Goal: Task Accomplishment & Management: Use online tool/utility

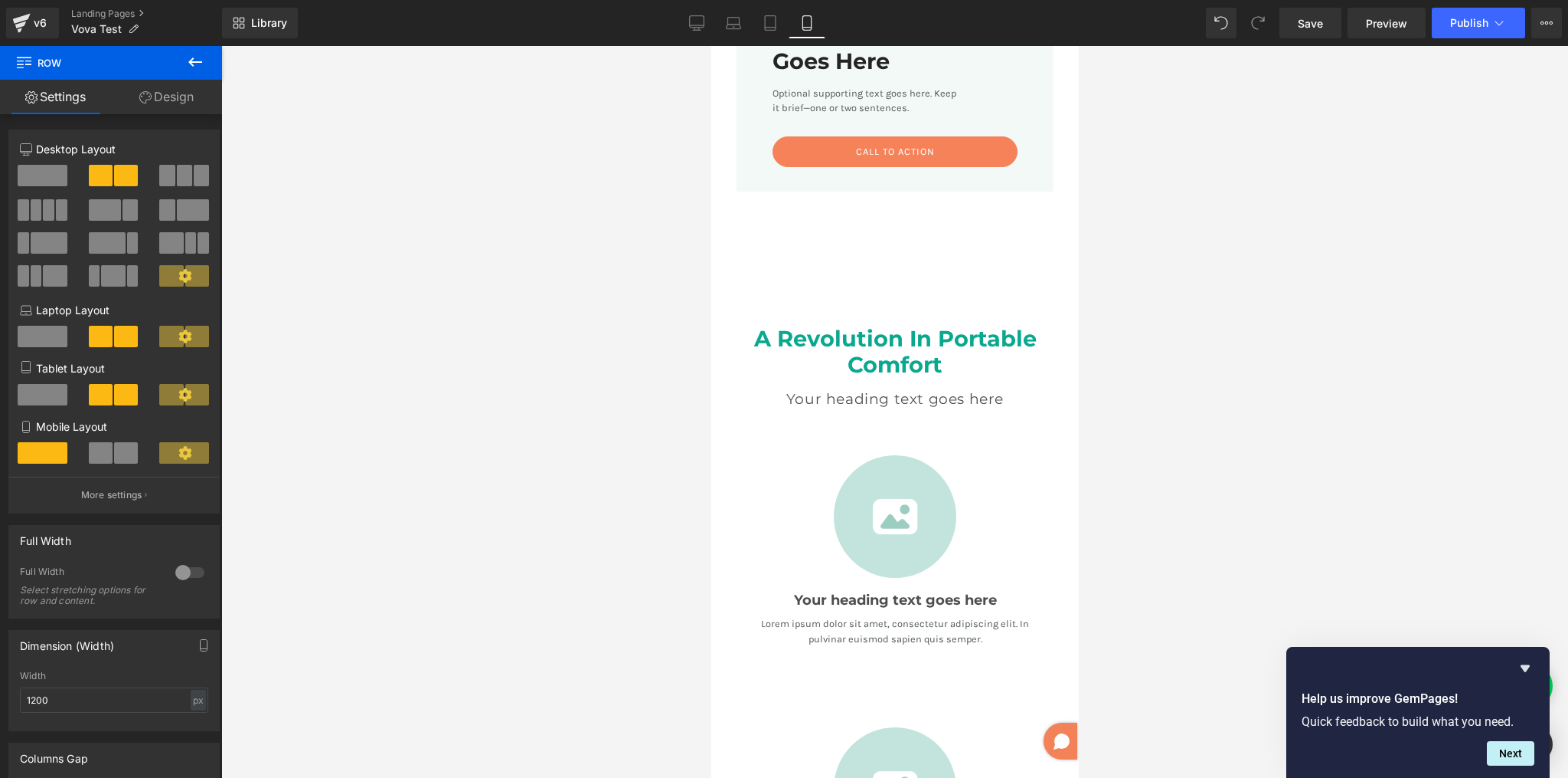
scroll to position [761, 0]
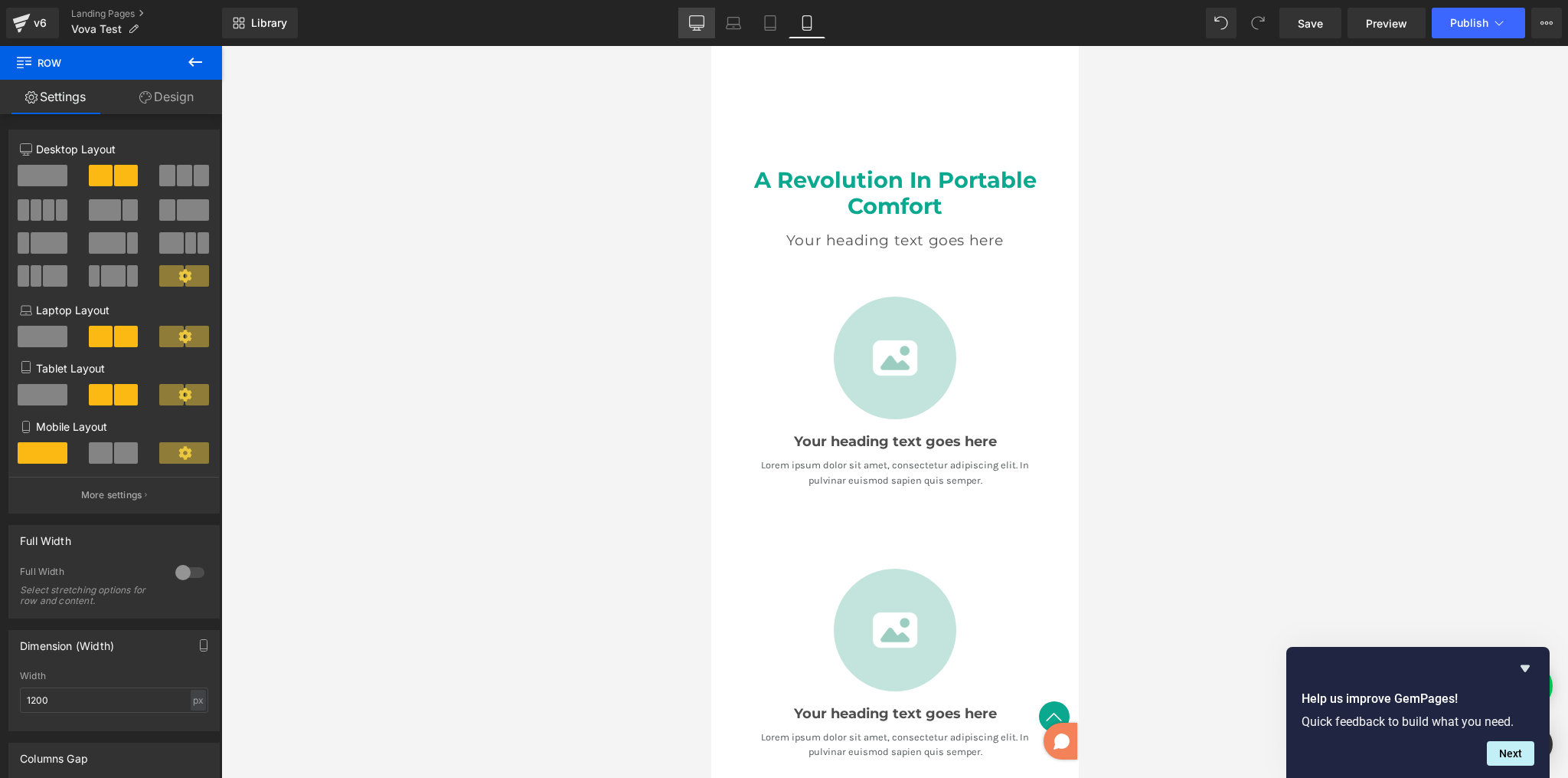
click at [699, 27] on icon at bounding box center [698, 22] width 15 height 11
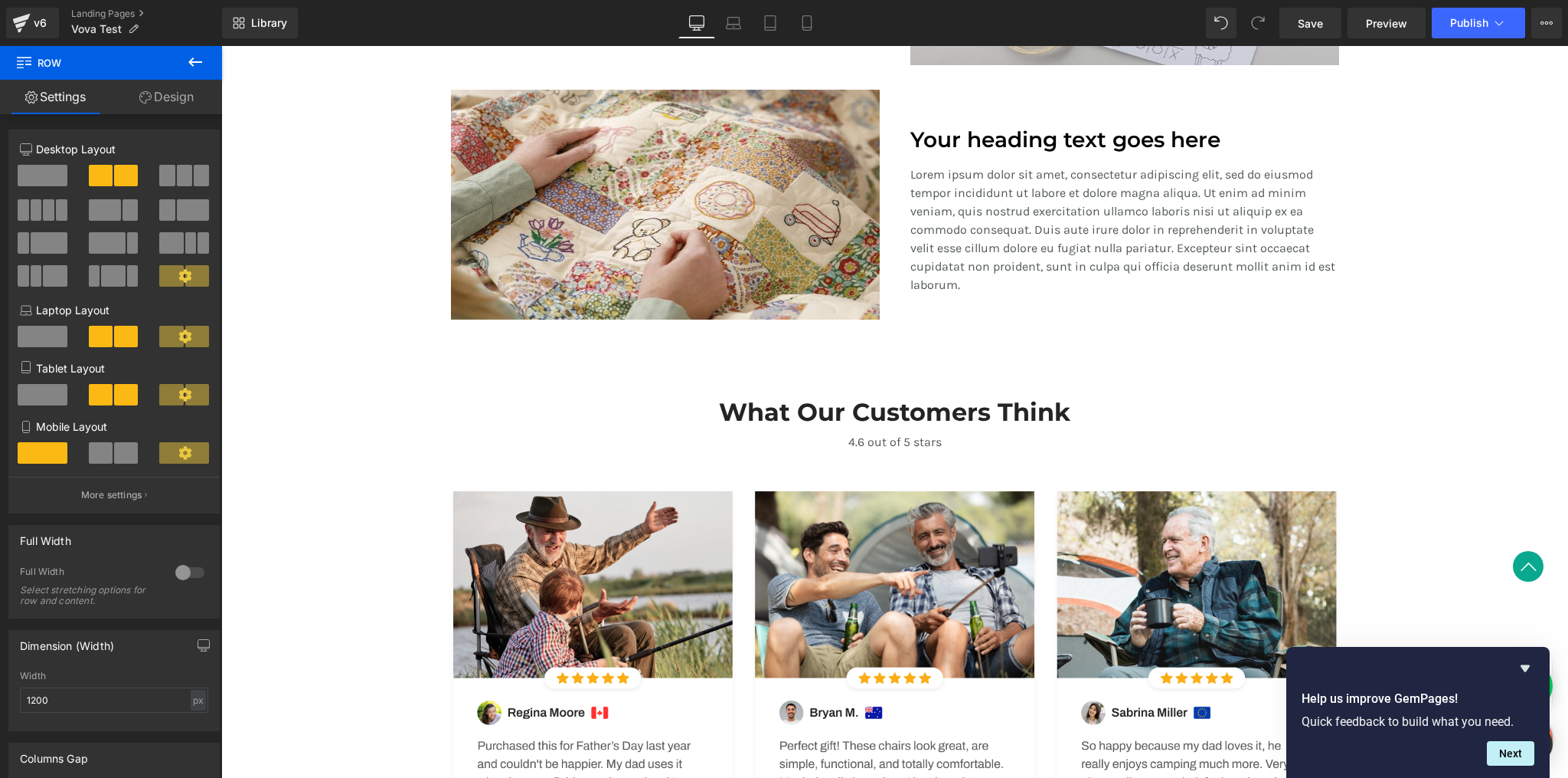
scroll to position [1580, 0]
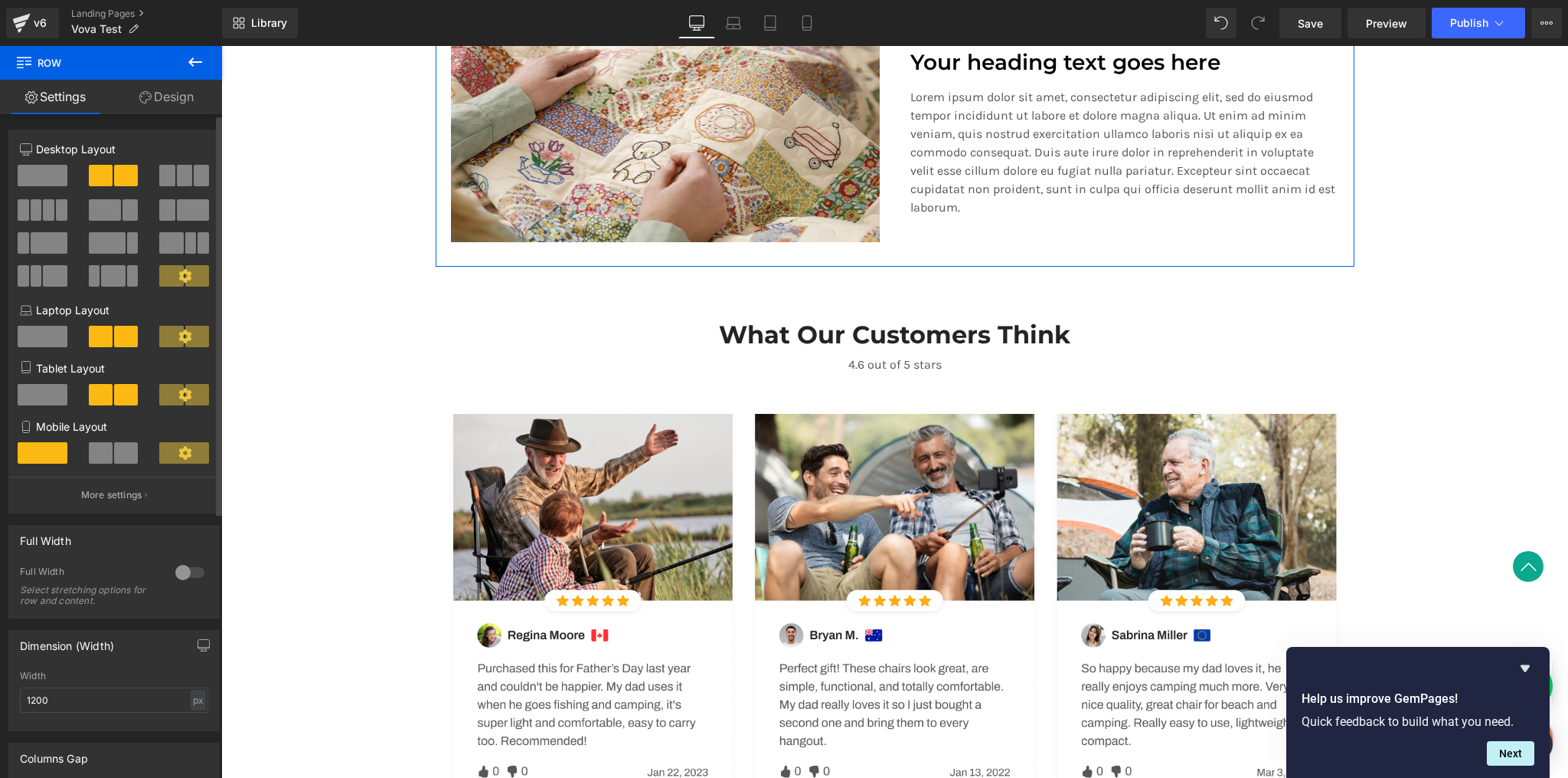
click at [51, 173] on span at bounding box center [43, 175] width 50 height 22
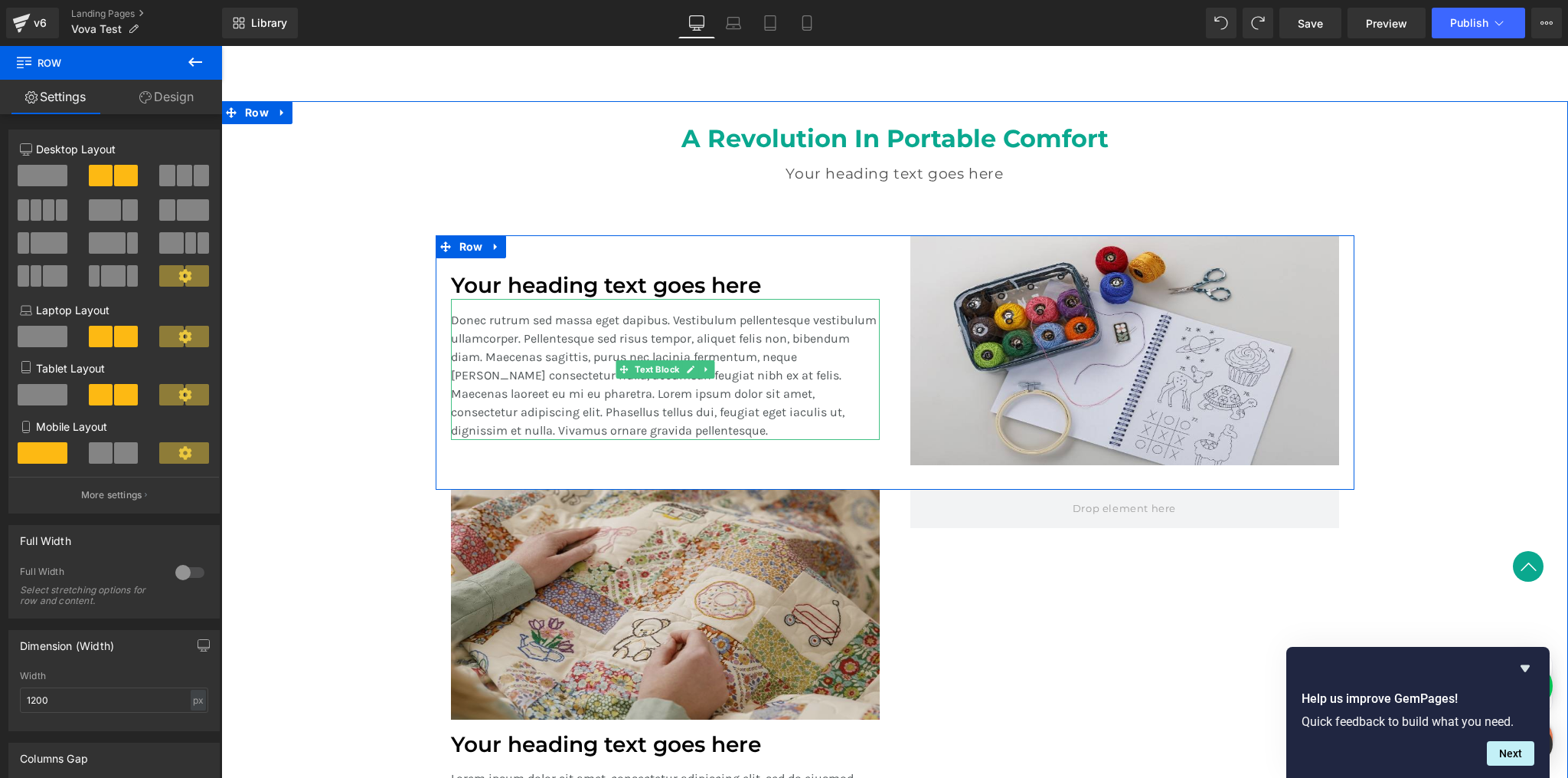
scroll to position [1419, 0]
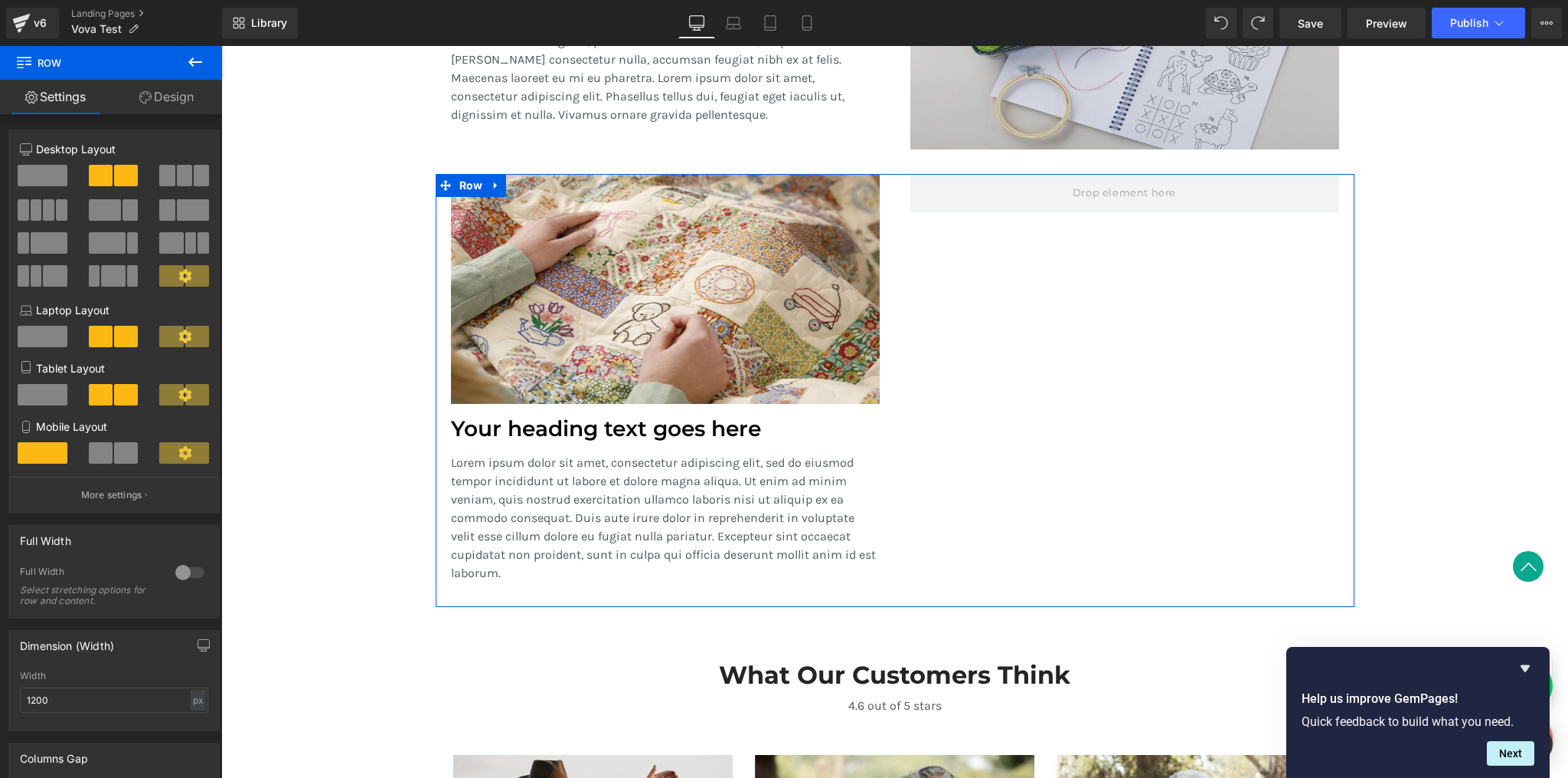
click at [167, 100] on link "Design" at bounding box center [166, 97] width 111 height 35
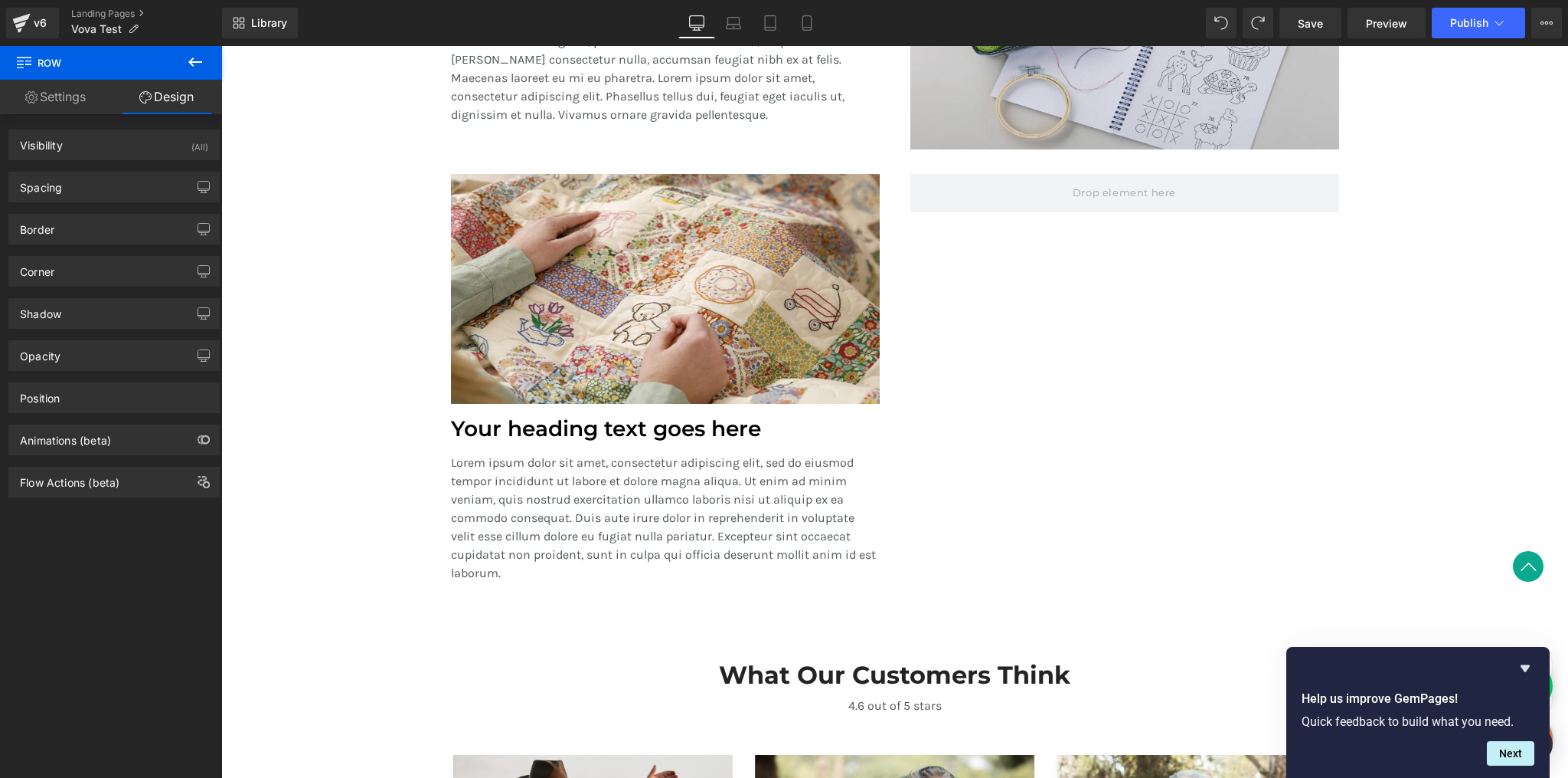
click at [186, 62] on icon at bounding box center [195, 61] width 19 height 19
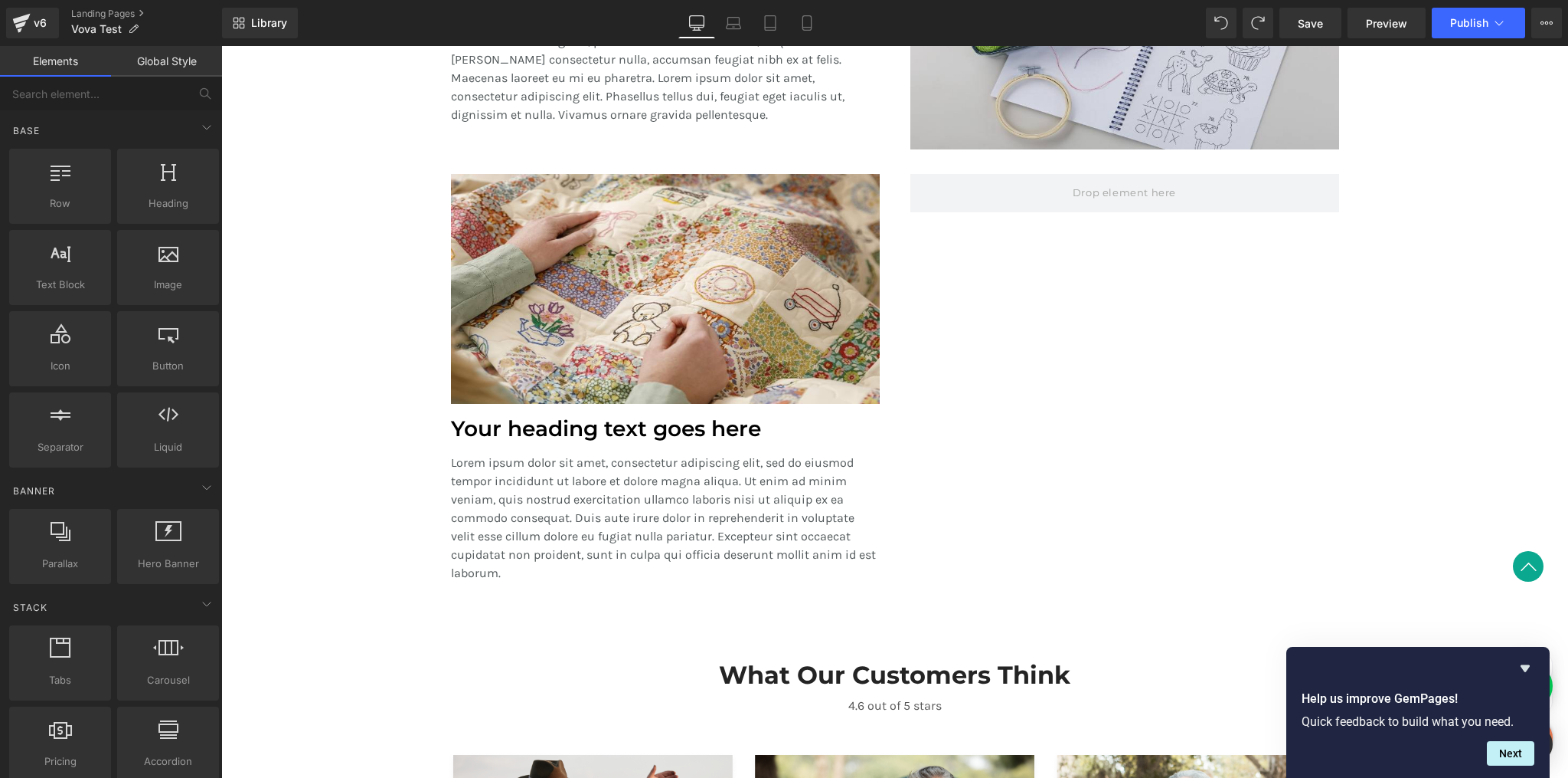
scroll to position [0, 0]
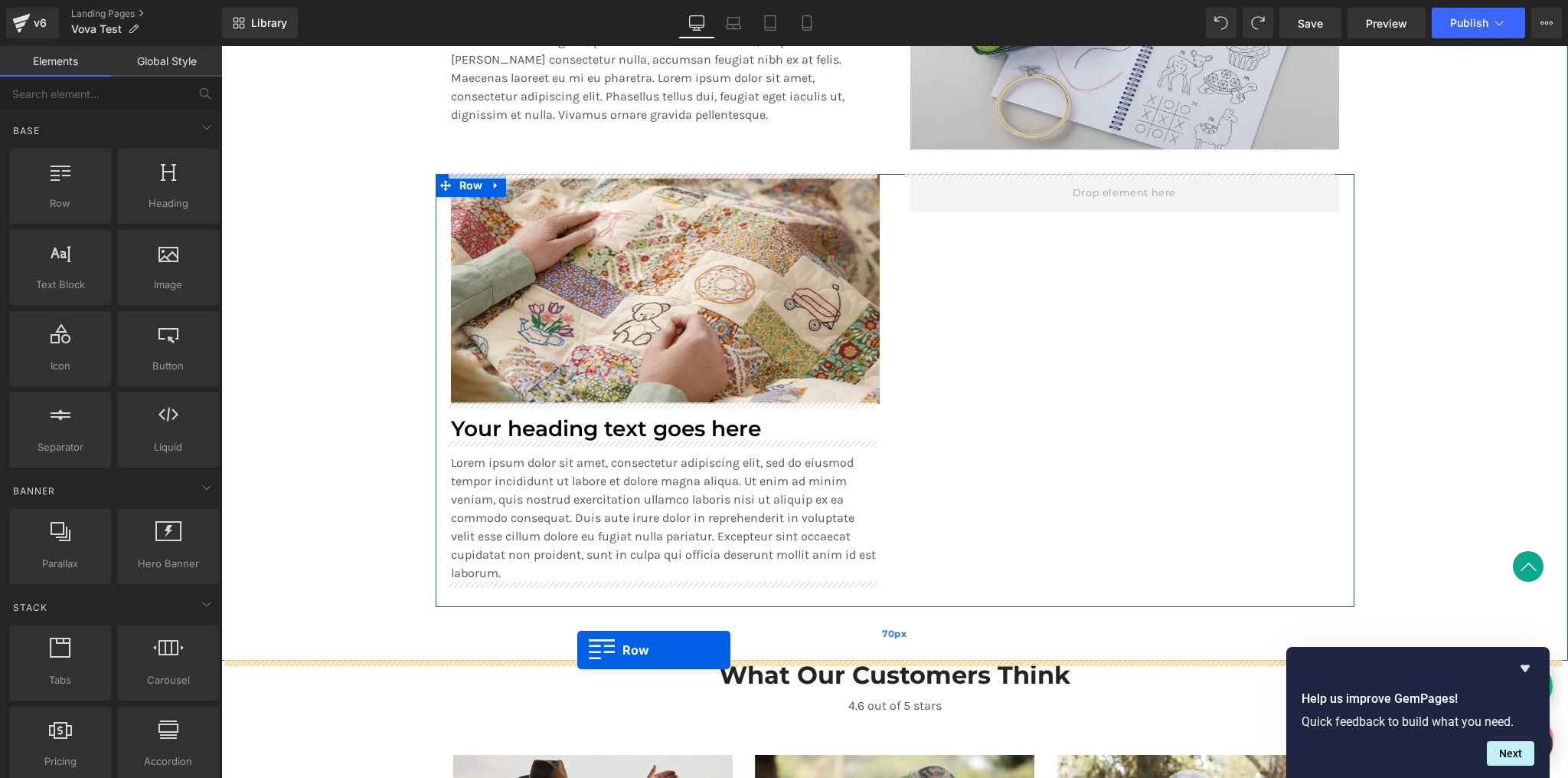
drag, startPoint x: 285, startPoint y: 240, endPoint x: 577, endPoint y: 650, distance: 503.4
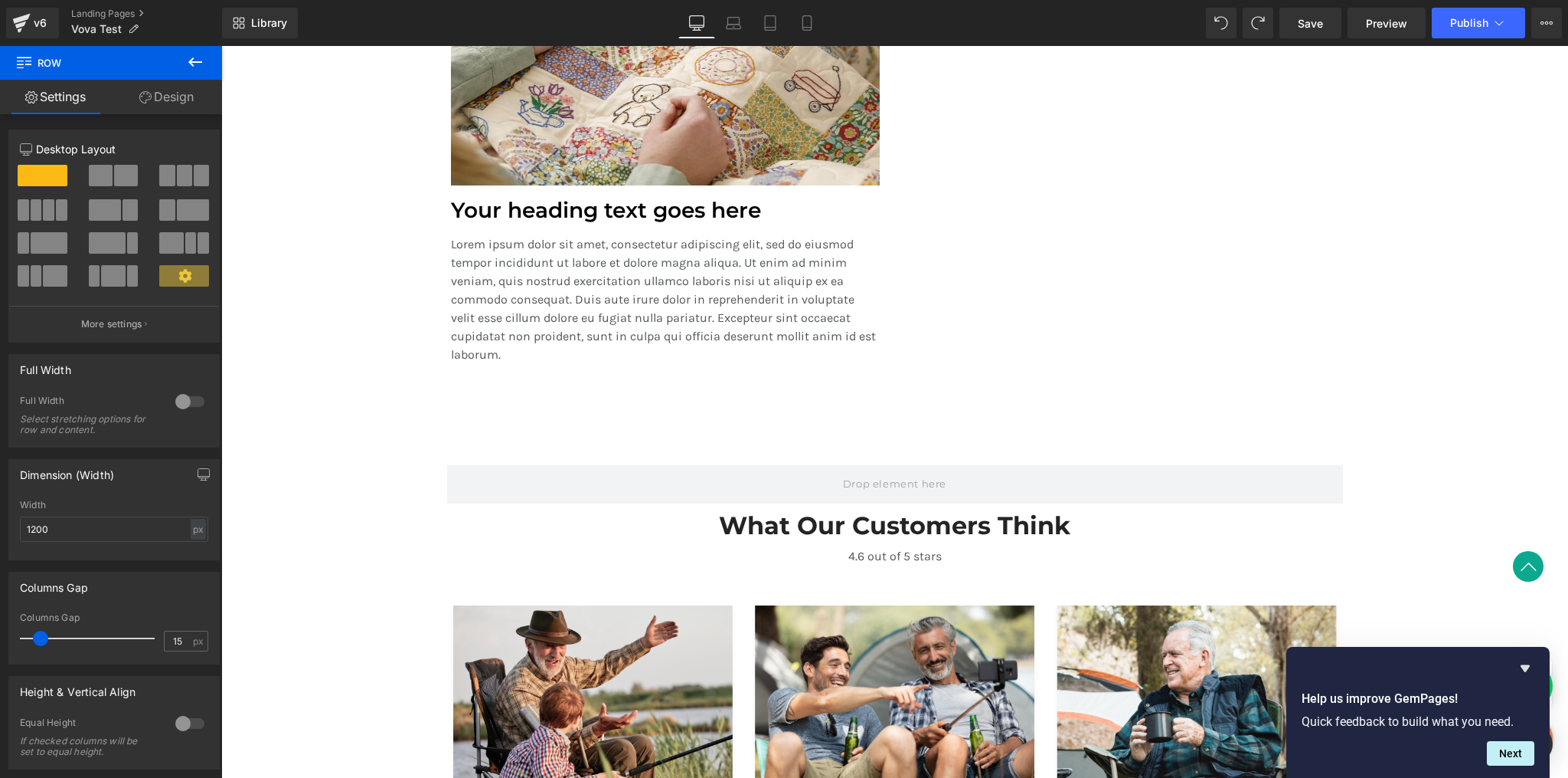
scroll to position [1677, 0]
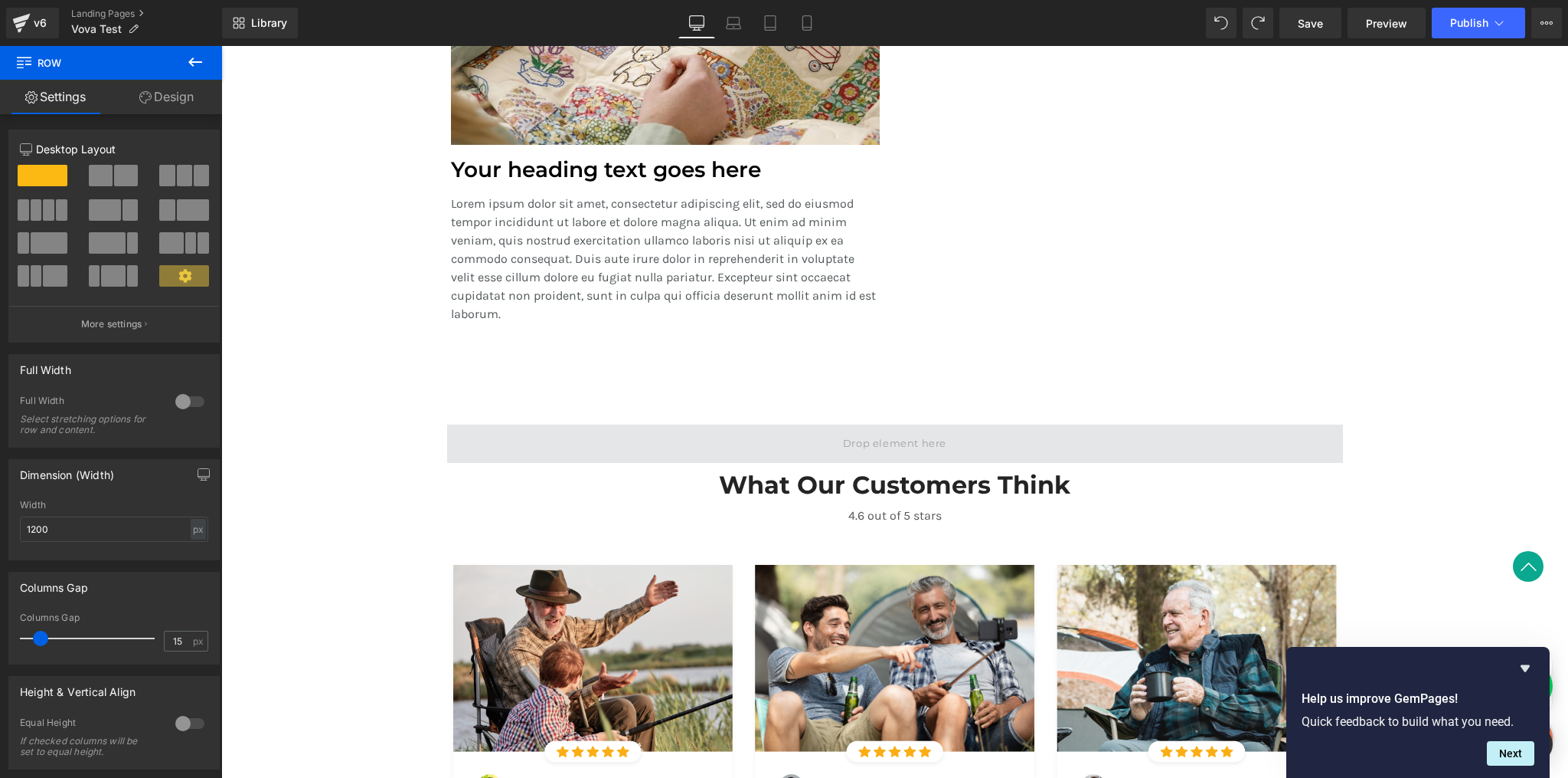
click at [549, 443] on span at bounding box center [895, 443] width 896 height 38
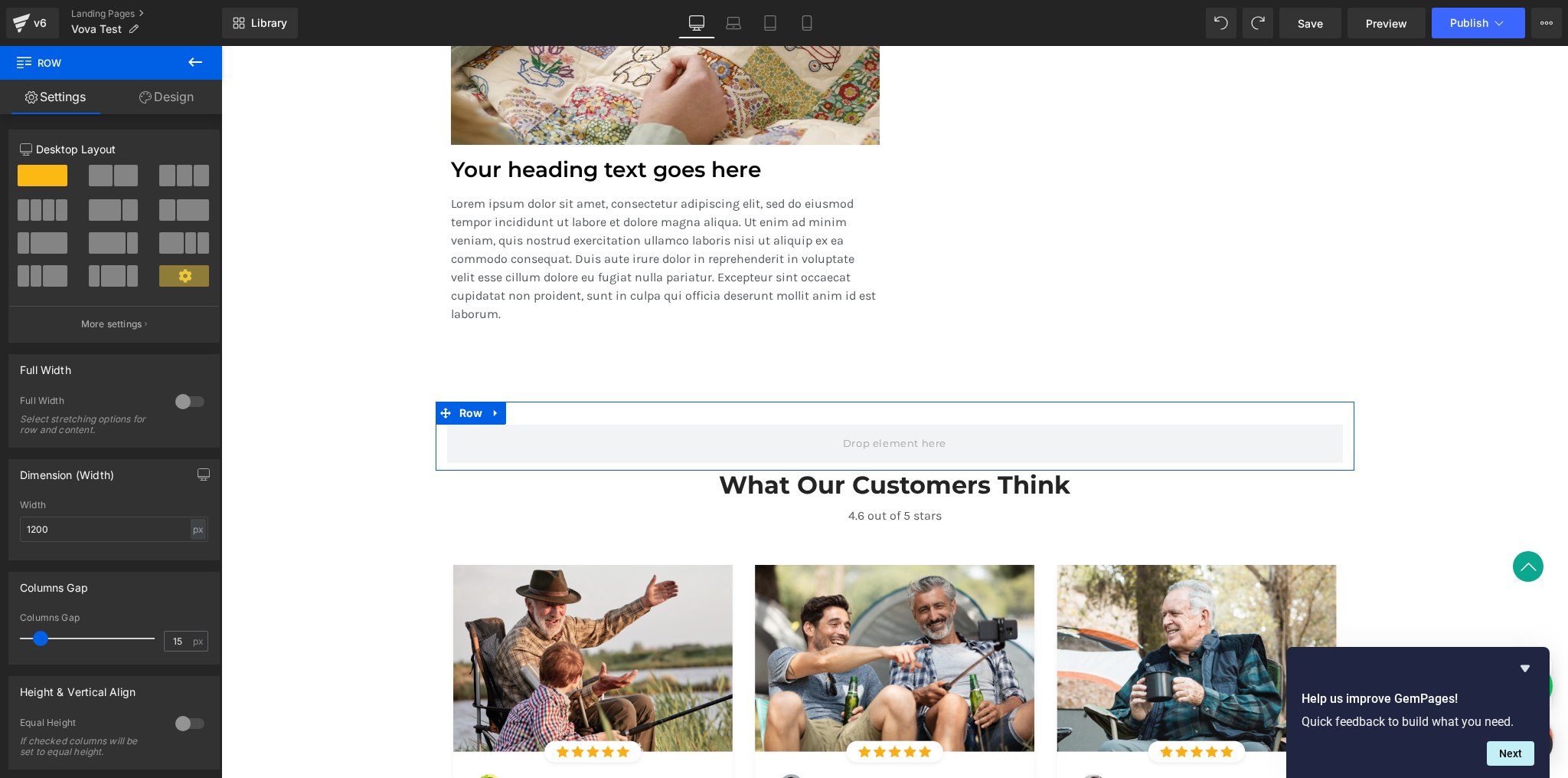
click at [116, 177] on span at bounding box center [125, 175] width 23 height 22
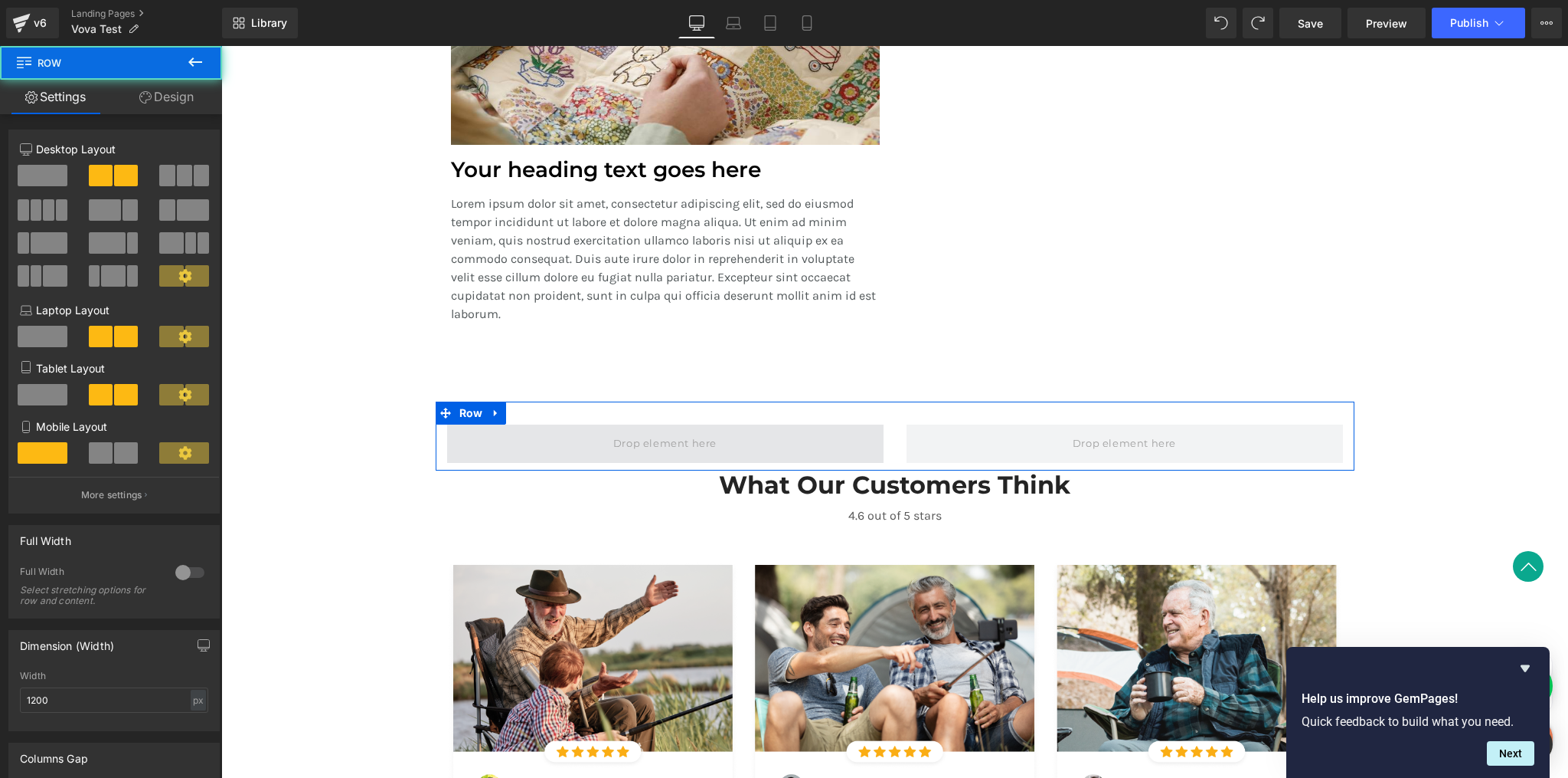
click at [514, 443] on span at bounding box center [665, 443] width 436 height 38
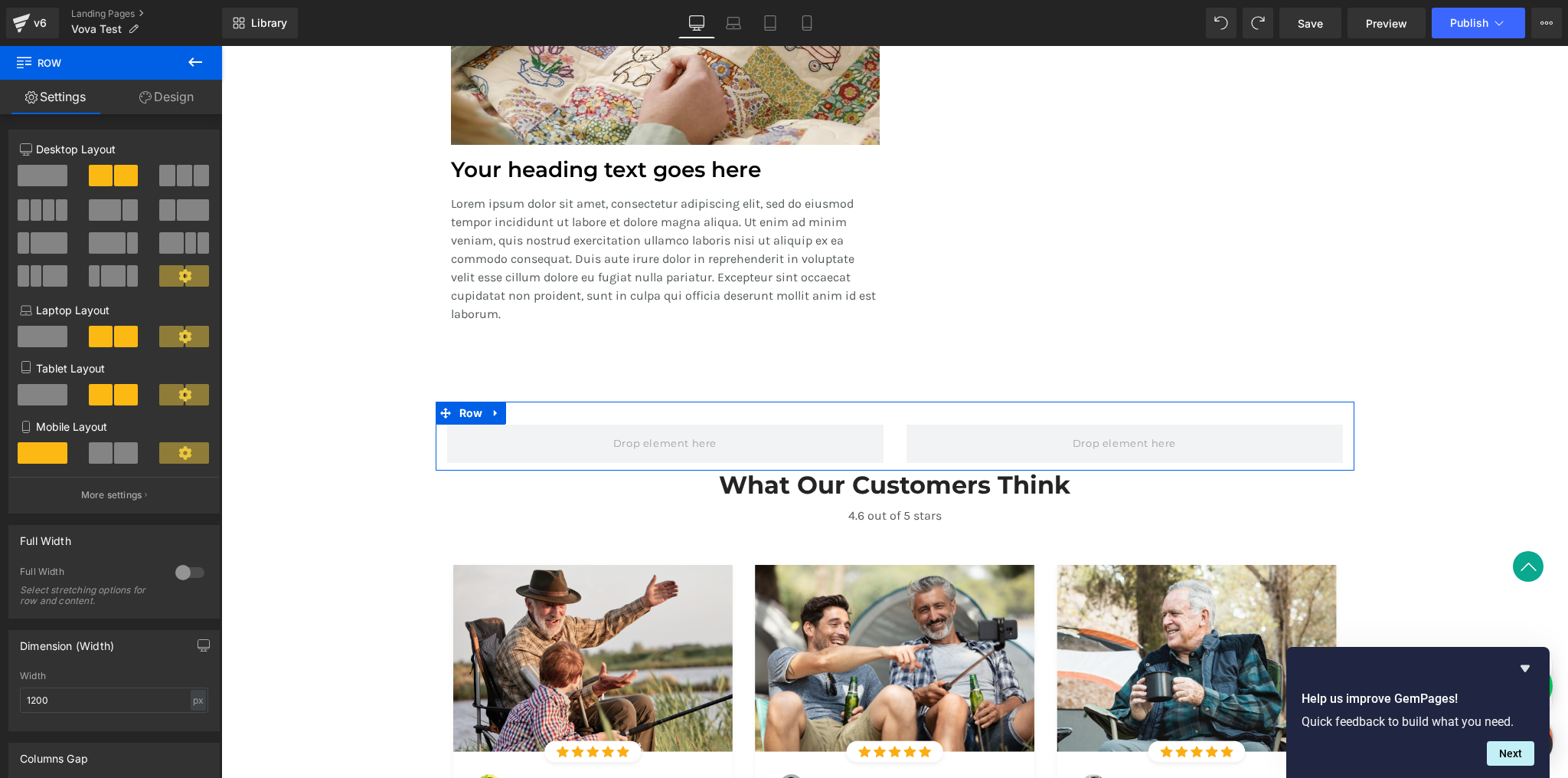
click at [172, 108] on link "Design" at bounding box center [166, 97] width 111 height 35
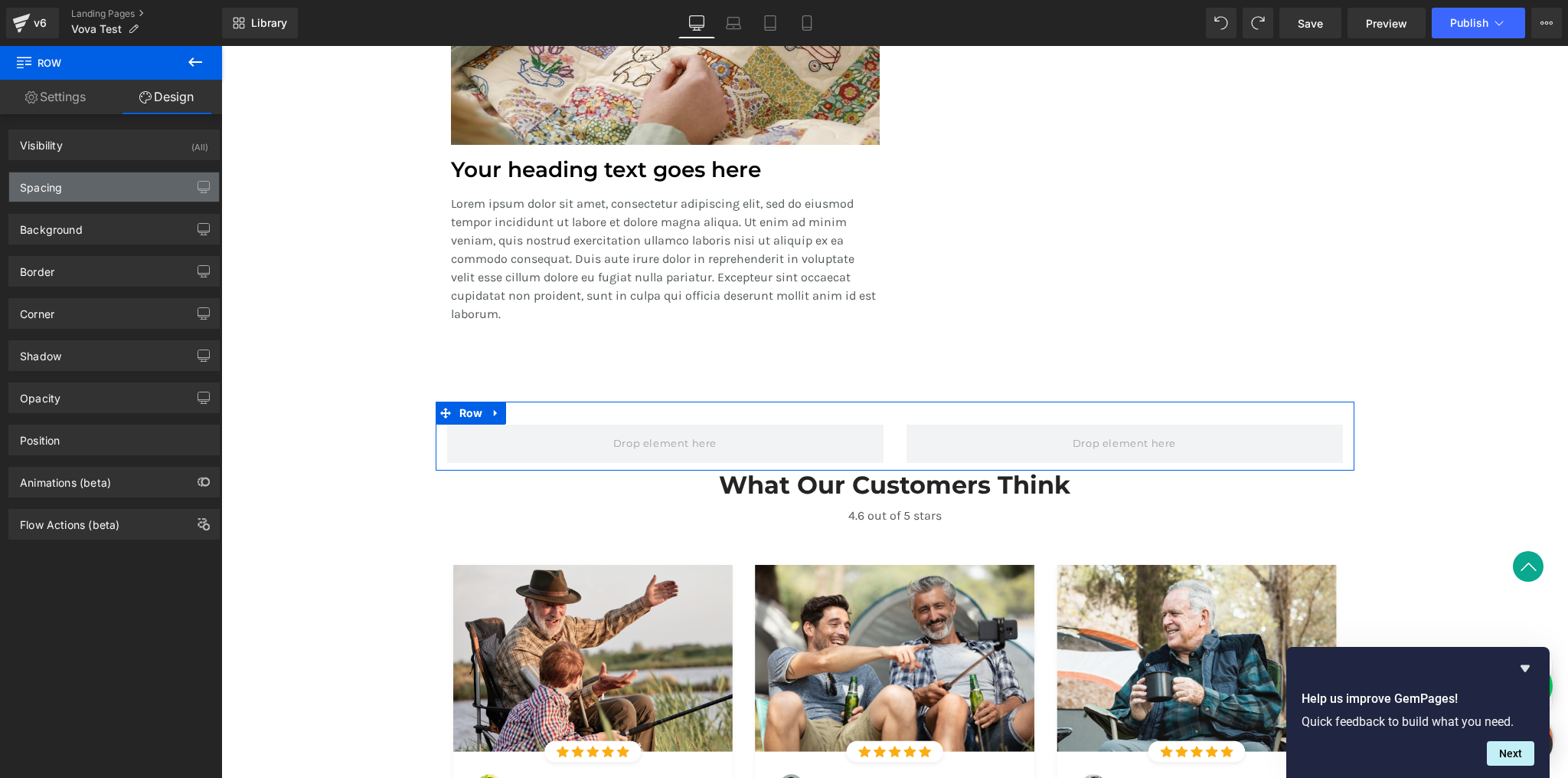
click at [119, 183] on div "Spacing" at bounding box center [114, 187] width 210 height 29
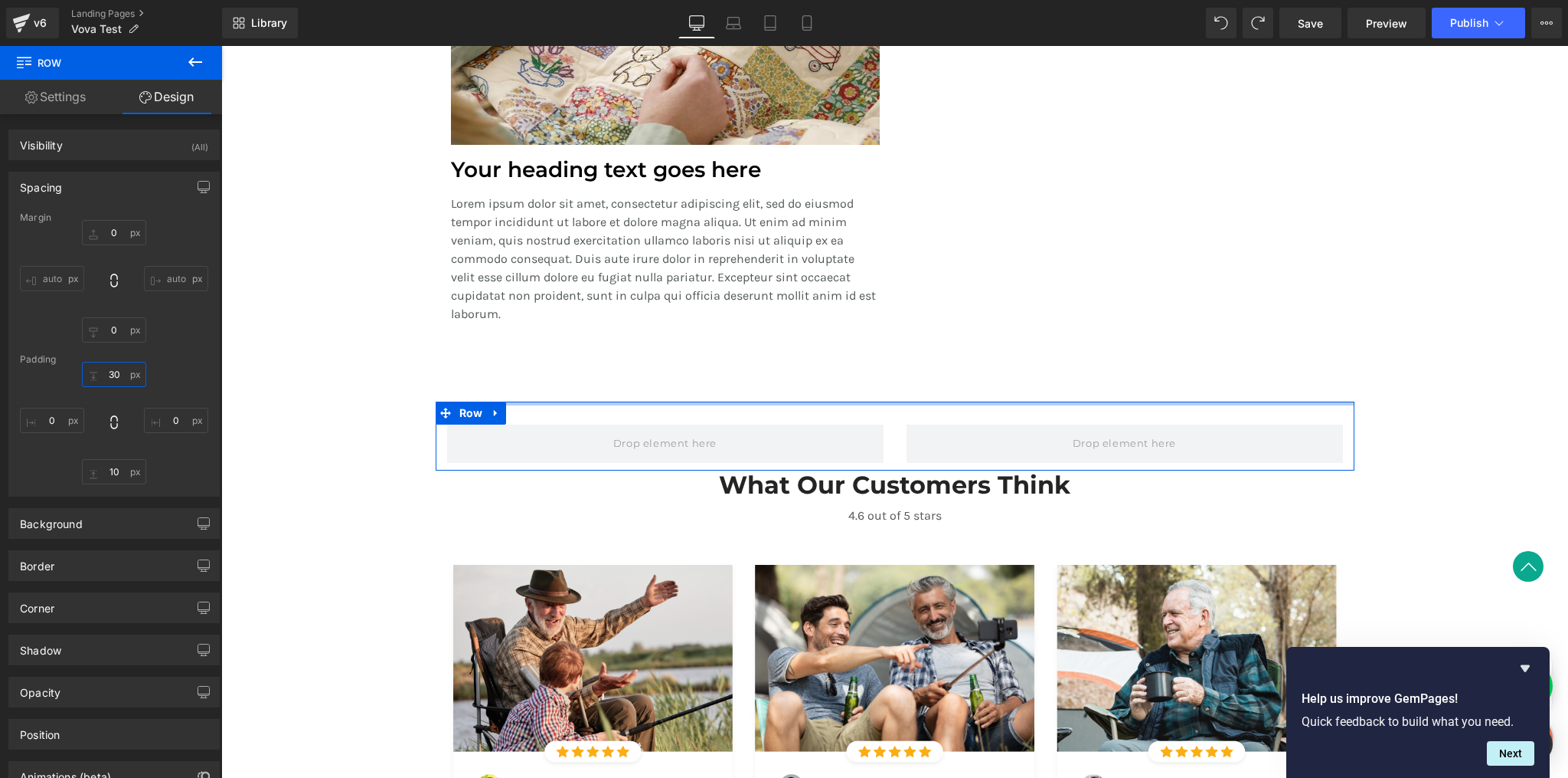
click at [123, 372] on input "30" at bounding box center [114, 374] width 65 height 25
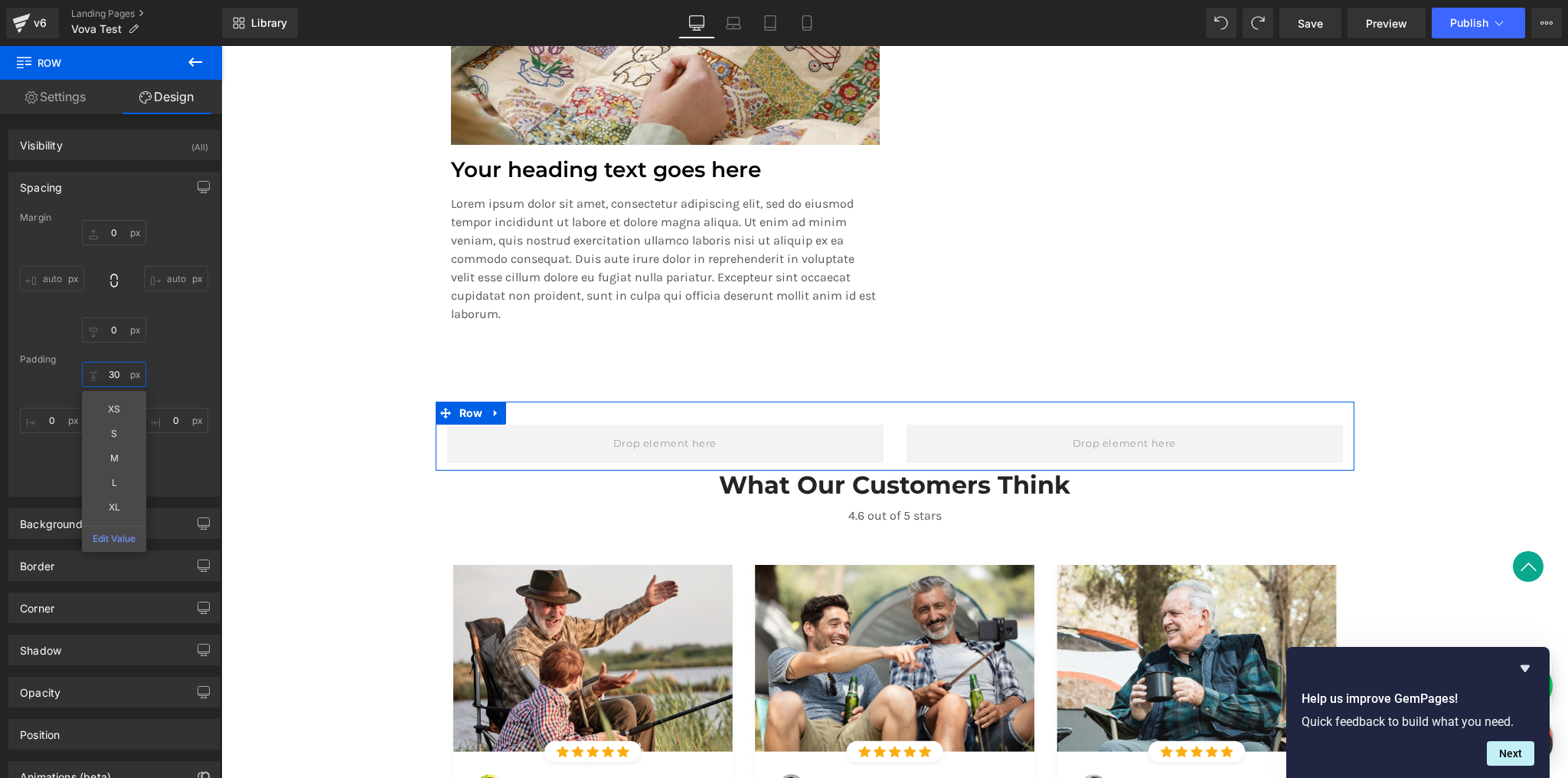
click at [123, 372] on input "30" at bounding box center [114, 374] width 65 height 25
click at [208, 366] on div "Margin 0px 0 auto auto 0px 0 auto auto [GEOGRAPHIC_DATA] 30px 30 XS S M L XL Ed…" at bounding box center [114, 353] width 210 height 284
click at [71, 102] on link "Settings" at bounding box center [55, 97] width 111 height 35
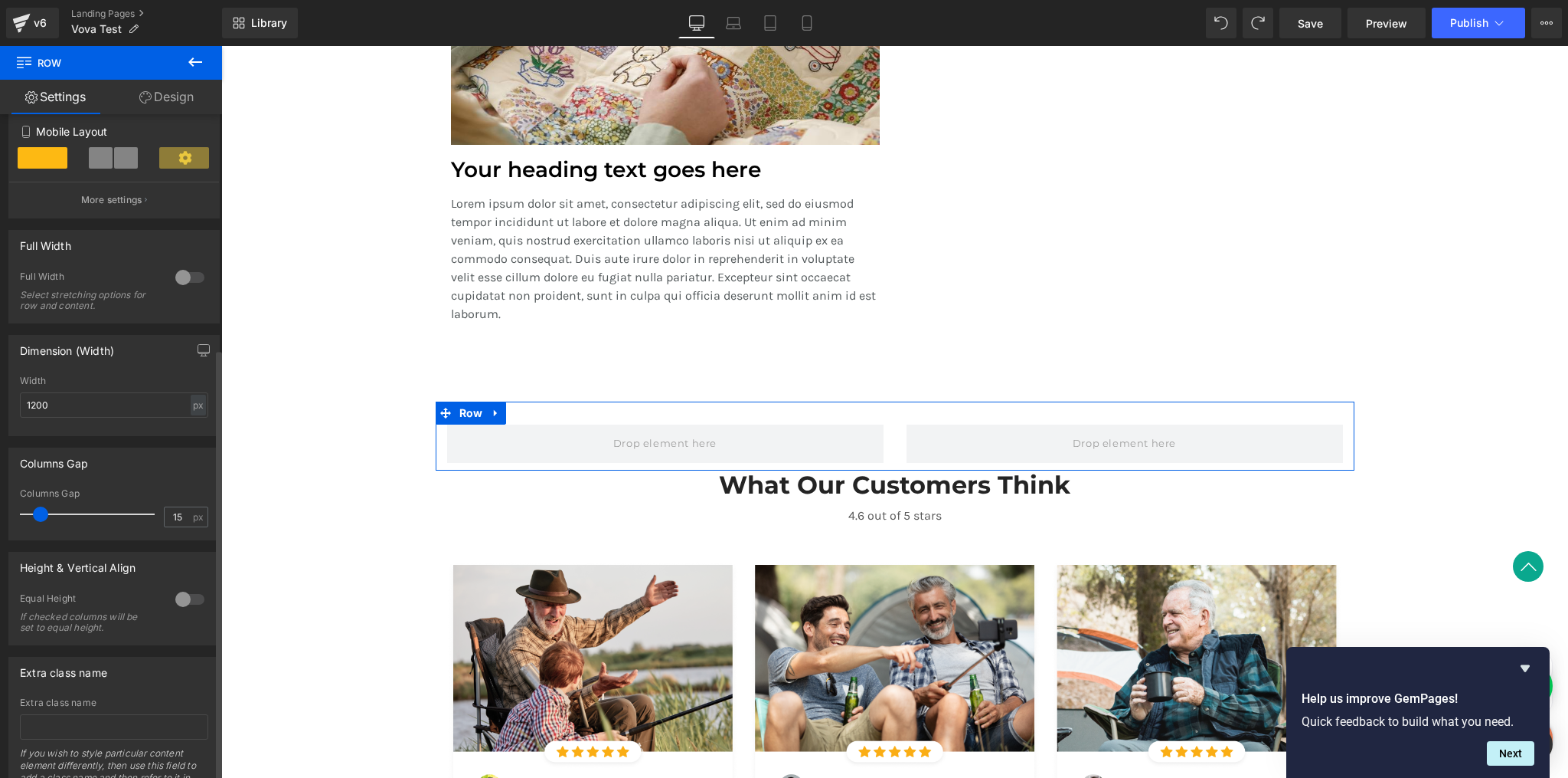
scroll to position [363, 0]
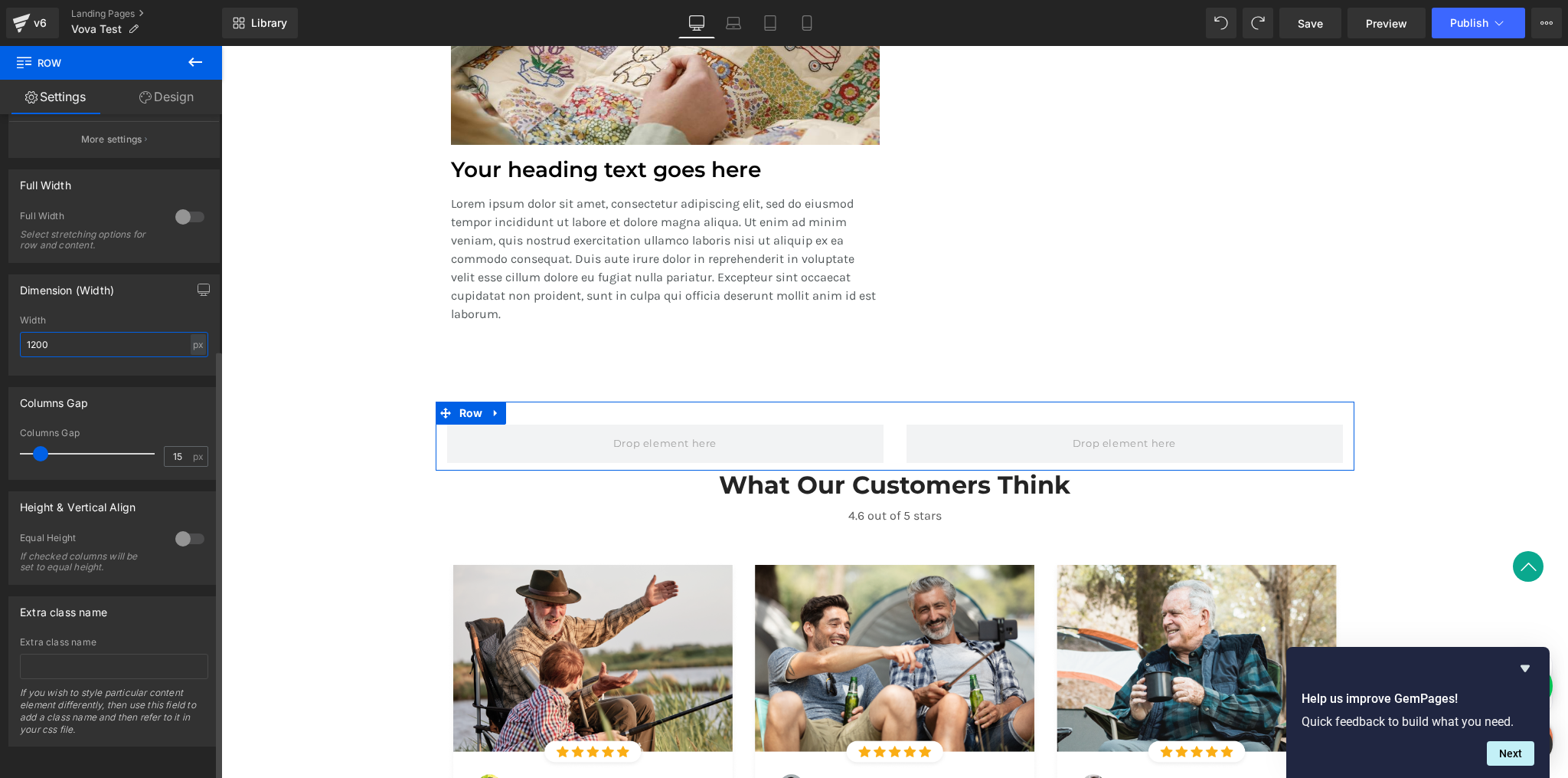
click at [83, 338] on input "1200" at bounding box center [114, 344] width 188 height 25
click at [182, 210] on div at bounding box center [189, 217] width 36 height 24
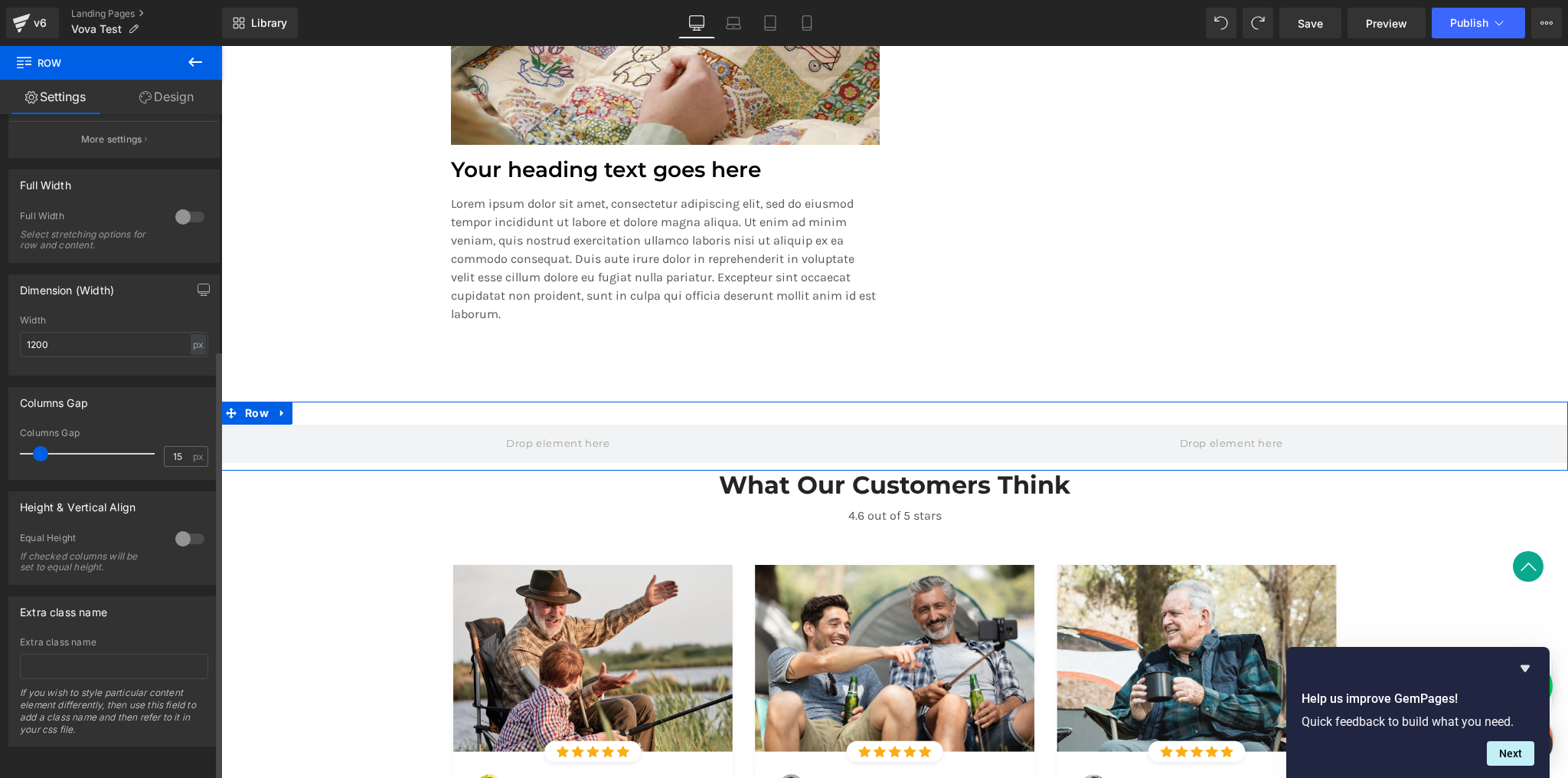
scroll to position [148, 0]
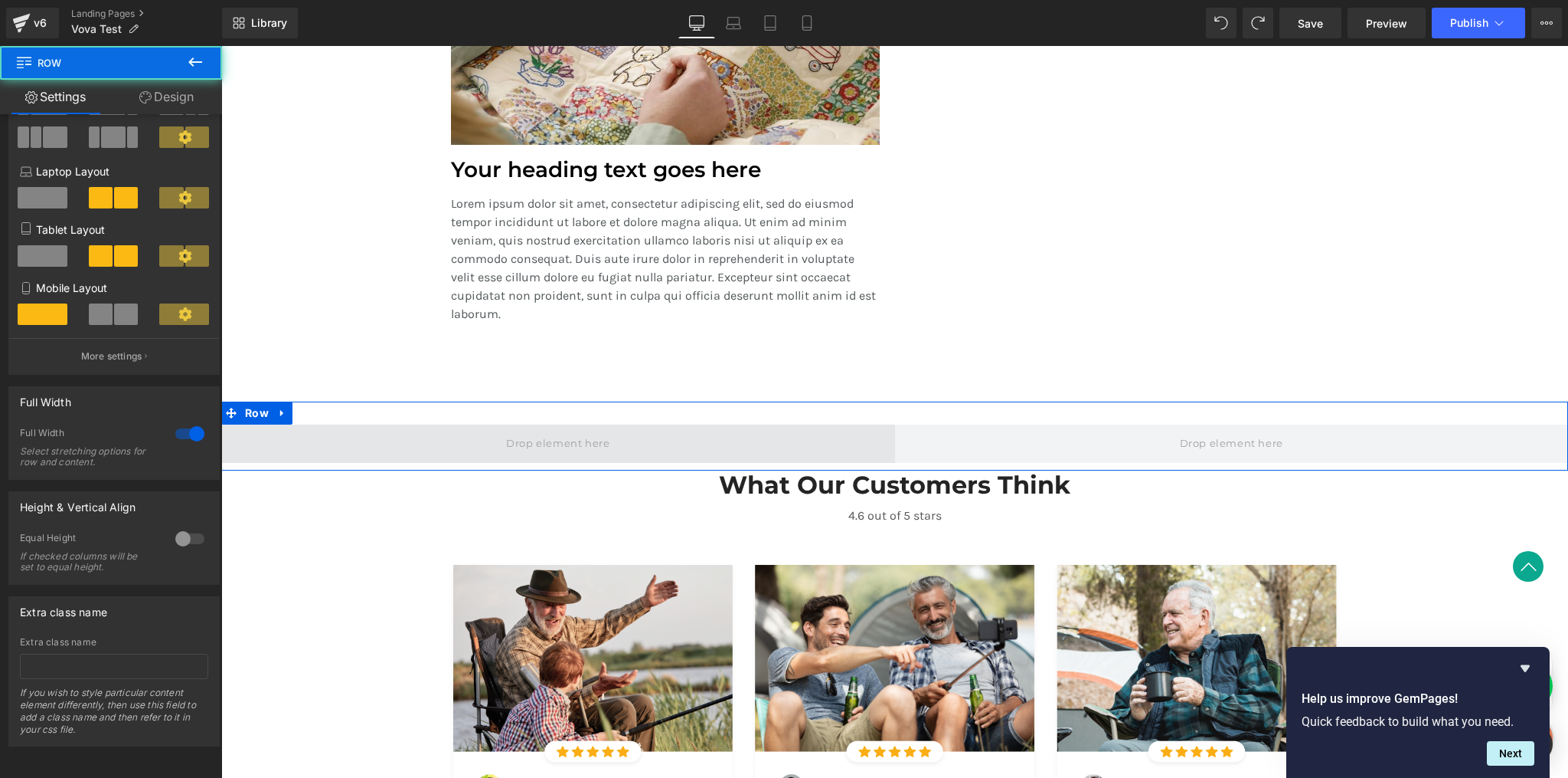
click at [319, 449] on span at bounding box center [558, 443] width 674 height 38
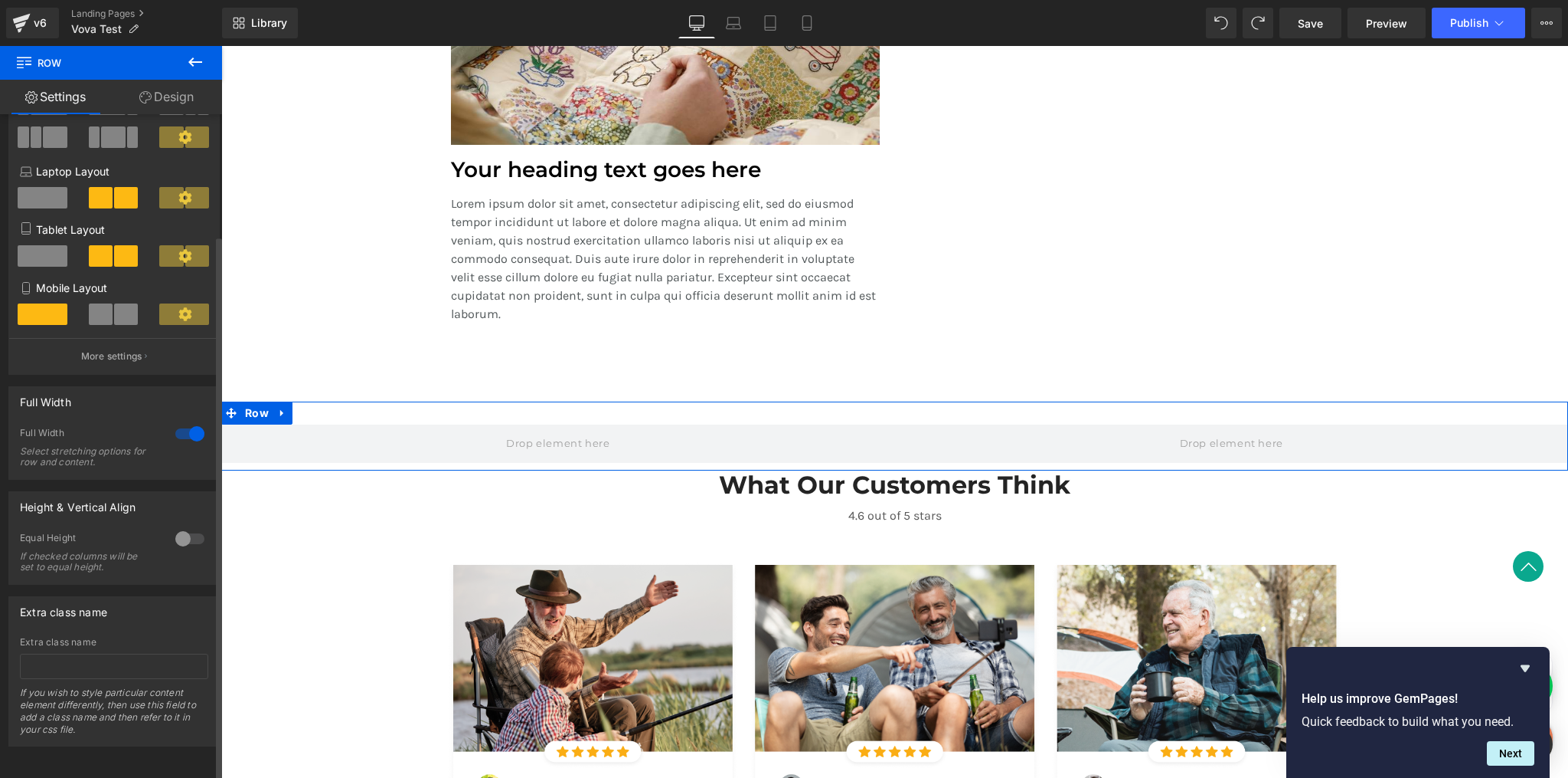
click at [180, 531] on div at bounding box center [189, 539] width 36 height 24
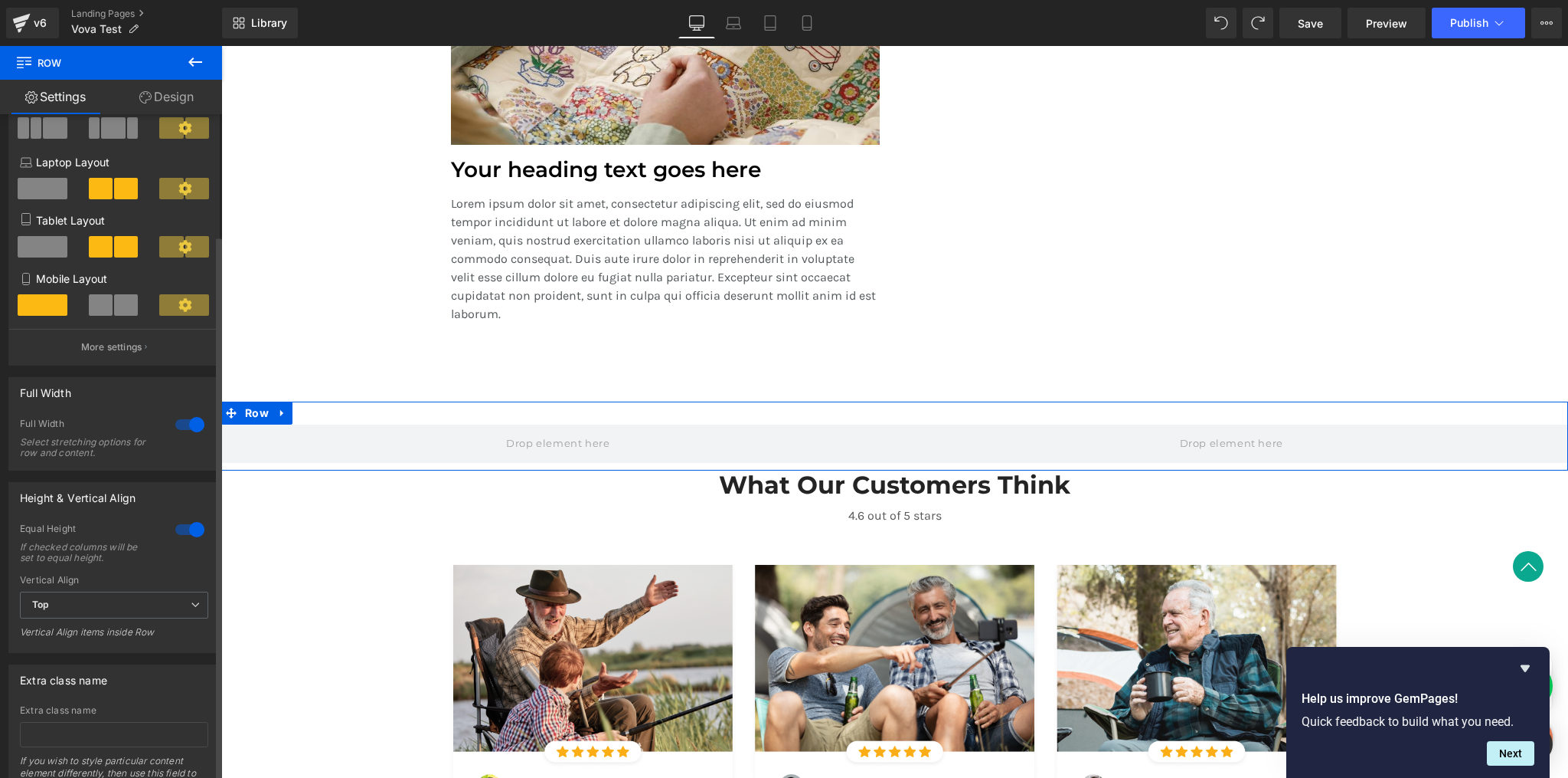
click at [180, 531] on div at bounding box center [189, 529] width 36 height 24
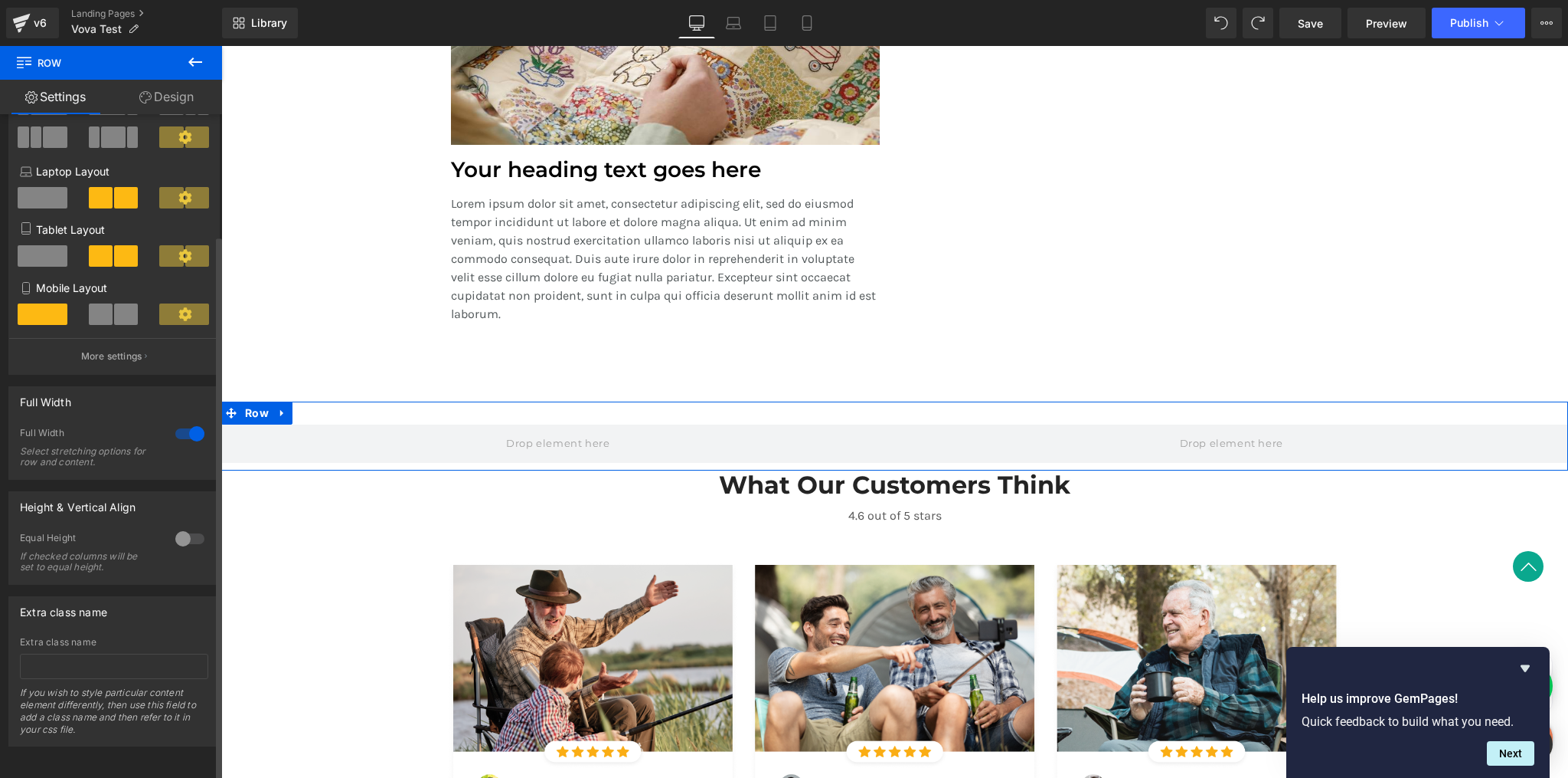
click at [188, 536] on div at bounding box center [189, 539] width 36 height 24
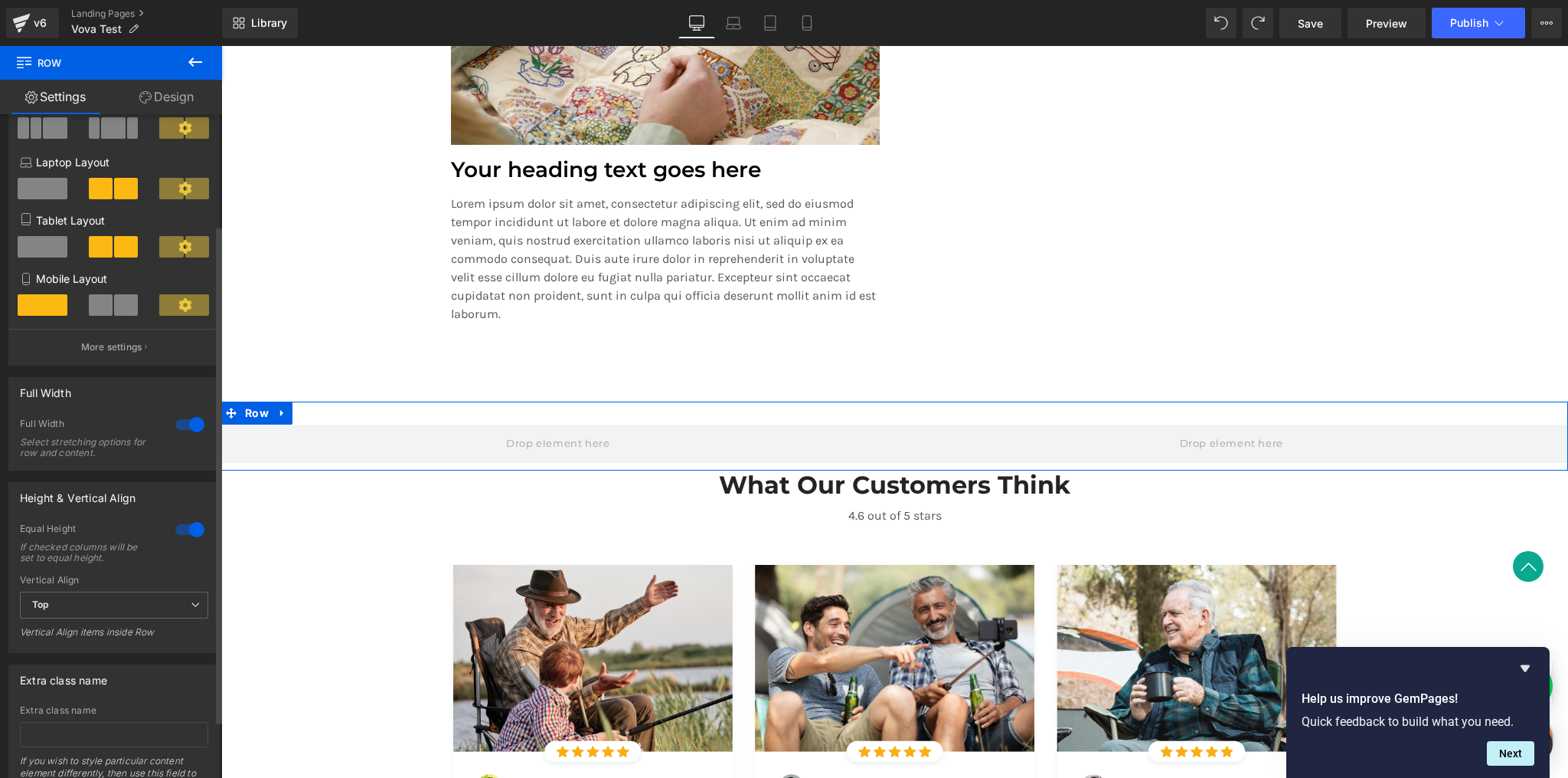
click at [188, 535] on div at bounding box center [189, 529] width 36 height 24
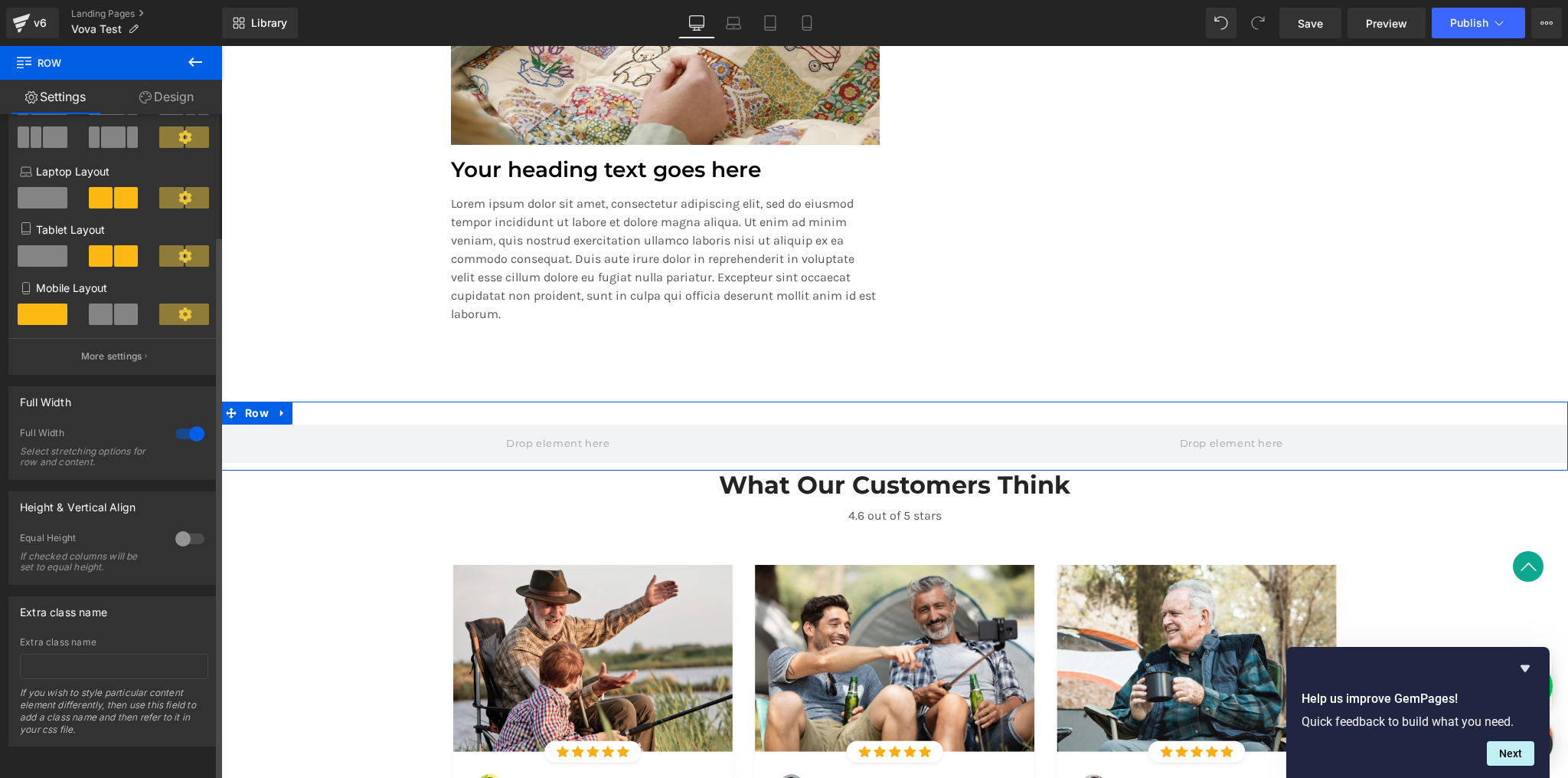
scroll to position [0, 0]
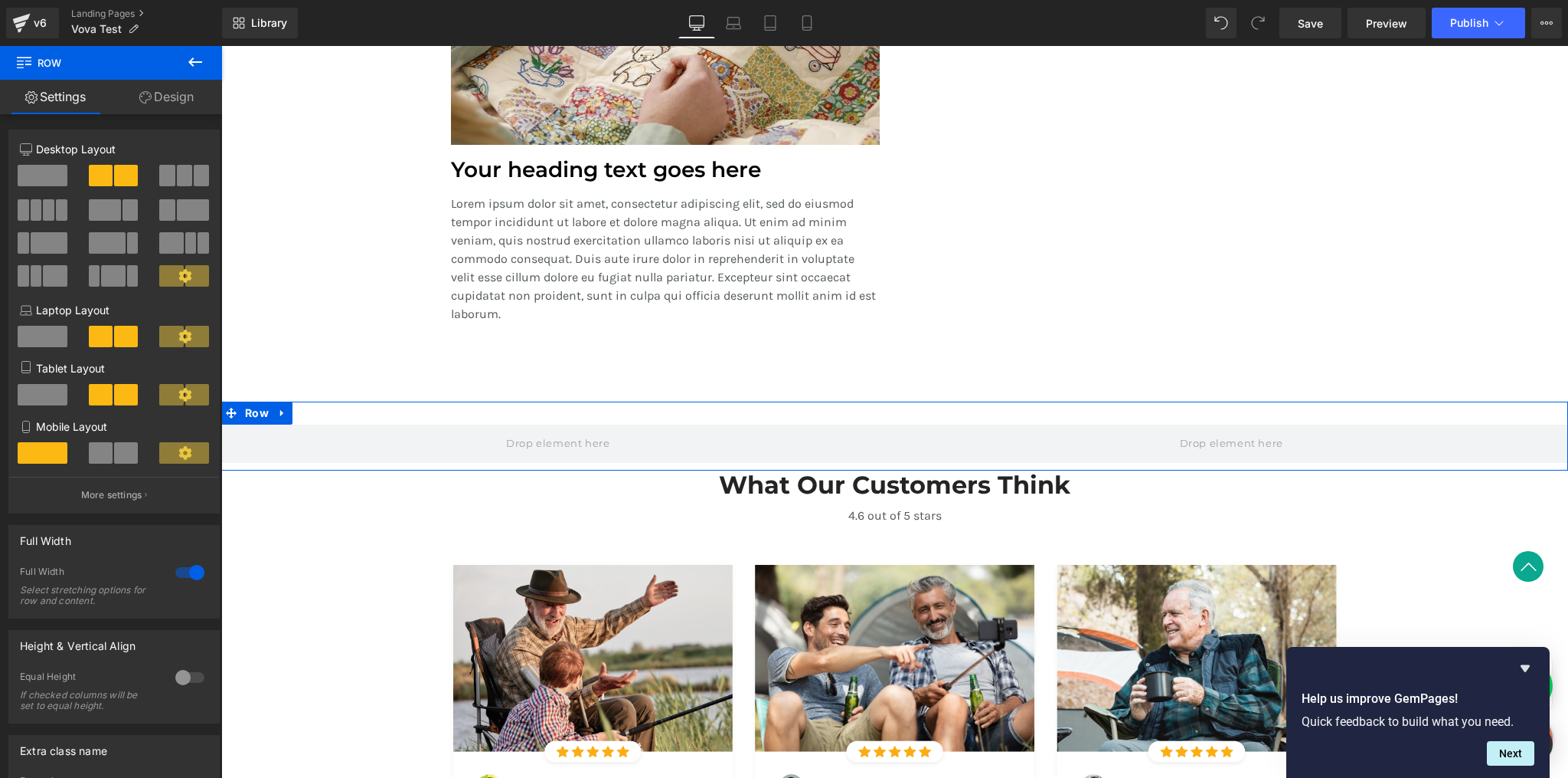
click at [177, 92] on link "Design" at bounding box center [166, 97] width 111 height 35
type input "0"
type input "30"
type input "0"
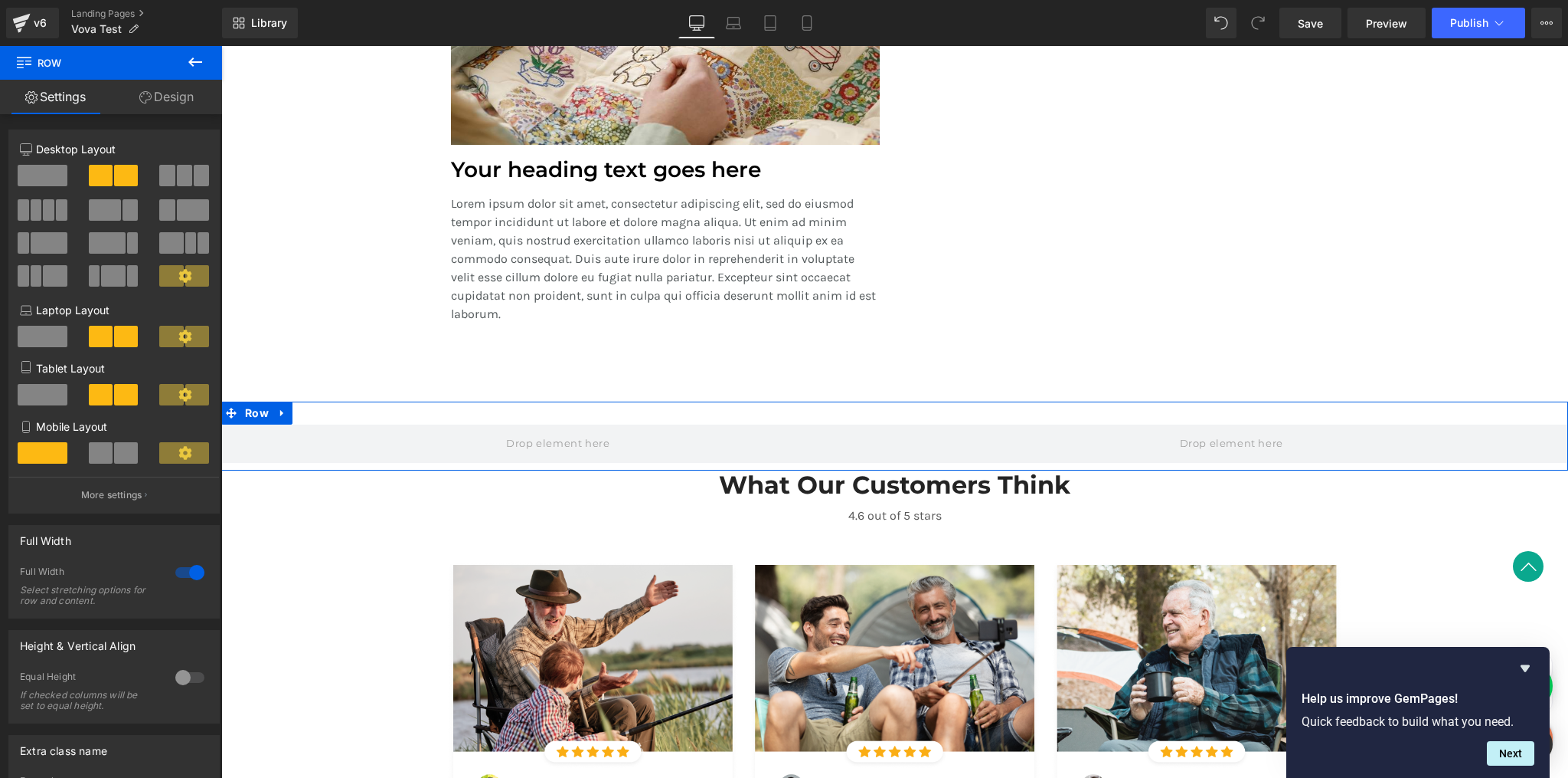
type input "10"
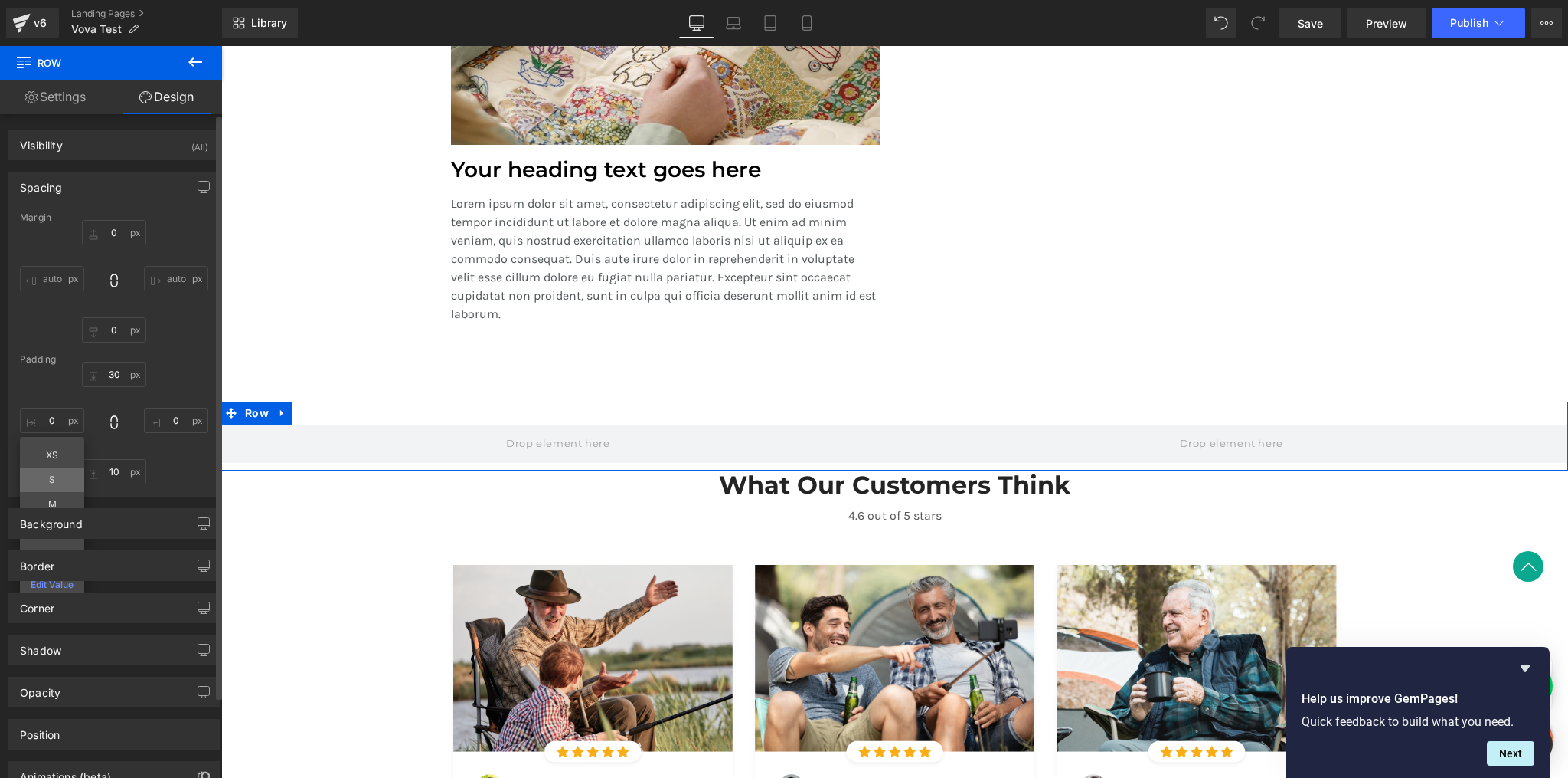
type input "S"
type input "0"
type input "30"
type input "0"
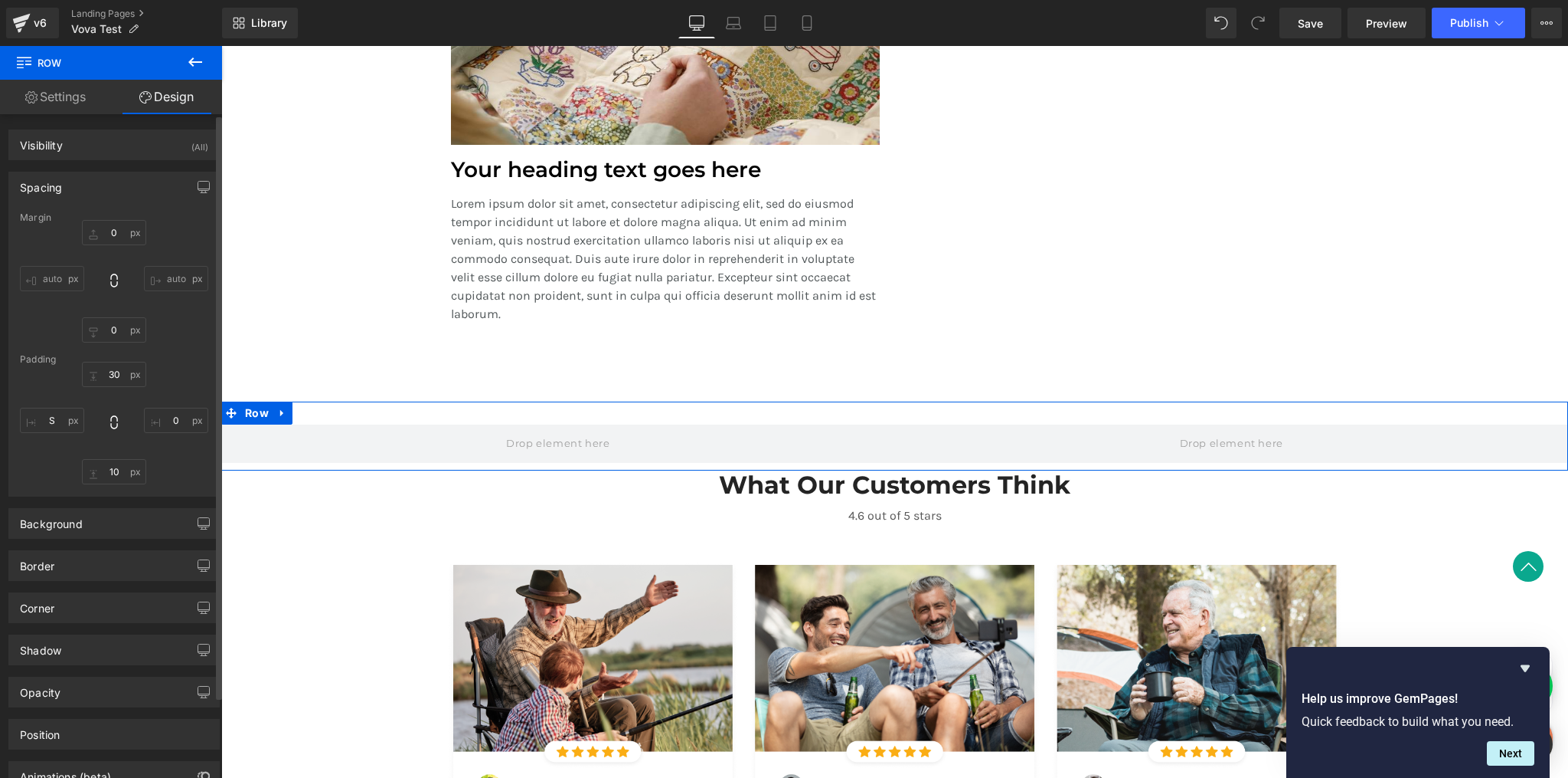
type input "10"
type input "0"
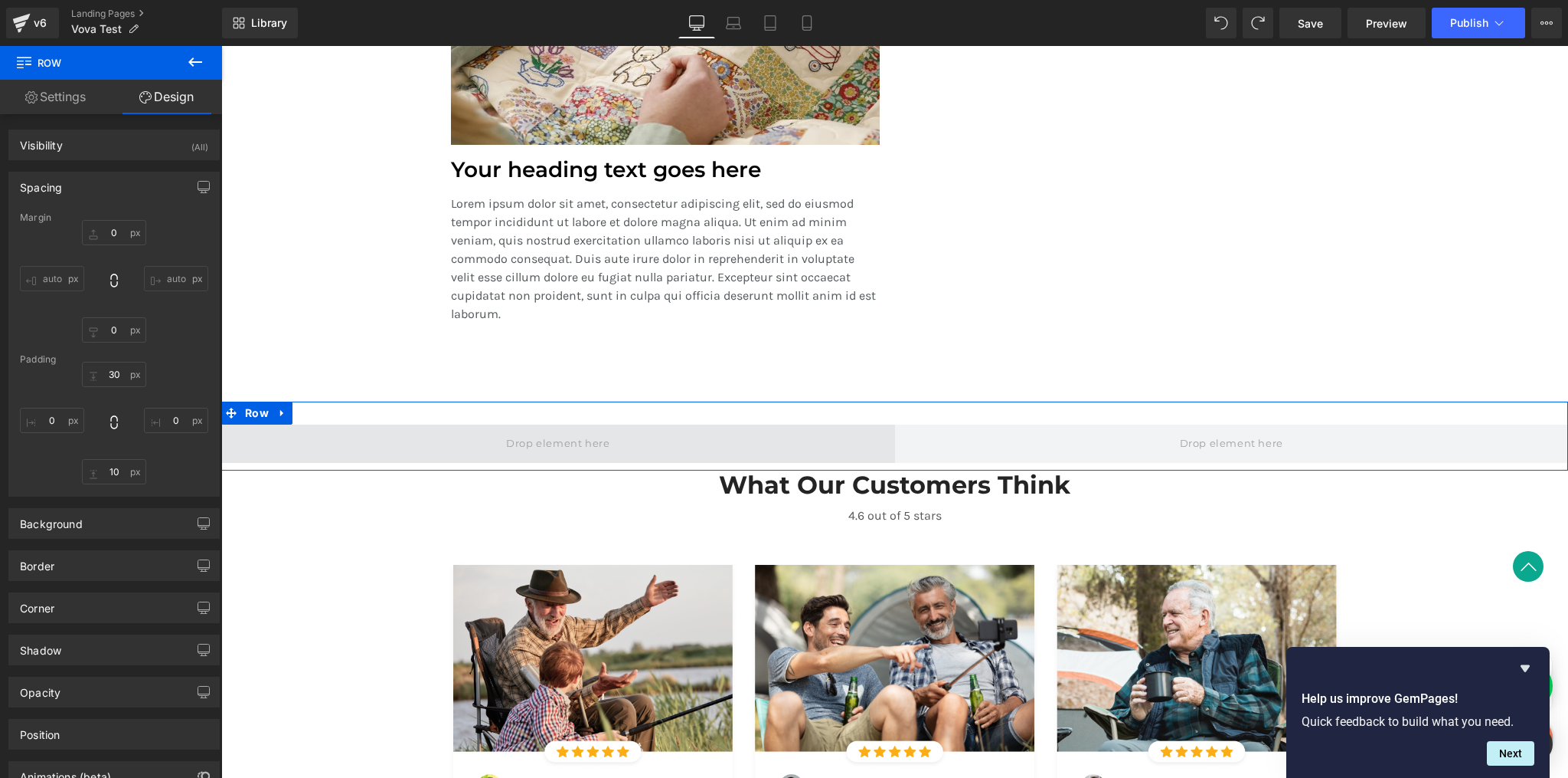
click at [885, 440] on span at bounding box center [558, 443] width 674 height 38
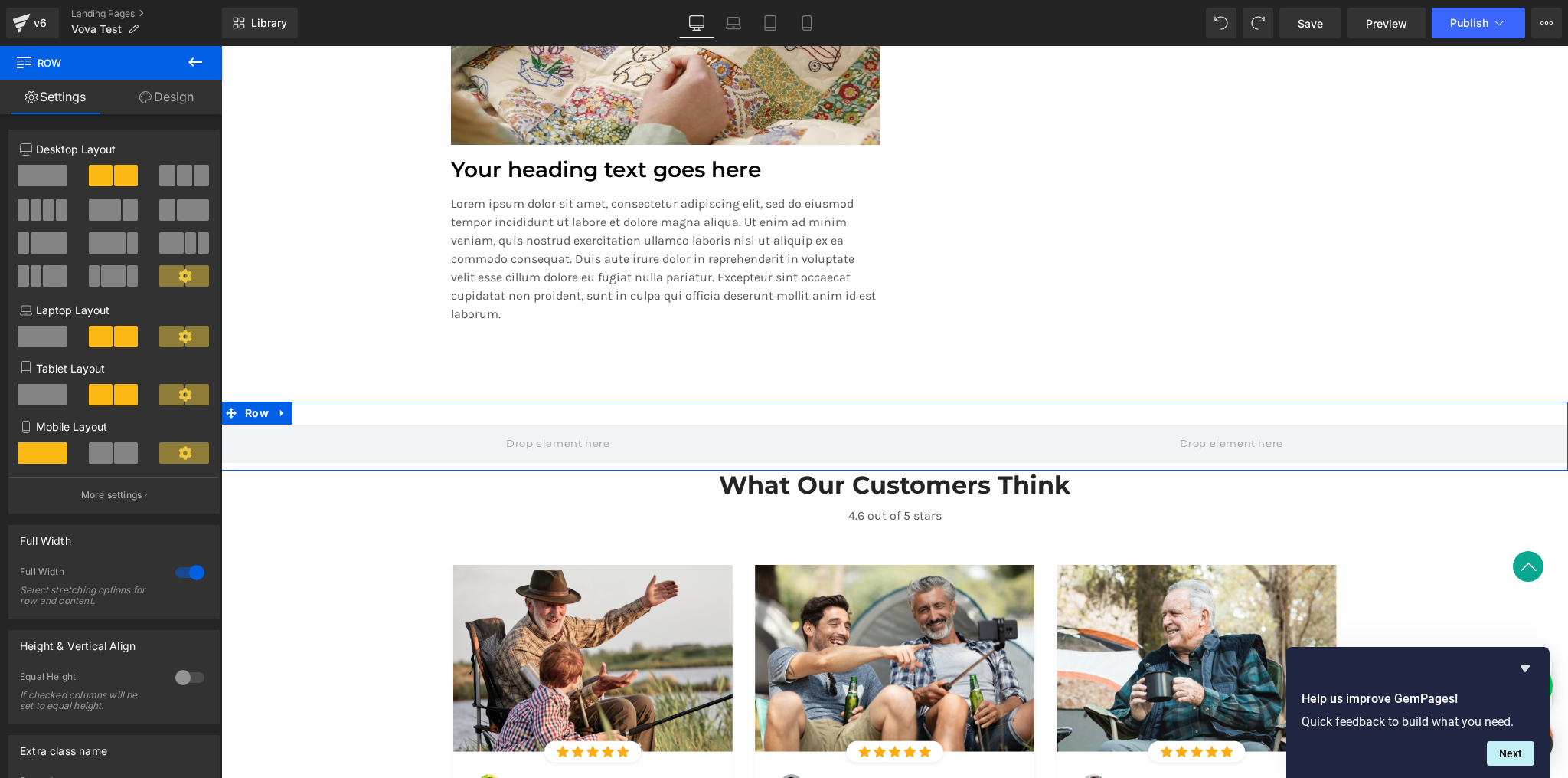
click at [172, 98] on link "Design" at bounding box center [166, 97] width 111 height 35
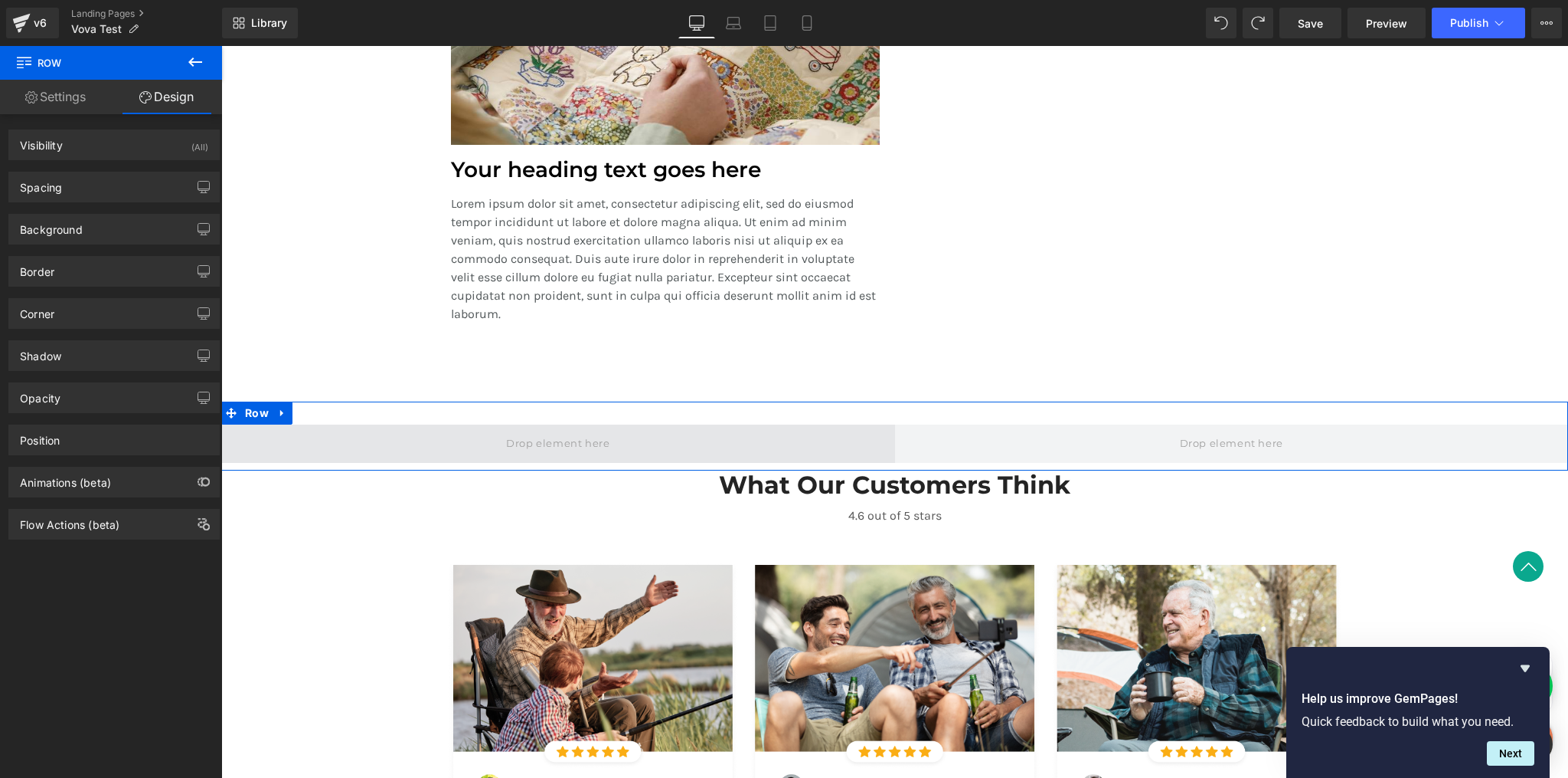
click at [749, 434] on span at bounding box center [558, 443] width 674 height 38
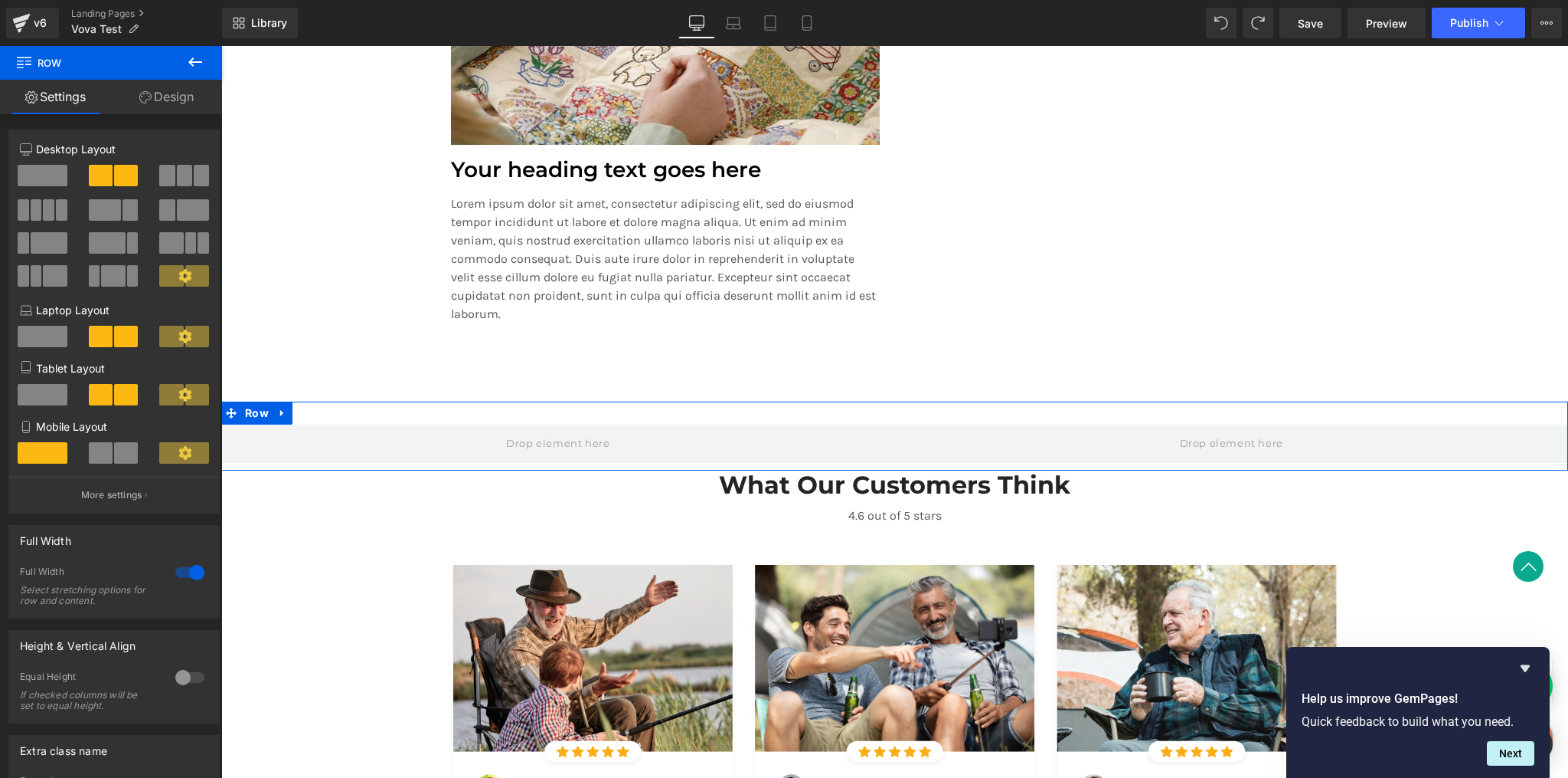
click at [35, 172] on span at bounding box center [43, 175] width 50 height 22
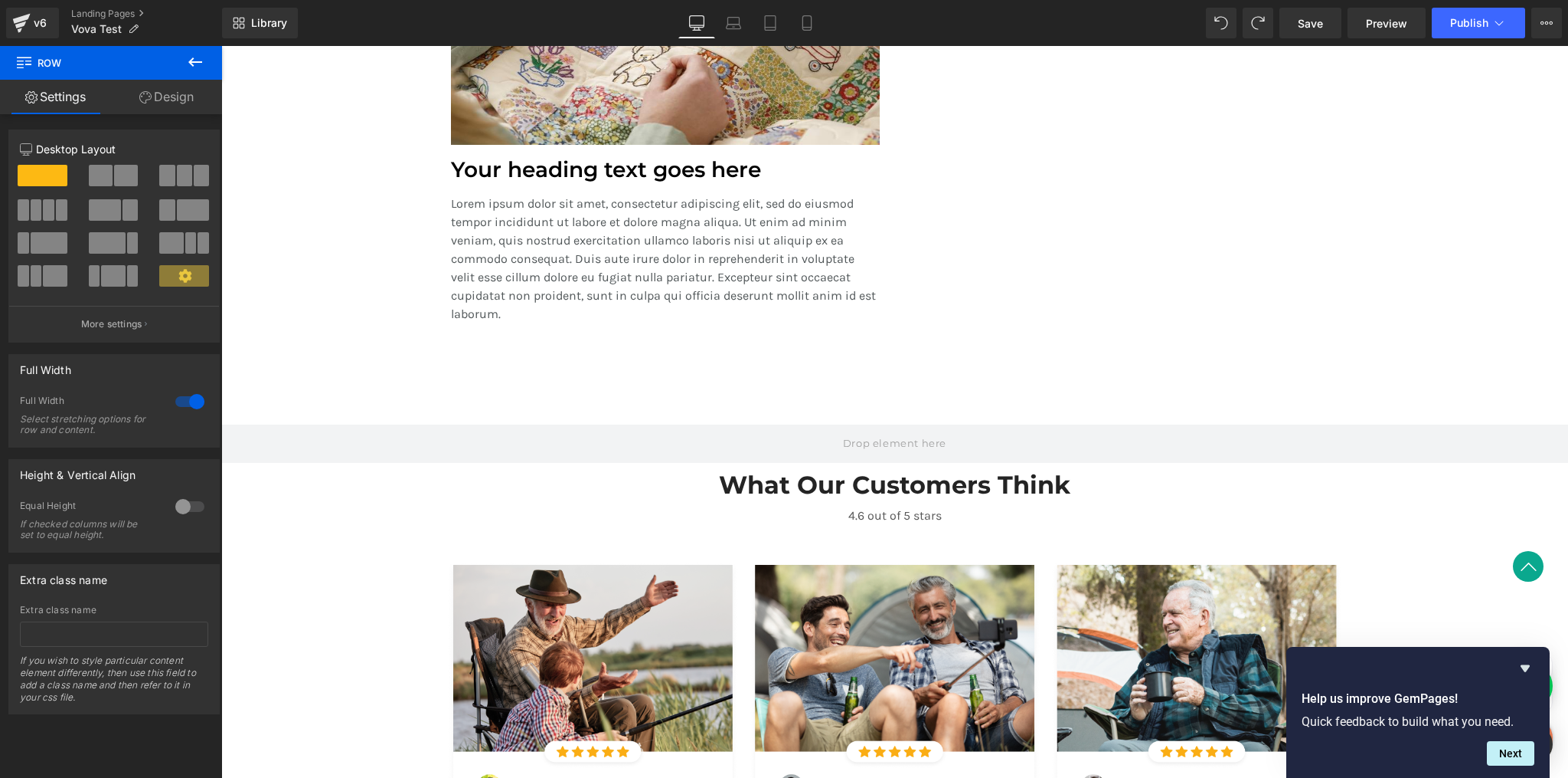
click at [199, 58] on icon at bounding box center [195, 61] width 19 height 19
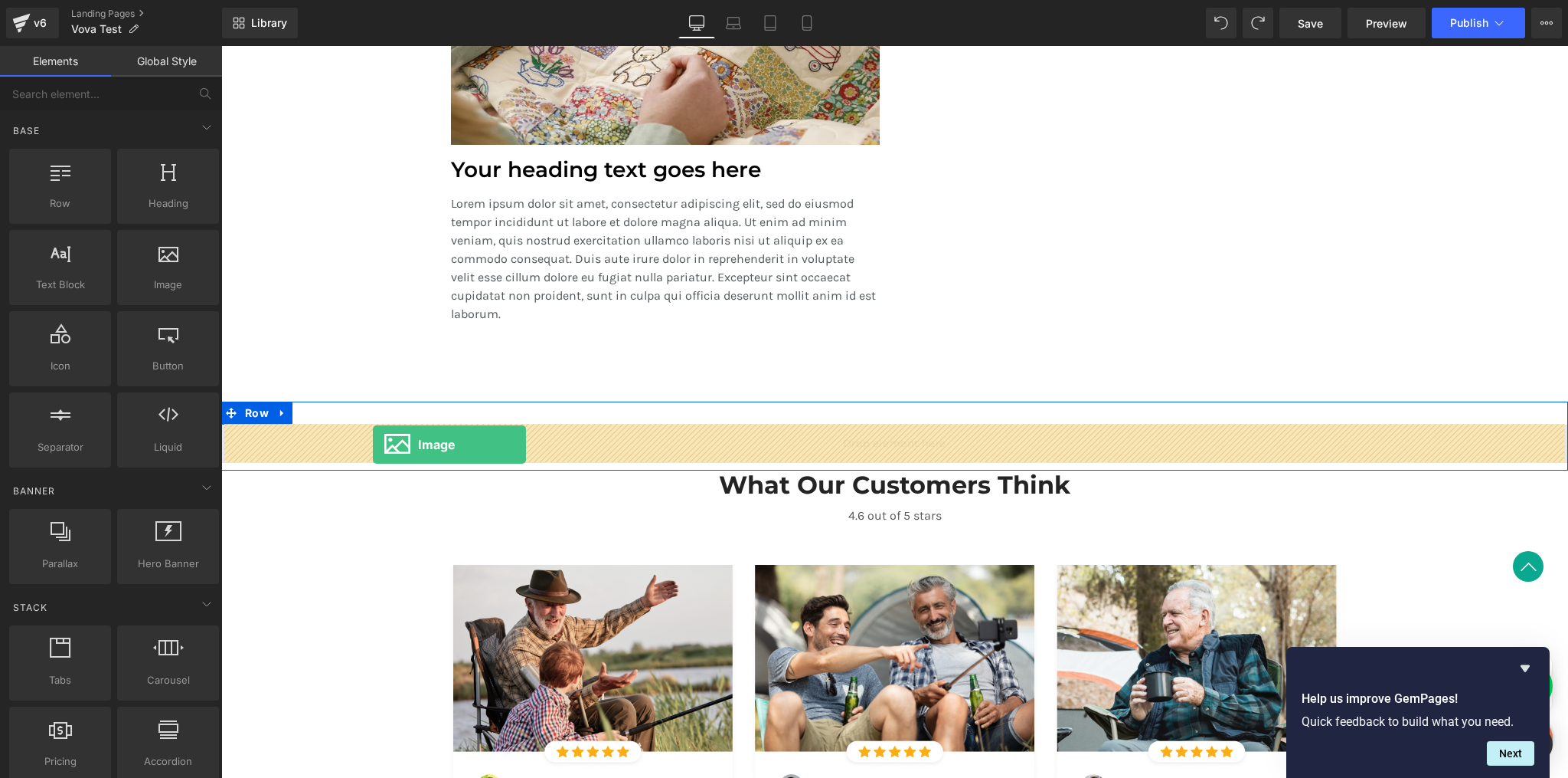
drag, startPoint x: 386, startPoint y: 312, endPoint x: 373, endPoint y: 444, distance: 132.6
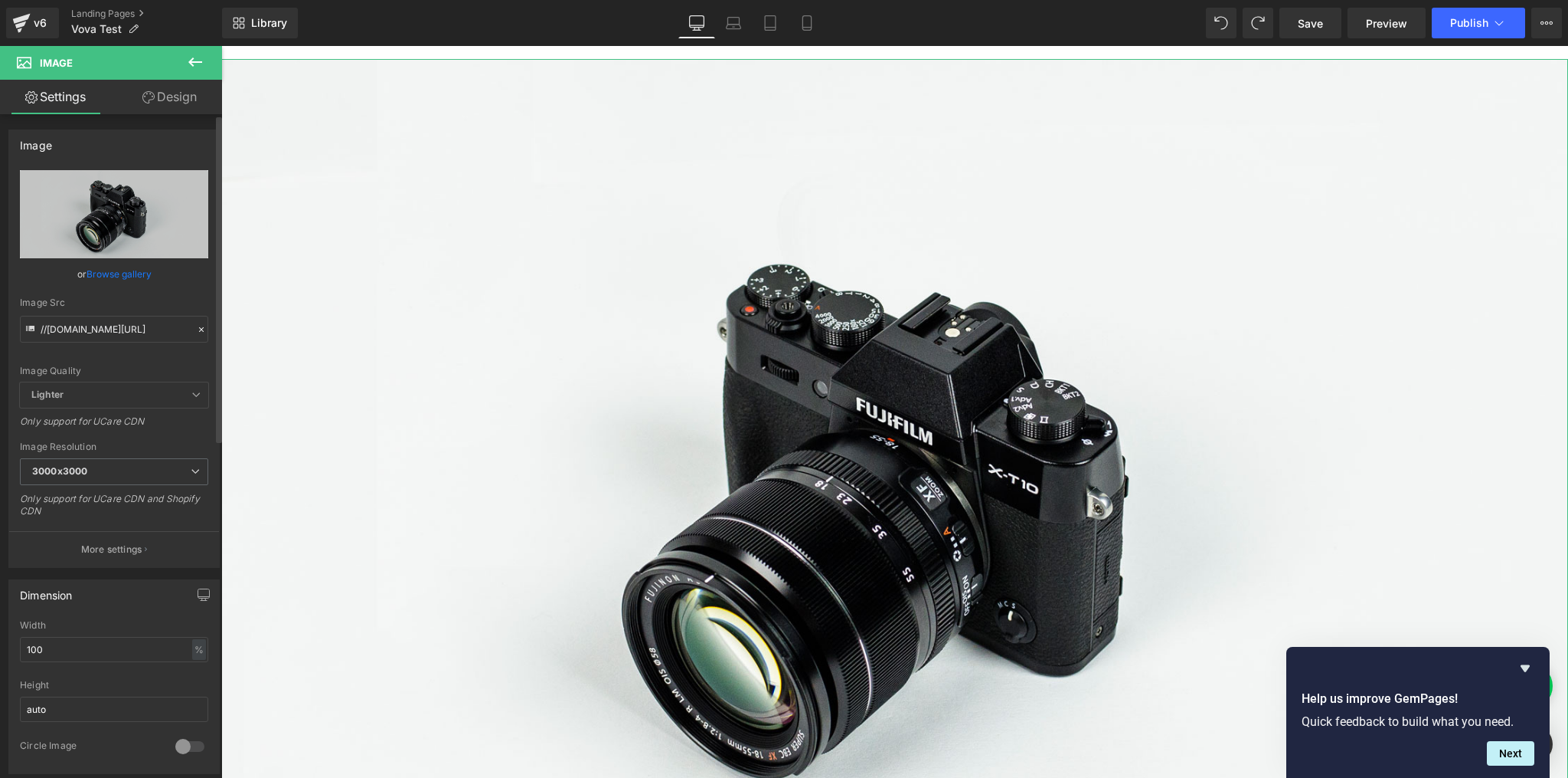
click at [121, 278] on link "Browse gallery" at bounding box center [119, 273] width 65 height 27
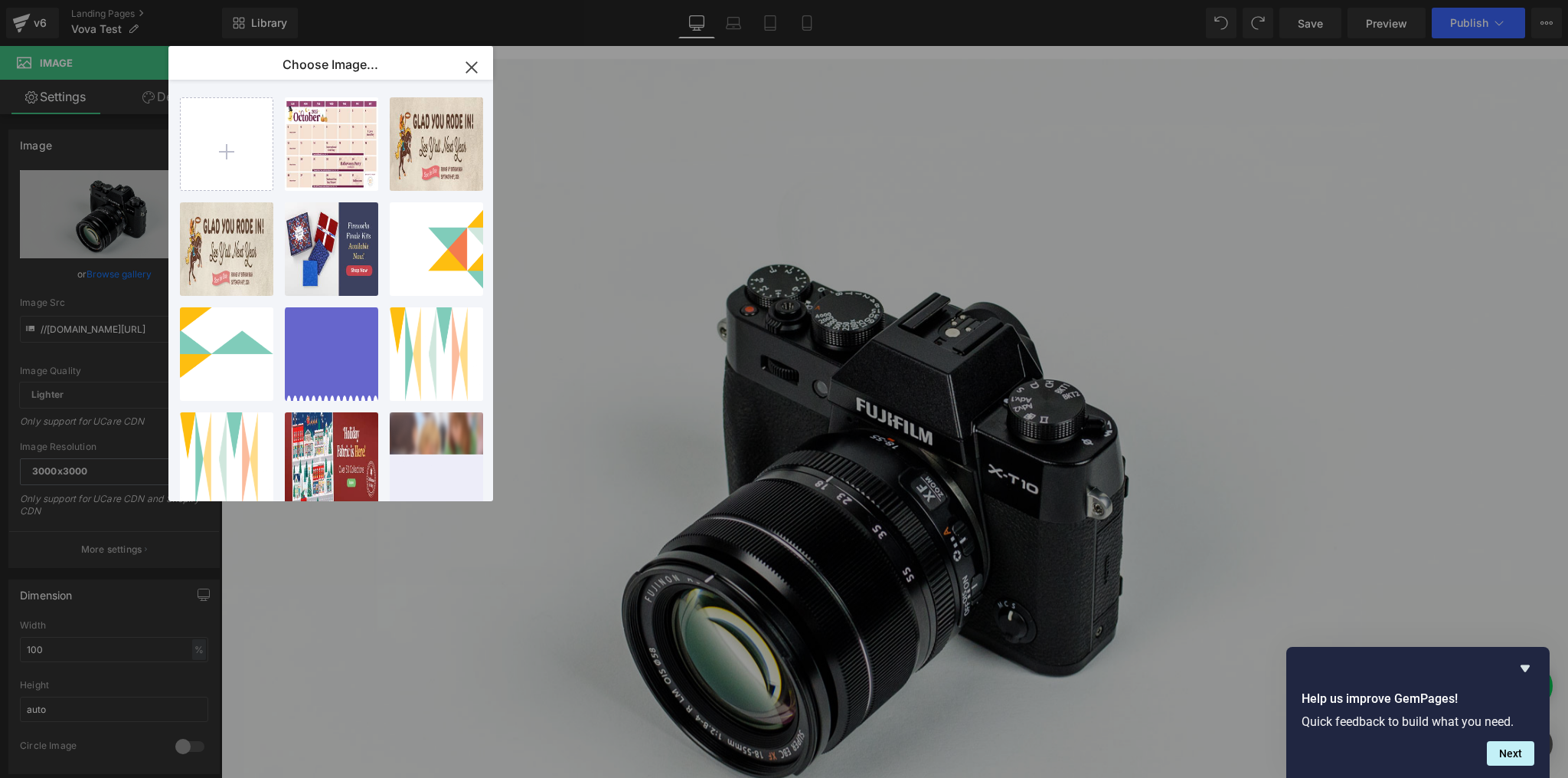
click at [81, 0] on div "Image You are previewing how the will restyle your page. You can not edit Eleme…" at bounding box center [784, 0] width 1568 height 0
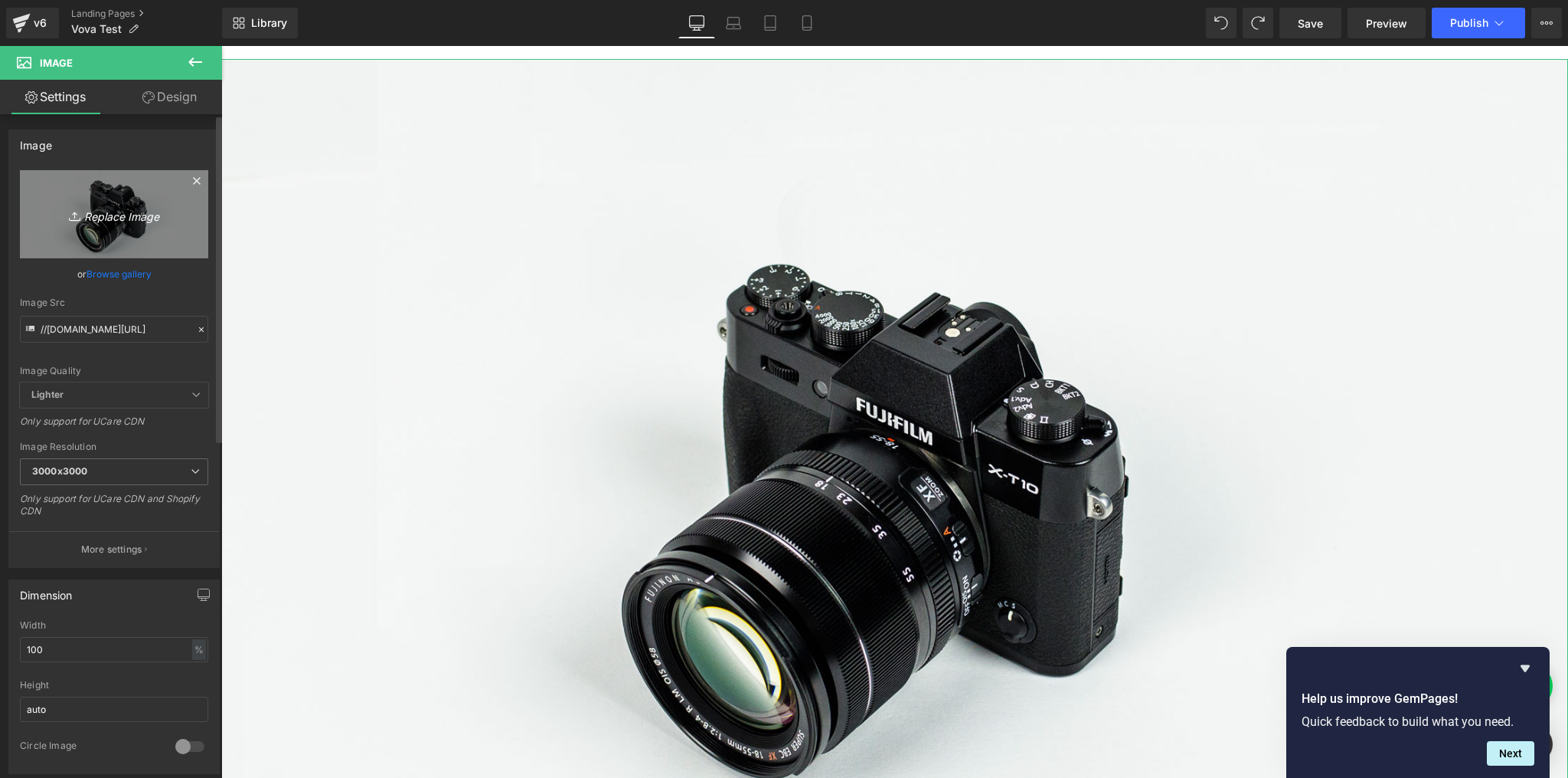
click at [124, 213] on icon "Replace Image" at bounding box center [114, 214] width 123 height 19
type input "C:\fakepath\divider.png"
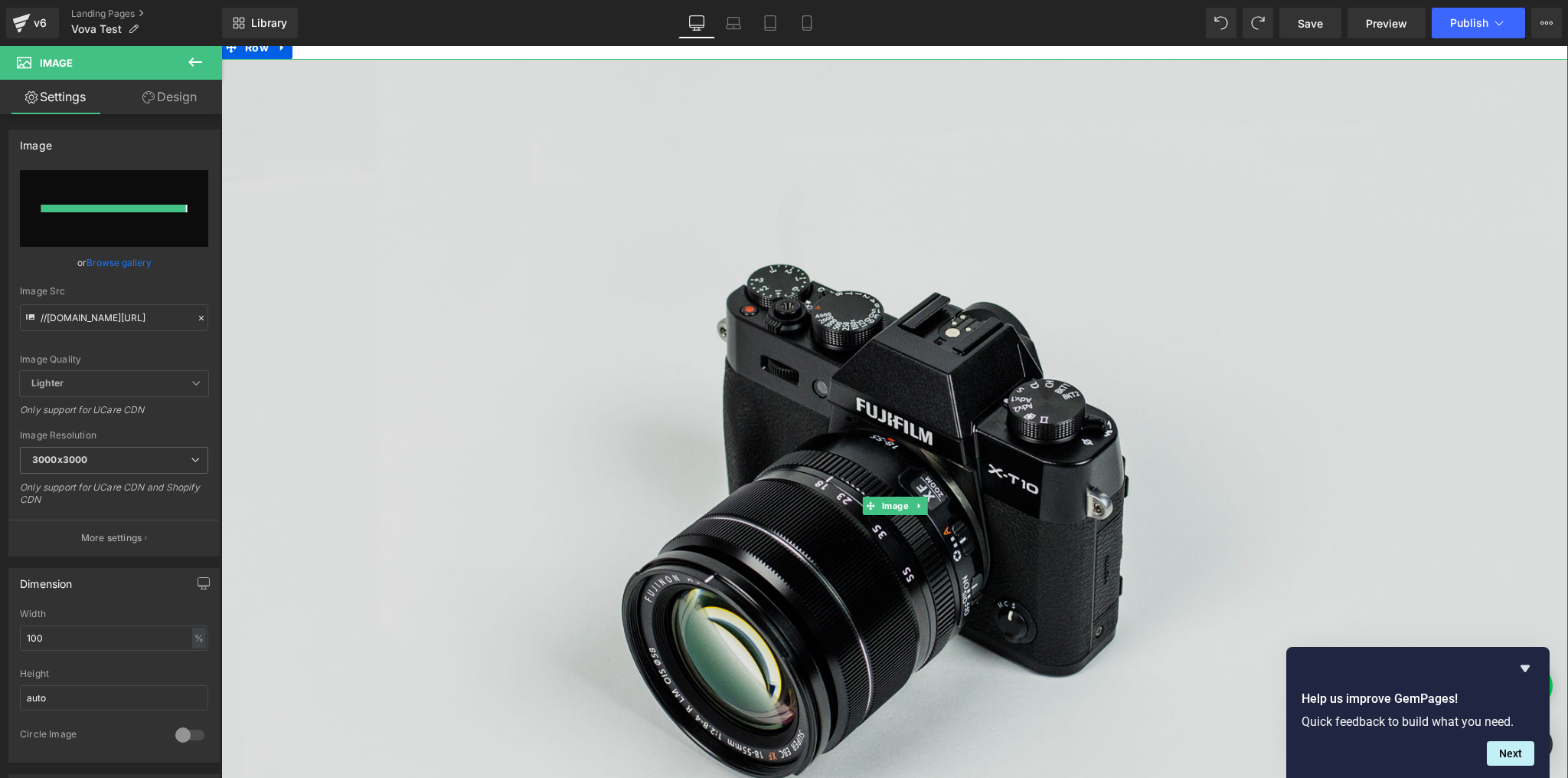
type input "[URL][DOMAIN_NAME]"
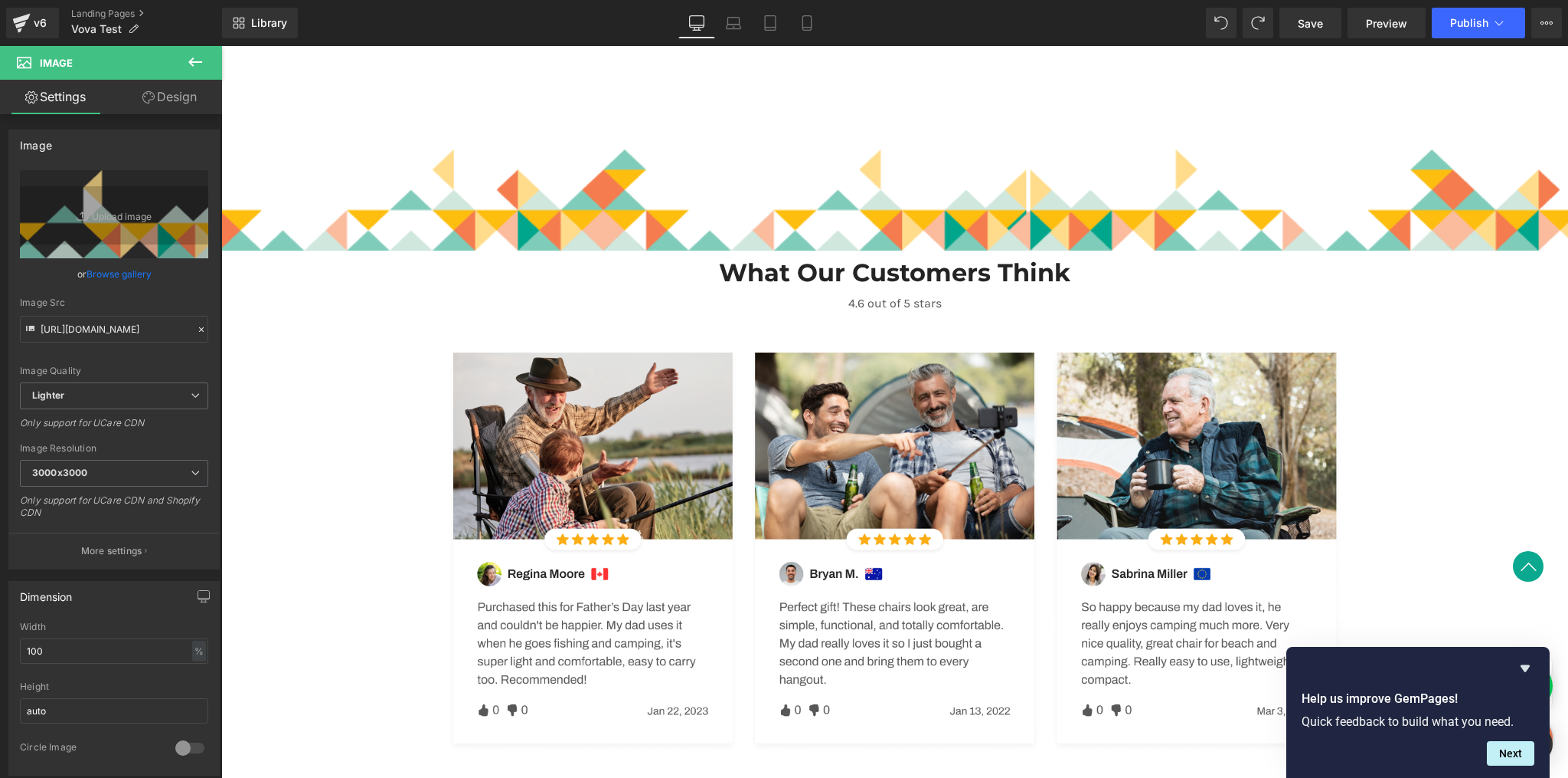
scroll to position [1723, 0]
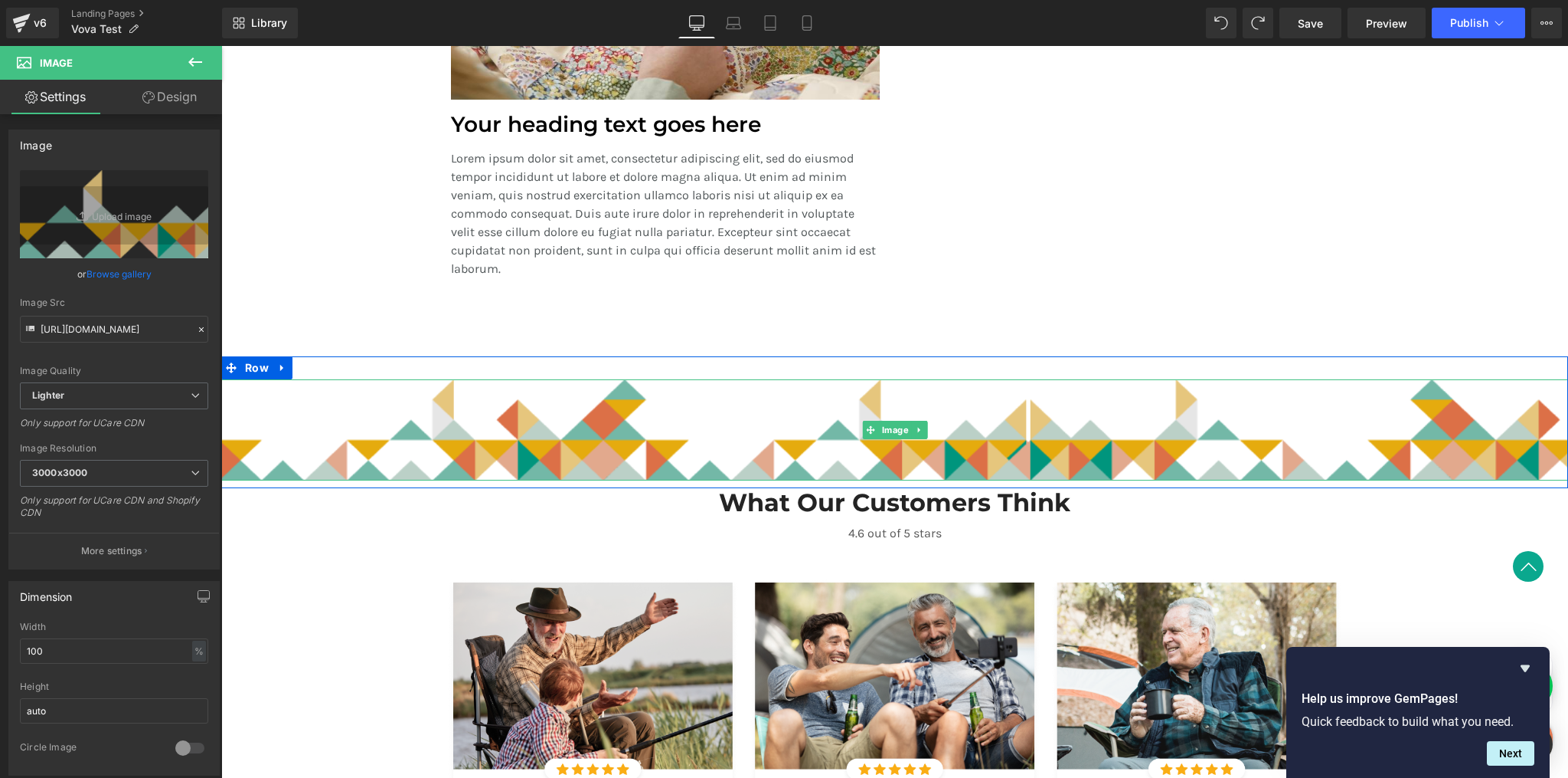
click at [845, 425] on img at bounding box center [895, 429] width 1347 height 101
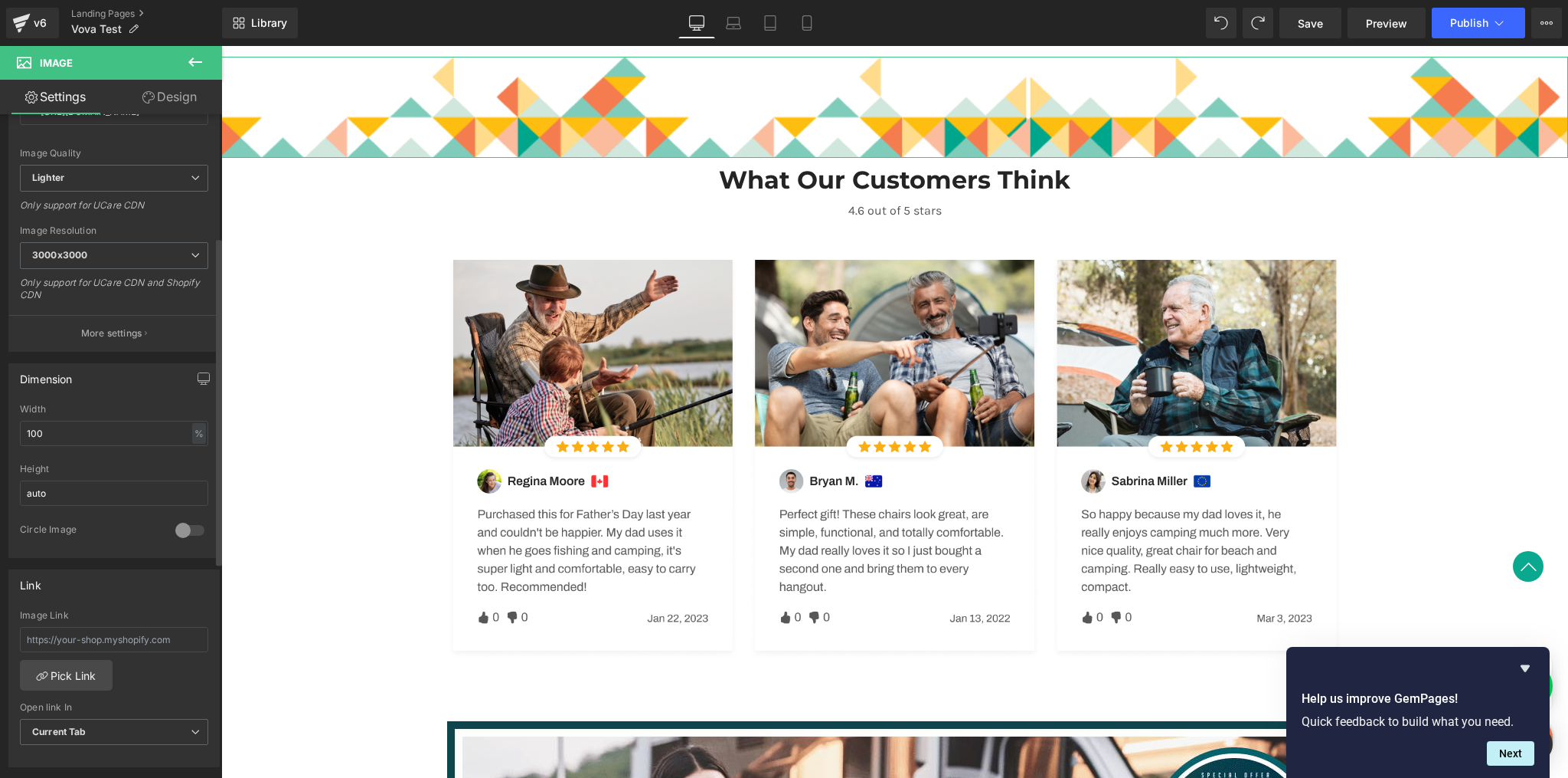
scroll to position [249, 0]
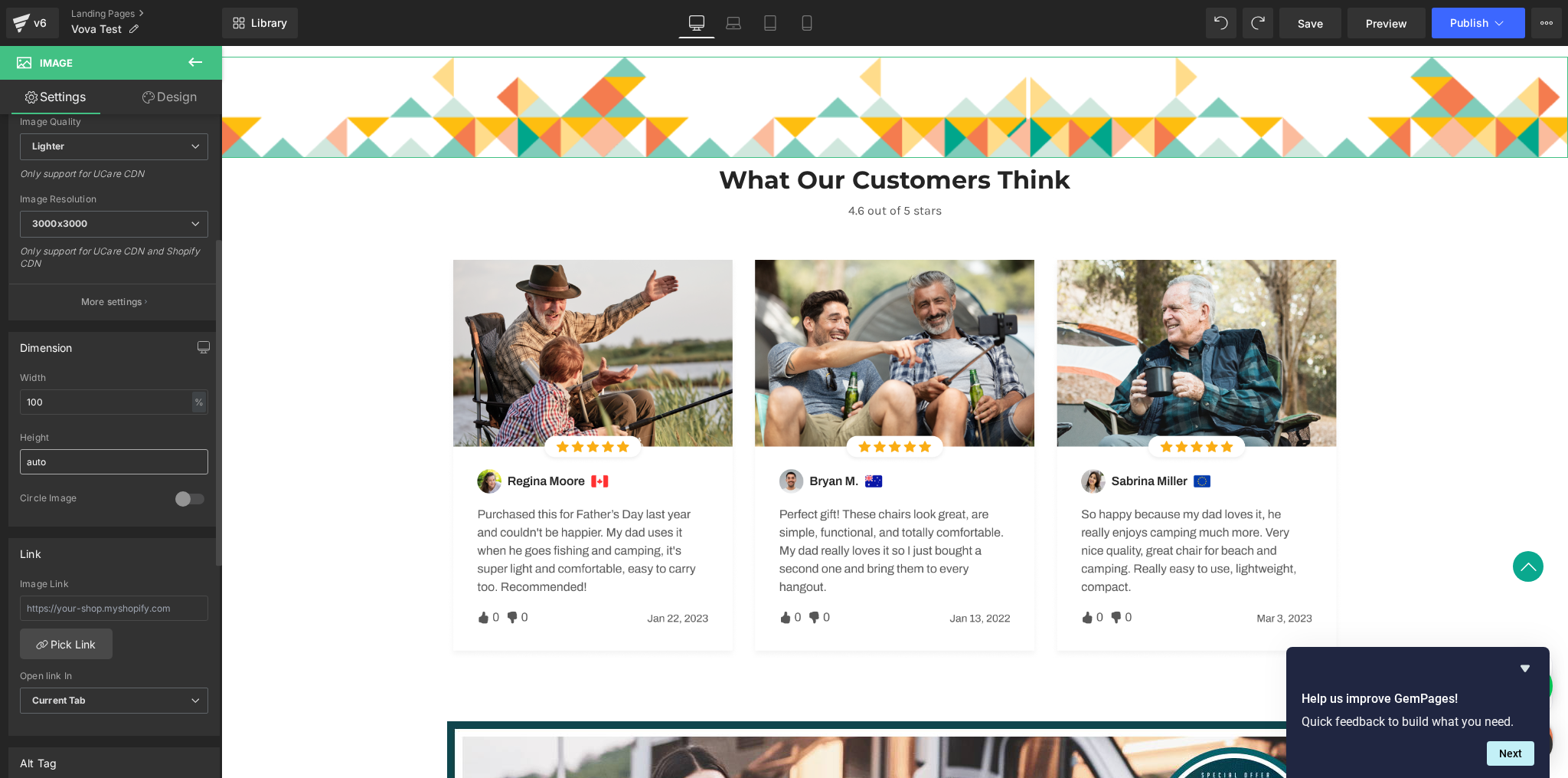
click at [71, 450] on input "auto" at bounding box center [114, 461] width 188 height 25
click at [71, 453] on input "auto" at bounding box center [114, 461] width 188 height 25
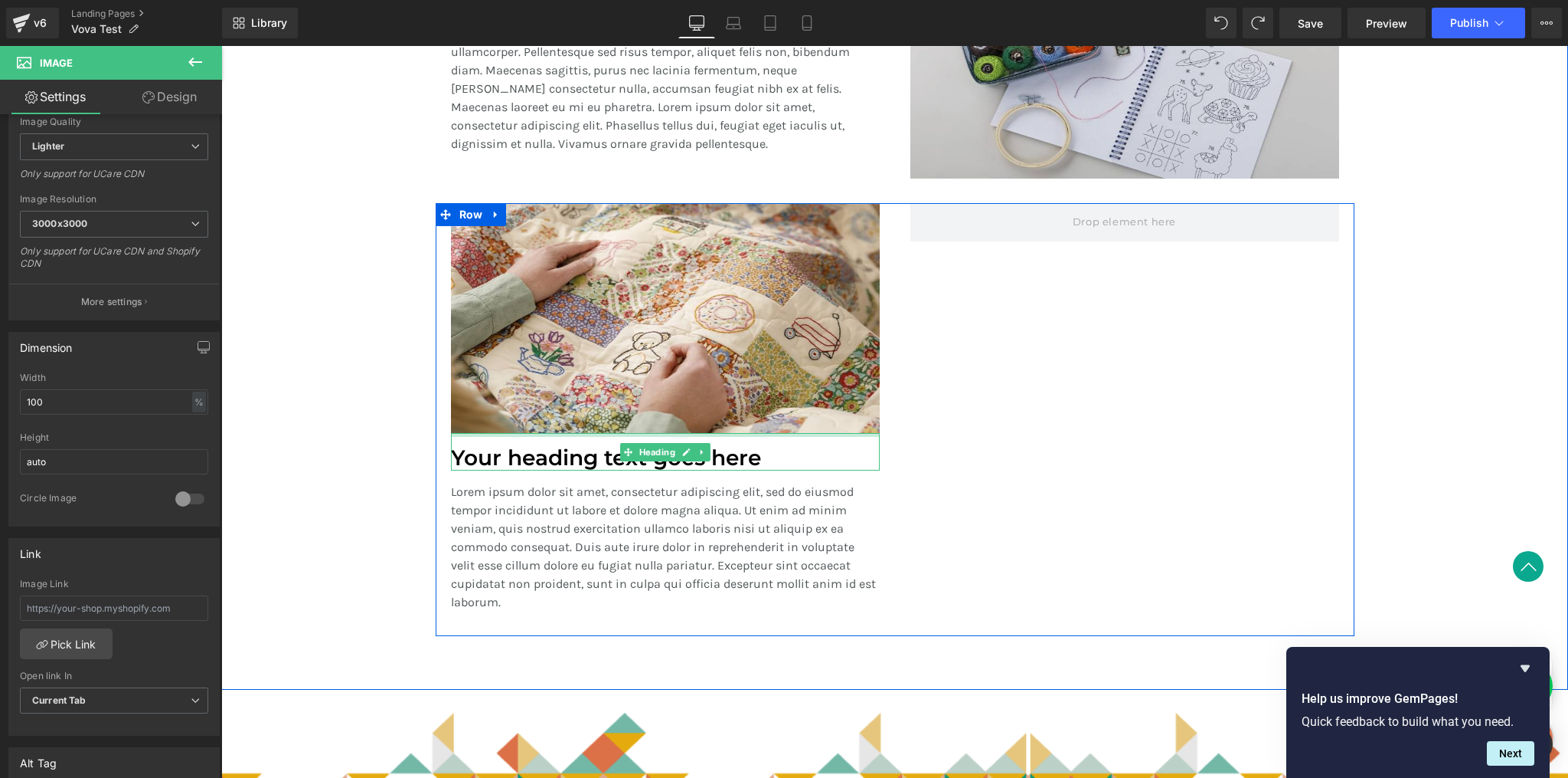
scroll to position [1702, 0]
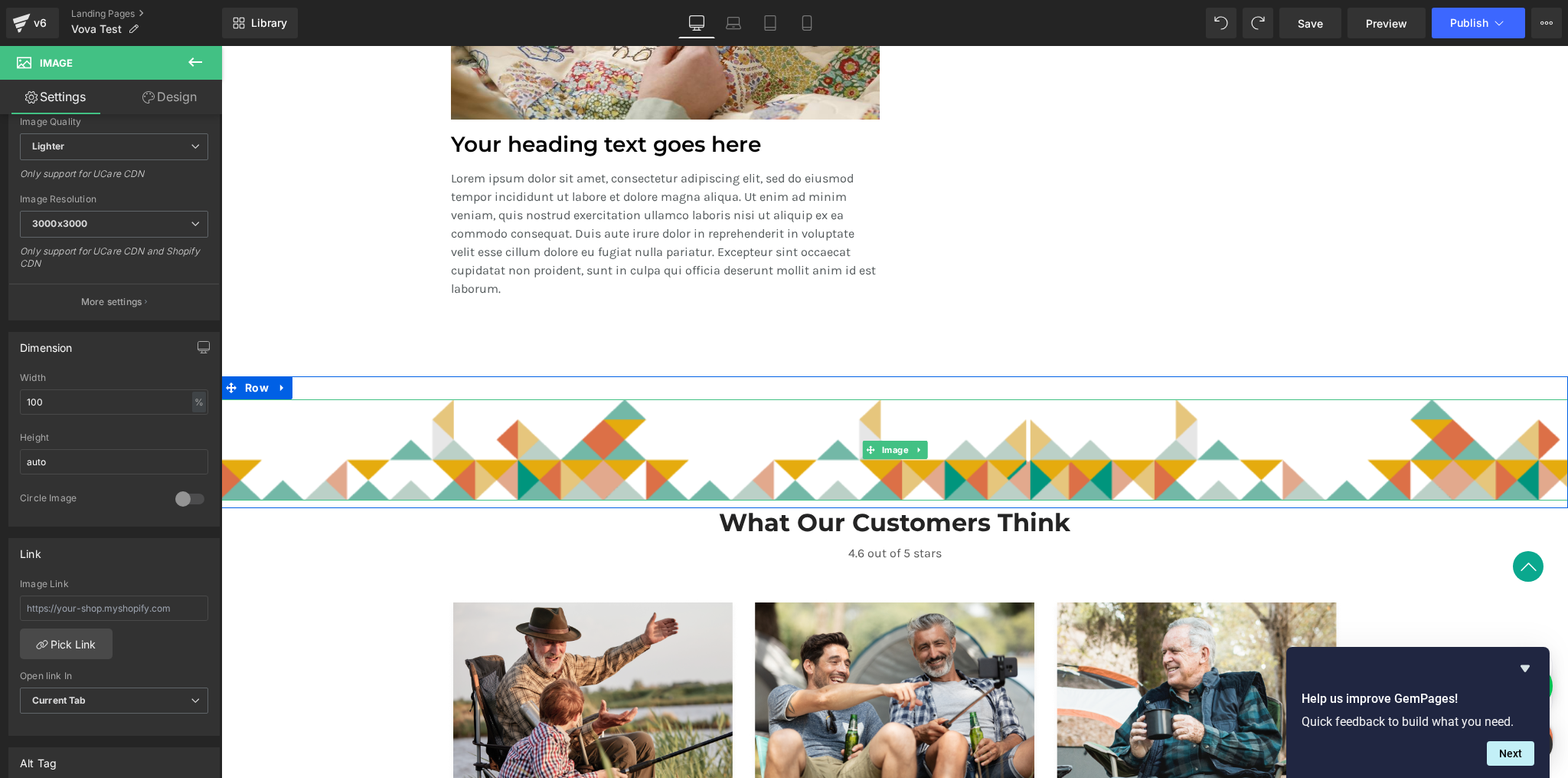
click at [997, 474] on img at bounding box center [895, 450] width 1347 height 101
click at [635, 475] on img at bounding box center [895, 450] width 1347 height 101
click at [537, 451] on img at bounding box center [895, 450] width 1347 height 101
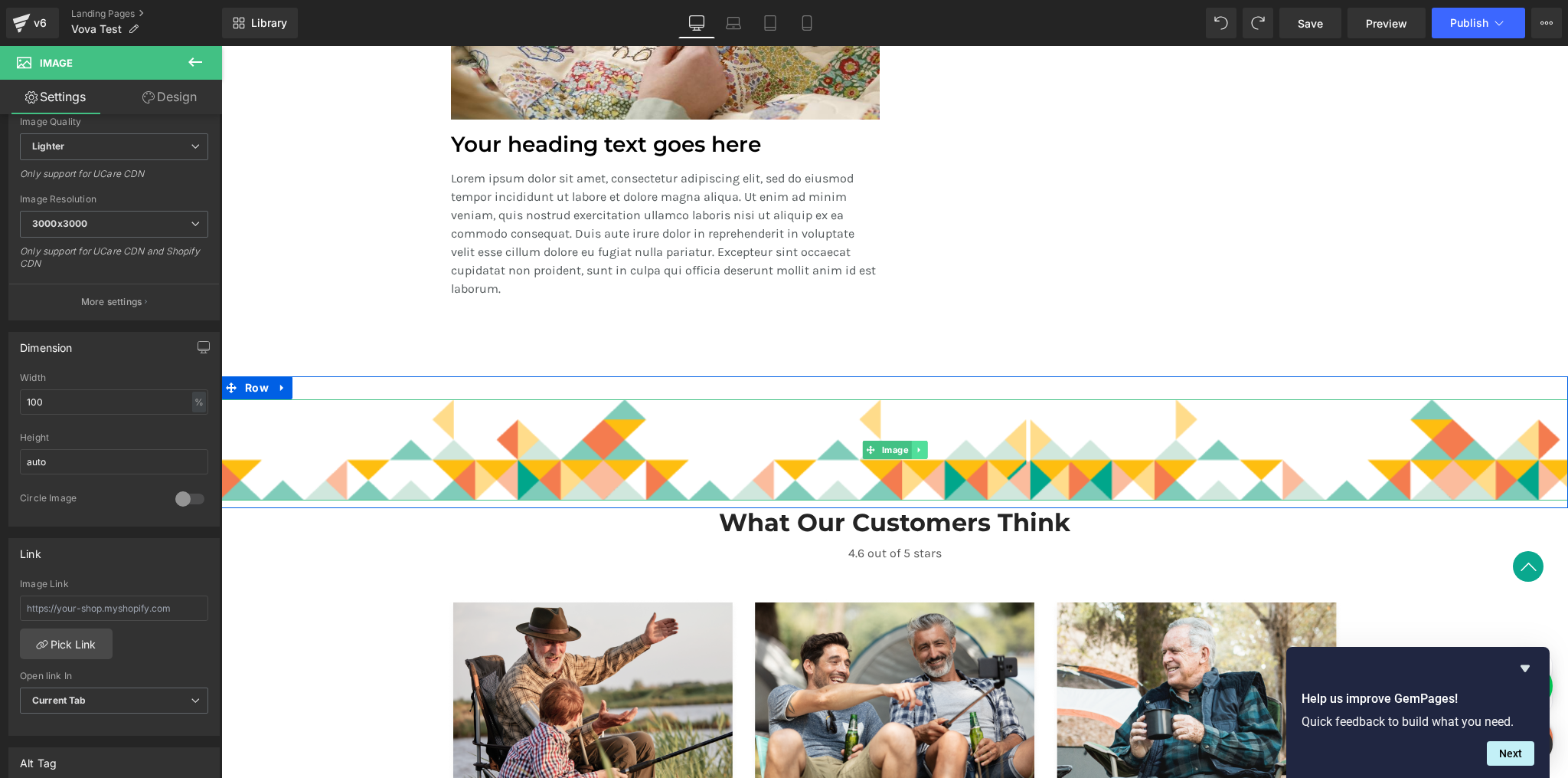
click at [916, 451] on icon at bounding box center [919, 449] width 8 height 9
click at [923, 450] on icon at bounding box center [927, 450] width 8 height 8
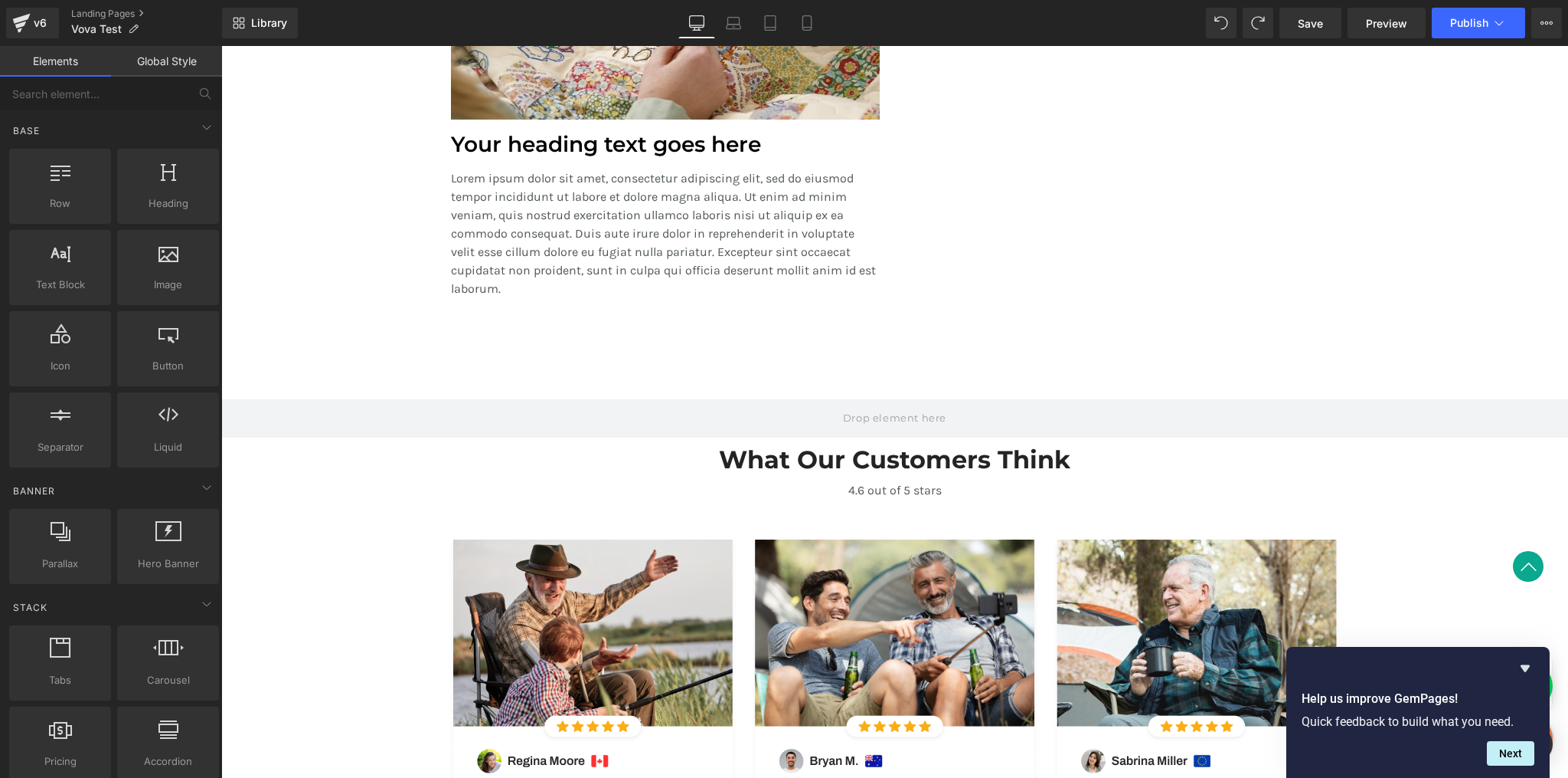
click at [187, 60] on link "Global Style" at bounding box center [166, 61] width 111 height 31
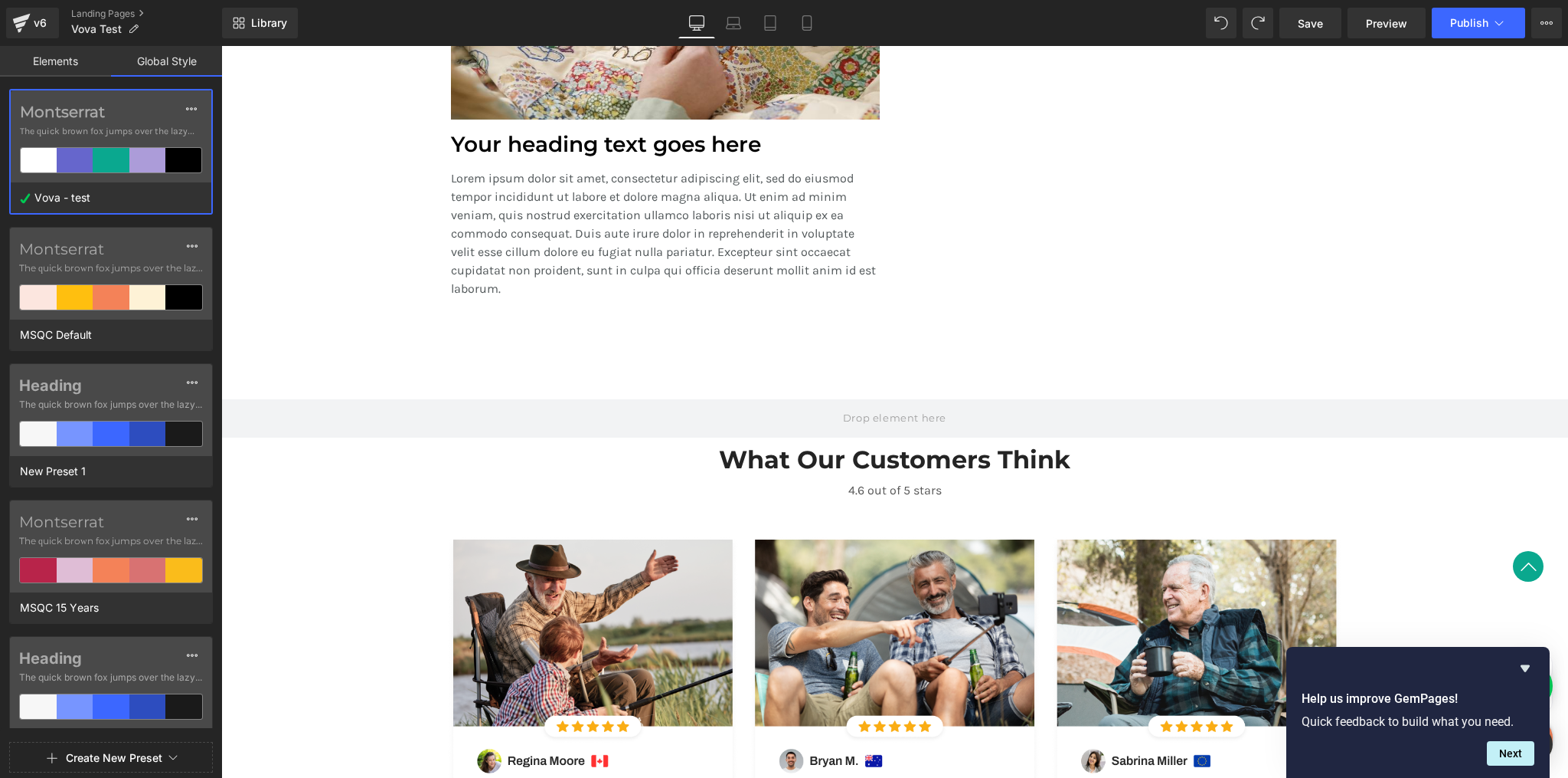
click at [70, 57] on link "Elements" at bounding box center [55, 61] width 111 height 31
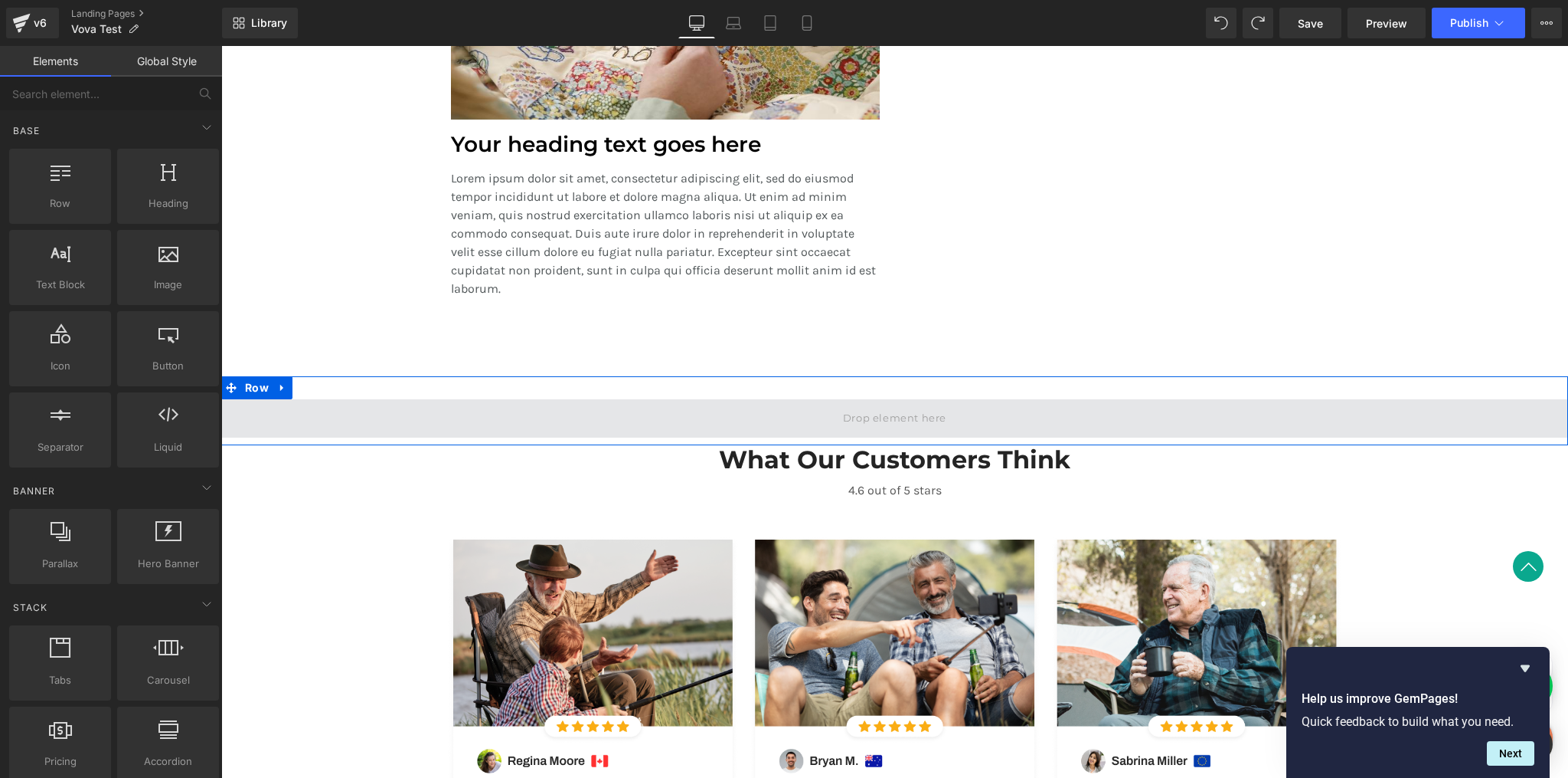
click at [338, 408] on span at bounding box center [895, 418] width 1347 height 38
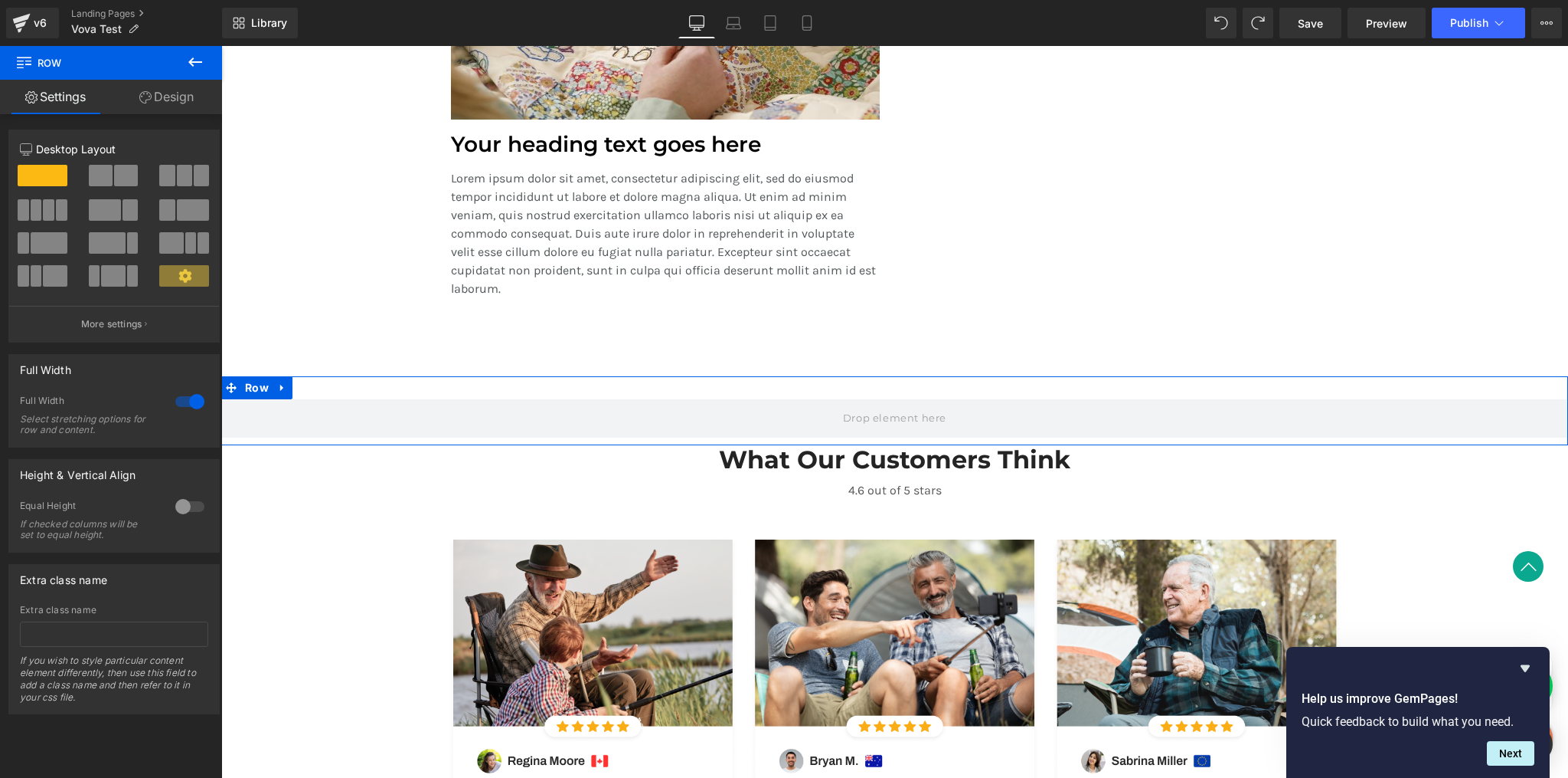
click at [182, 92] on link "Design" at bounding box center [166, 97] width 111 height 35
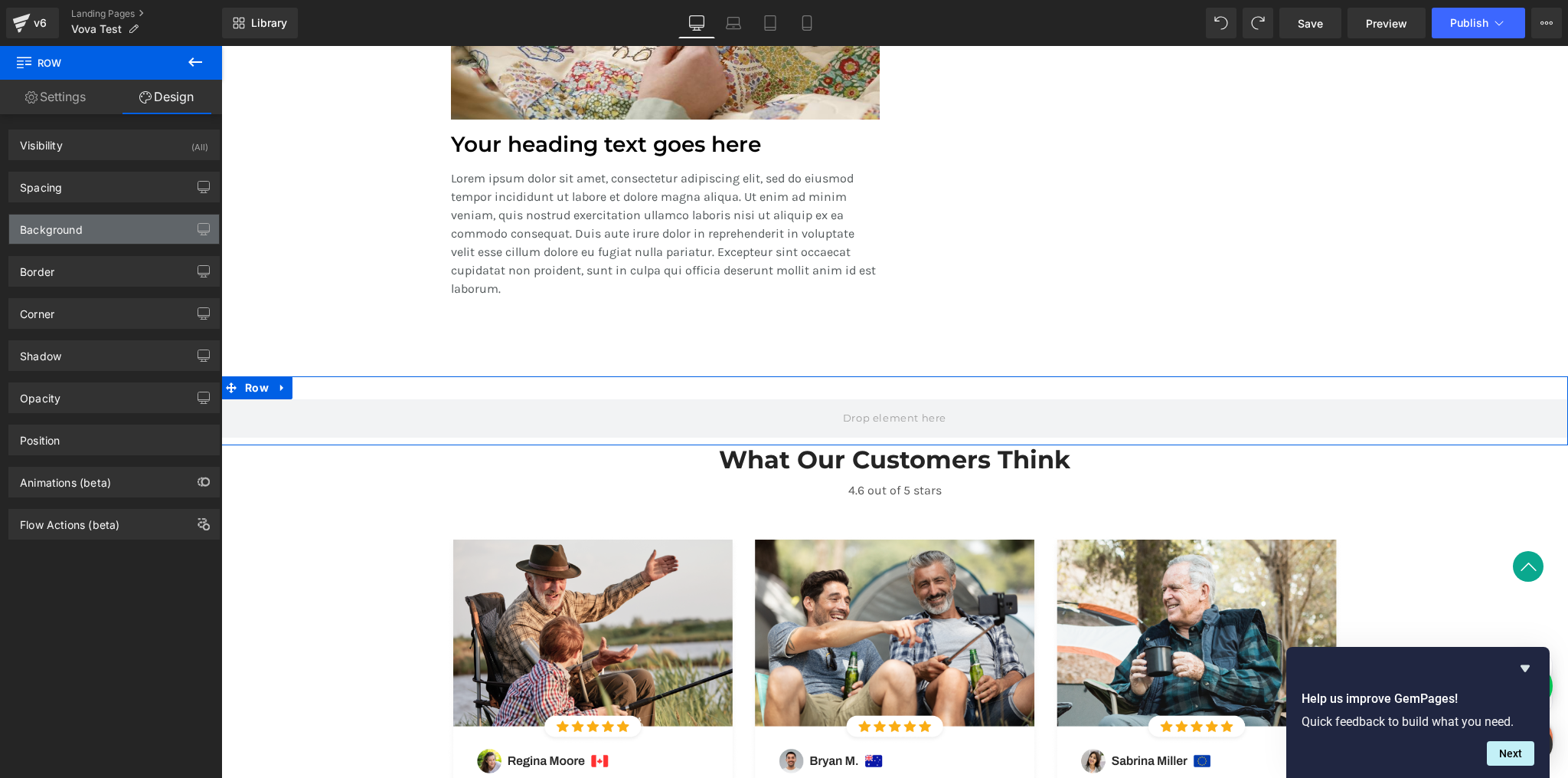
click at [65, 239] on div "Background" at bounding box center [114, 229] width 210 height 29
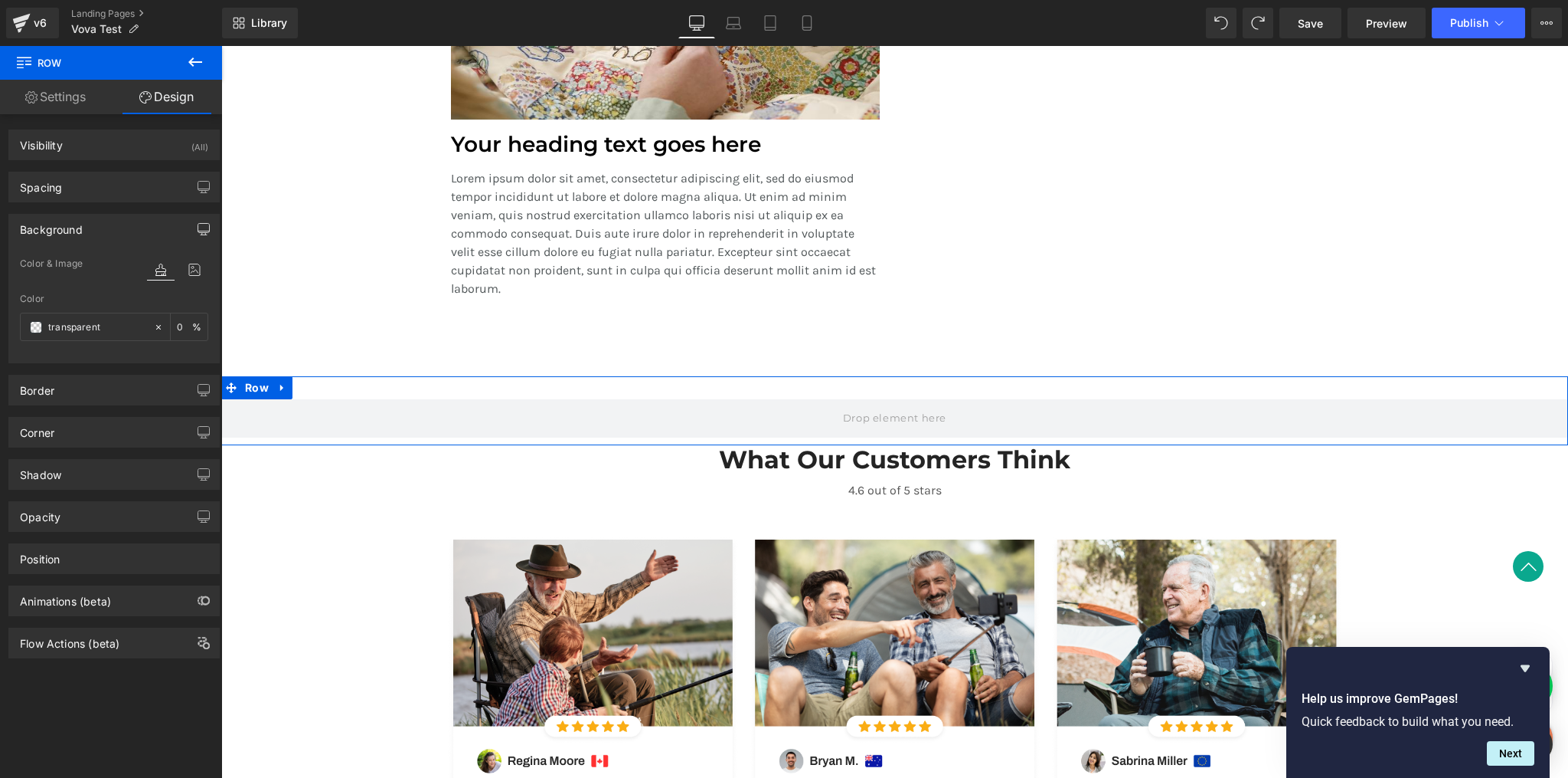
click at [197, 226] on icon "button" at bounding box center [203, 229] width 12 height 12
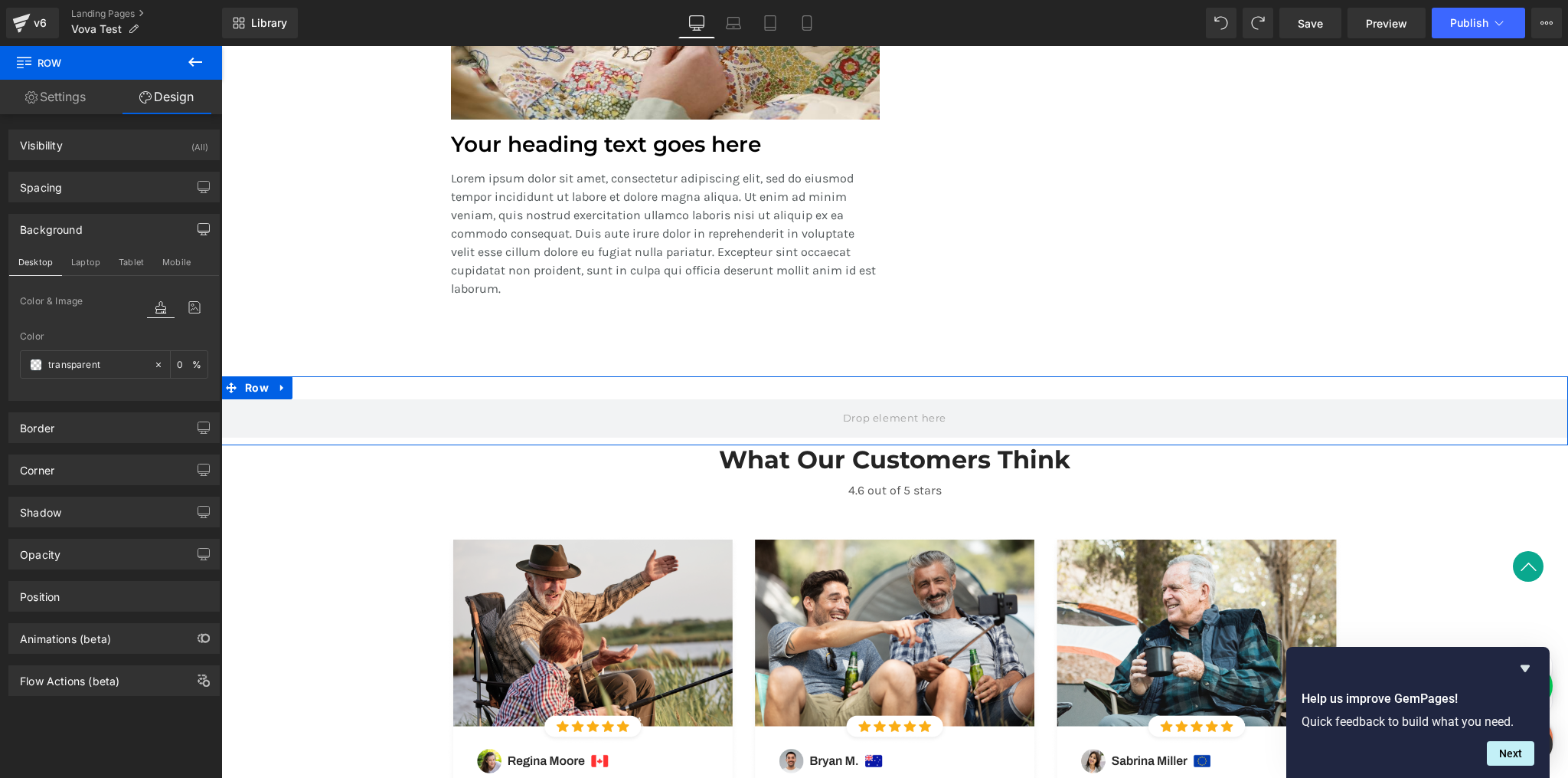
click at [197, 226] on icon "button" at bounding box center [203, 229] width 12 height 12
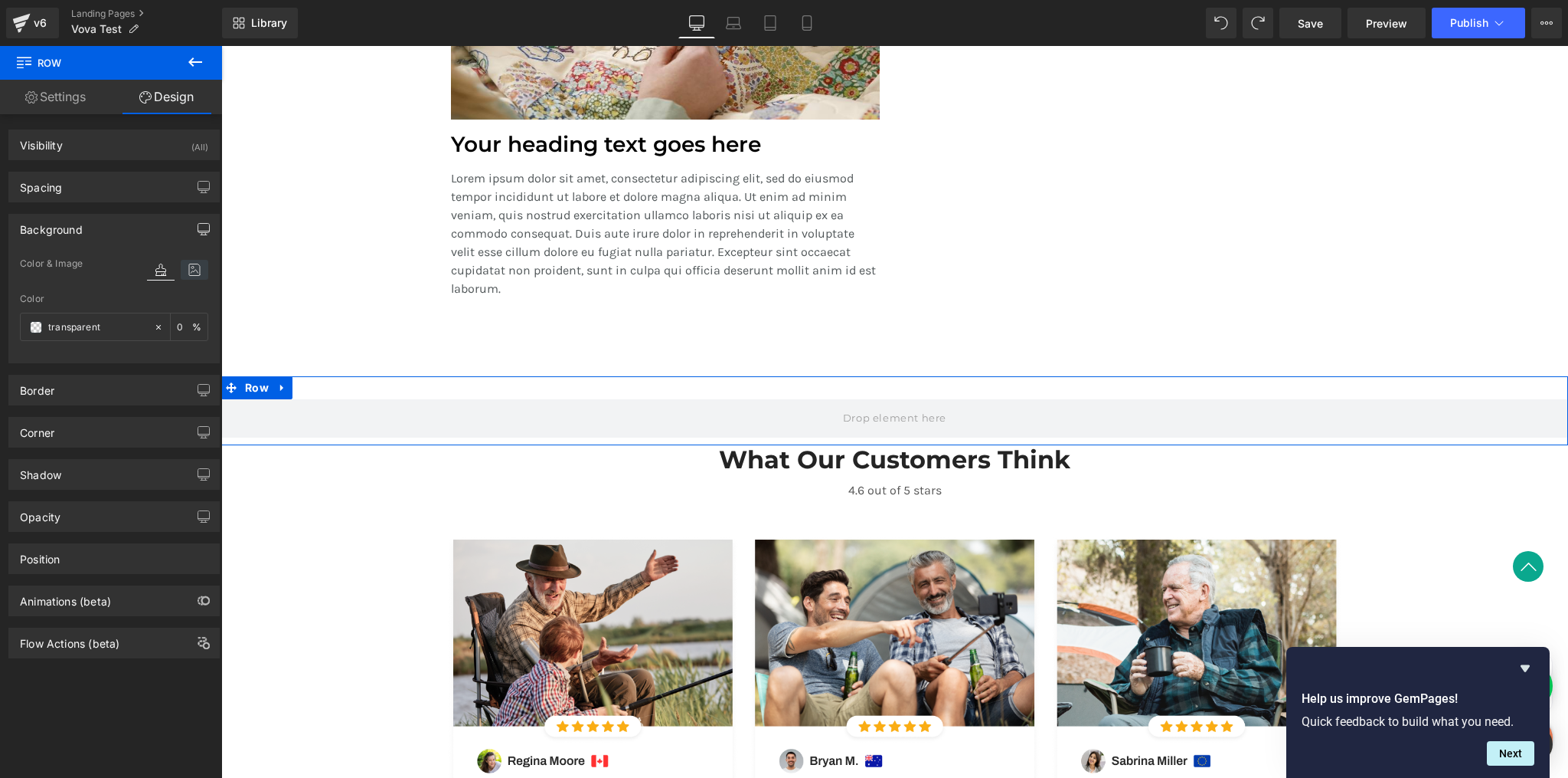
click at [188, 272] on icon at bounding box center [195, 269] width 27 height 20
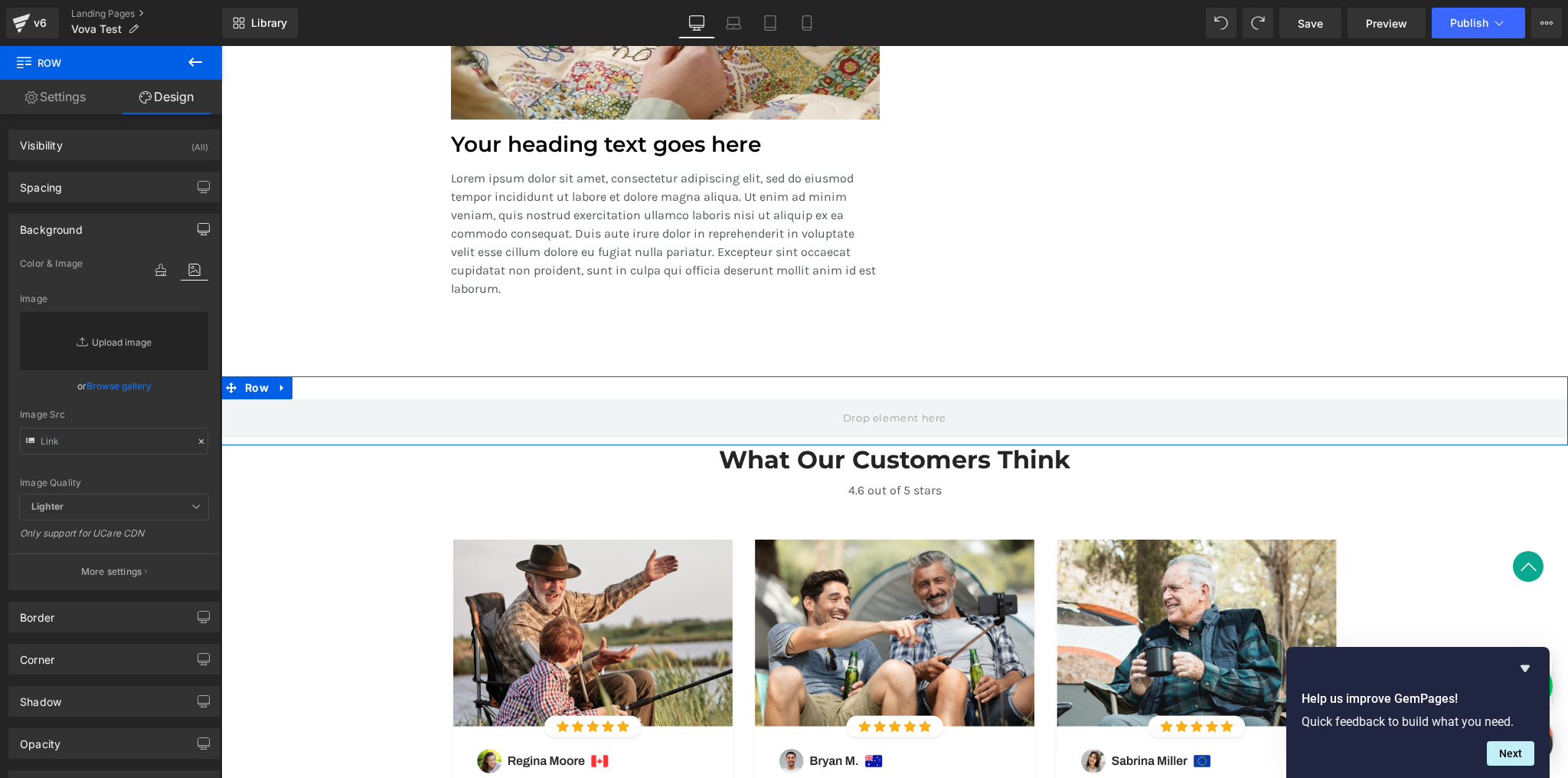
click at [105, 341] on link "Replace Image" at bounding box center [114, 341] width 188 height 58
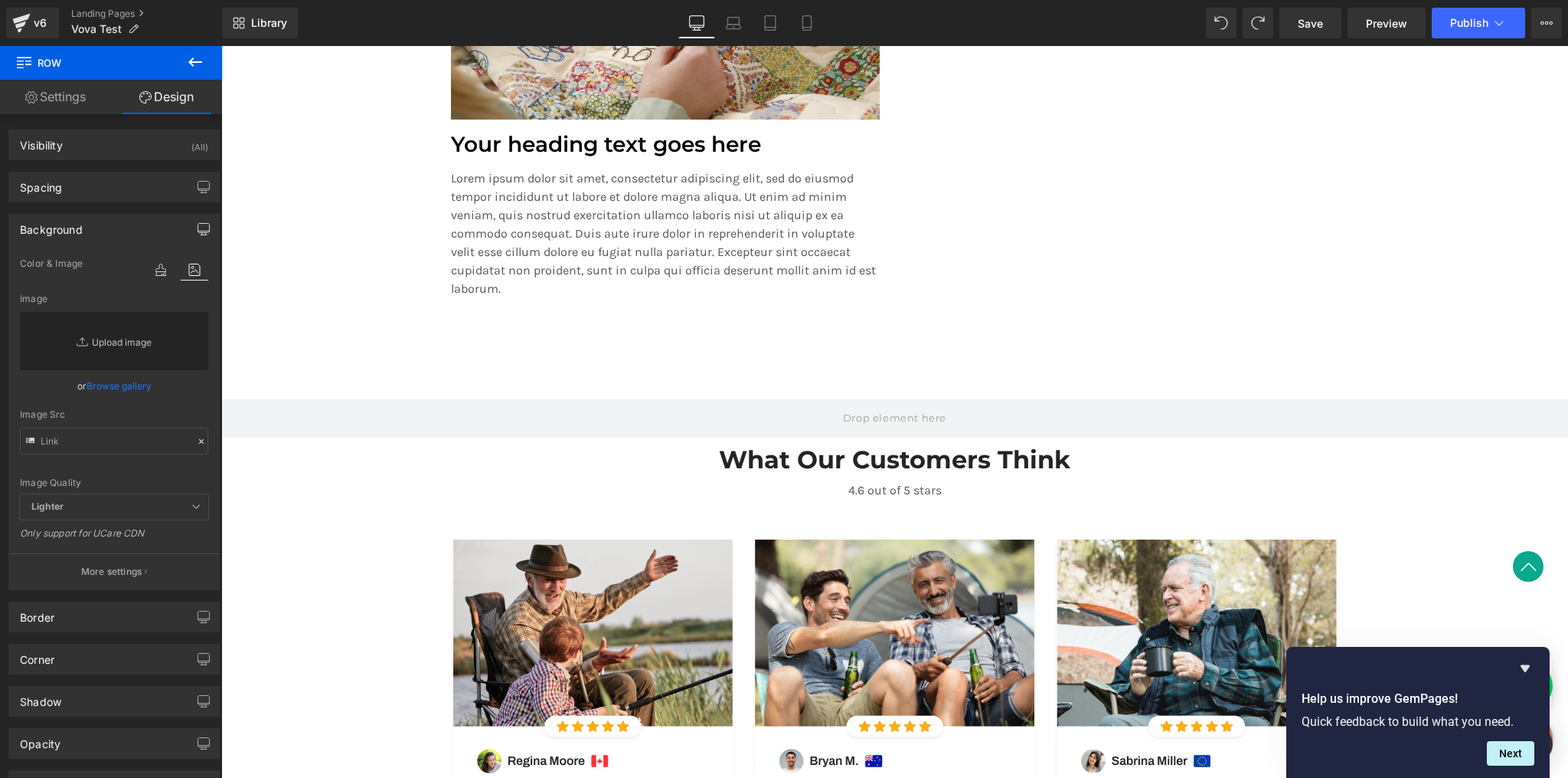
type input "C:\fakepath\divider.png"
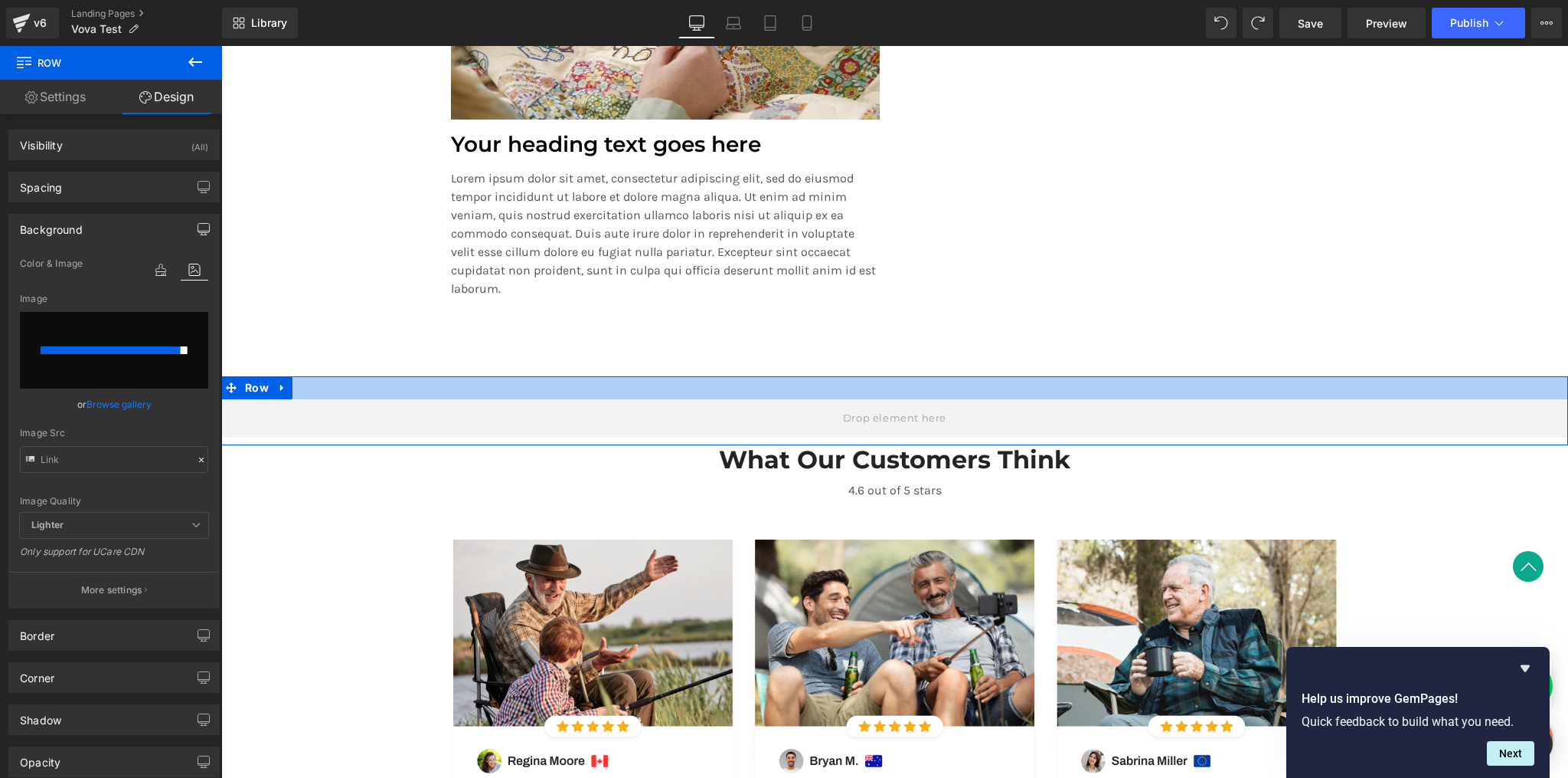
type input "[URL][DOMAIN_NAME]"
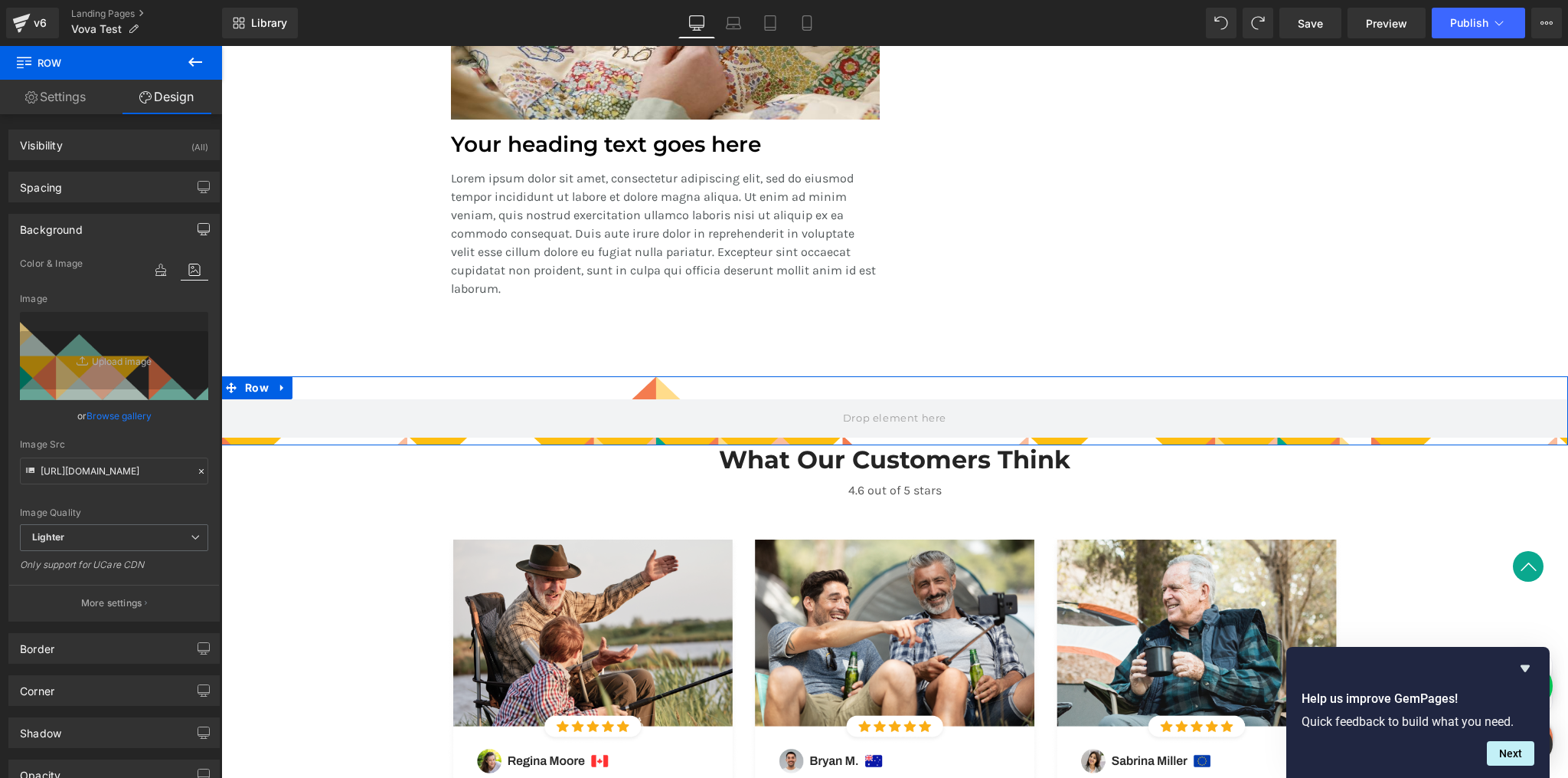
scroll to position [168, 0]
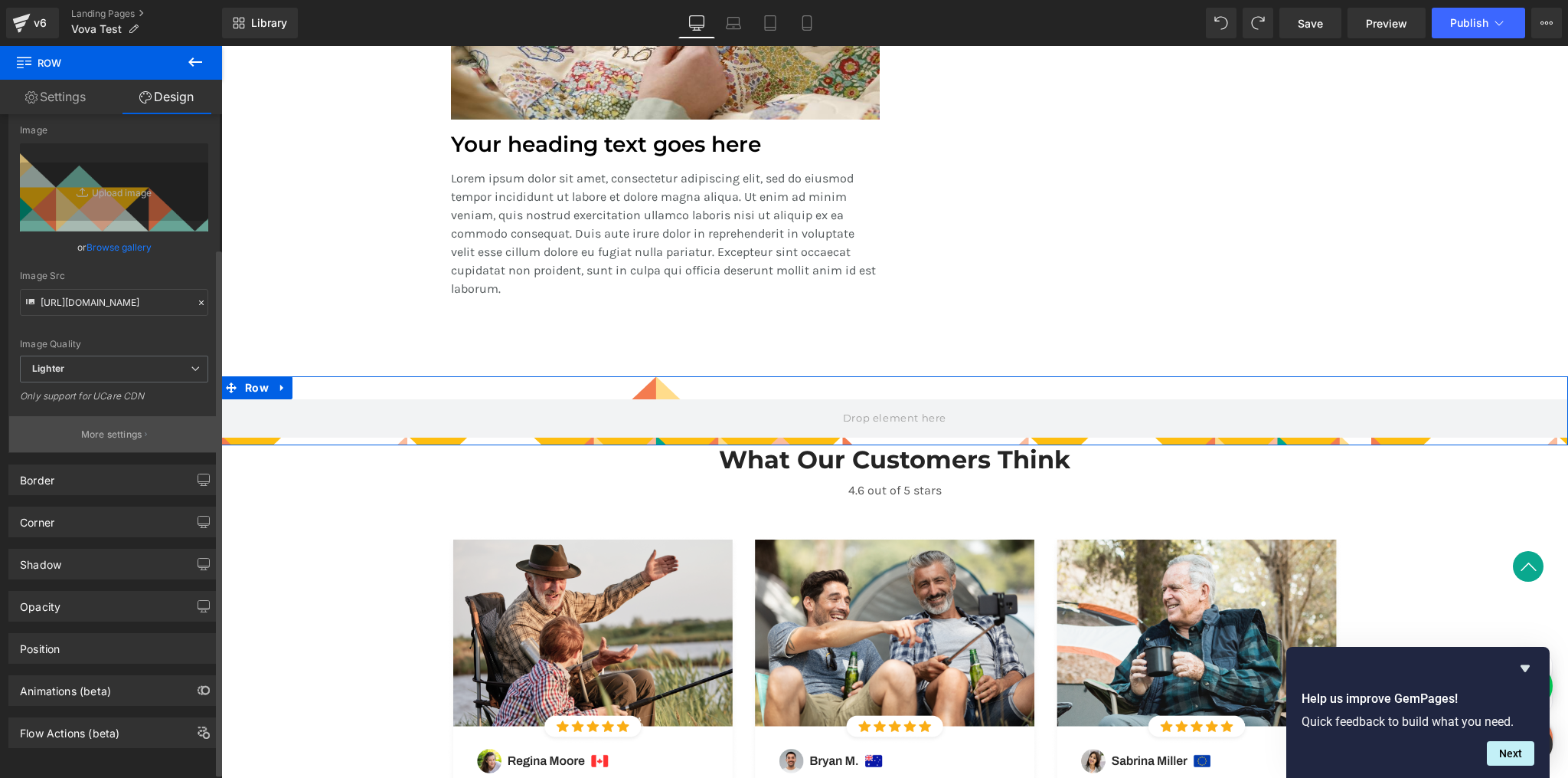
click at [109, 431] on p "More settings" at bounding box center [112, 434] width 61 height 14
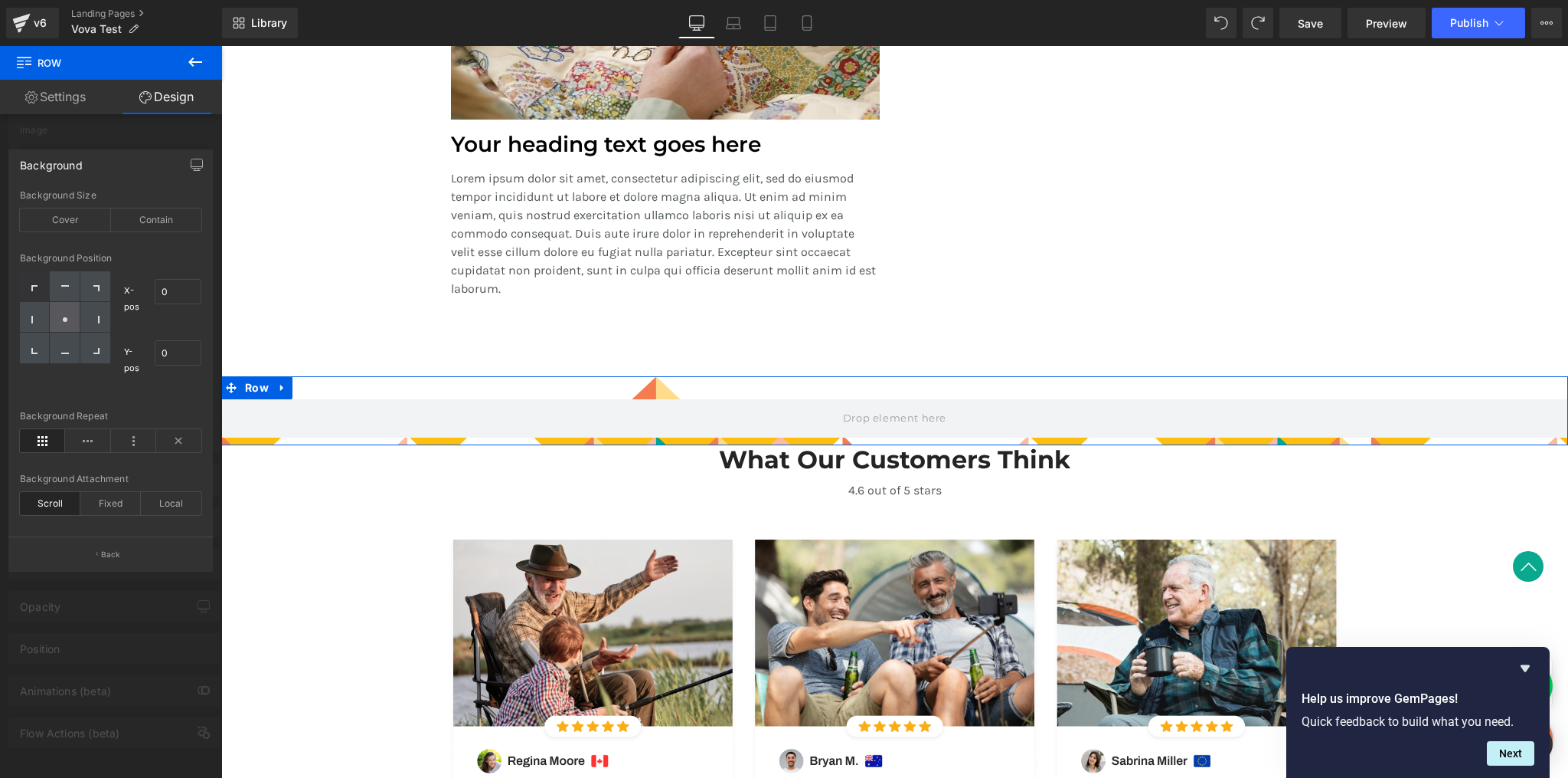
click at [62, 318] on icon at bounding box center [65, 319] width 7 height 7
type input "50"
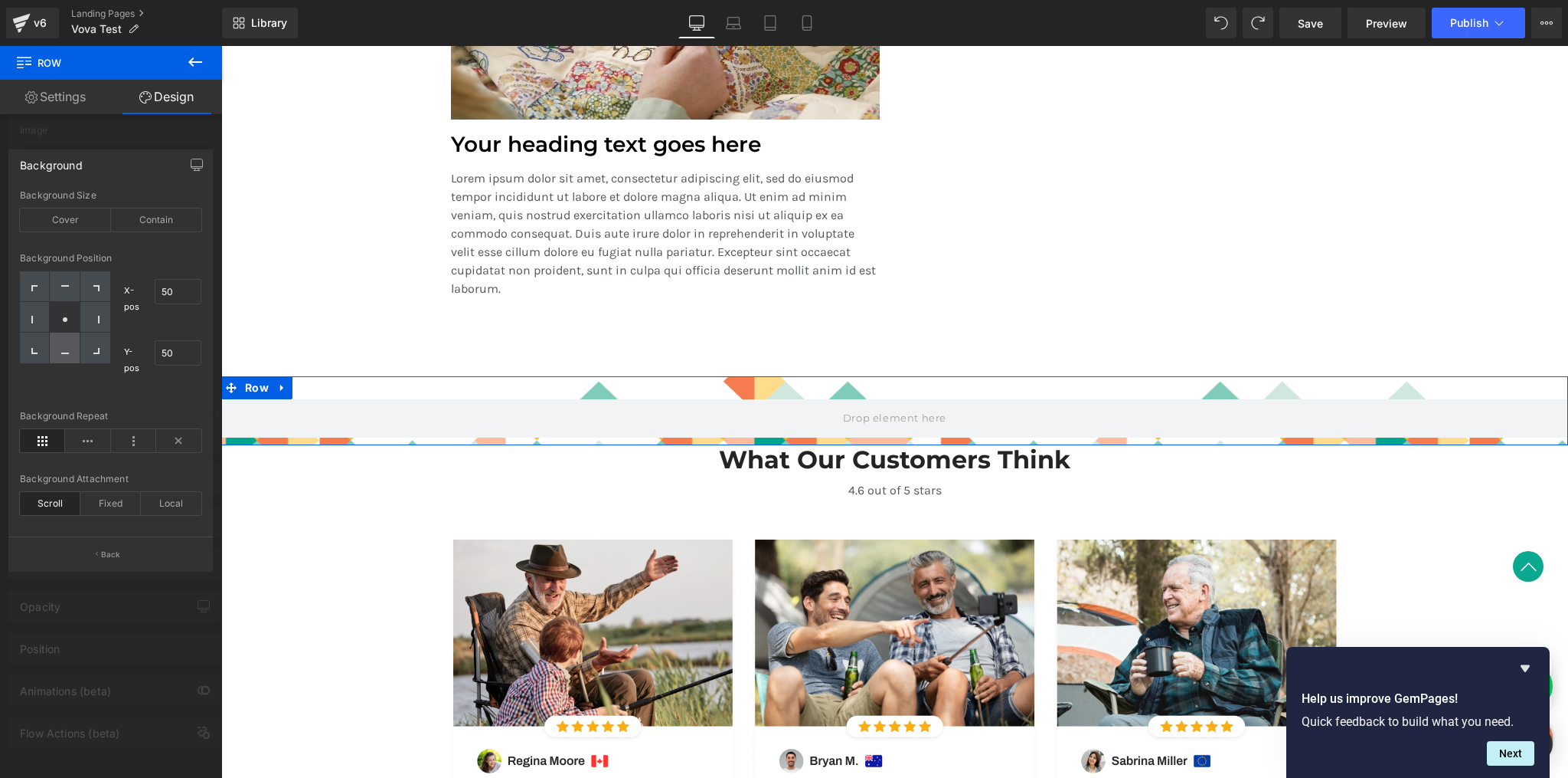
click at [65, 353] on icon at bounding box center [65, 353] width 7 height 2
type input "50"
type input "100"
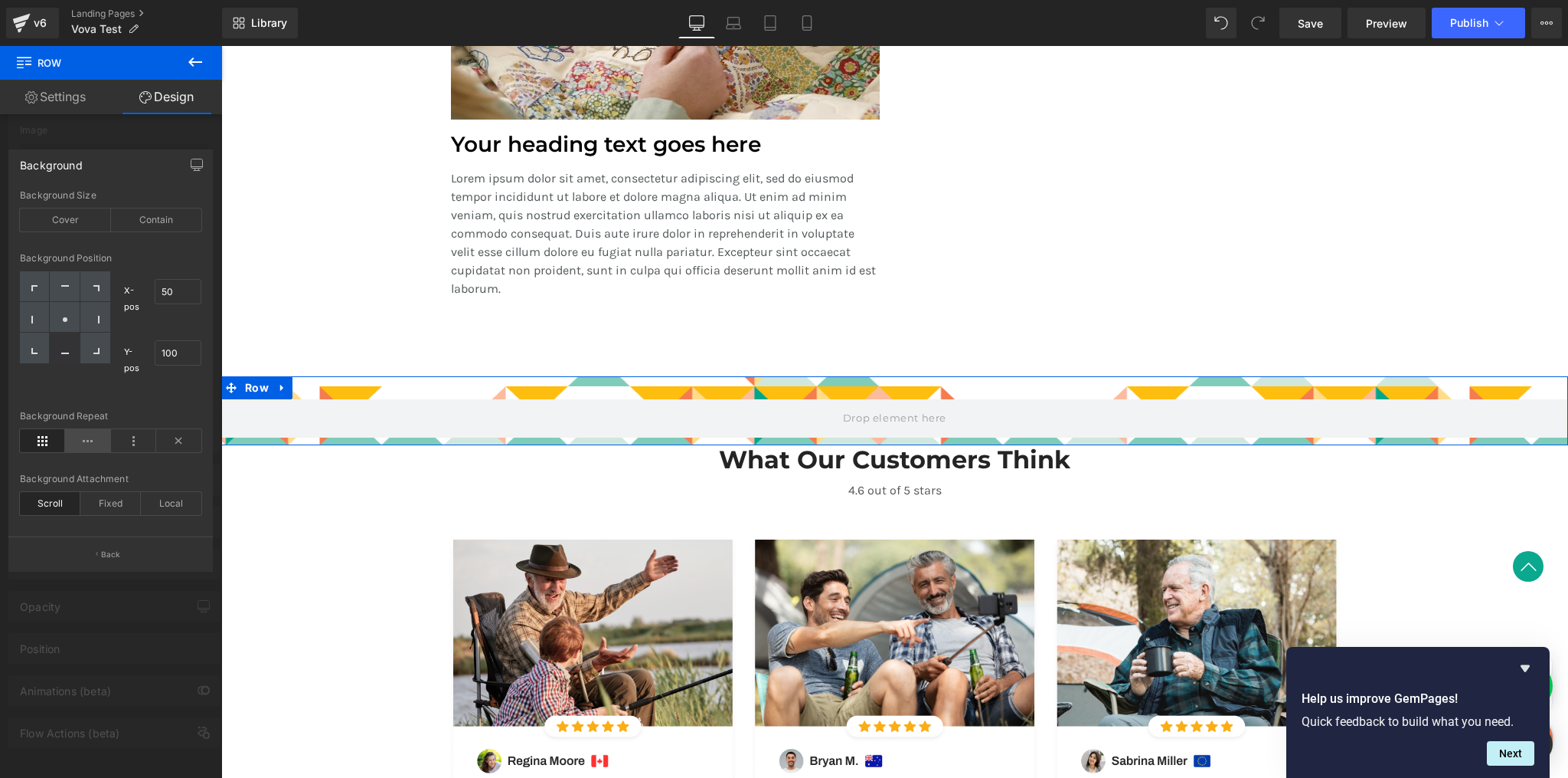
click at [88, 442] on icon at bounding box center [88, 441] width 45 height 23
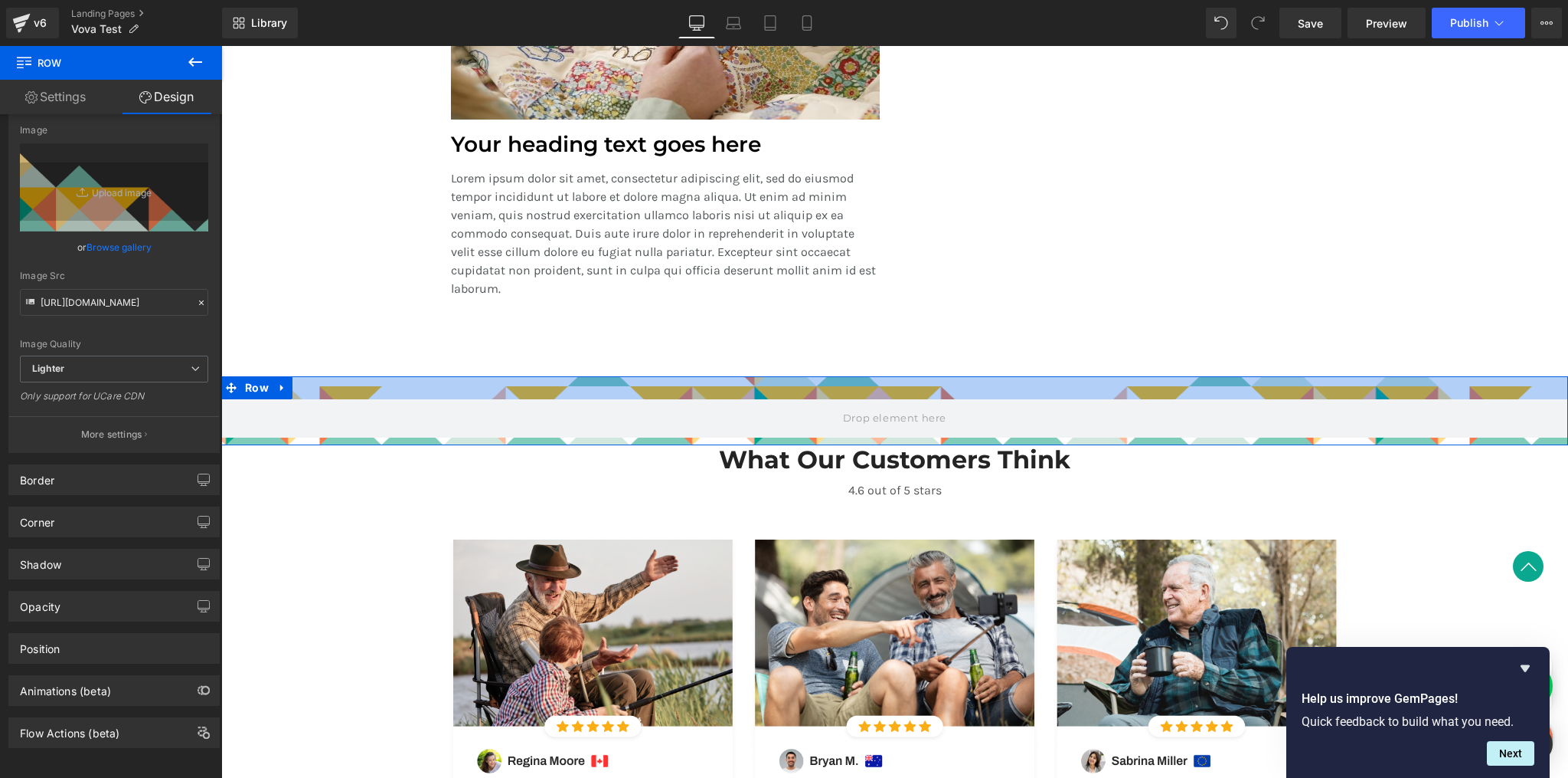
click at [361, 394] on div at bounding box center [895, 387] width 1347 height 23
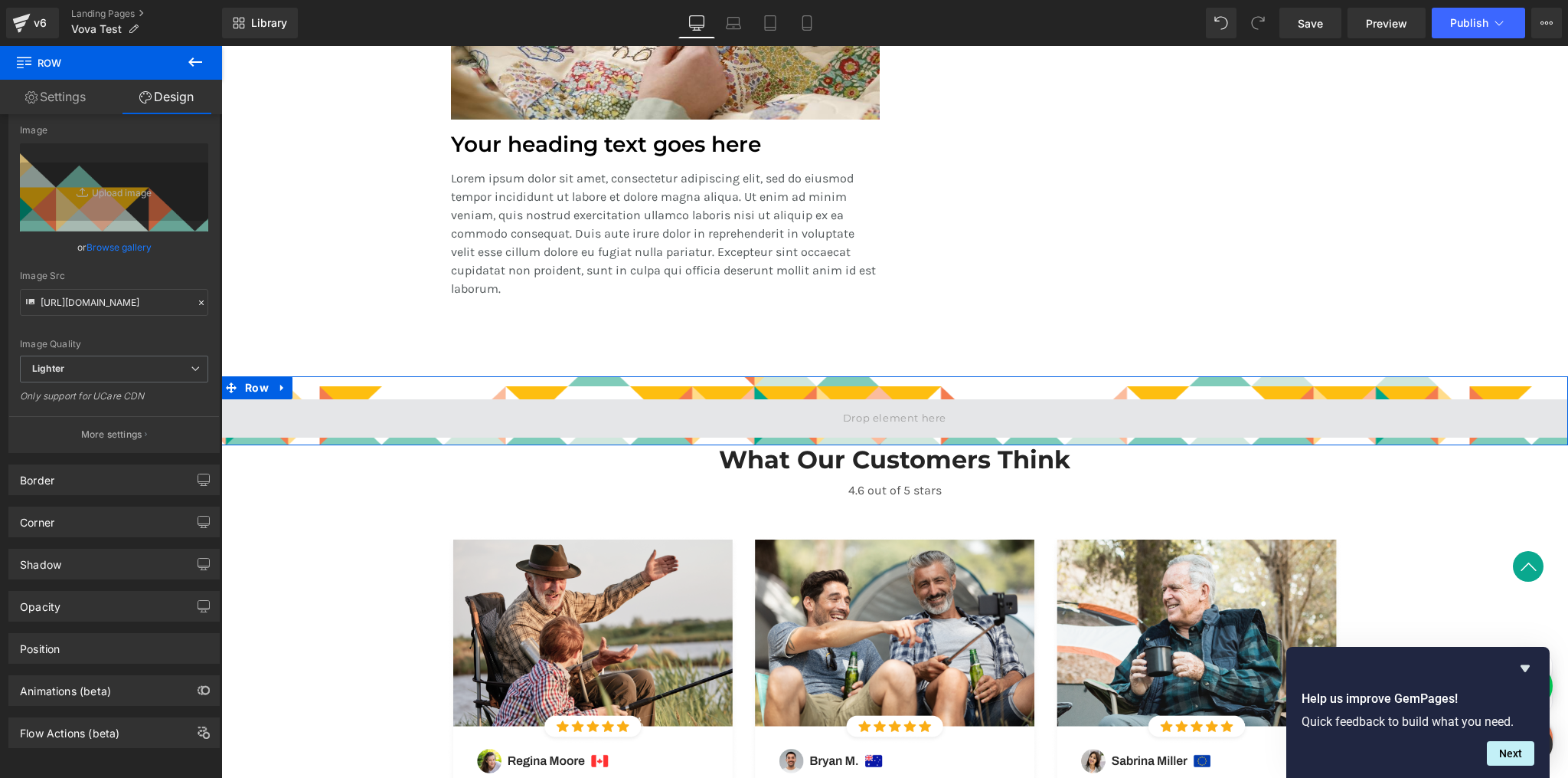
click at [375, 414] on span at bounding box center [895, 418] width 1347 height 38
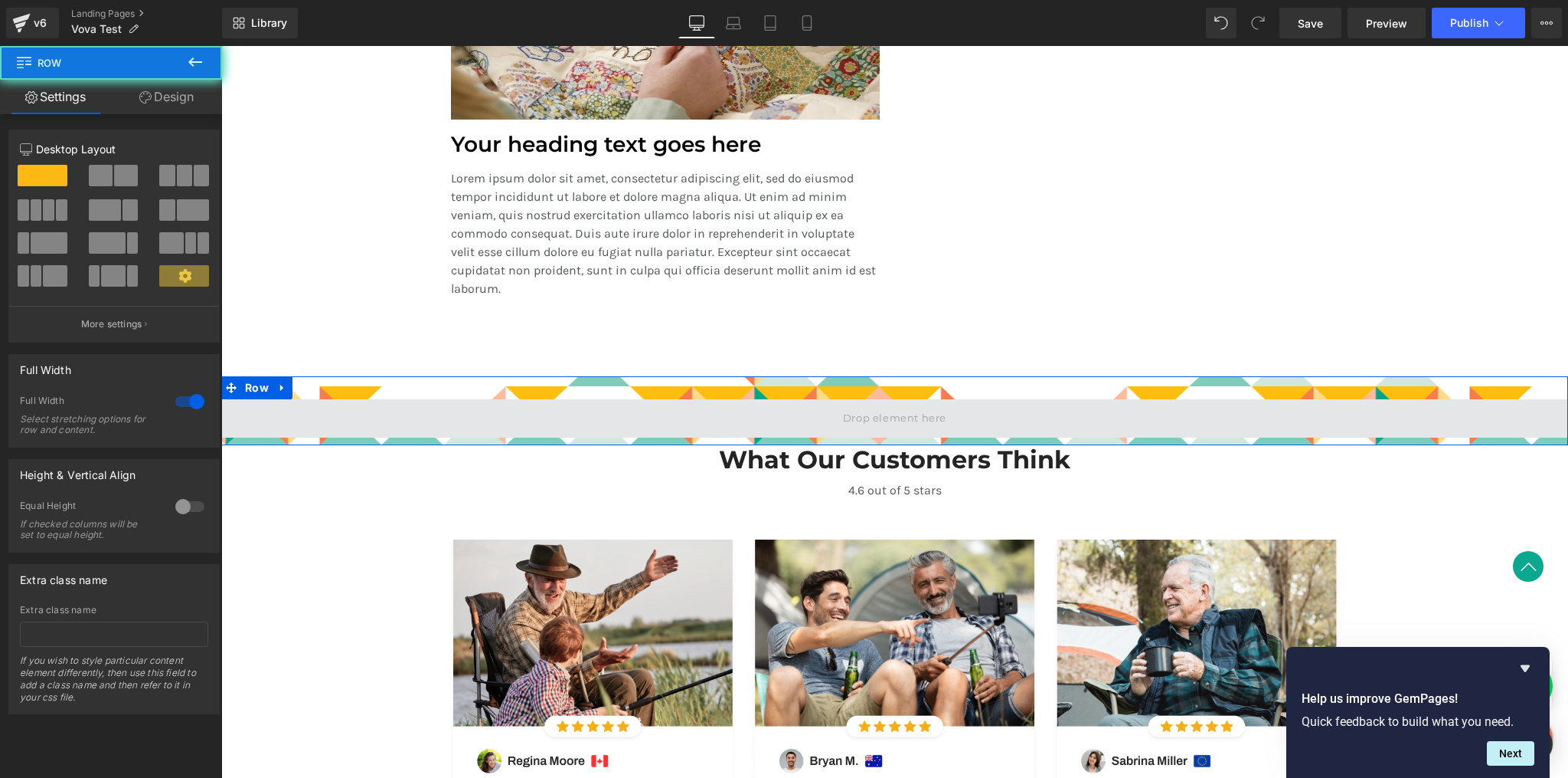
click at [408, 407] on span at bounding box center [895, 418] width 1347 height 38
click at [413, 411] on span at bounding box center [895, 418] width 1347 height 38
drag, startPoint x: 476, startPoint y: 428, endPoint x: 509, endPoint y: 424, distance: 33.2
click at [476, 428] on span at bounding box center [895, 418] width 1347 height 38
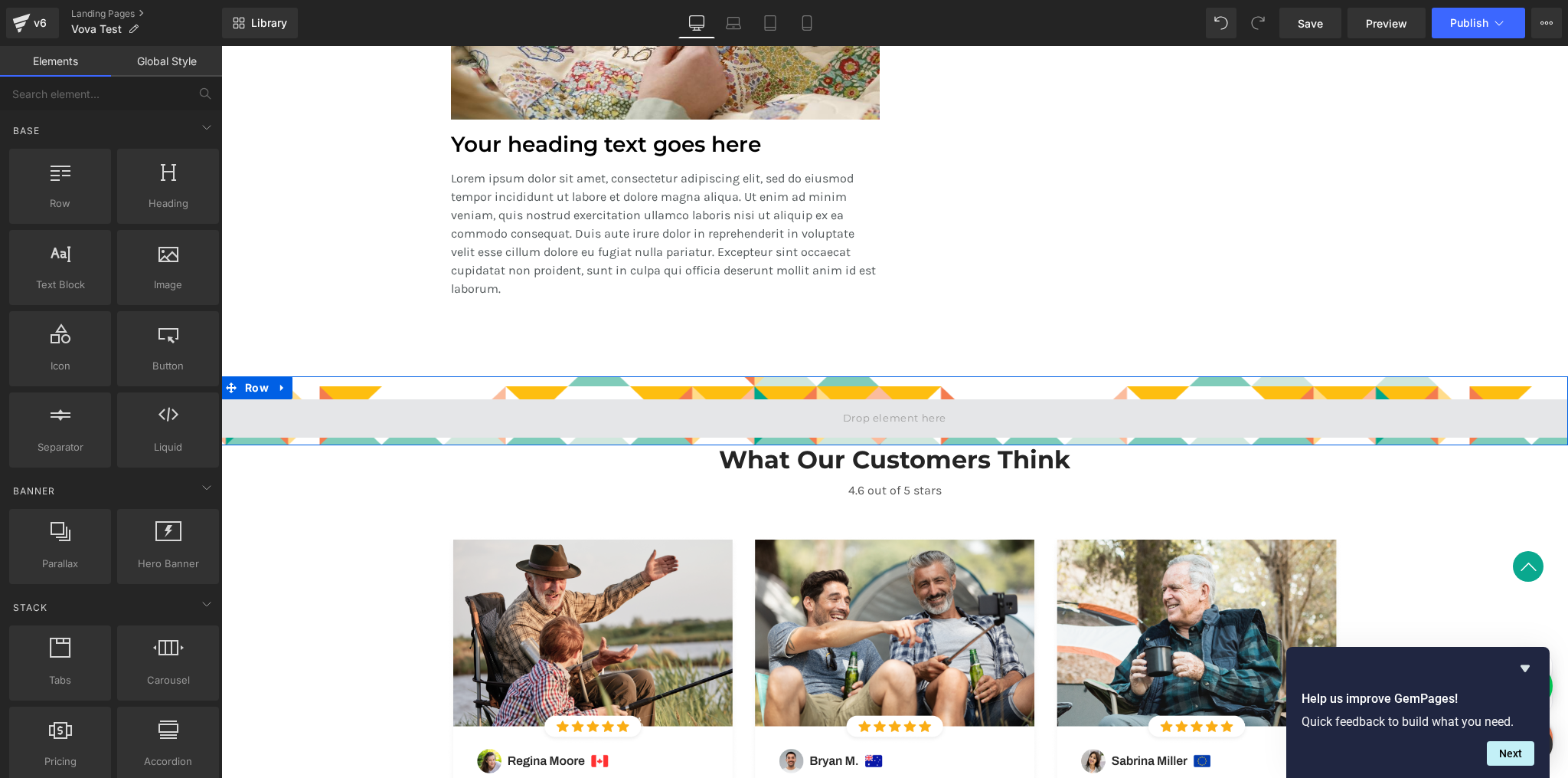
click at [883, 423] on span at bounding box center [894, 419] width 114 height 23
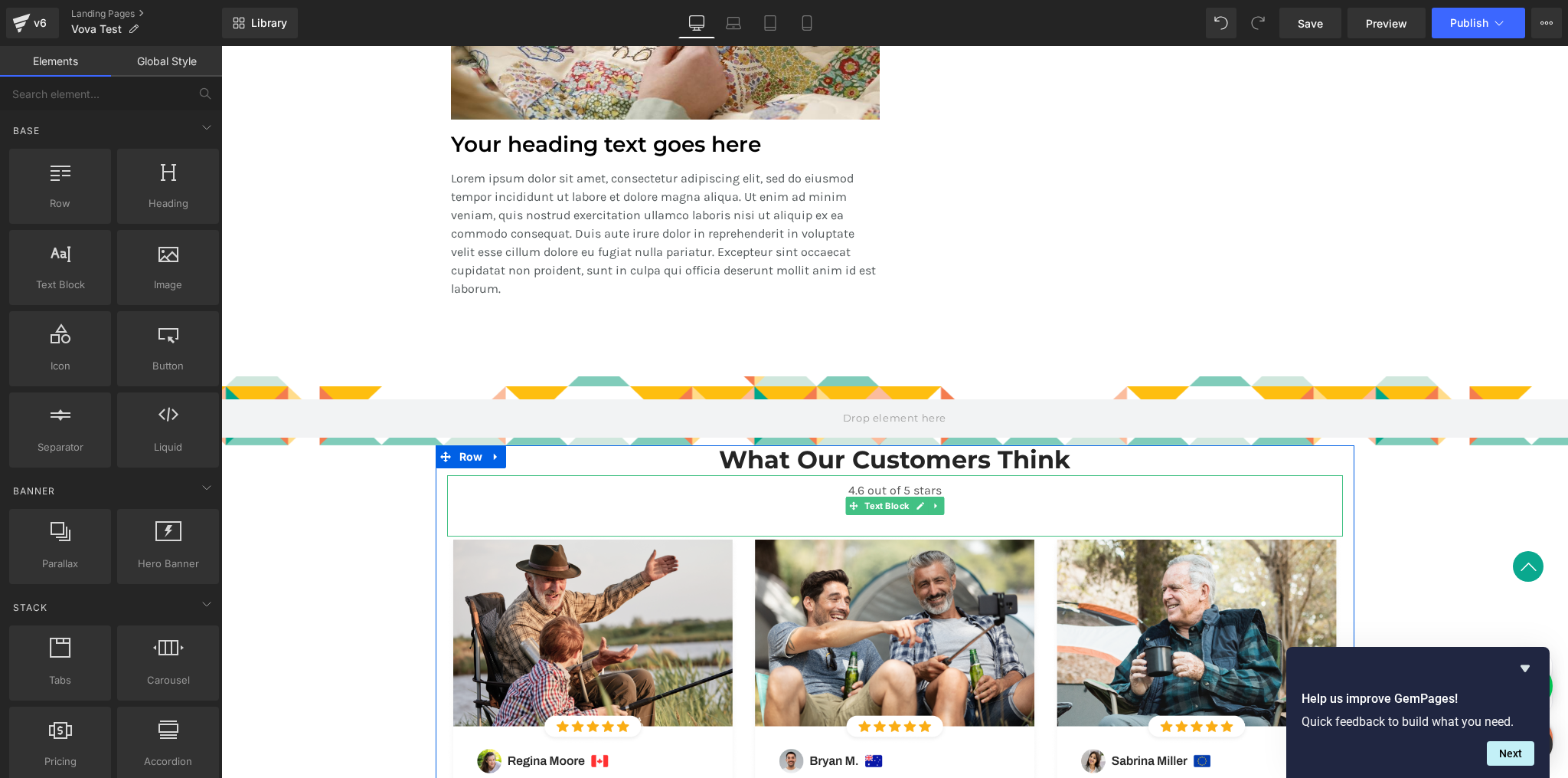
click at [547, 526] on div "4.6 out of 5 stars" at bounding box center [895, 505] width 896 height 61
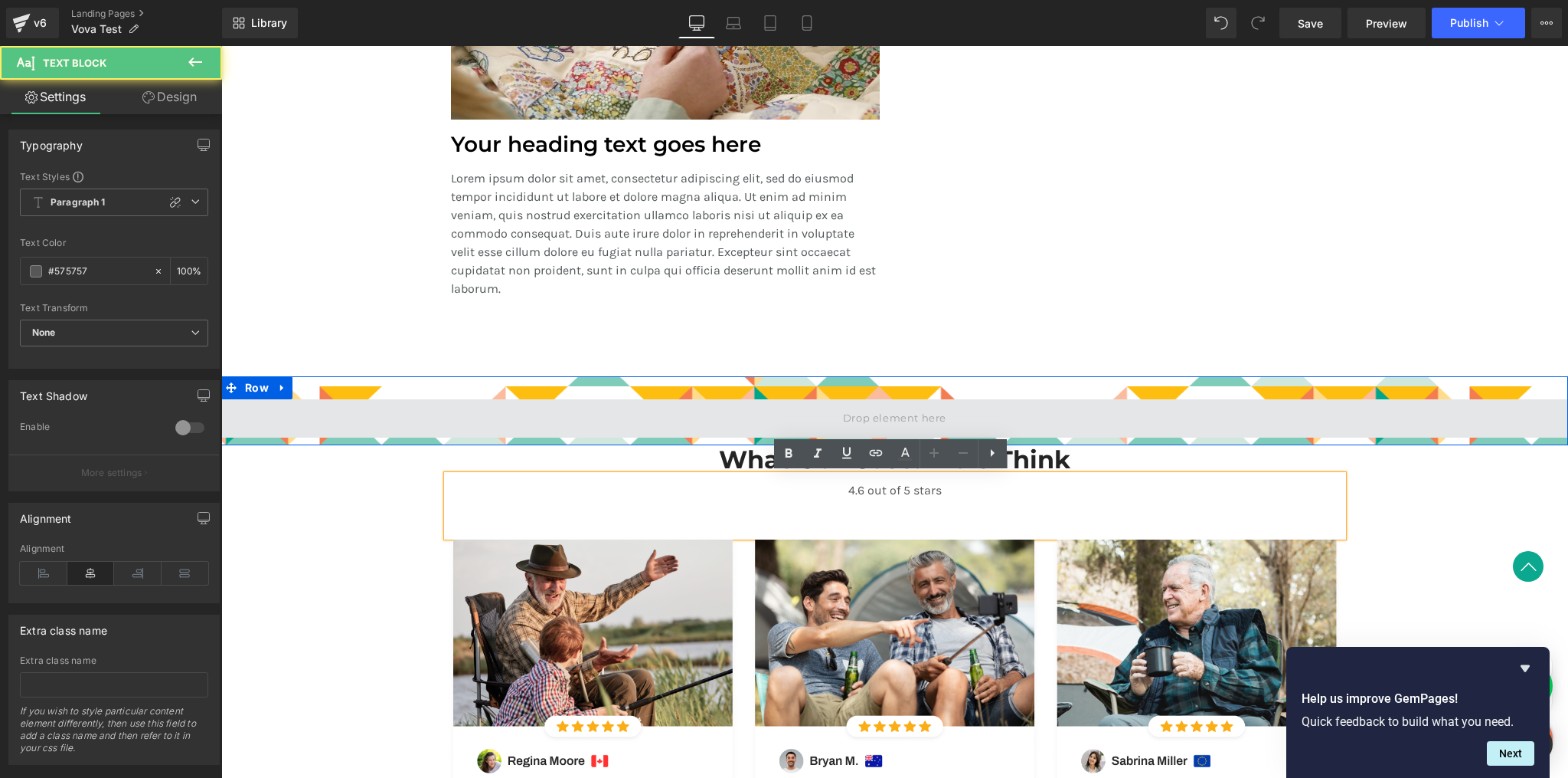
click at [570, 403] on span at bounding box center [895, 418] width 1347 height 38
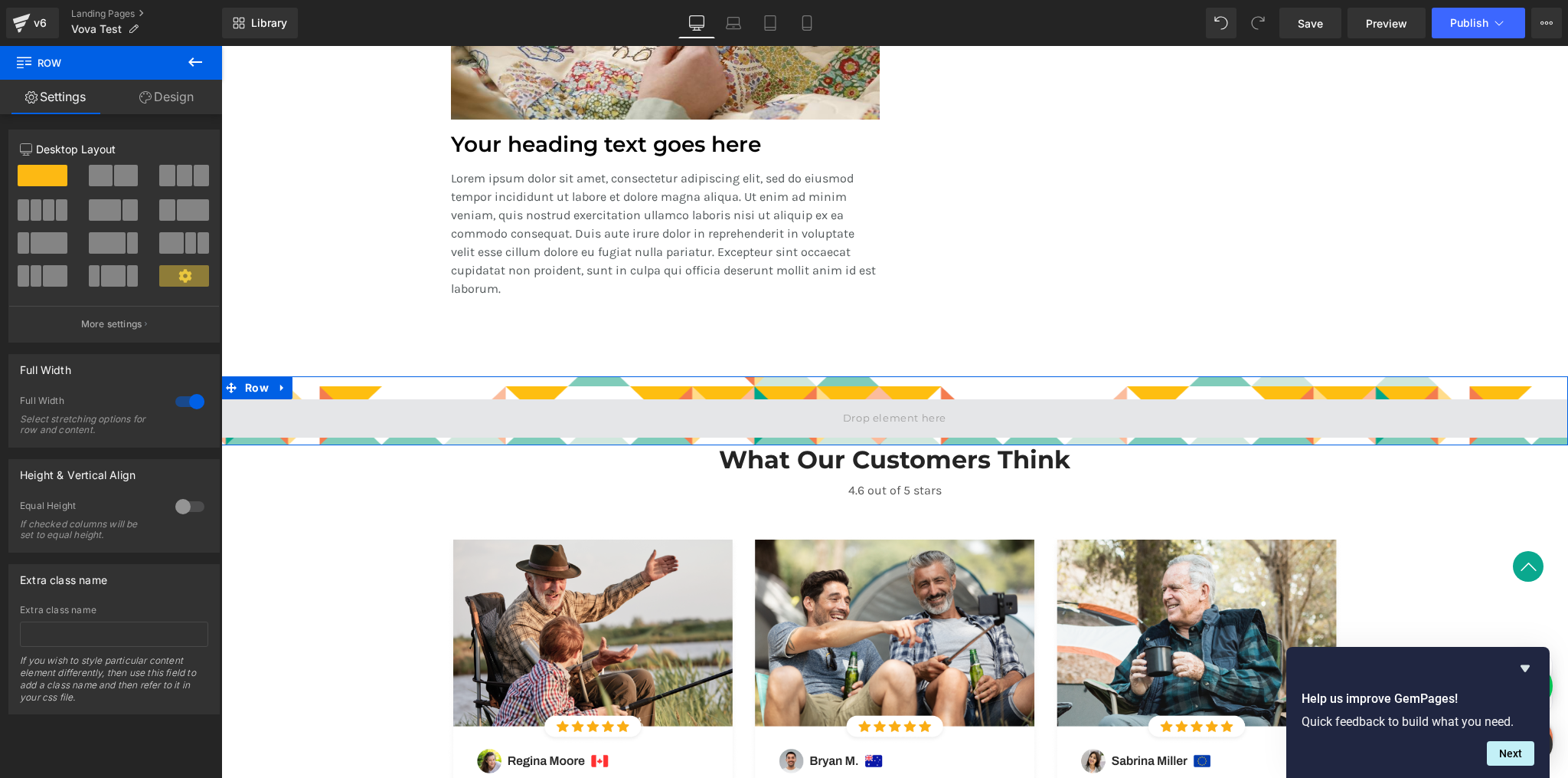
click at [579, 407] on span at bounding box center [895, 418] width 1347 height 38
click at [597, 416] on span at bounding box center [895, 418] width 1347 height 38
click at [598, 416] on span at bounding box center [895, 418] width 1347 height 38
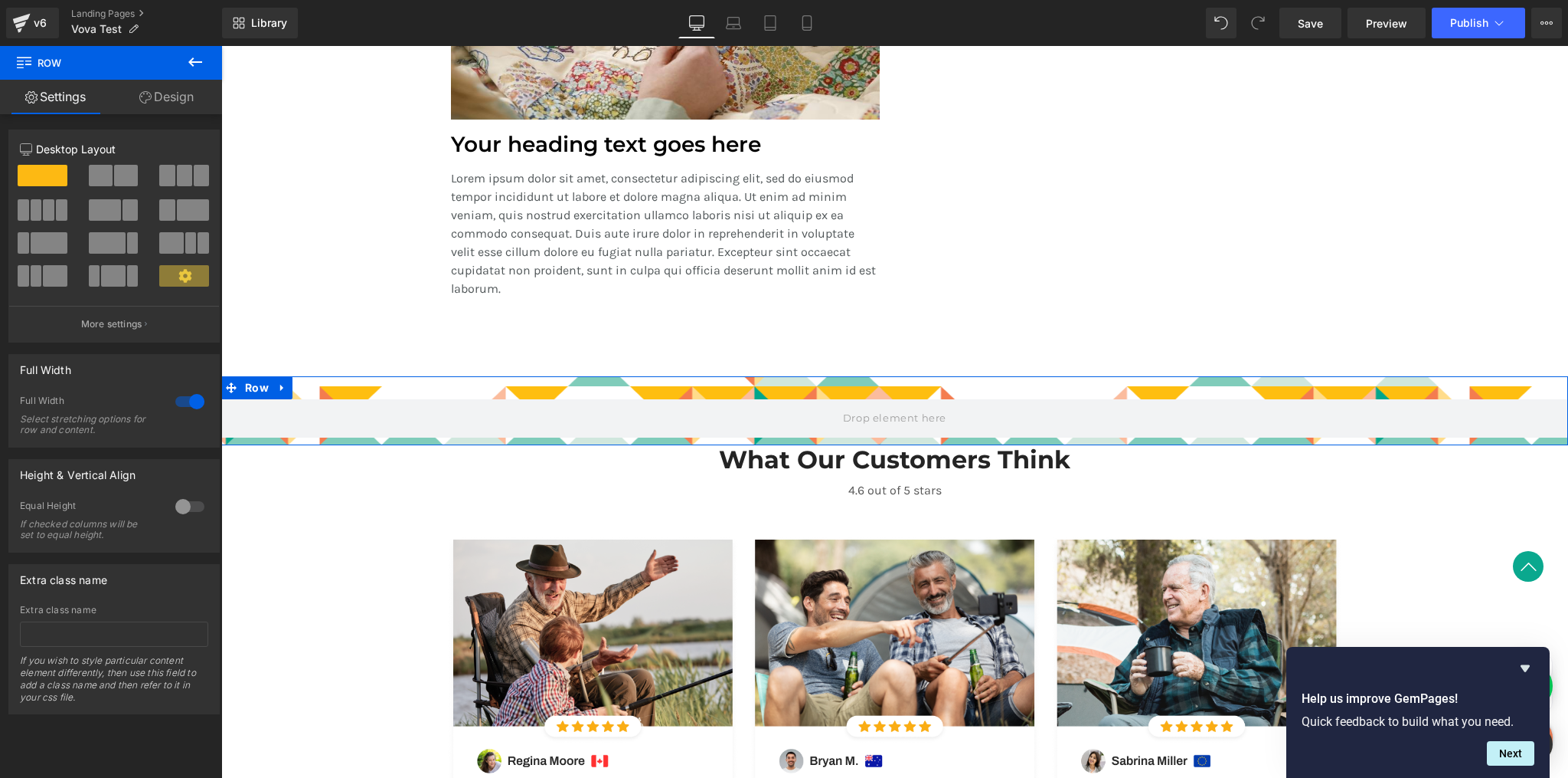
click at [176, 97] on link "Design" at bounding box center [166, 97] width 111 height 35
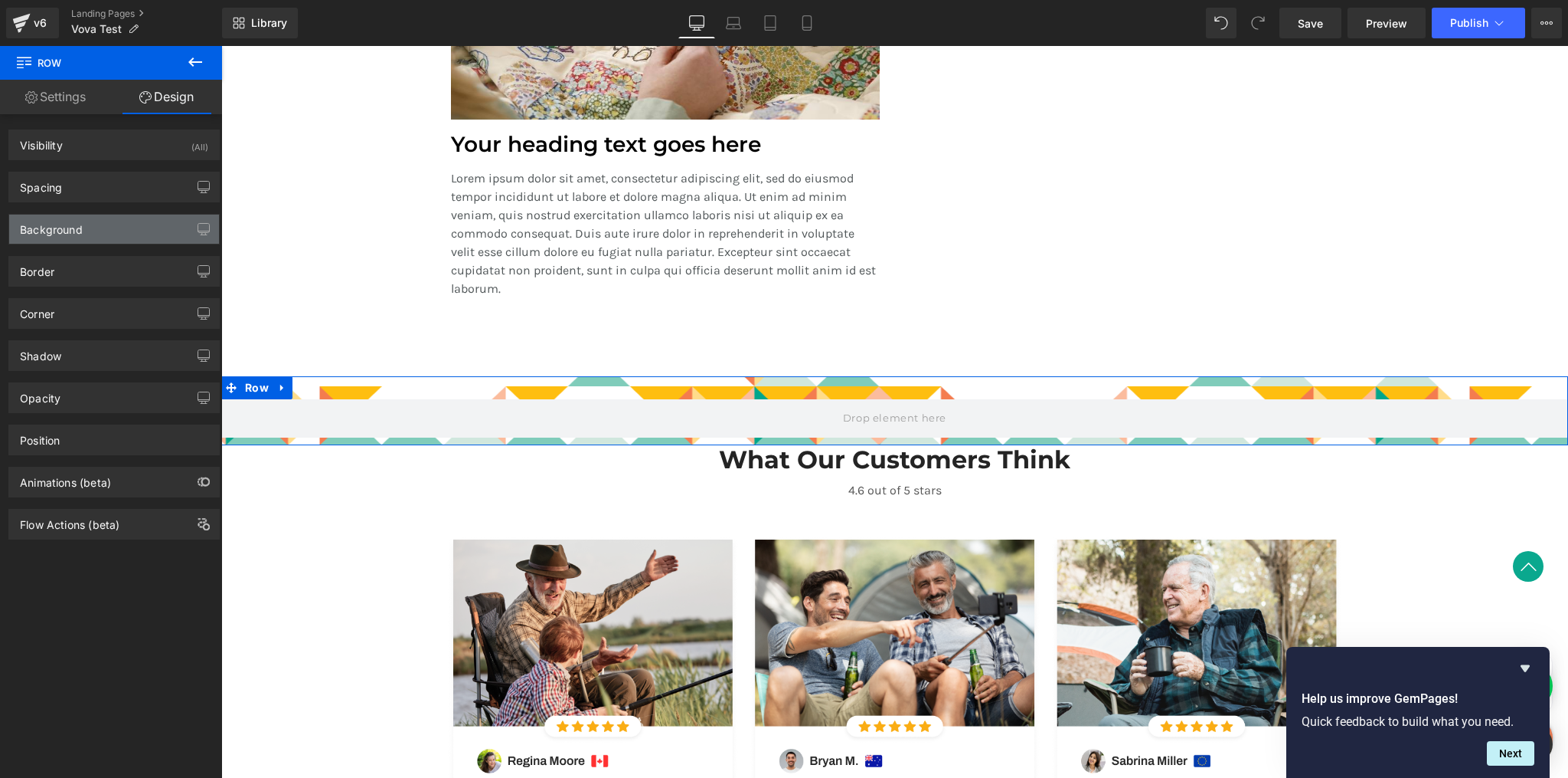
click at [182, 233] on div "Background" at bounding box center [114, 229] width 210 height 29
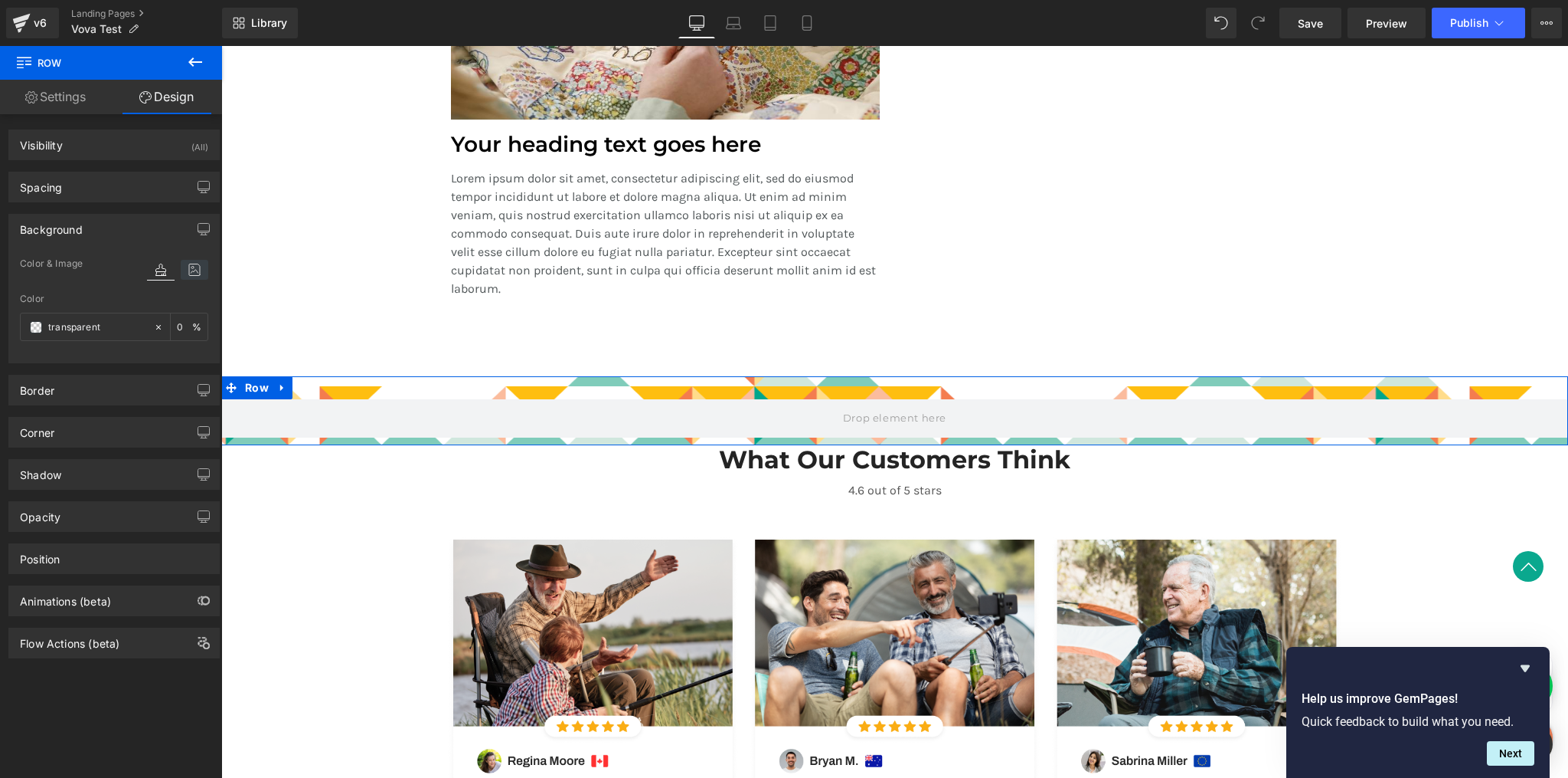
click at [187, 267] on icon at bounding box center [195, 269] width 27 height 20
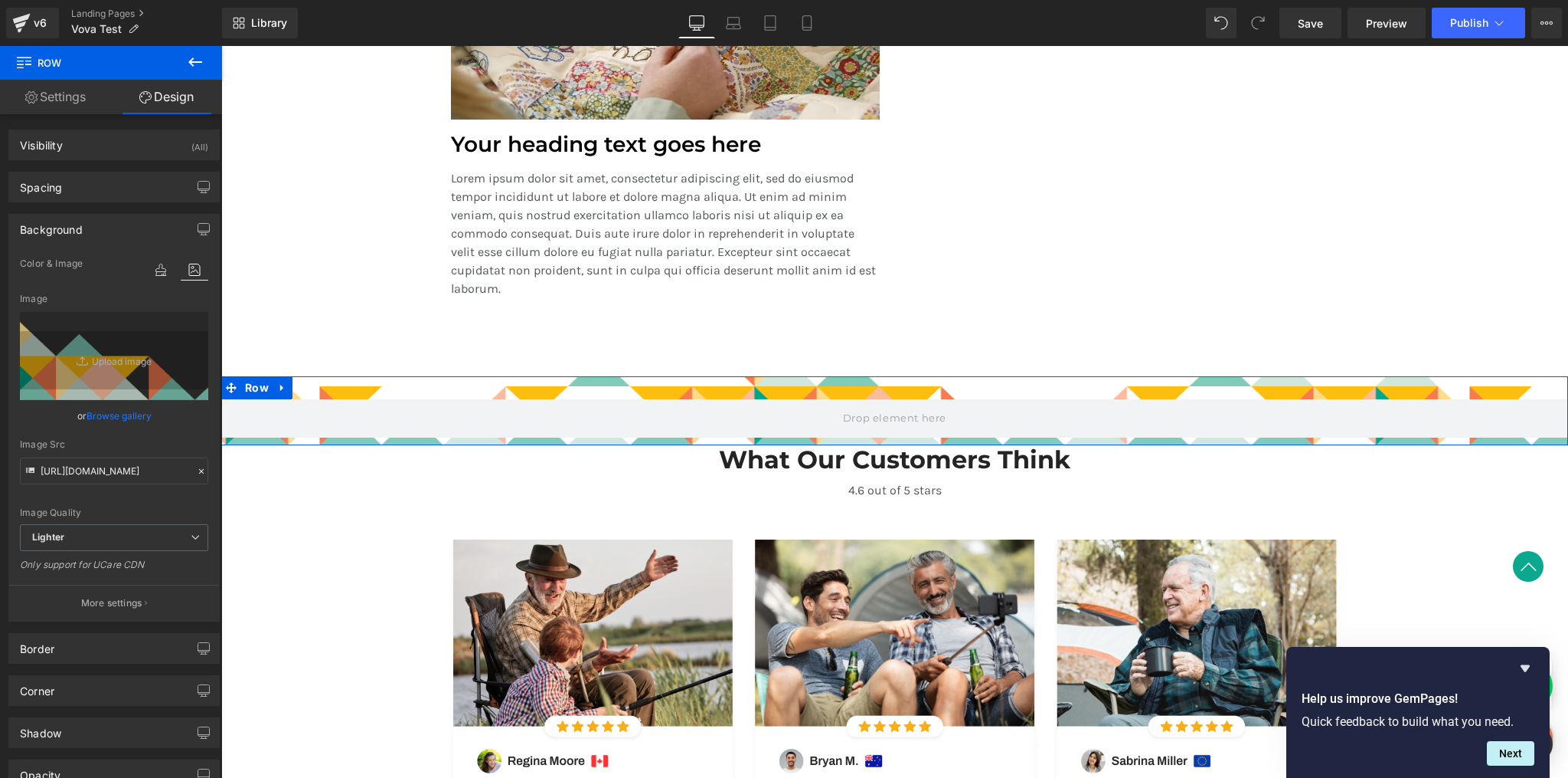
click at [204, 450] on div "image Color & Image image transparent Color transparent 0 % [URL][DOMAIN_NAME] …" at bounding box center [114, 438] width 210 height 366
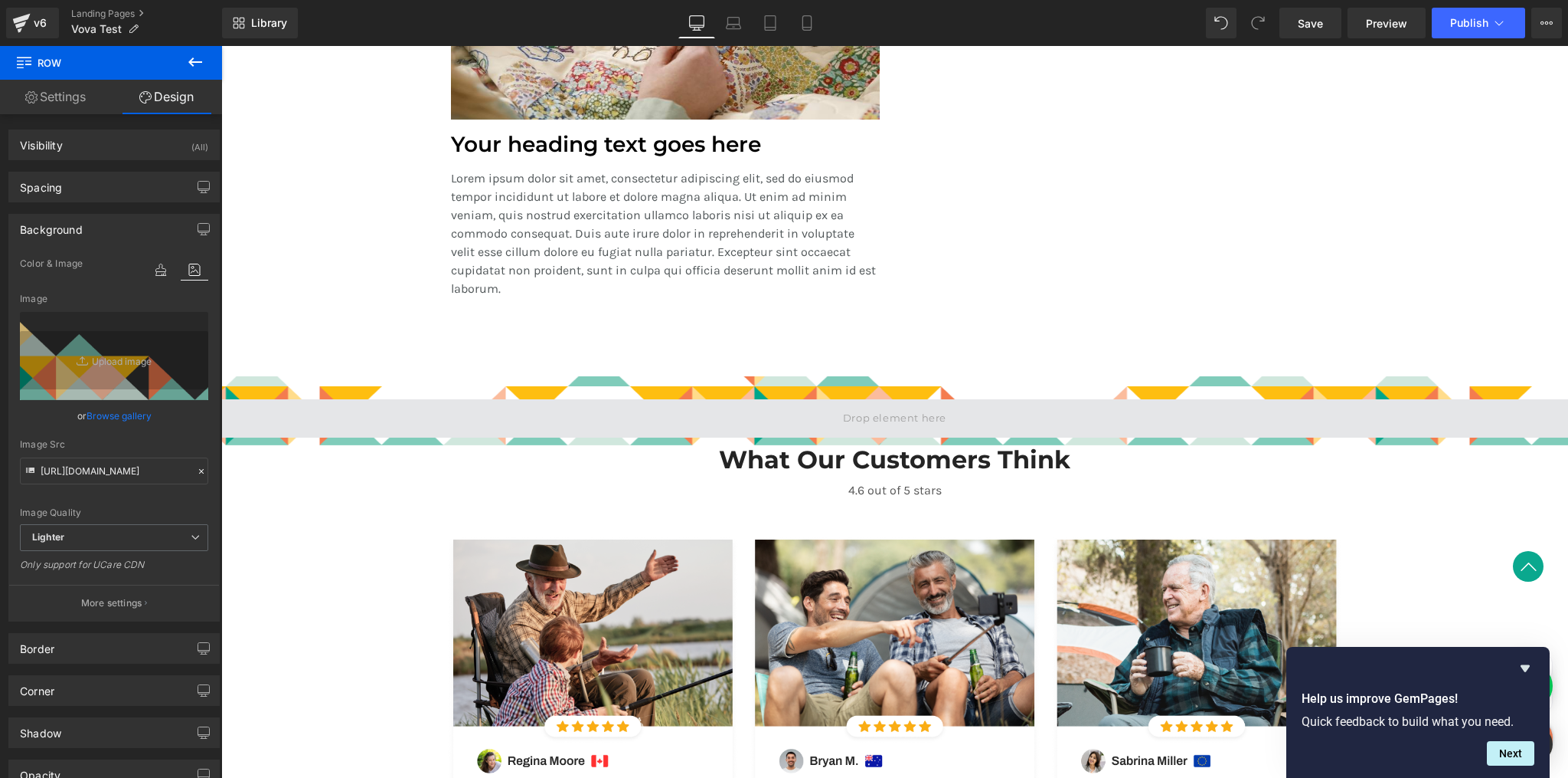
click at [342, 436] on span at bounding box center [895, 418] width 1347 height 38
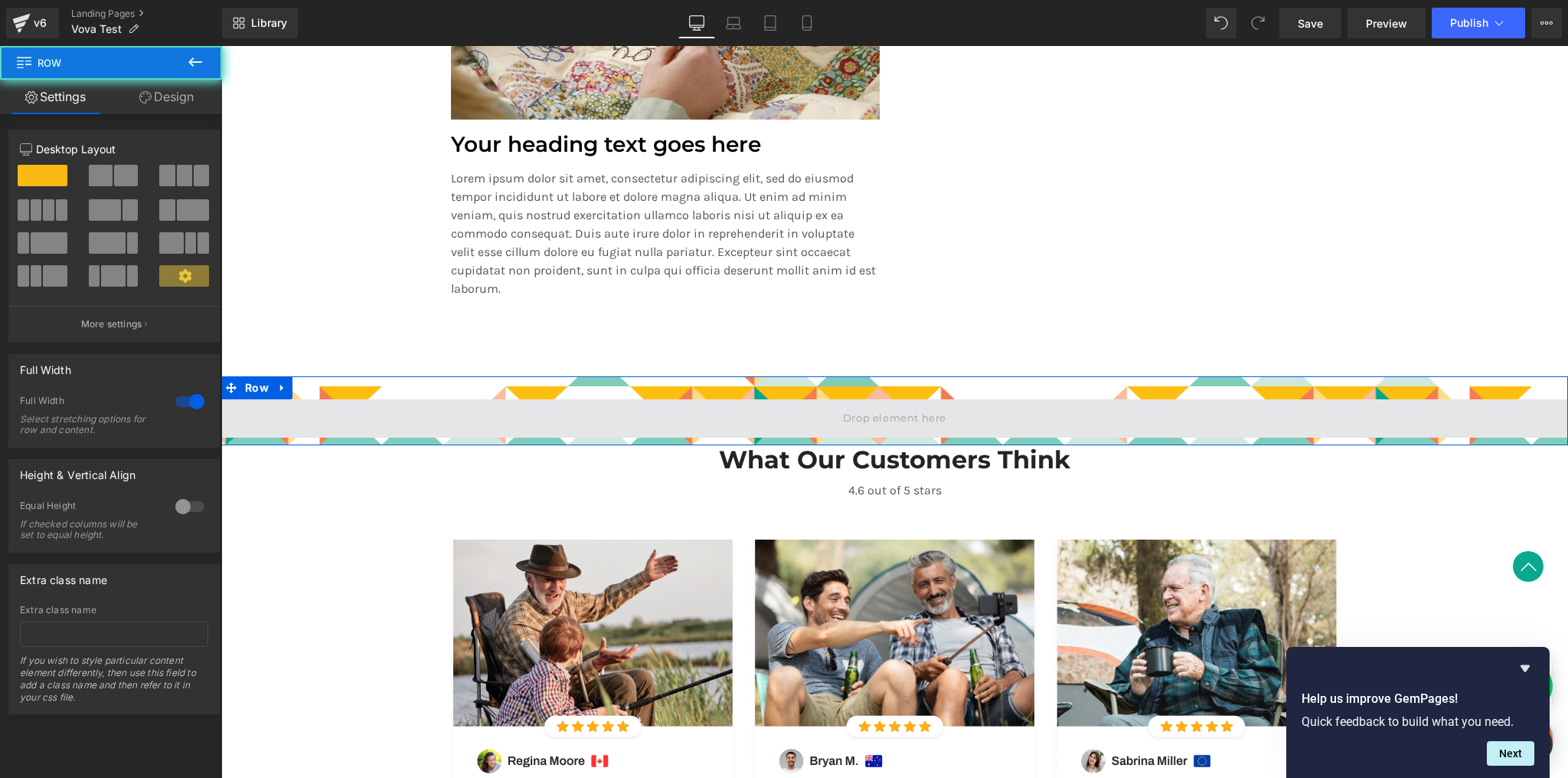
click at [352, 422] on span at bounding box center [895, 418] width 1347 height 38
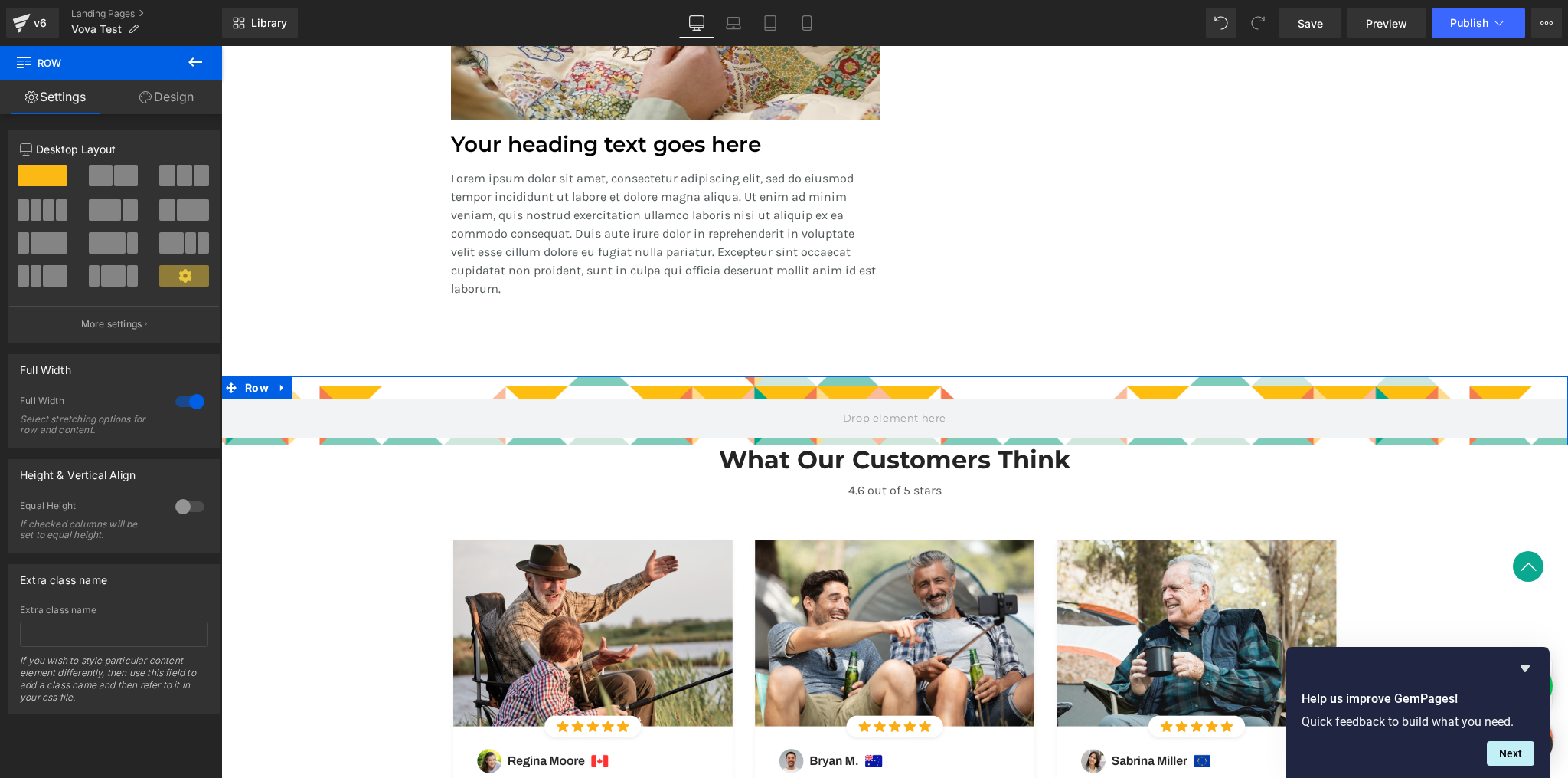
click at [183, 99] on link "Design" at bounding box center [166, 97] width 111 height 35
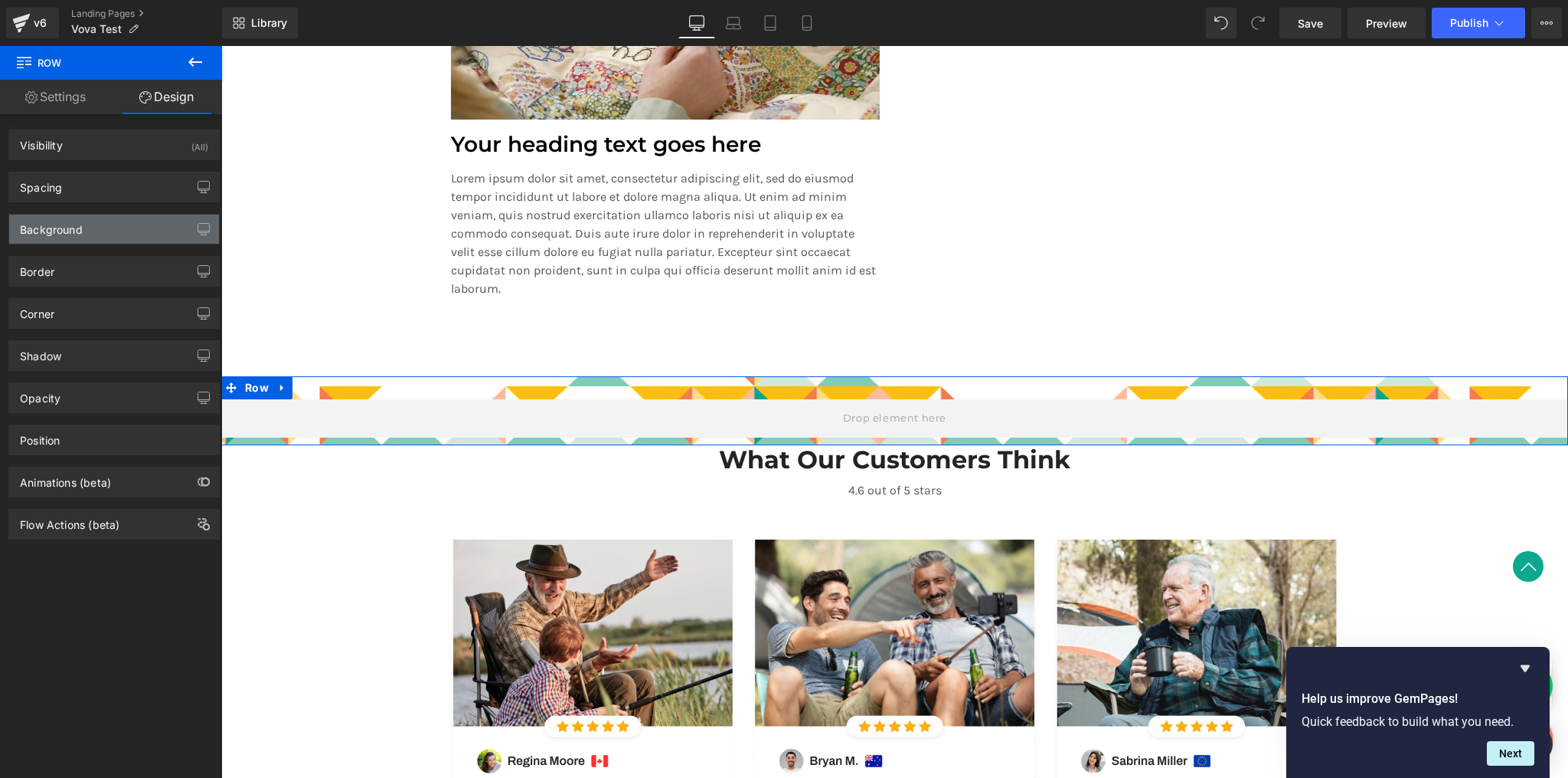
click at [159, 226] on div "Background" at bounding box center [114, 229] width 210 height 29
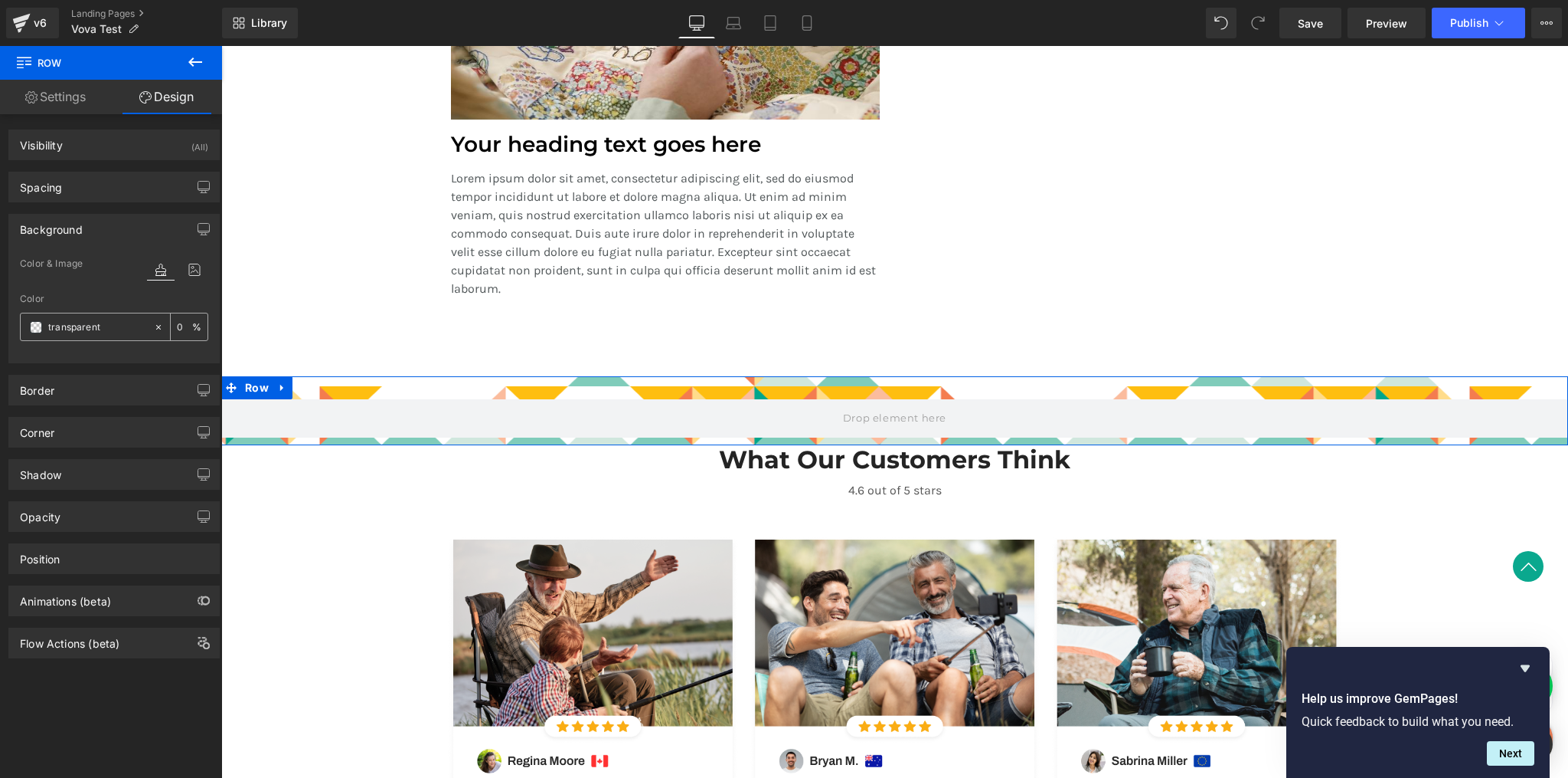
click at [177, 325] on input "0" at bounding box center [184, 326] width 15 height 17
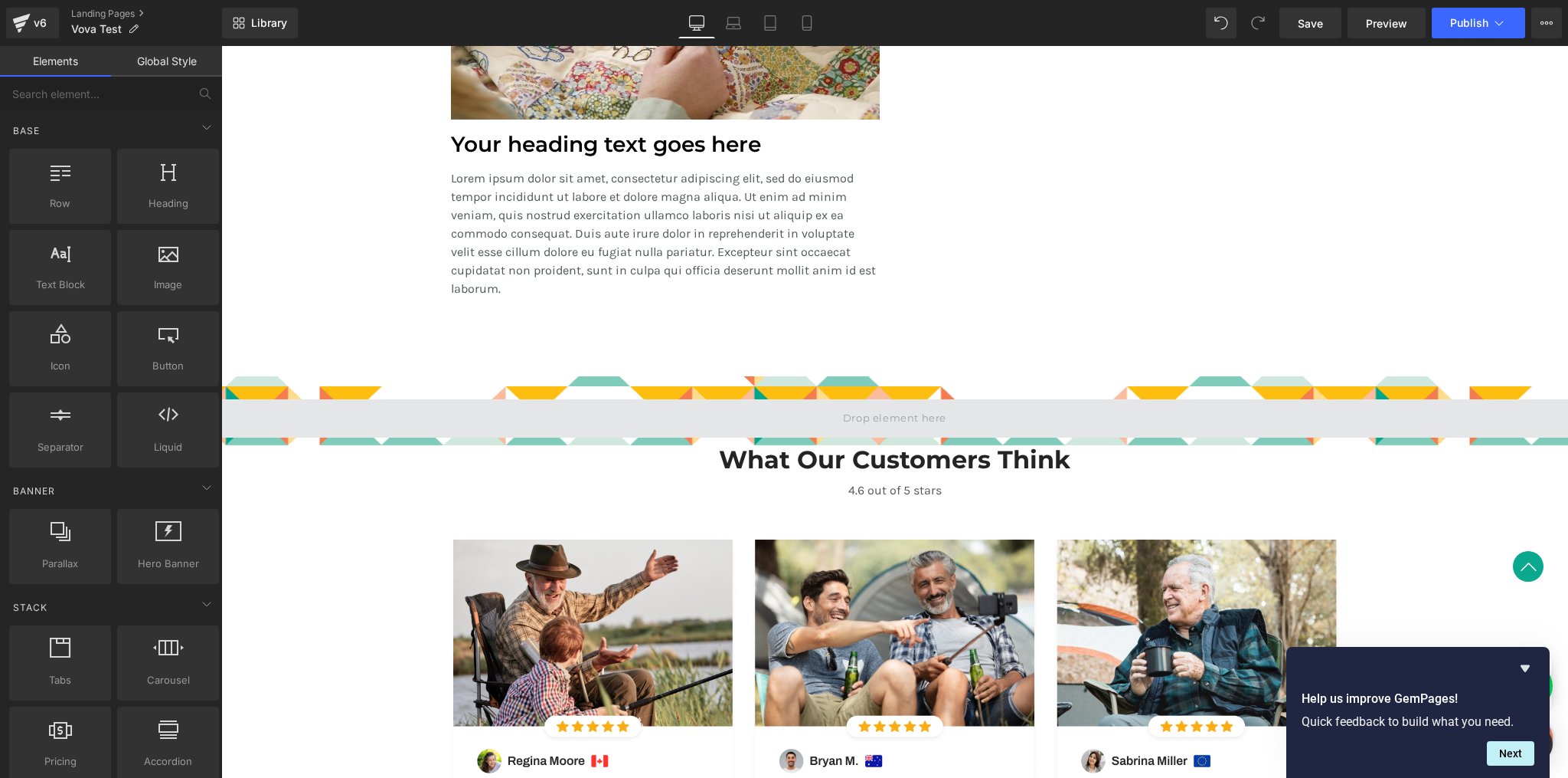
click at [420, 429] on span at bounding box center [895, 418] width 1347 height 38
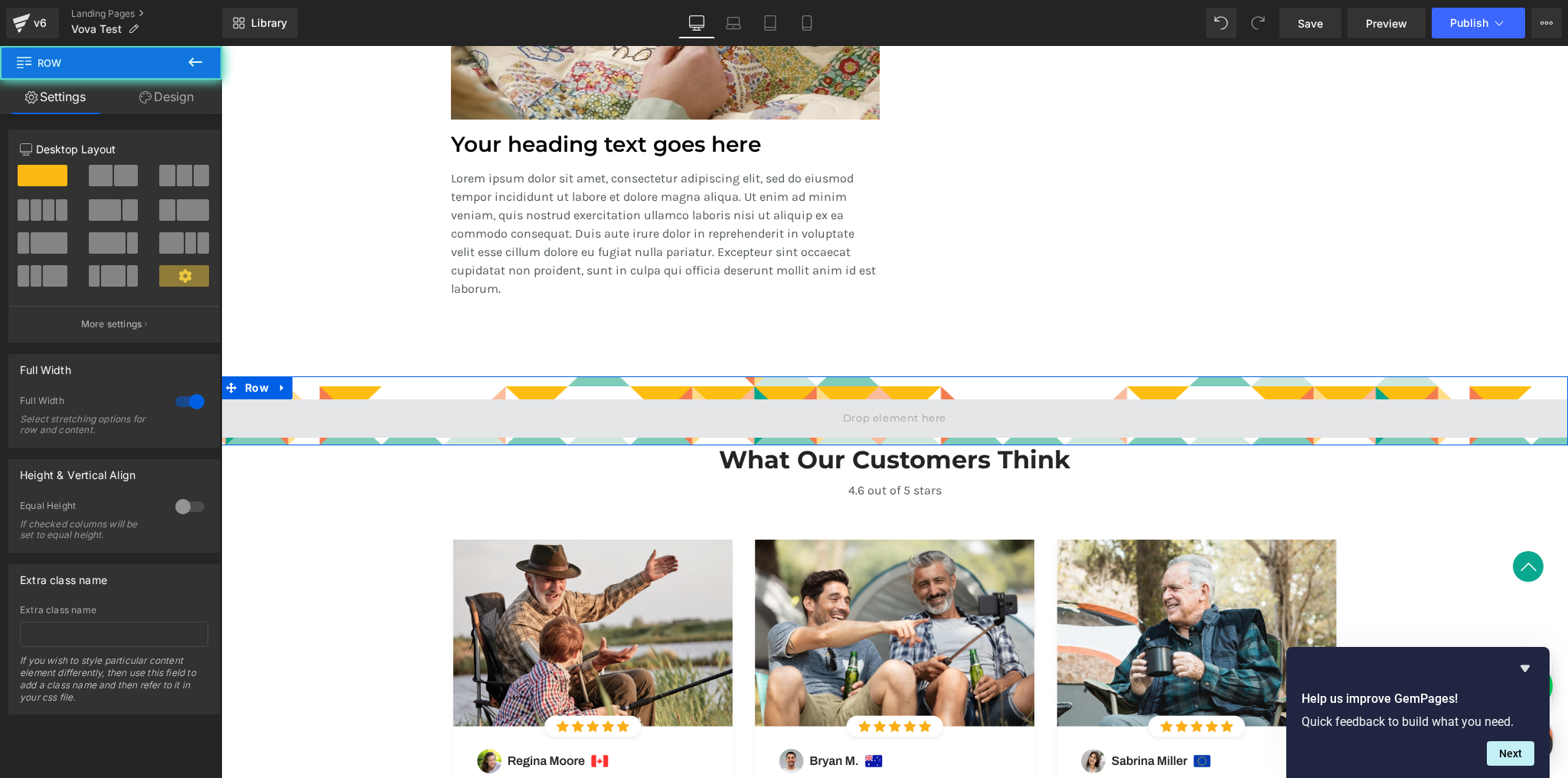
click at [429, 425] on span at bounding box center [895, 418] width 1347 height 38
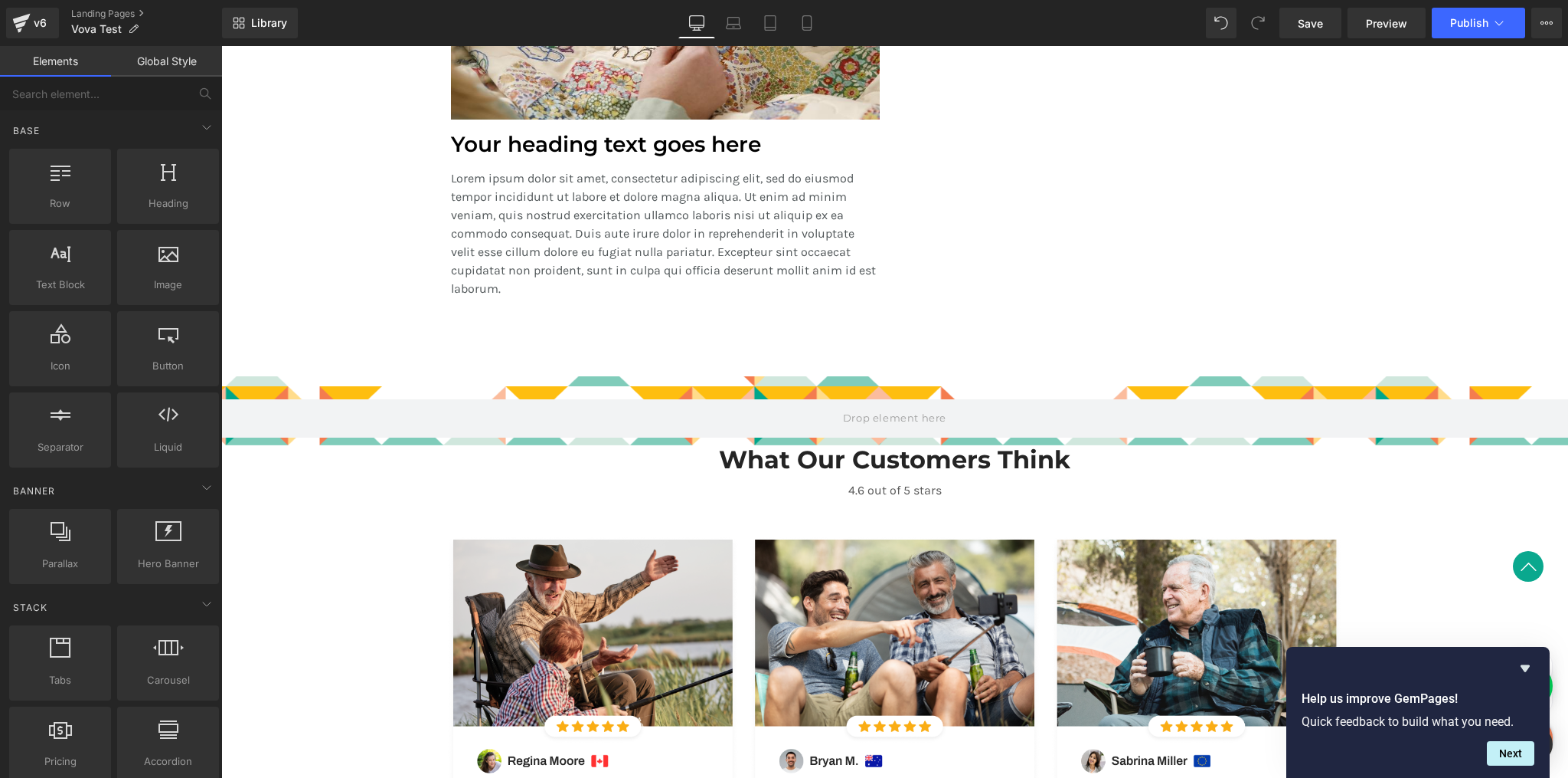
click at [1395, 23] on span "Preview" at bounding box center [1386, 23] width 41 height 16
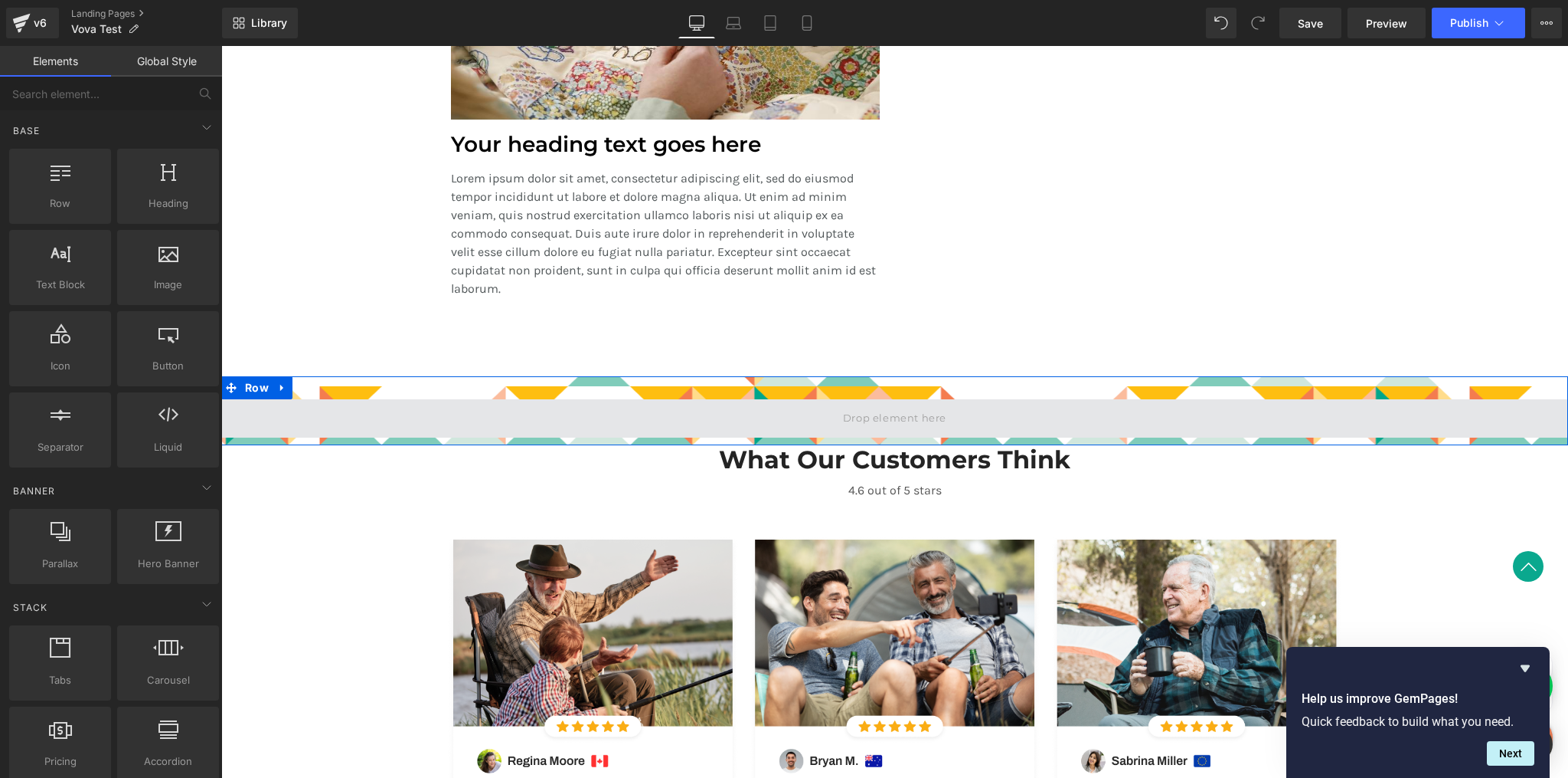
click at [744, 415] on span at bounding box center [895, 418] width 1347 height 38
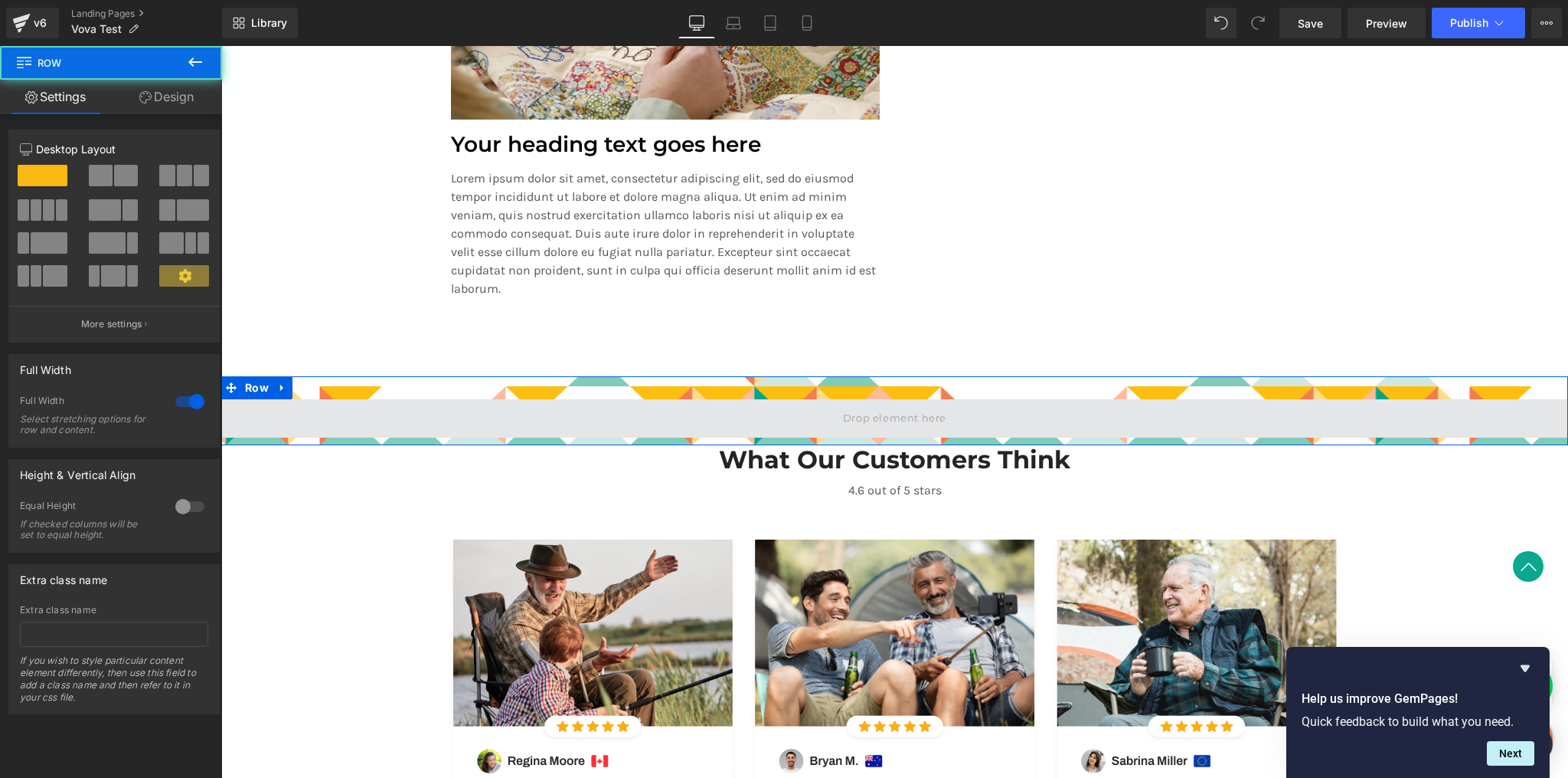
click at [456, 415] on span at bounding box center [895, 418] width 1347 height 38
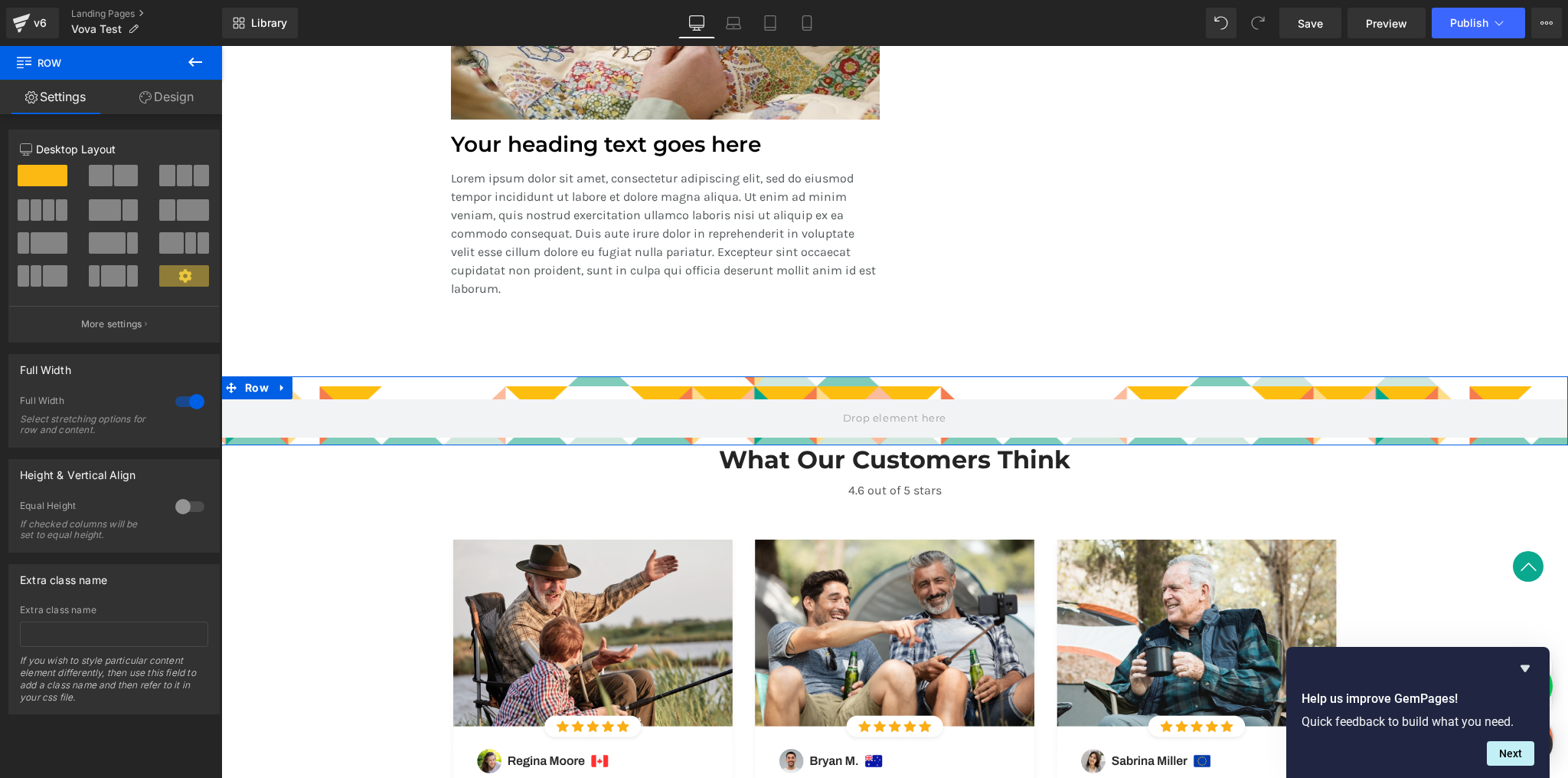
click at [190, 506] on div at bounding box center [189, 506] width 36 height 24
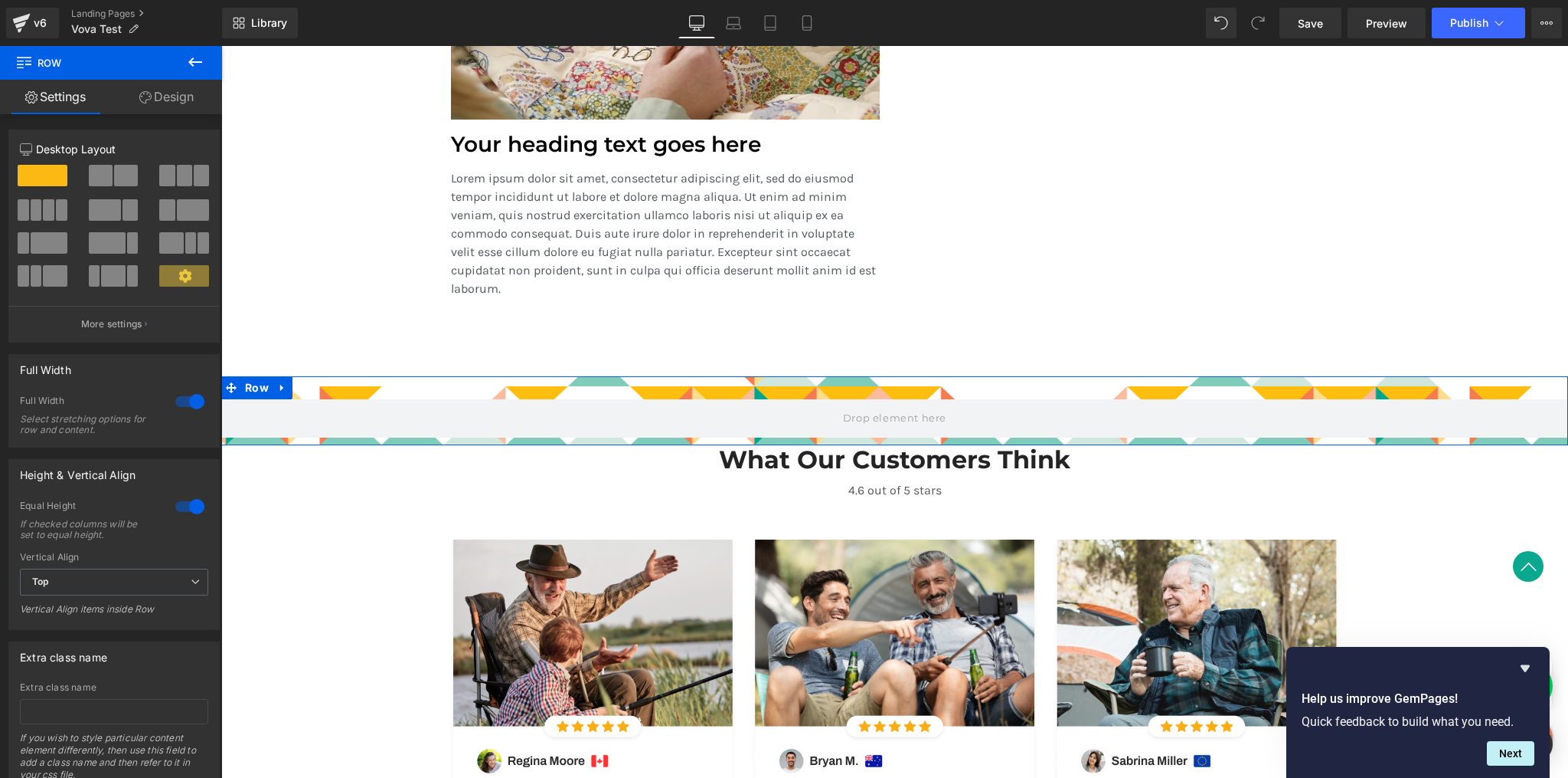
click at [189, 505] on div at bounding box center [189, 506] width 36 height 24
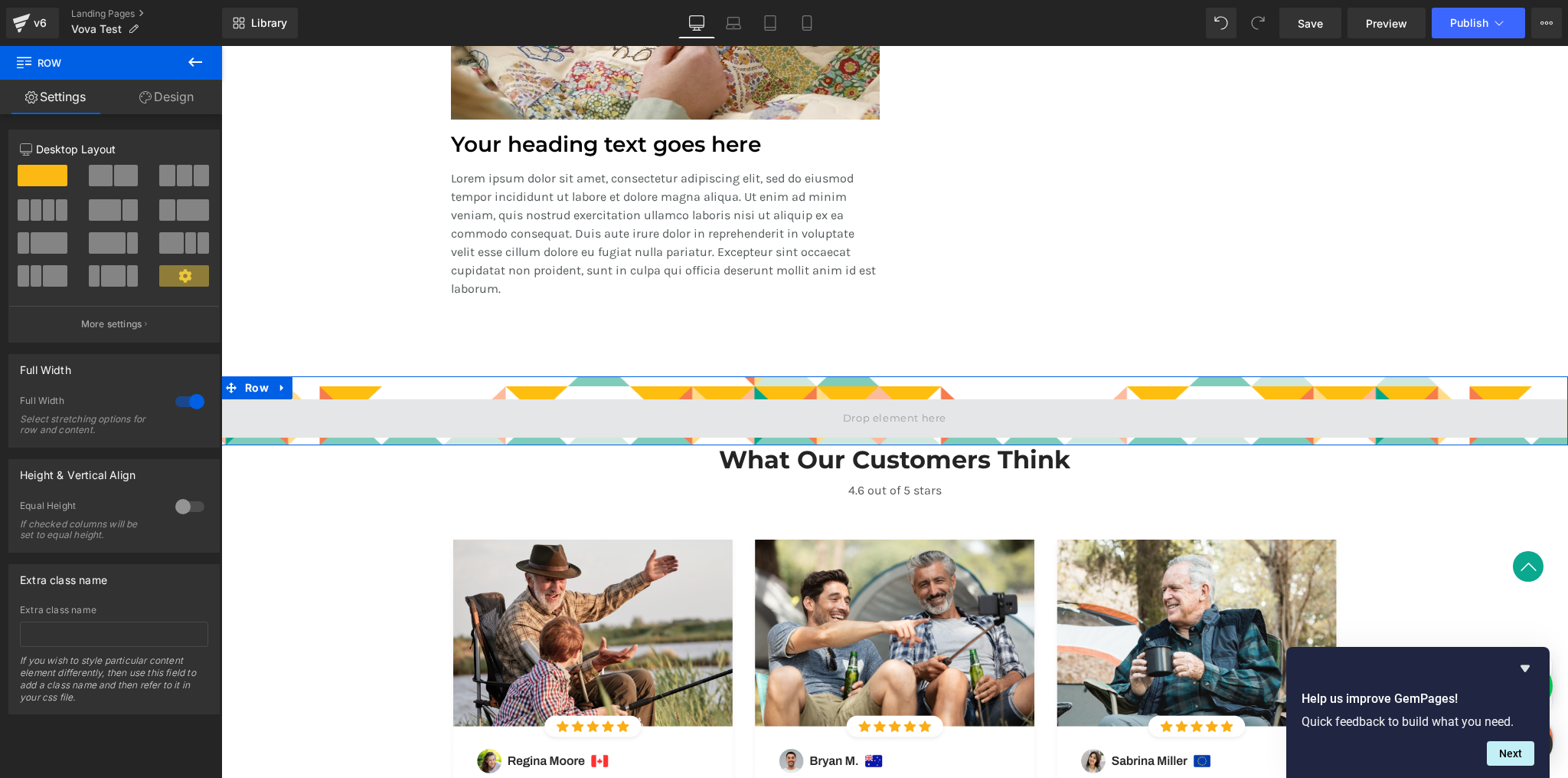
drag, startPoint x: 492, startPoint y: 401, endPoint x: 497, endPoint y: 410, distance: 10.3
click at [491, 401] on span at bounding box center [895, 418] width 1347 height 38
click at [908, 423] on span at bounding box center [894, 419] width 114 height 23
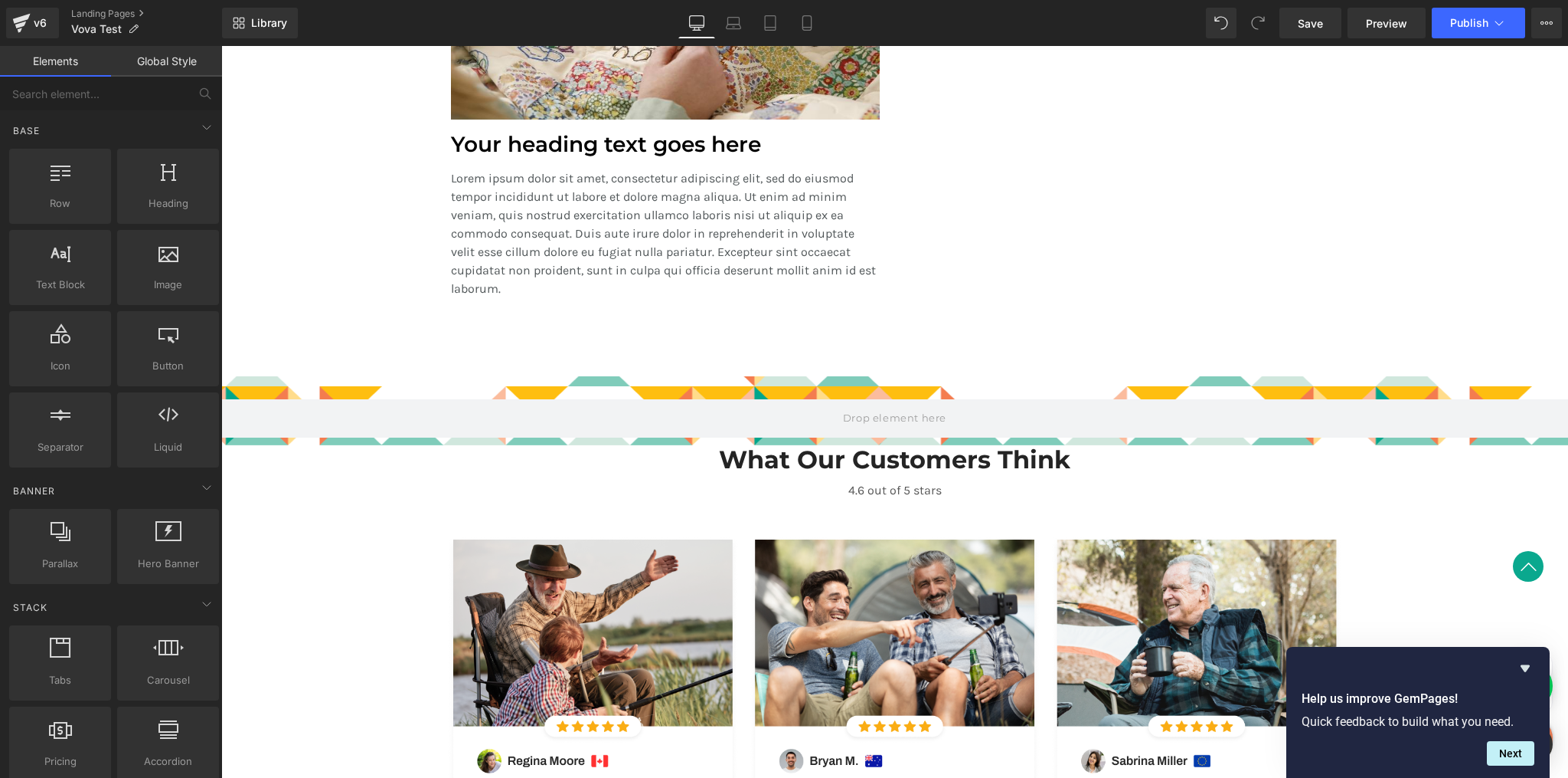
click at [168, 61] on link "Global Style" at bounding box center [166, 61] width 111 height 31
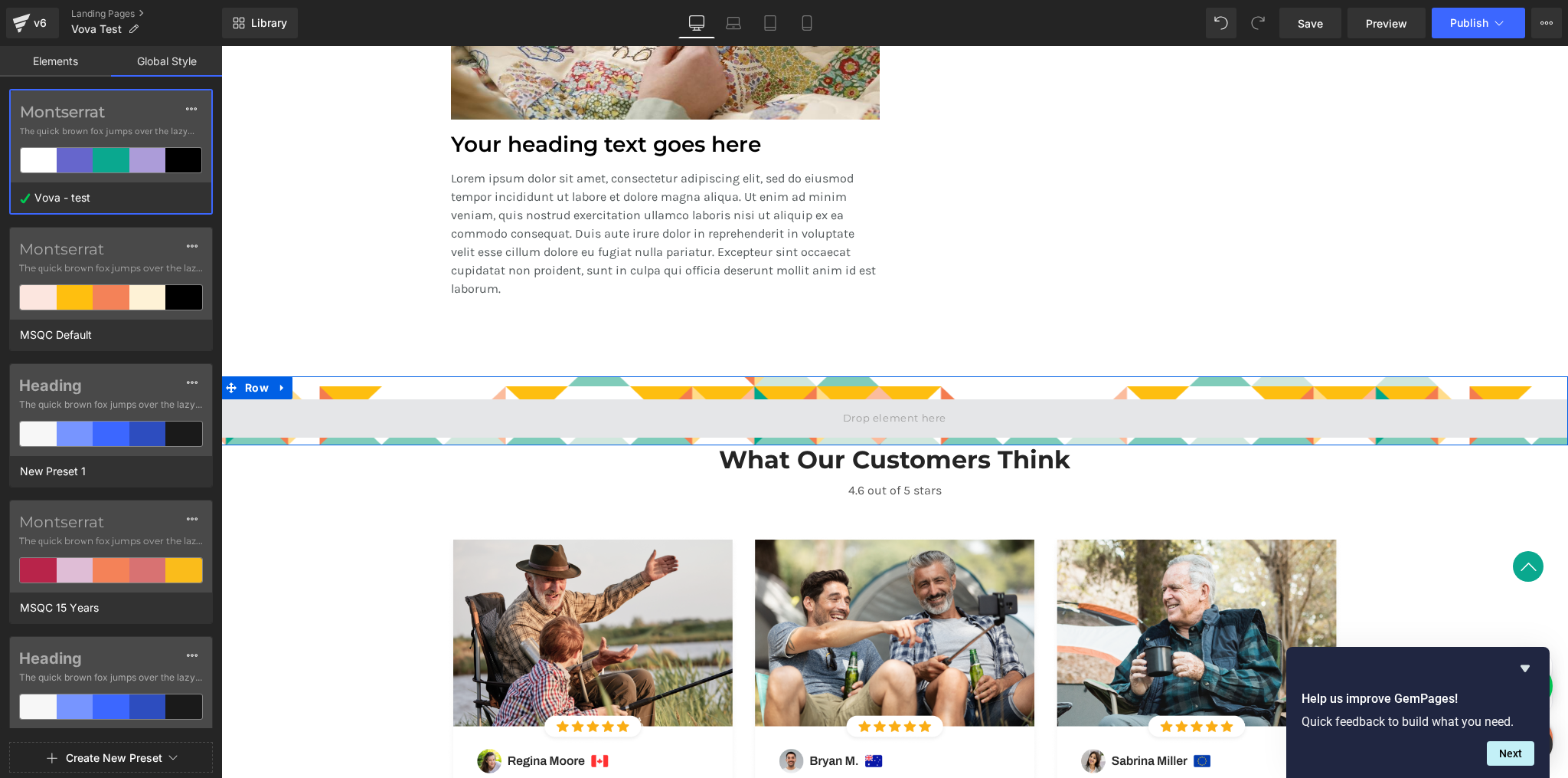
click at [710, 413] on span at bounding box center [895, 418] width 1347 height 38
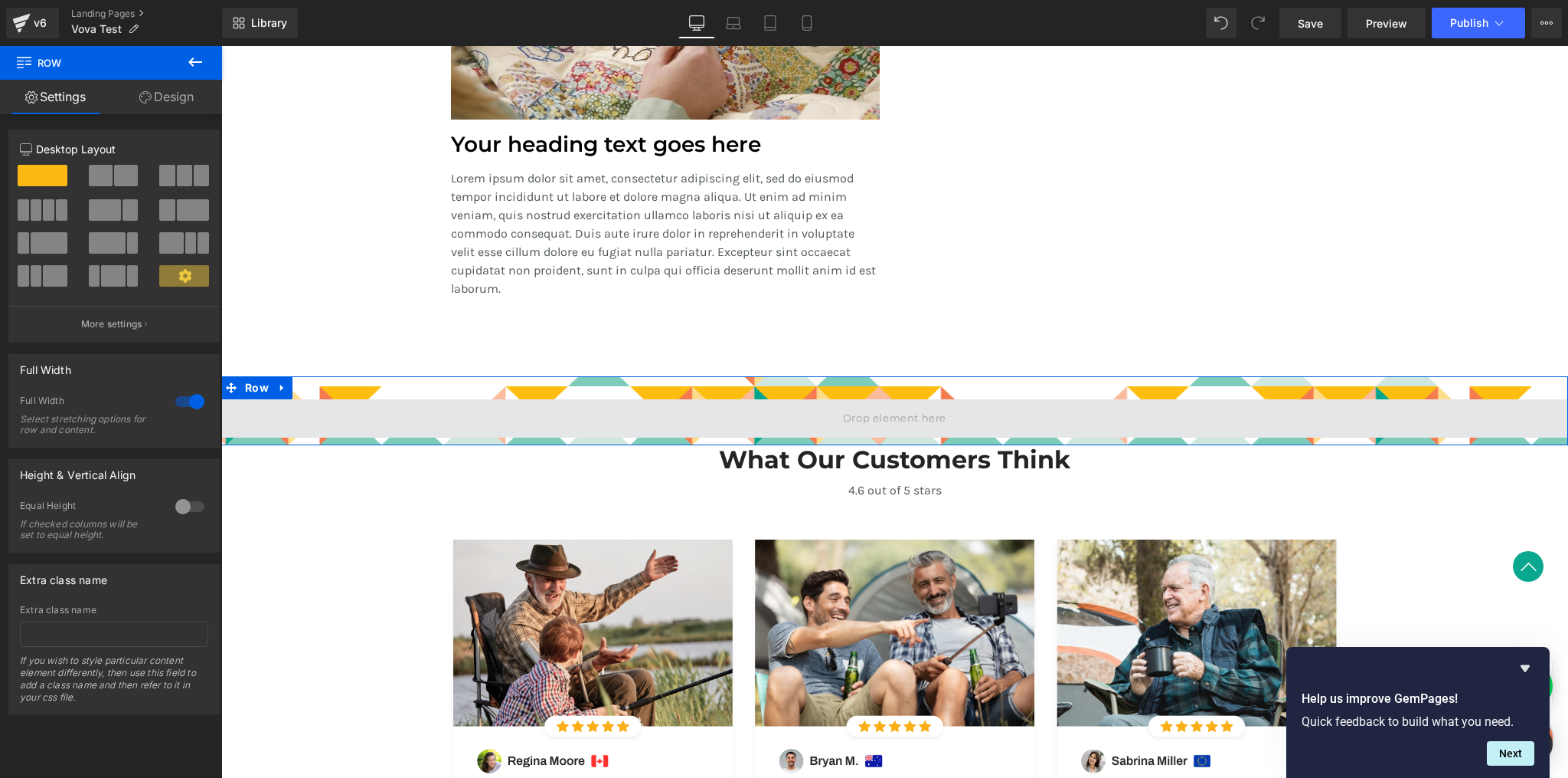
click at [873, 426] on span at bounding box center [894, 419] width 114 height 23
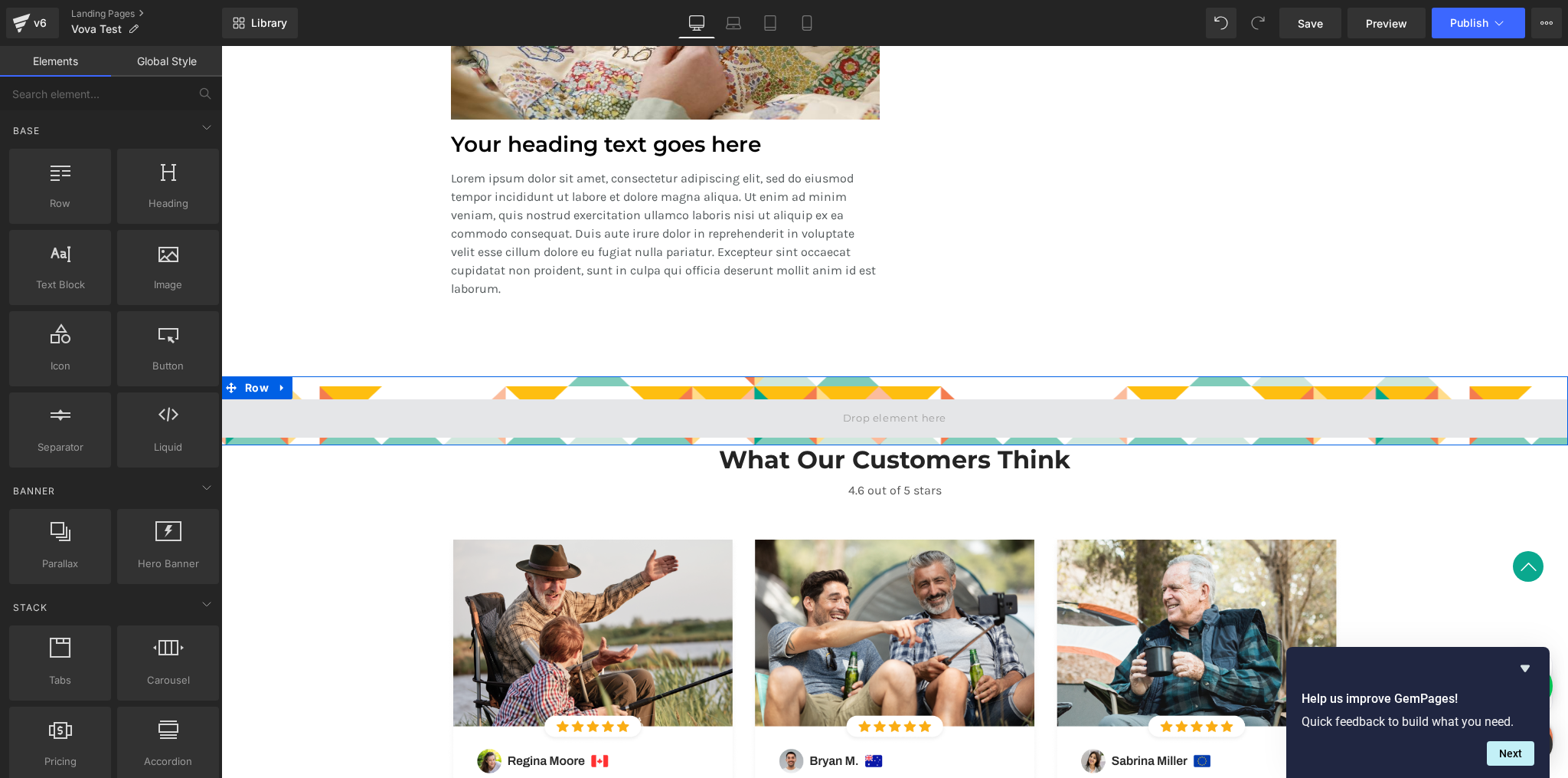
click at [878, 421] on span at bounding box center [894, 419] width 114 height 23
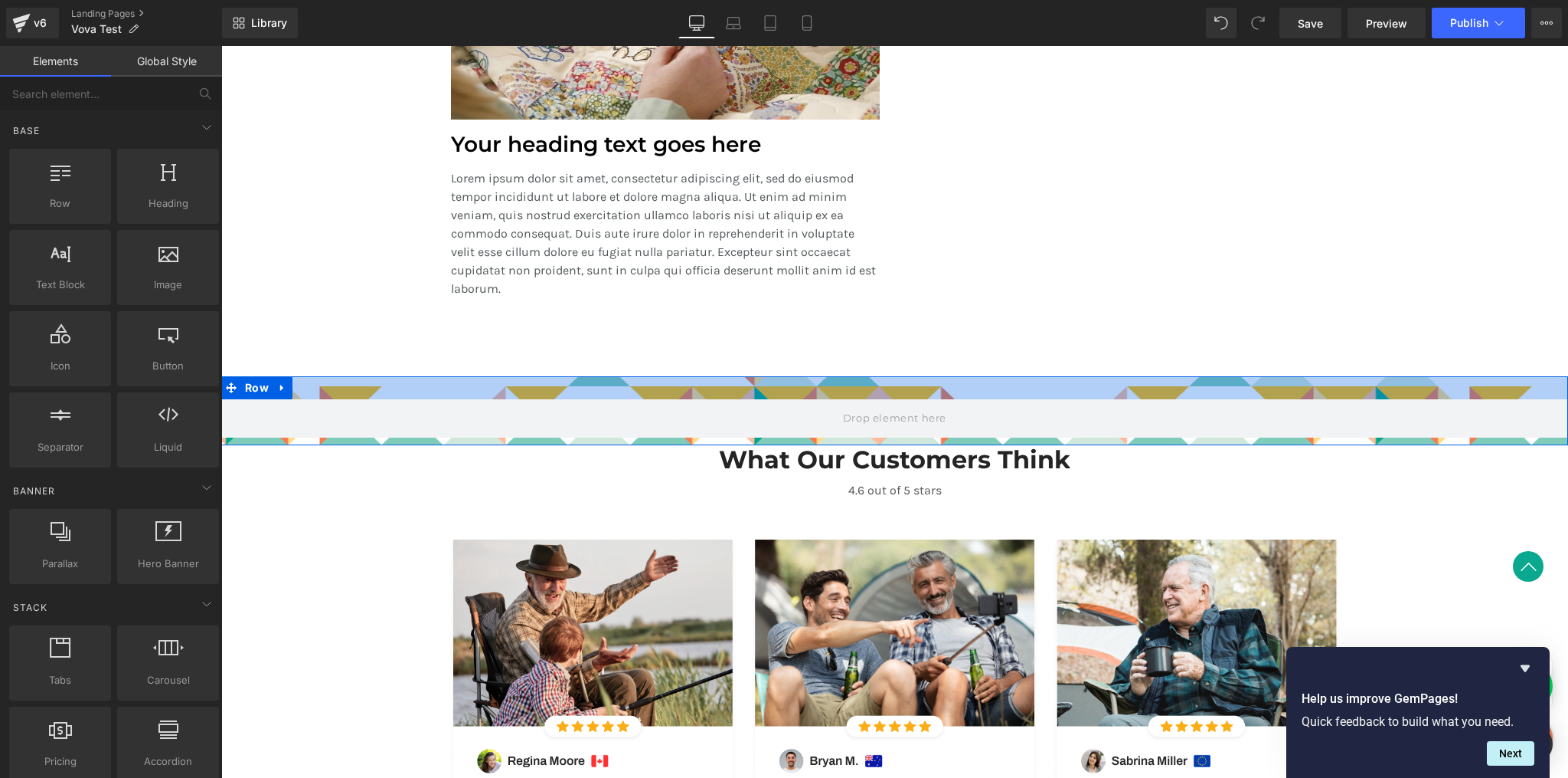
click at [352, 387] on div at bounding box center [895, 387] width 1347 height 23
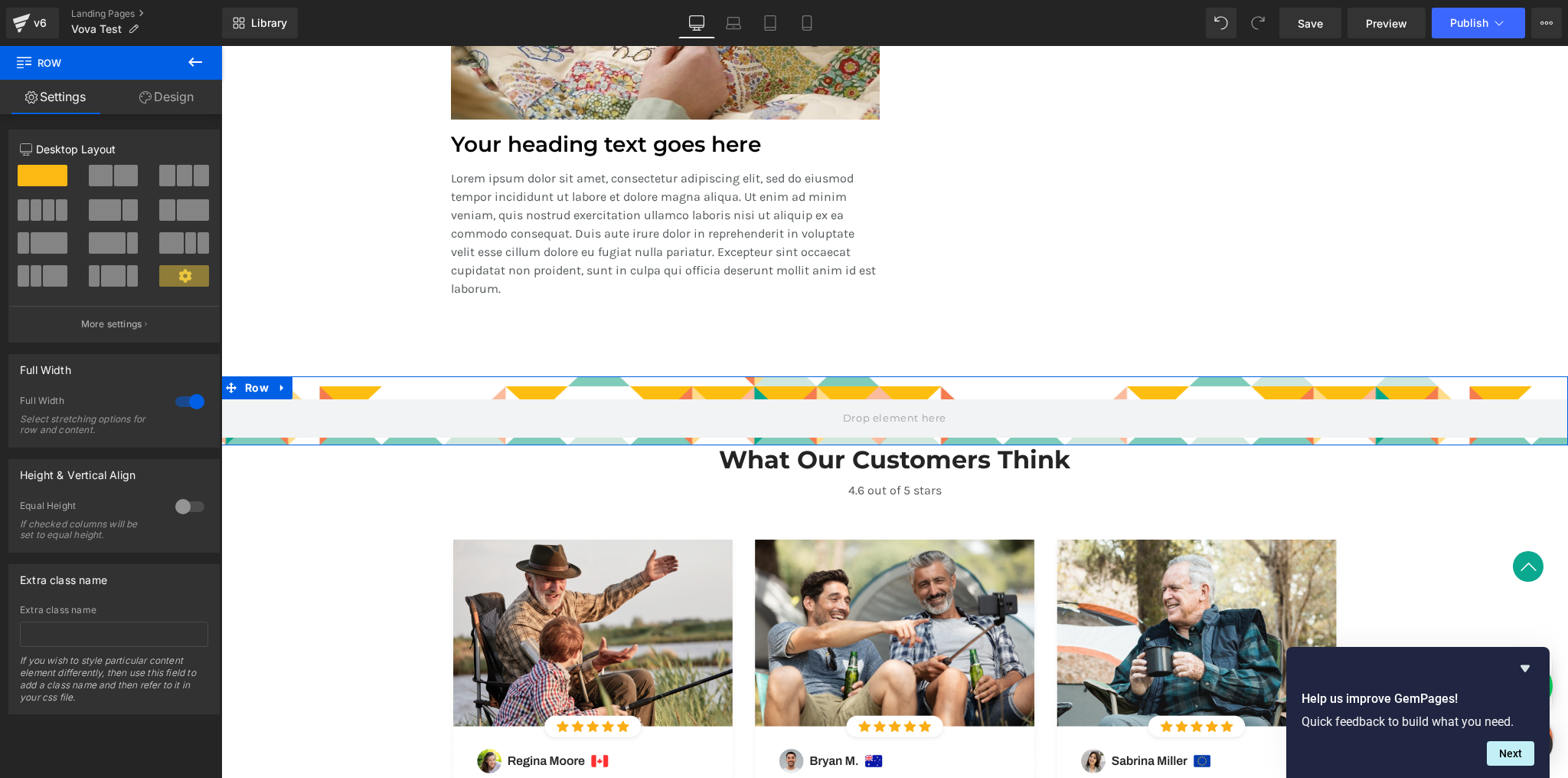
click at [173, 107] on link "Design" at bounding box center [166, 97] width 111 height 35
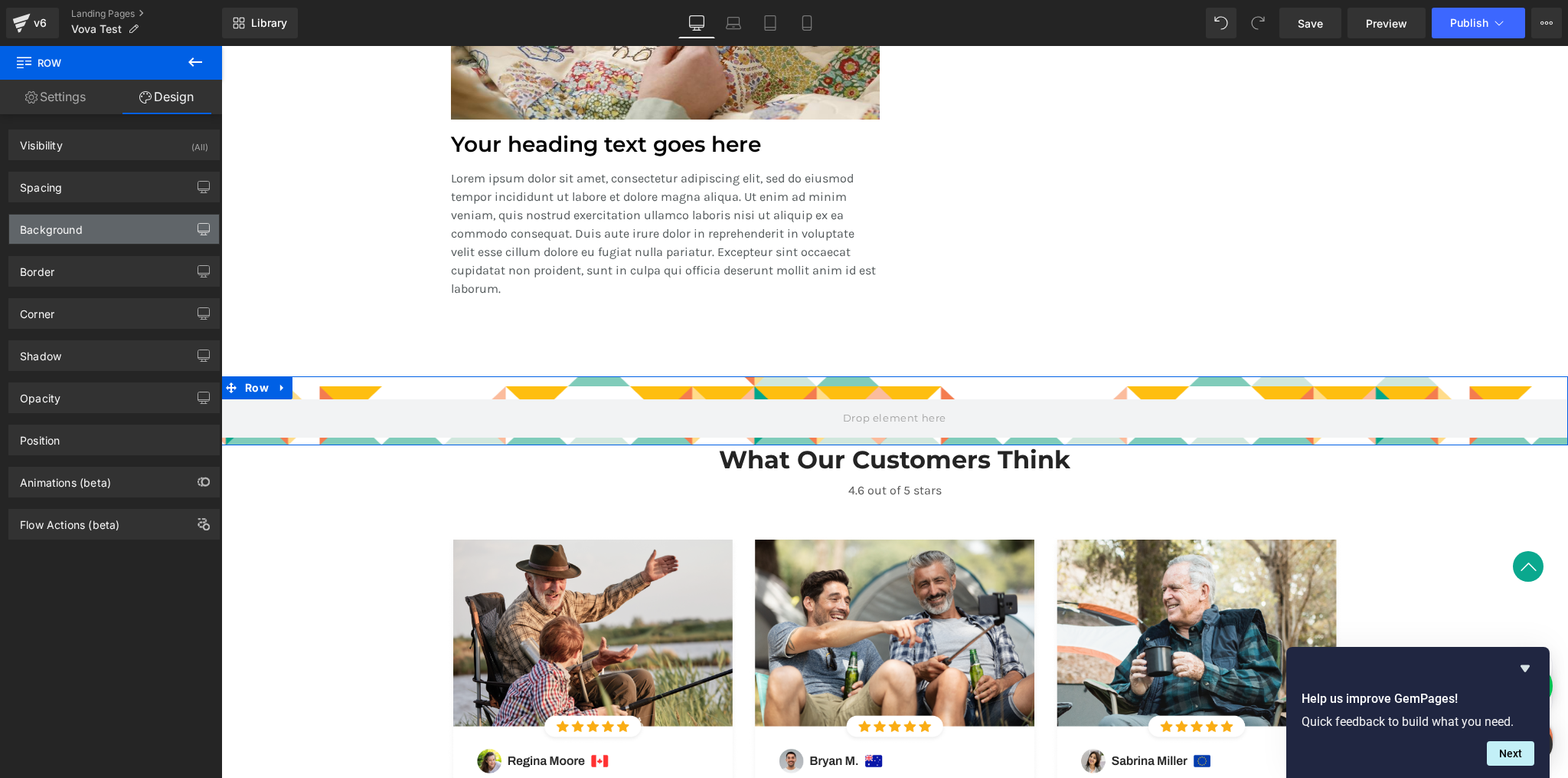
click at [197, 226] on icon "button" at bounding box center [203, 229] width 12 height 12
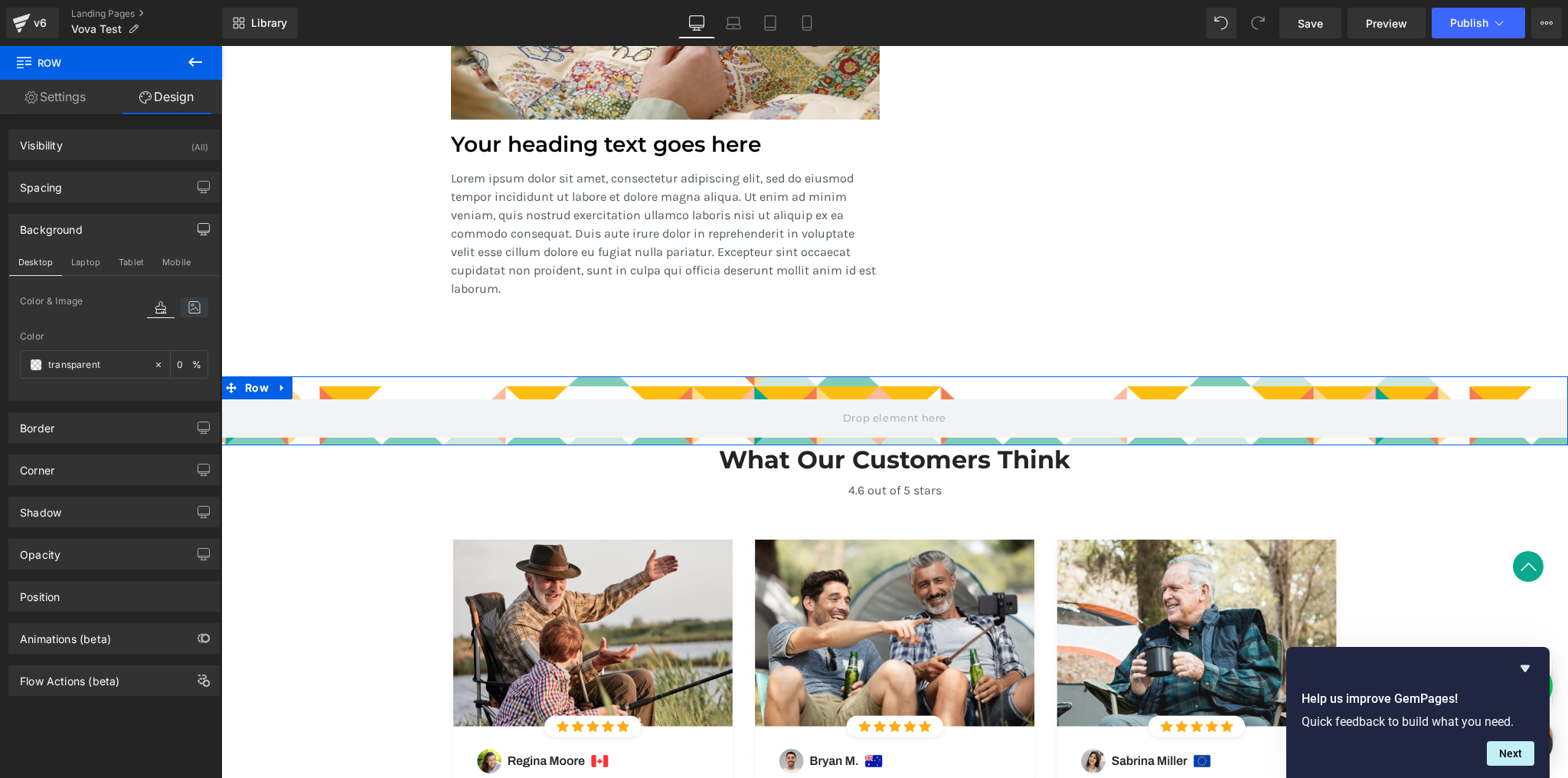
click at [192, 302] on icon at bounding box center [195, 307] width 27 height 20
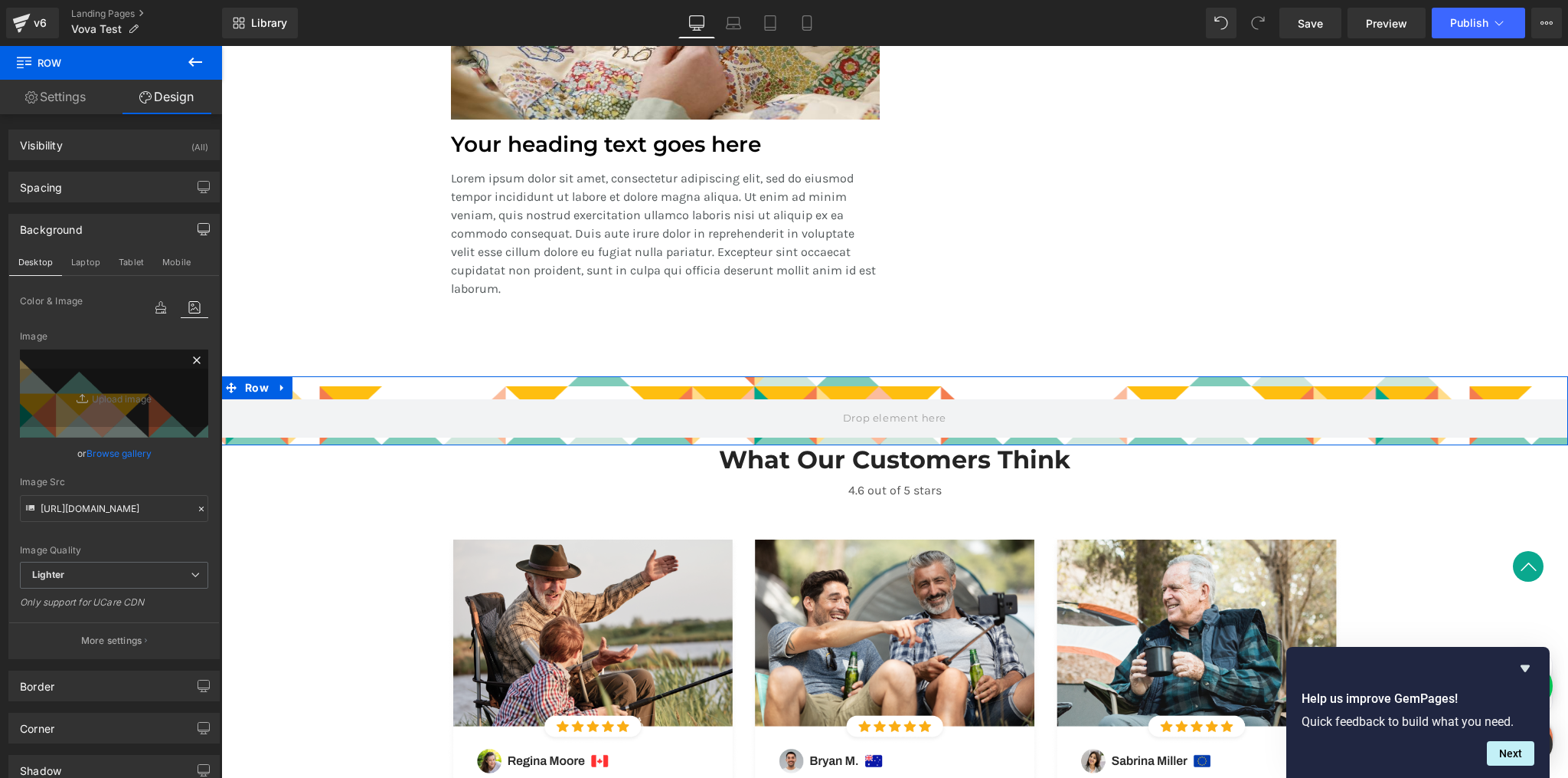
click at [188, 361] on icon at bounding box center [196, 360] width 19 height 19
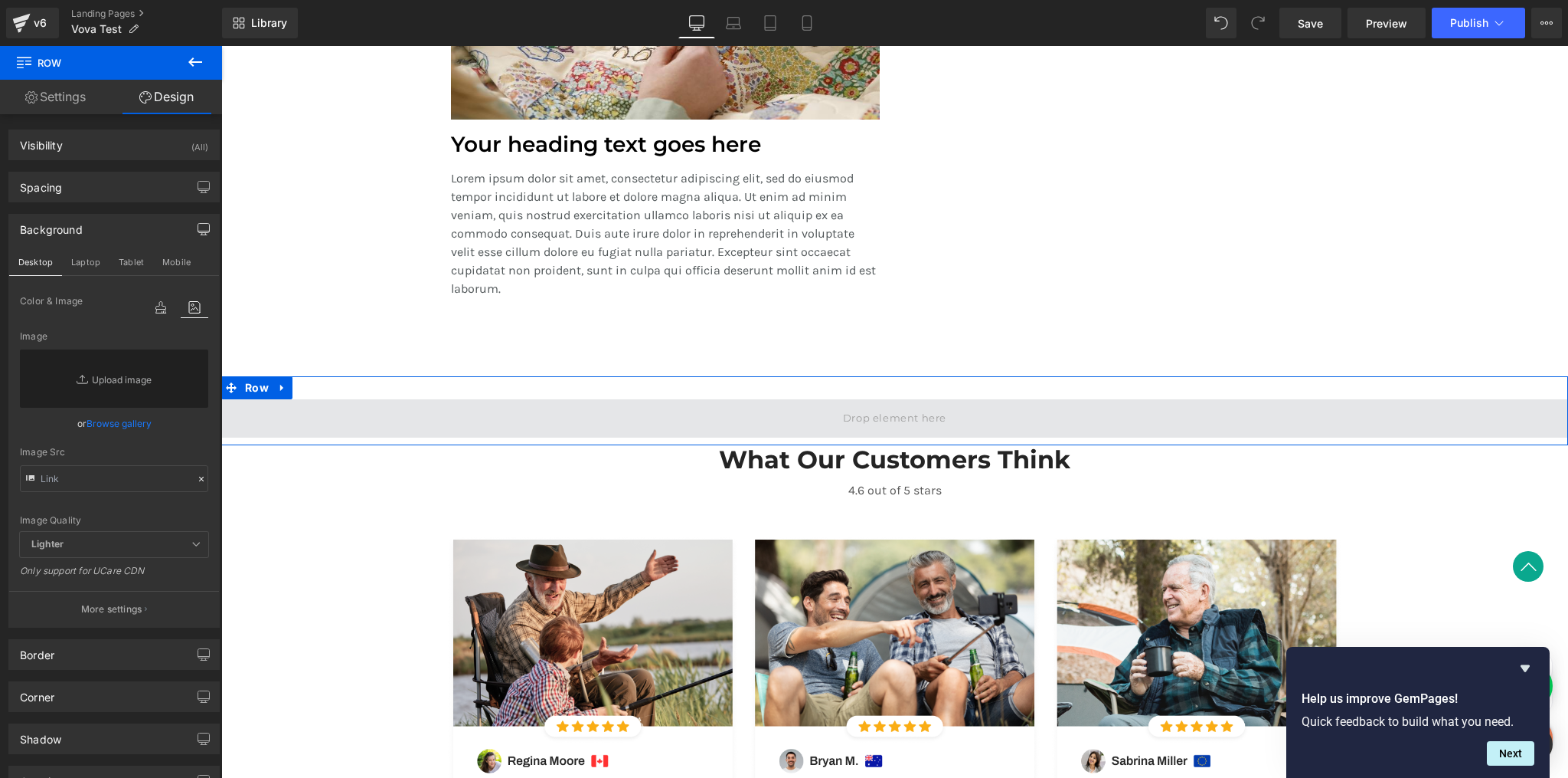
click at [490, 425] on span at bounding box center [895, 418] width 1347 height 38
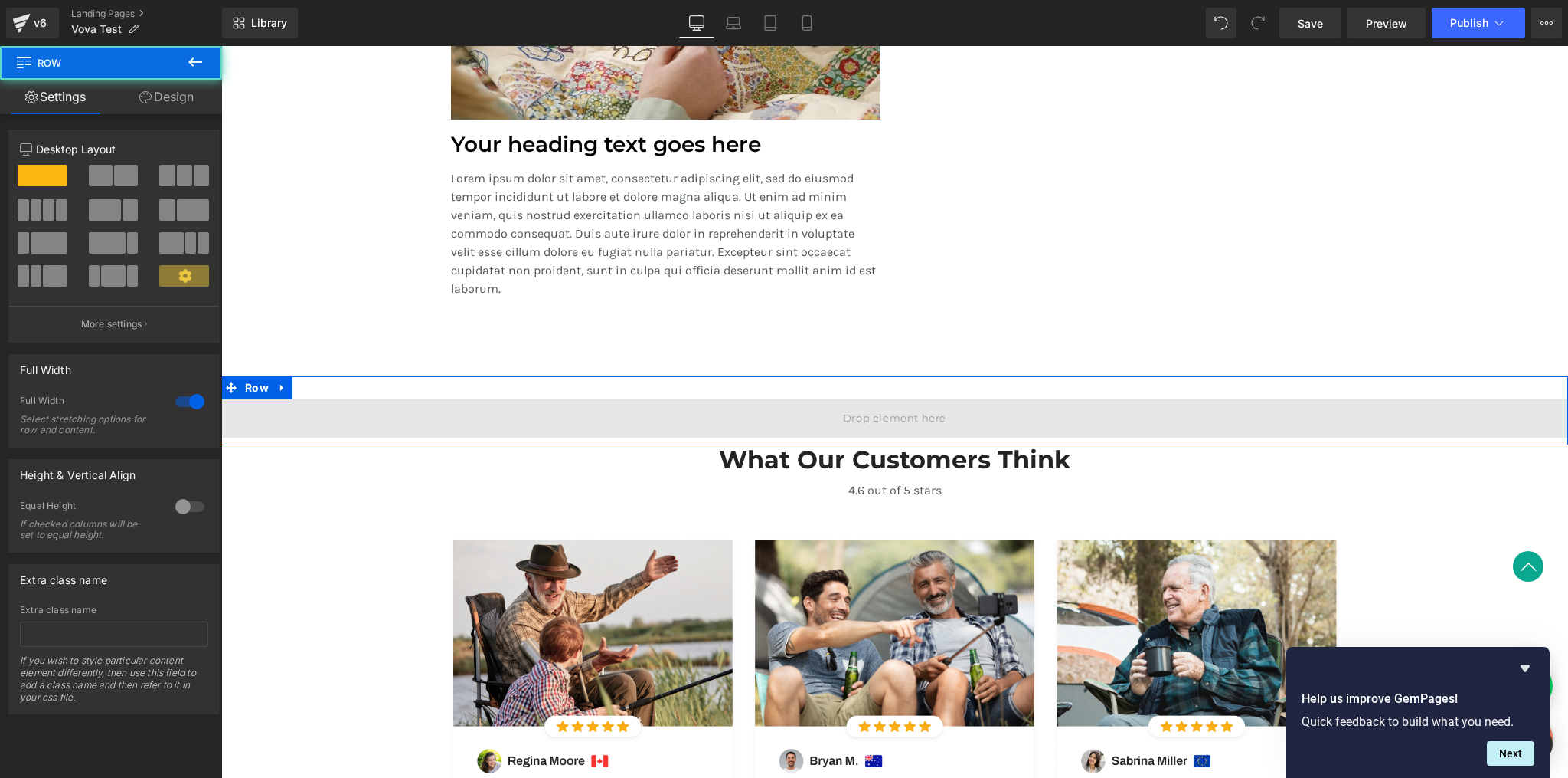
click at [335, 425] on span at bounding box center [895, 418] width 1347 height 38
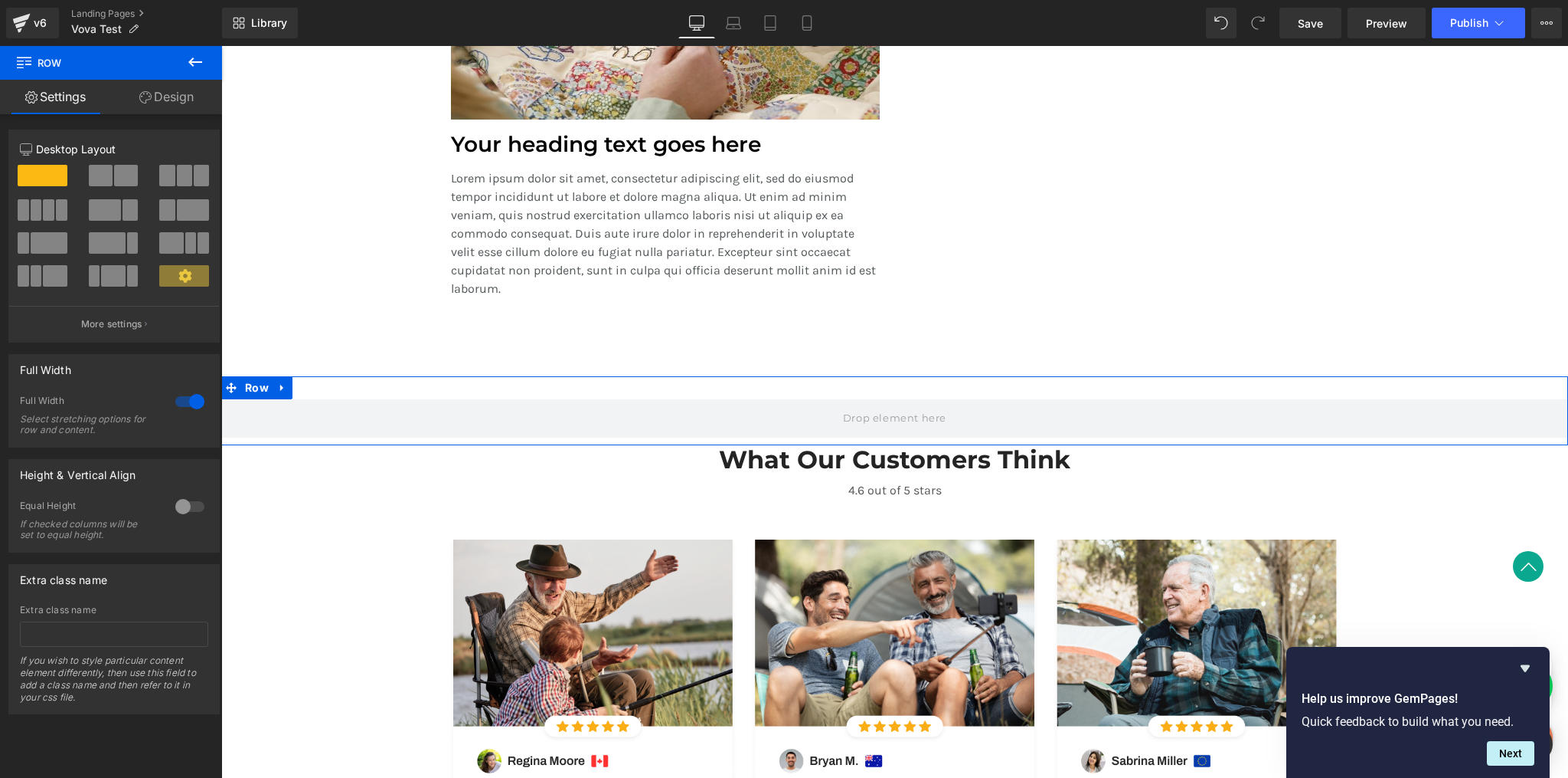
click at [175, 96] on link "Design" at bounding box center [166, 97] width 111 height 35
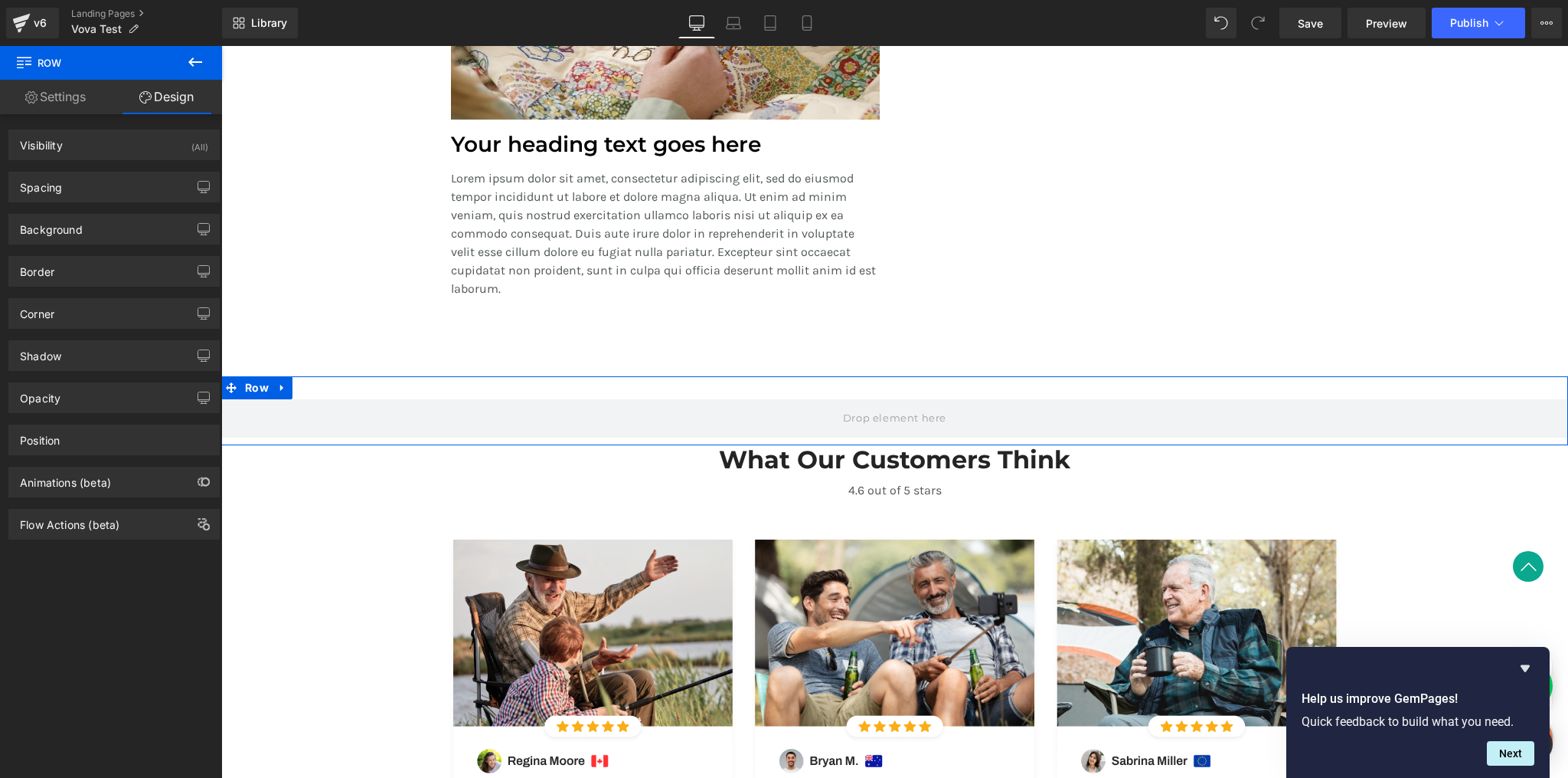
click at [61, 97] on link "Settings" at bounding box center [55, 97] width 111 height 35
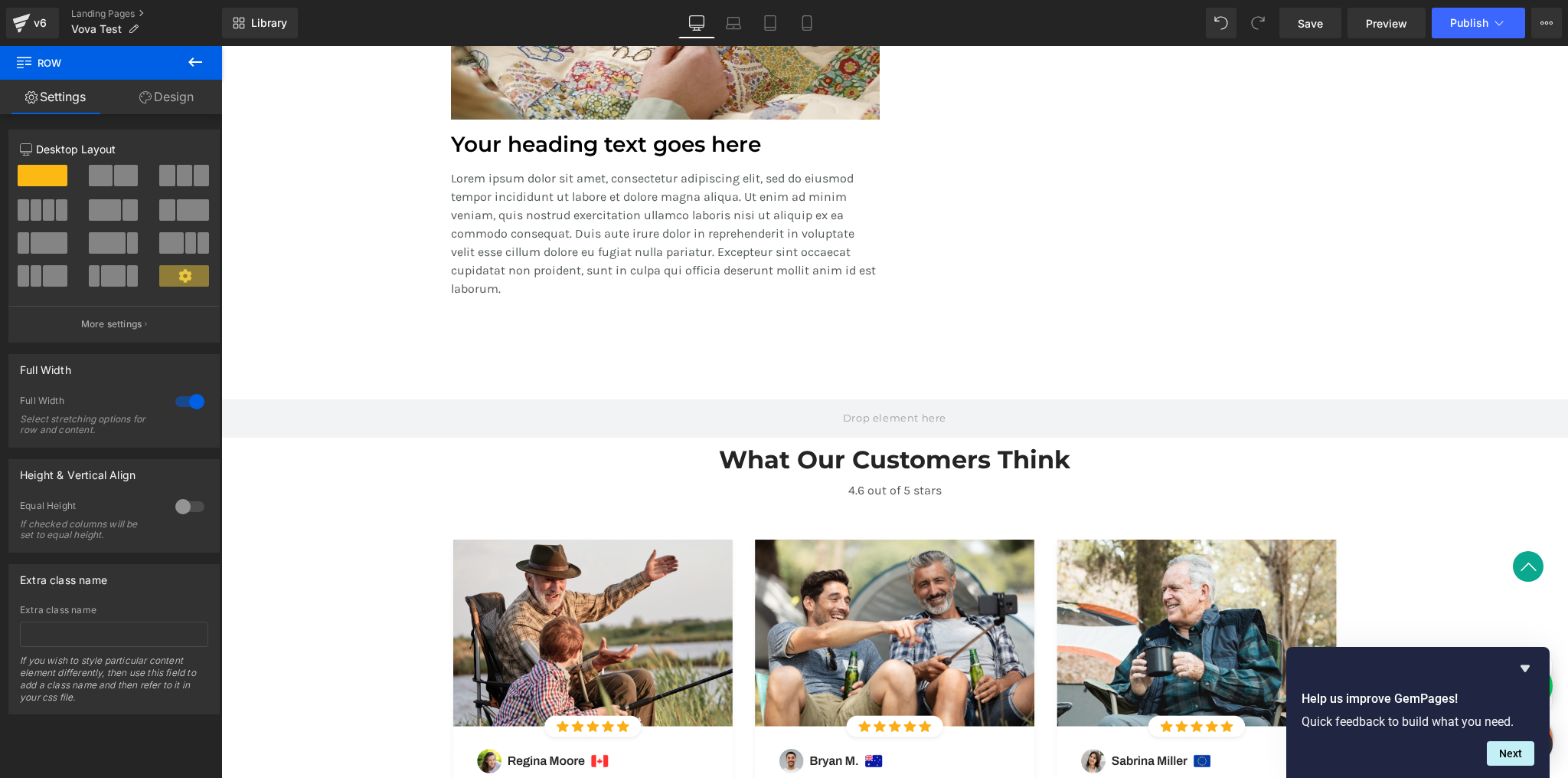
click at [195, 57] on icon at bounding box center [195, 61] width 19 height 19
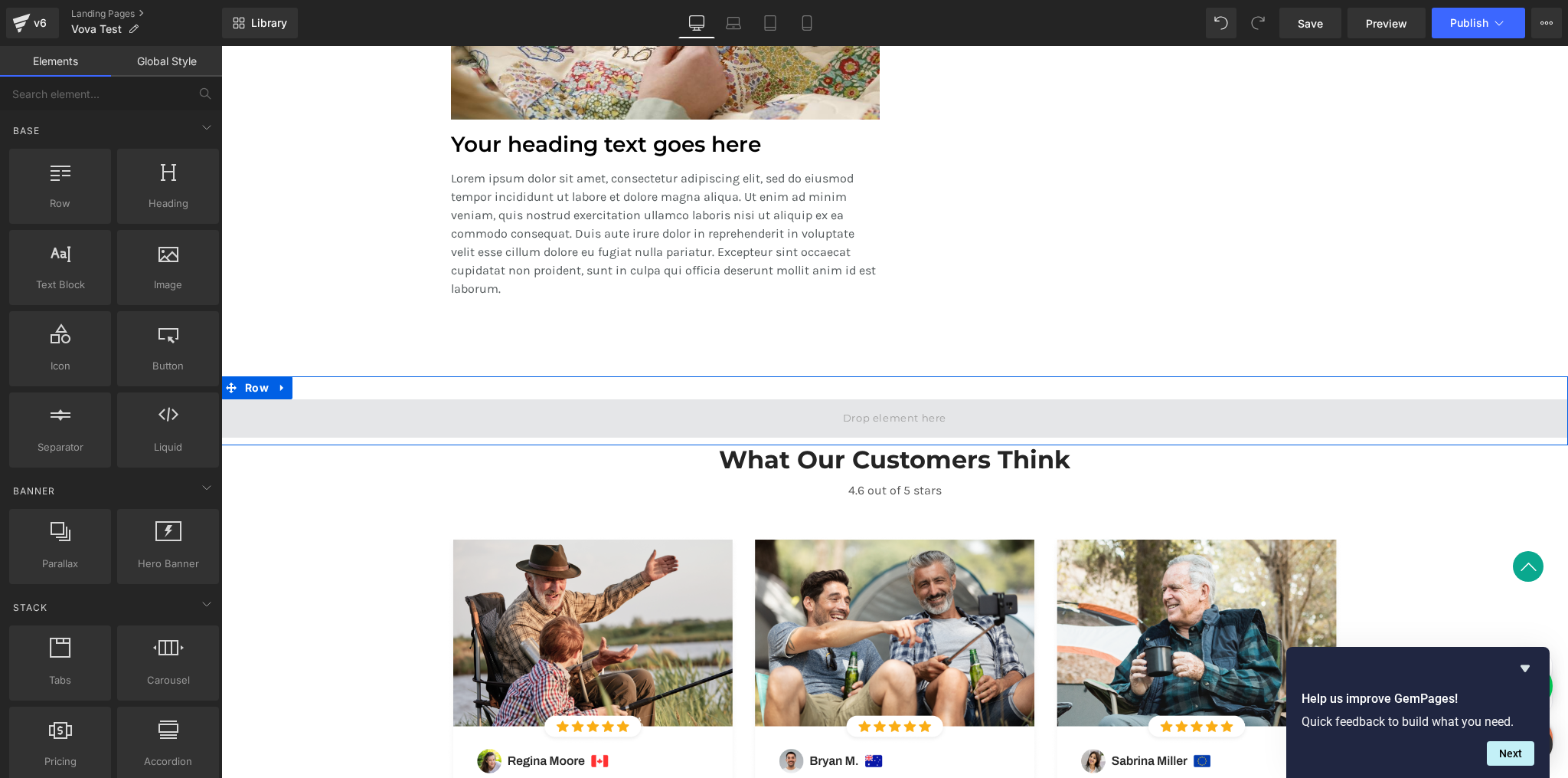
click at [435, 416] on span at bounding box center [895, 418] width 1347 height 38
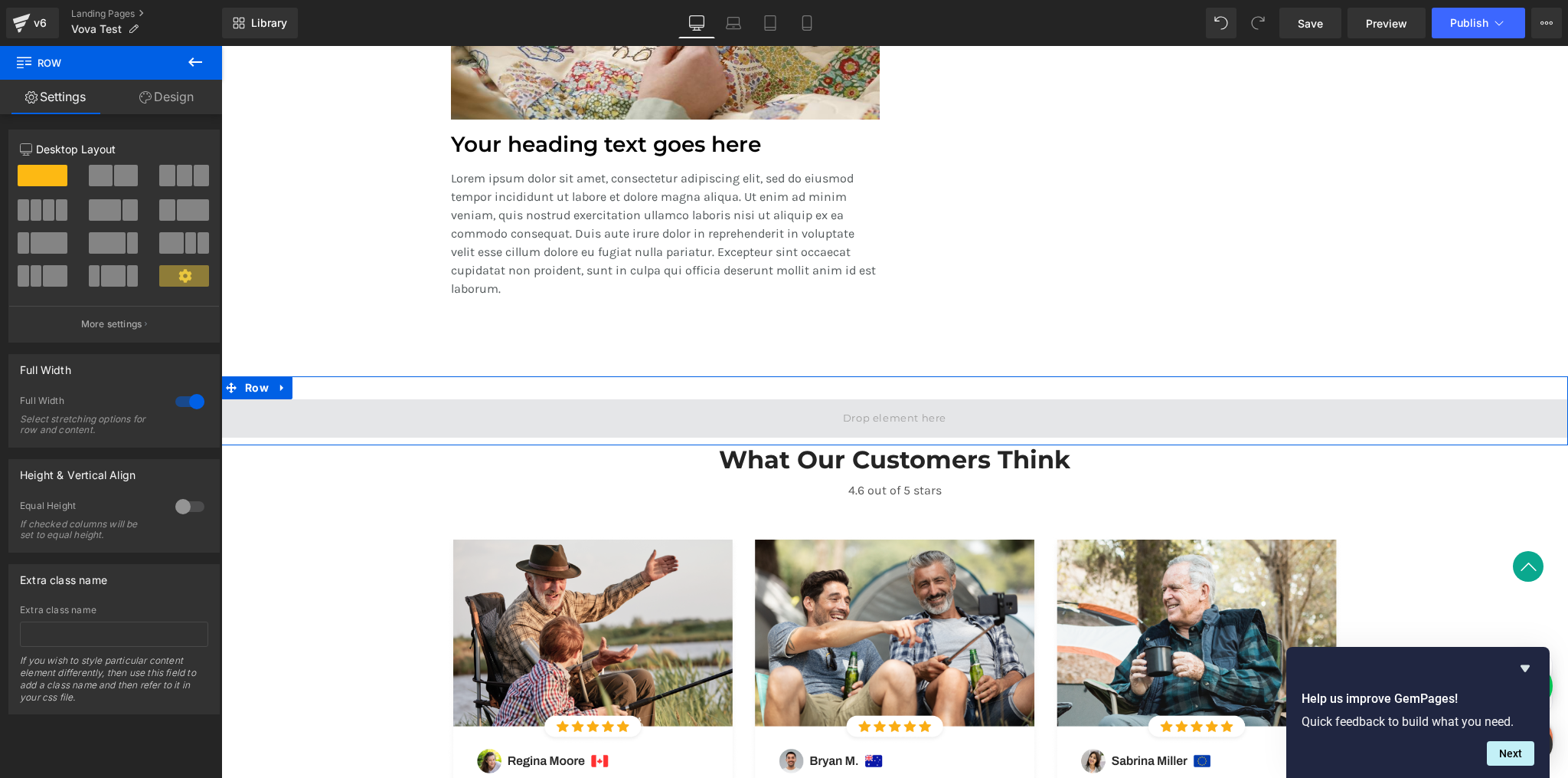
click at [696, 405] on span at bounding box center [895, 418] width 1347 height 38
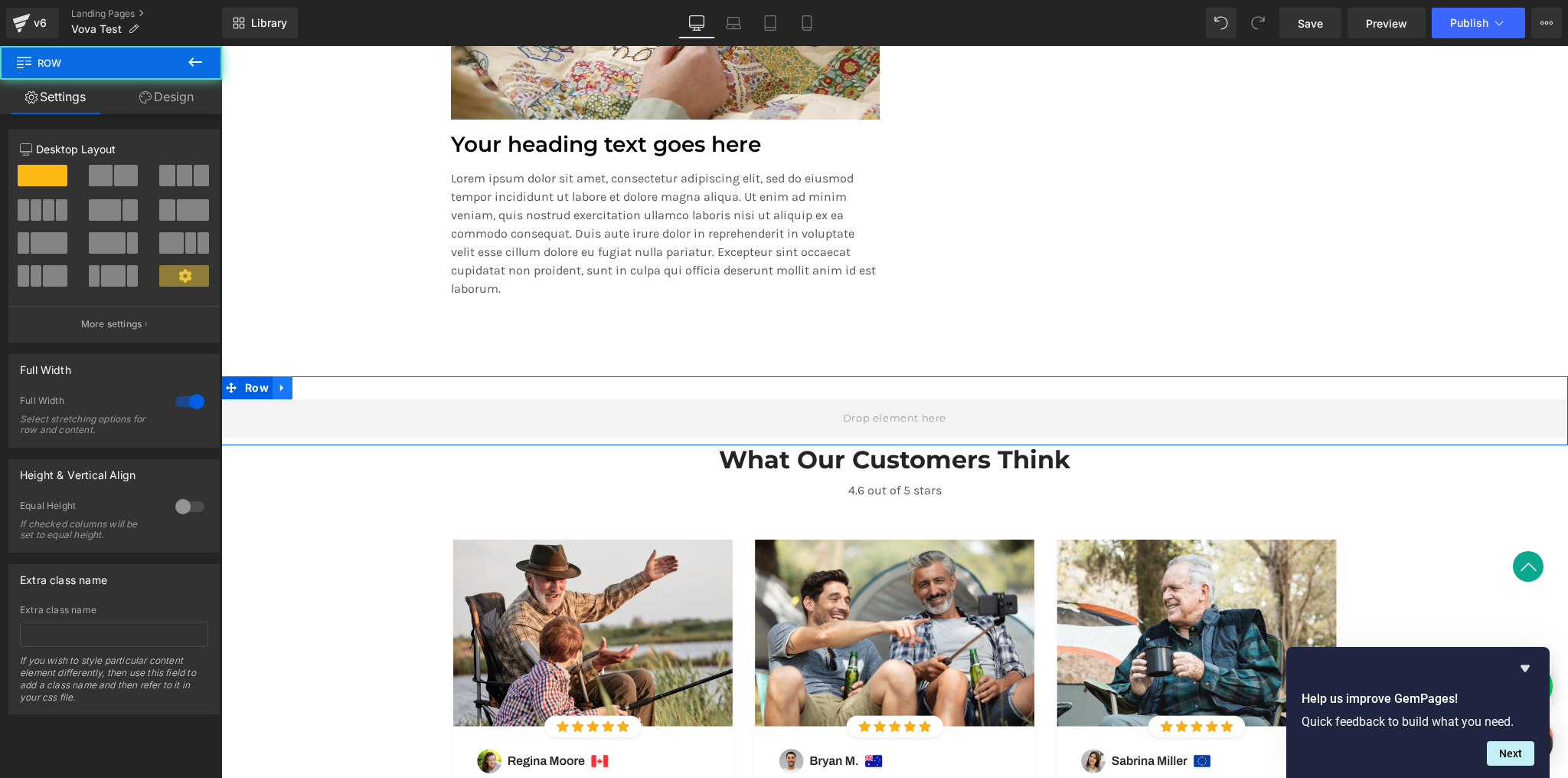
click at [280, 387] on icon at bounding box center [282, 388] width 3 height 7
click at [326, 386] on link at bounding box center [322, 387] width 20 height 23
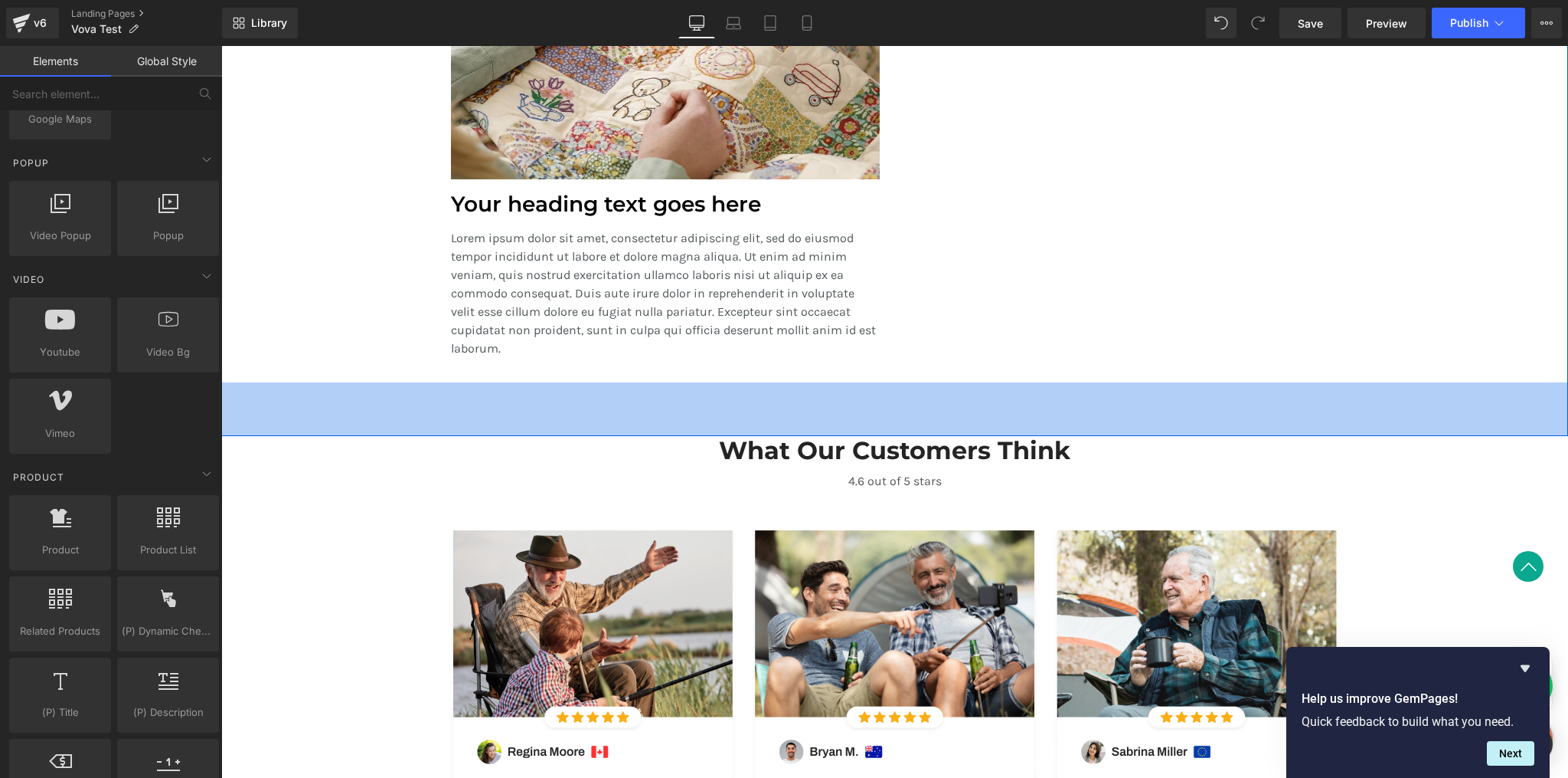
scroll to position [1624, 0]
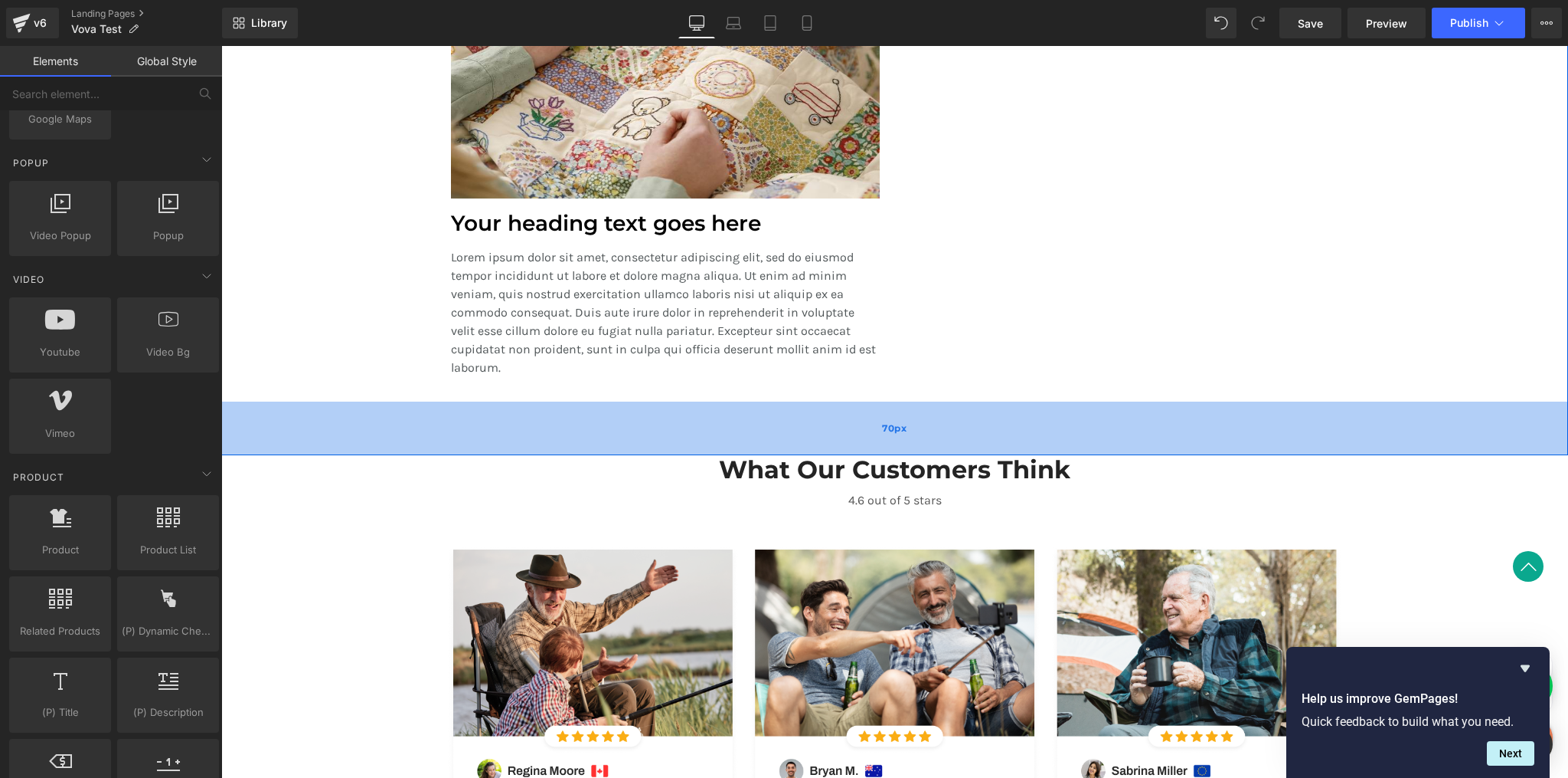
click at [728, 430] on div "70px" at bounding box center [895, 428] width 1347 height 53
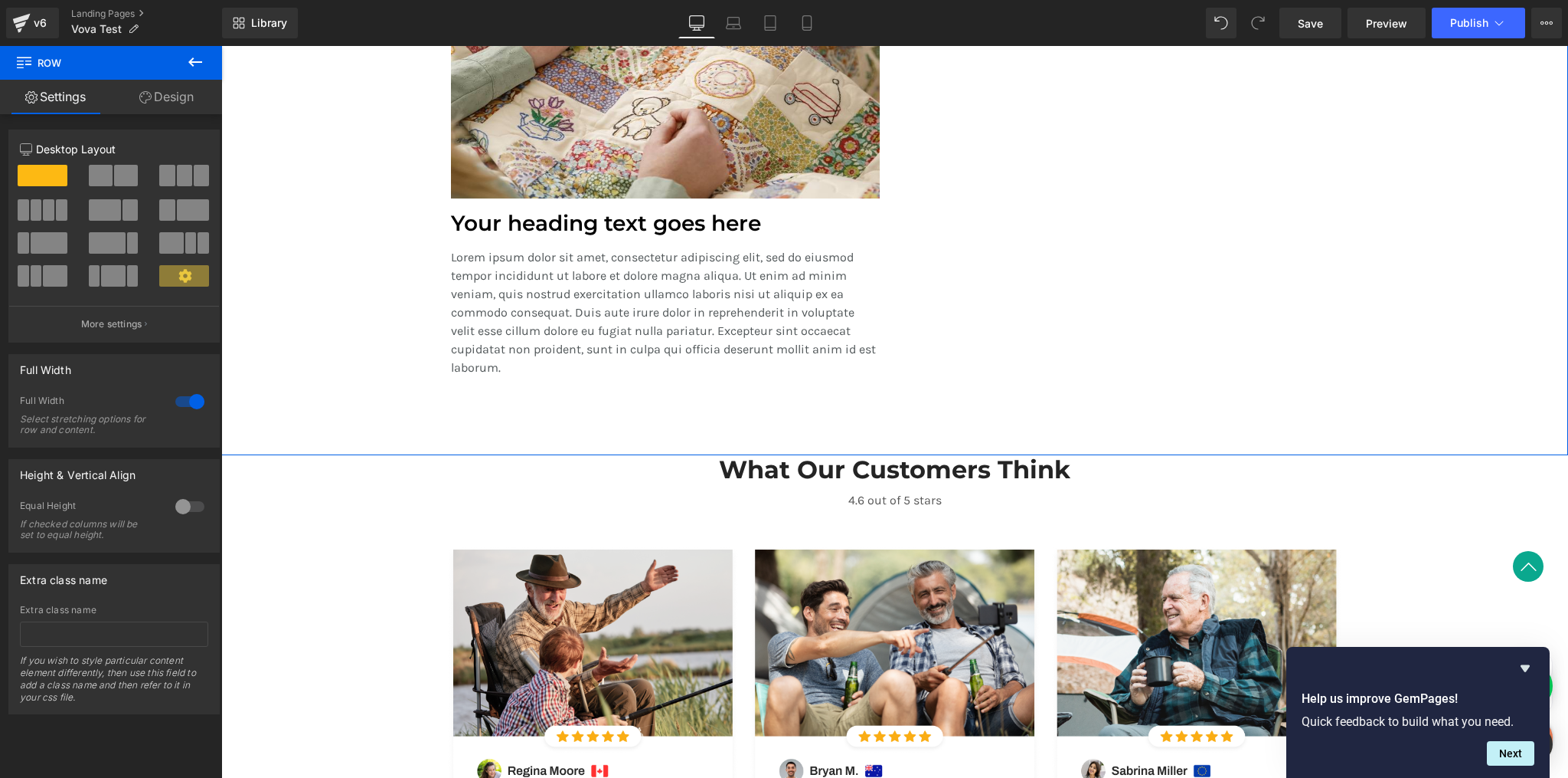
drag, startPoint x: 302, startPoint y: 235, endPoint x: 235, endPoint y: 345, distance: 128.8
drag, startPoint x: 268, startPoint y: 218, endPoint x: 458, endPoint y: 415, distance: 273.7
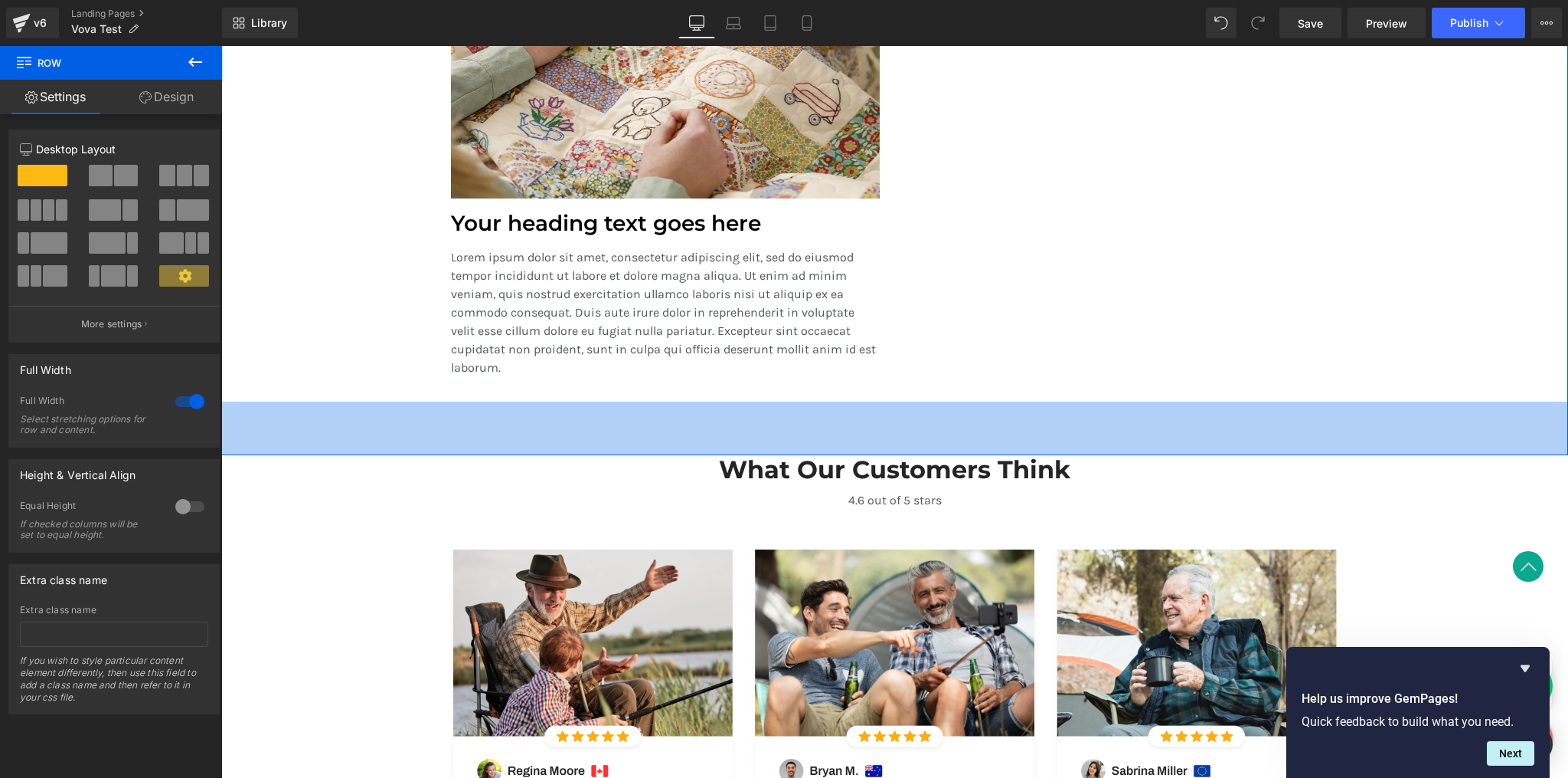
click at [590, 487] on div "4.6 out of 5 stars Text Block" at bounding box center [895, 516] width 896 height 61
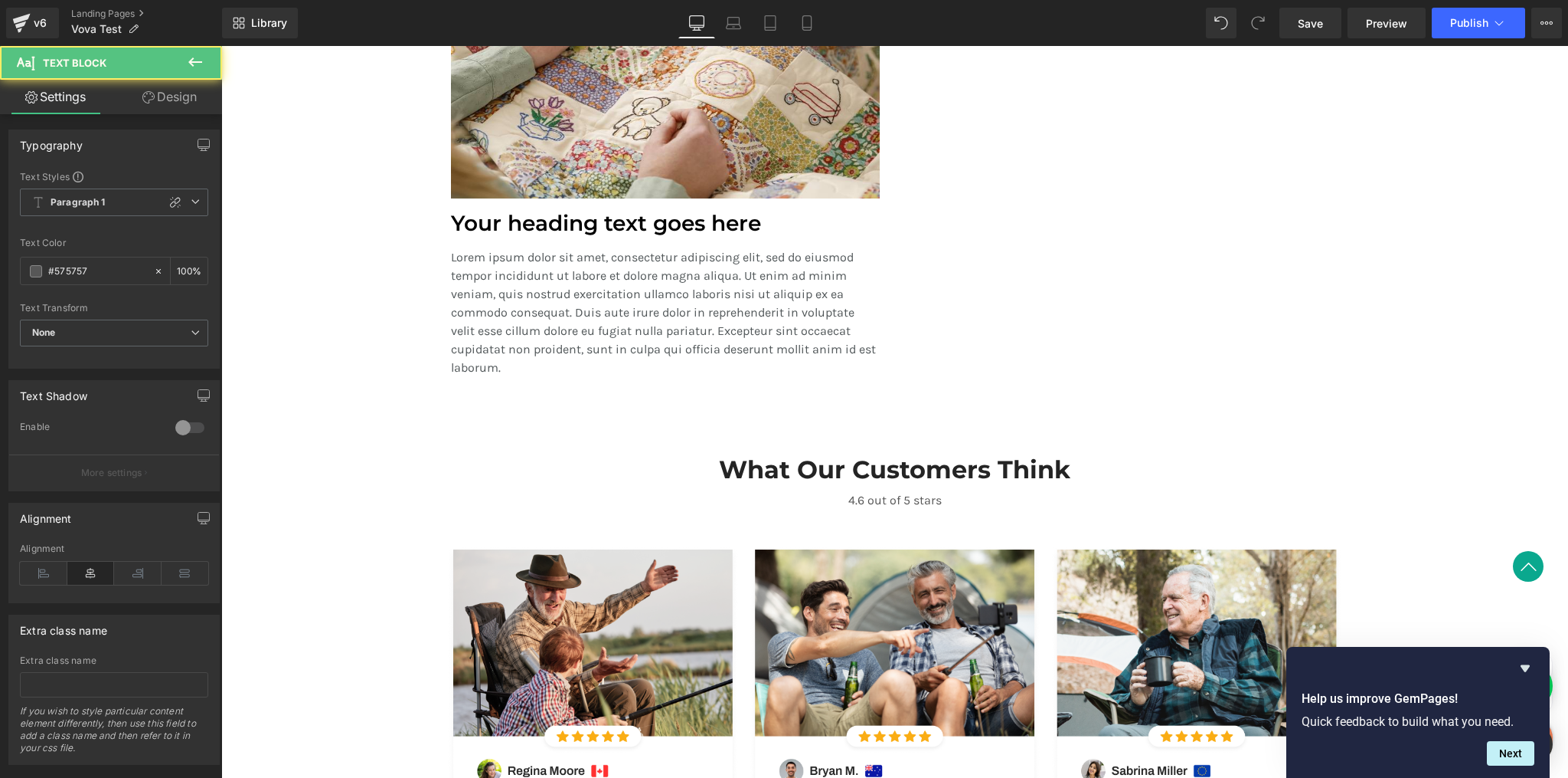
click at [205, 51] on button at bounding box center [195, 63] width 53 height 34
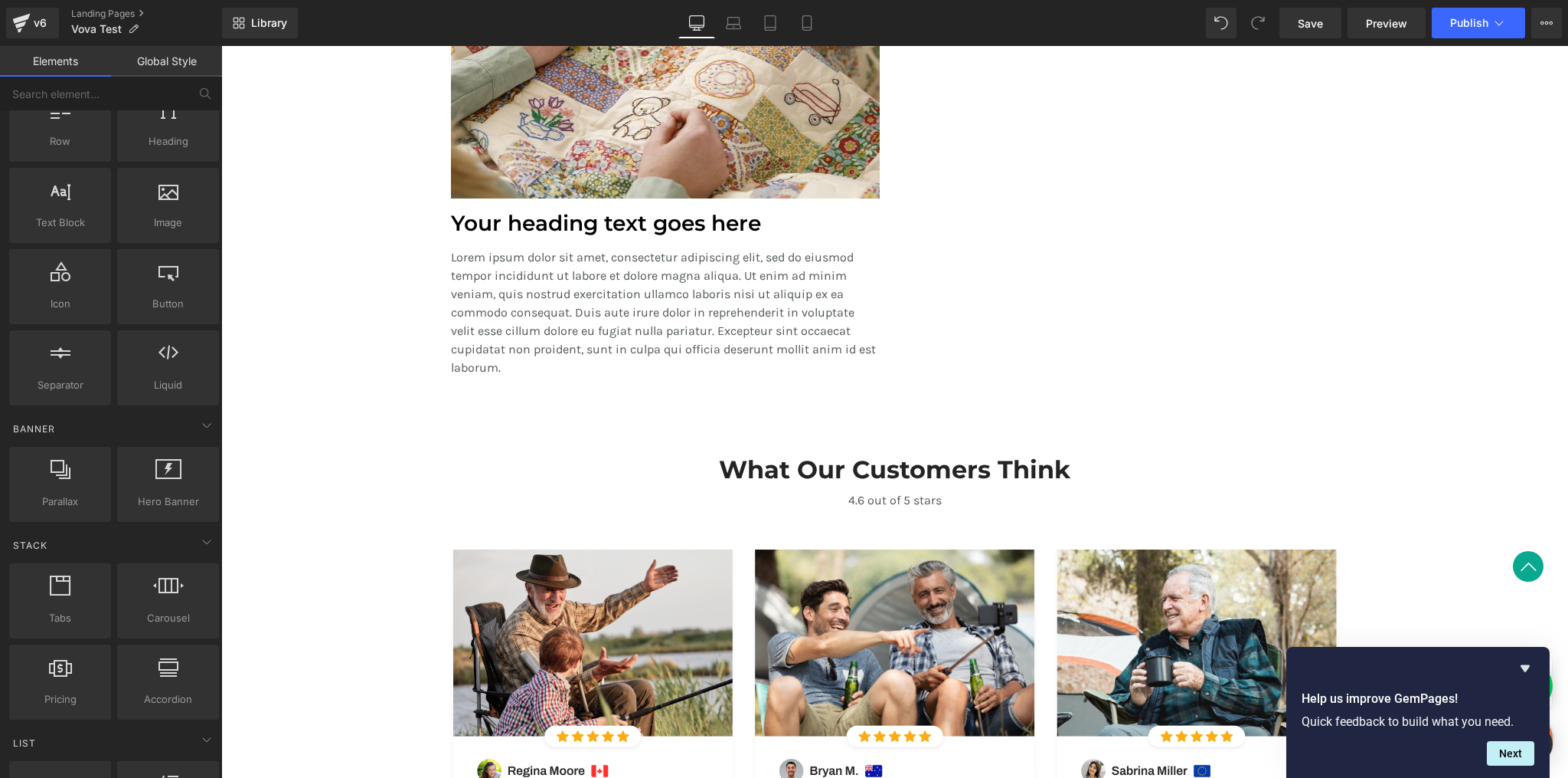
scroll to position [0, 0]
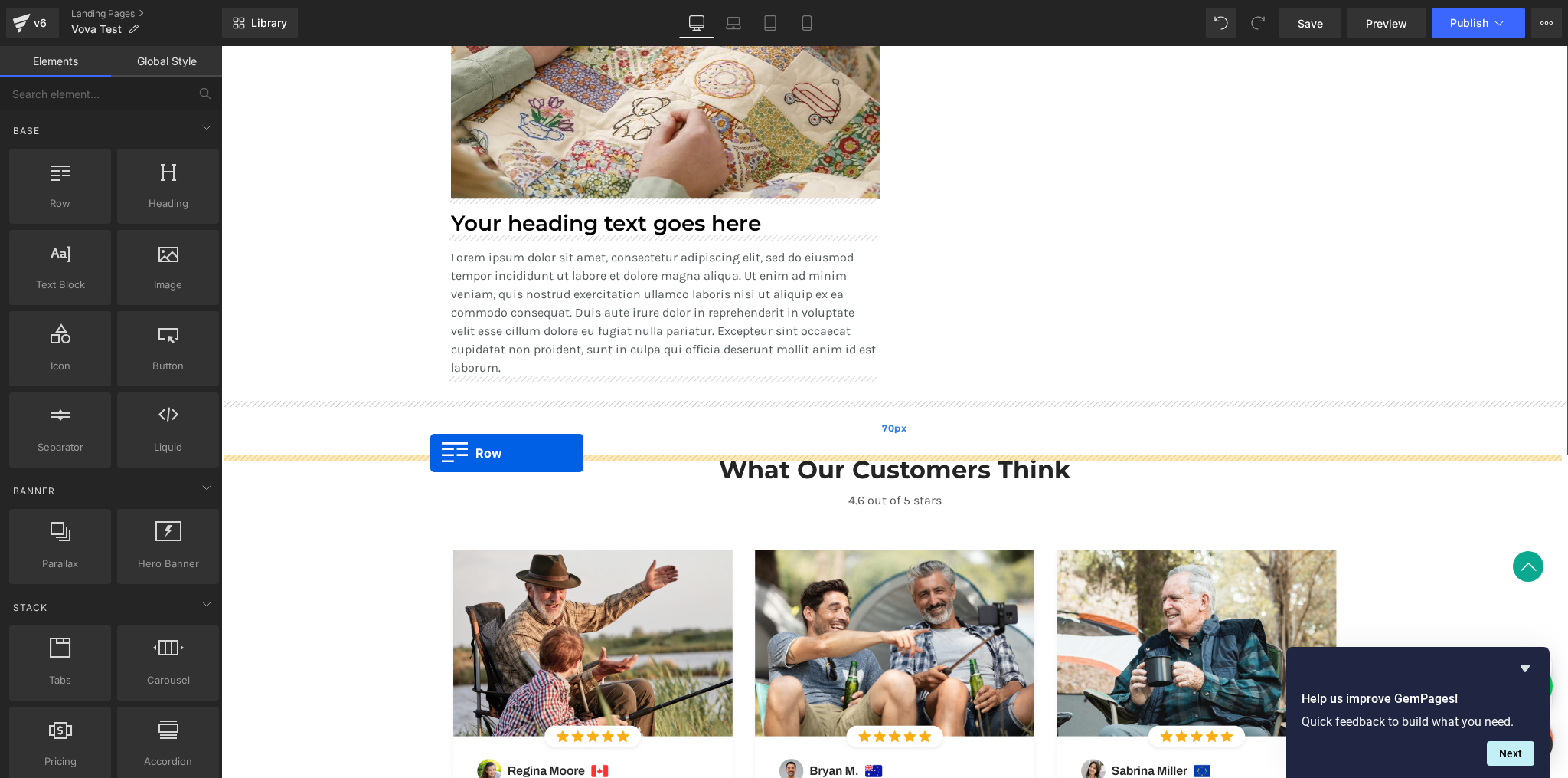
drag, startPoint x: 283, startPoint y: 242, endPoint x: 430, endPoint y: 453, distance: 257.2
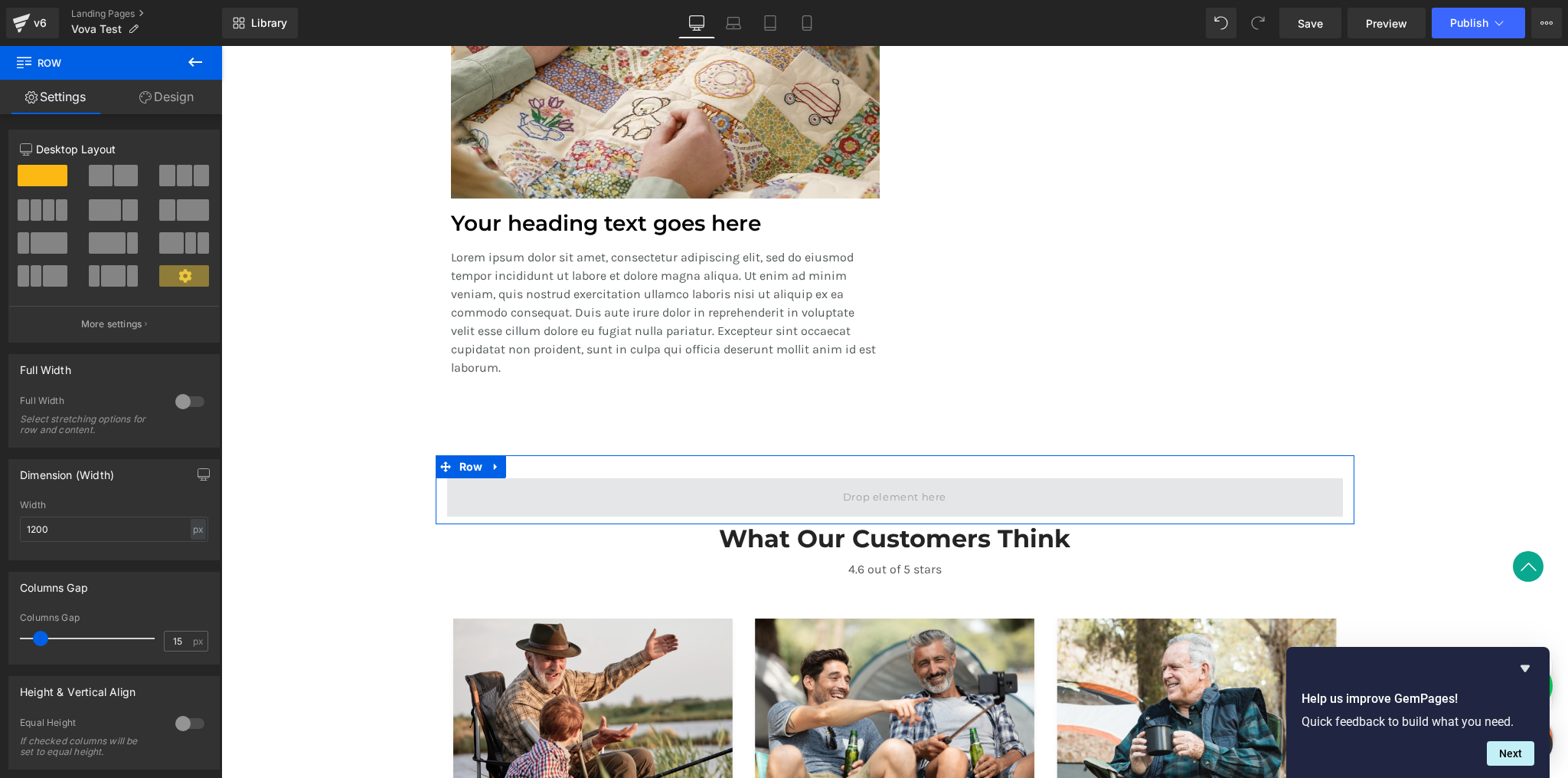
click at [543, 489] on span at bounding box center [895, 497] width 896 height 38
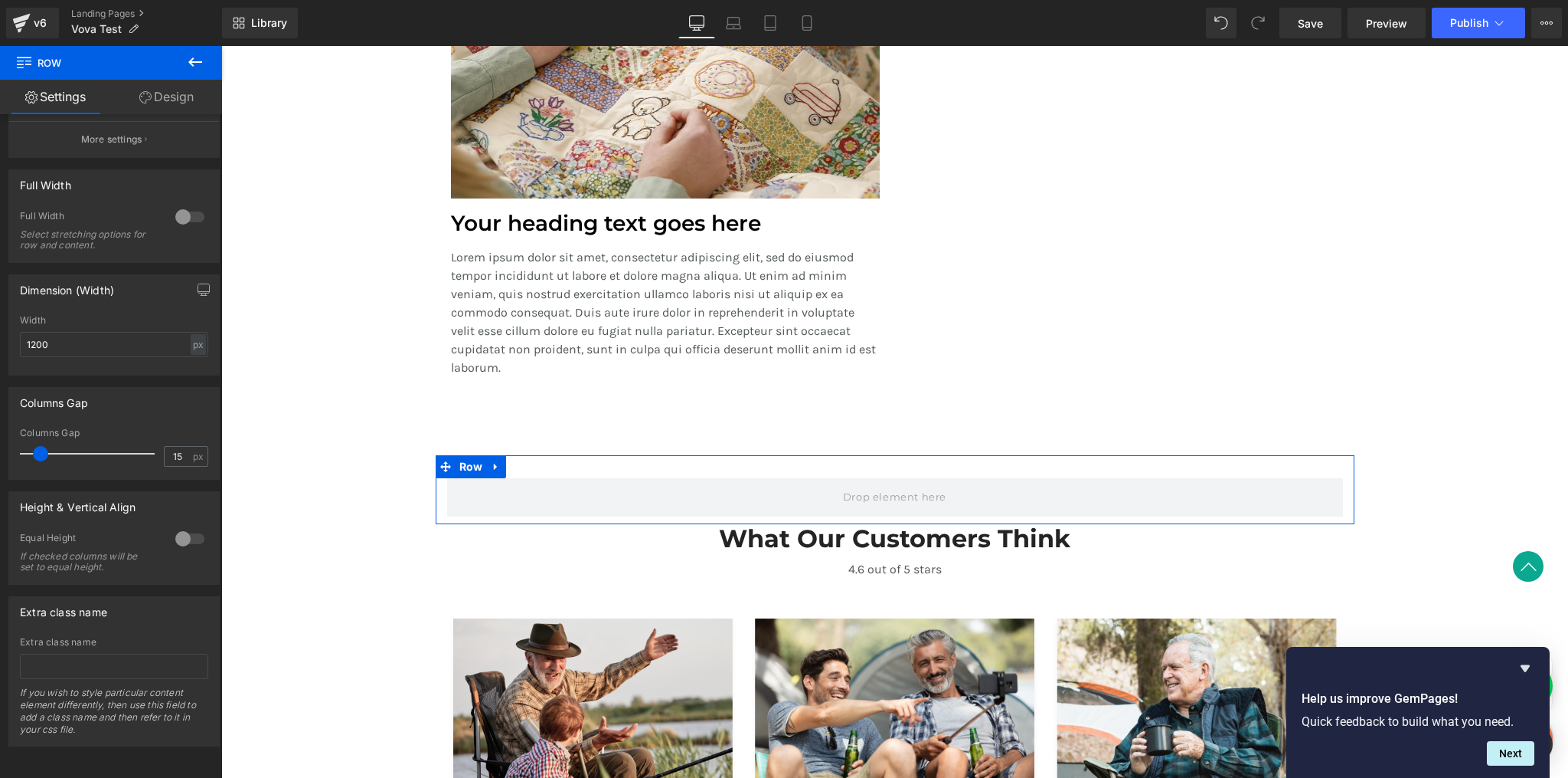
scroll to position [190, 0]
click at [179, 89] on link "Design" at bounding box center [166, 97] width 111 height 35
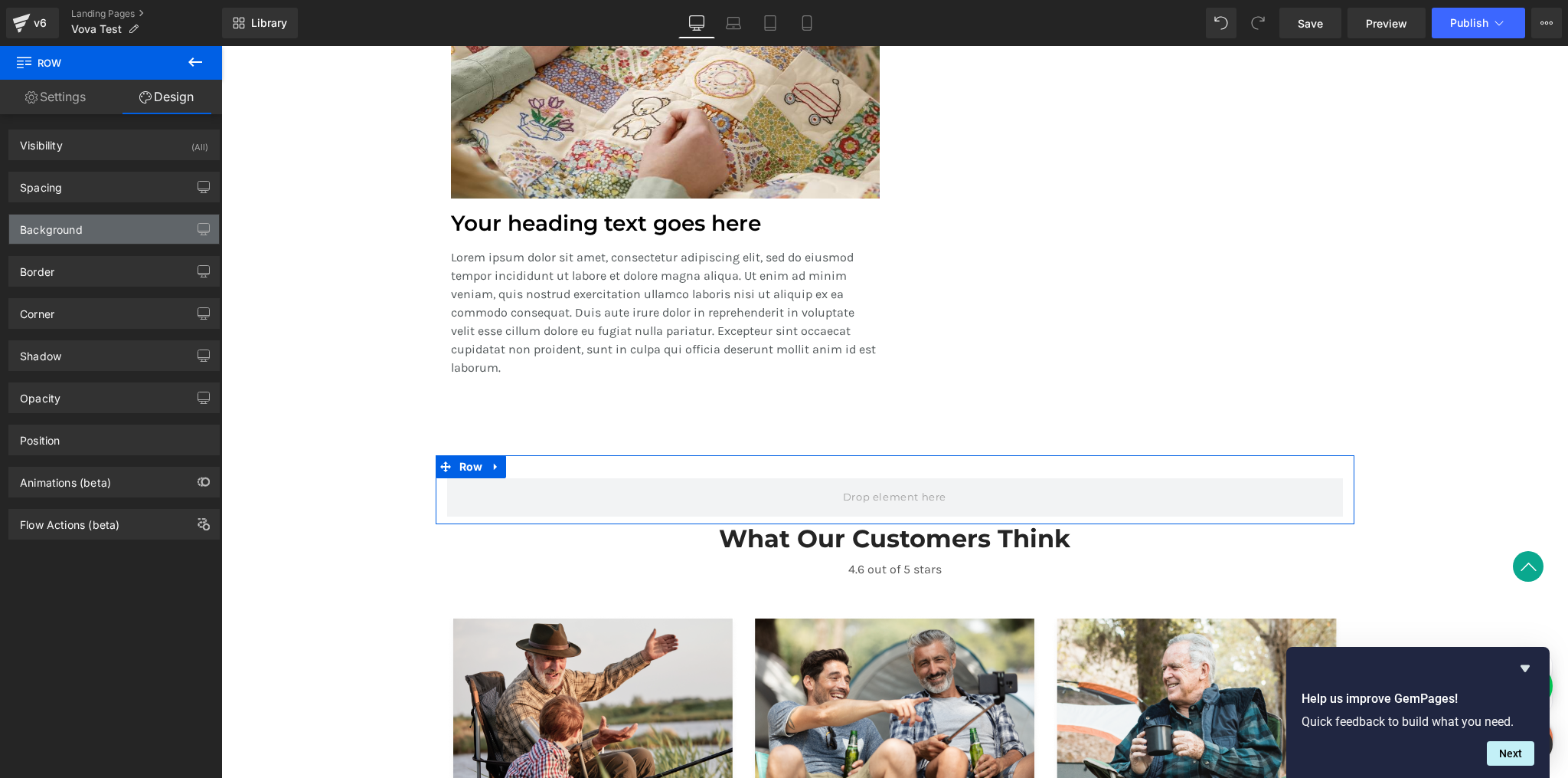
click at [116, 227] on div "Background" at bounding box center [114, 229] width 210 height 29
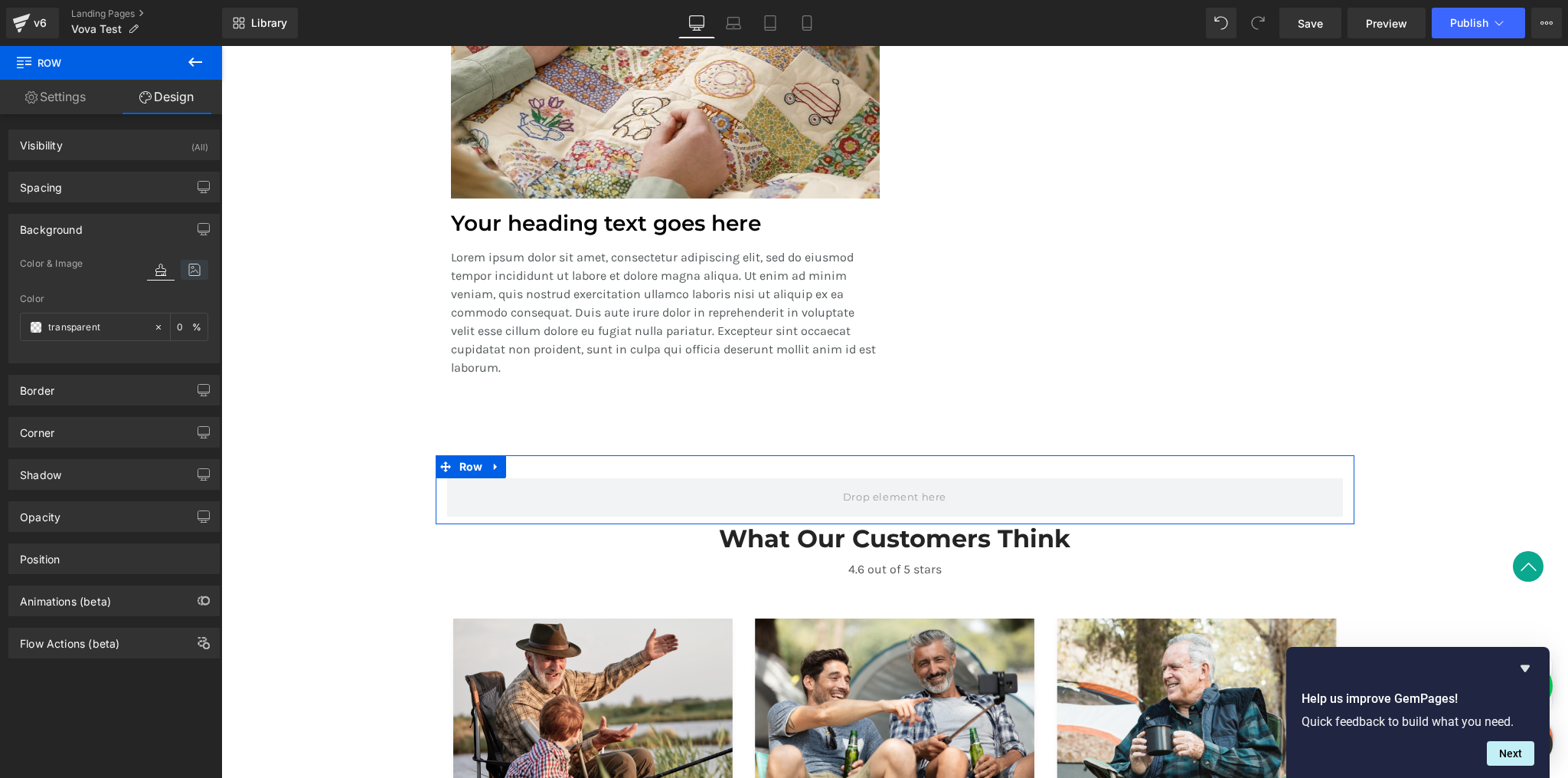
click at [194, 270] on icon at bounding box center [195, 269] width 27 height 20
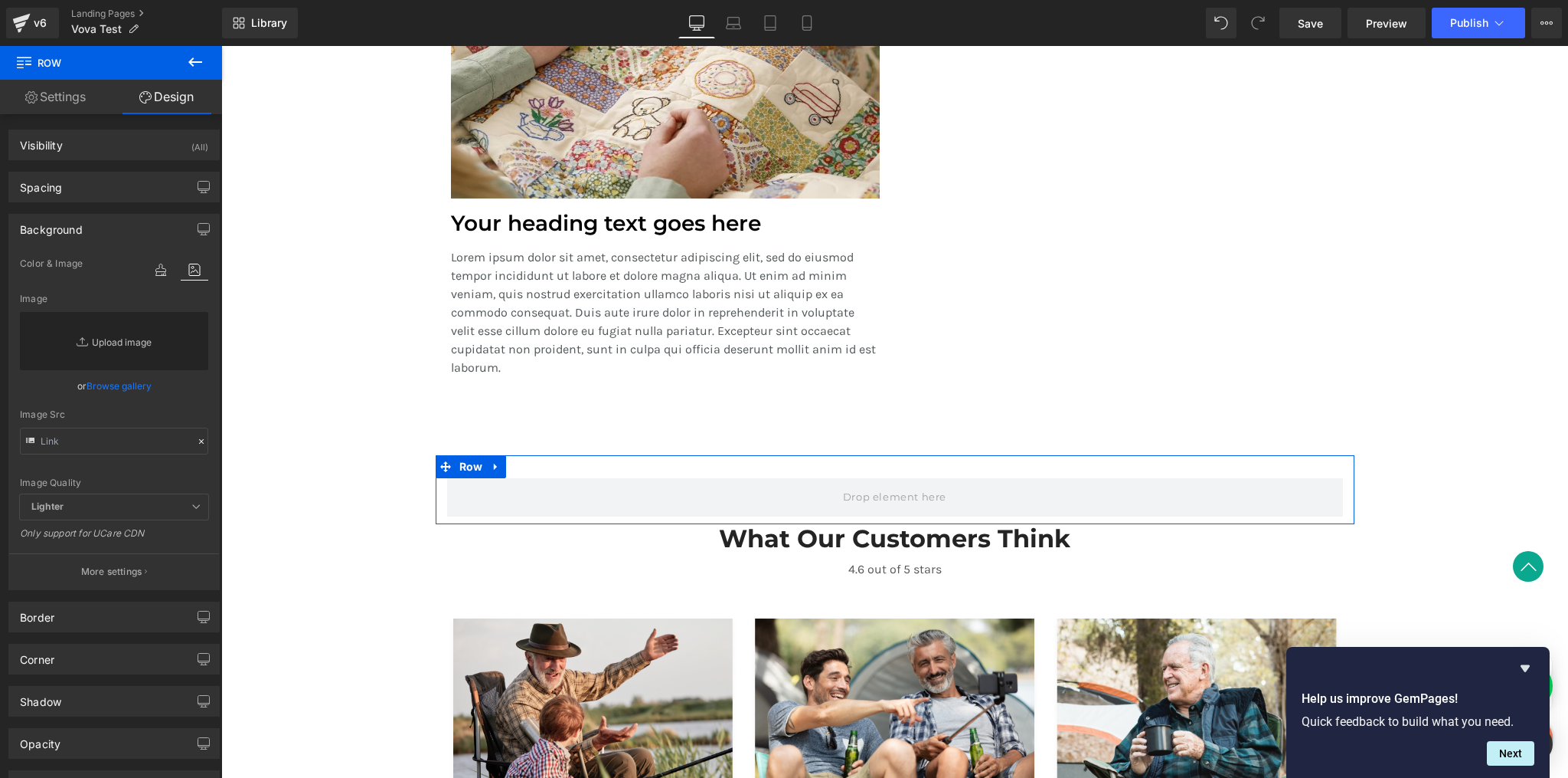
click at [120, 338] on link "Replace Image" at bounding box center [114, 341] width 188 height 58
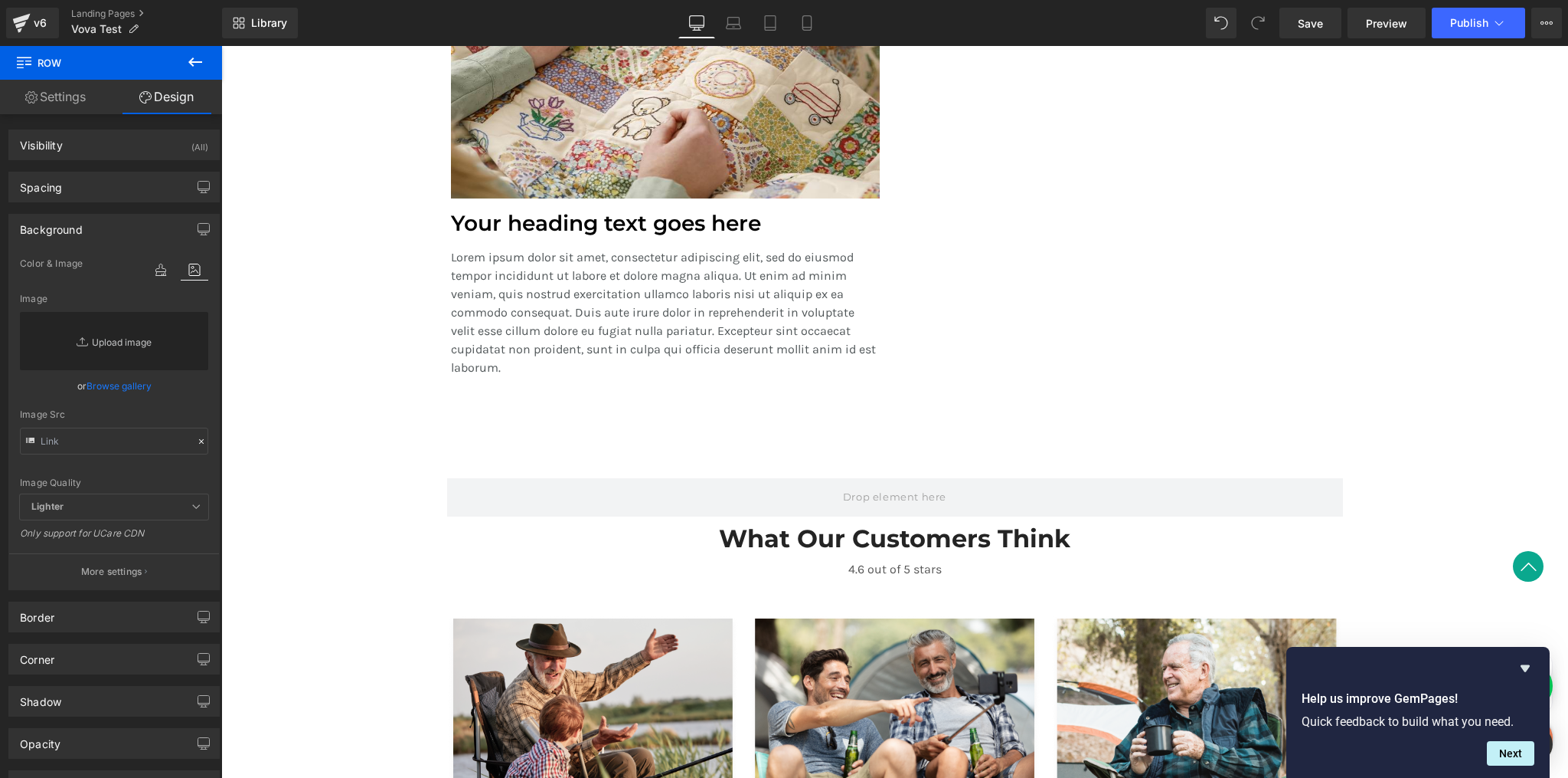
type input "C:\fakepath\divider.png"
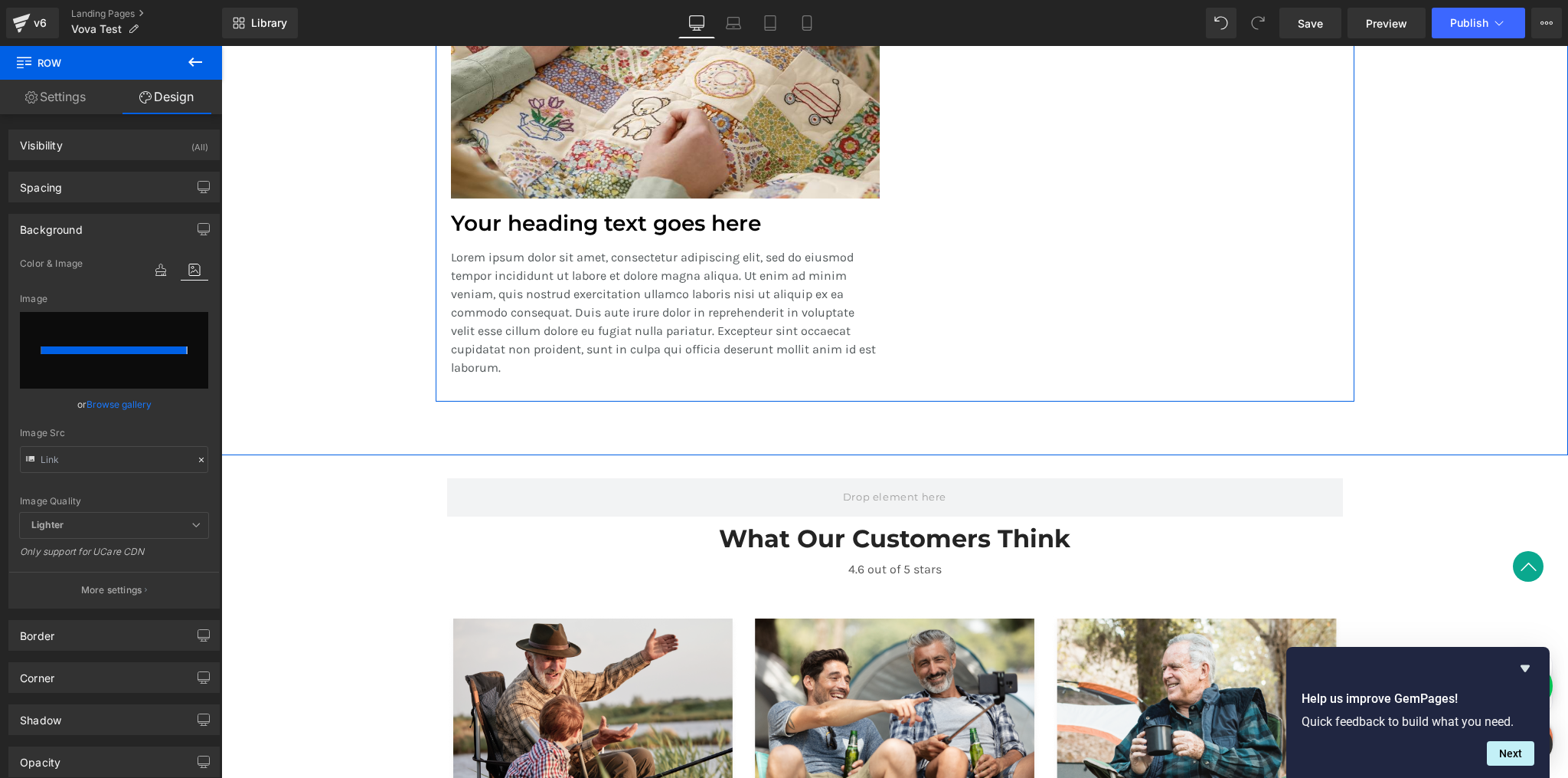
type input "[URL][DOMAIN_NAME]"
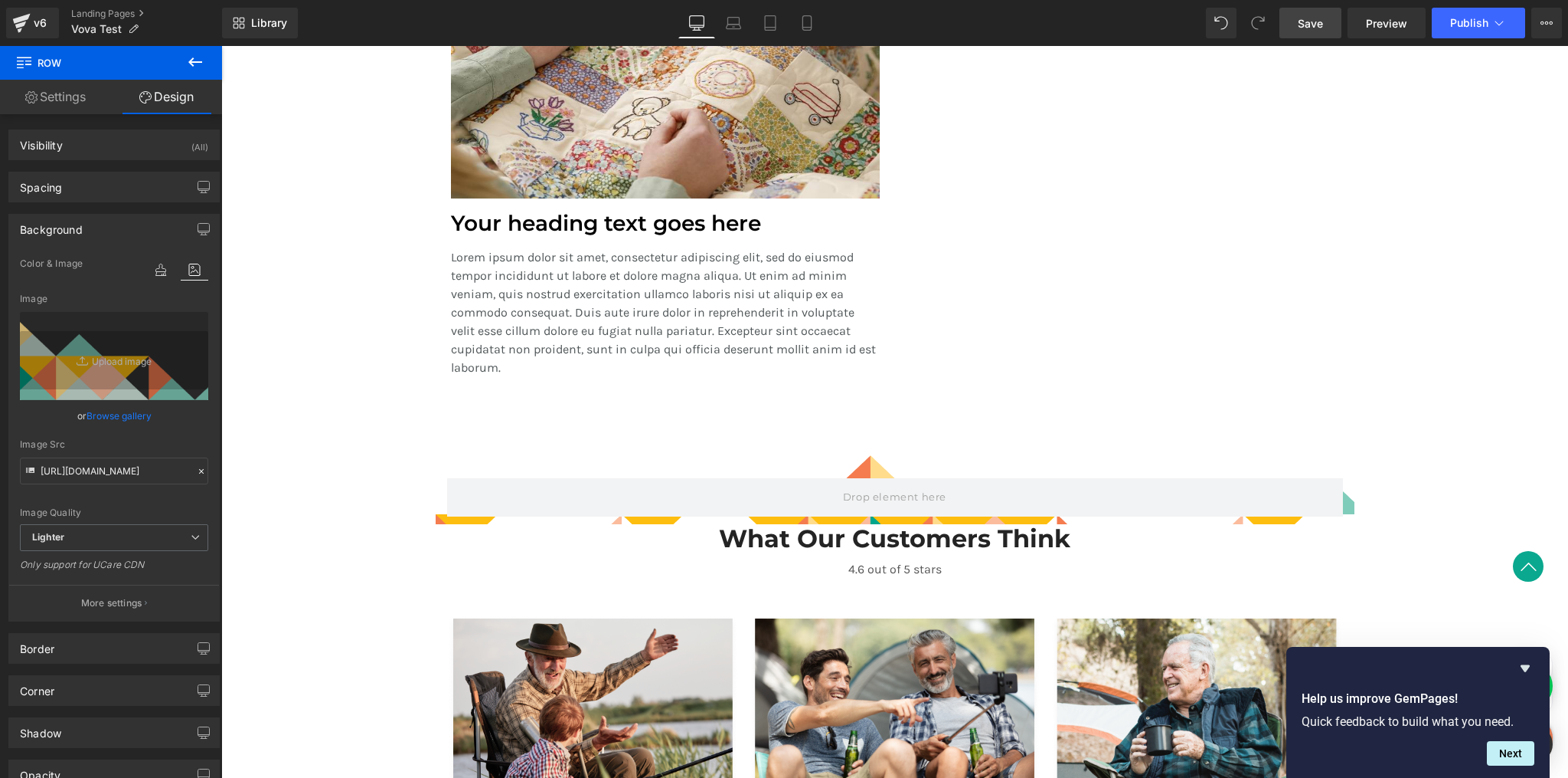
click at [1303, 27] on span "Save" at bounding box center [1310, 23] width 25 height 16
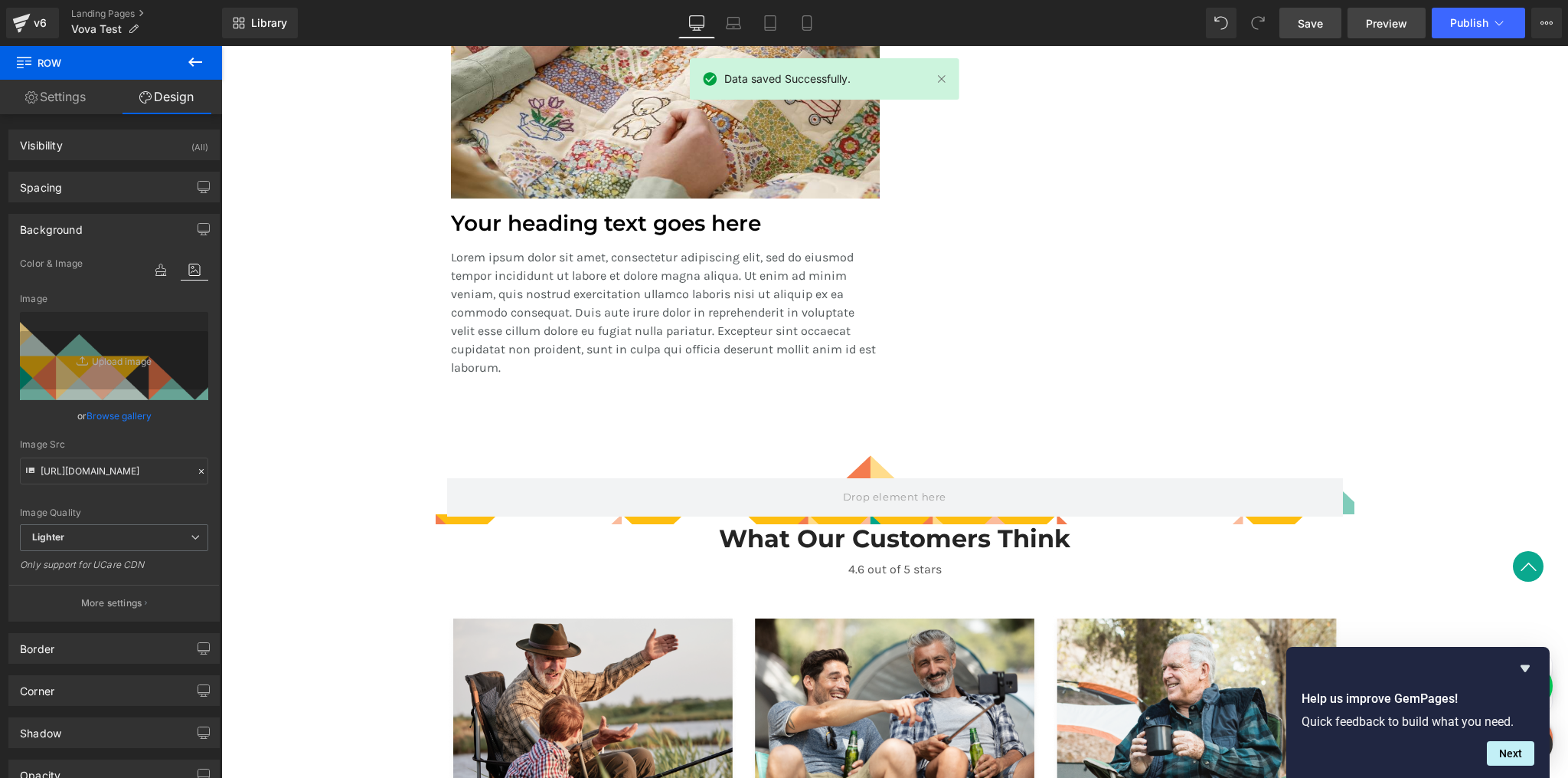
click at [1383, 23] on span "Preview" at bounding box center [1386, 23] width 41 height 16
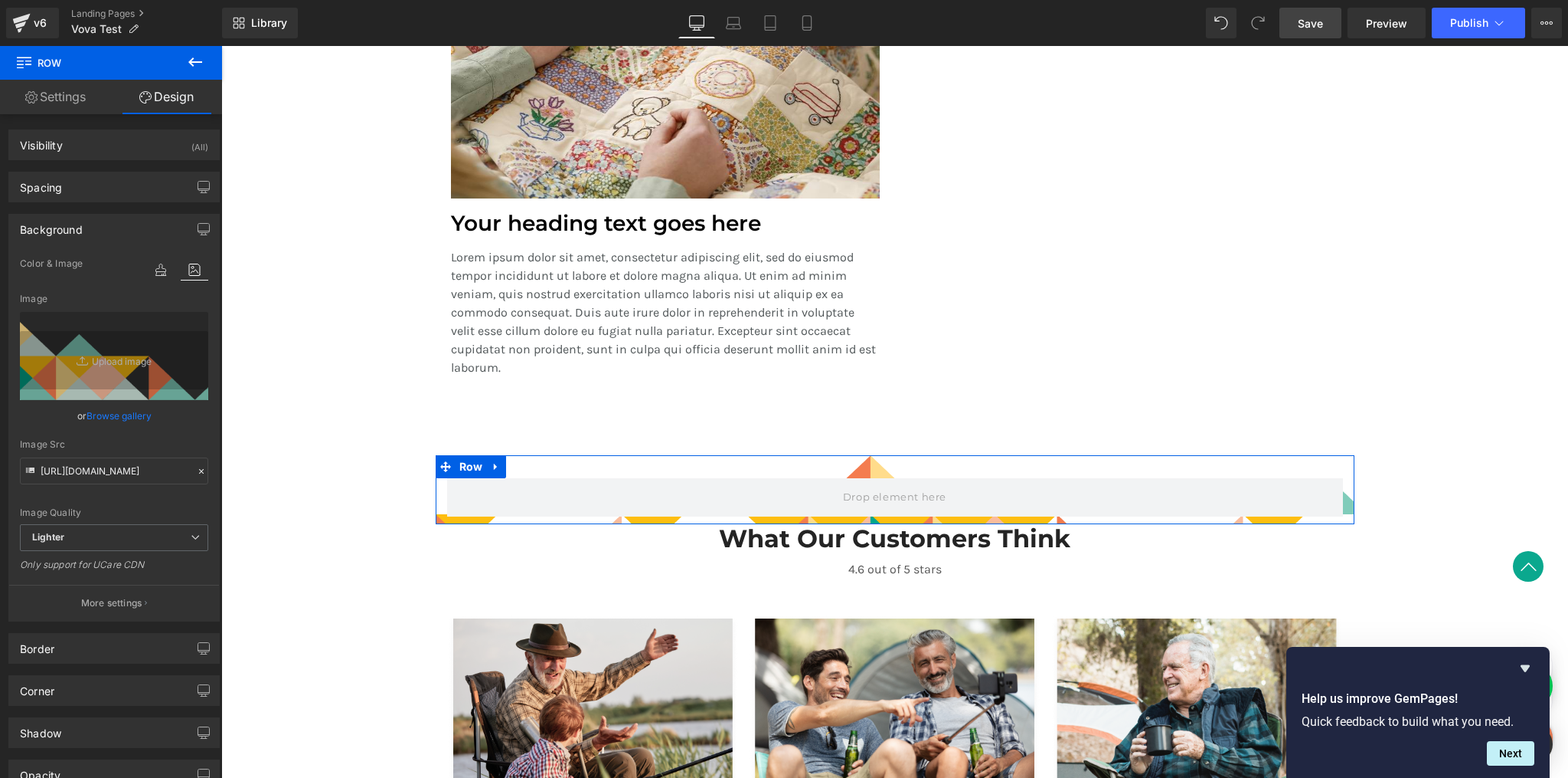
click at [869, 470] on div "Row" at bounding box center [895, 489] width 919 height 69
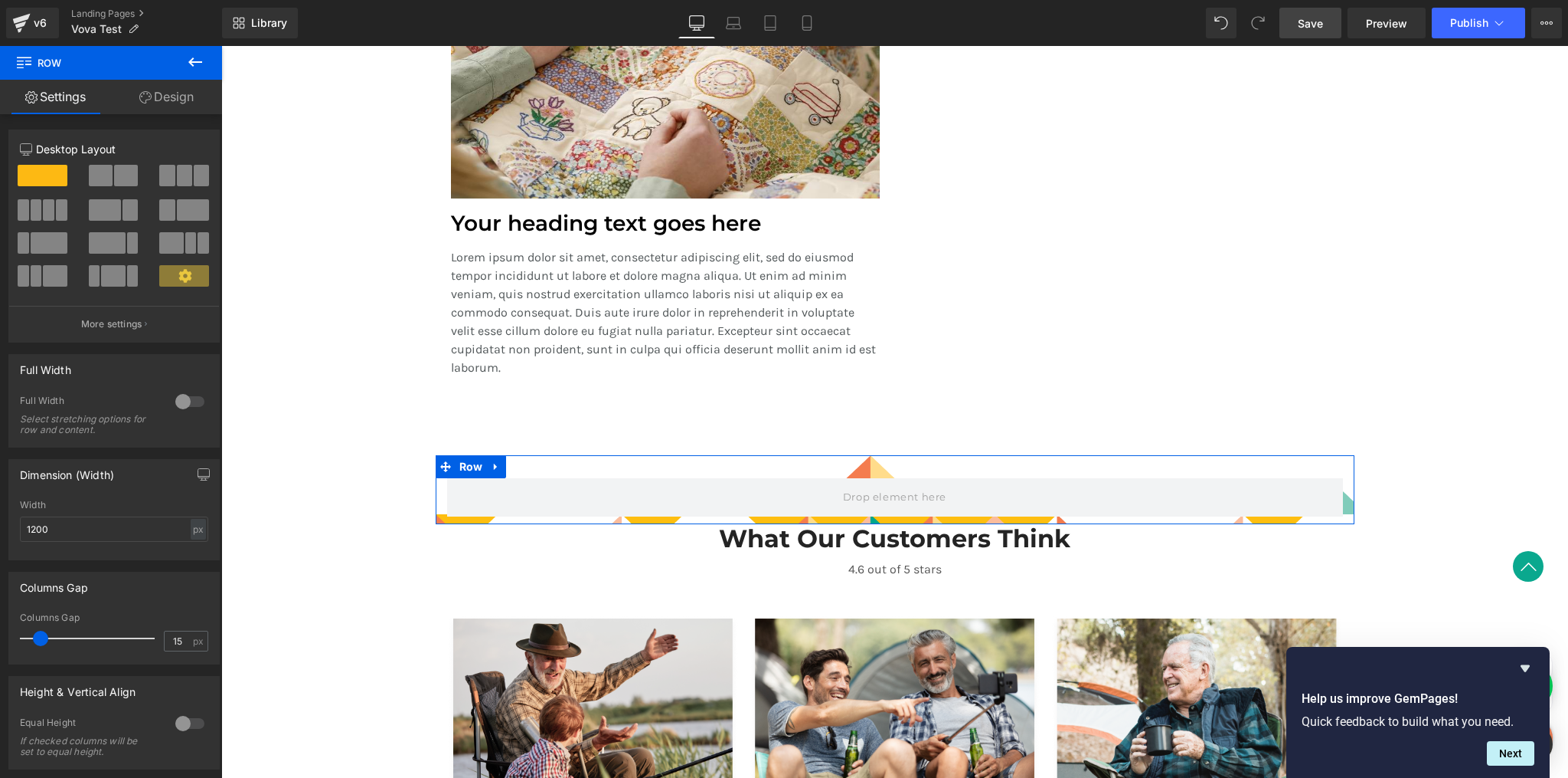
click at [179, 395] on div at bounding box center [189, 401] width 36 height 24
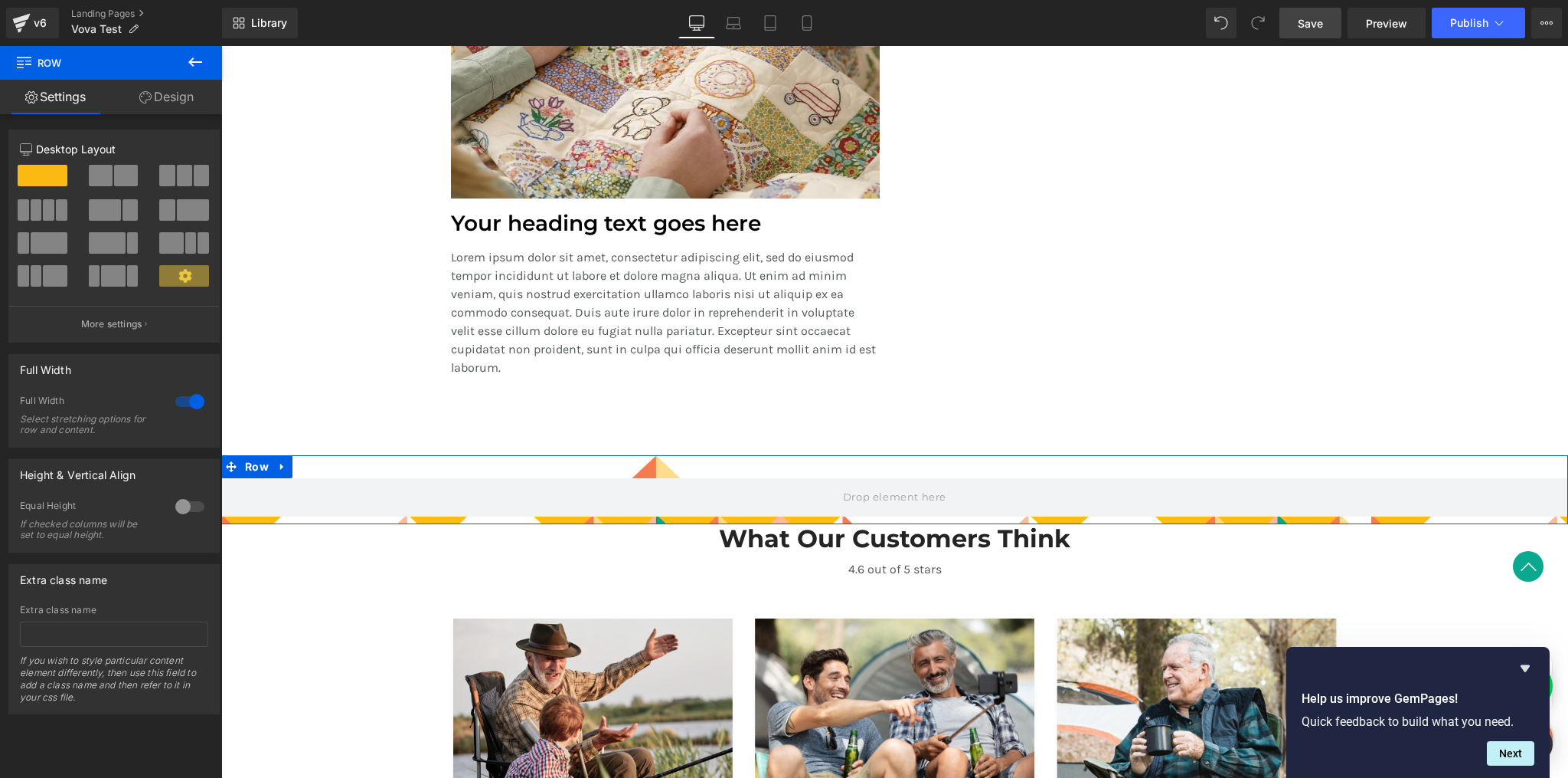
click at [161, 97] on link "Design" at bounding box center [166, 97] width 111 height 35
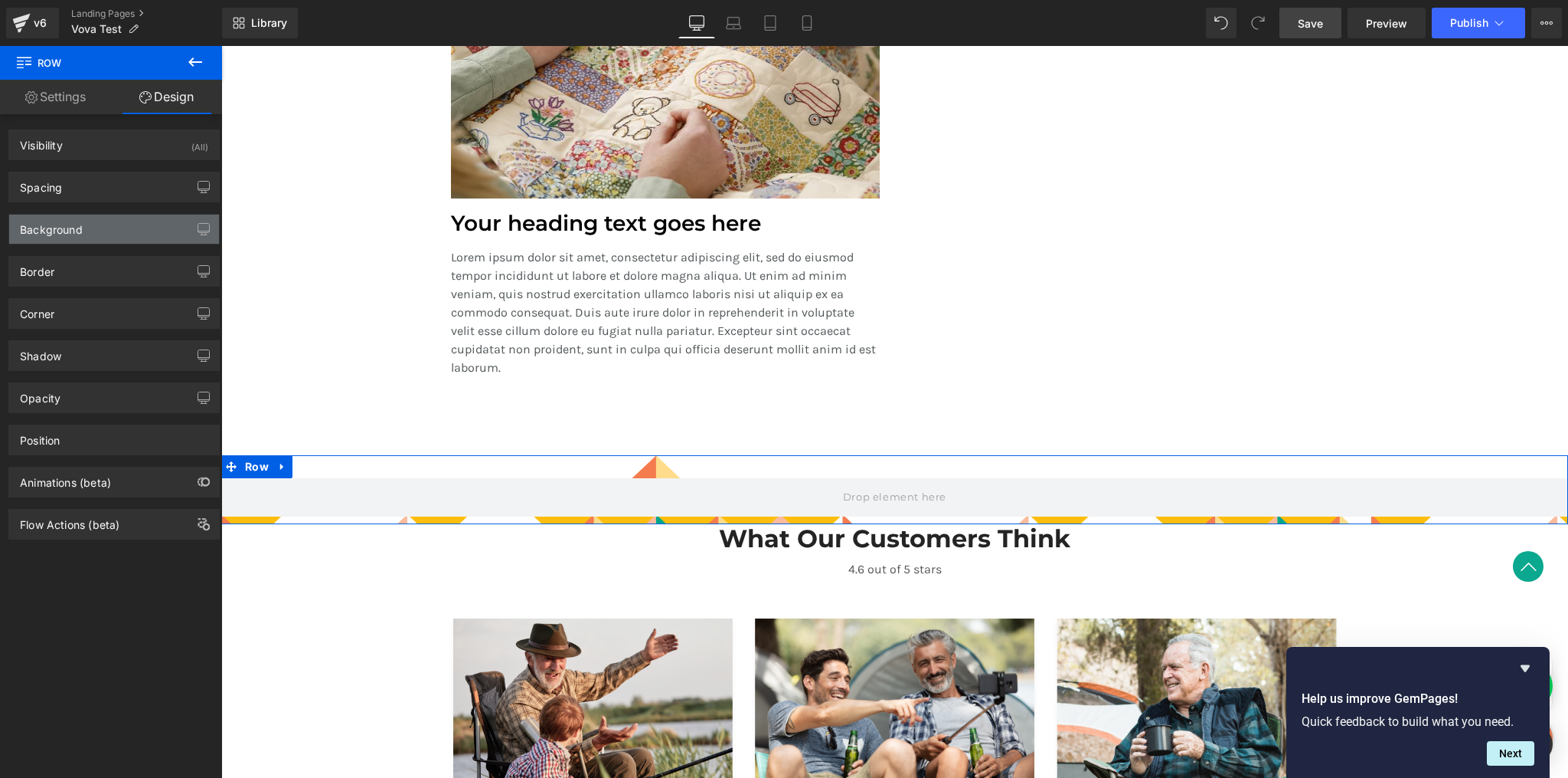
click at [107, 223] on div "Background" at bounding box center [114, 229] width 210 height 29
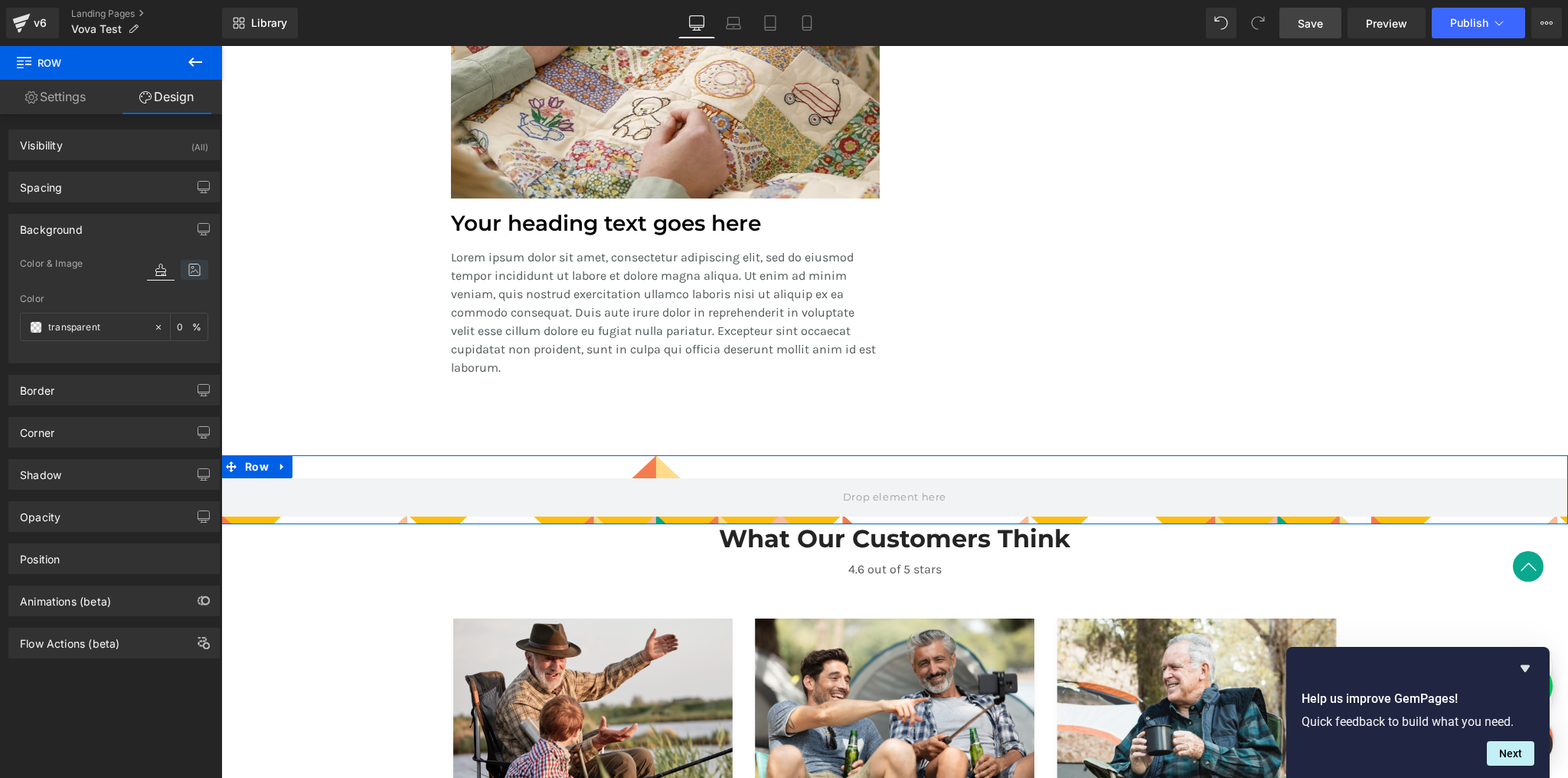
click at [187, 269] on icon at bounding box center [195, 269] width 27 height 20
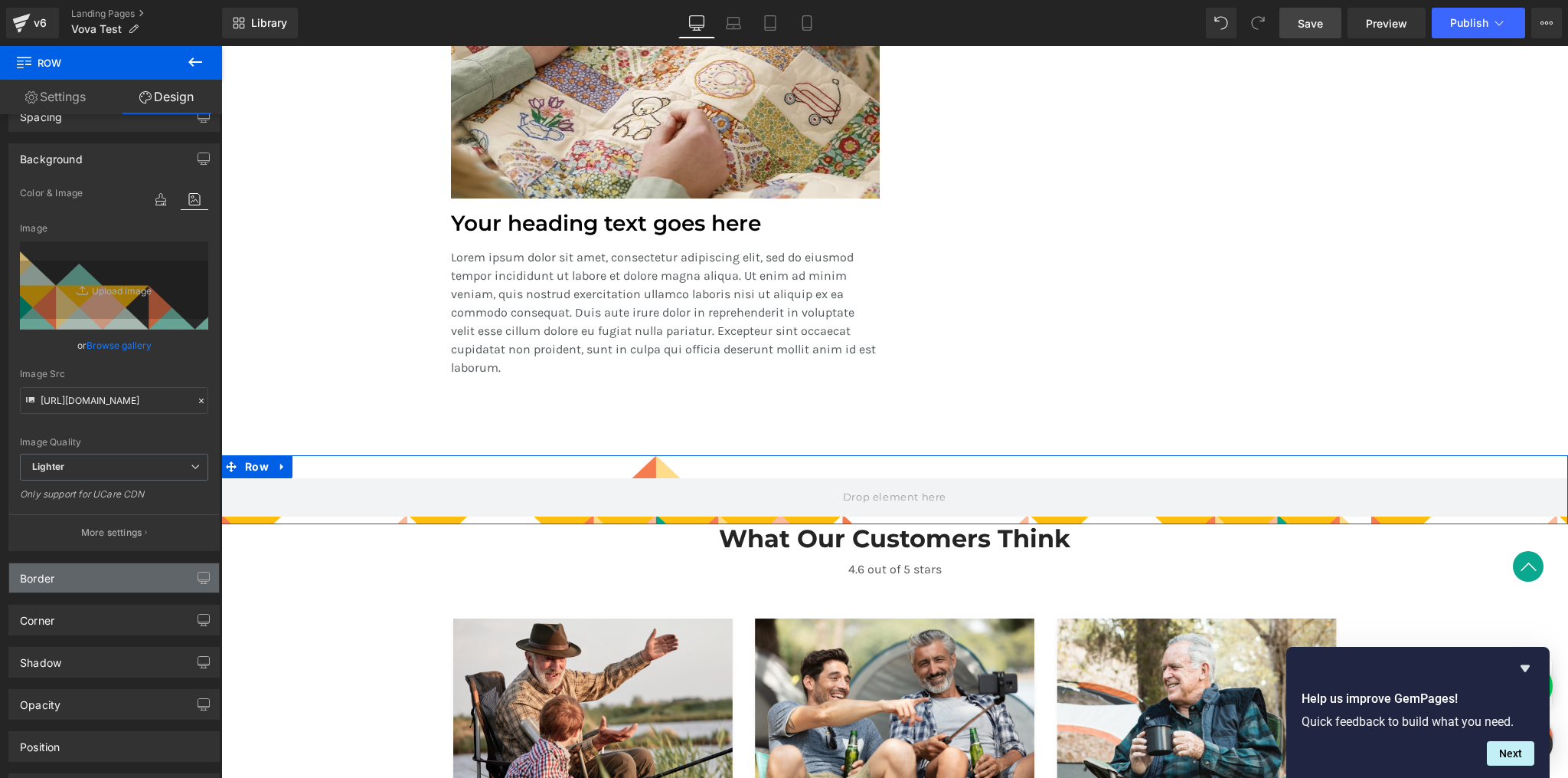
scroll to position [74, 0]
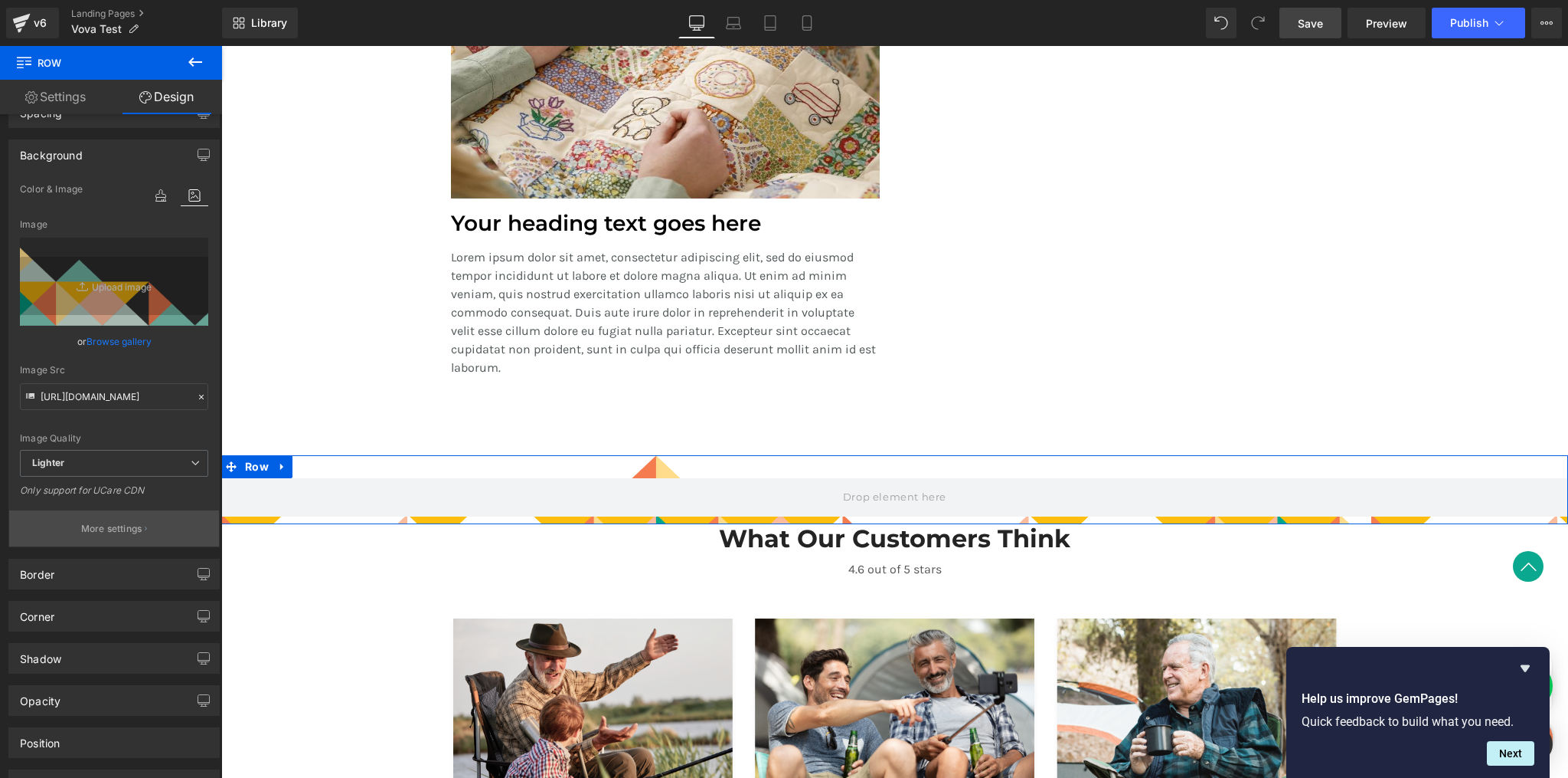
click at [112, 535] on button "More settings" at bounding box center [114, 528] width 210 height 36
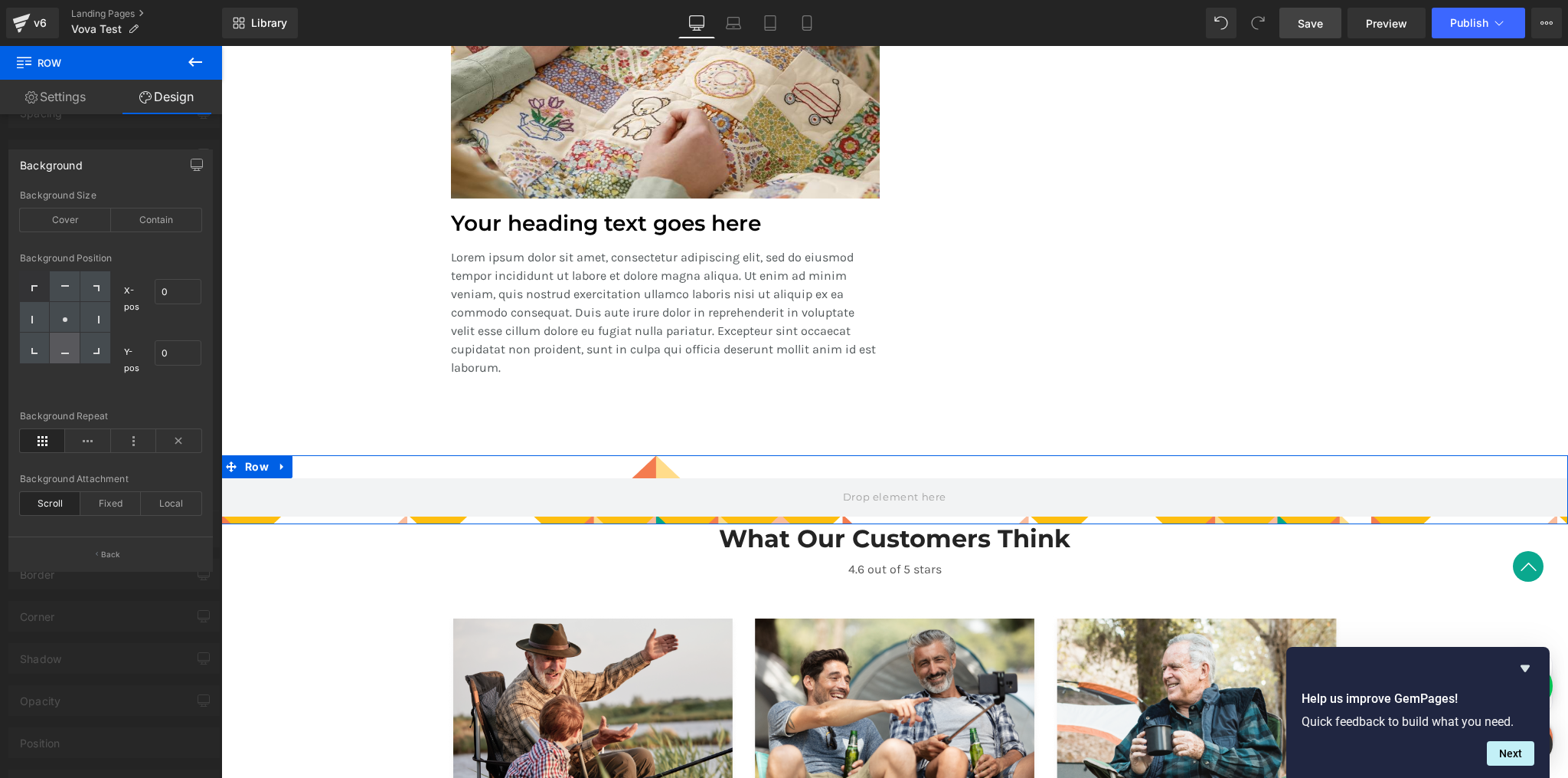
click at [70, 350] on div at bounding box center [65, 348] width 30 height 31
type input "50"
type input "100"
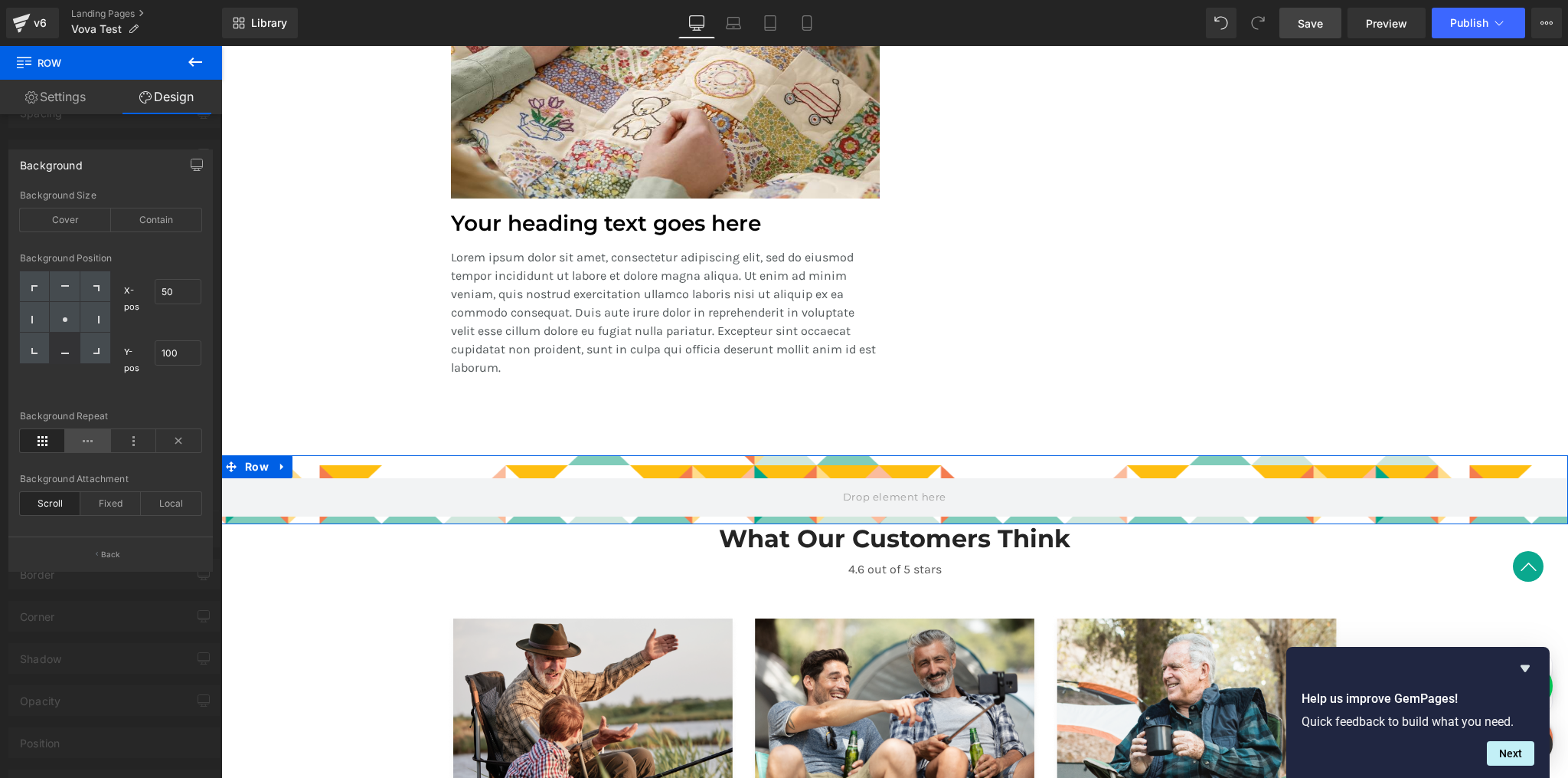
click at [92, 442] on icon at bounding box center [88, 441] width 45 height 23
click at [114, 505] on div "Fixed" at bounding box center [110, 503] width 61 height 23
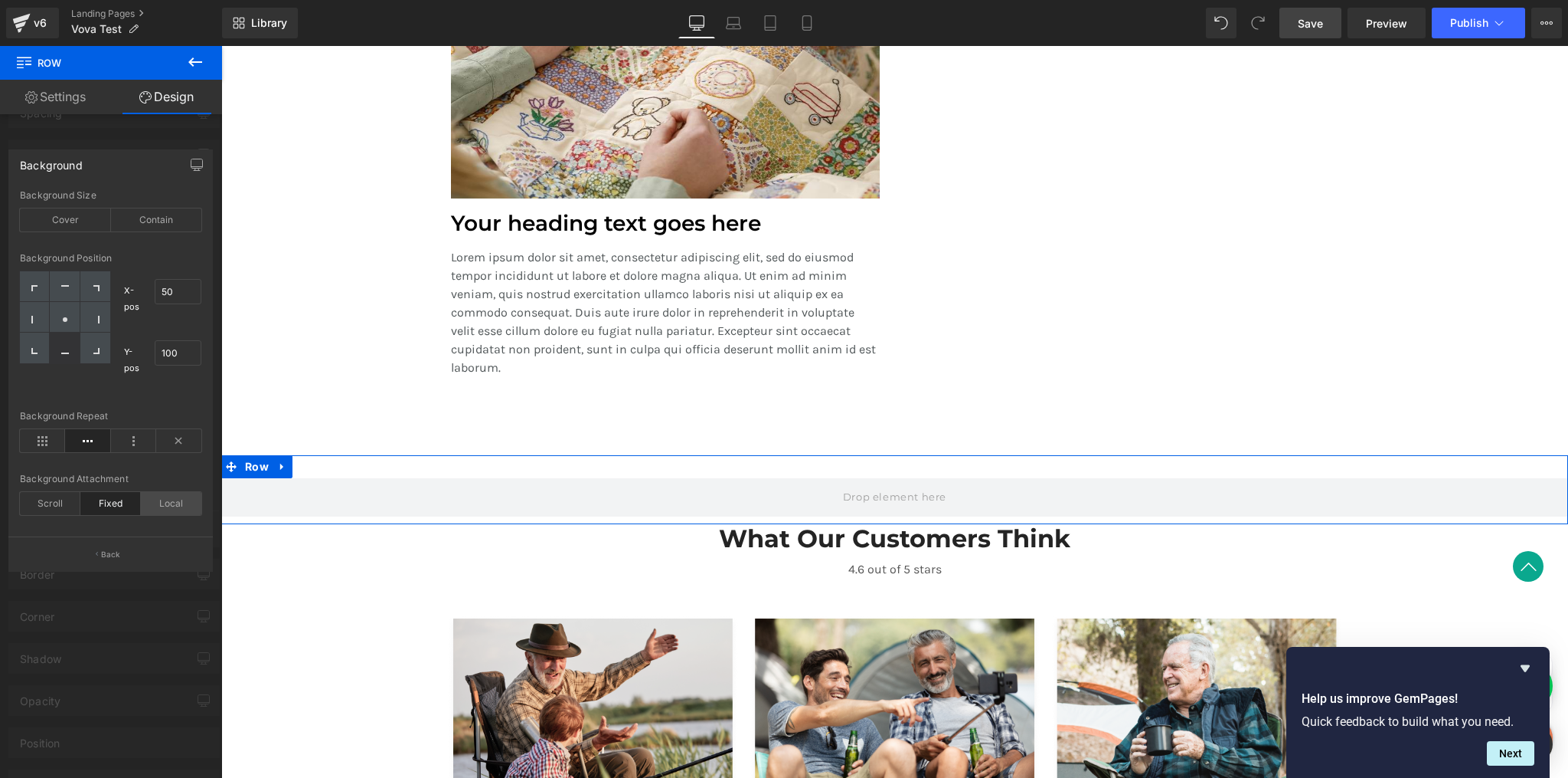
click at [172, 501] on div "Local" at bounding box center [171, 503] width 61 height 23
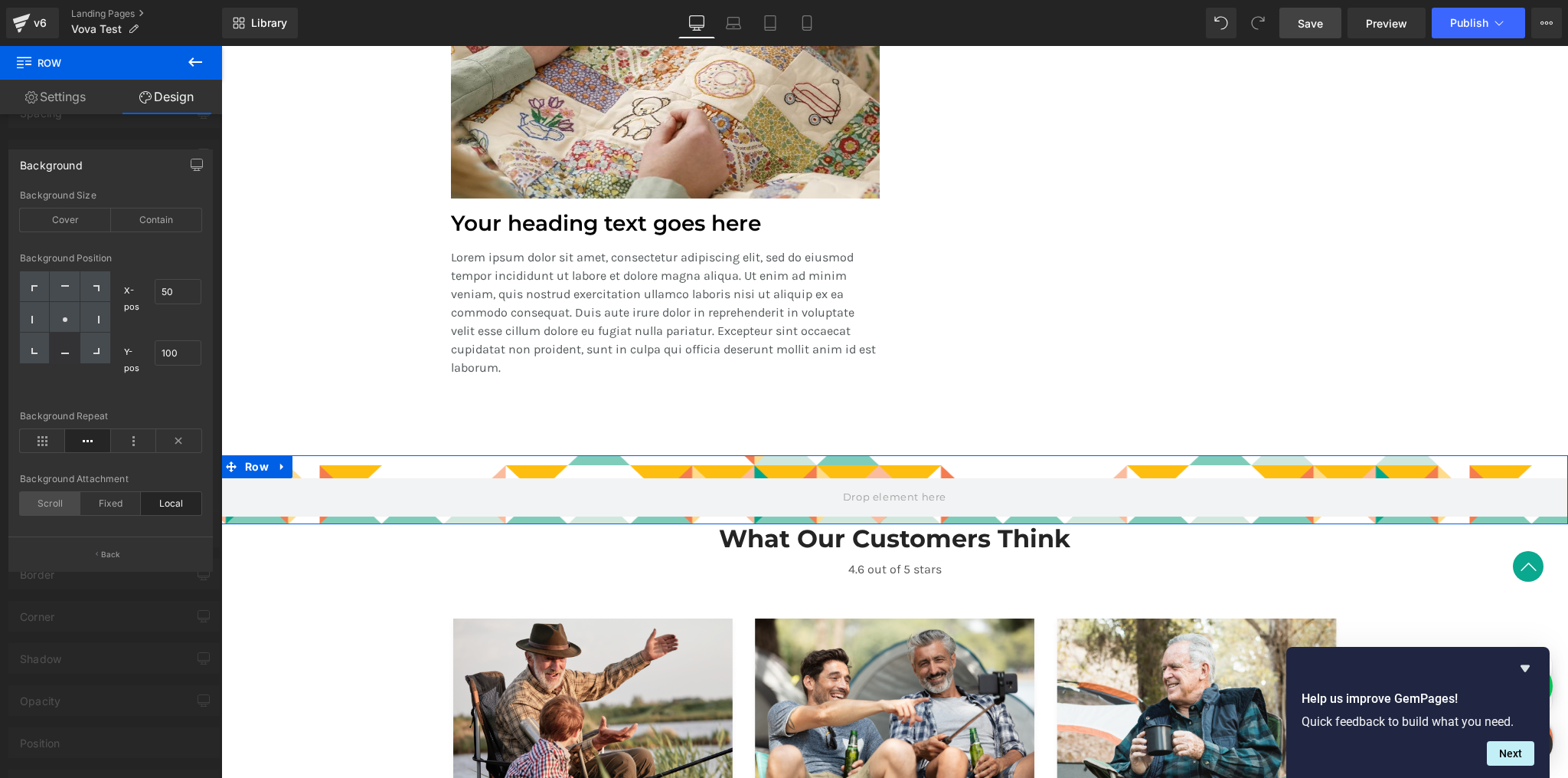
click at [44, 501] on div "Scroll" at bounding box center [50, 503] width 61 height 23
click at [122, 503] on div "Fixed" at bounding box center [110, 503] width 61 height 23
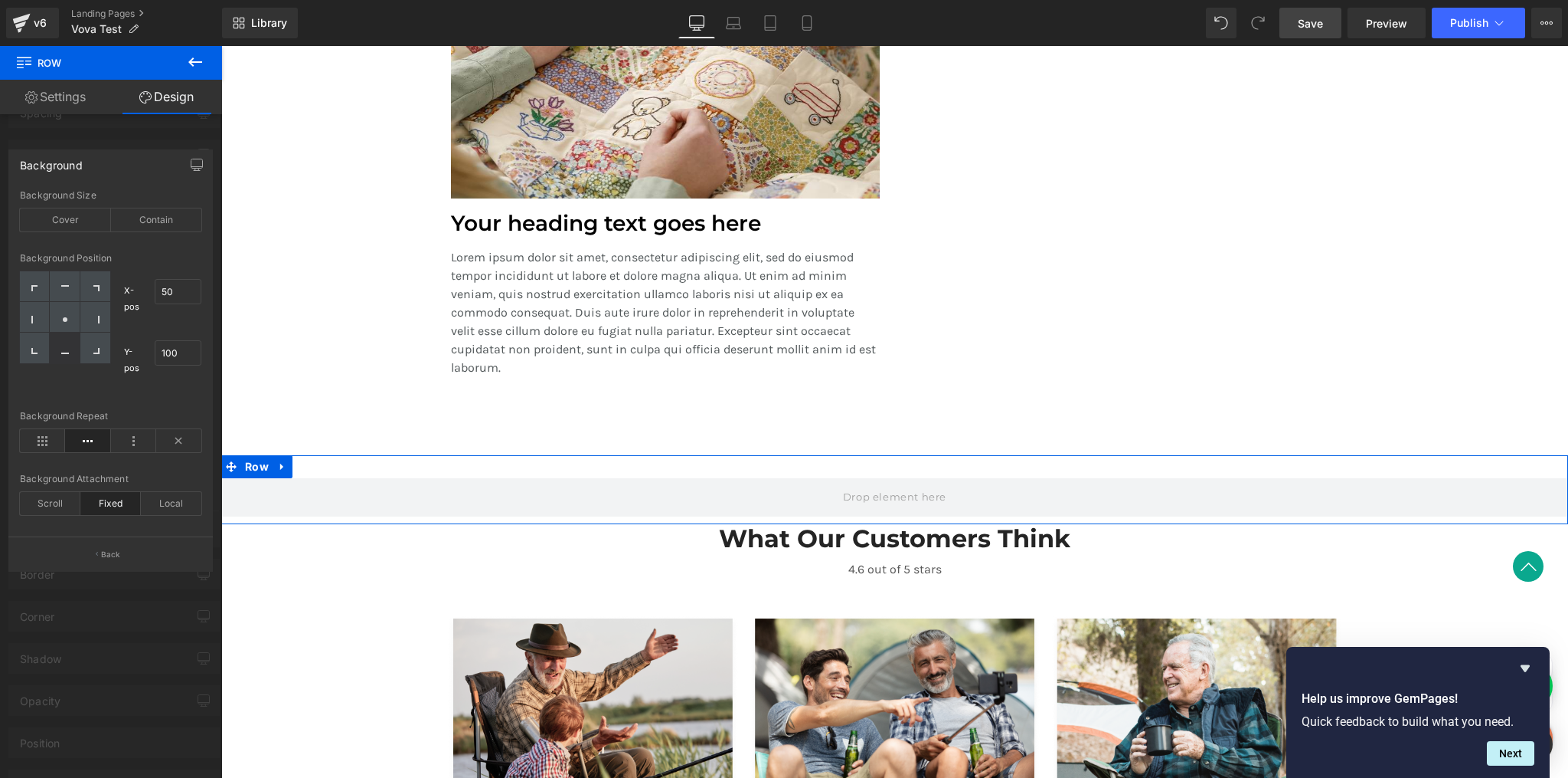
click at [73, 347] on div at bounding box center [65, 348] width 30 height 31
click at [63, 313] on div at bounding box center [65, 317] width 30 height 31
type input "50"
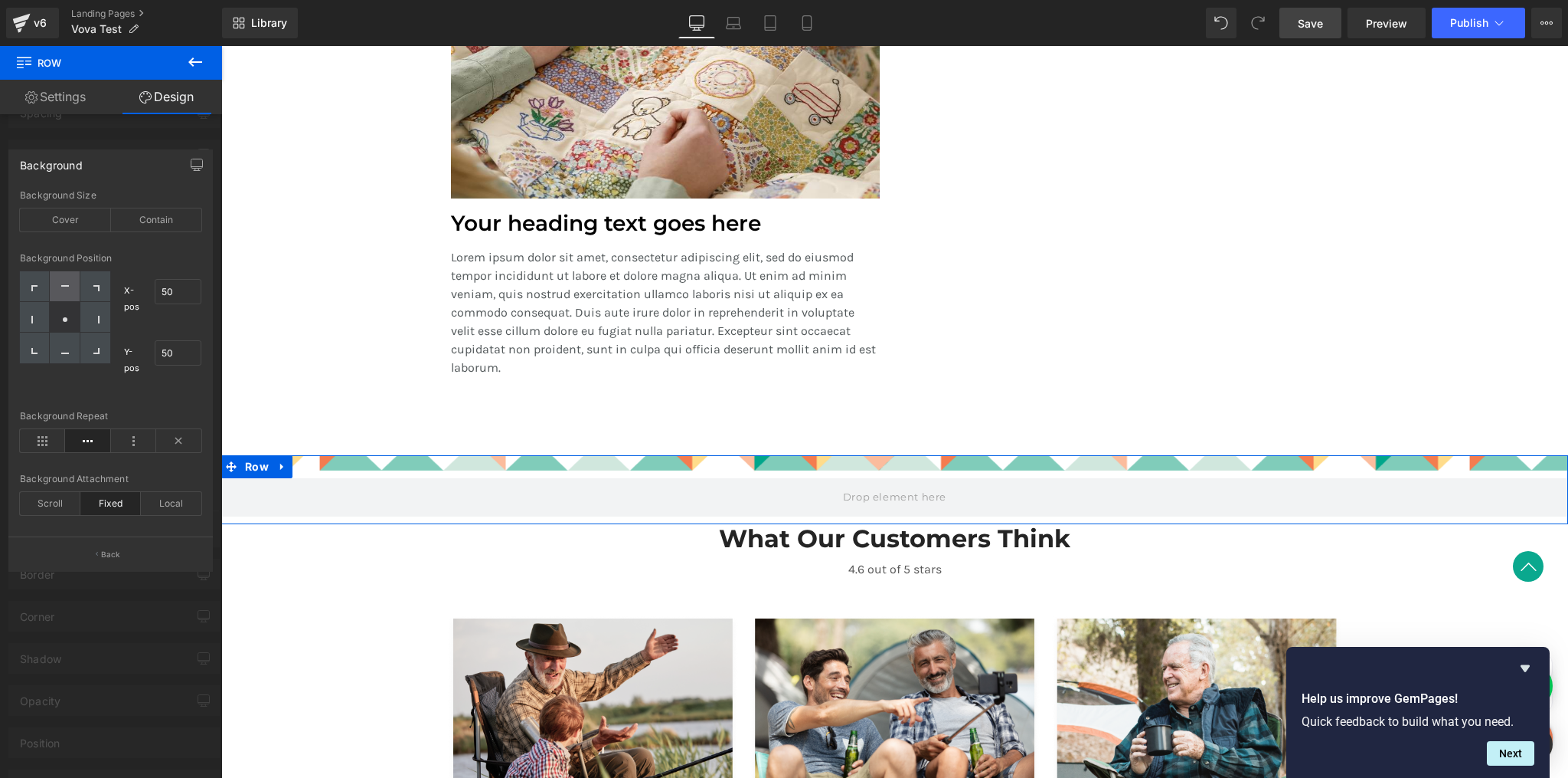
click at [65, 285] on icon at bounding box center [65, 285] width 7 height 2
type input "50"
type input "0"
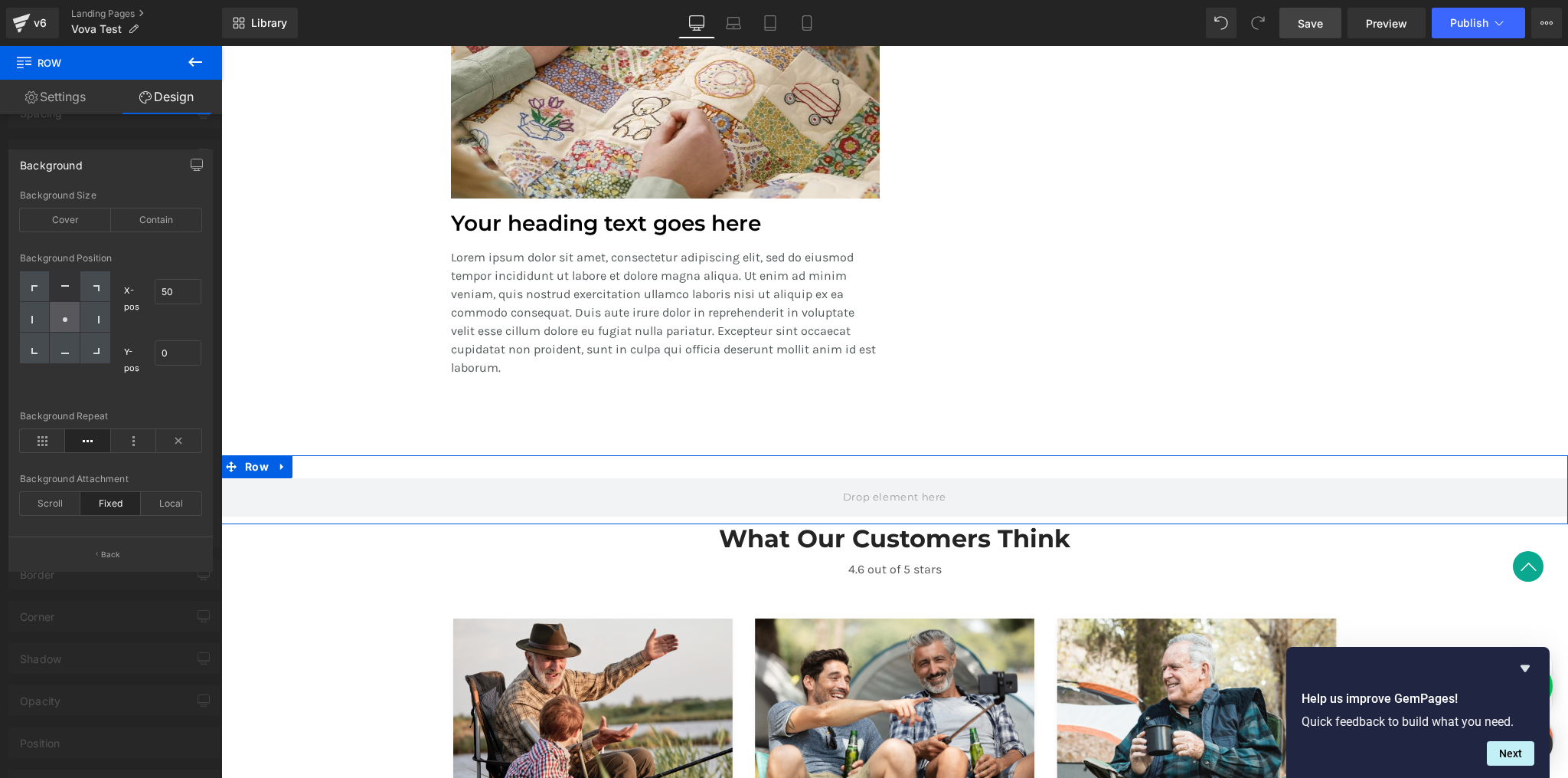
click at [65, 322] on icon at bounding box center [65, 319] width 7 height 7
type input "50"
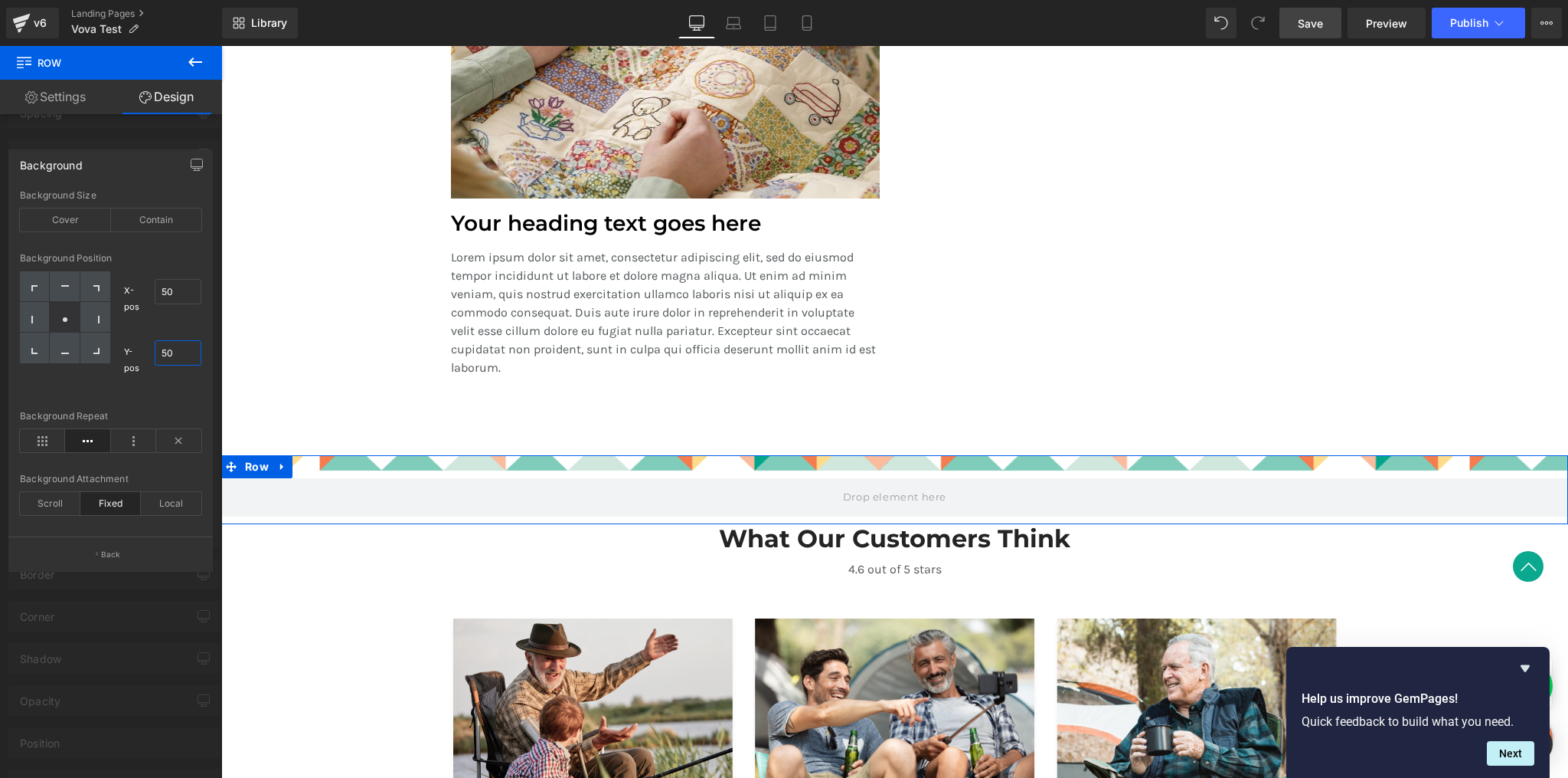
click at [174, 353] on input "50" at bounding box center [178, 353] width 48 height 25
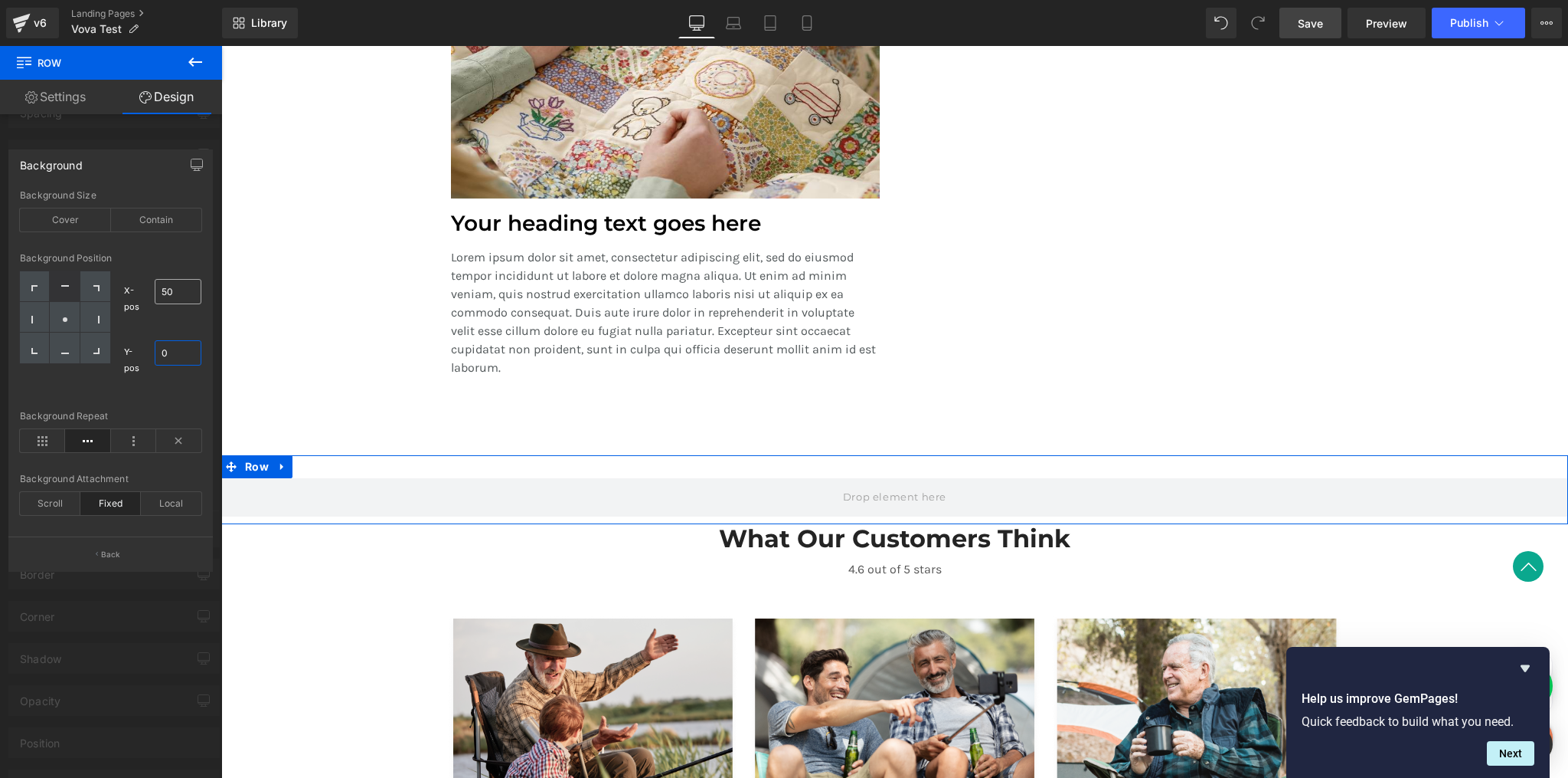
type input "0"
click at [171, 296] on input "50" at bounding box center [178, 291] width 48 height 25
type input "0"
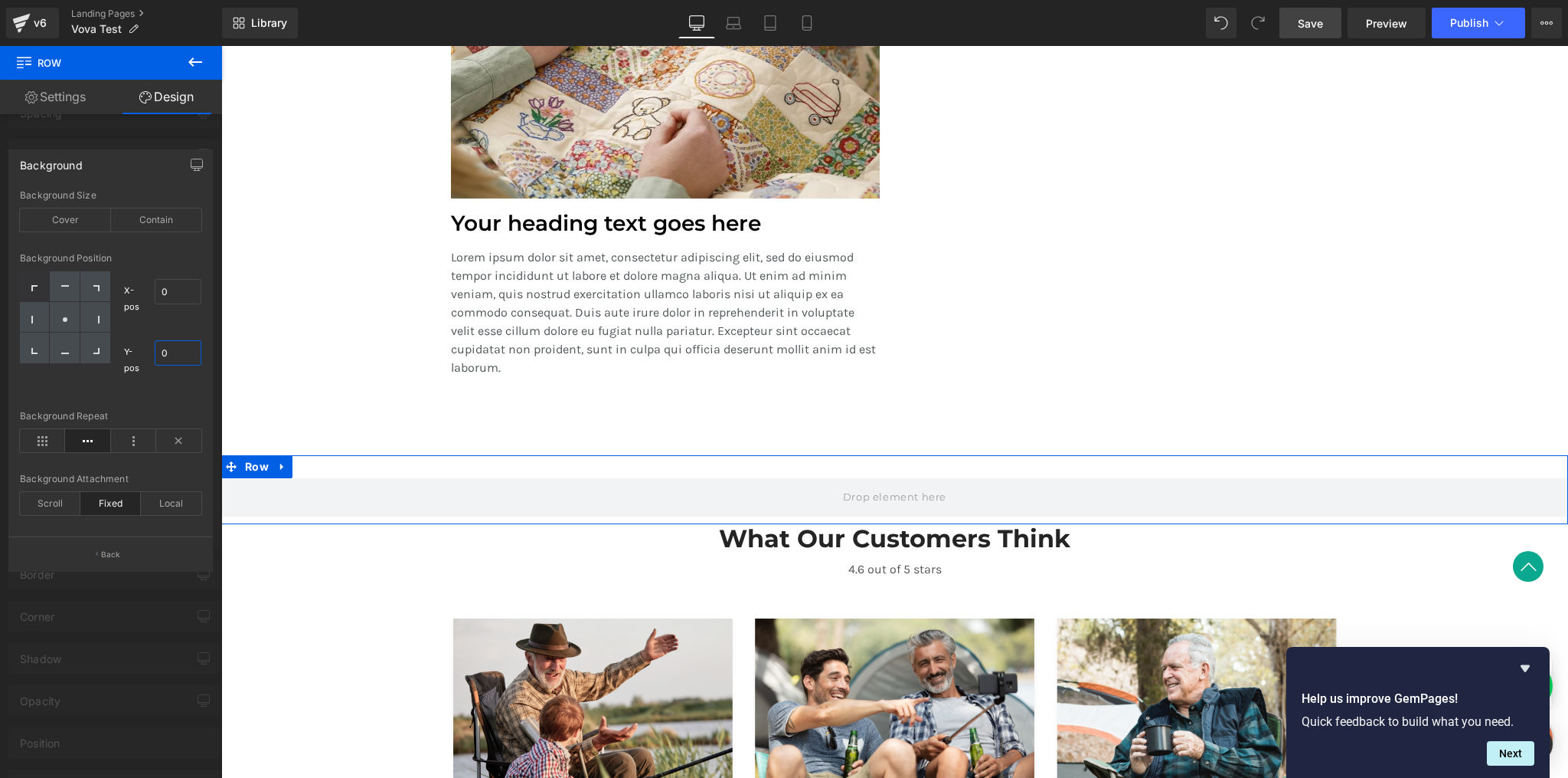
click at [179, 357] on input "0" at bounding box center [178, 353] width 48 height 25
click at [193, 328] on div "X-pos 0% 0 Y-pos 0% 0" at bounding box center [156, 329] width 91 height 116
click at [180, 356] on input "0" at bounding box center [178, 353] width 48 height 25
click at [179, 356] on input "0" at bounding box center [178, 353] width 48 height 25
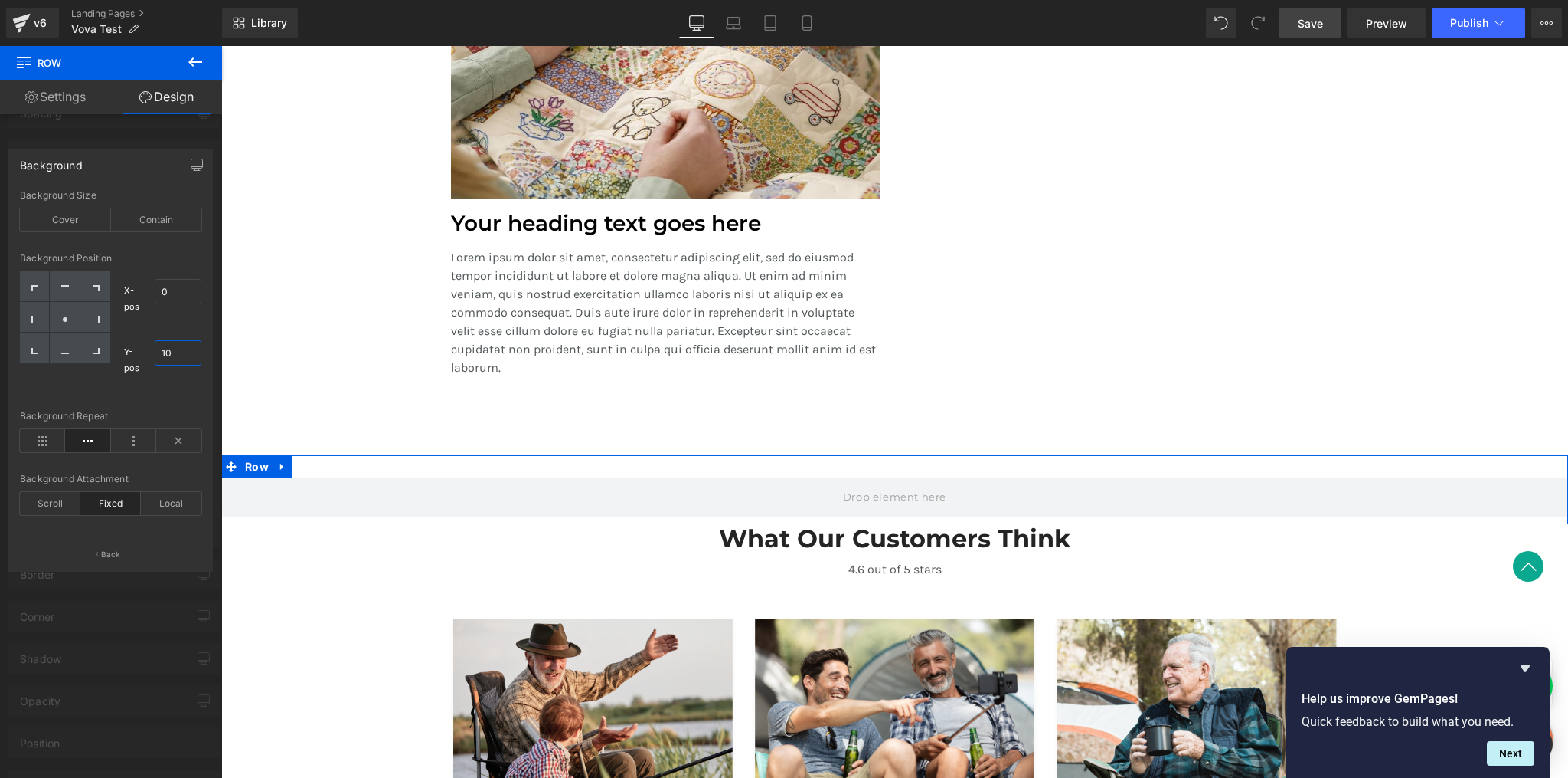
click at [183, 351] on input "10" at bounding box center [178, 353] width 48 height 25
drag, startPoint x: 183, startPoint y: 351, endPoint x: 187, endPoint y: 358, distance: 8.1
click at [187, 358] on input "5" at bounding box center [178, 353] width 48 height 25
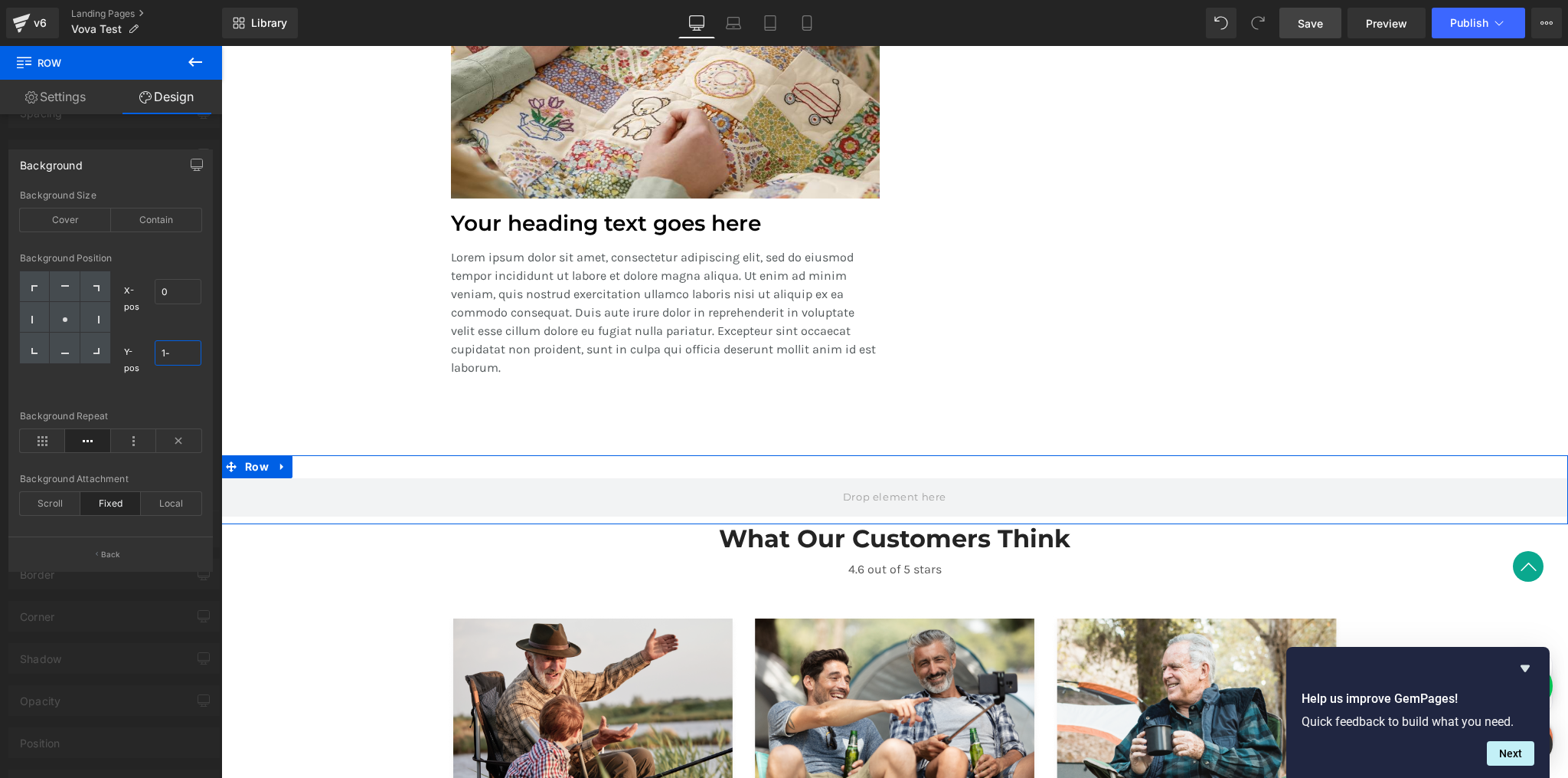
type input "1"
click at [176, 402] on div "Background Position X-pos 0% 0 Y-pos 0% 0" at bounding box center [111, 332] width 182 height 158
type input "0"
drag, startPoint x: 175, startPoint y: 360, endPoint x: 167, endPoint y: 361, distance: 8.1
click at [175, 360] on input "0" at bounding box center [178, 353] width 48 height 25
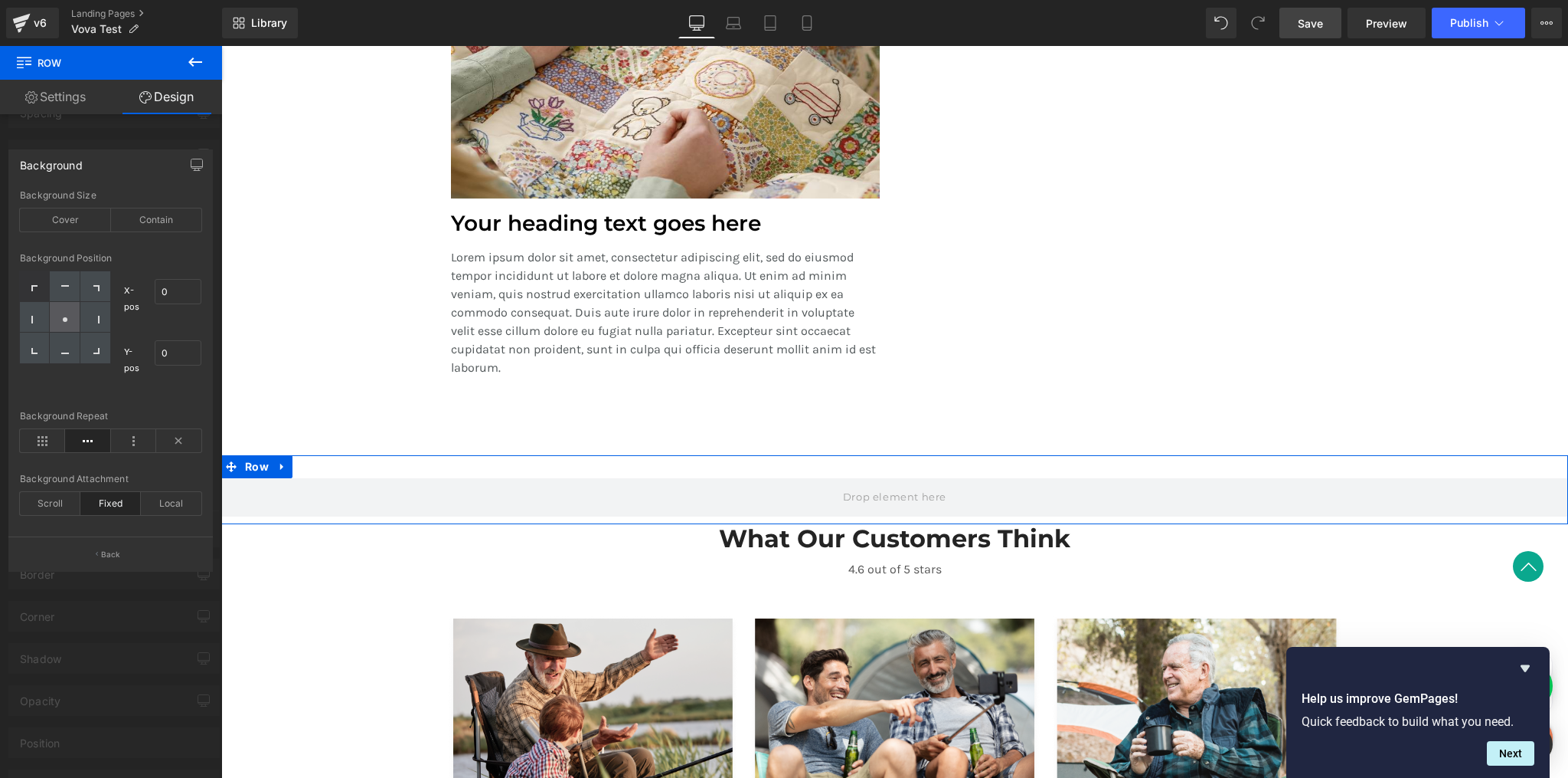
click at [61, 317] on div at bounding box center [65, 317] width 30 height 31
type input "50"
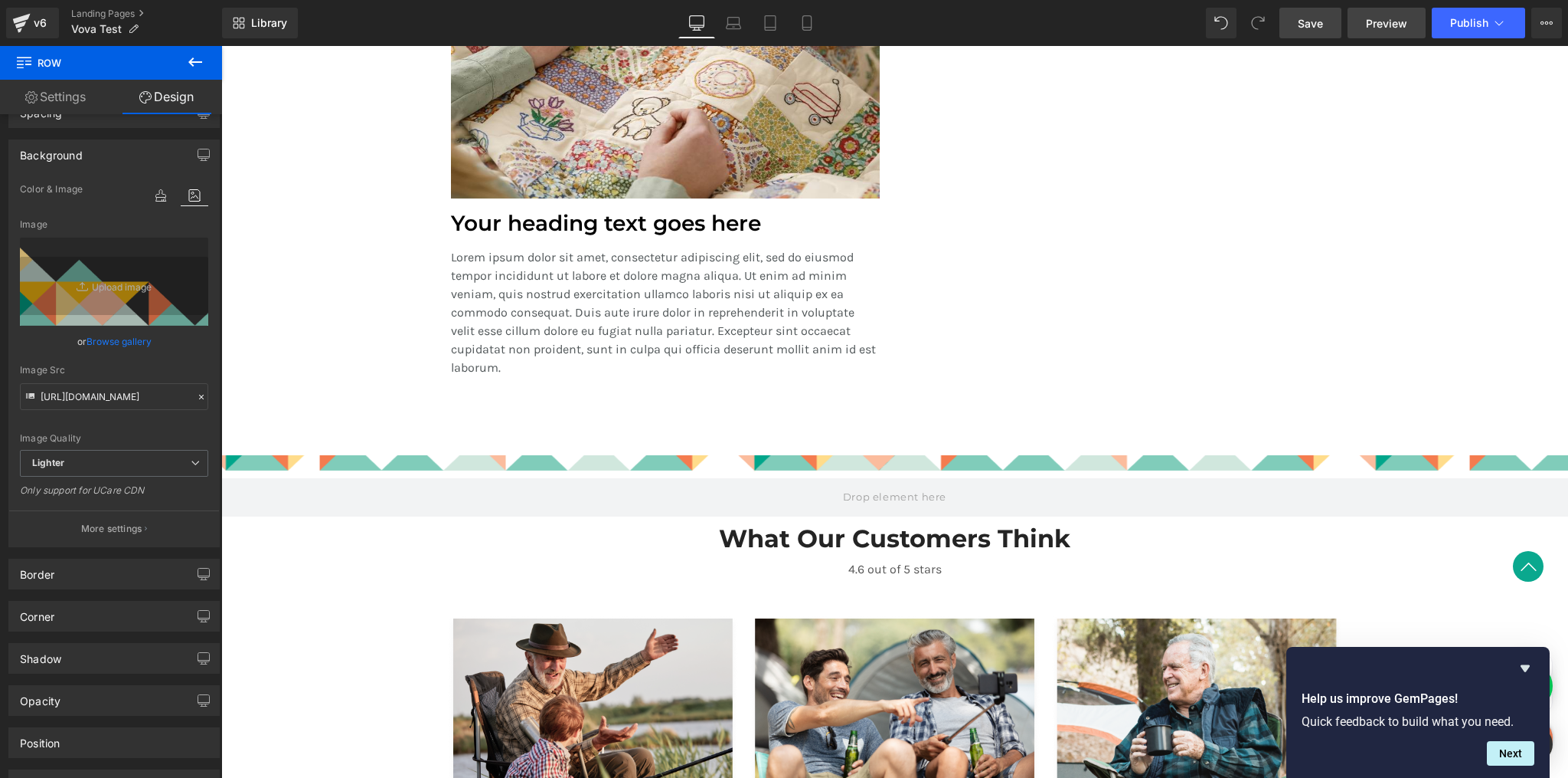
click at [1386, 22] on span "Preview" at bounding box center [1386, 23] width 41 height 16
click at [221, 46] on div at bounding box center [221, 46] width 0 height 0
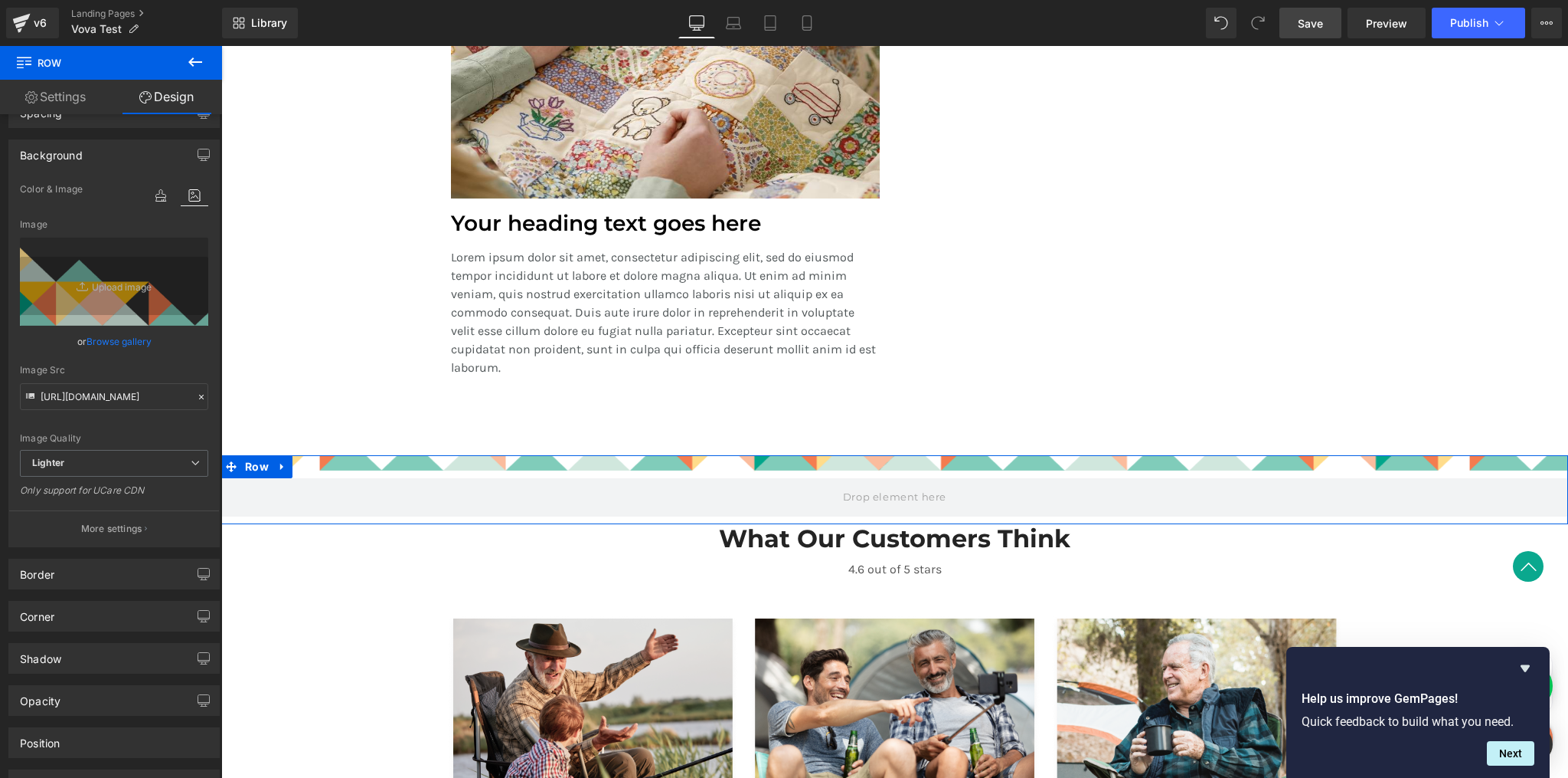
click at [697, 468] on div at bounding box center [895, 467] width 1347 height 23
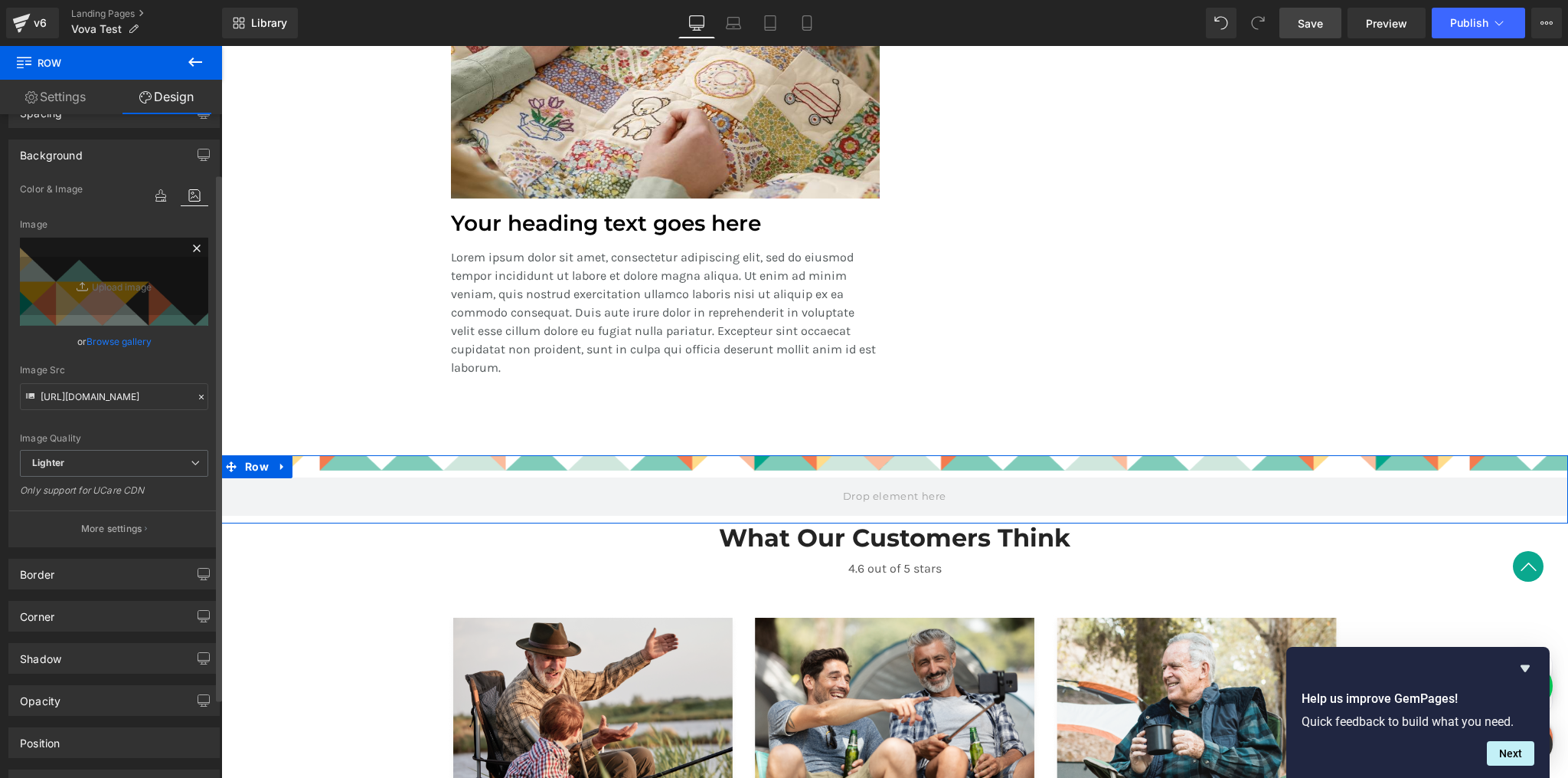
click at [192, 246] on icon at bounding box center [196, 248] width 19 height 19
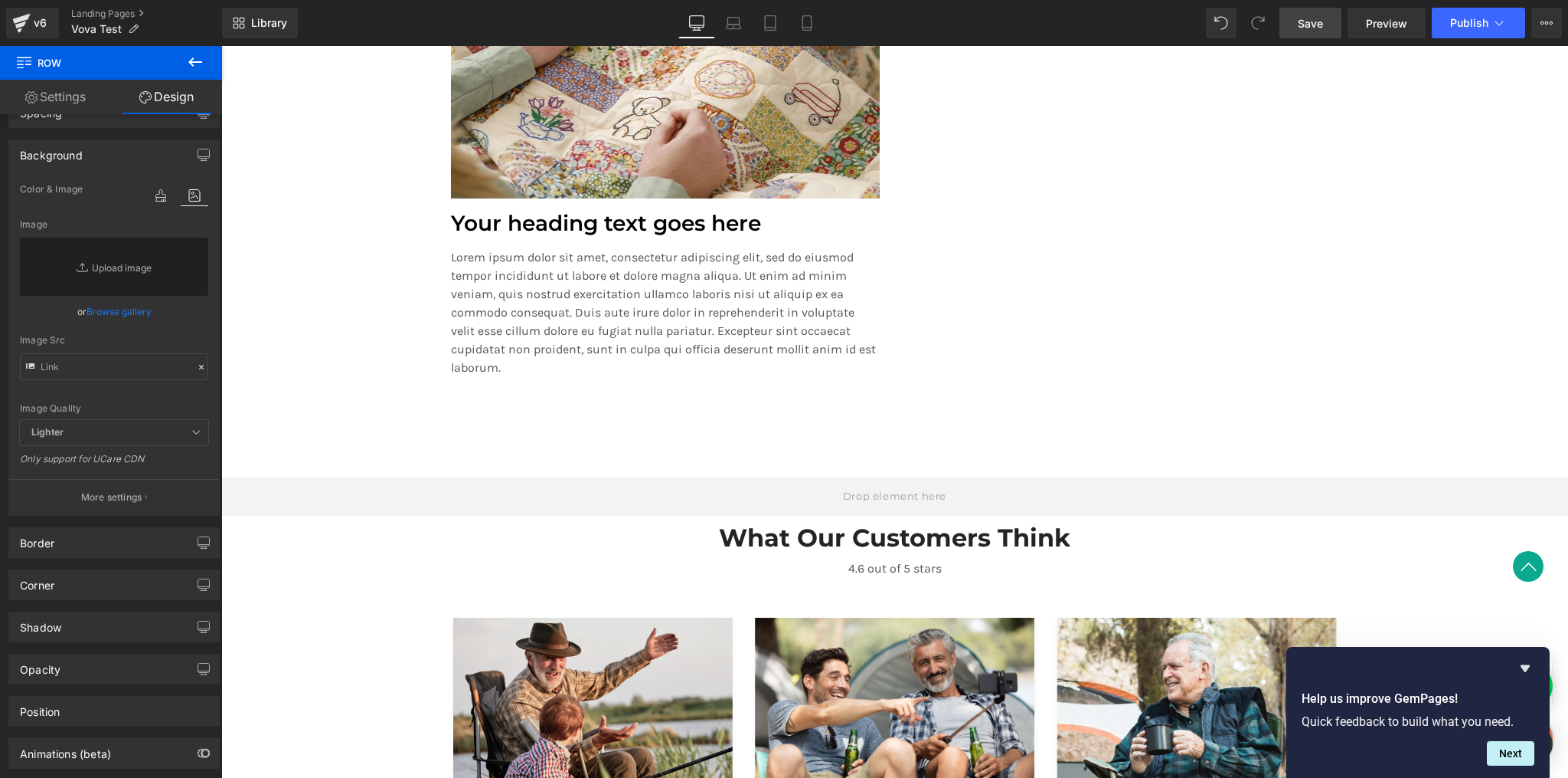
click at [200, 56] on icon at bounding box center [195, 61] width 19 height 19
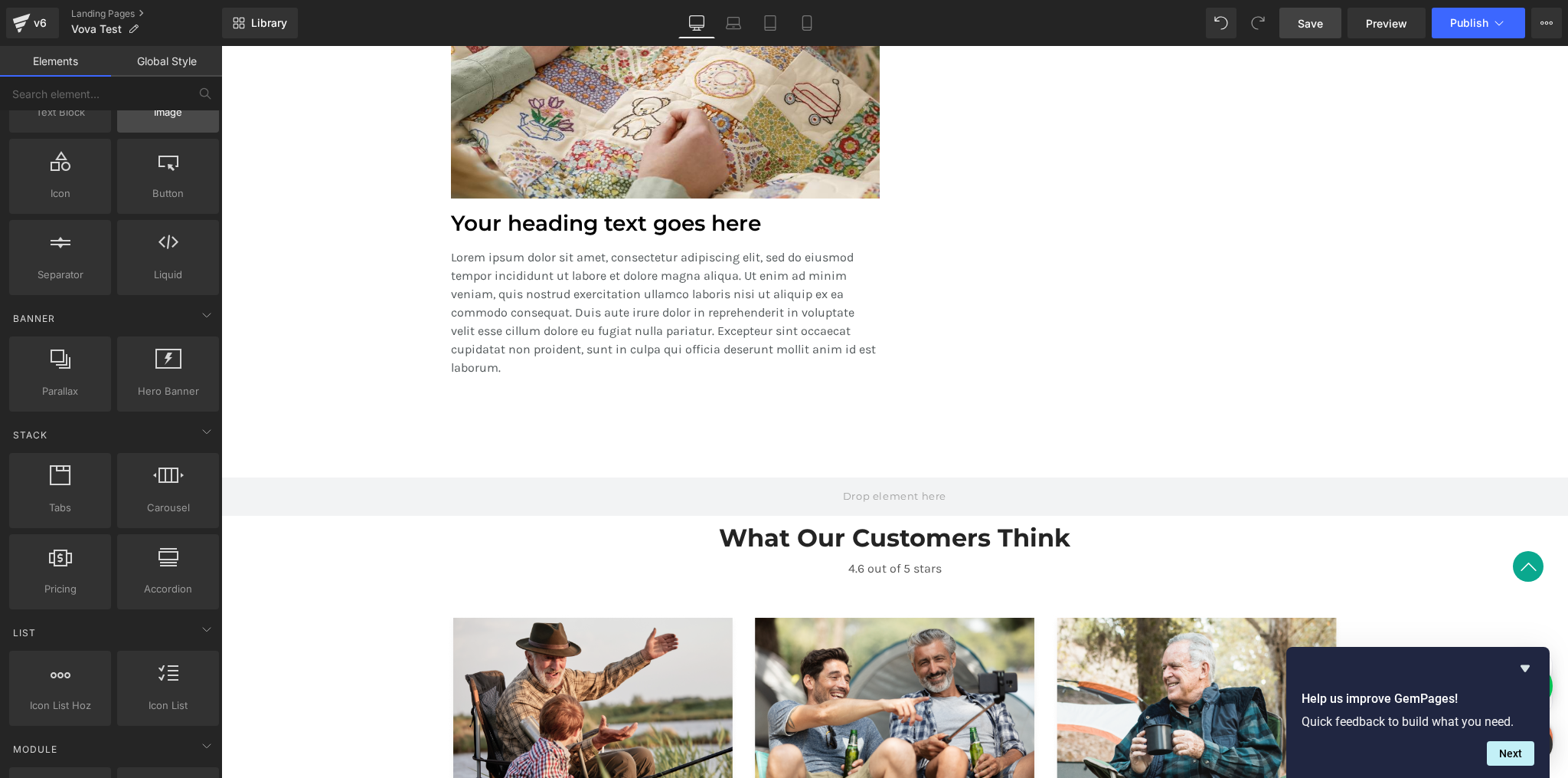
scroll to position [0, 0]
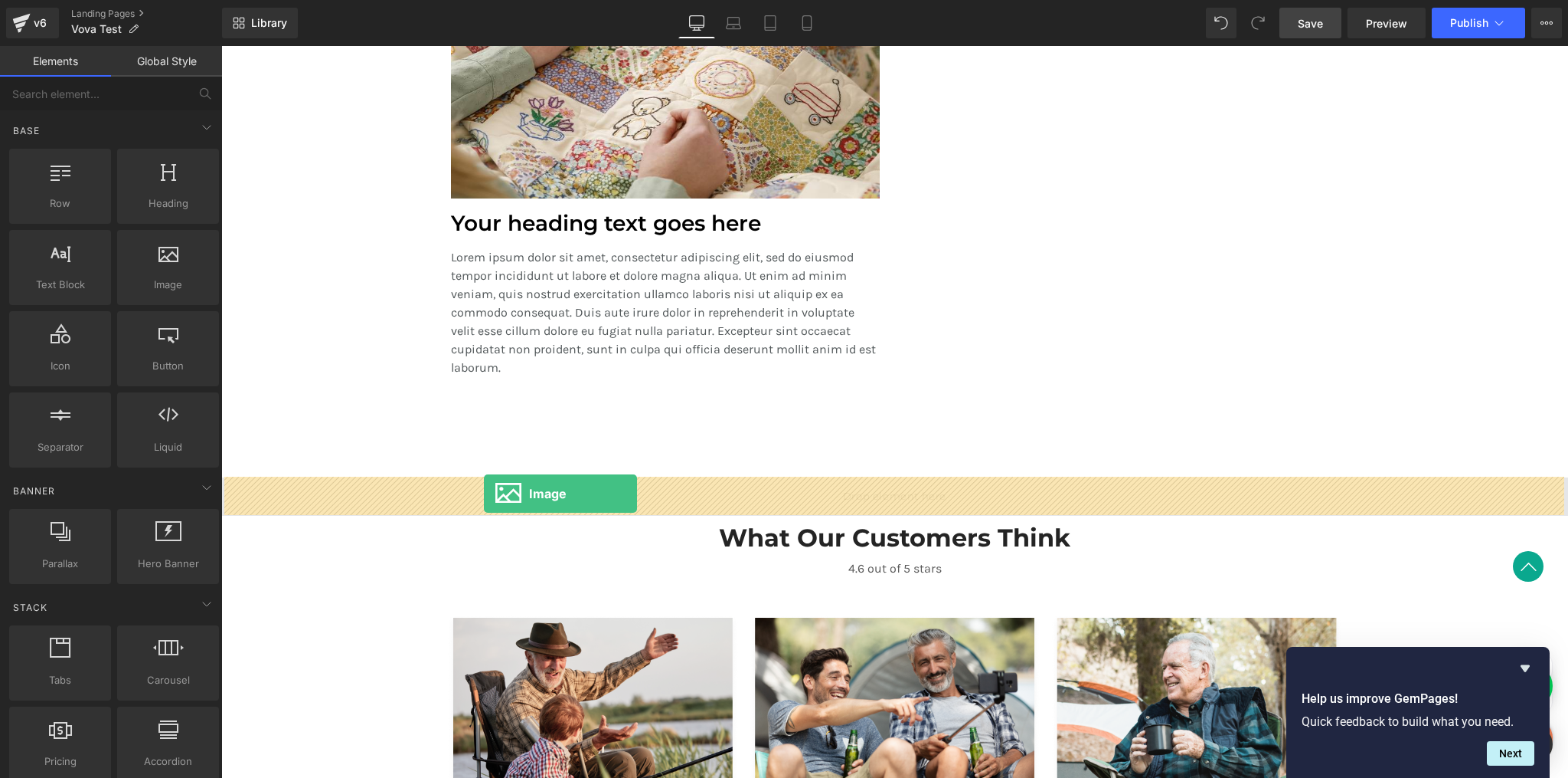
drag, startPoint x: 424, startPoint y: 349, endPoint x: 484, endPoint y: 493, distance: 156.0
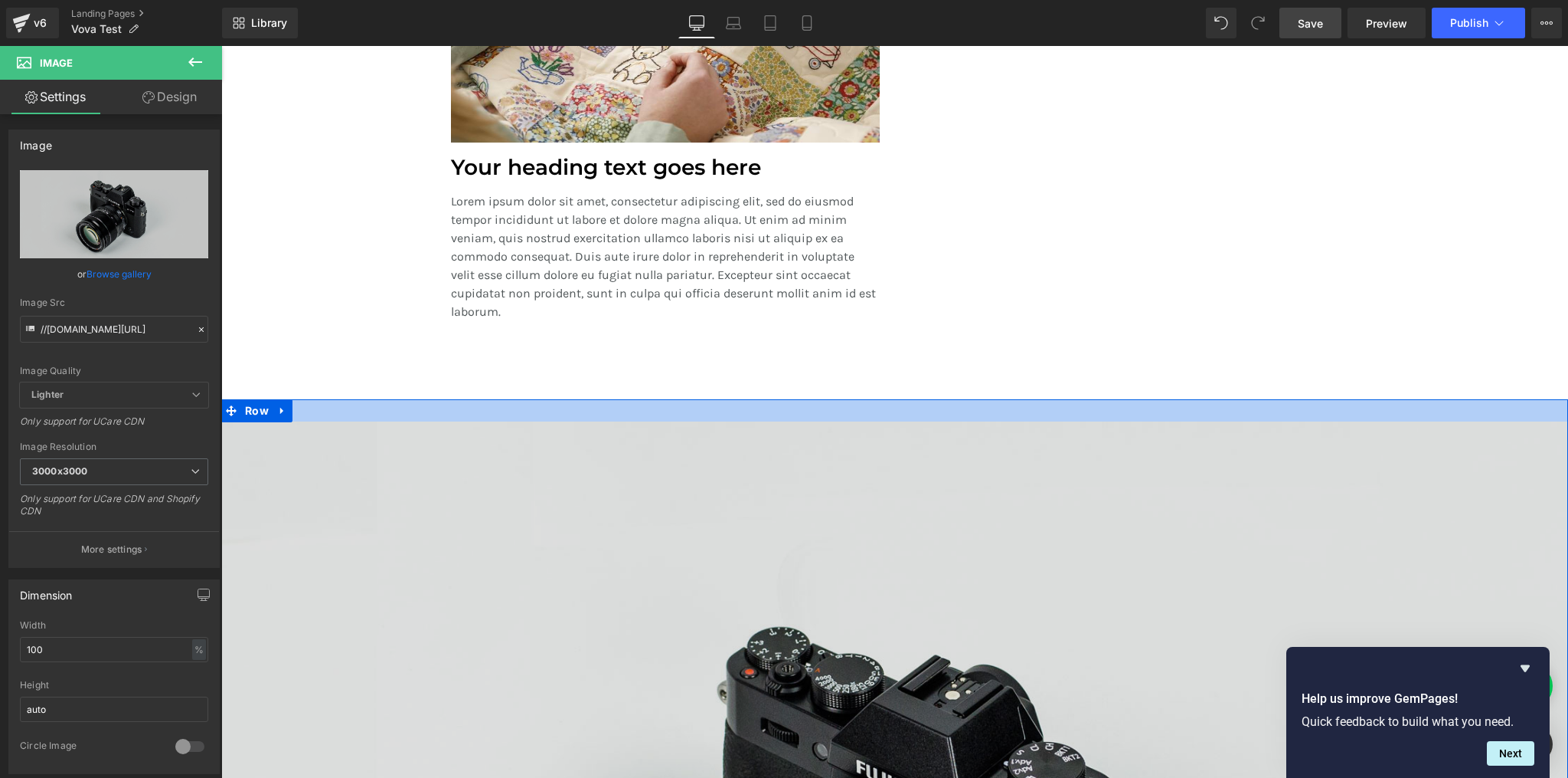
scroll to position [1680, 0]
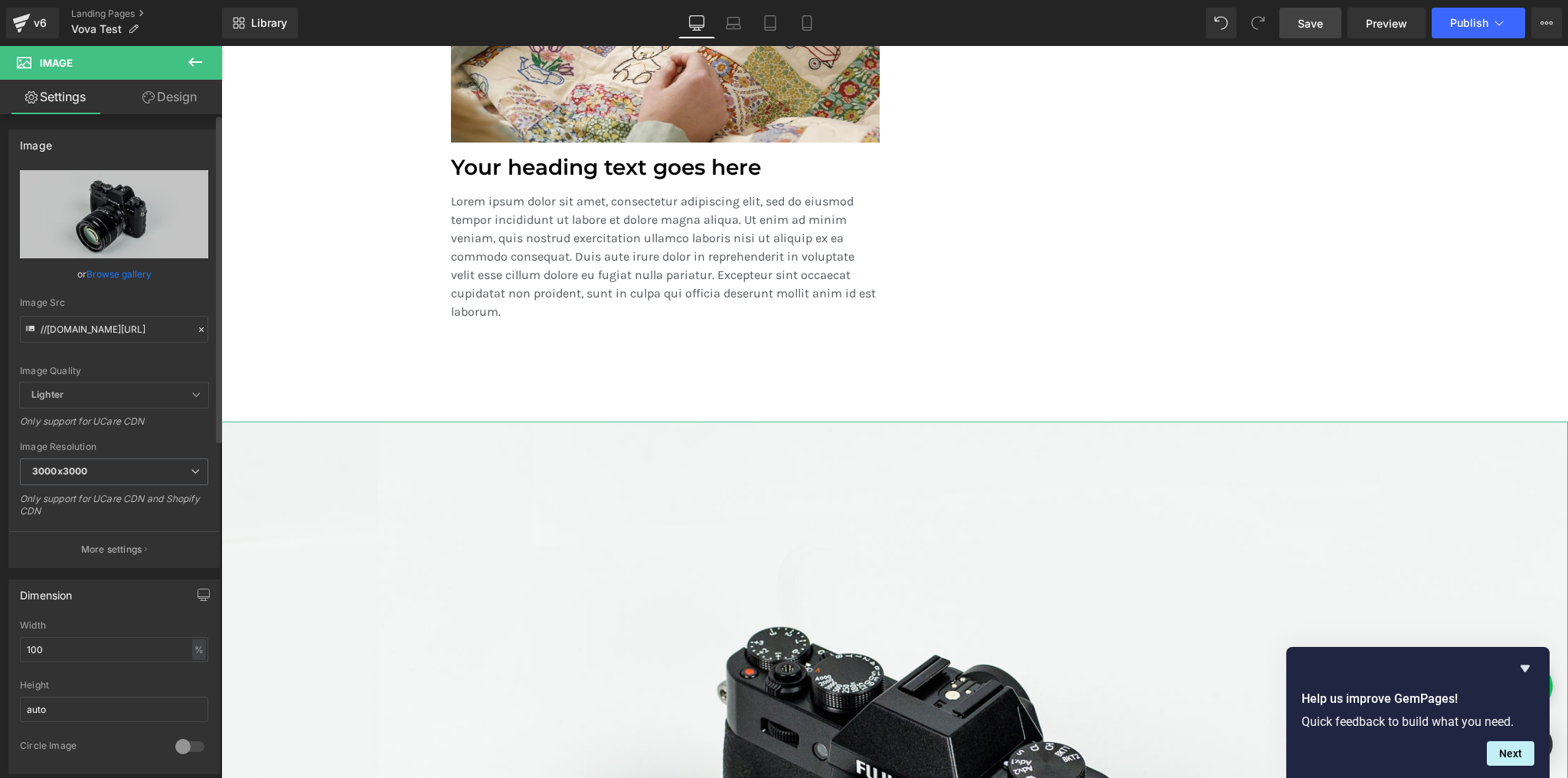
click at [124, 277] on link "Browse gallery" at bounding box center [119, 273] width 65 height 27
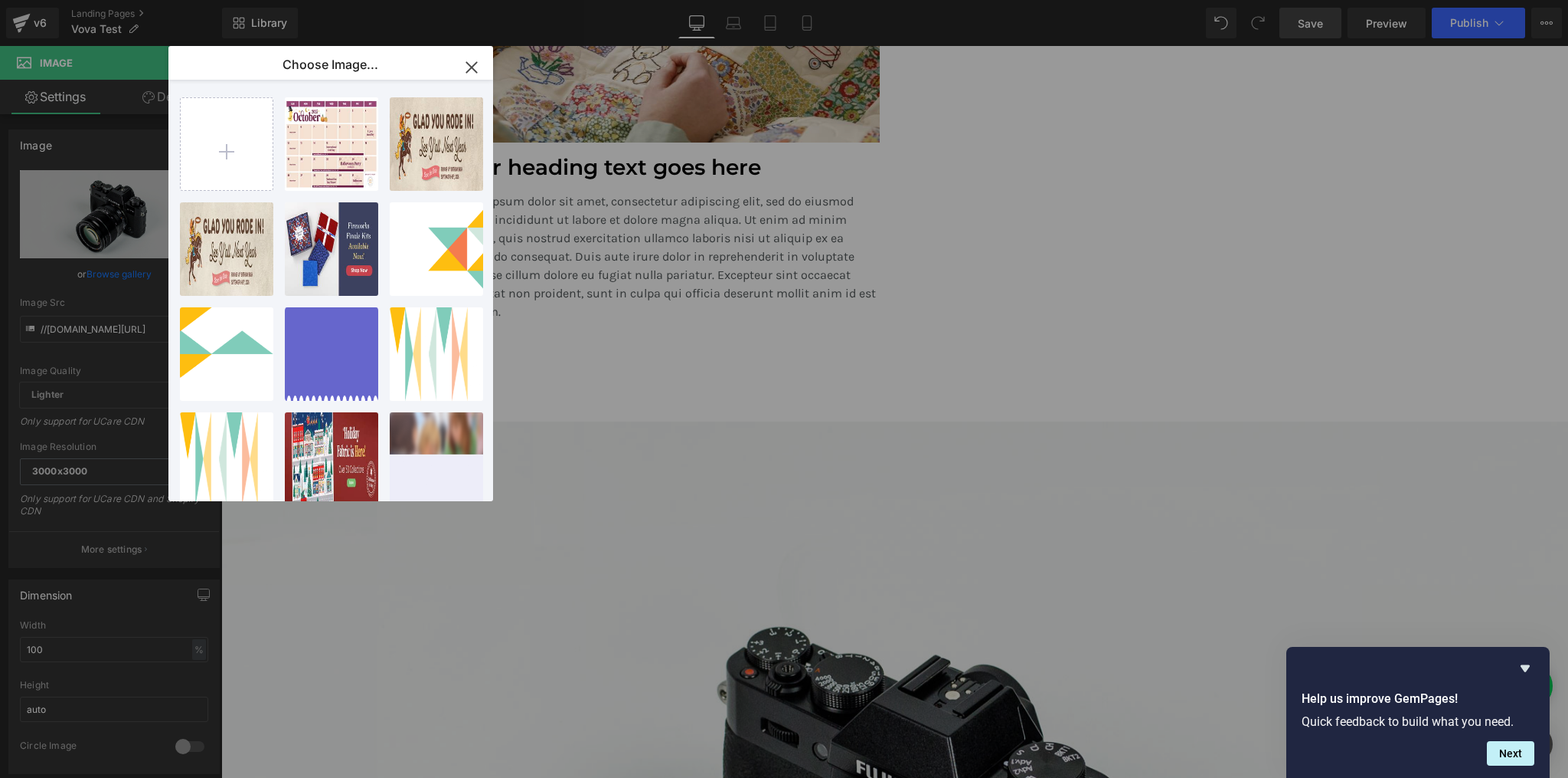
drag, startPoint x: 471, startPoint y: 64, endPoint x: 63, endPoint y: 82, distance: 408.4
click at [472, 64] on icon "button" at bounding box center [471, 67] width 24 height 24
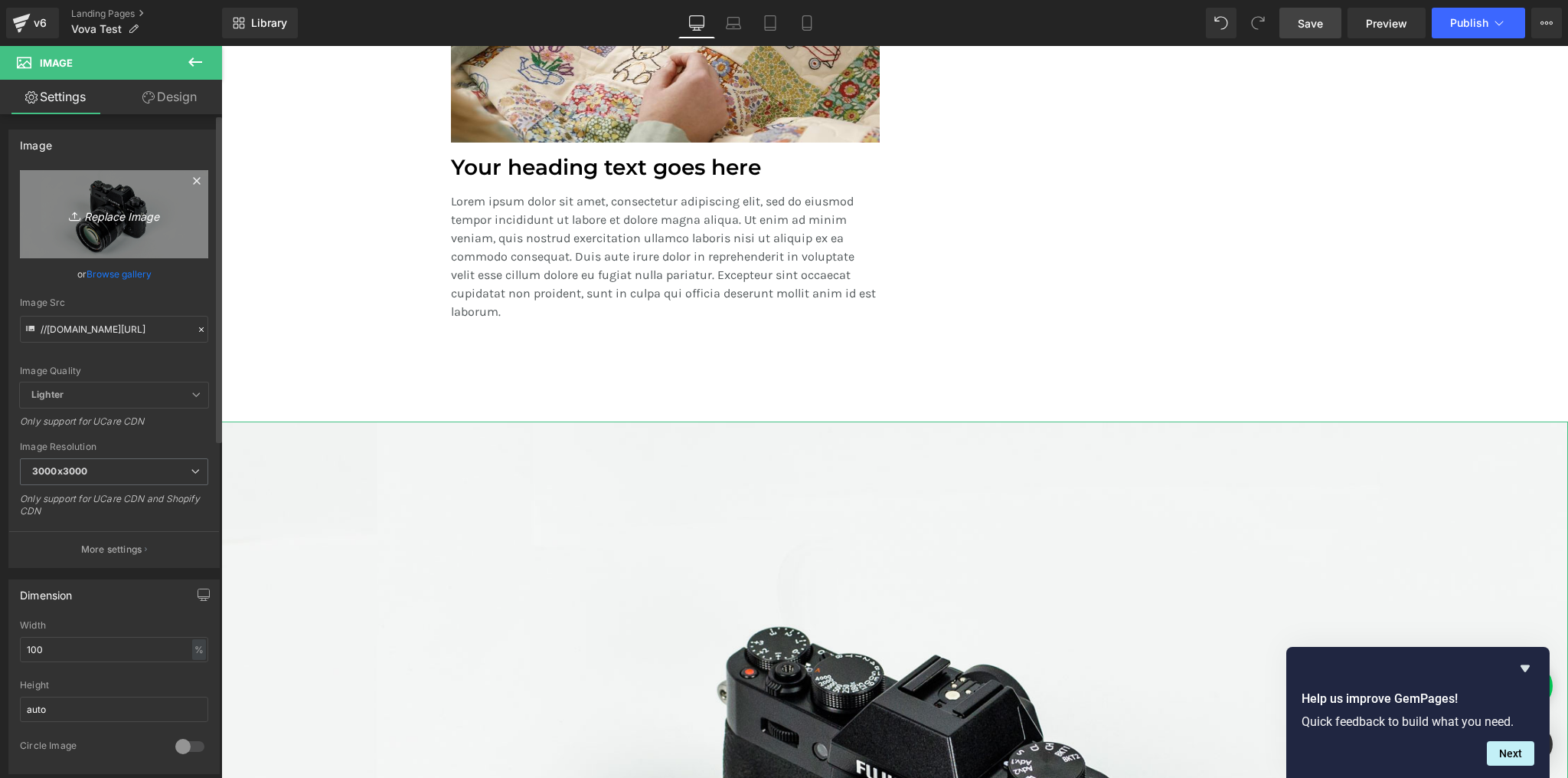
click at [106, 210] on icon "Replace Image" at bounding box center [114, 214] width 123 height 19
type input "C:\fakepath\divider.png"
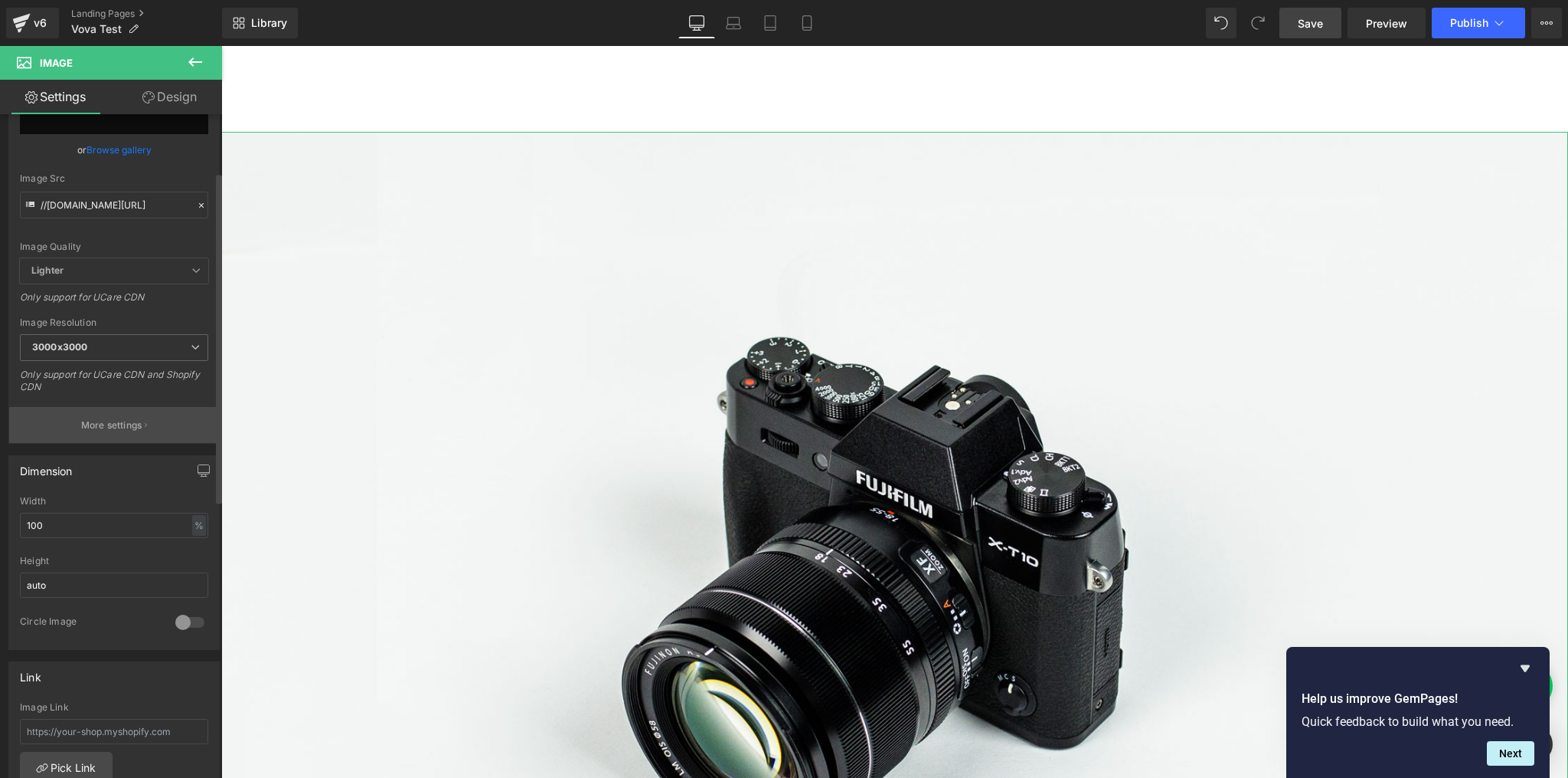
scroll to position [273, 0]
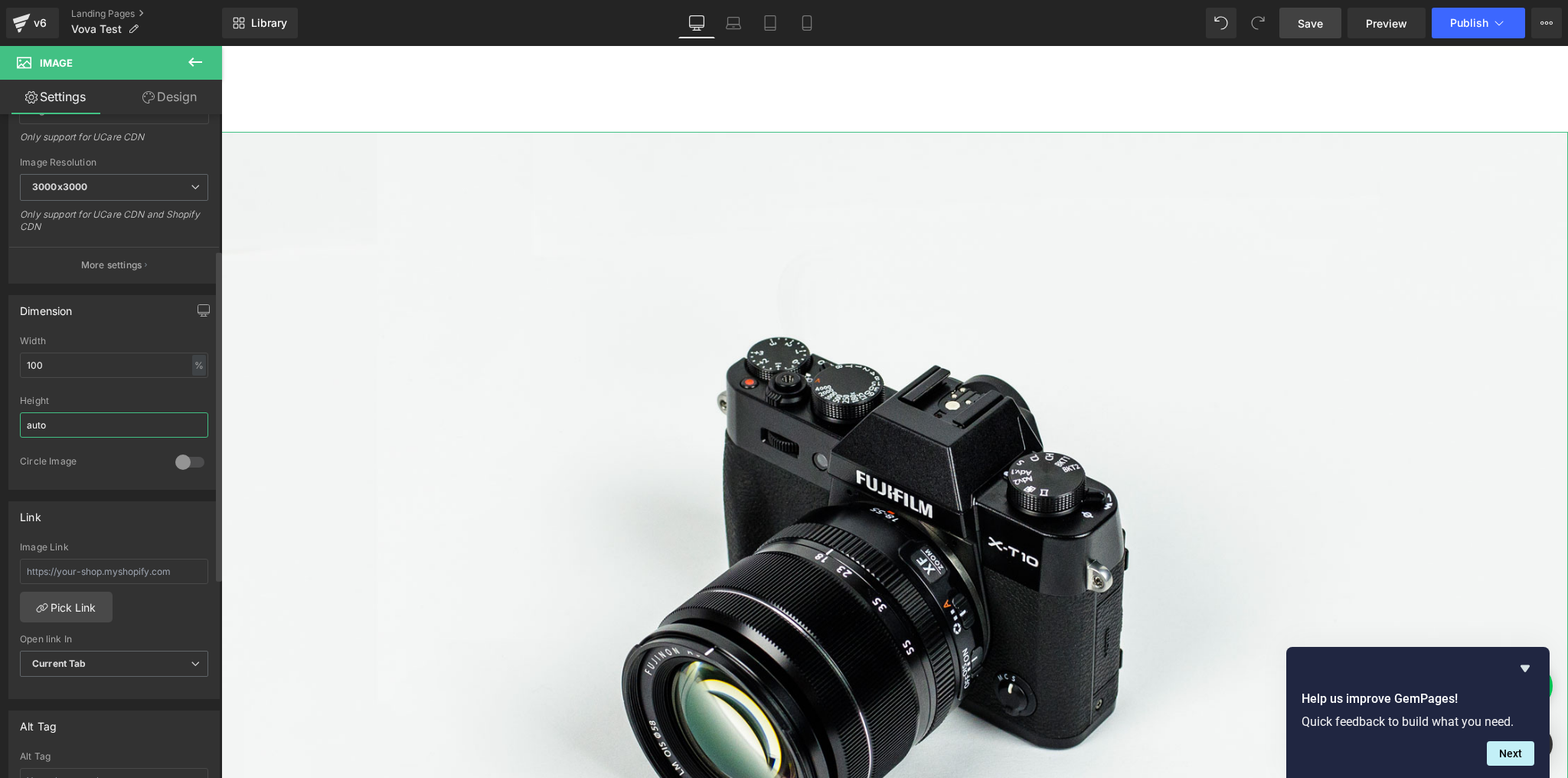
click at [90, 423] on input "auto" at bounding box center [114, 425] width 188 height 25
click at [89, 423] on input "auto" at bounding box center [114, 425] width 188 height 25
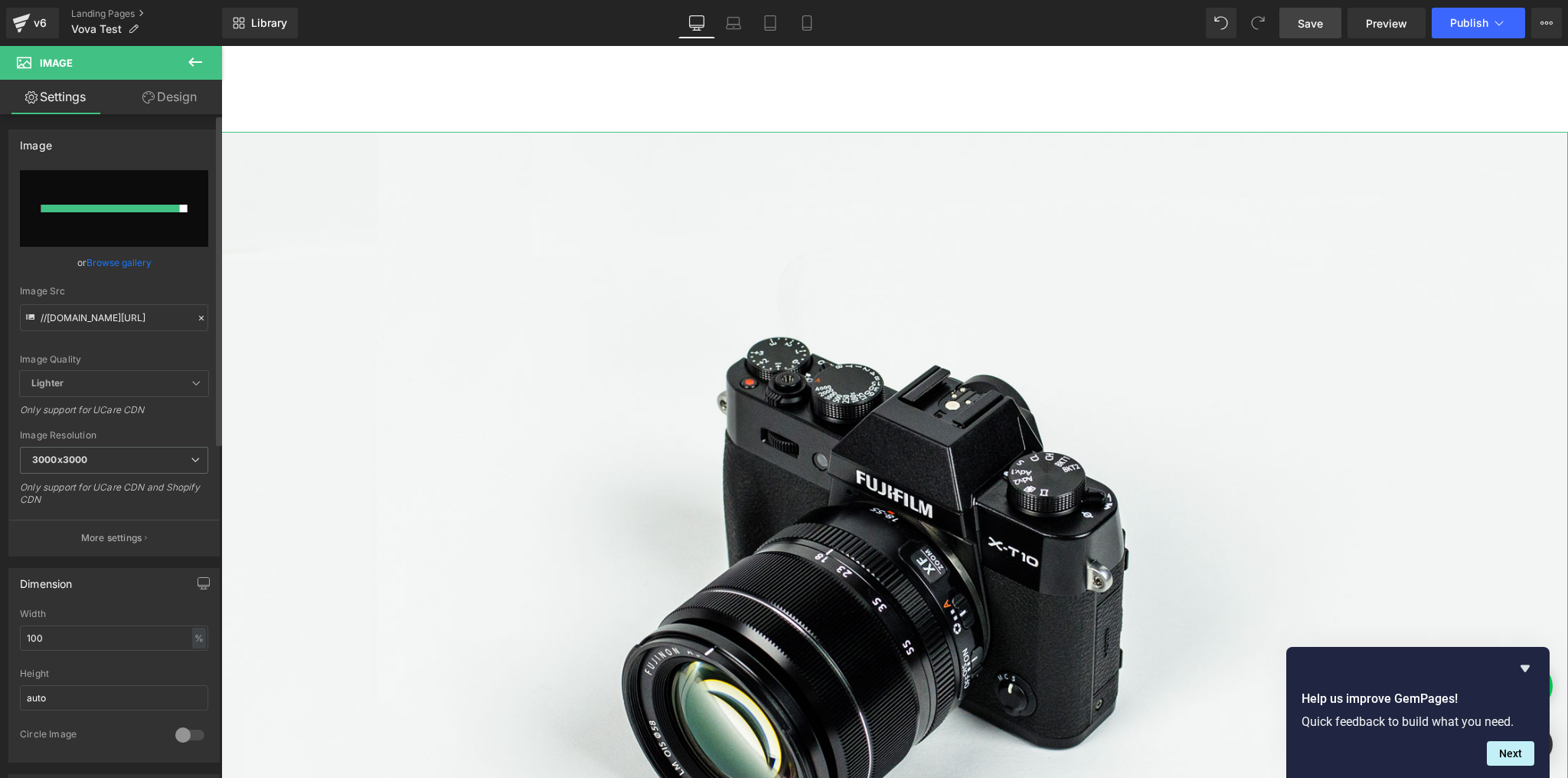
click at [137, 260] on link "Browse gallery" at bounding box center [119, 262] width 65 height 27
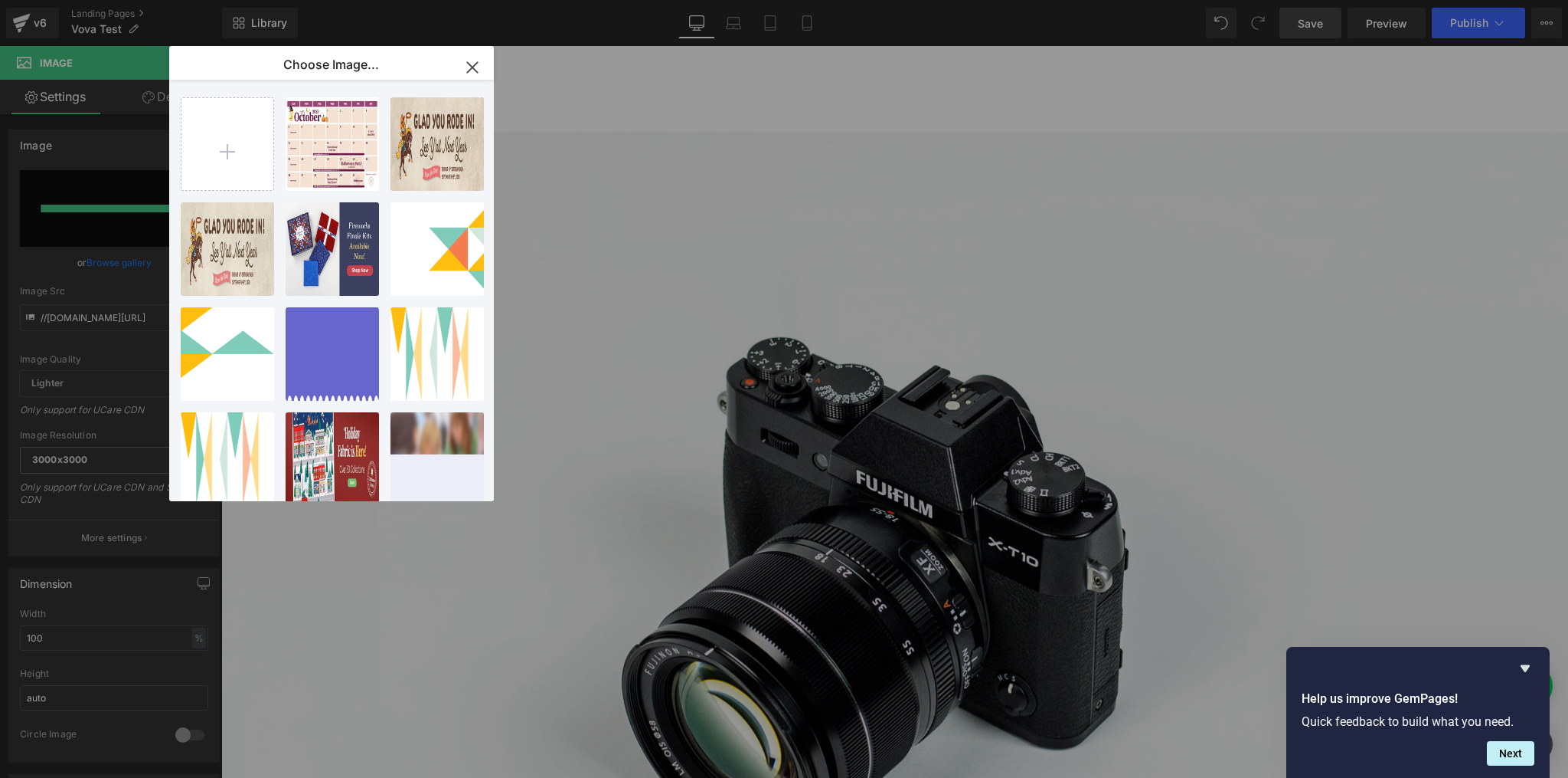
click at [467, 59] on icon "button" at bounding box center [472, 67] width 24 height 24
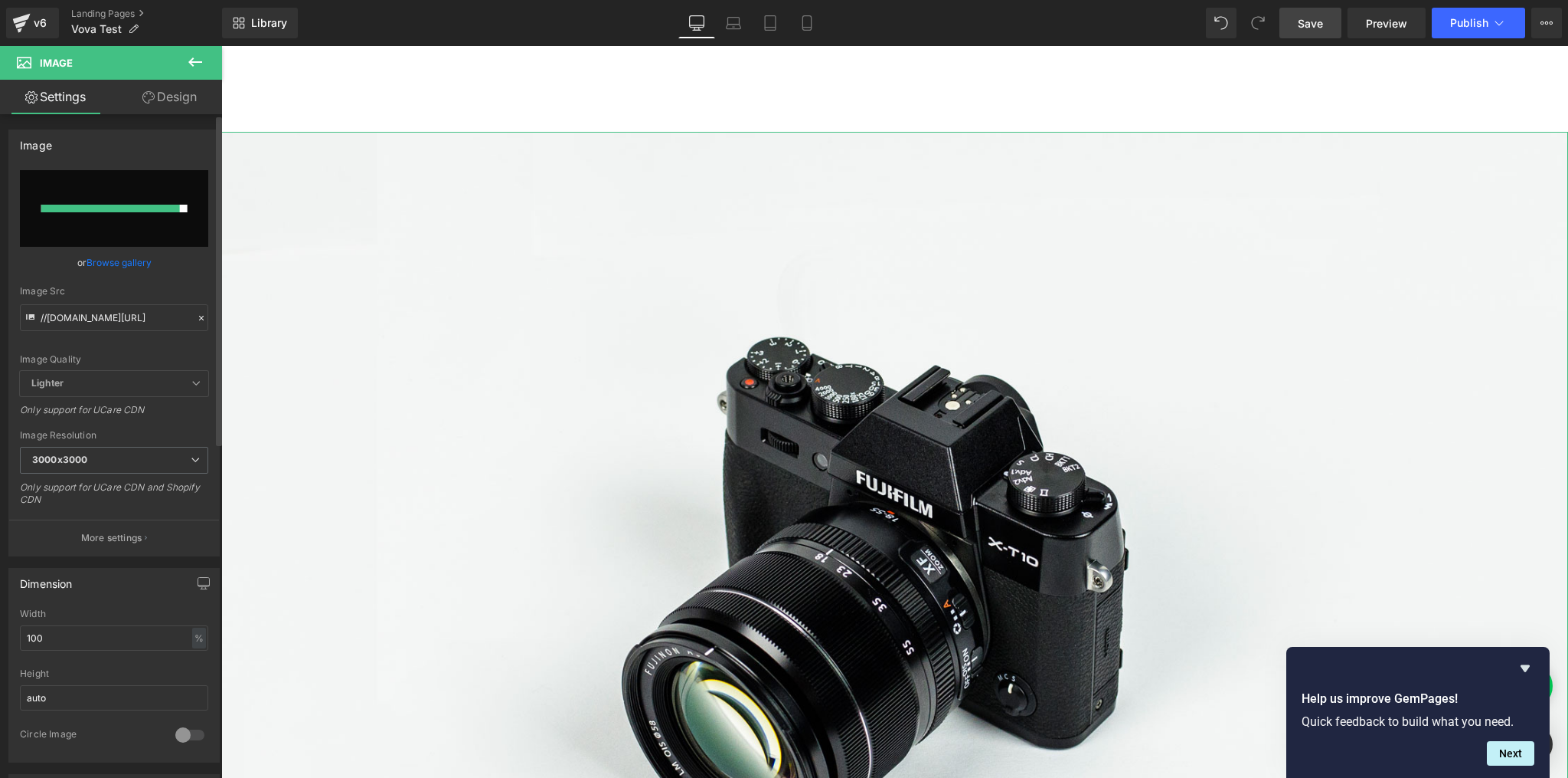
click at [81, 177] on input "file" at bounding box center [114, 208] width 188 height 77
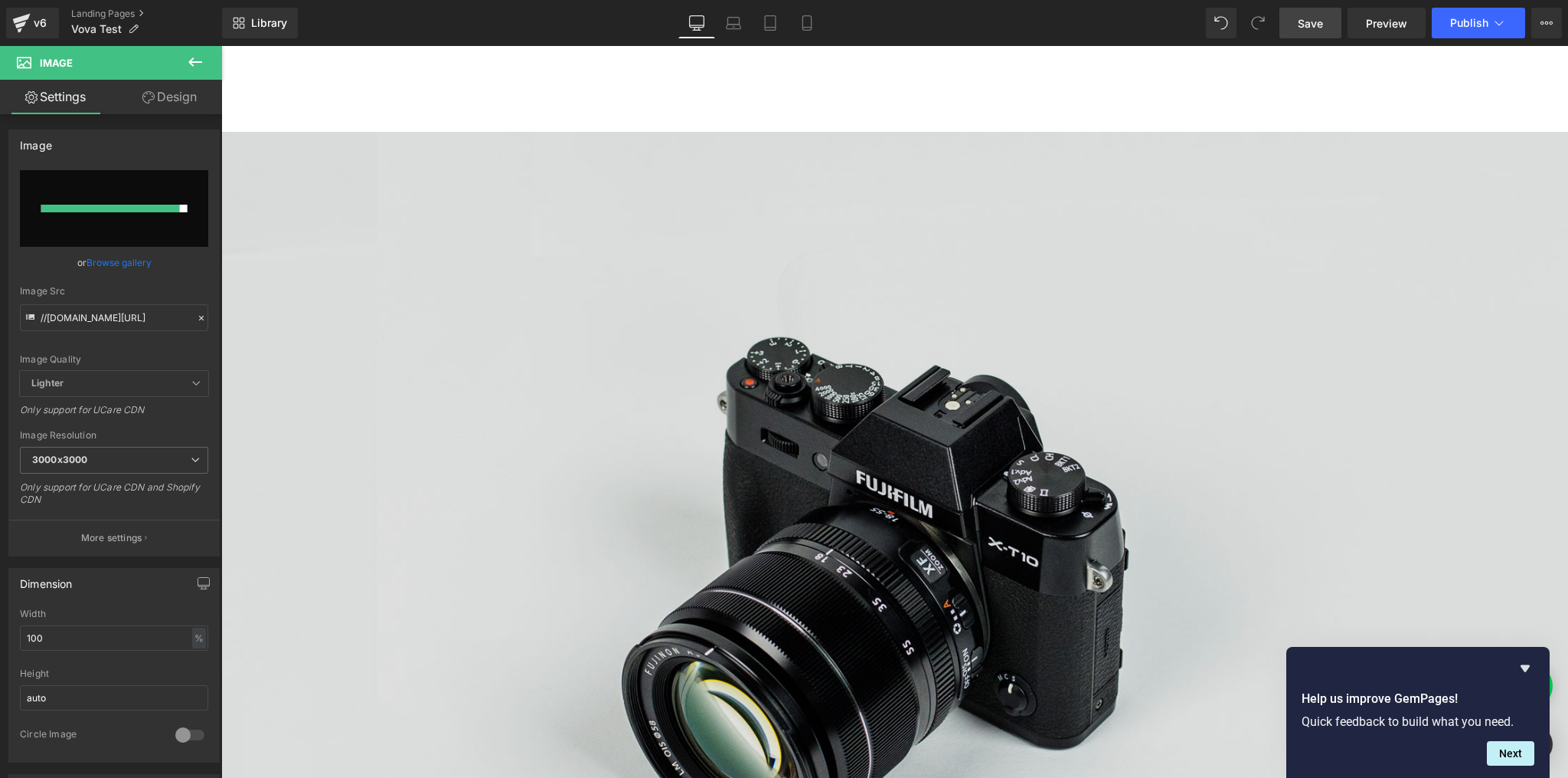
type input "C:\fakepath\divider.png"
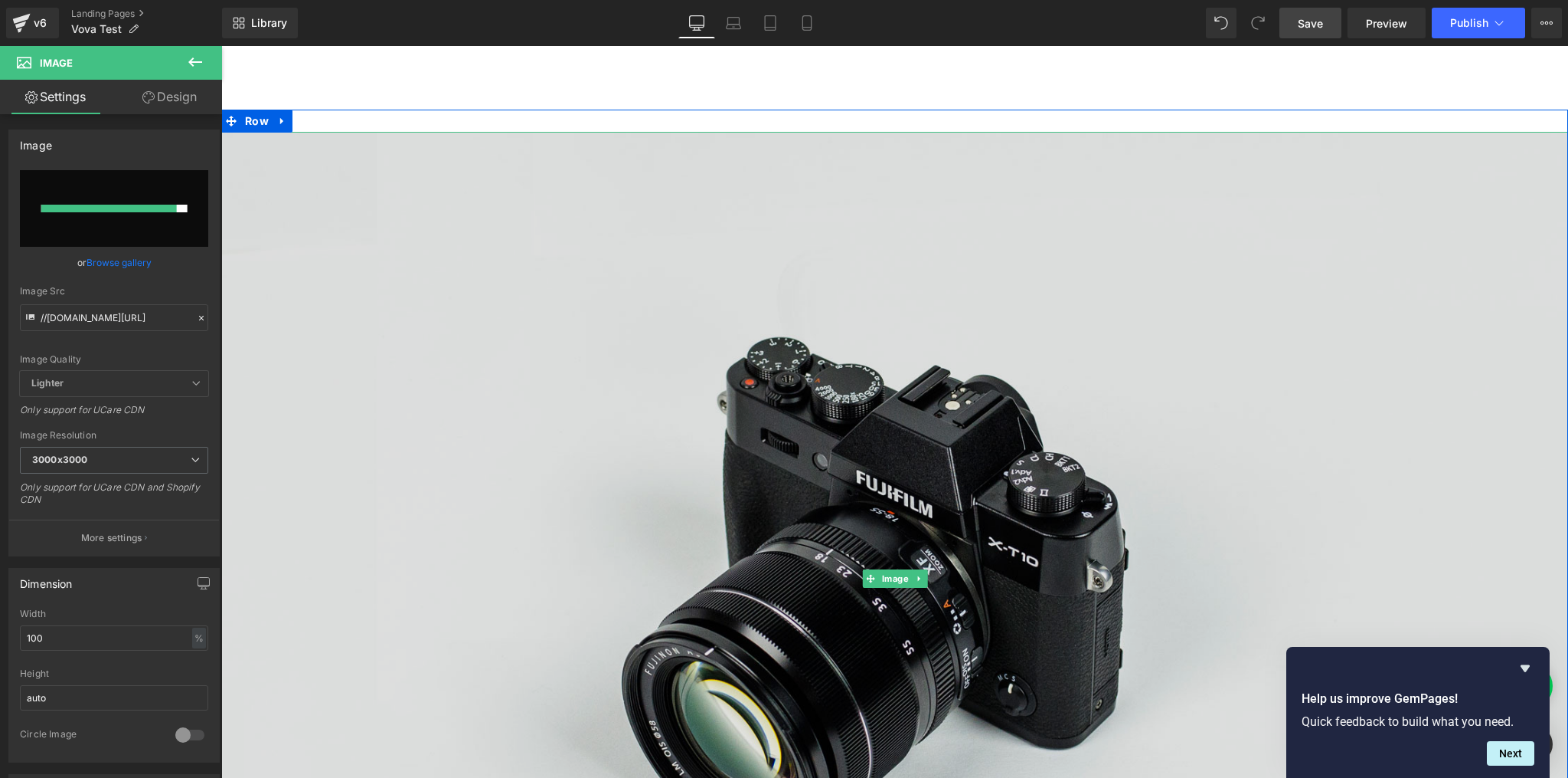
type input "[URL][DOMAIN_NAME]"
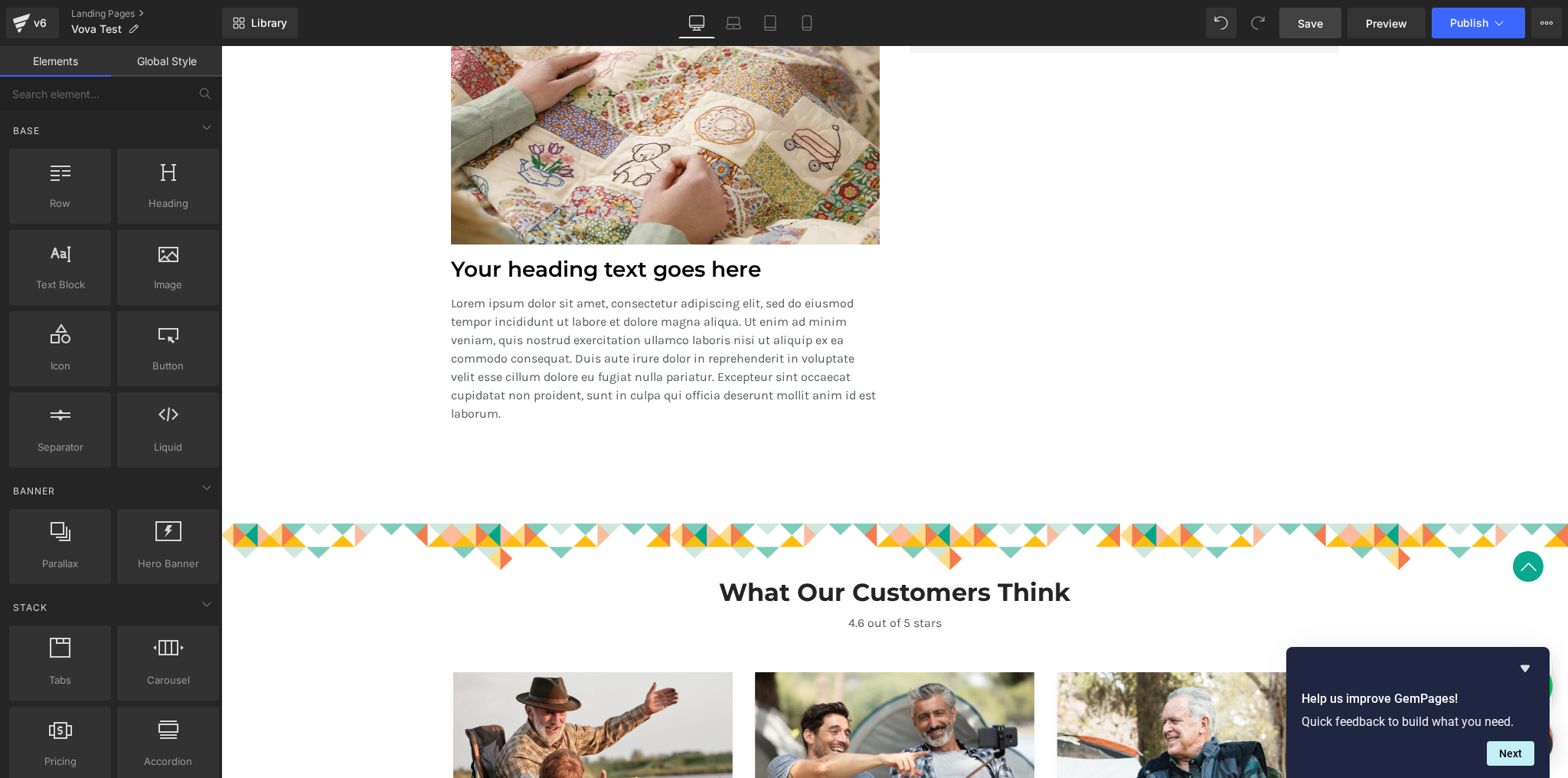
scroll to position [1756, 0]
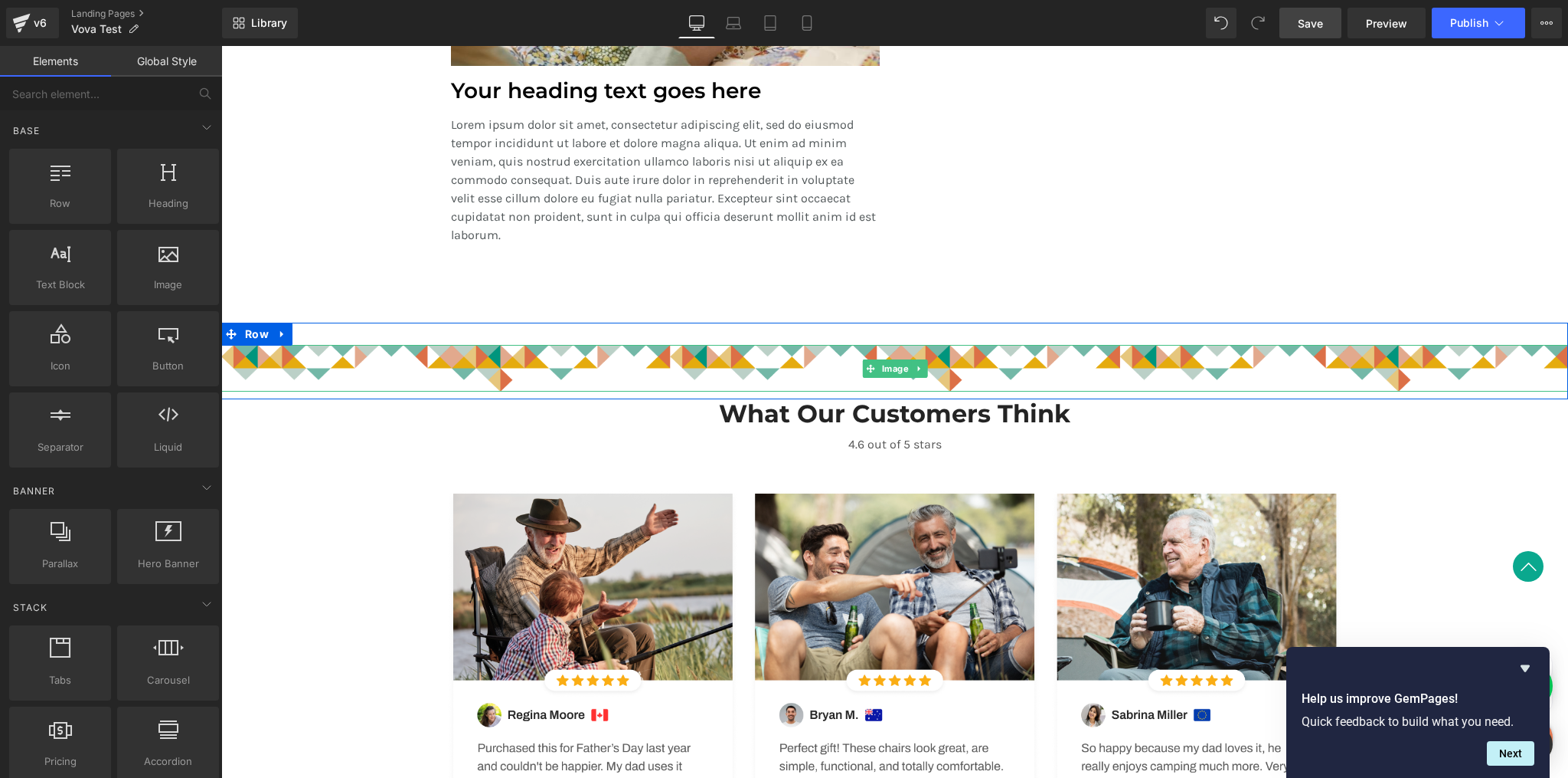
click at [879, 355] on img at bounding box center [895, 368] width 1347 height 47
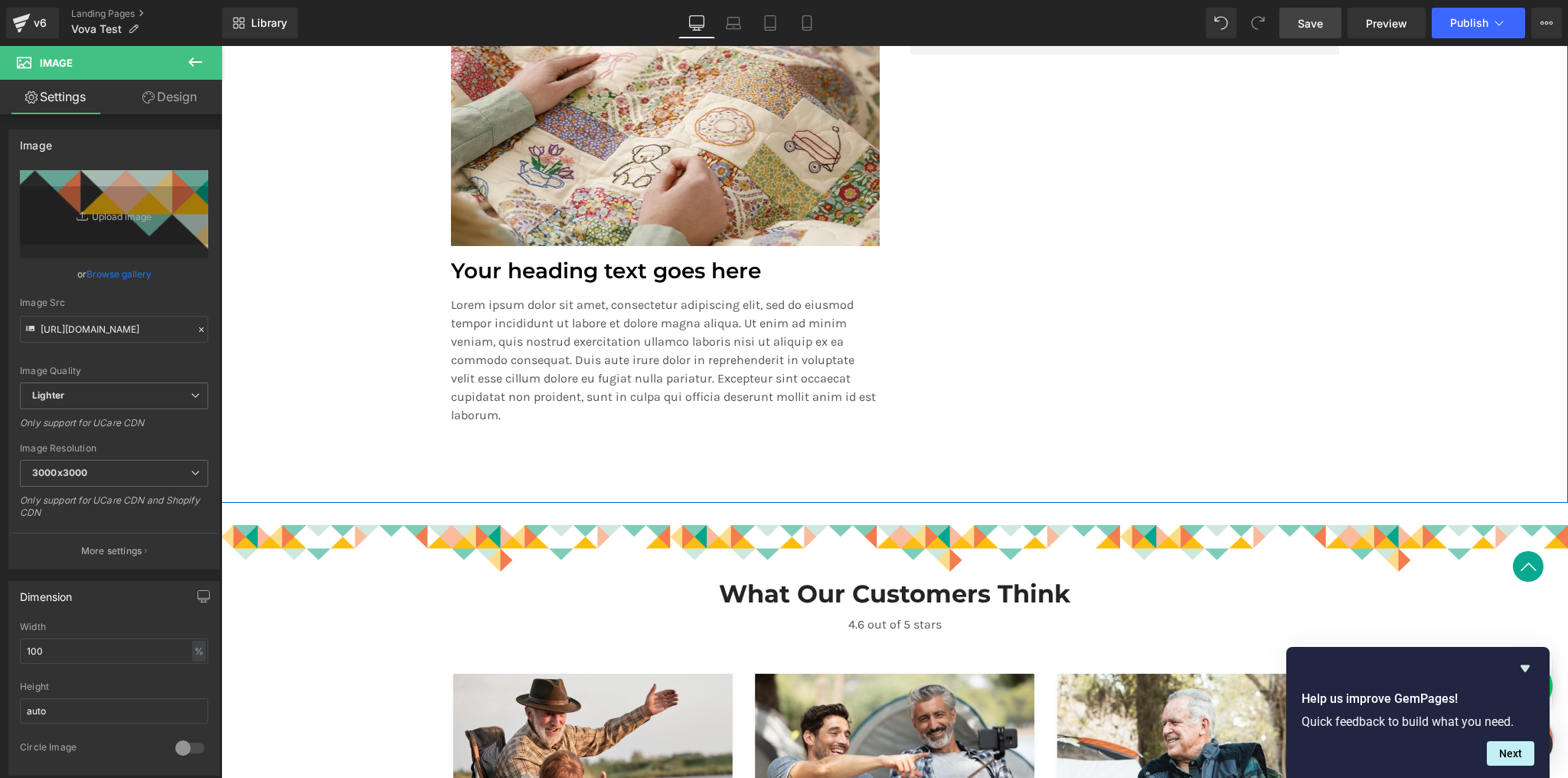
scroll to position [1639, 0]
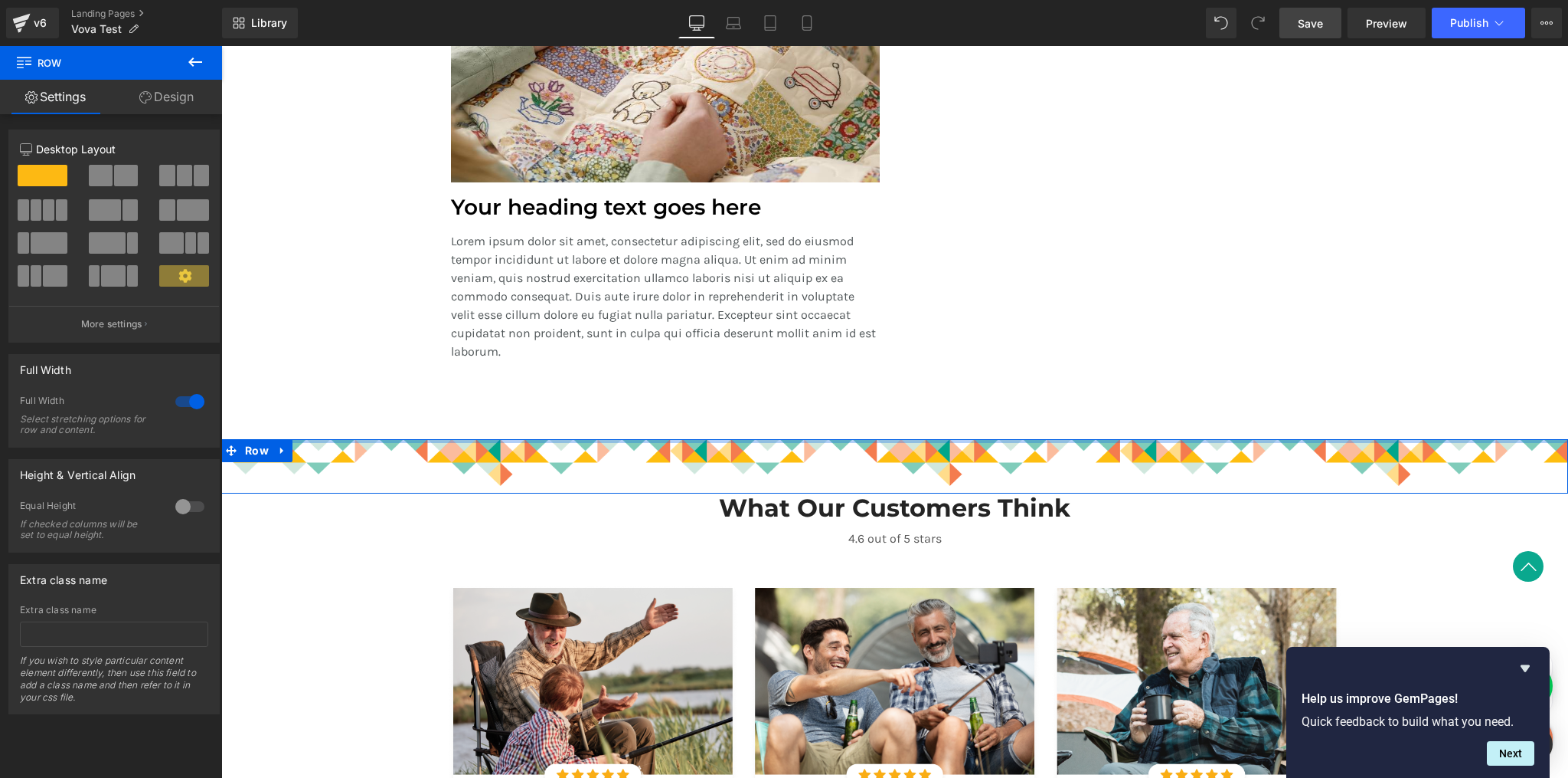
drag, startPoint x: 884, startPoint y: 448, endPoint x: 884, endPoint y: 405, distance: 43.0
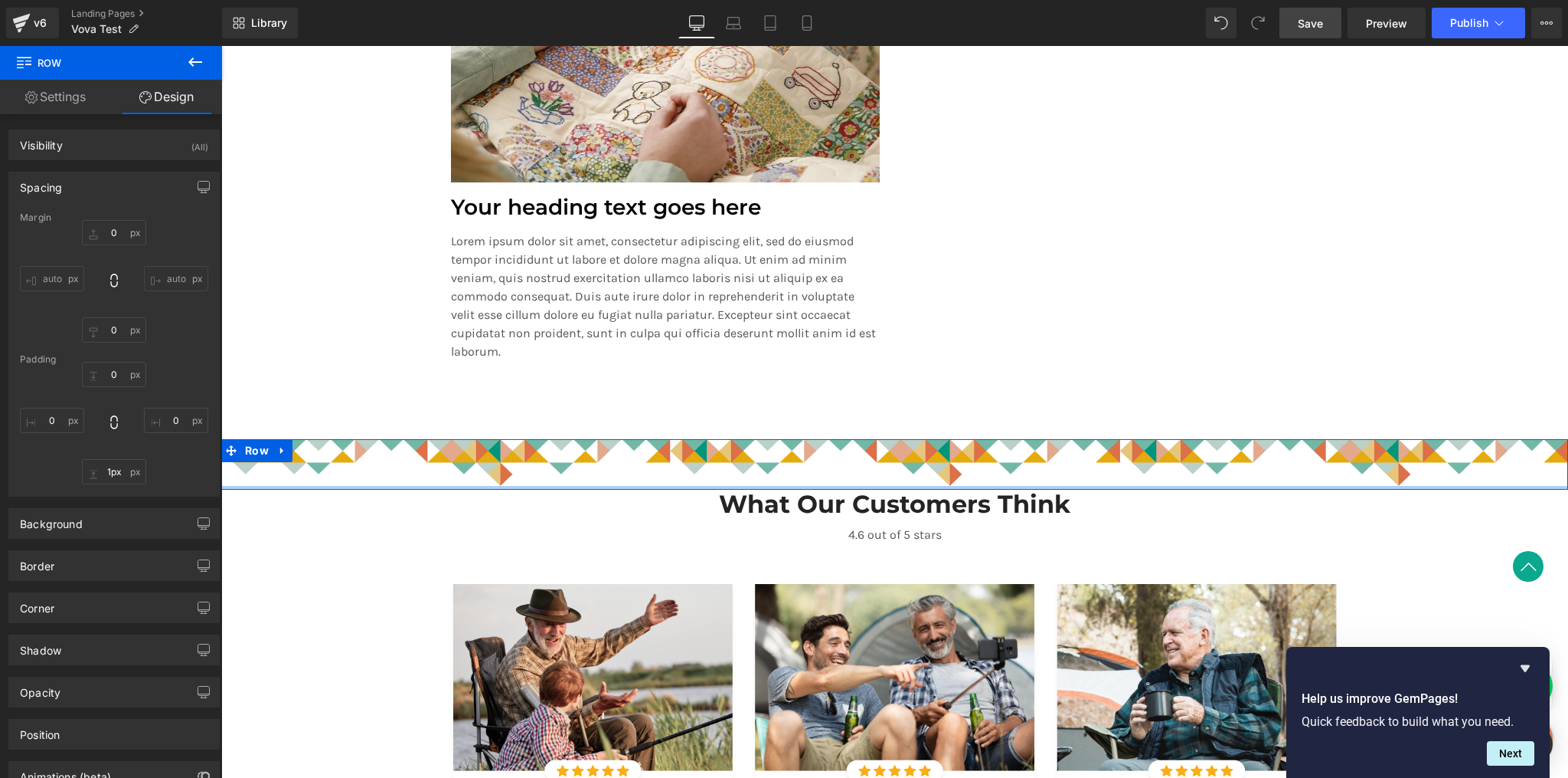
type input "0px"
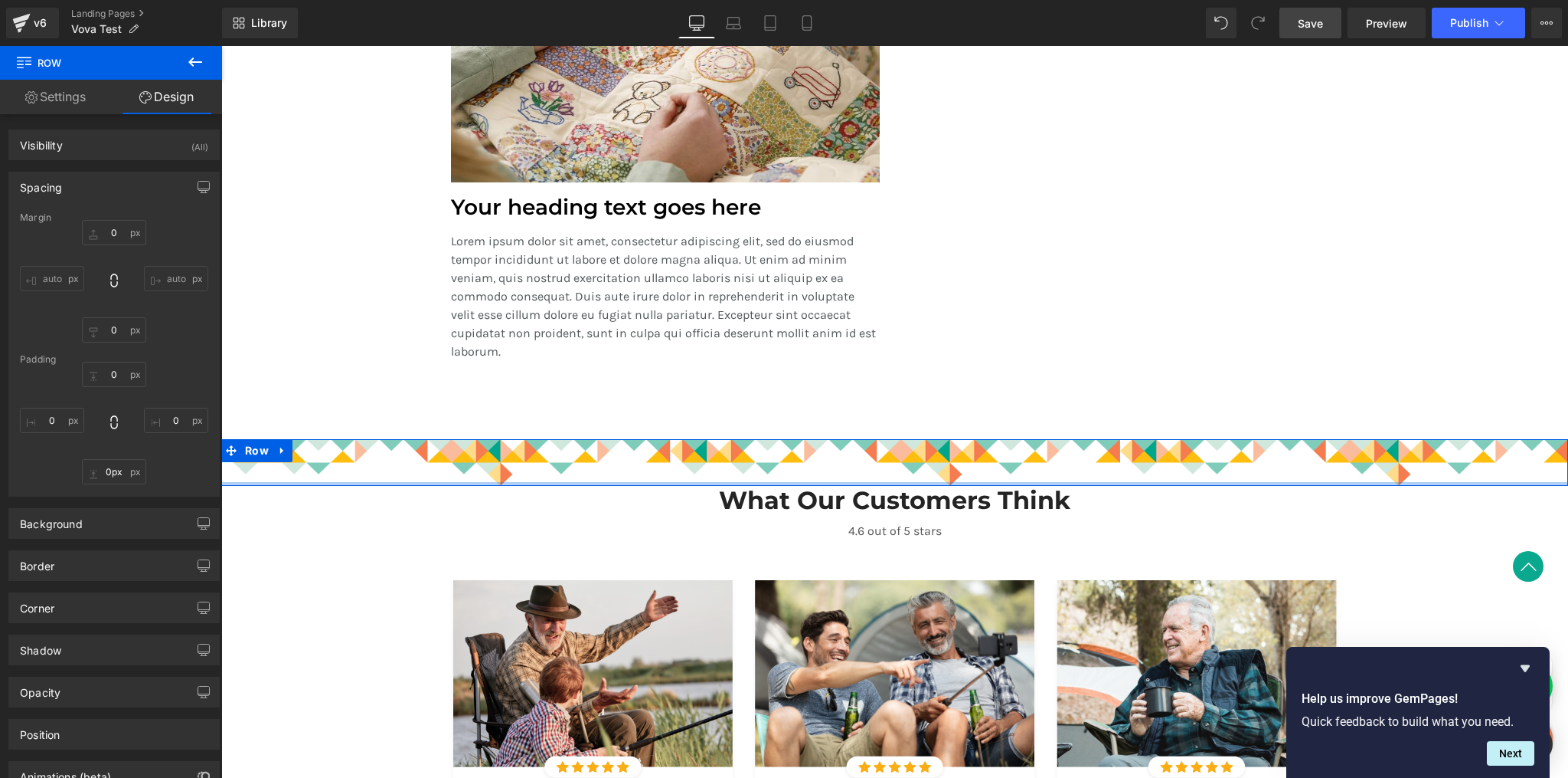
drag, startPoint x: 913, startPoint y: 488, endPoint x: 925, endPoint y: 409, distance: 79.9
click at [913, 475] on div "Image Row" at bounding box center [895, 463] width 1347 height 47
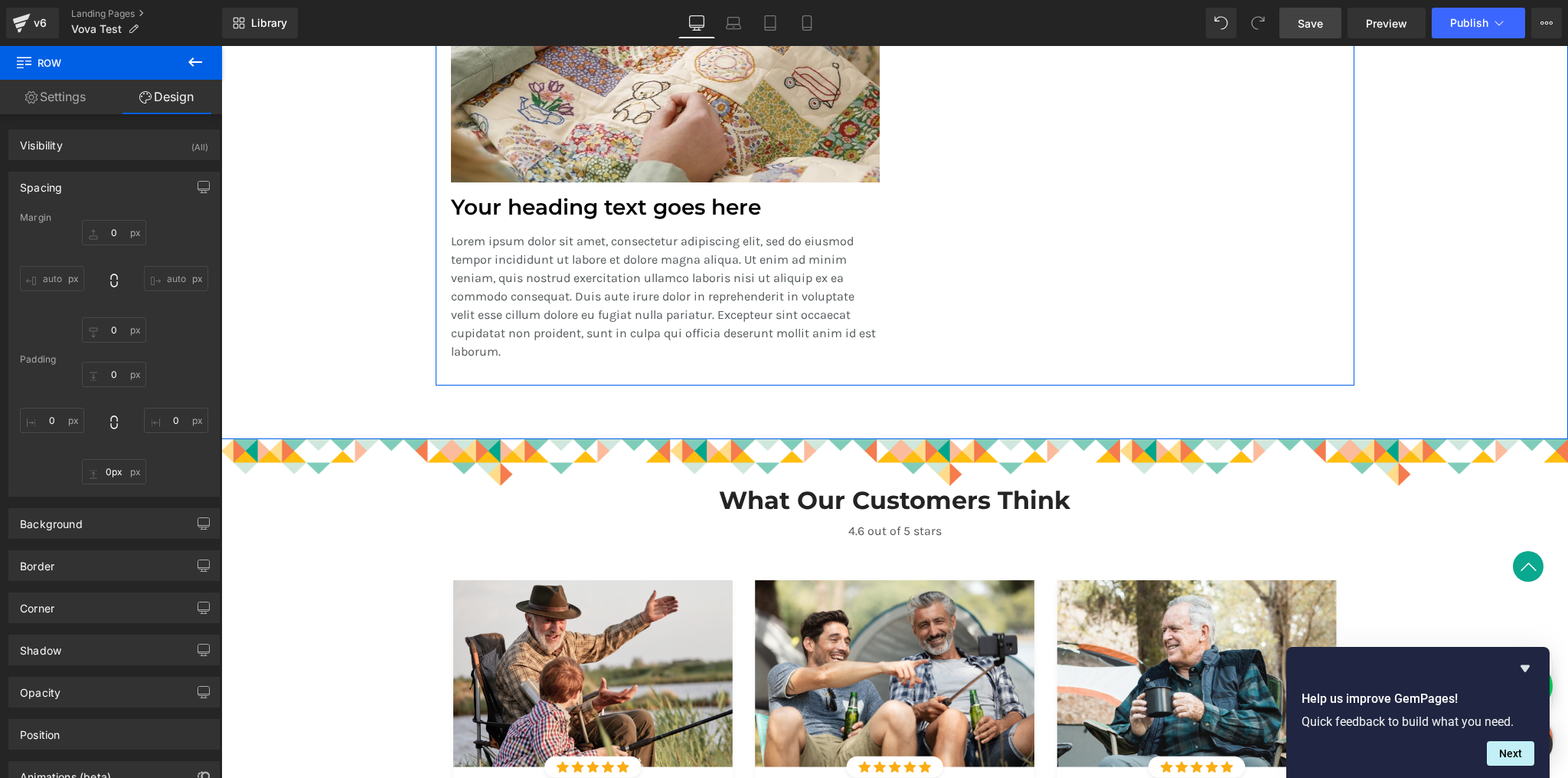
click at [1024, 342] on div at bounding box center [1125, 157] width 459 height 409
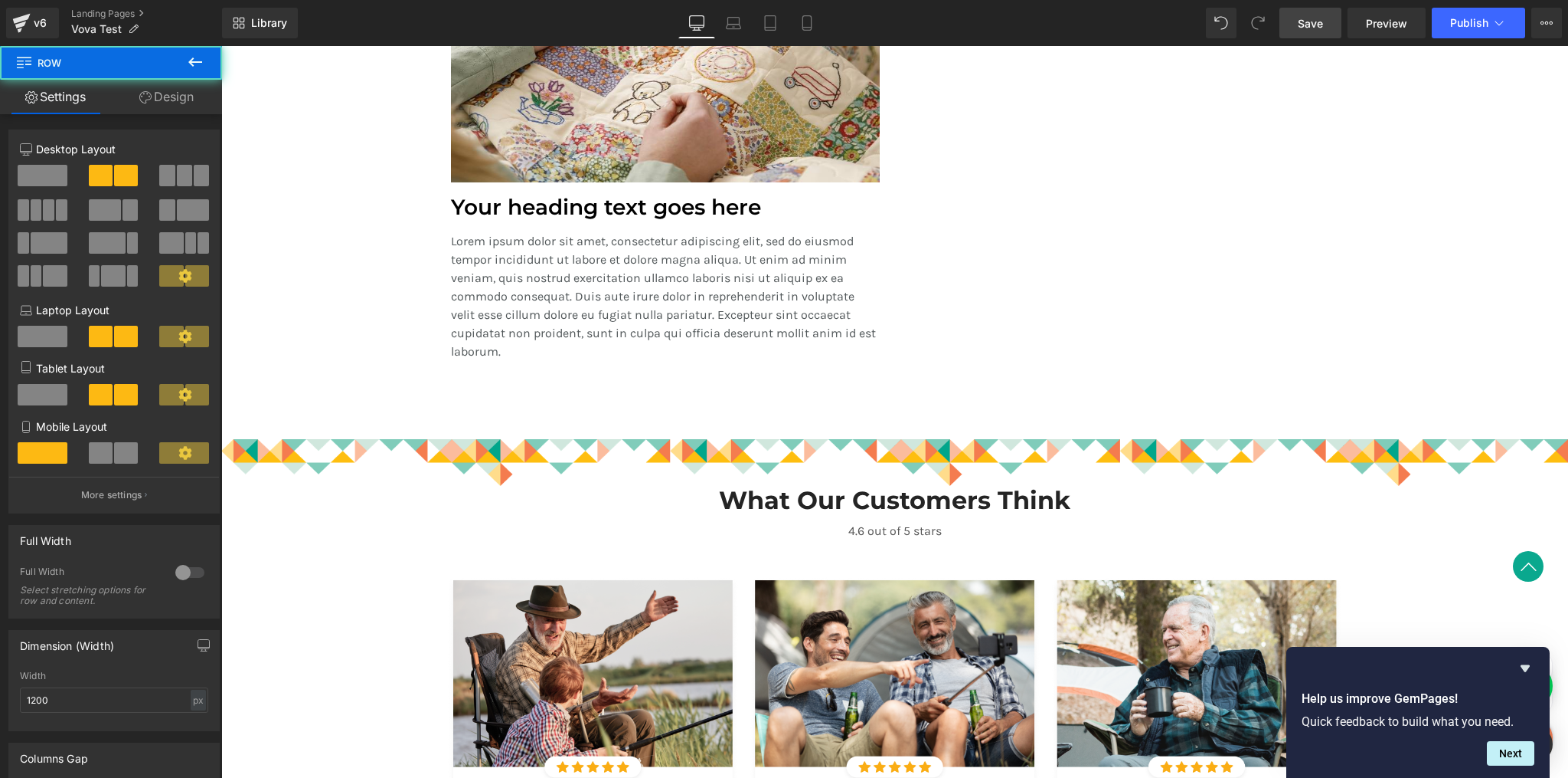
click at [1307, 540] on div "4.6 out of 5 stars" at bounding box center [895, 547] width 896 height 61
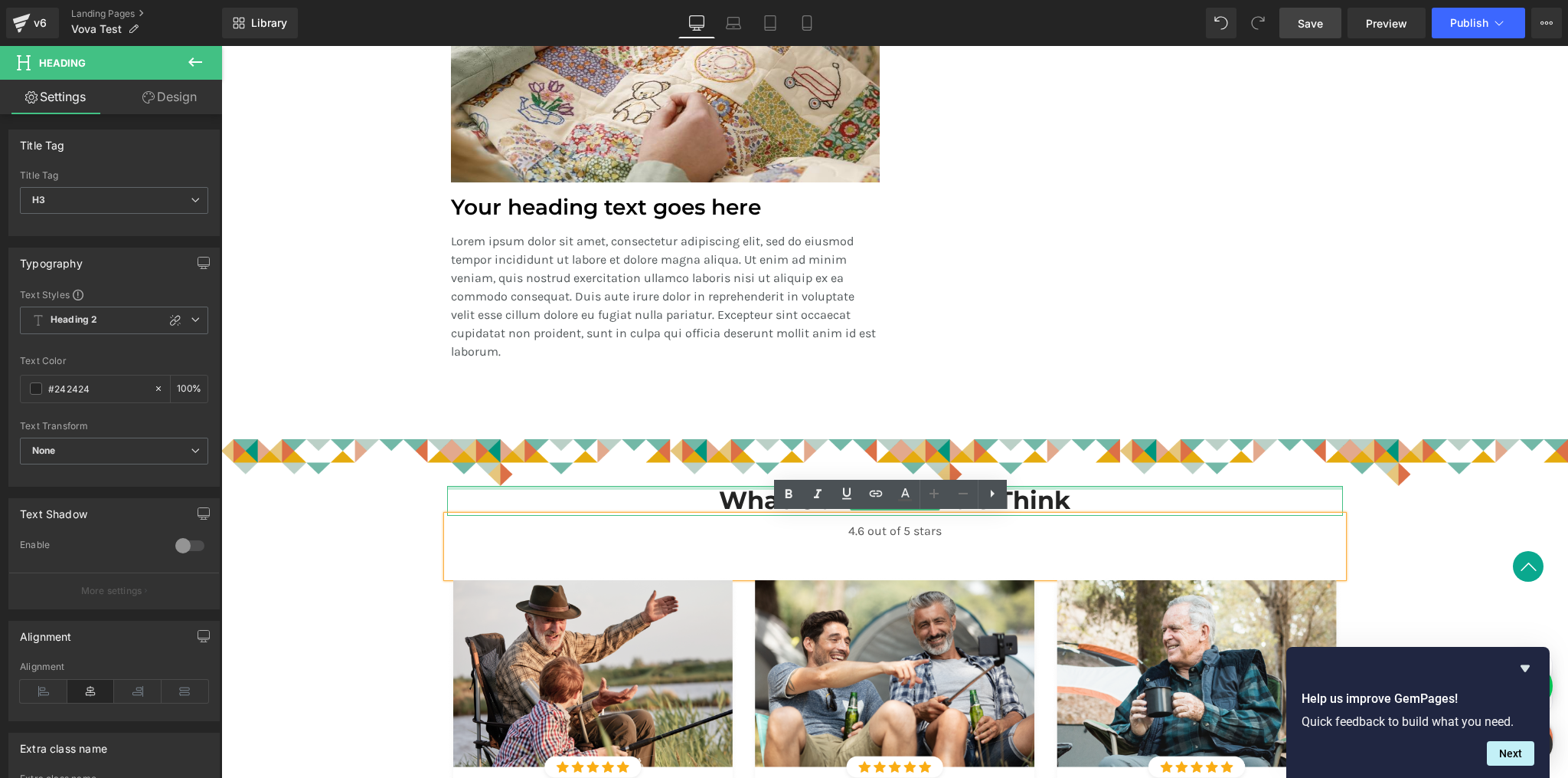
drag, startPoint x: 1077, startPoint y: 485, endPoint x: 1119, endPoint y: 450, distance: 54.7
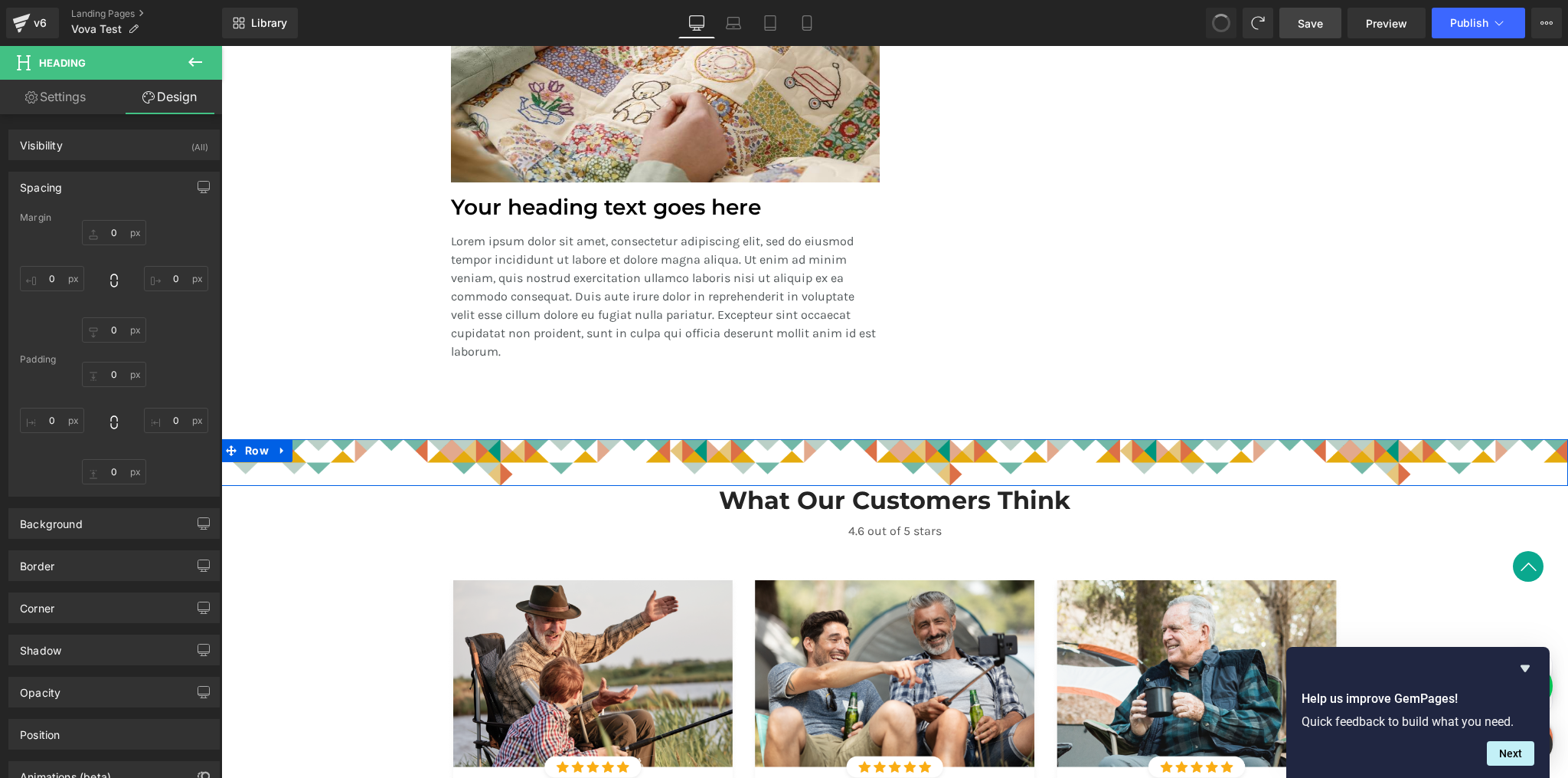
type input "0"
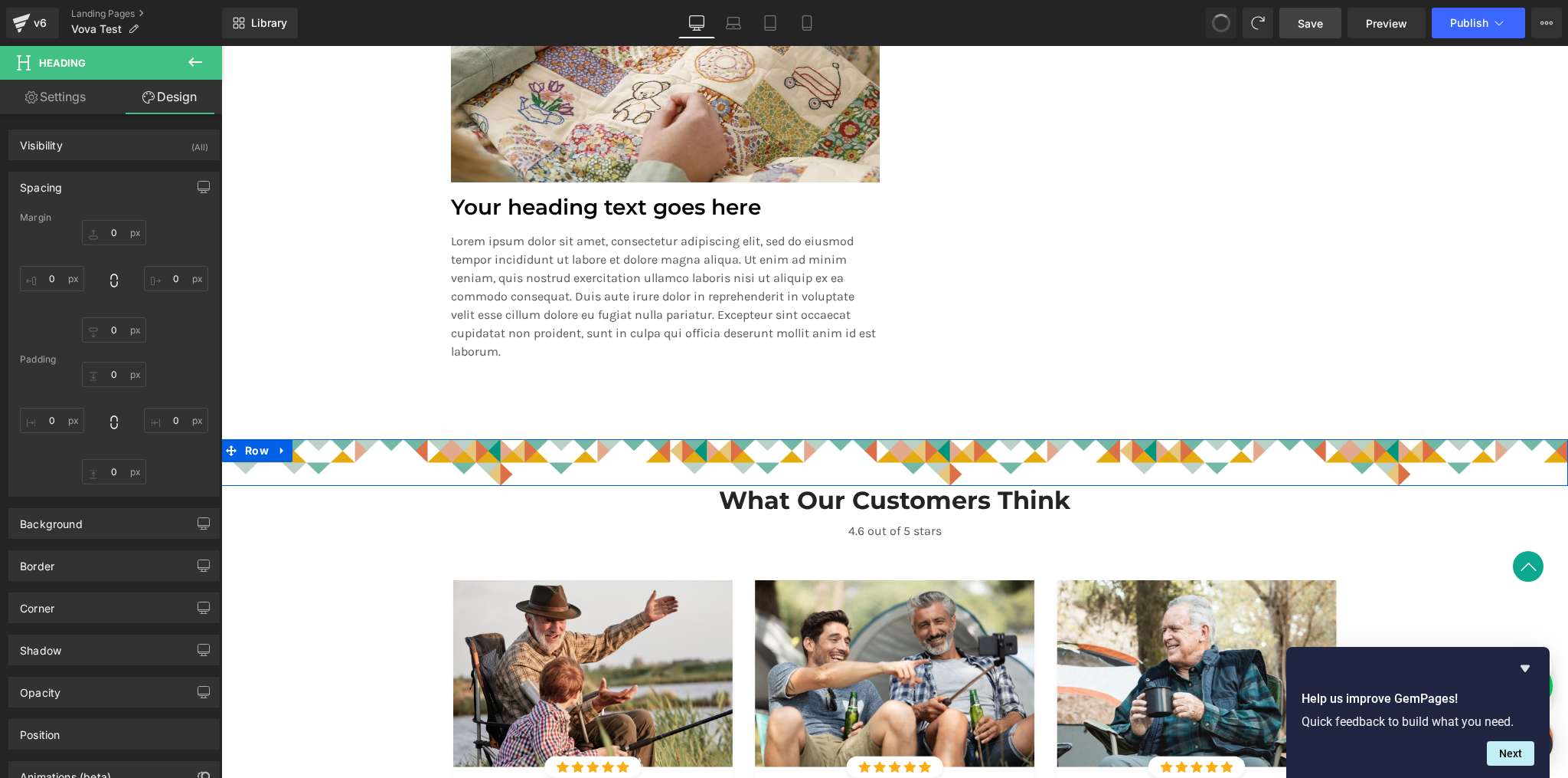
type input "0"
click at [1358, 461] on img at bounding box center [895, 463] width 1347 height 47
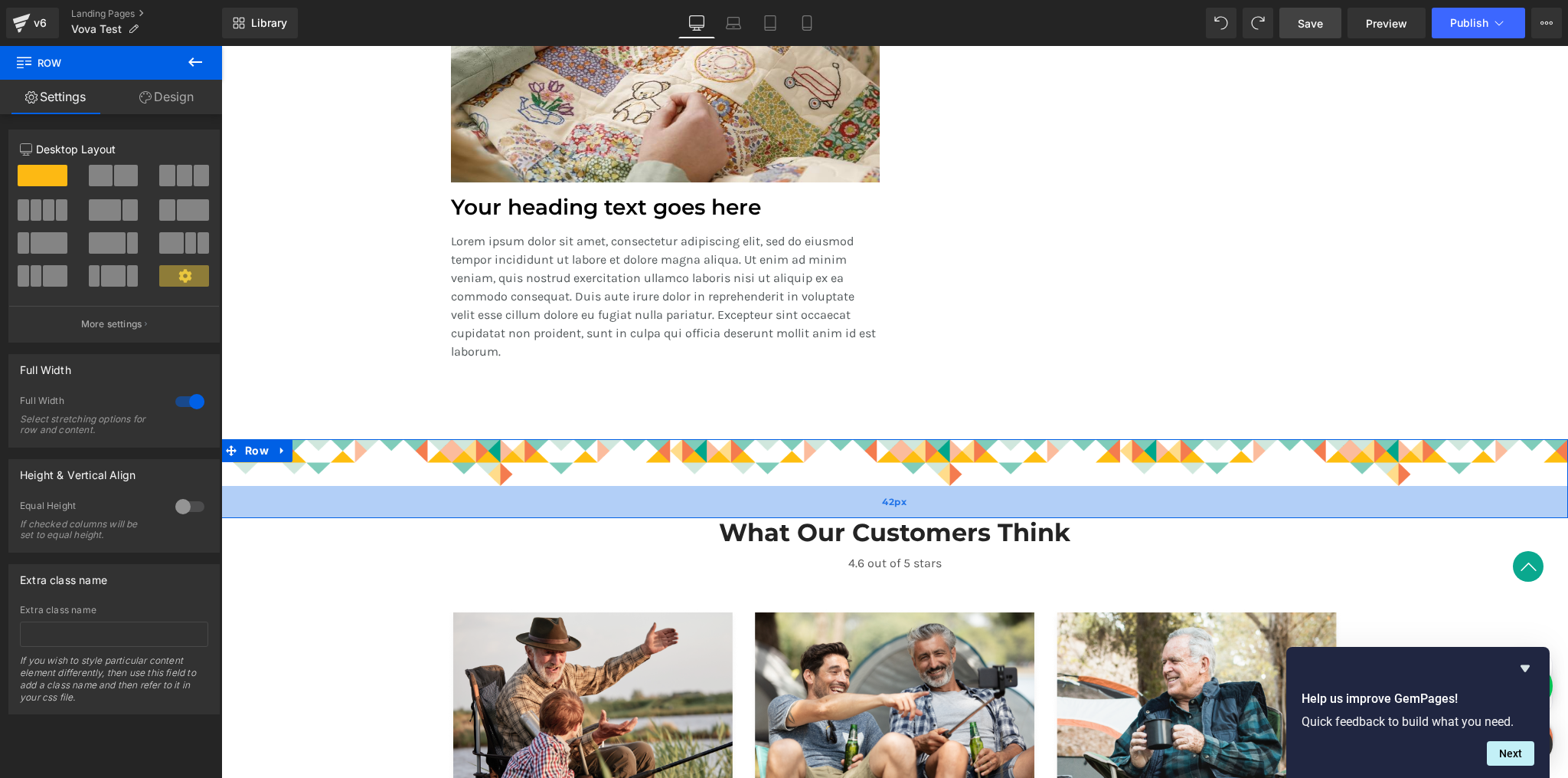
drag, startPoint x: 1327, startPoint y: 483, endPoint x: 1329, endPoint y: 508, distance: 25.1
click at [1329, 515] on div "42px" at bounding box center [895, 502] width 1347 height 32
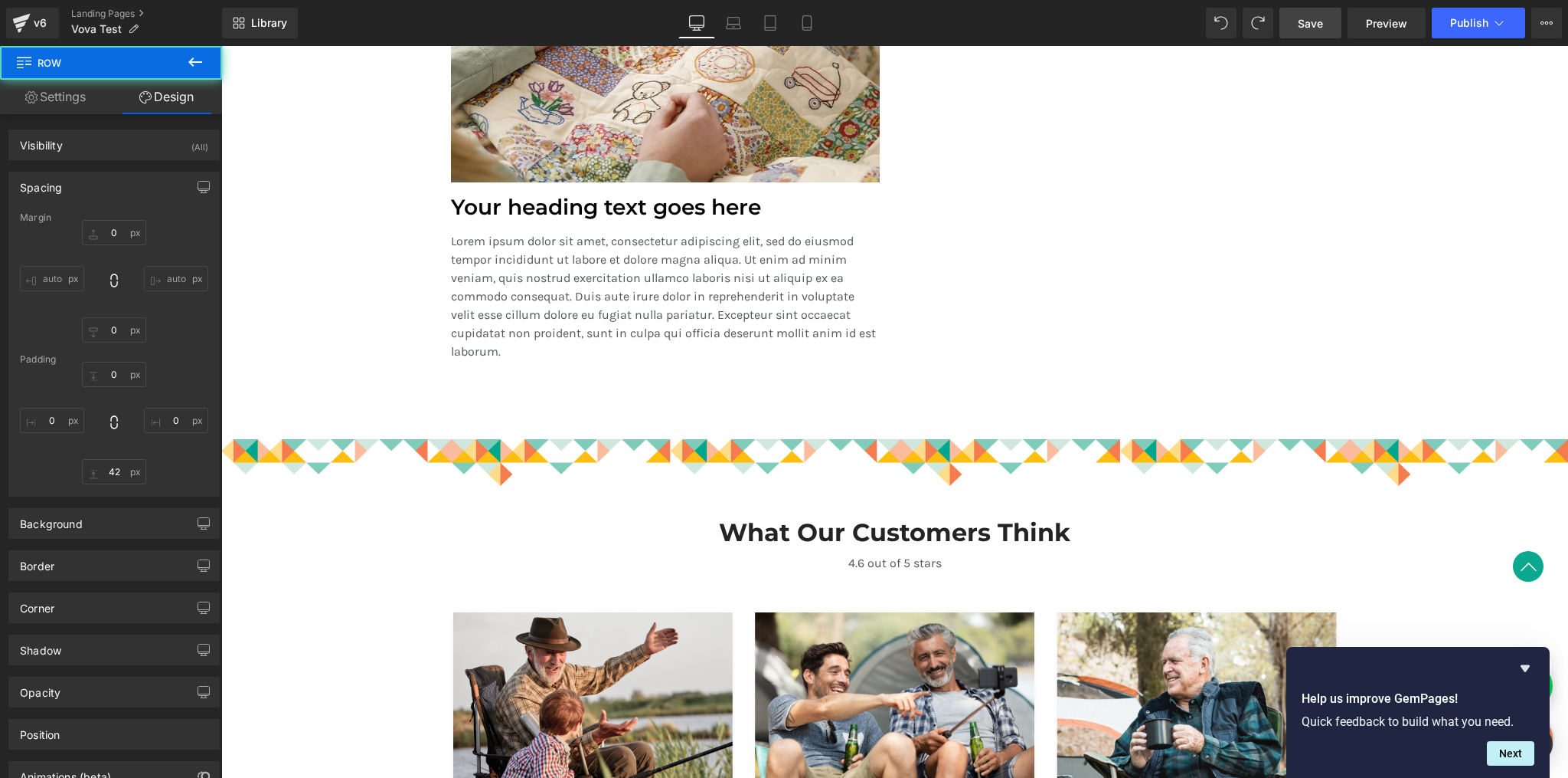
click at [1301, 384] on div "Image Your heading text goes here Heading Lorem ipsum dolor sit amet, consectet…" at bounding box center [895, 169] width 919 height 433
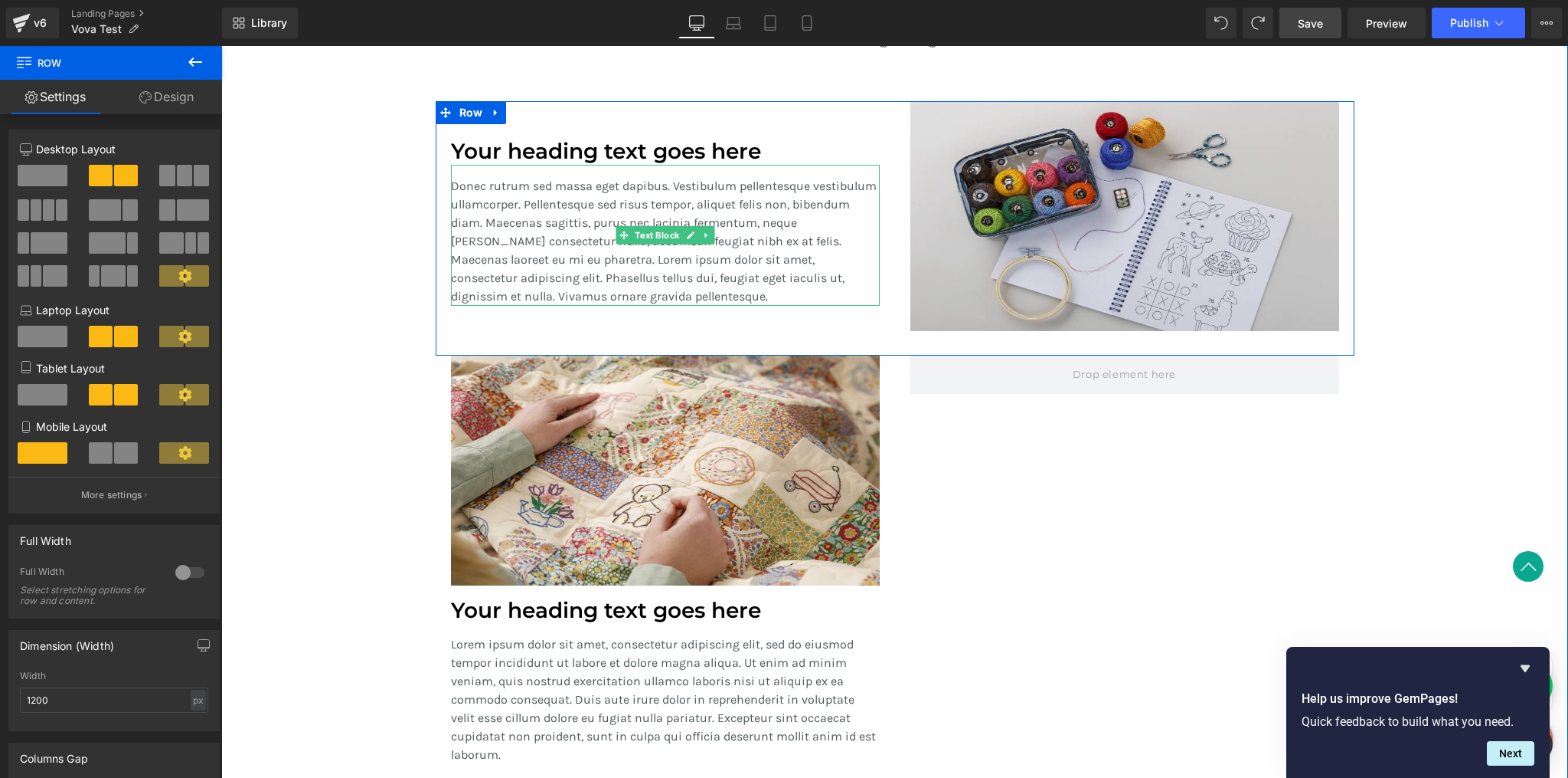
scroll to position [1320, 0]
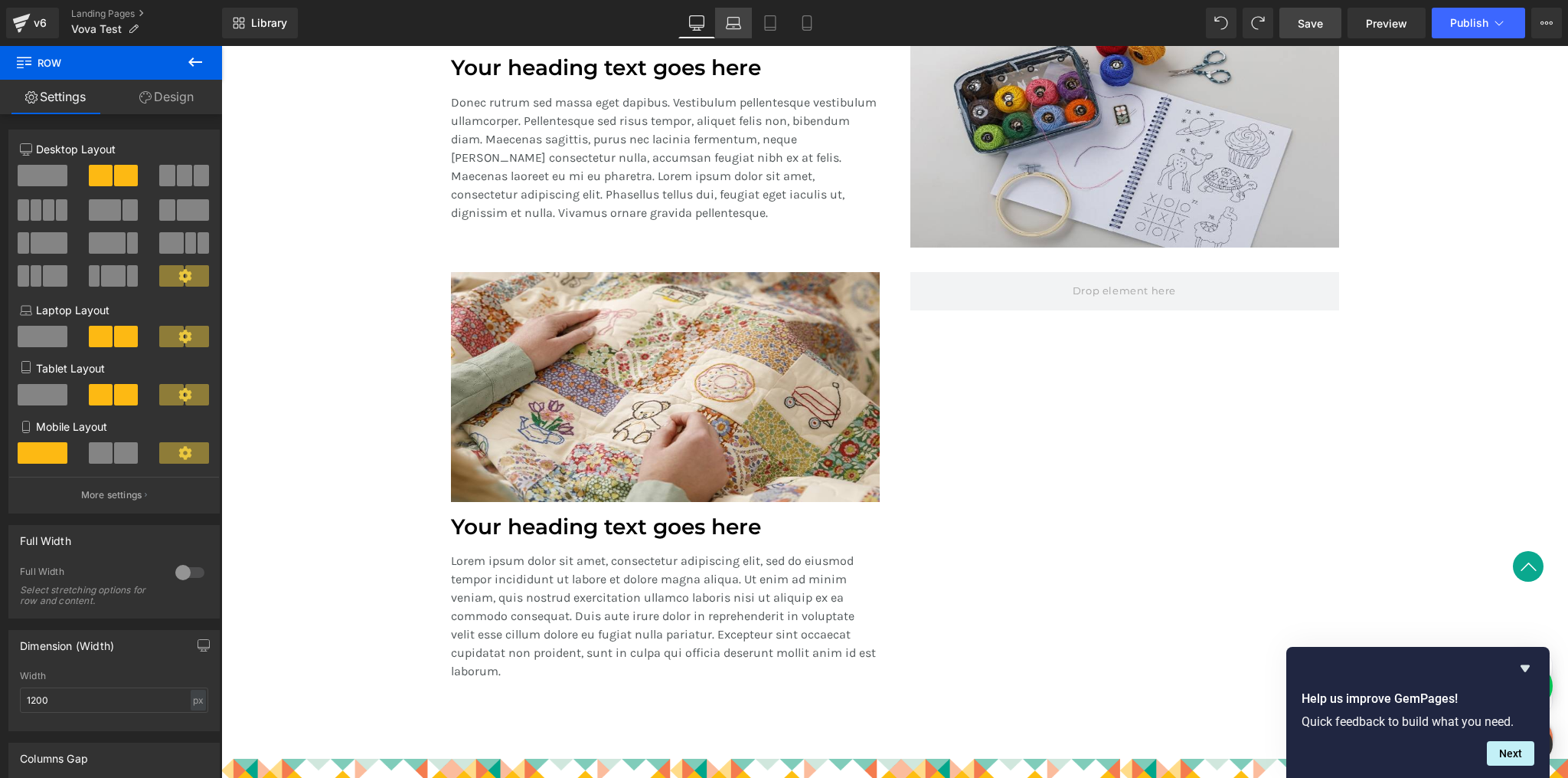
click at [731, 27] on icon at bounding box center [733, 23] width 15 height 15
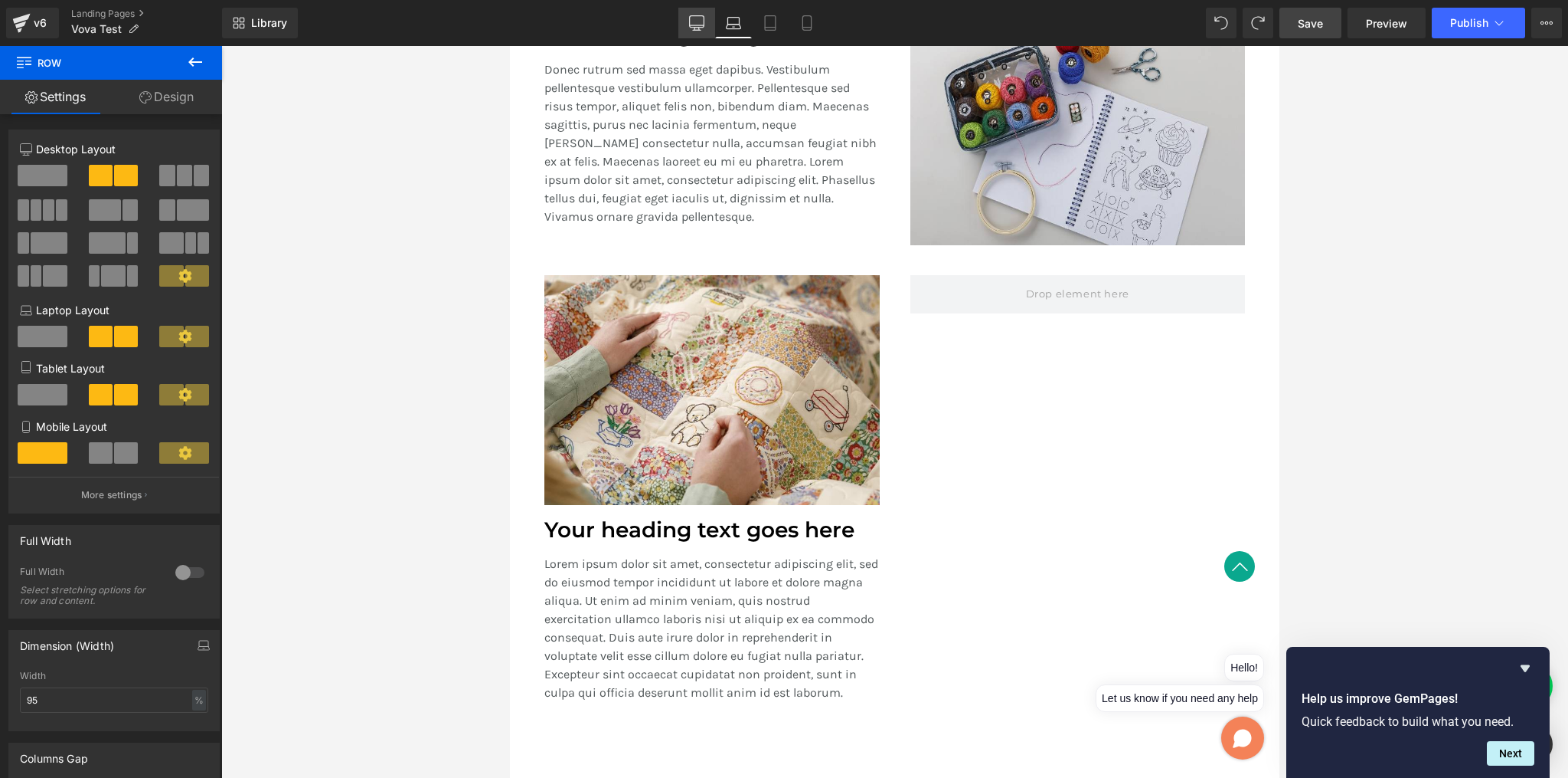
click at [698, 22] on icon at bounding box center [697, 23] width 15 height 15
type input "1200"
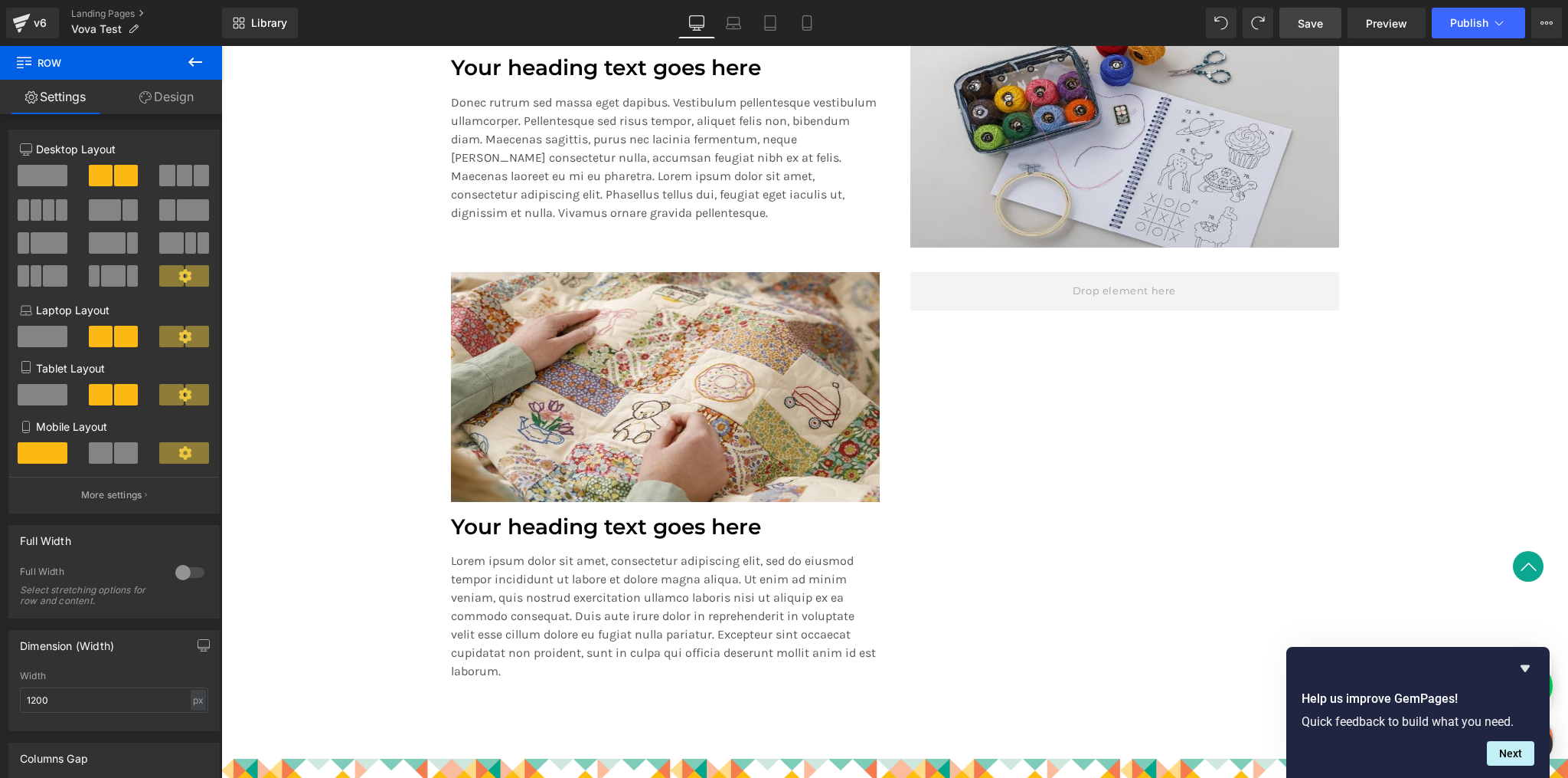
scroll to position [1397, 0]
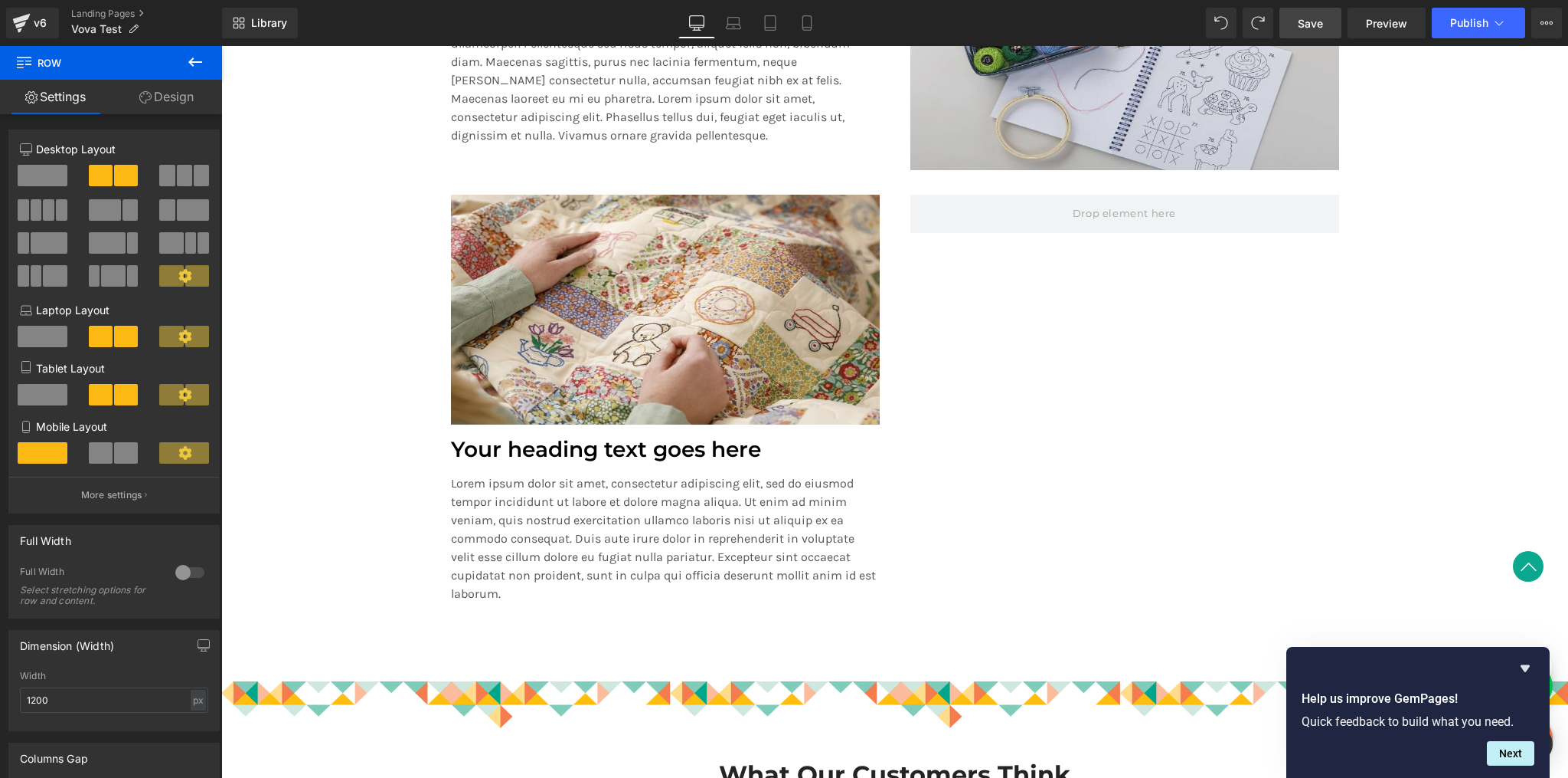
click at [687, 466] on div "Lorem ipsum dolor sit amet, consectetur adipiscing elit, sed do eiusmod tempor …" at bounding box center [665, 532] width 429 height 141
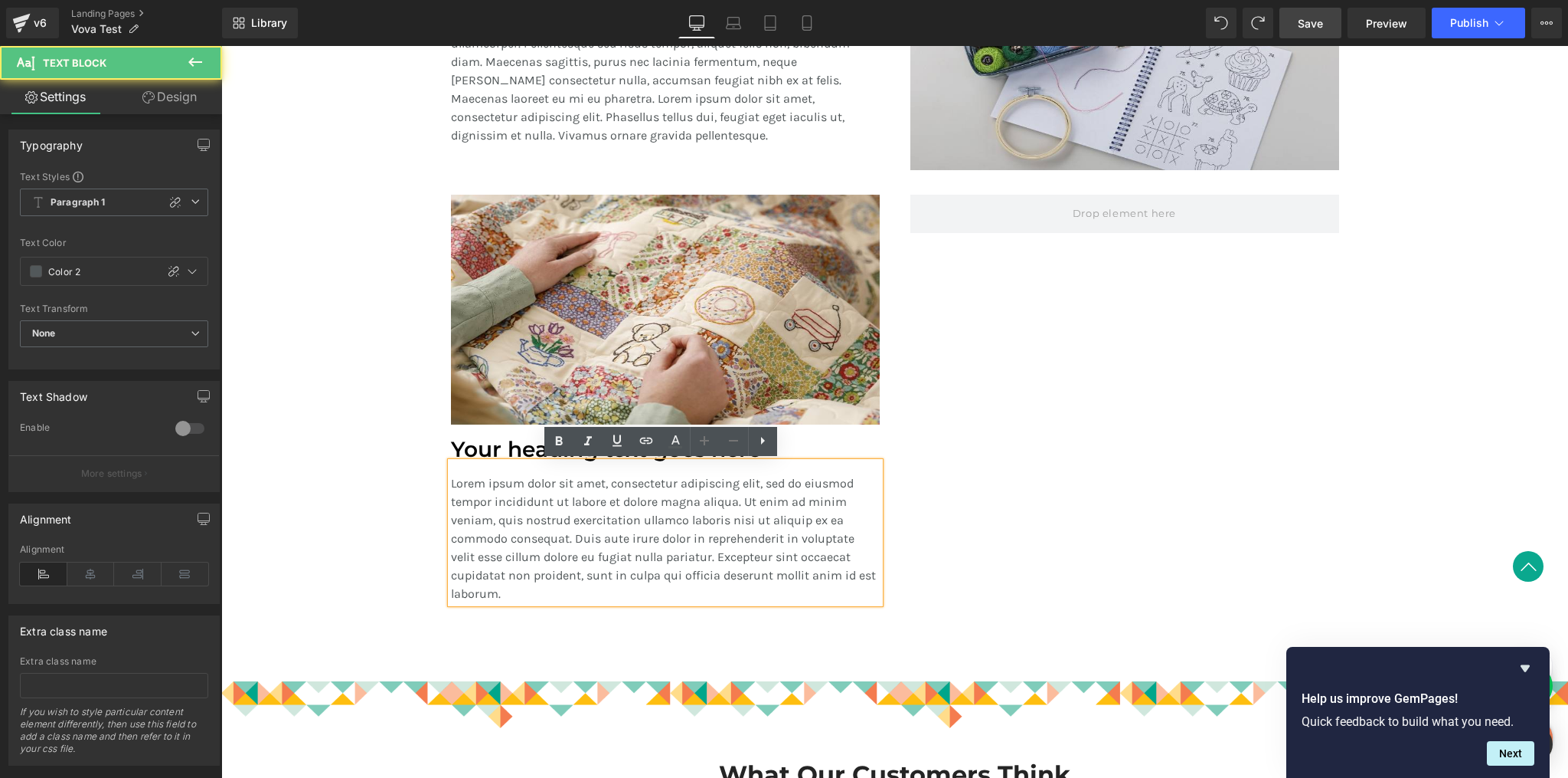
click at [692, 448] on link at bounding box center [705, 442] width 29 height 29
click at [513, 462] on div "Lorem ipsum dolor sit amet, consectetur adipiscing elit, sed do eiusmod tempor …" at bounding box center [665, 532] width 429 height 141
click at [485, 446] on h1 "Your heading text goes here" at bounding box center [665, 450] width 429 height 26
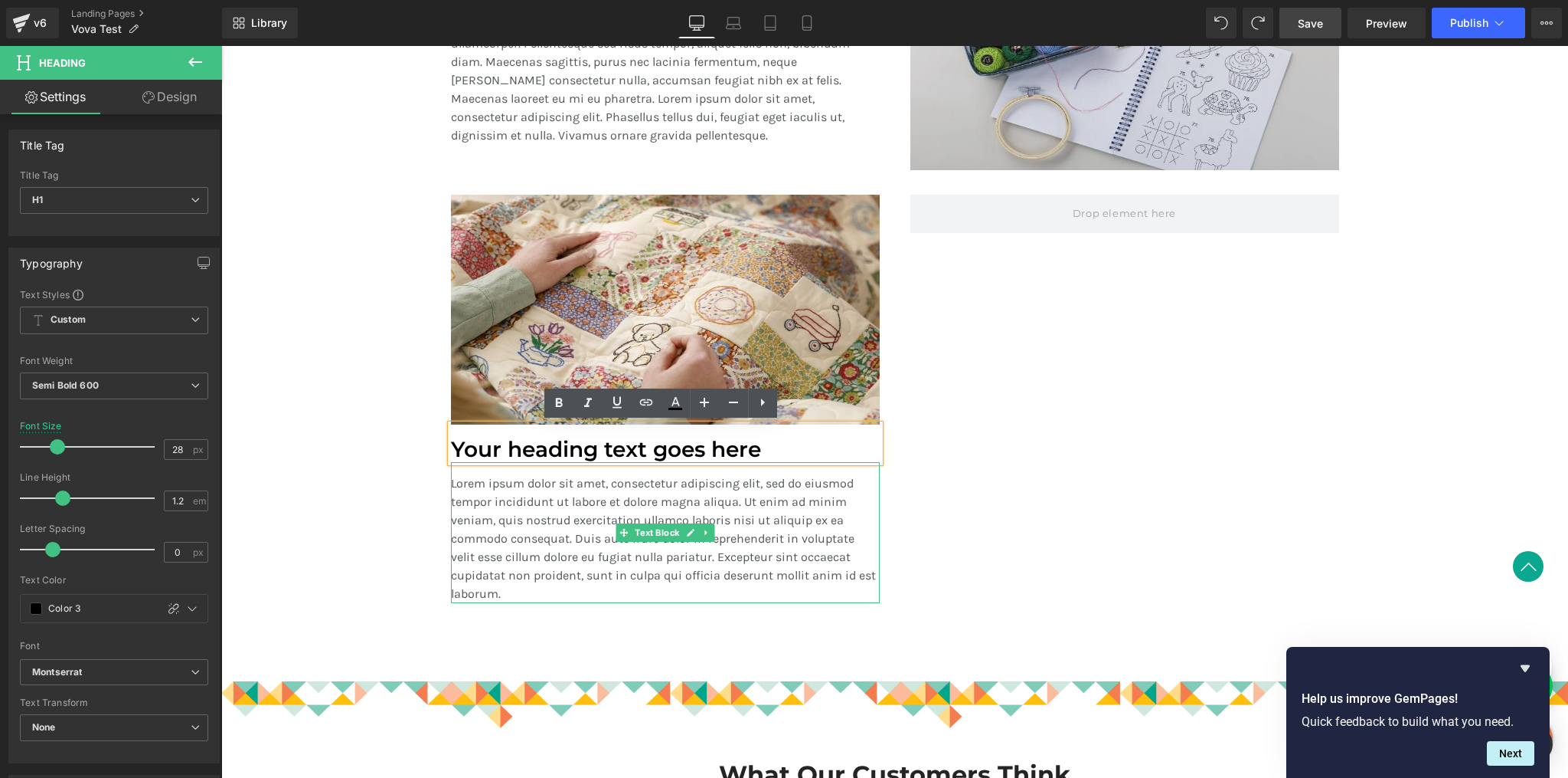
click at [736, 523] on p "Lorem ipsum dolor sit amet, consectetur adipiscing elit, sed do eiusmod tempor …" at bounding box center [665, 538] width 429 height 129
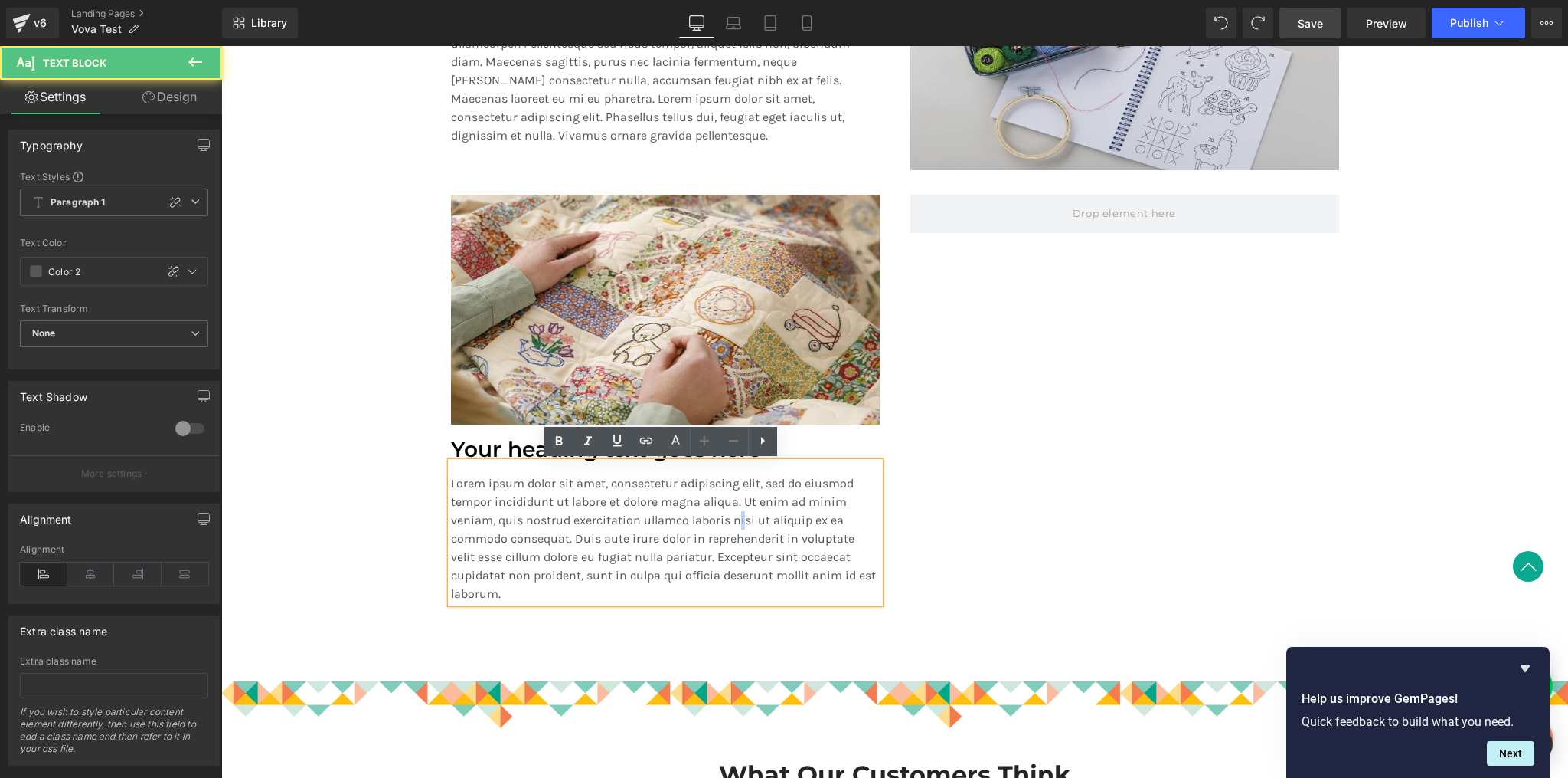
click at [921, 474] on div at bounding box center [1125, 400] width 459 height 409
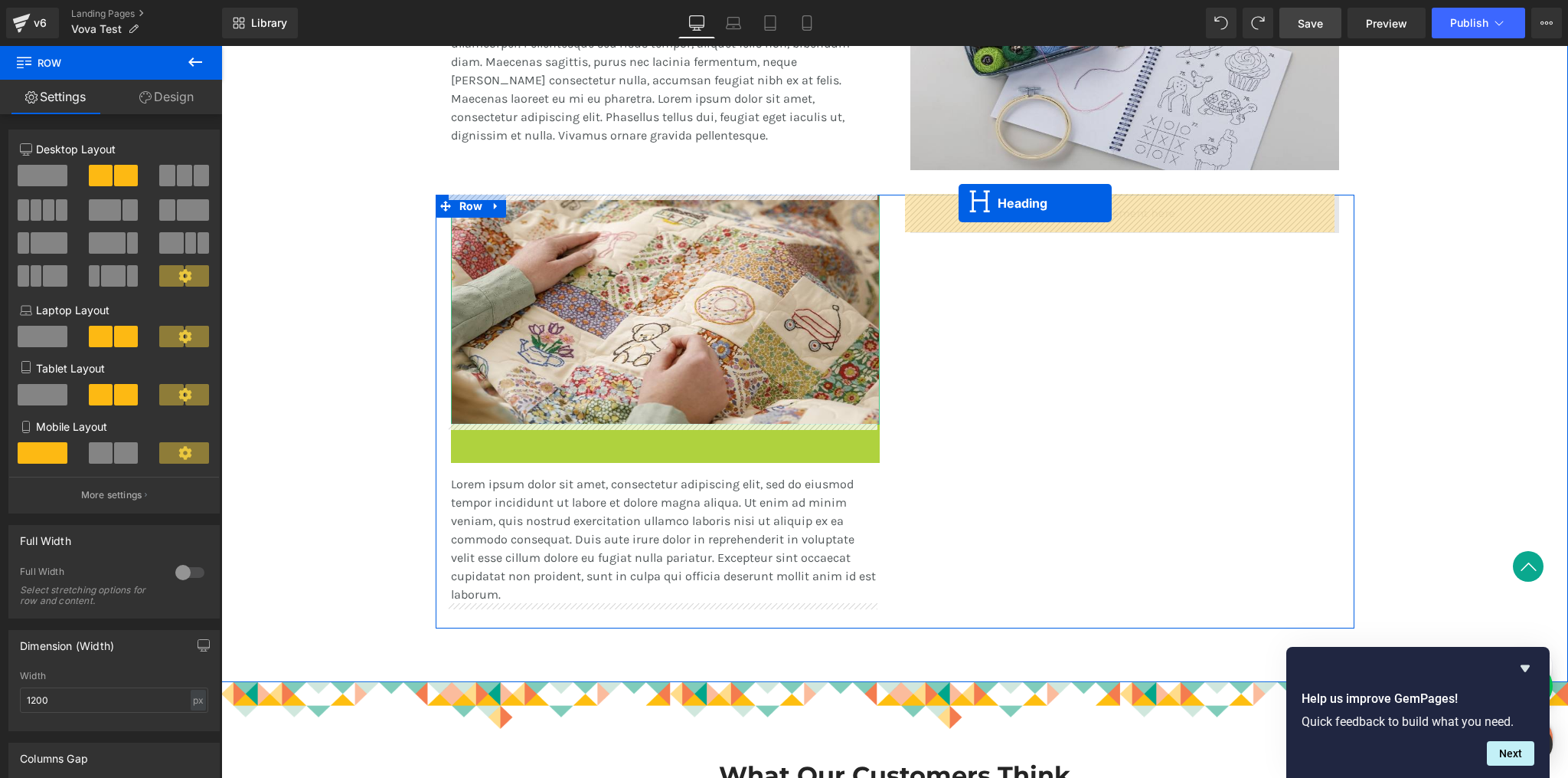
drag, startPoint x: 626, startPoint y: 443, endPoint x: 959, endPoint y: 203, distance: 410.5
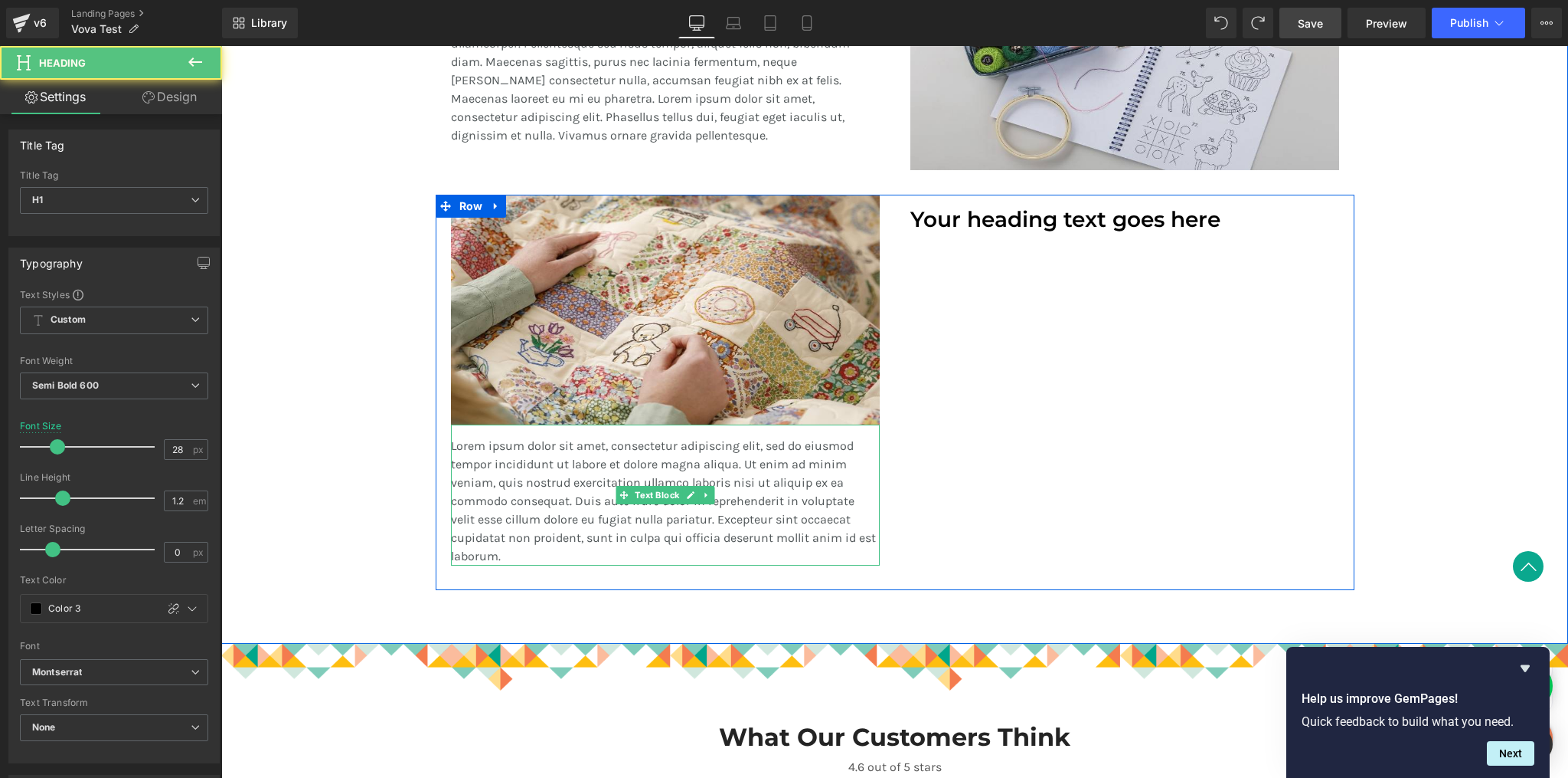
click at [580, 510] on p "Lorem ipsum dolor sit amet, consectetur adipiscing elit, sed do eiusmod tempor …" at bounding box center [665, 501] width 429 height 129
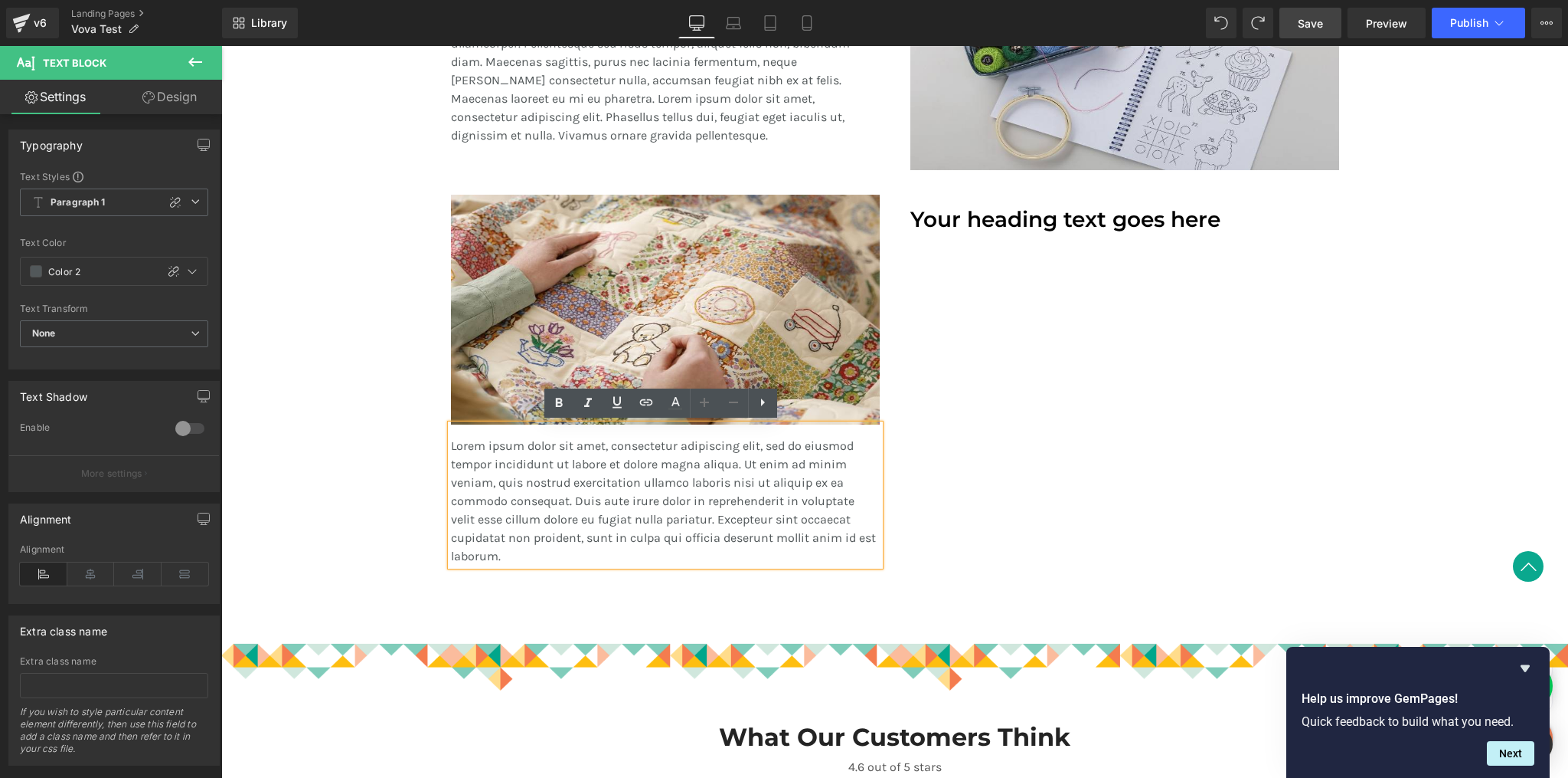
click at [902, 467] on div "Your heading text goes here Heading" at bounding box center [1125, 380] width 459 height 371
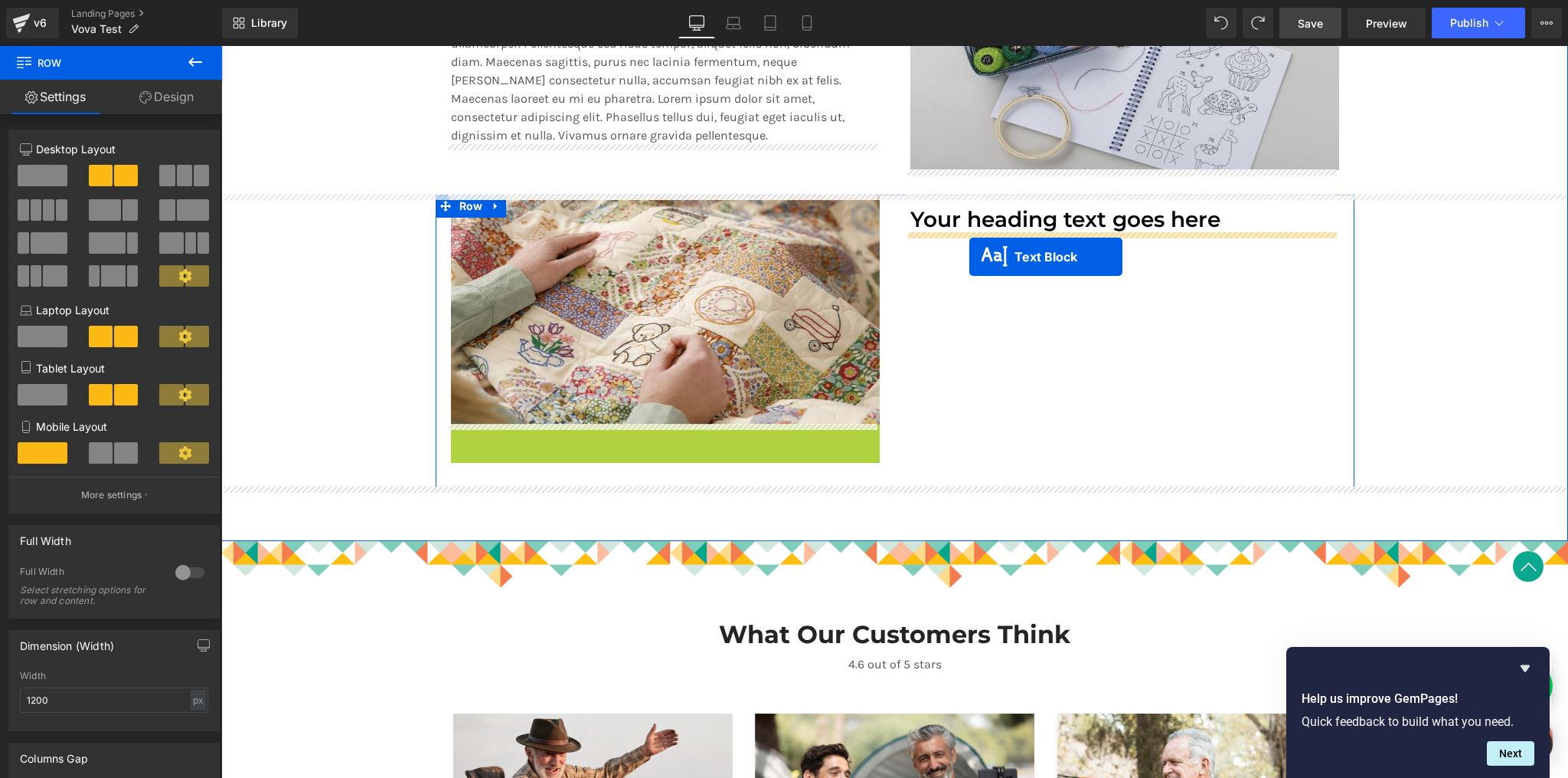
drag, startPoint x: 622, startPoint y: 491, endPoint x: 969, endPoint y: 256, distance: 419.1
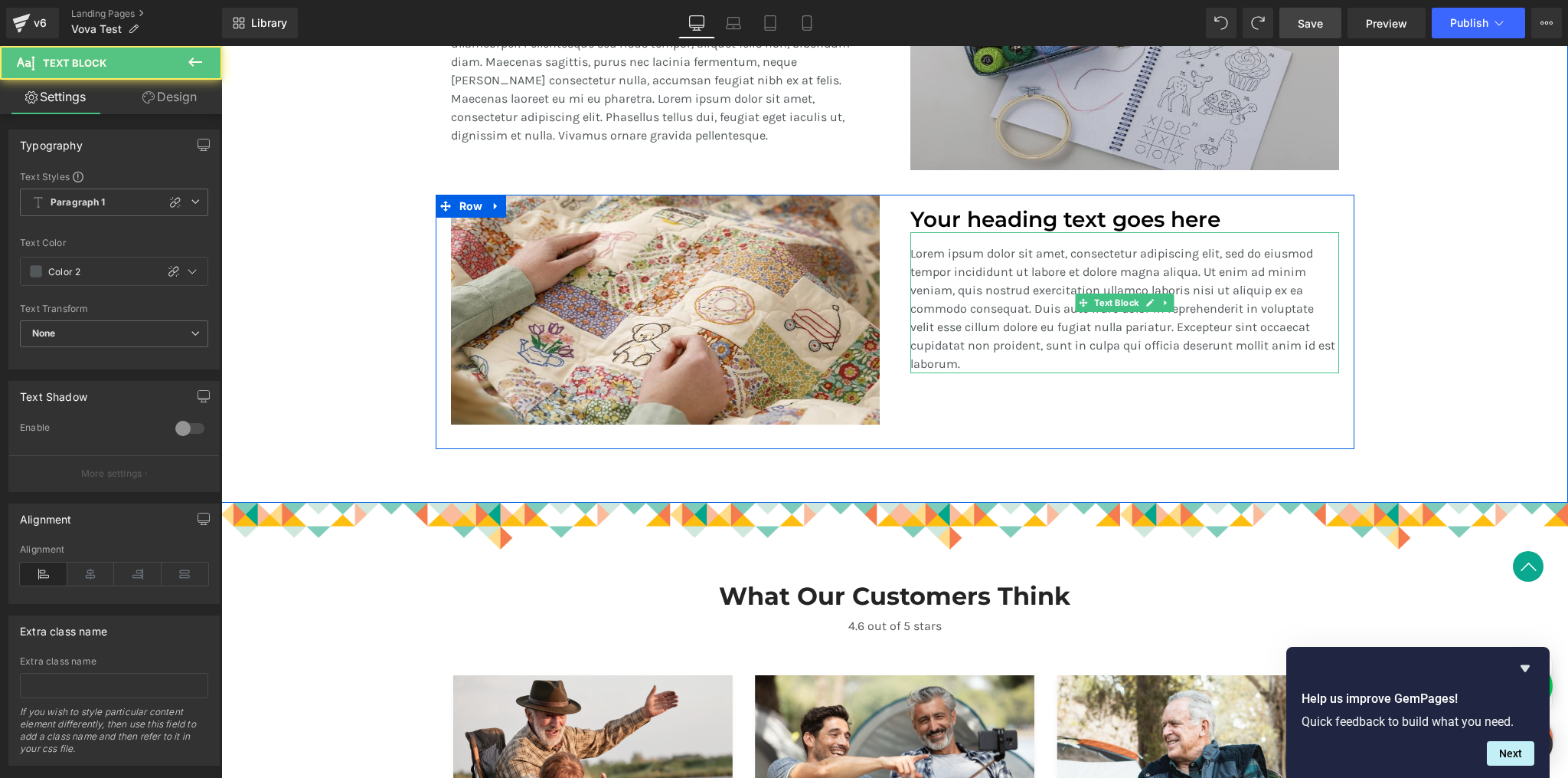
scroll to position [1228, 0]
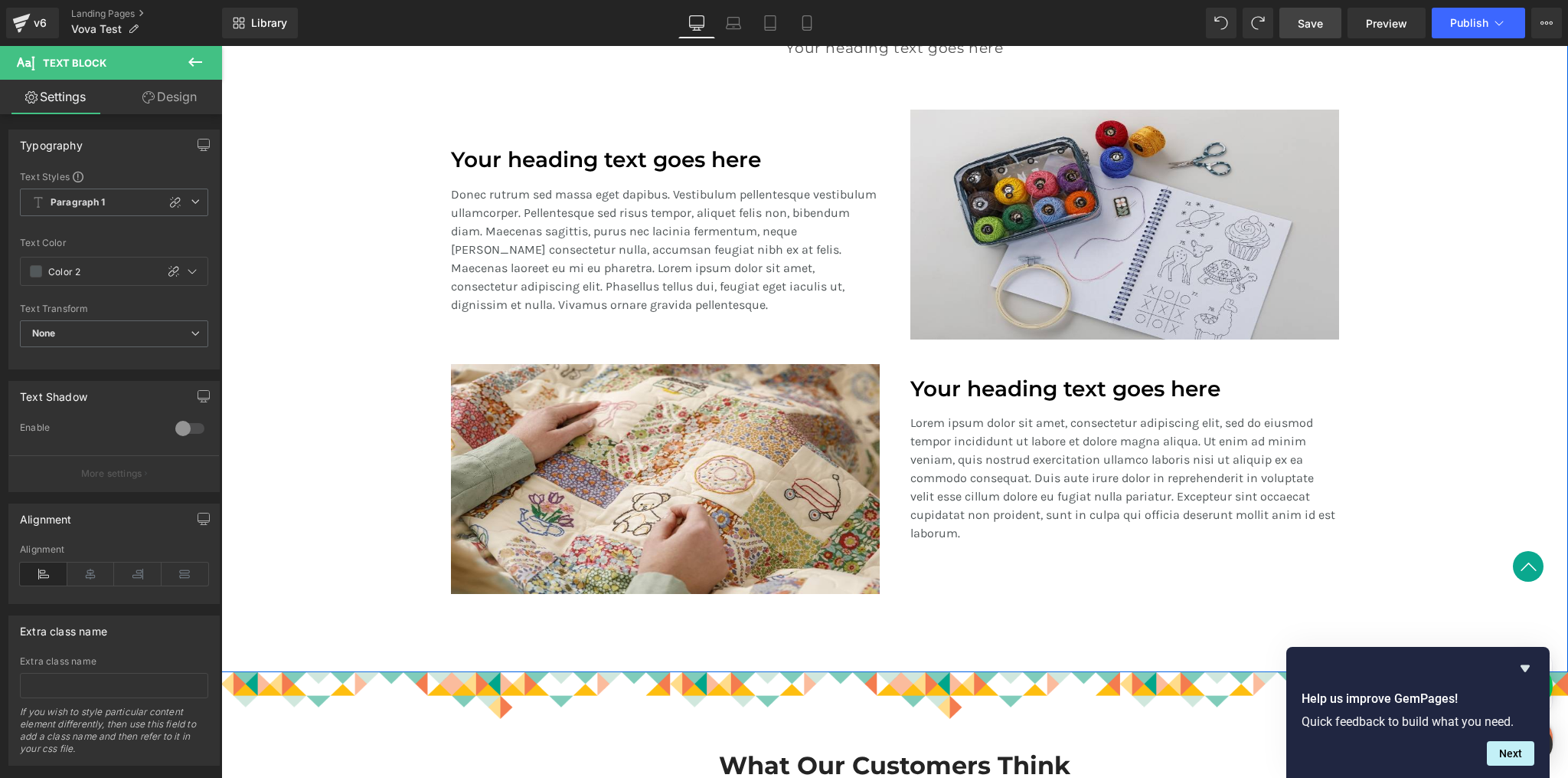
click at [1376, 342] on div "A Revolution In Portable Comfort Heading Your heading text goes here Heading Te…" at bounding box center [895, 297] width 1347 height 643
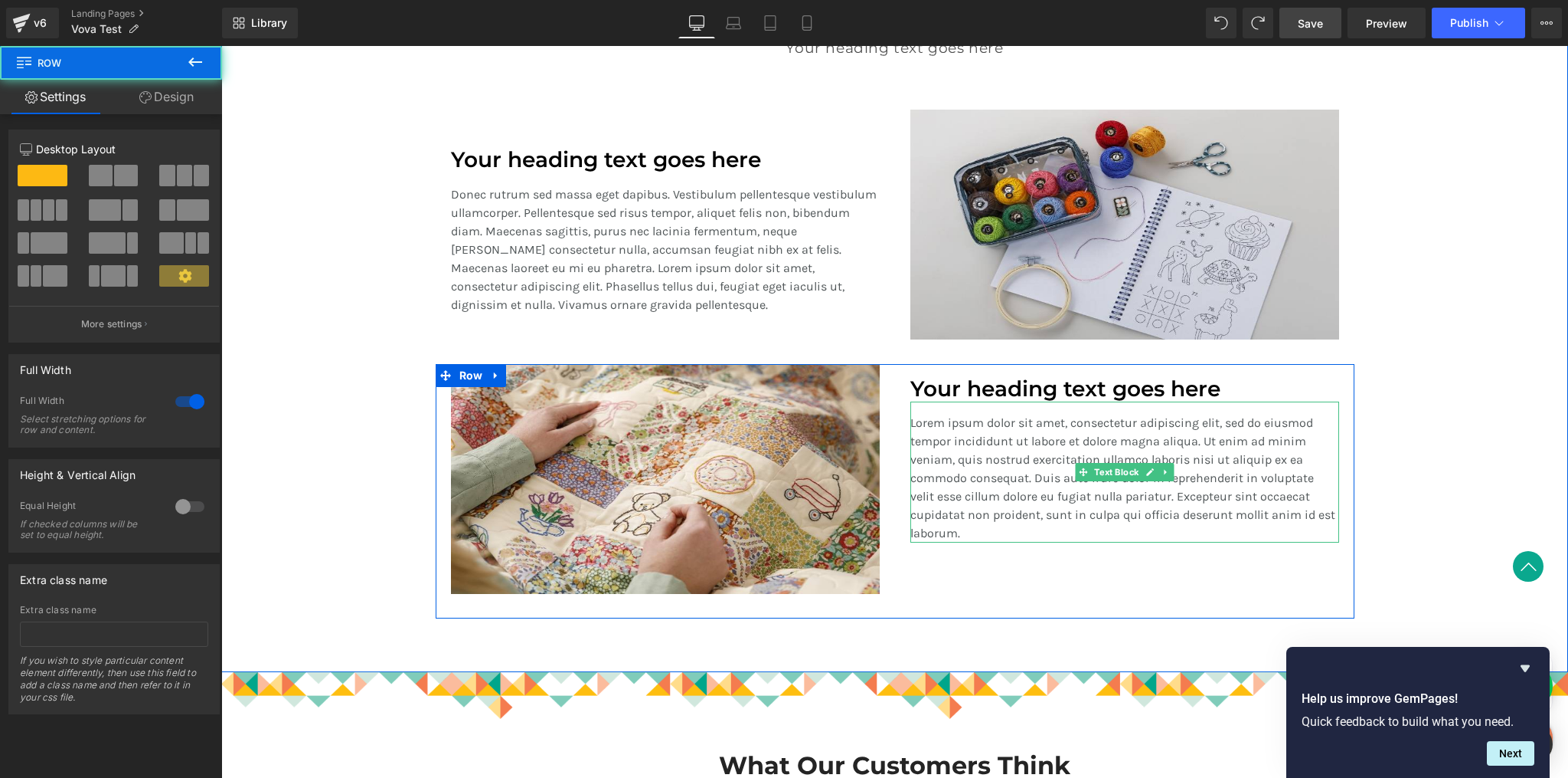
click at [992, 449] on p "Lorem ipsum dolor sit amet, consectetur adipiscing elit, sed do eiusmod tempor …" at bounding box center [1124, 478] width 429 height 129
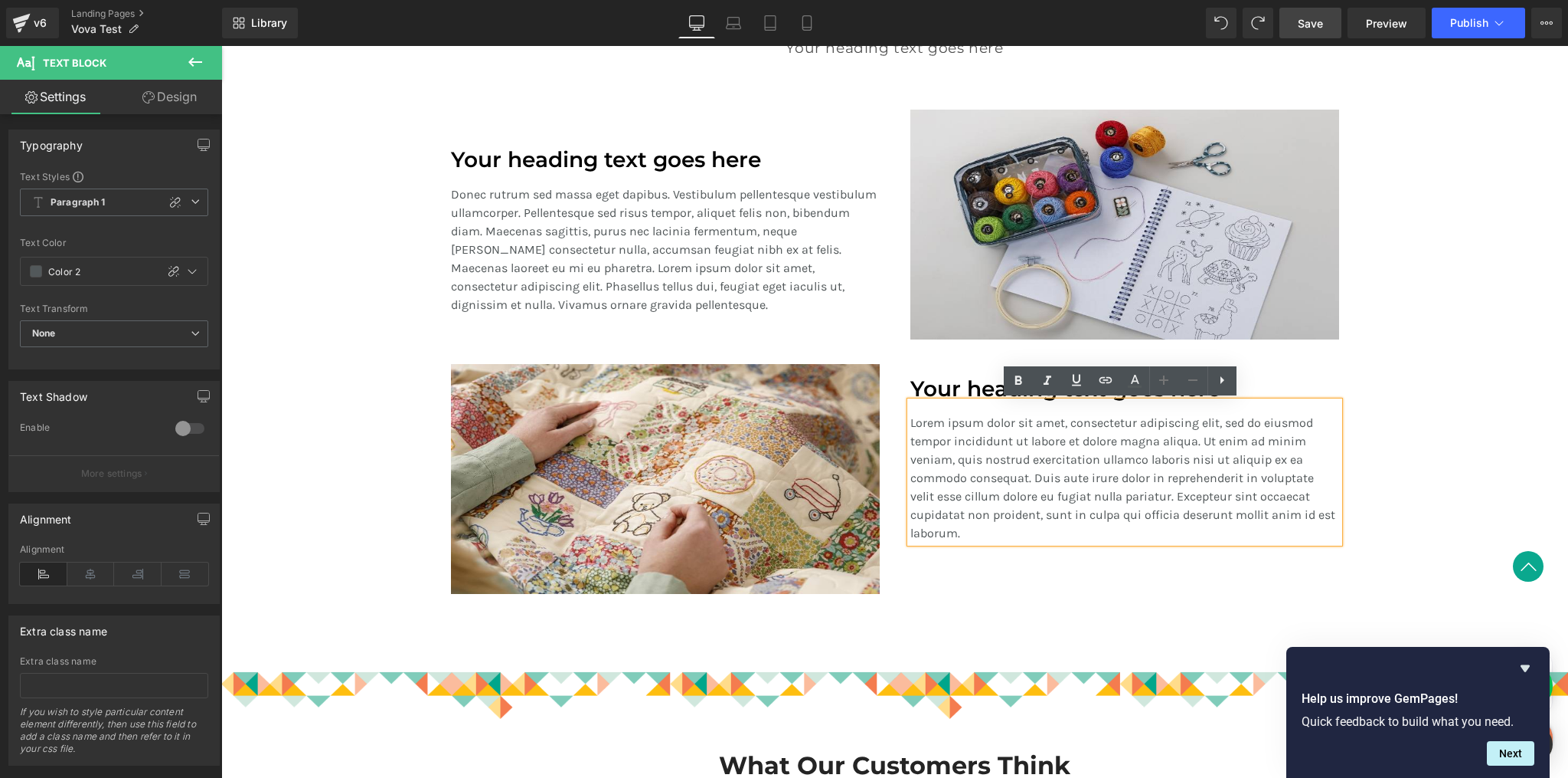
click at [879, 471] on div "Image" at bounding box center [665, 479] width 459 height 230
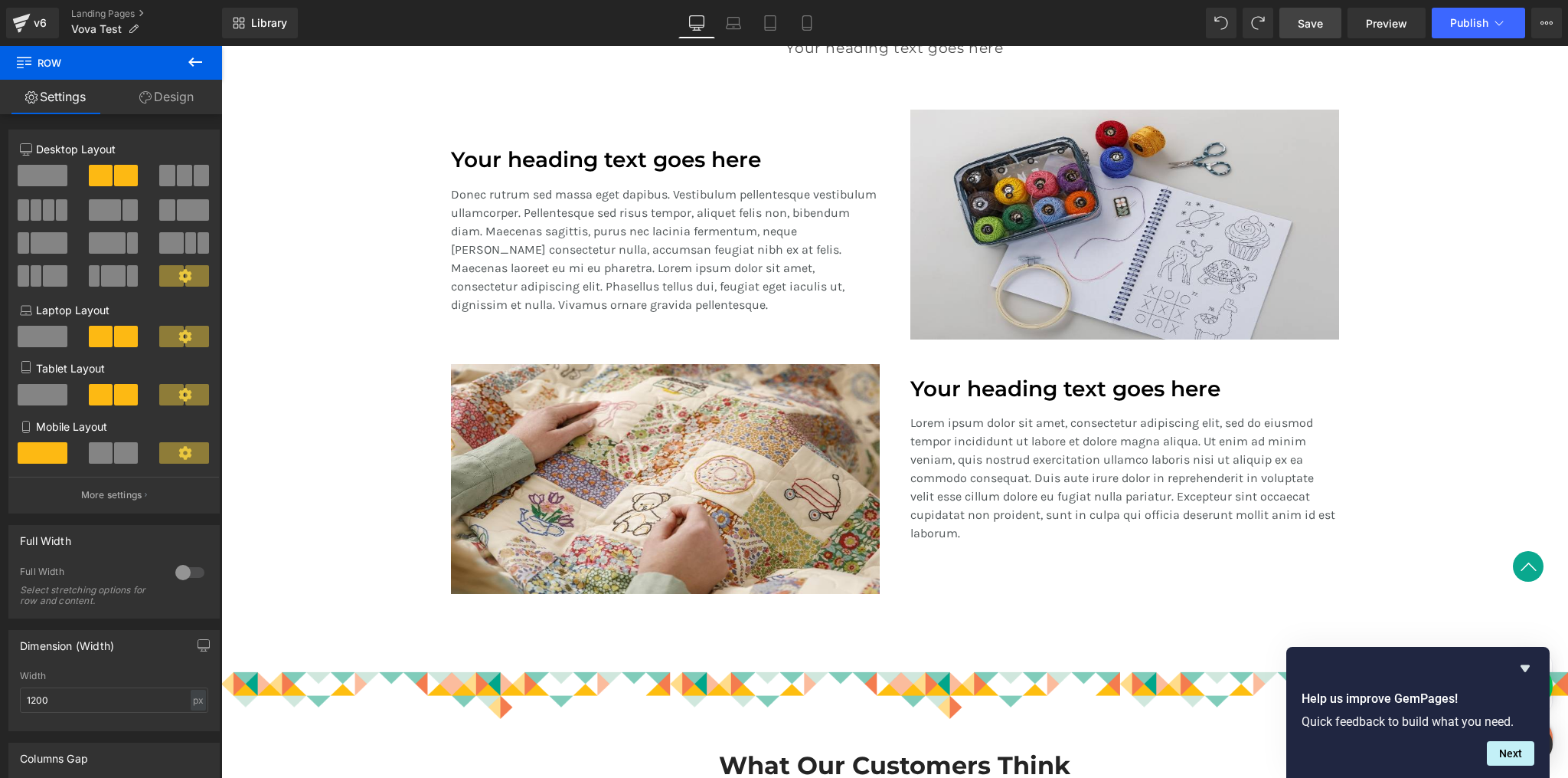
click at [887, 475] on div "Image" at bounding box center [665, 479] width 459 height 230
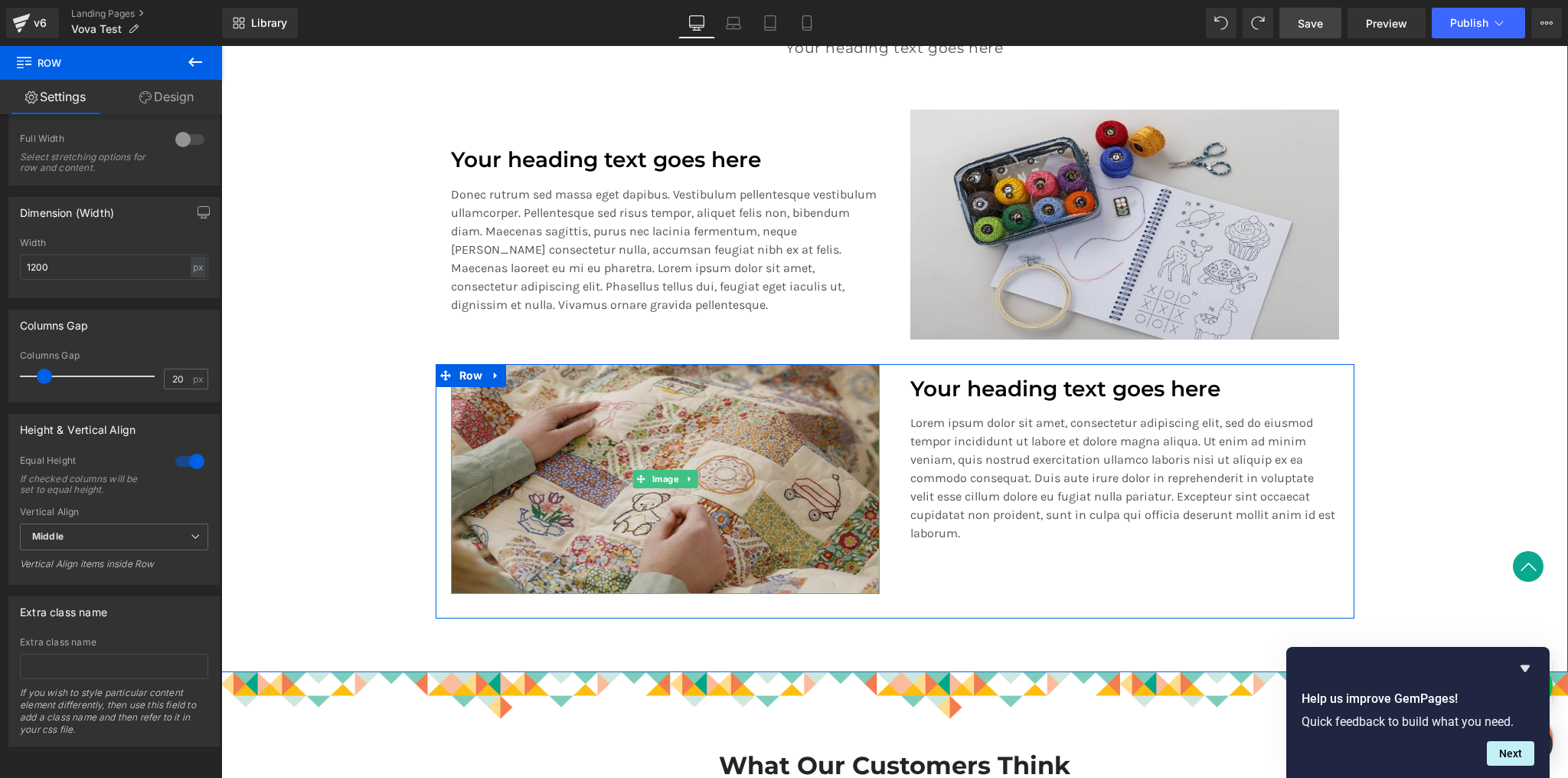
scroll to position [1158, 0]
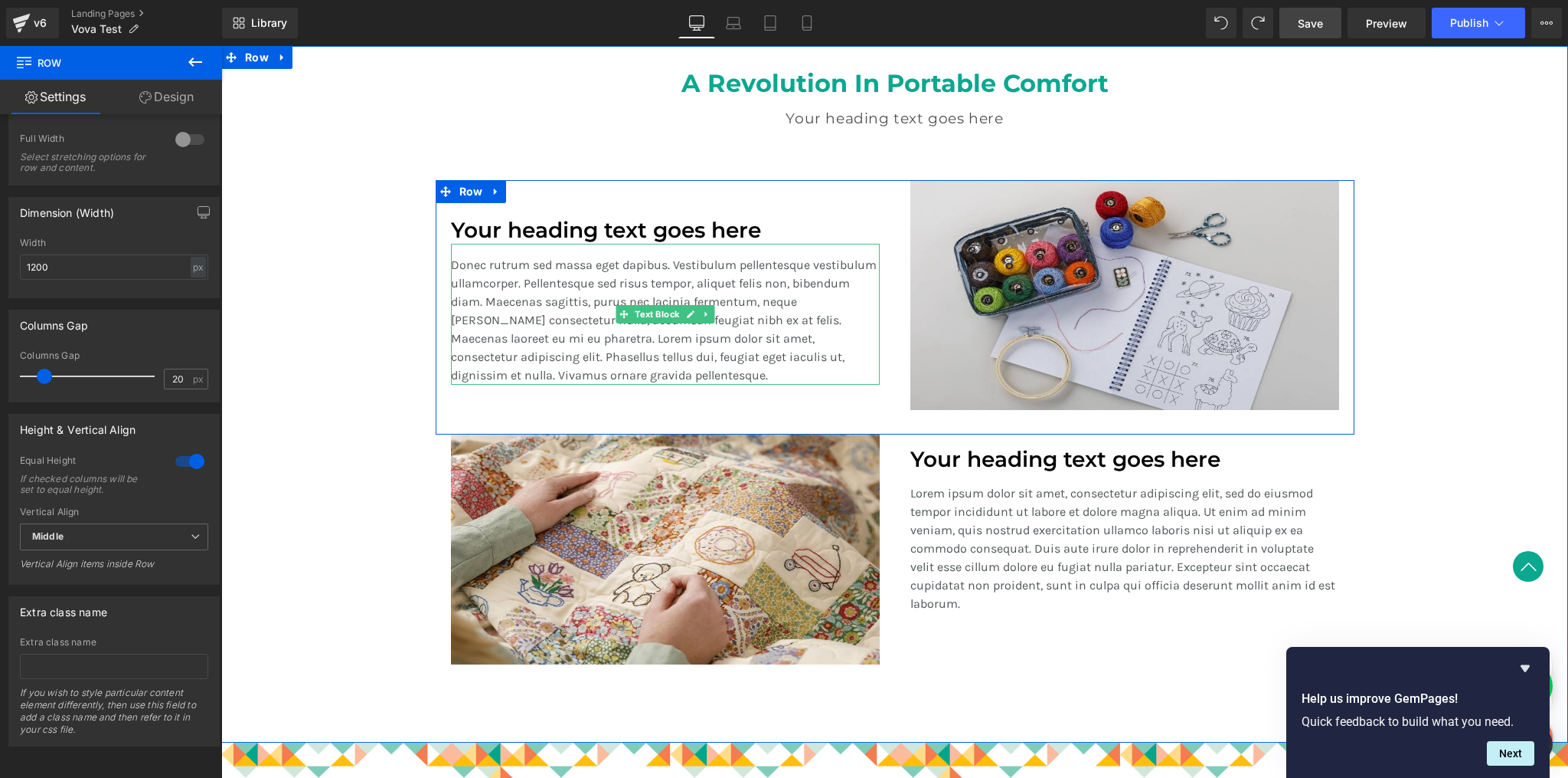
click at [770, 256] on p "Donec rutrum sed massa eget dapibus. Vestibulum pellentesque vestibulum ullamco…" at bounding box center [665, 319] width 429 height 129
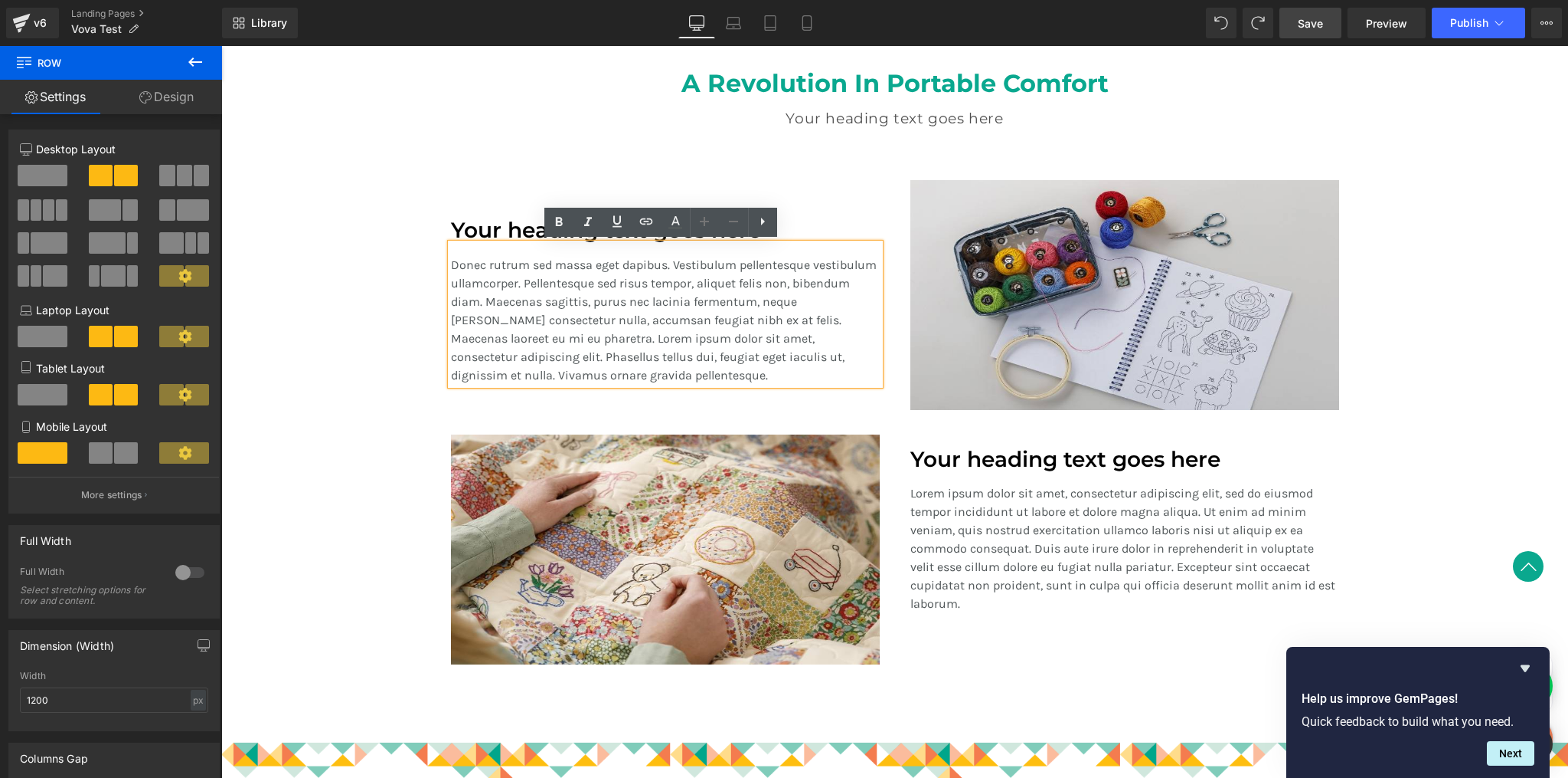
click at [634, 185] on div "Your heading text goes here Heading Donec rutrum sed massa eget dapibus. Vestib…" at bounding box center [665, 295] width 459 height 230
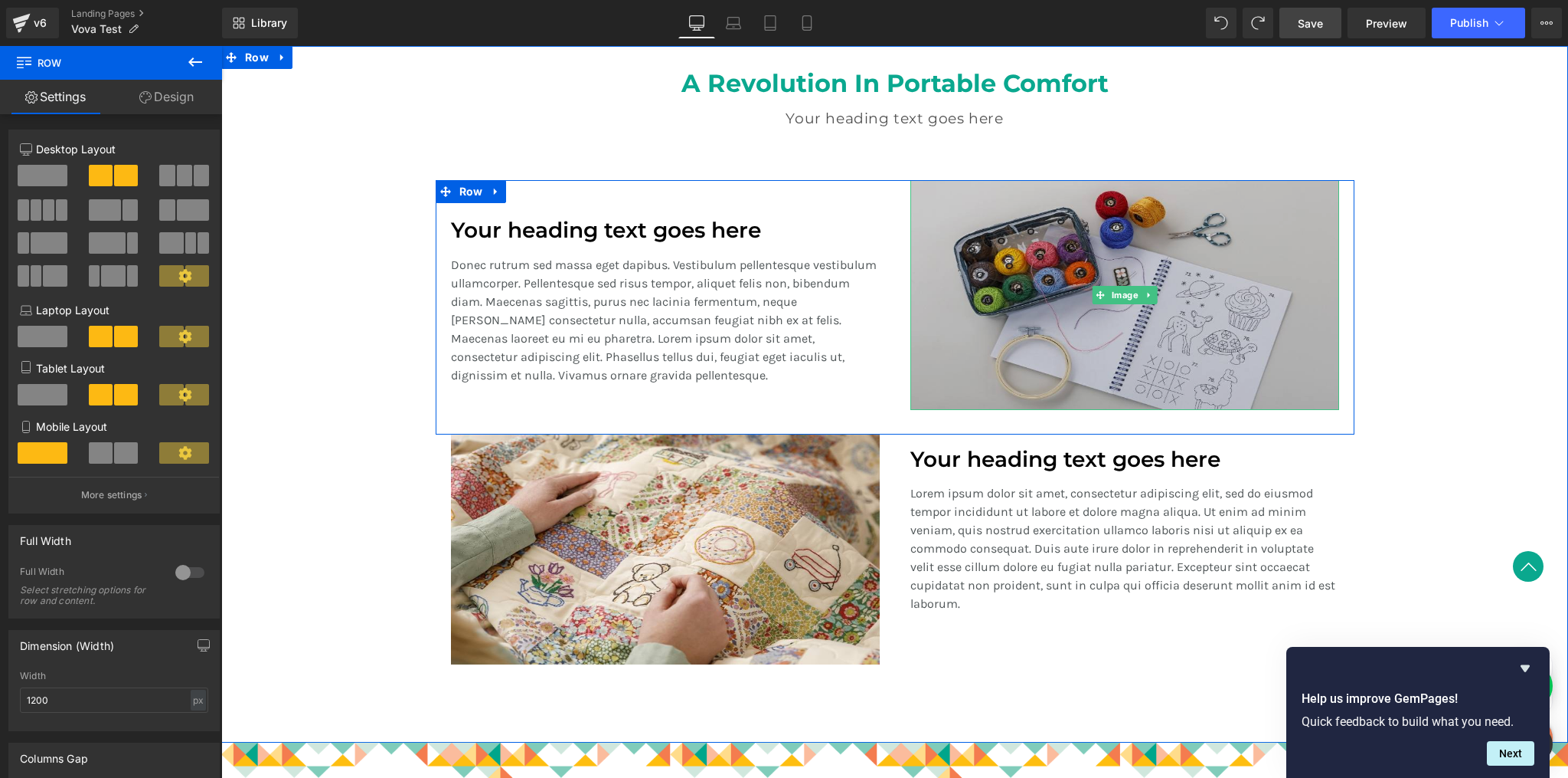
click at [953, 258] on img at bounding box center [1124, 295] width 429 height 230
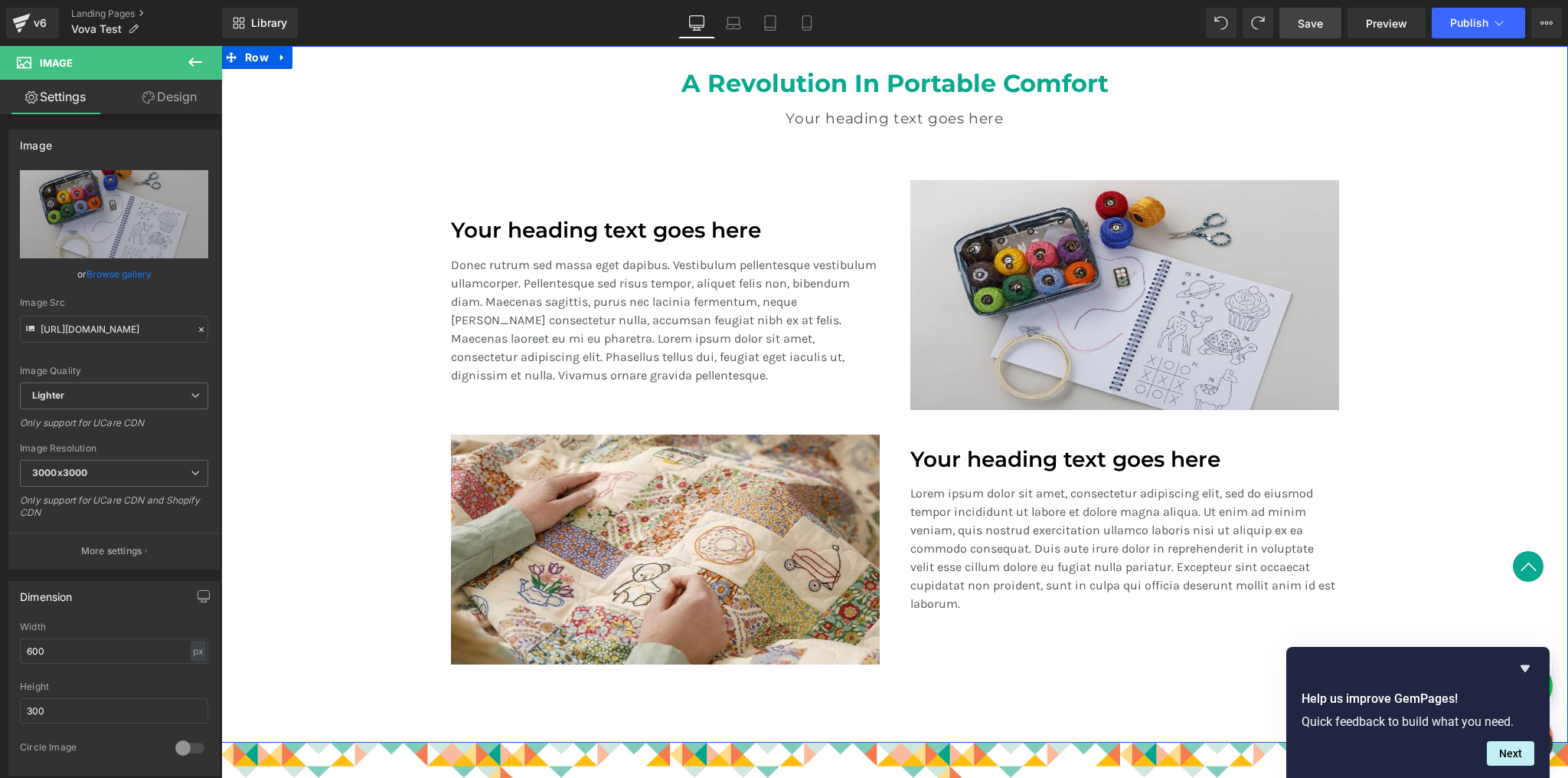
click at [996, 463] on h1 "Your heading text goes here" at bounding box center [1124, 459] width 429 height 26
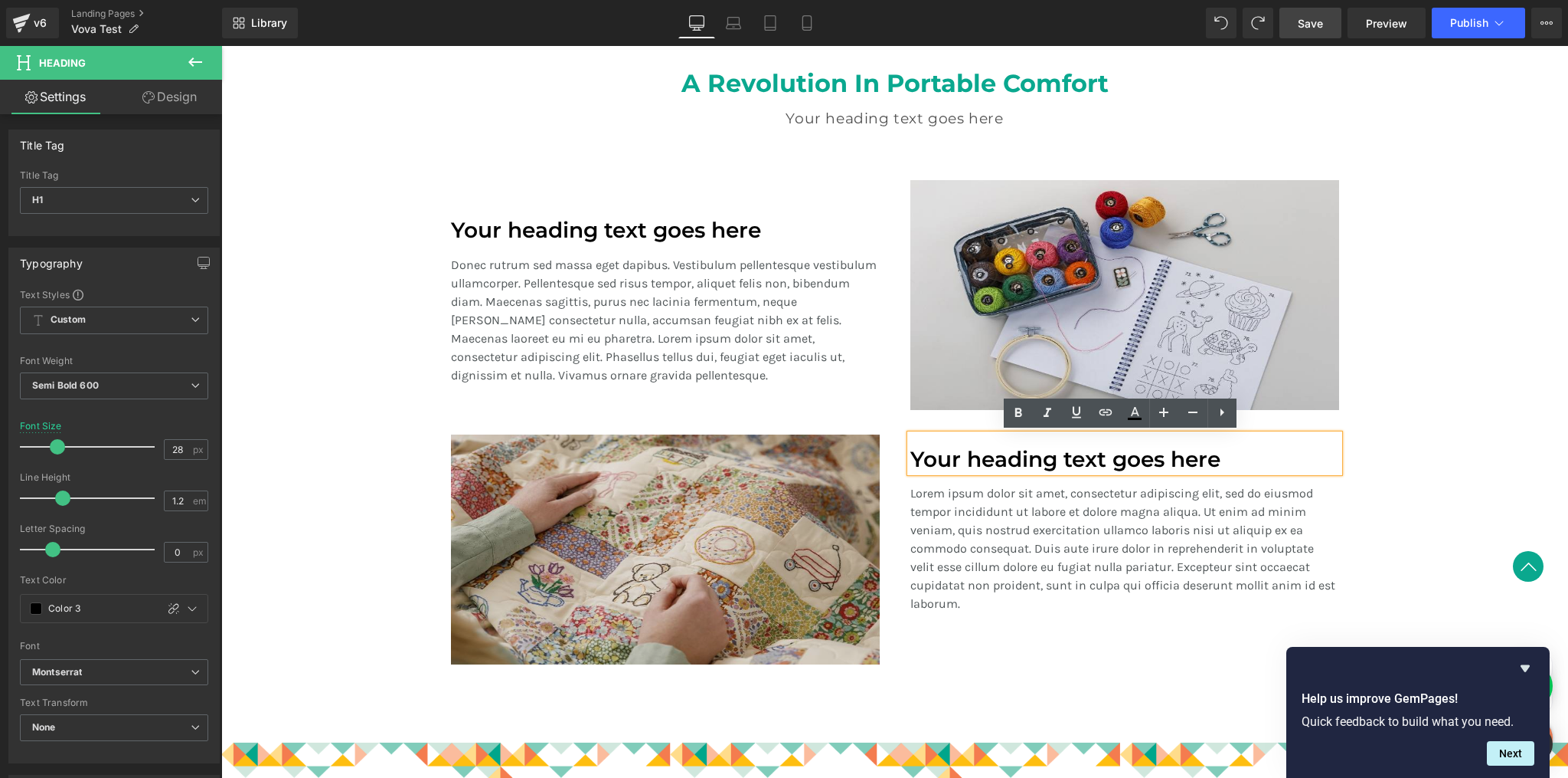
click at [221, 46] on div at bounding box center [221, 46] width 0 height 0
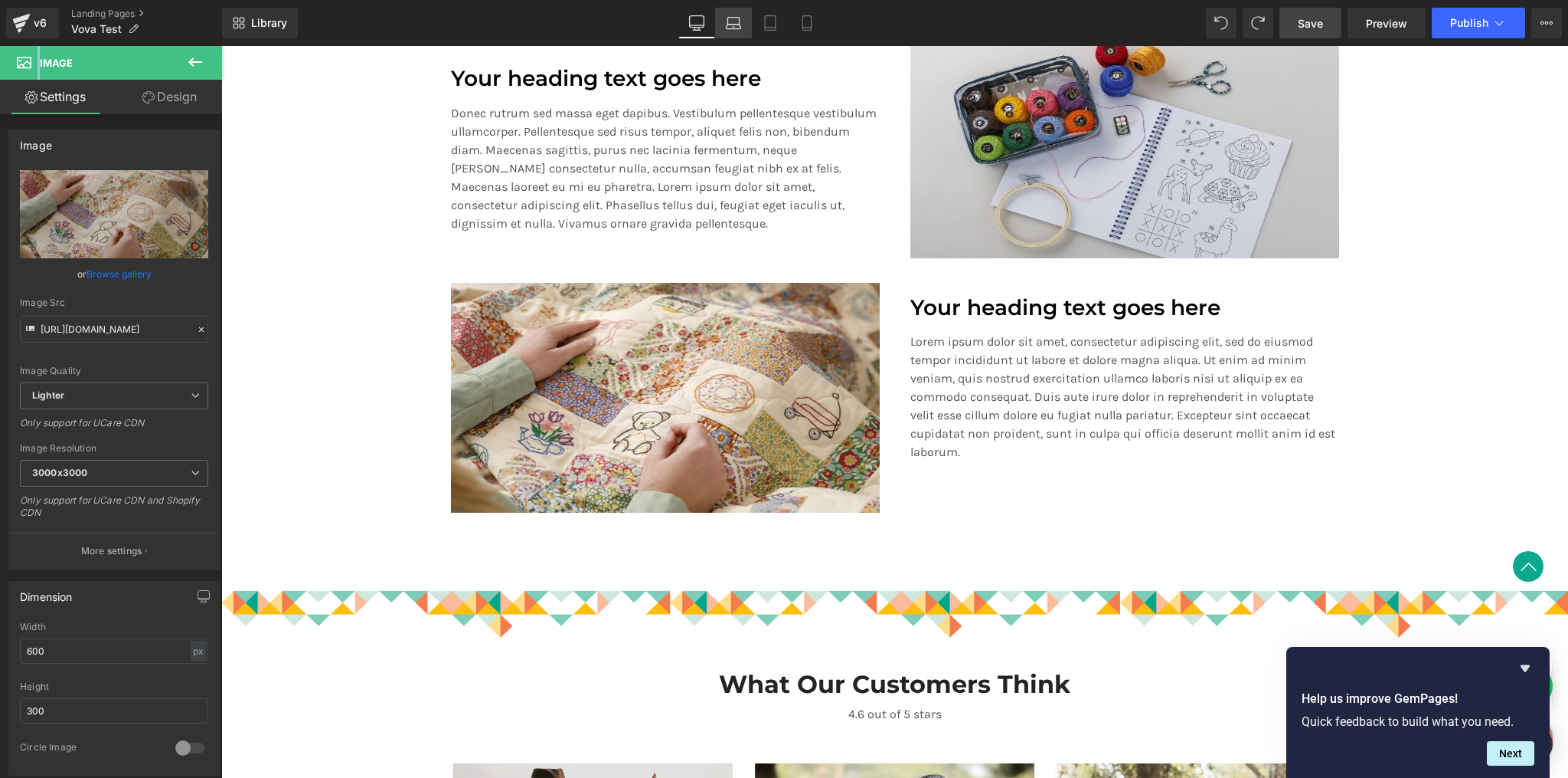
click at [736, 23] on icon at bounding box center [733, 23] width 15 height 15
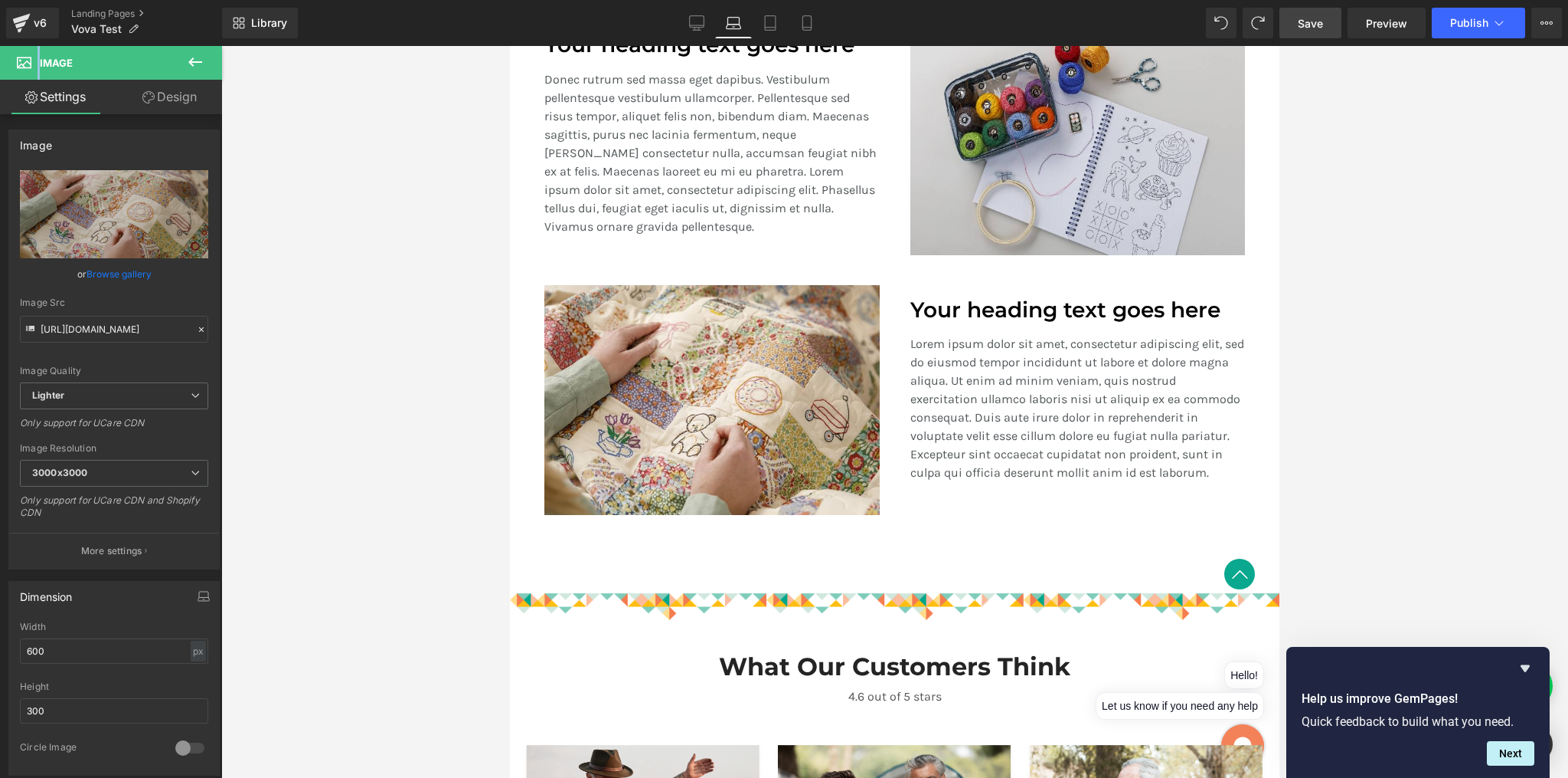
scroll to position [1309, 0]
click at [765, 24] on icon at bounding box center [770, 23] width 15 height 15
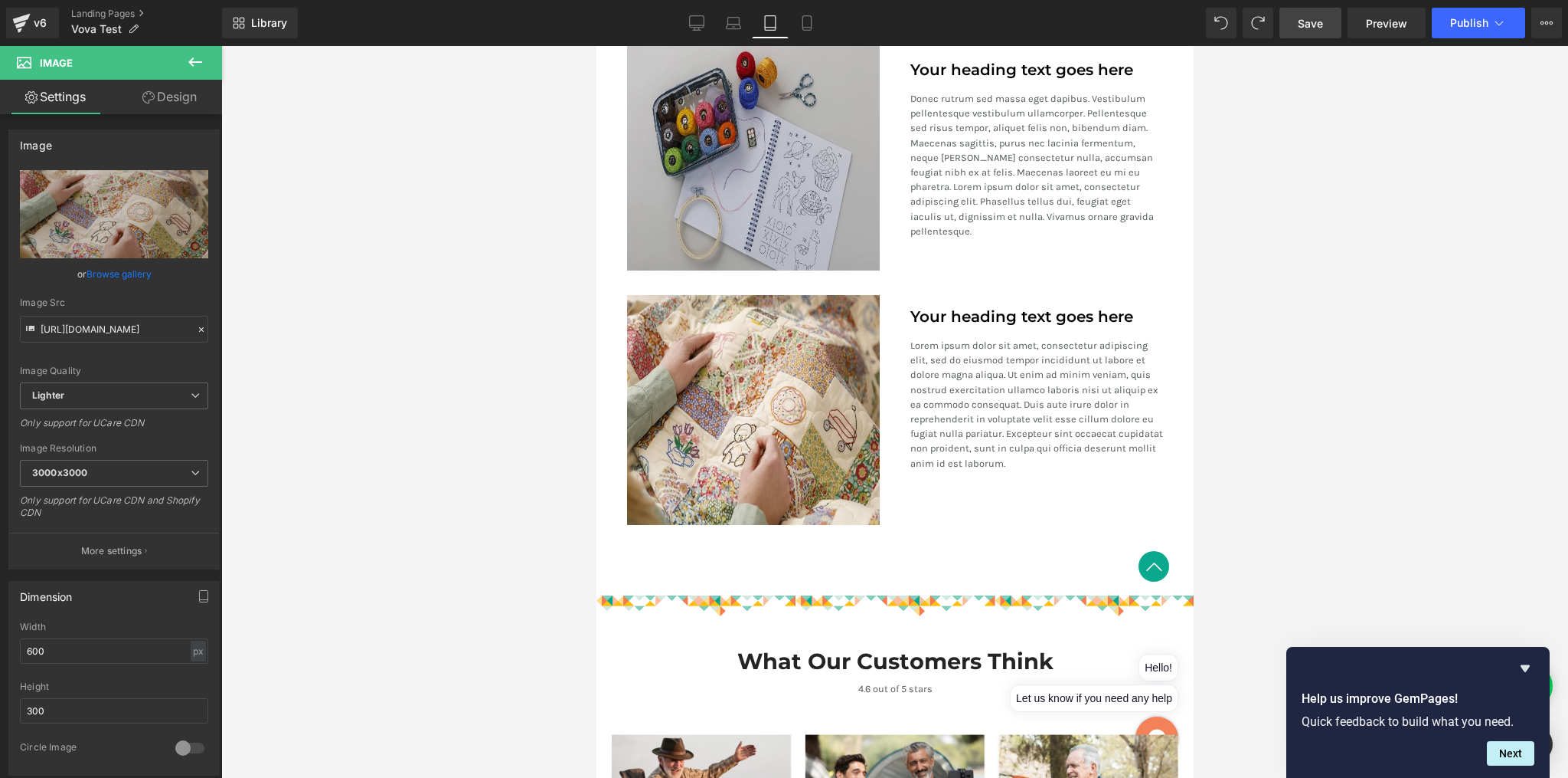
scroll to position [1831, 0]
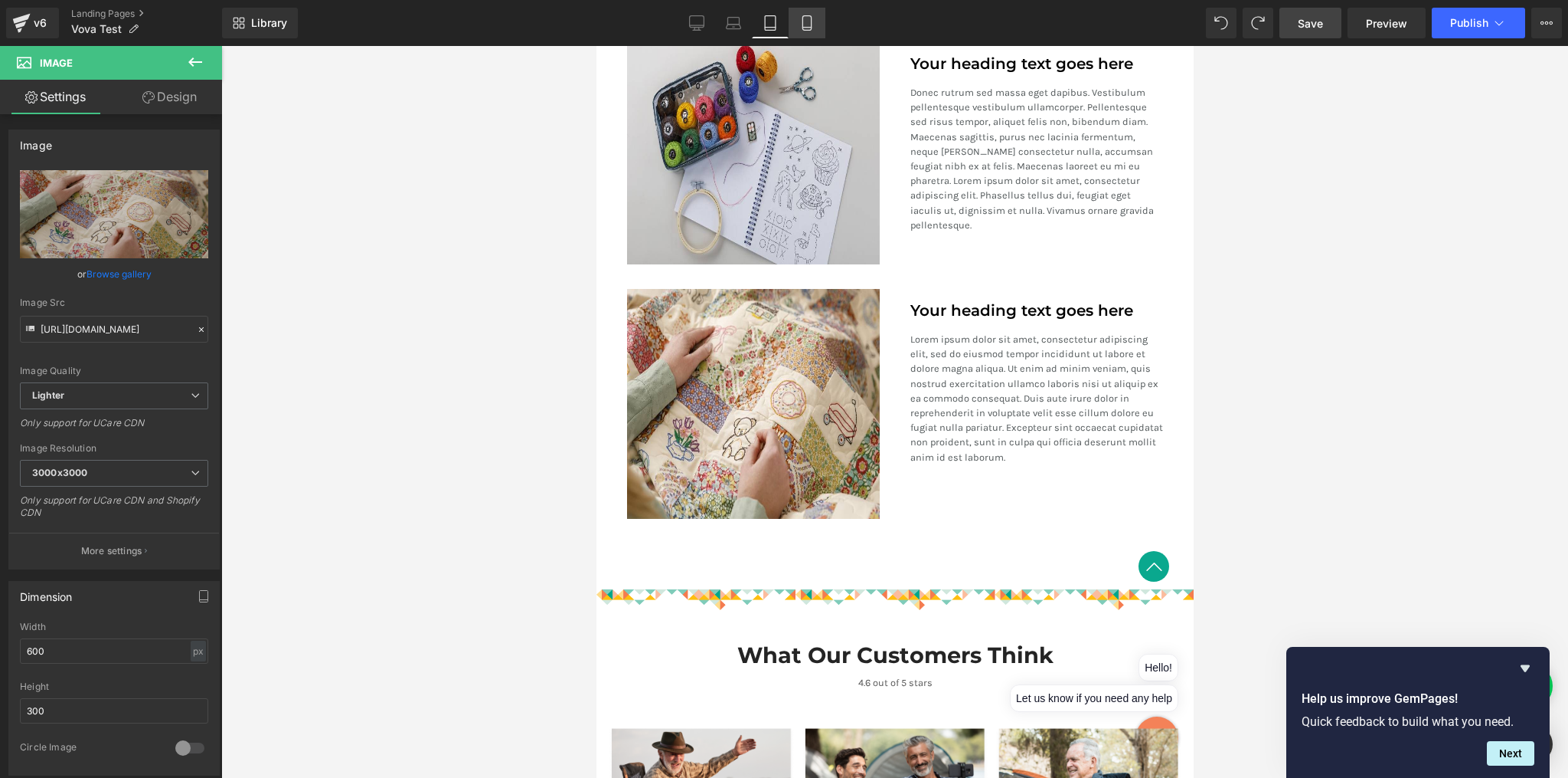
click at [808, 22] on icon at bounding box center [807, 23] width 15 height 15
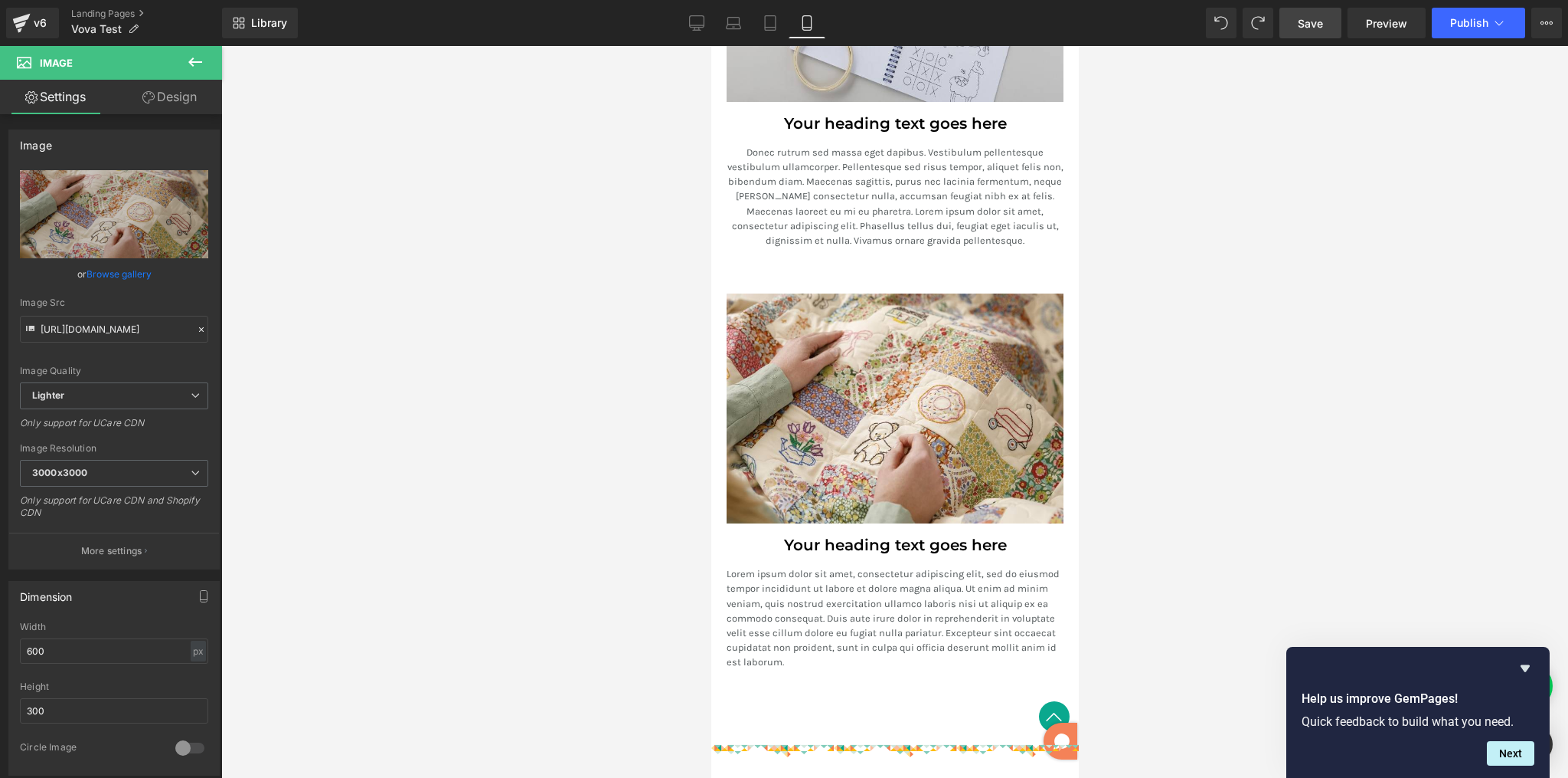
scroll to position [2530, 0]
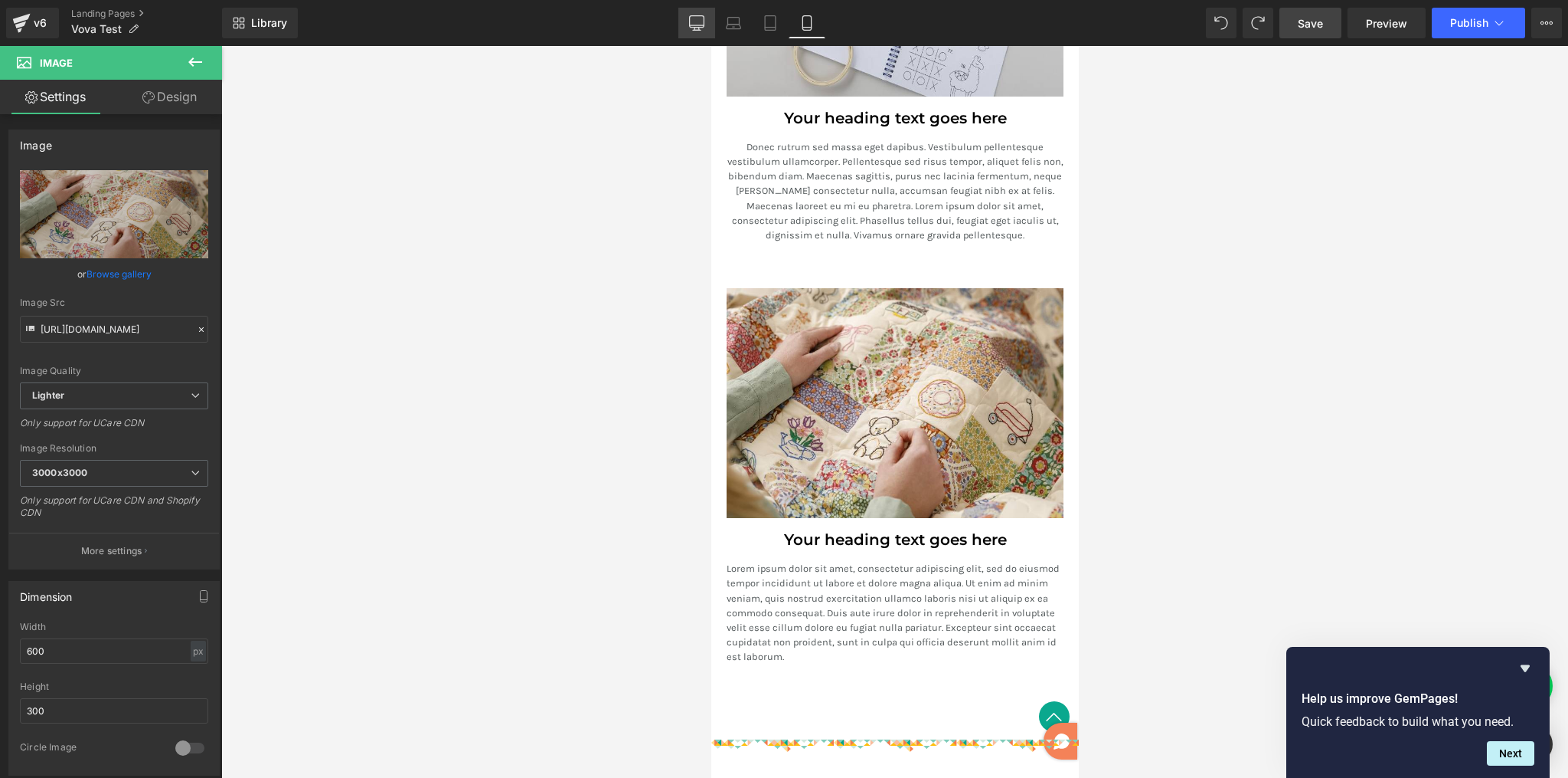
click at [691, 20] on icon at bounding box center [698, 22] width 15 height 11
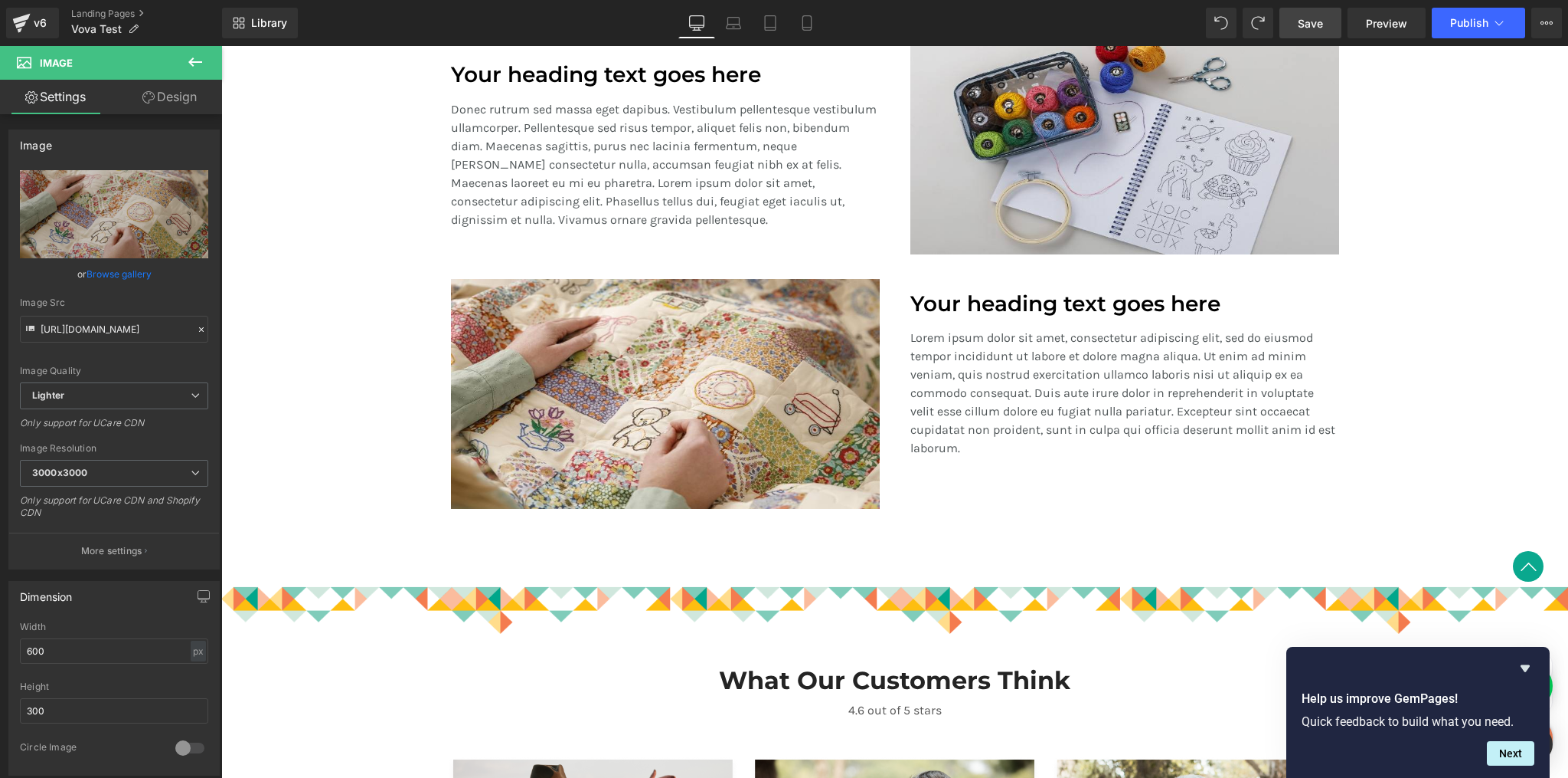
scroll to position [1309, 0]
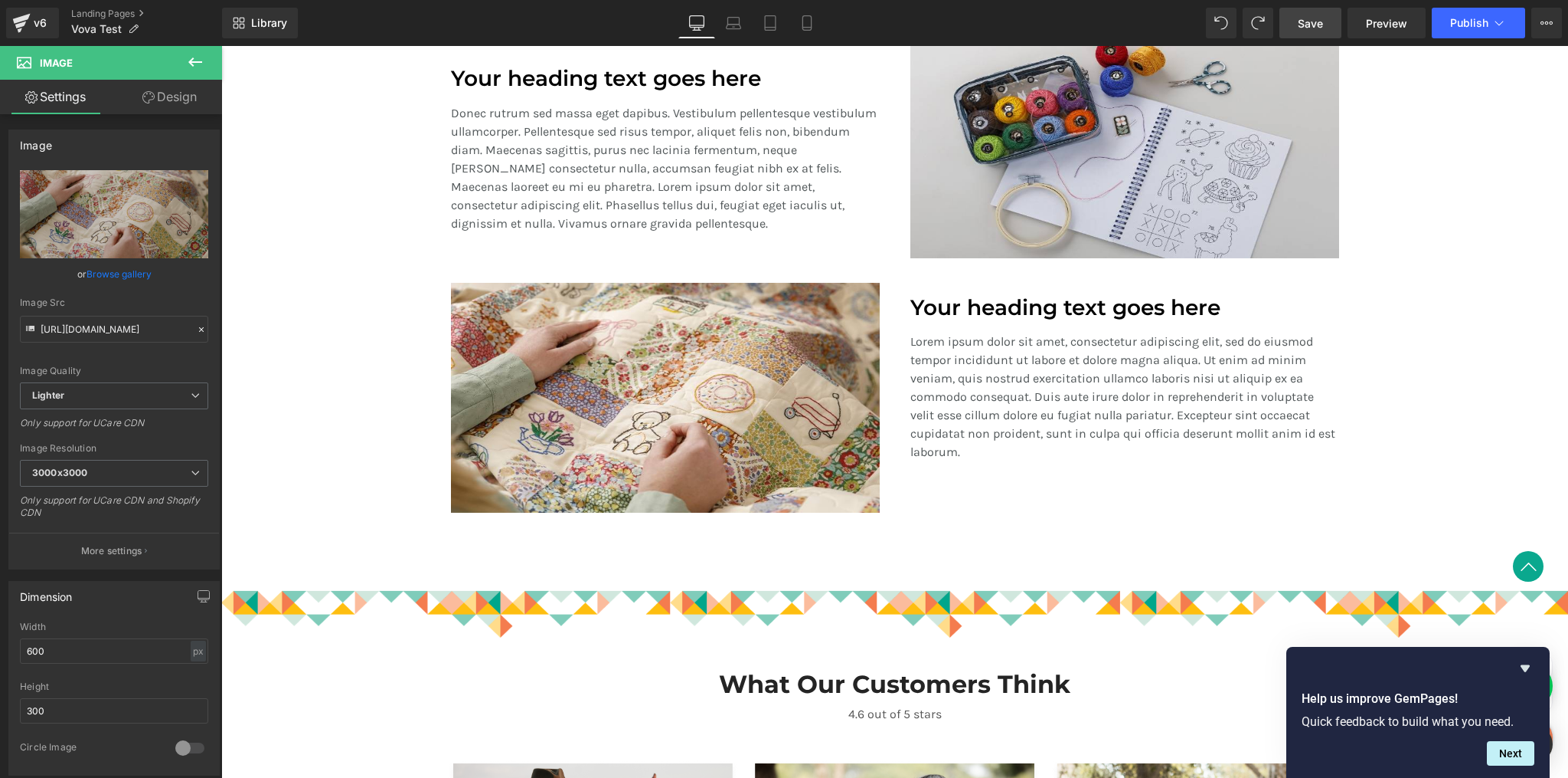
click at [933, 388] on p "Lorem ipsum dolor sit amet, consectetur adipiscing elit, sed do eiusmod tempor …" at bounding box center [1124, 396] width 429 height 129
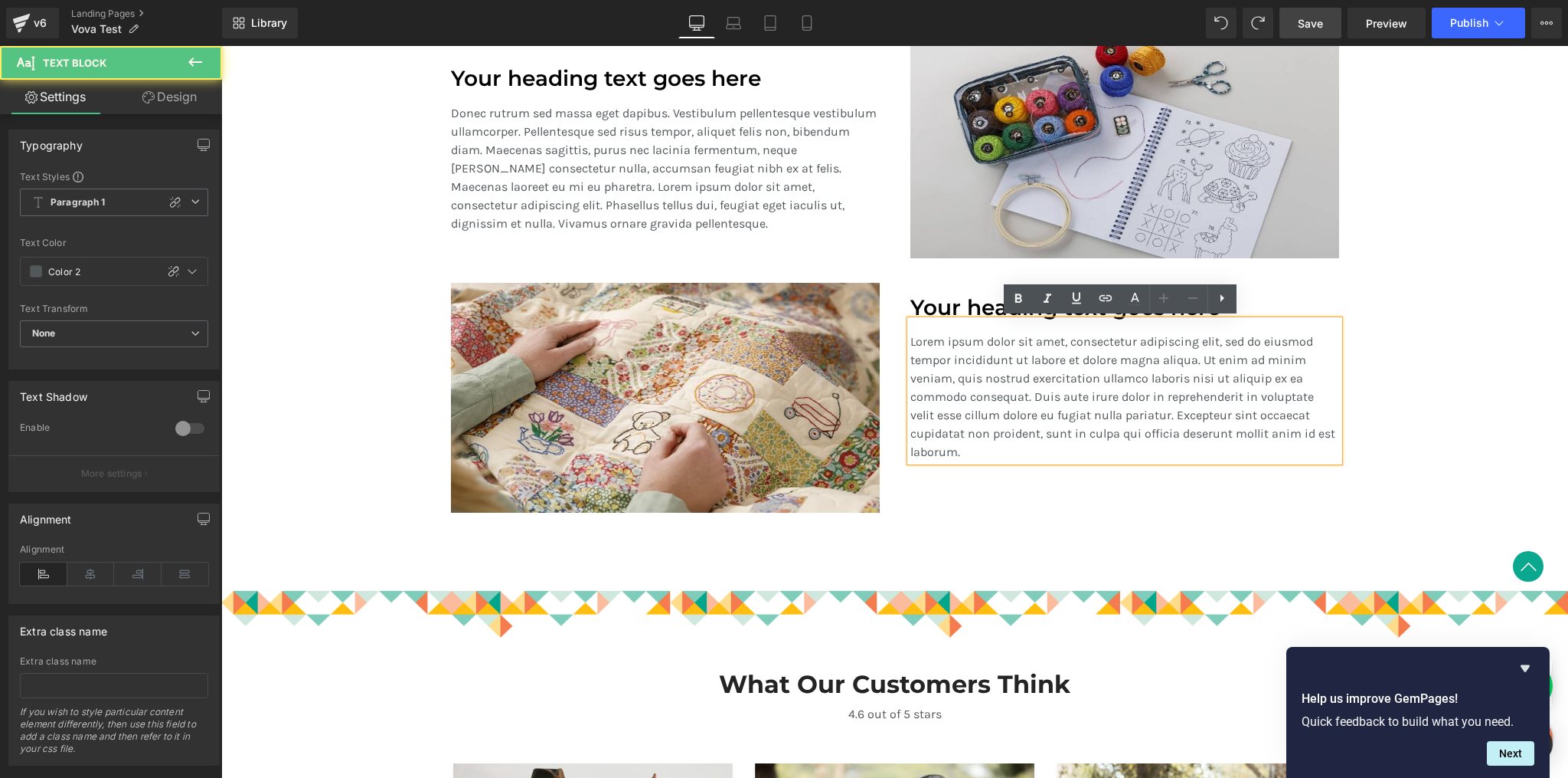
click at [714, 201] on p "Donec rutrum sed massa eget dapibus. Vestibulum pellentesque vestibulum ullamco…" at bounding box center [665, 168] width 429 height 129
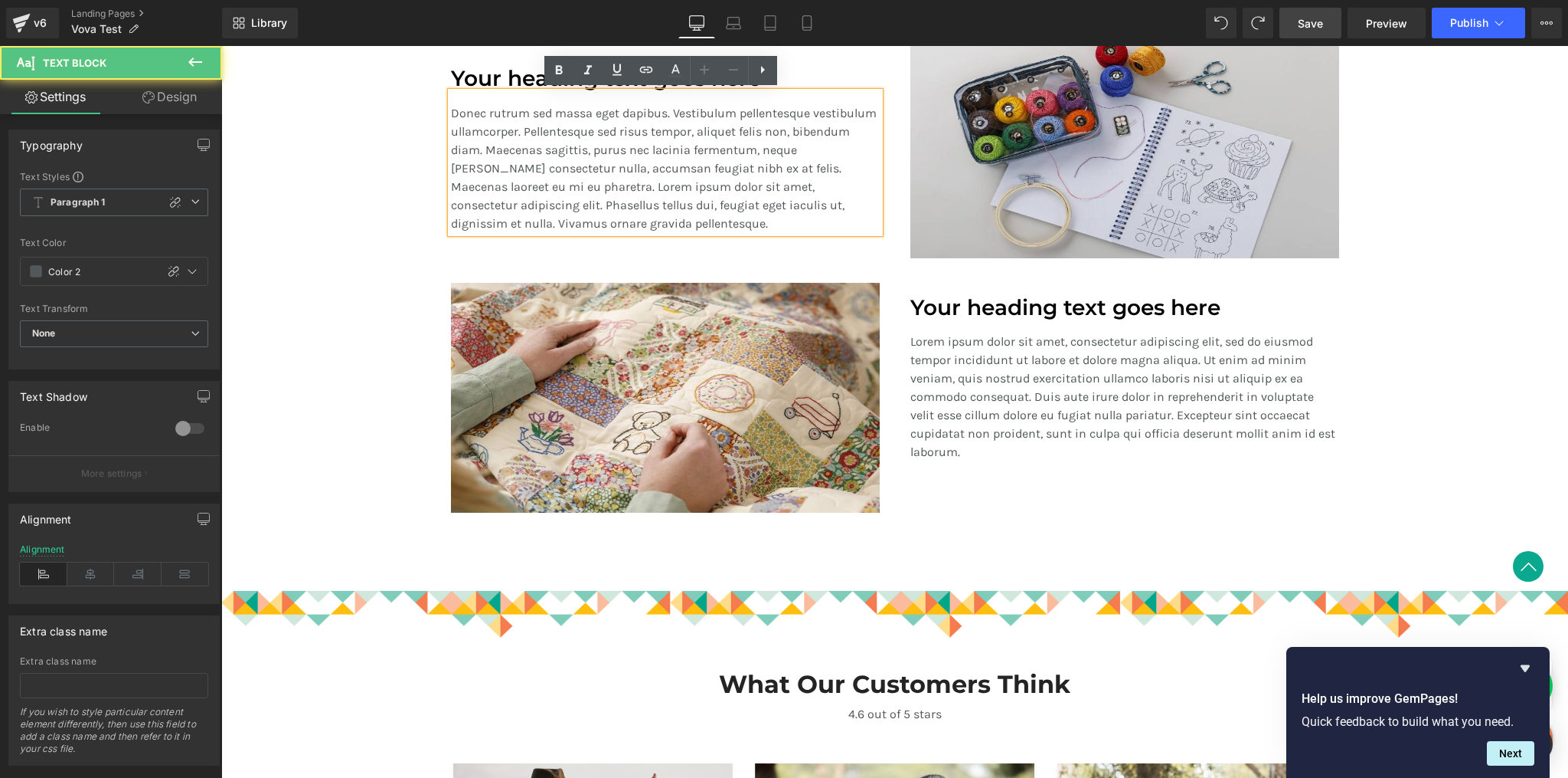
click at [710, 246] on div "Your heading text goes here Heading Donec rutrum sed massa eget dapibus. Vestib…" at bounding box center [665, 143] width 459 height 230
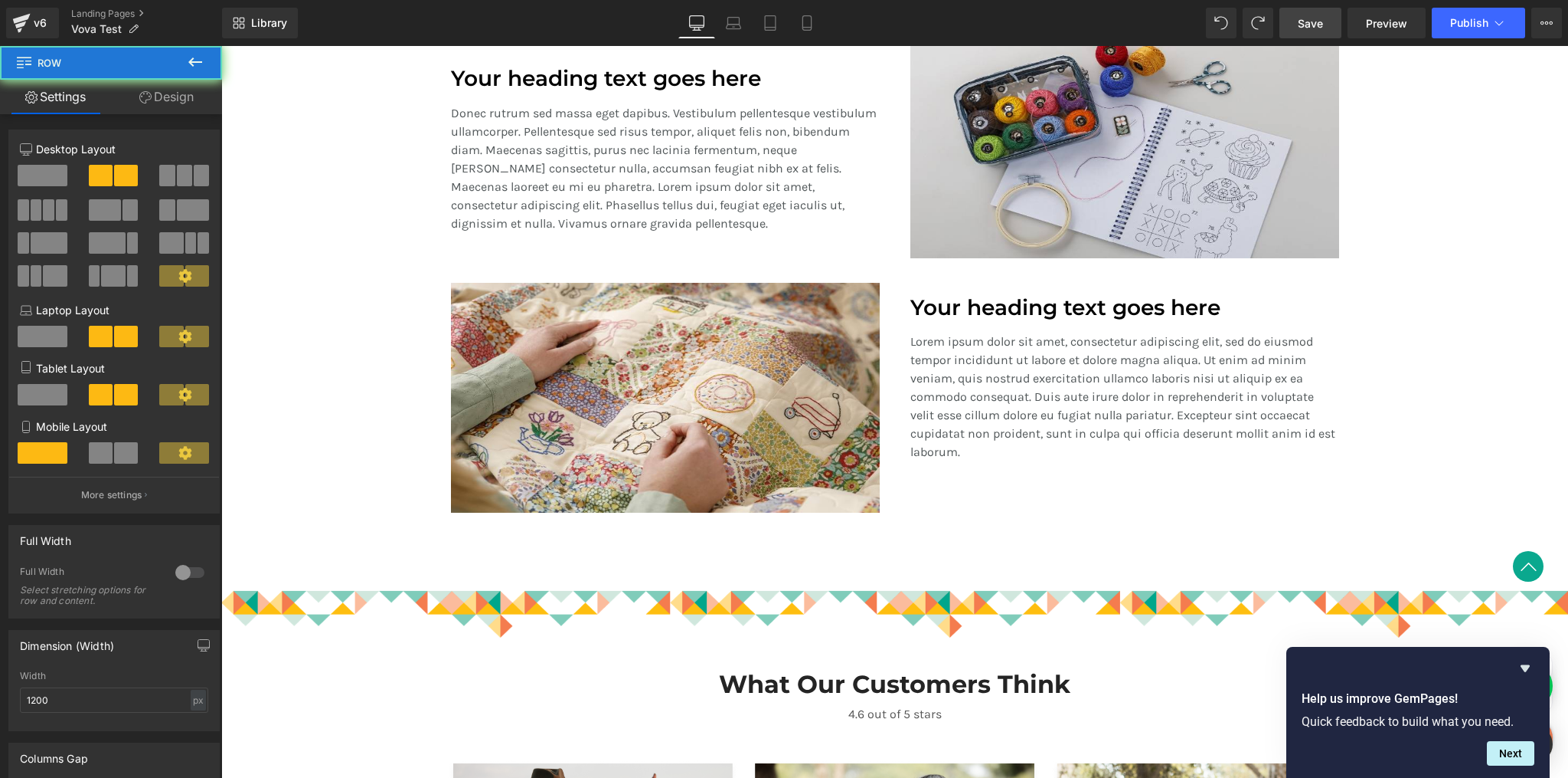
click at [221, 46] on div "32px" at bounding box center [221, 46] width 0 height 0
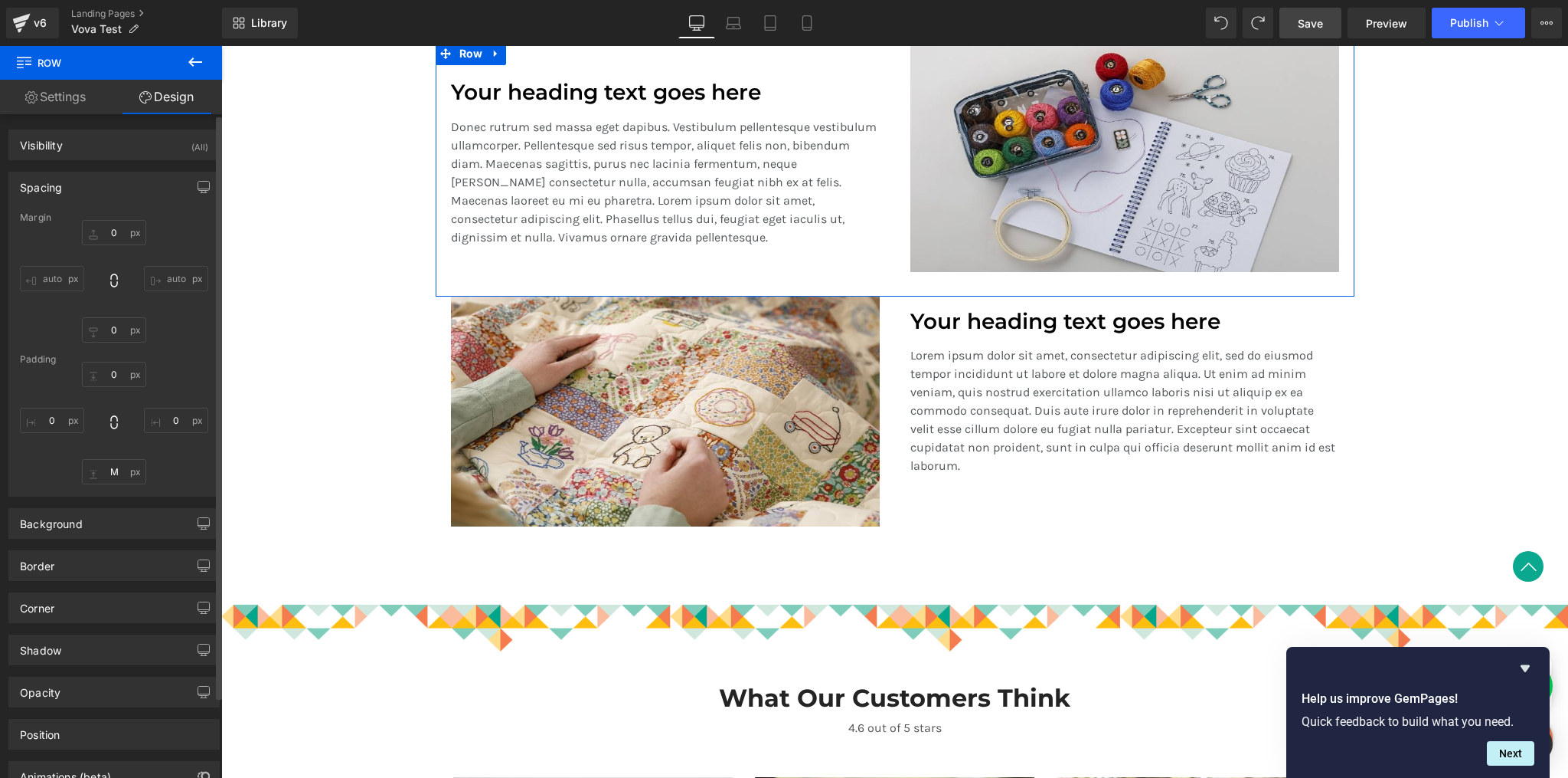
scroll to position [93, 0]
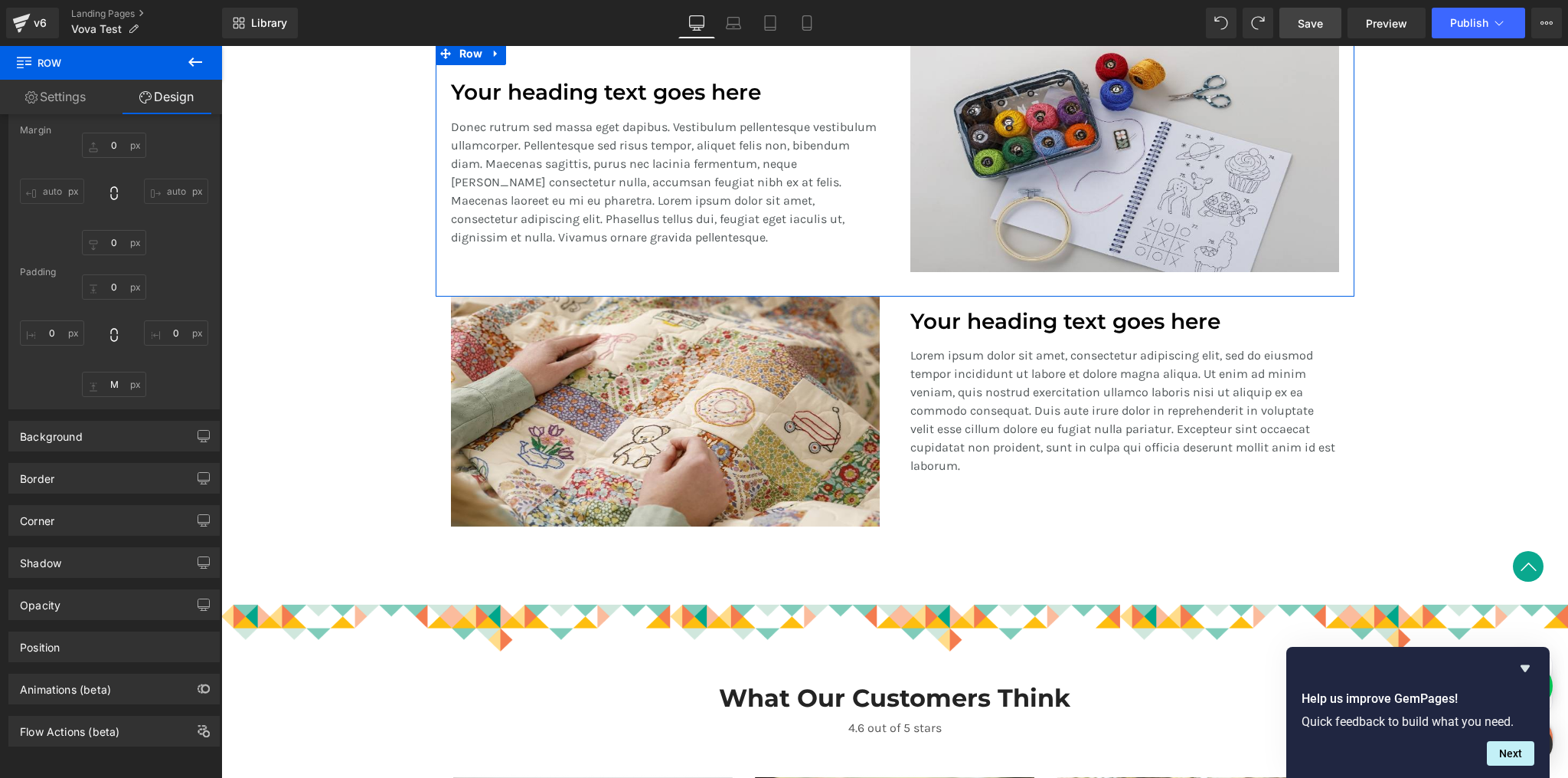
click at [61, 96] on link "Settings" at bounding box center [55, 97] width 111 height 35
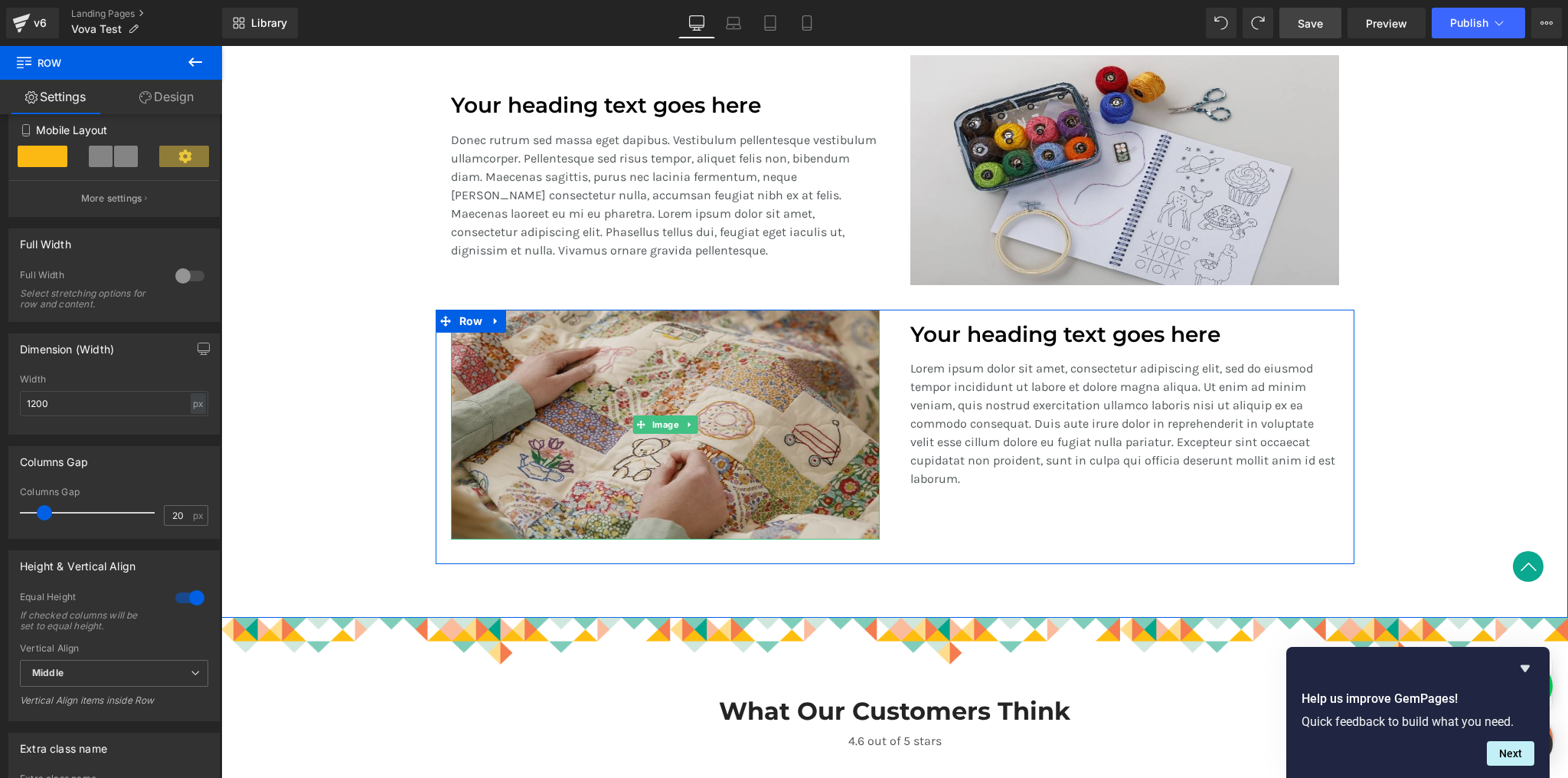
scroll to position [1262, 0]
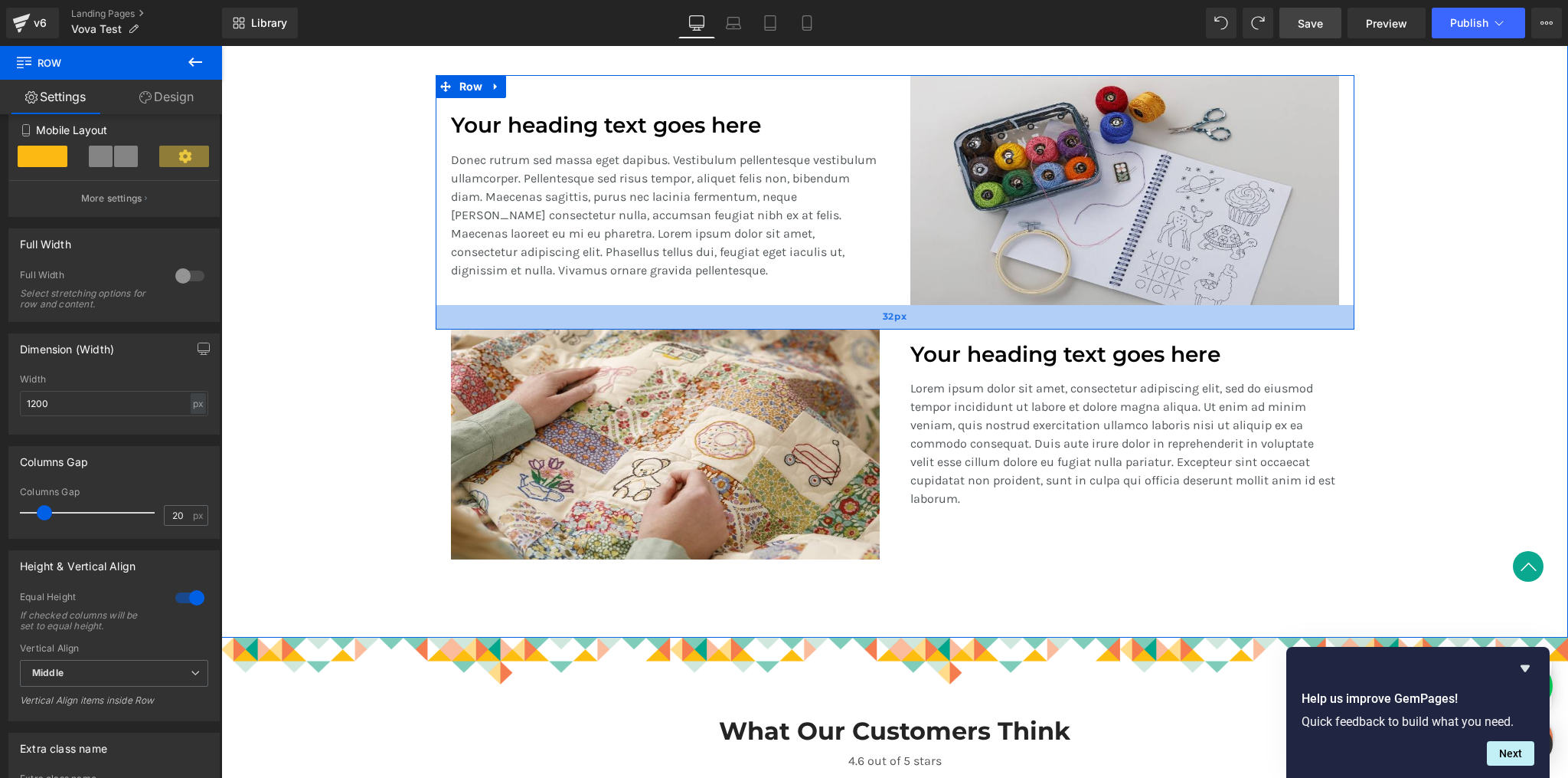
click at [487, 309] on div "32px" at bounding box center [895, 317] width 919 height 24
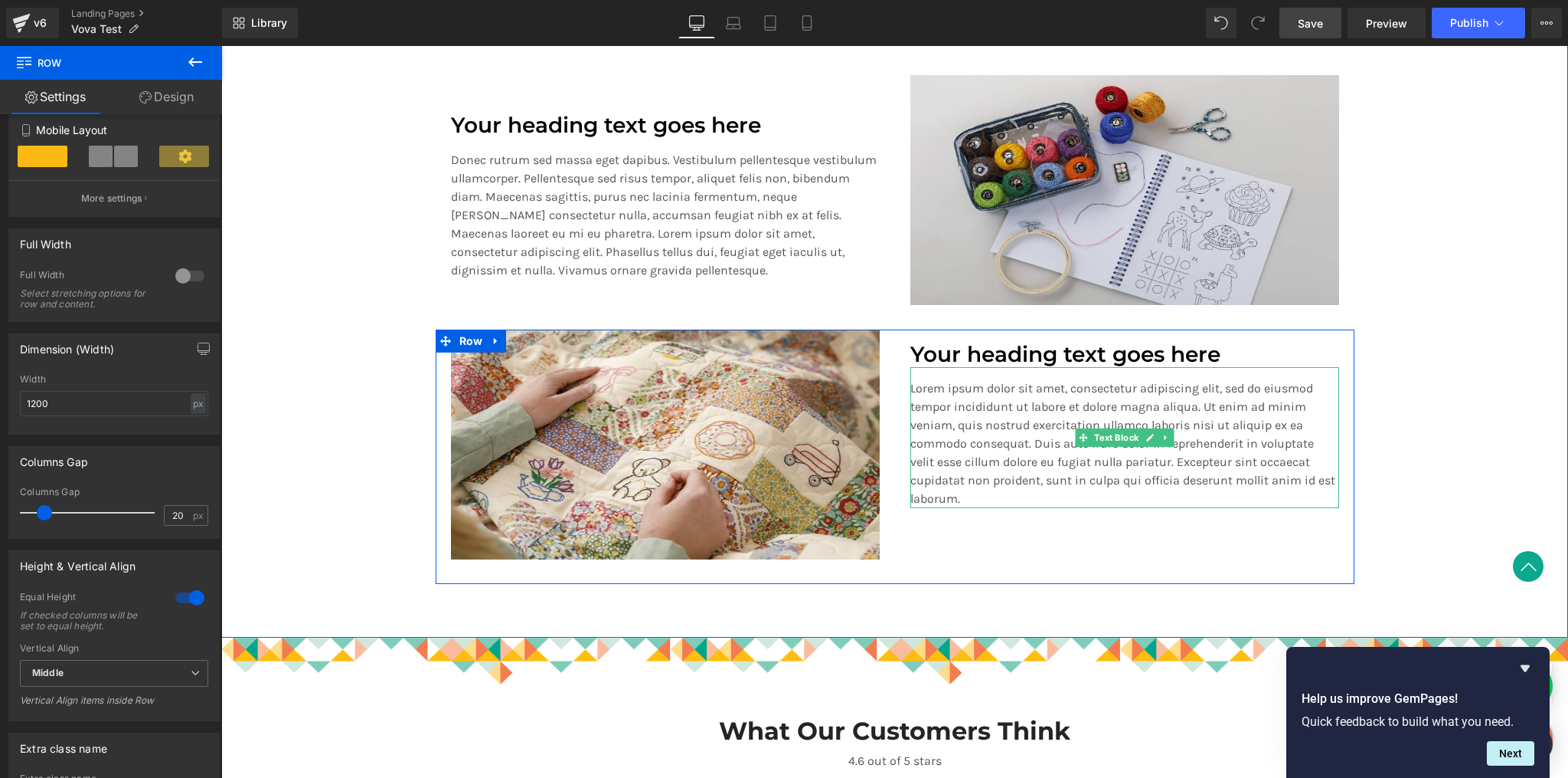
click at [942, 401] on p "Lorem ipsum dolor sit amet, consectetur adipiscing elit, sed do eiusmod tempor …" at bounding box center [1124, 443] width 429 height 129
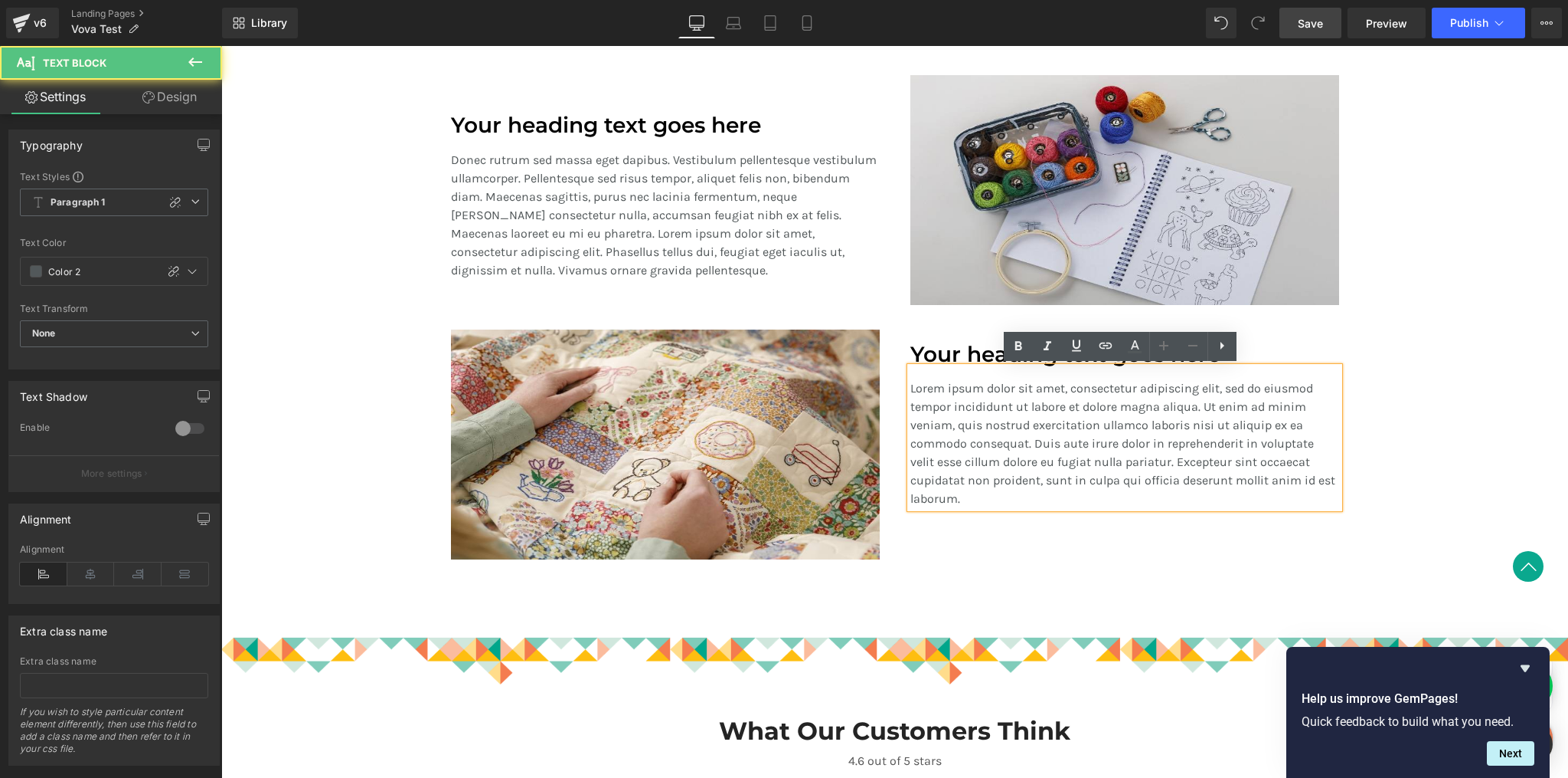
click at [878, 464] on div "Image" at bounding box center [665, 444] width 459 height 230
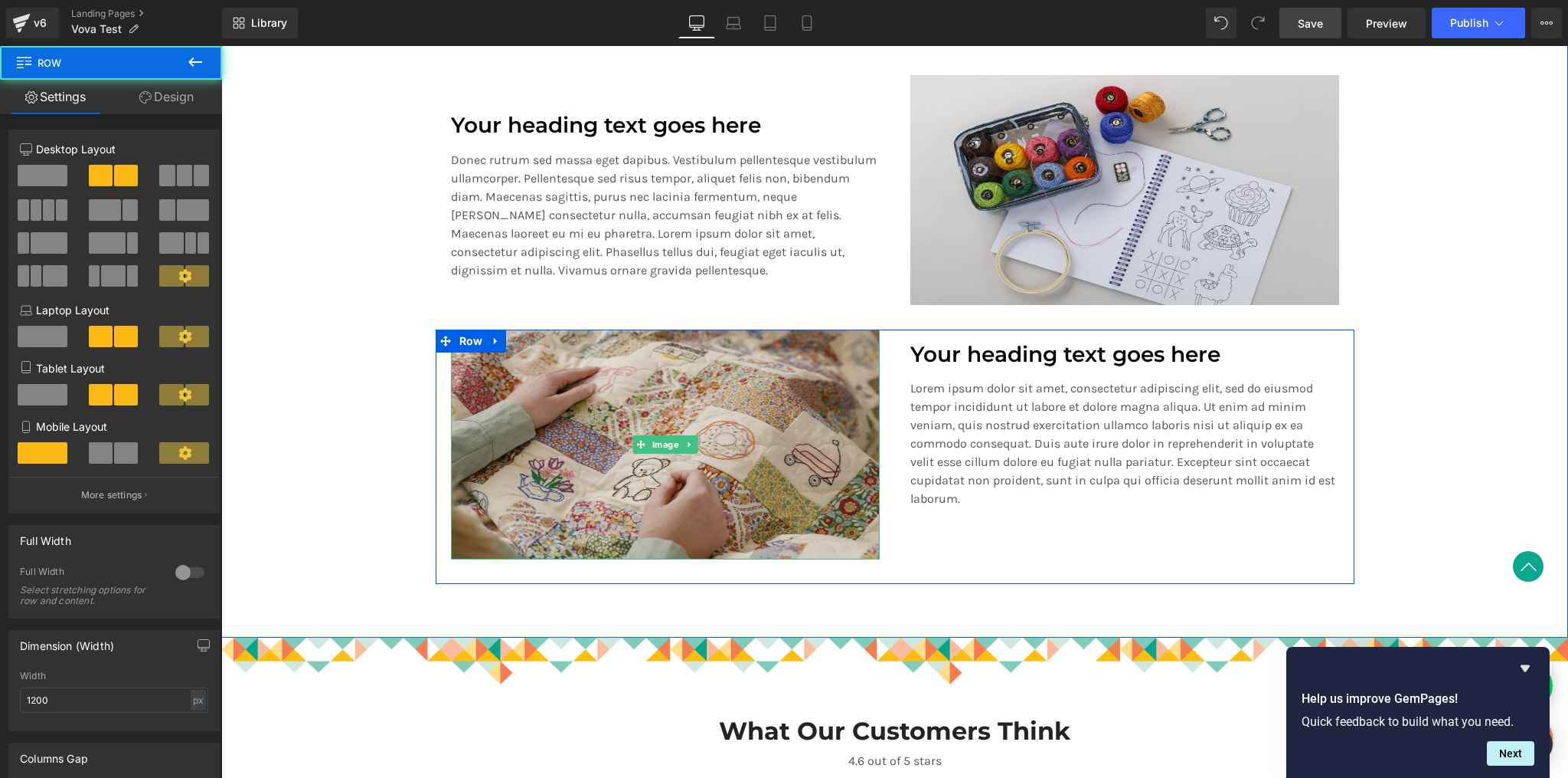
click at [862, 515] on img at bounding box center [665, 444] width 429 height 230
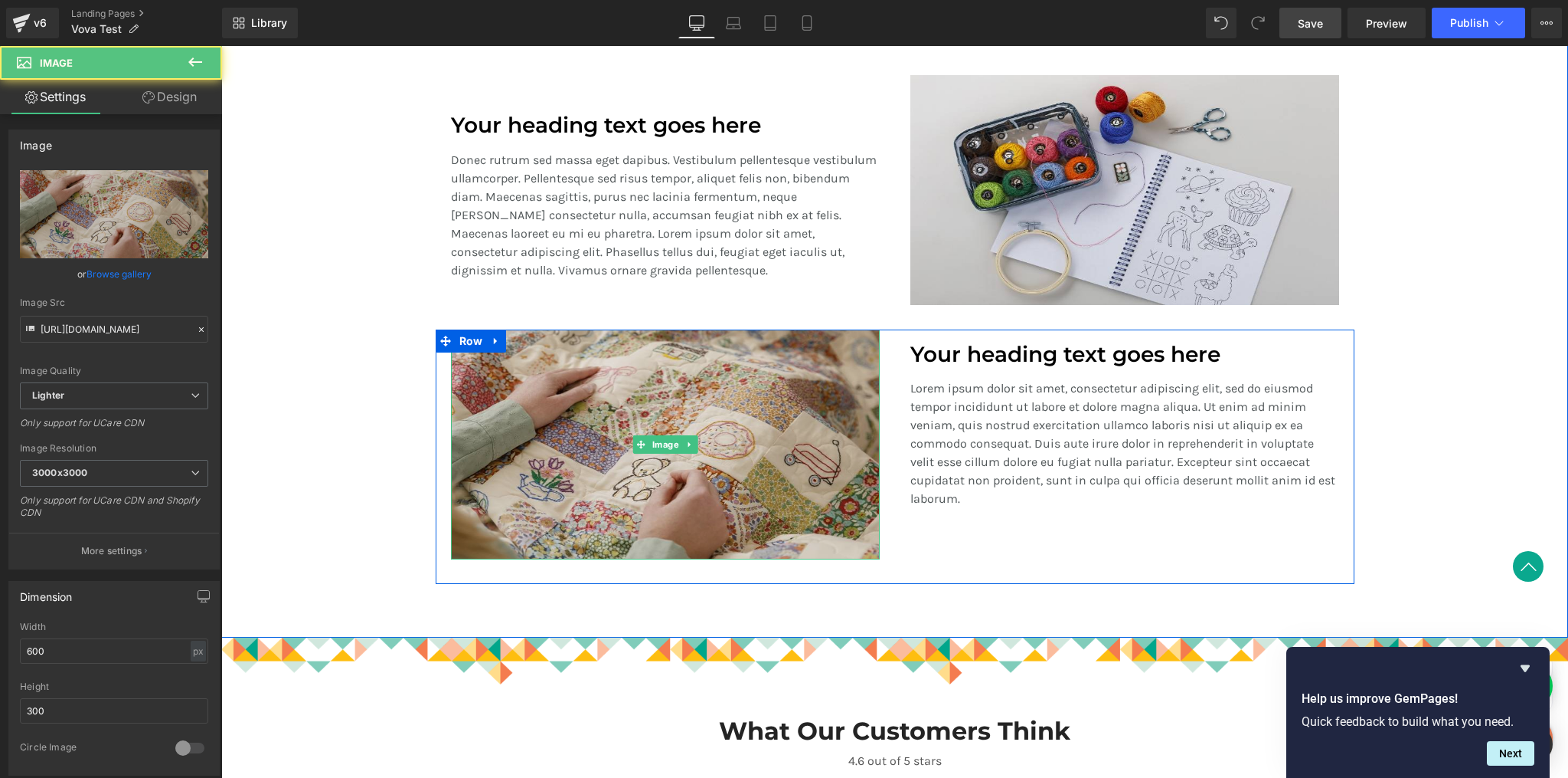
click at [862, 476] on img at bounding box center [665, 444] width 429 height 230
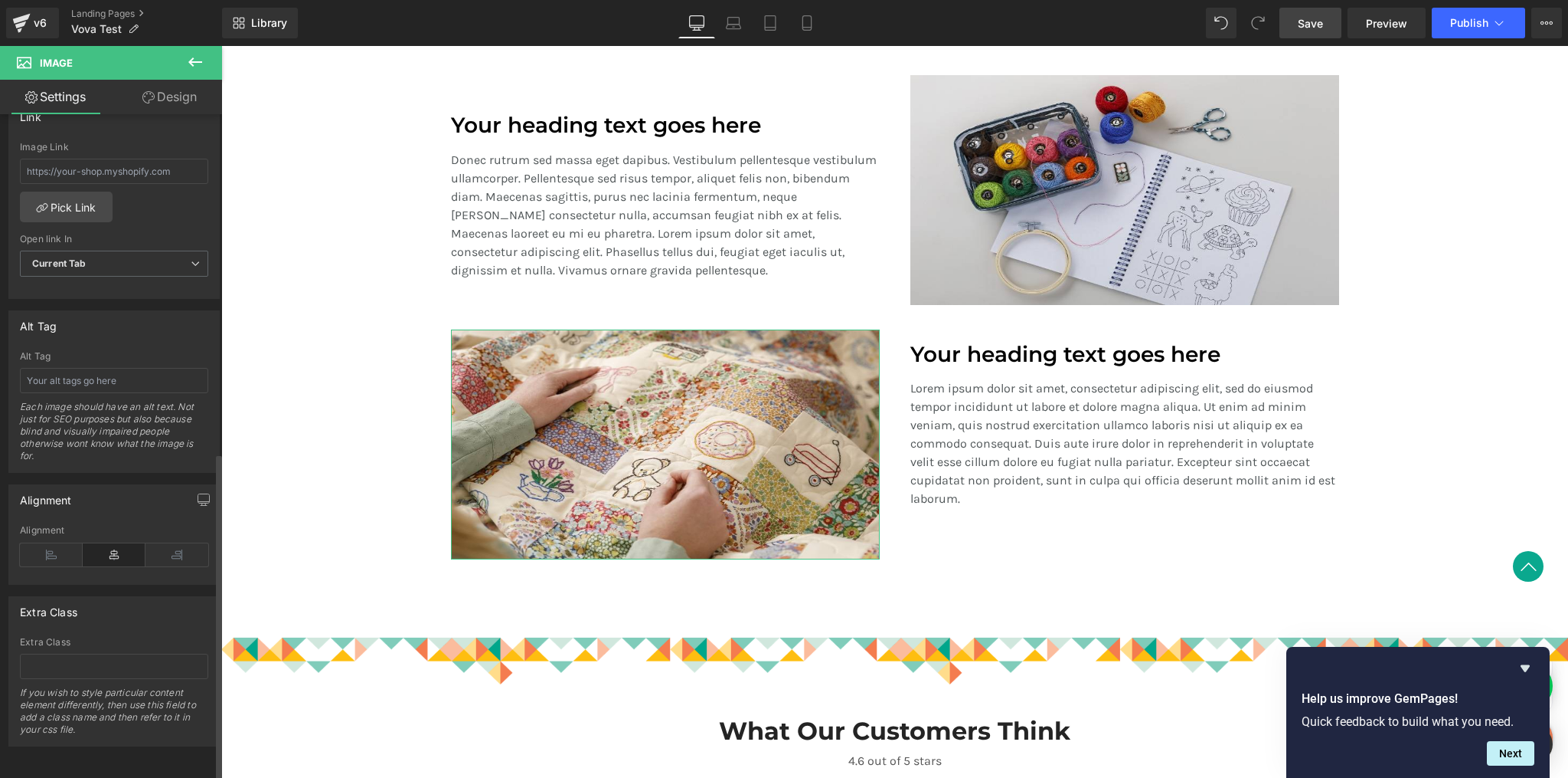
scroll to position [688, 0]
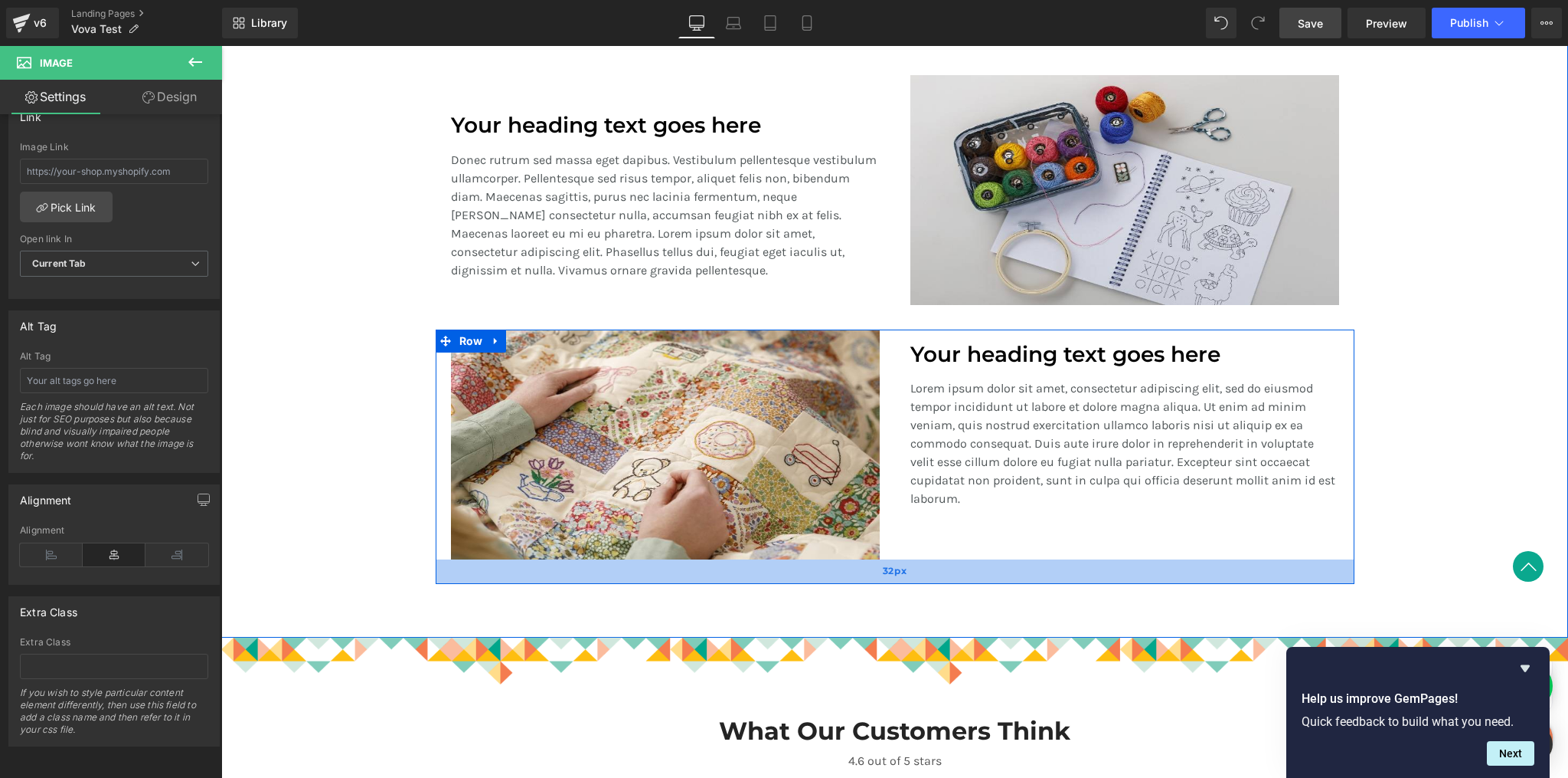
click at [634, 564] on div "32px" at bounding box center [895, 572] width 919 height 24
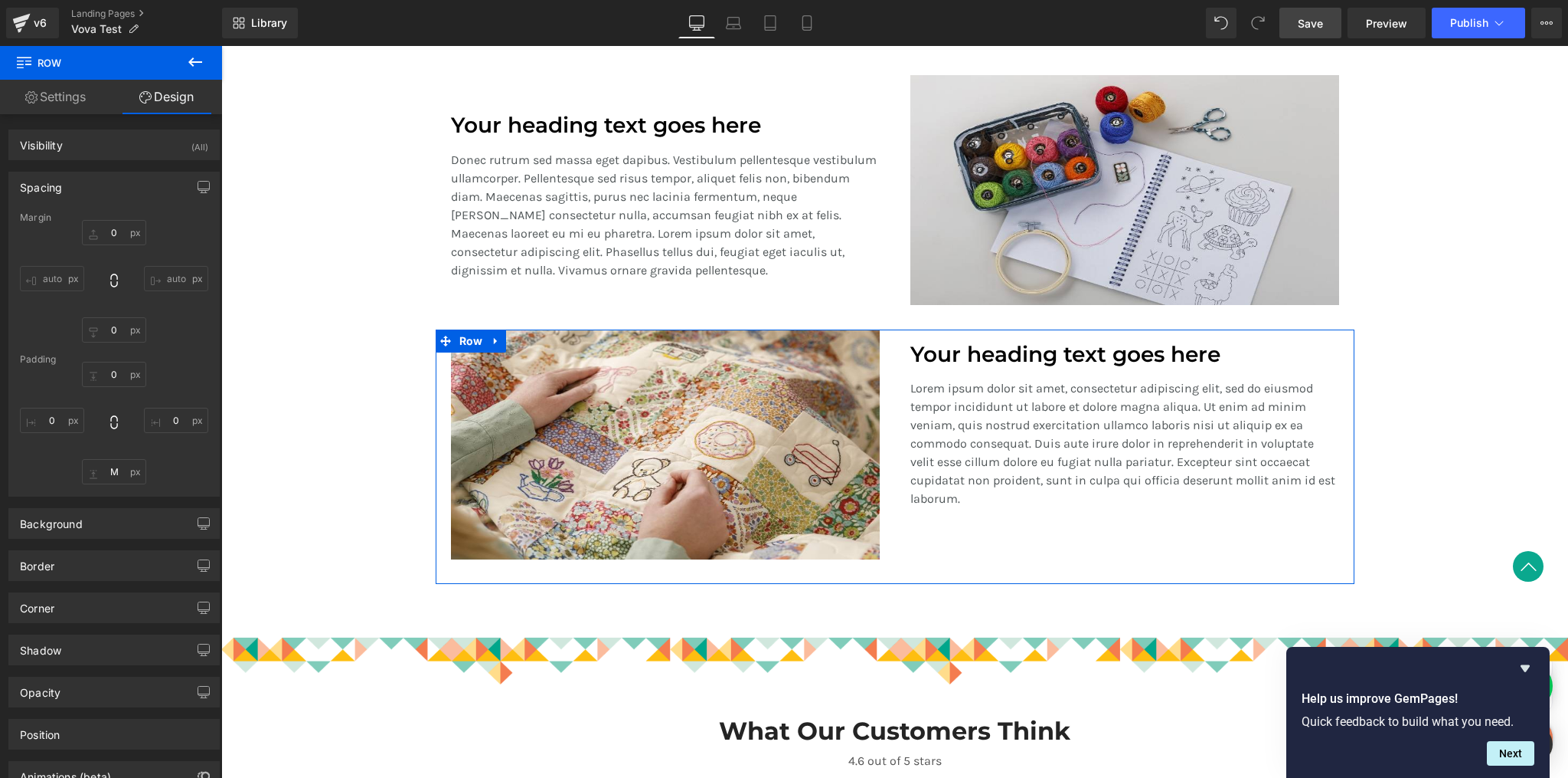
click at [52, 98] on link "Settings" at bounding box center [55, 97] width 111 height 35
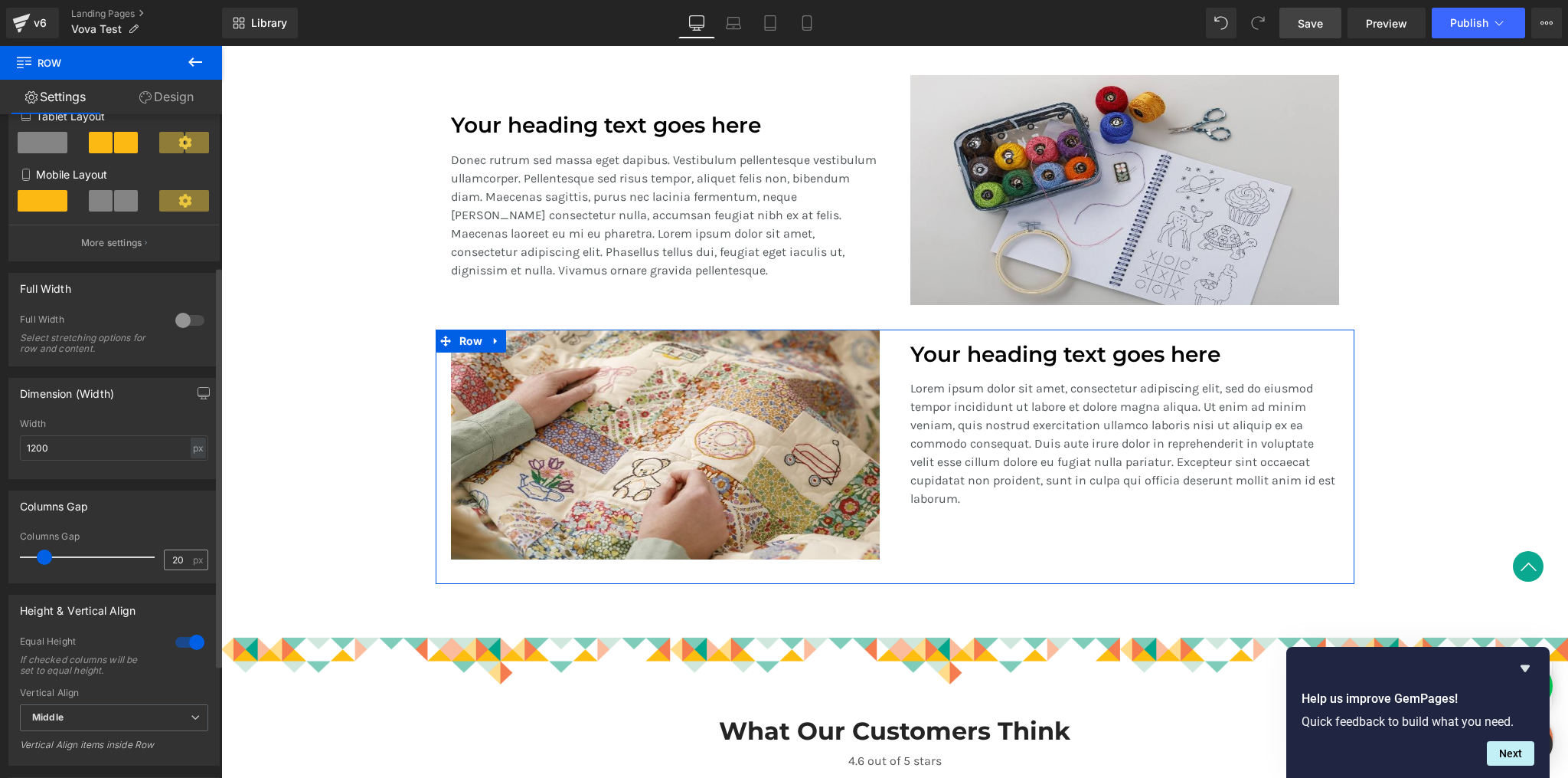
scroll to position [429, 0]
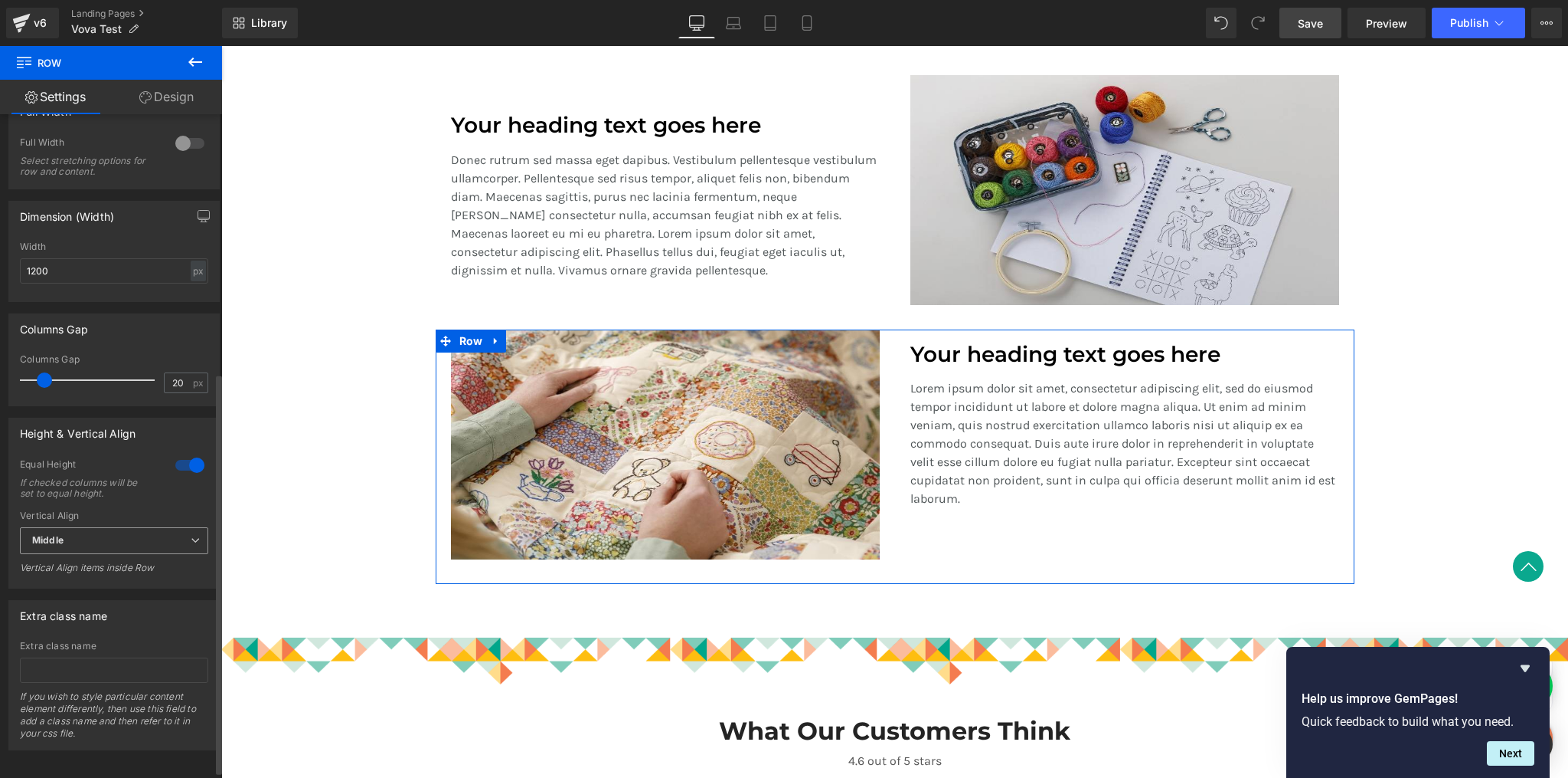
click at [133, 539] on span "Middle" at bounding box center [114, 540] width 188 height 27
click at [107, 606] on li "Bottom" at bounding box center [111, 614] width 182 height 23
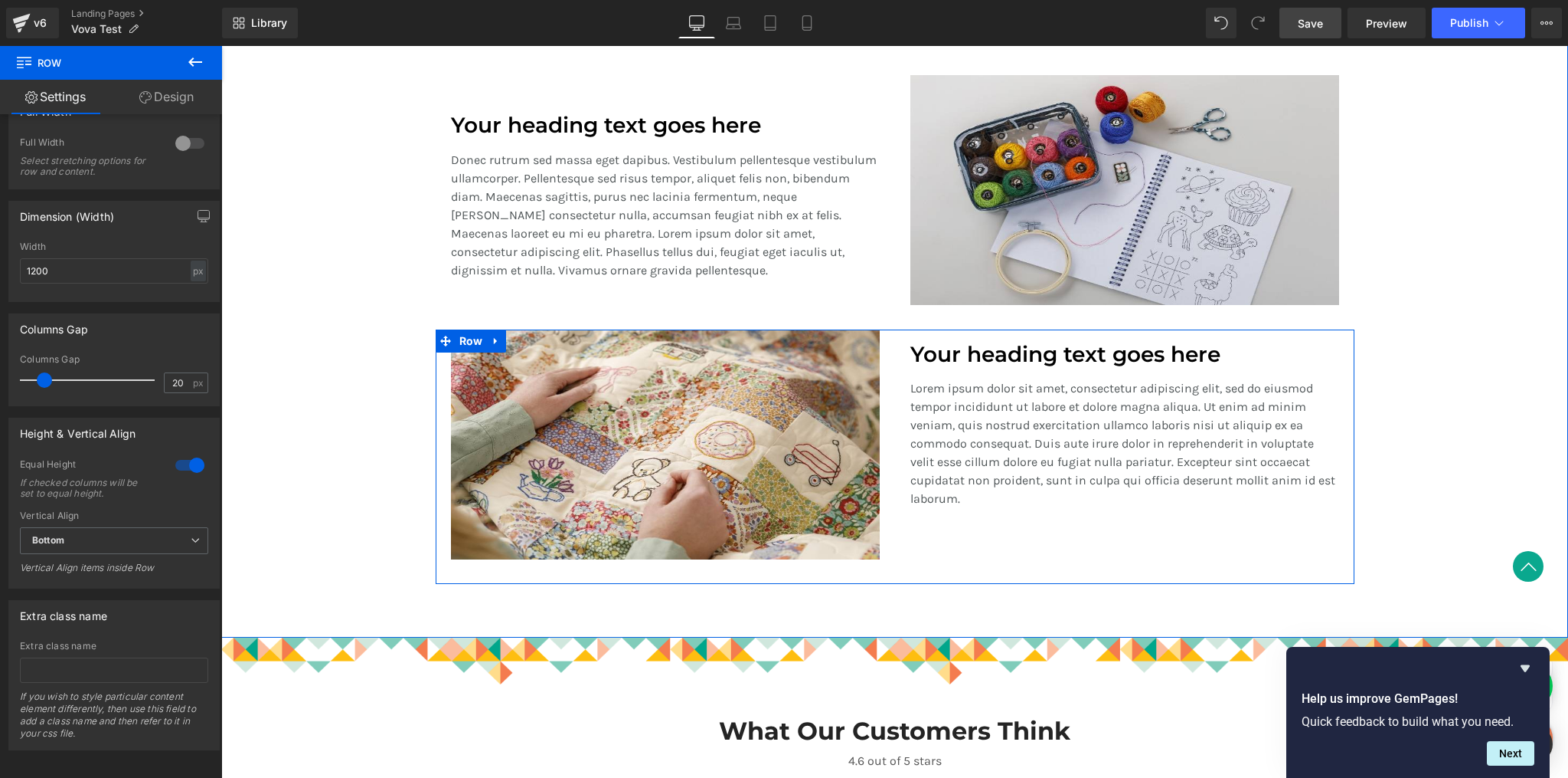
click at [954, 518] on div "Your heading text goes here Heading Lorem ipsum dolor sit amet, consectetur adi…" at bounding box center [1125, 444] width 459 height 230
click at [939, 501] on p "Lorem ipsum dolor sit amet, consectetur adipiscing elit, sed do eiusmod tempor …" at bounding box center [1124, 443] width 429 height 129
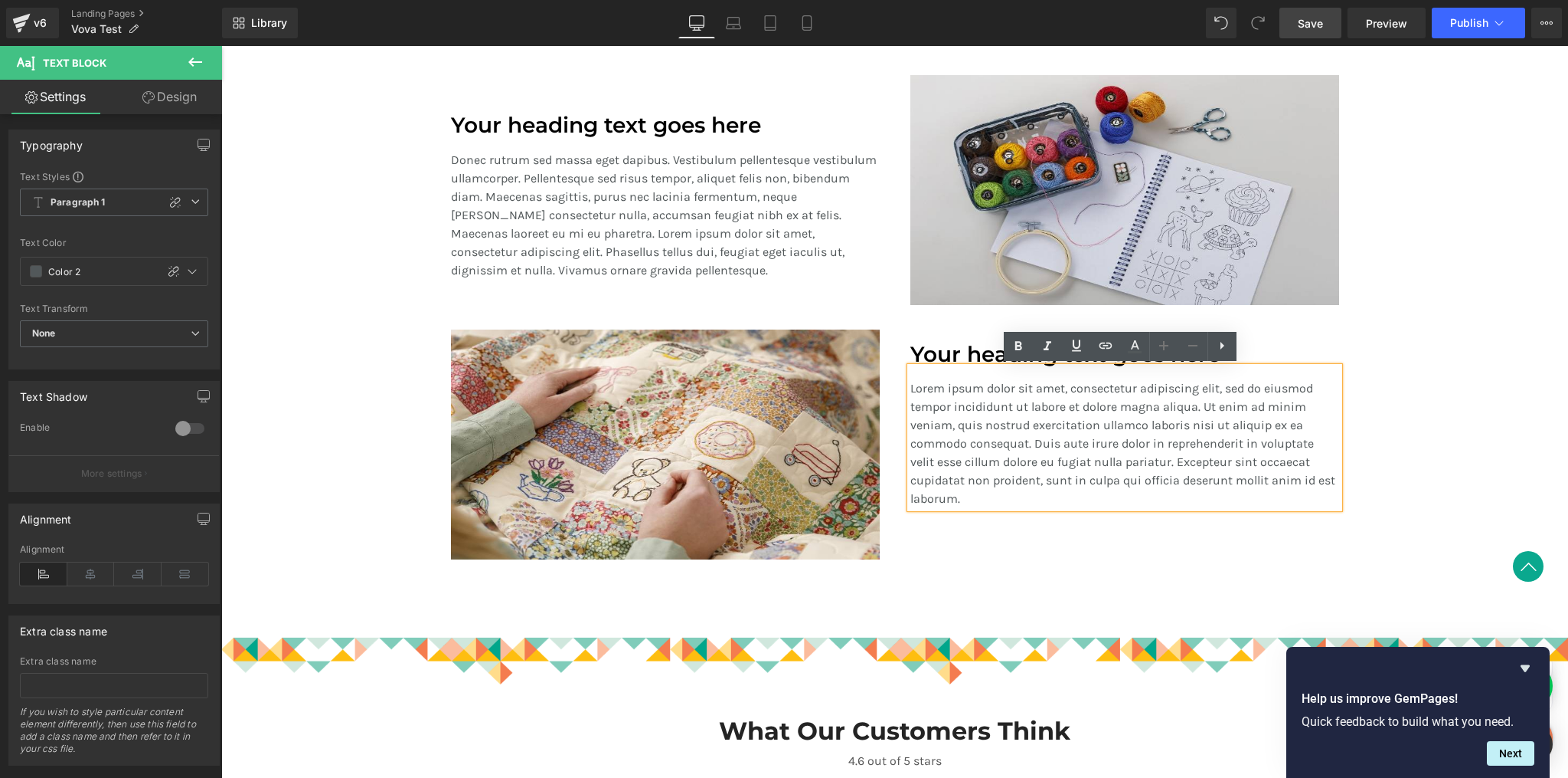
click at [1045, 521] on div "Your heading text goes here Heading Lorem ipsum dolor sit amet, consectetur adi…" at bounding box center [1125, 444] width 459 height 230
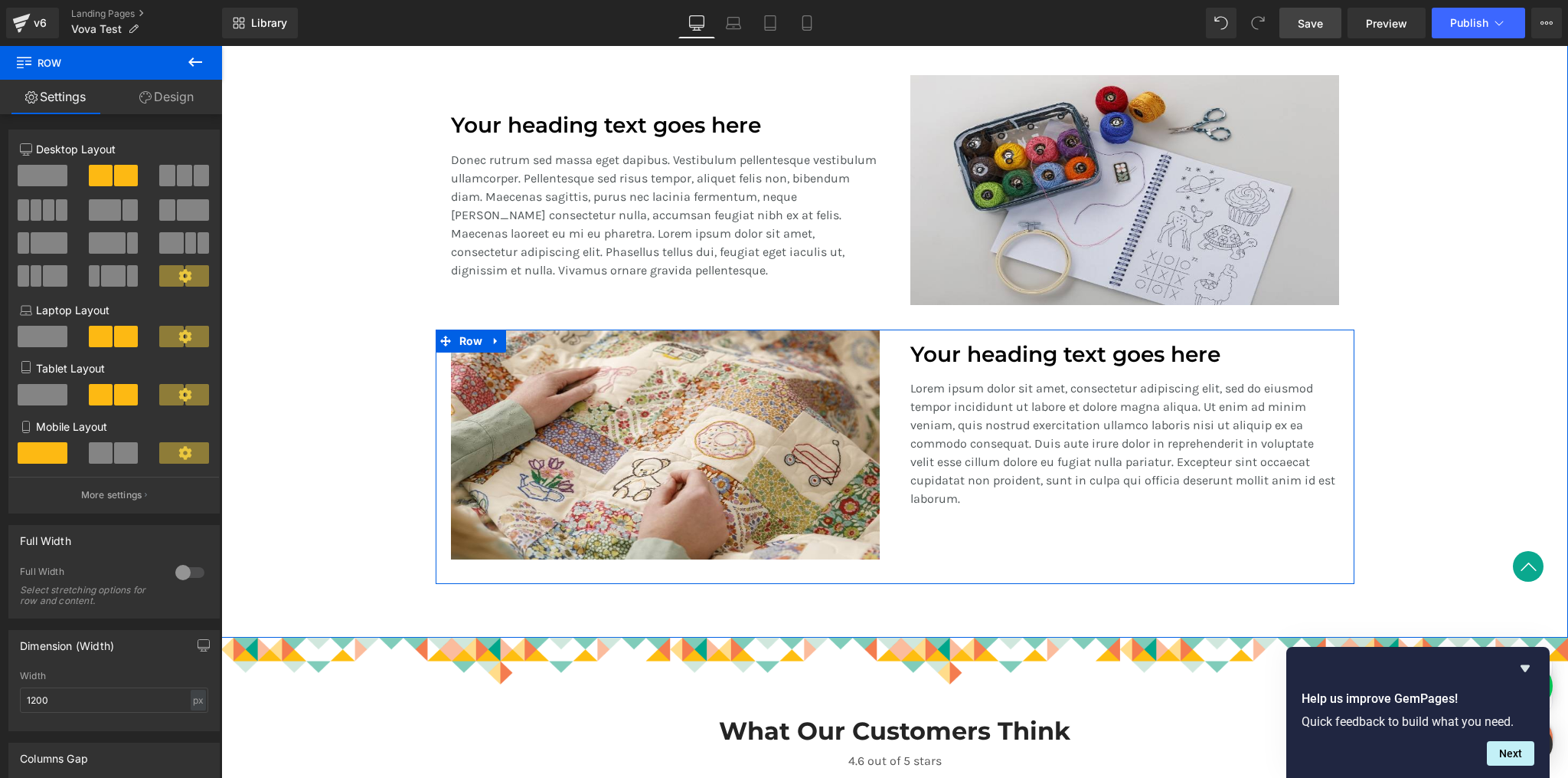
click at [1043, 526] on div "Your heading text goes here Heading Lorem ipsum dolor sit amet, consectetur adi…" at bounding box center [1125, 444] width 459 height 230
click at [1014, 356] on h1 "Your heading text goes here" at bounding box center [1124, 355] width 429 height 26
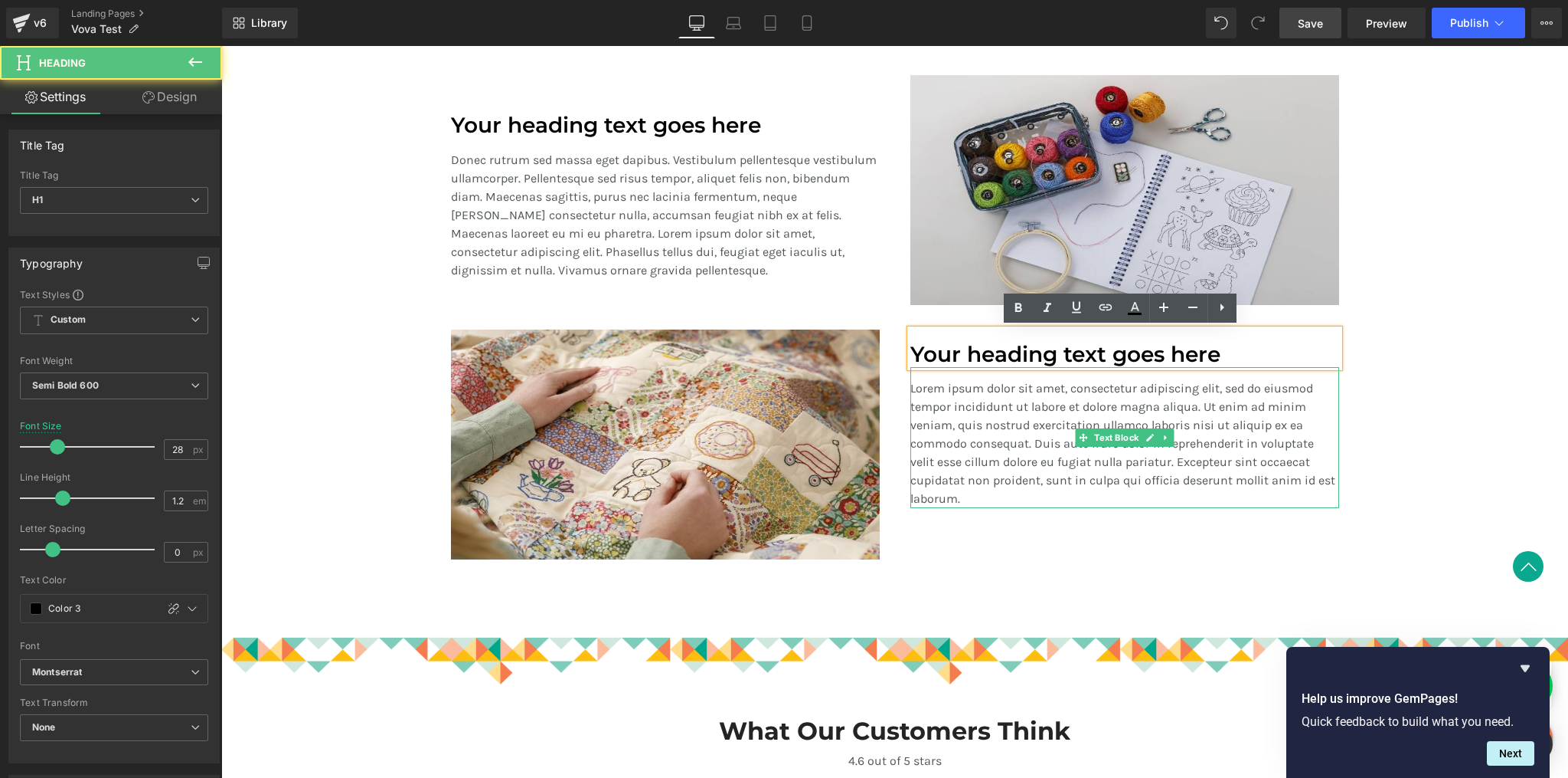
click at [959, 437] on p "Lorem ipsum dolor sit amet, consectetur adipiscing elit, sed do eiusmod tempor …" at bounding box center [1124, 443] width 429 height 129
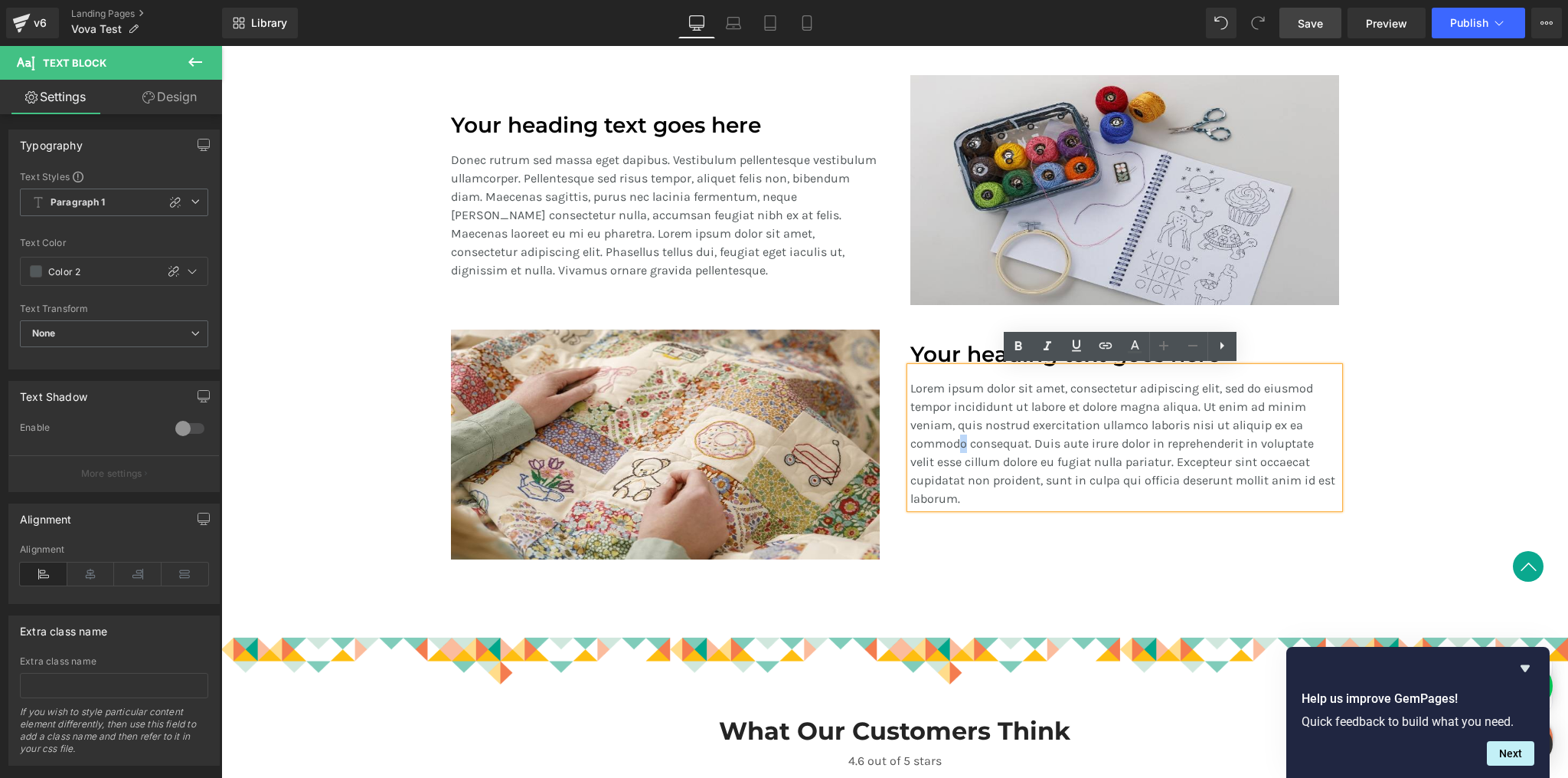
click at [901, 546] on div "Your heading text goes here Heading Lorem ipsum dolor sit amet, consectetur adi…" at bounding box center [1125, 444] width 459 height 230
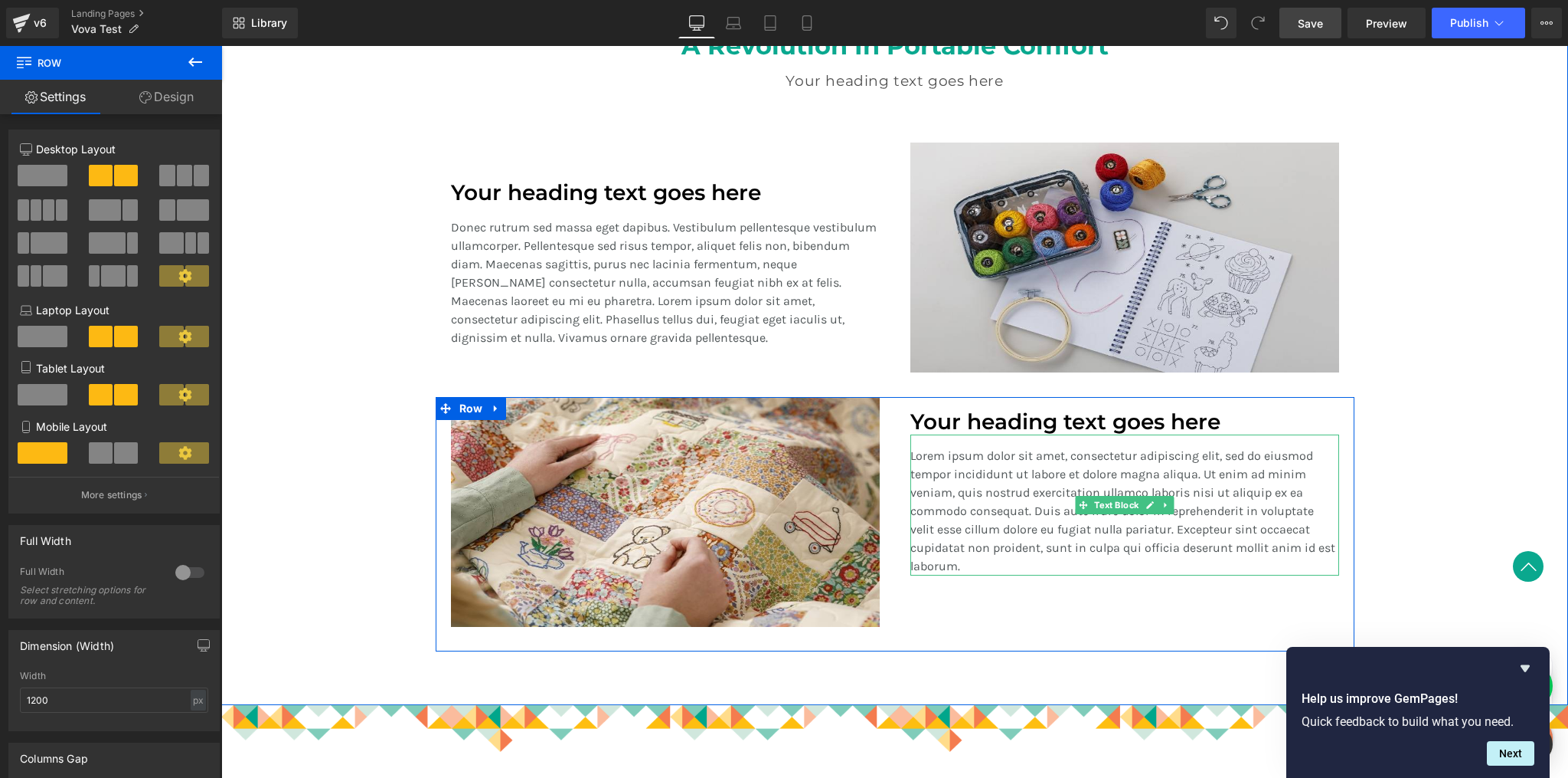
scroll to position [1190, 0]
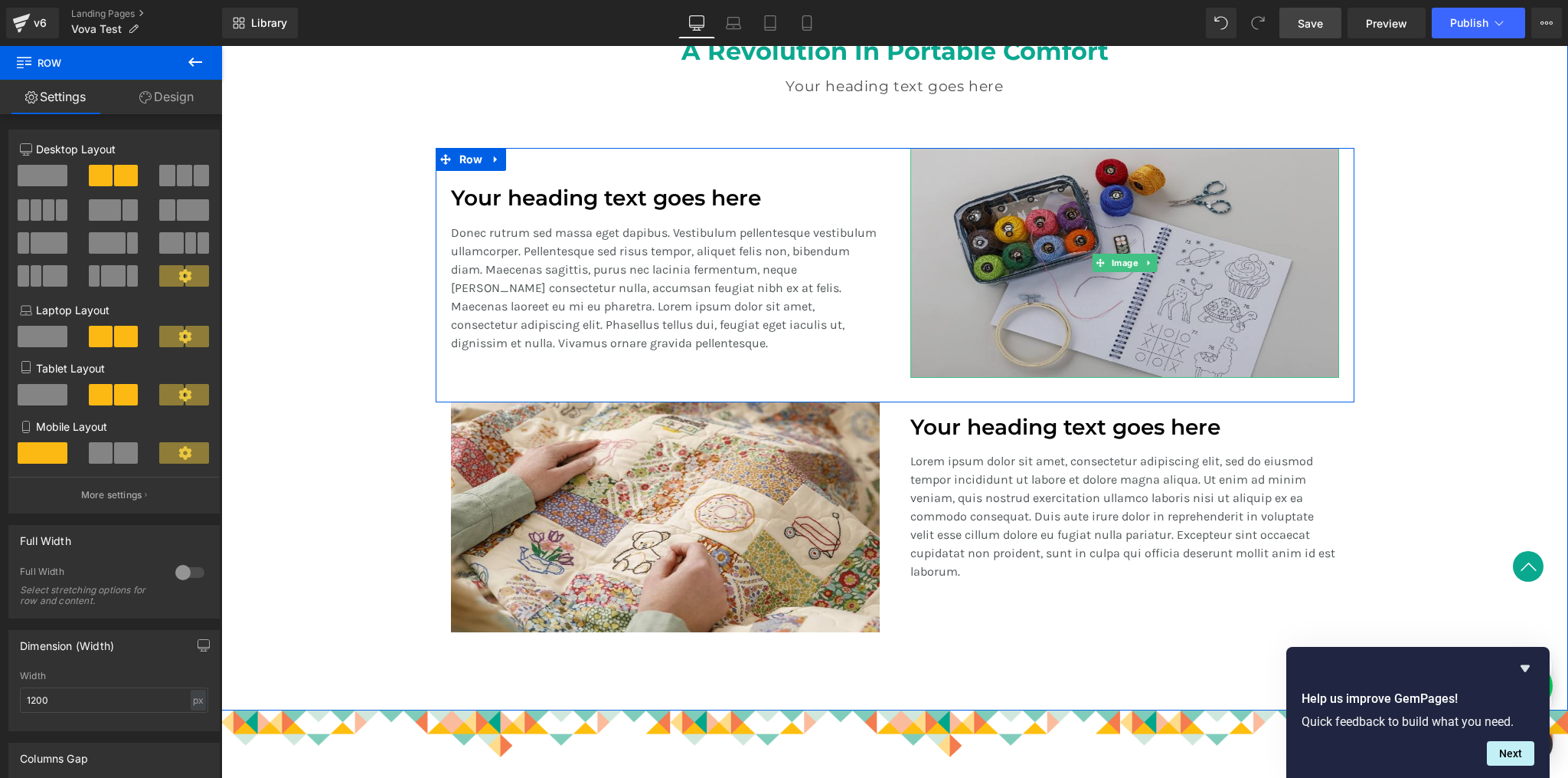
click at [1080, 333] on img at bounding box center [1124, 263] width 429 height 230
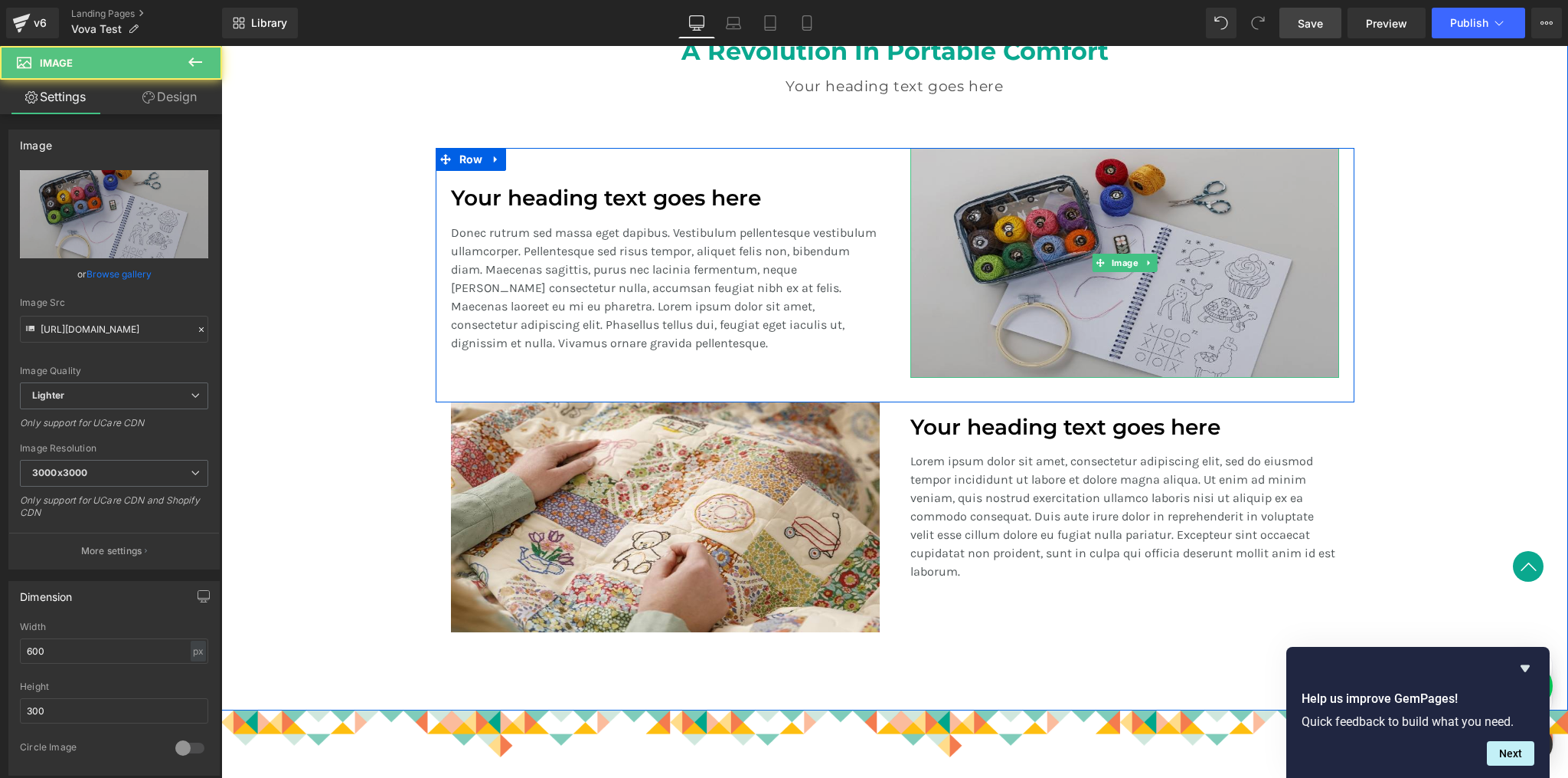
click at [938, 340] on img at bounding box center [1124, 263] width 429 height 230
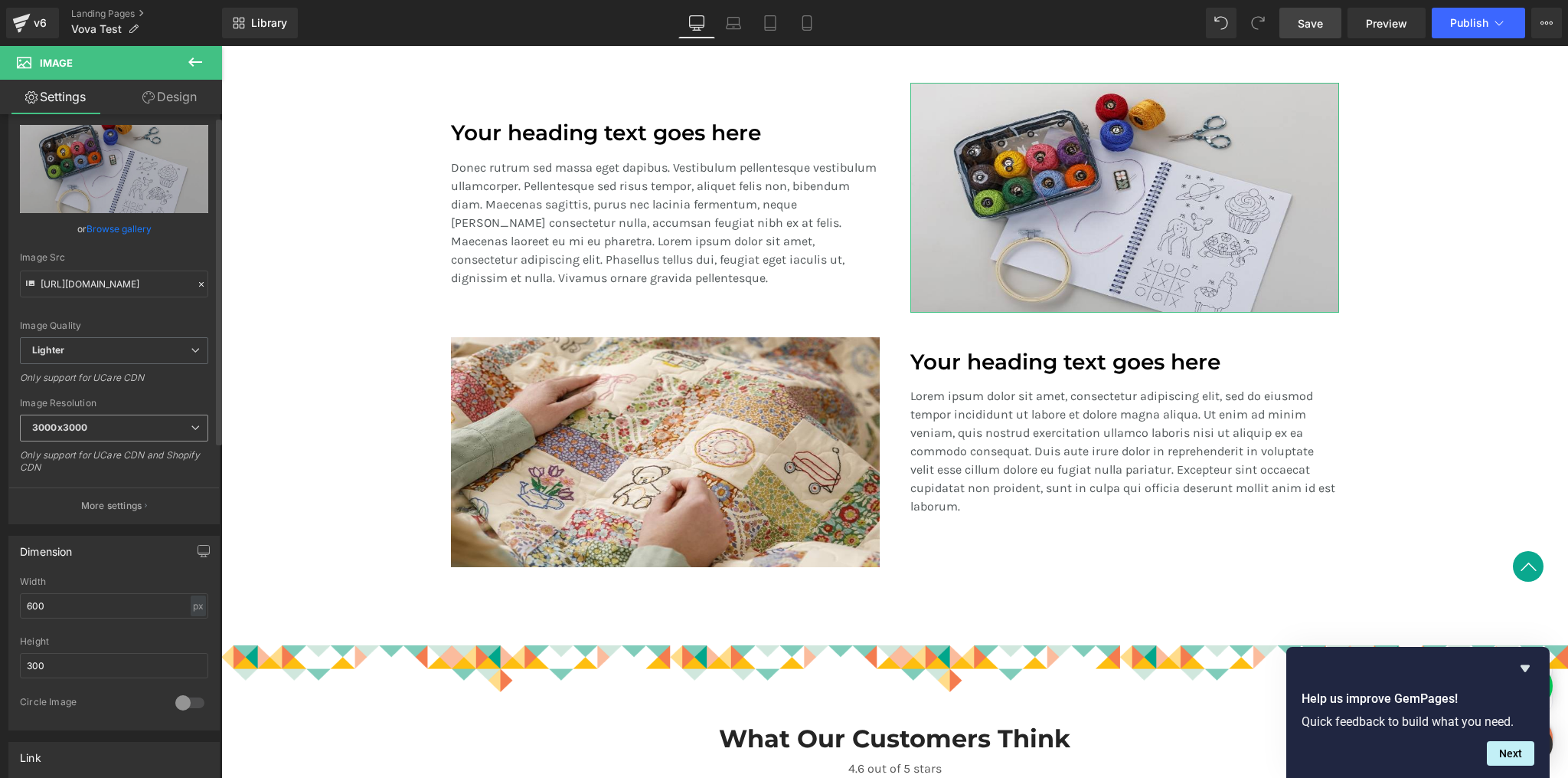
scroll to position [74, 0]
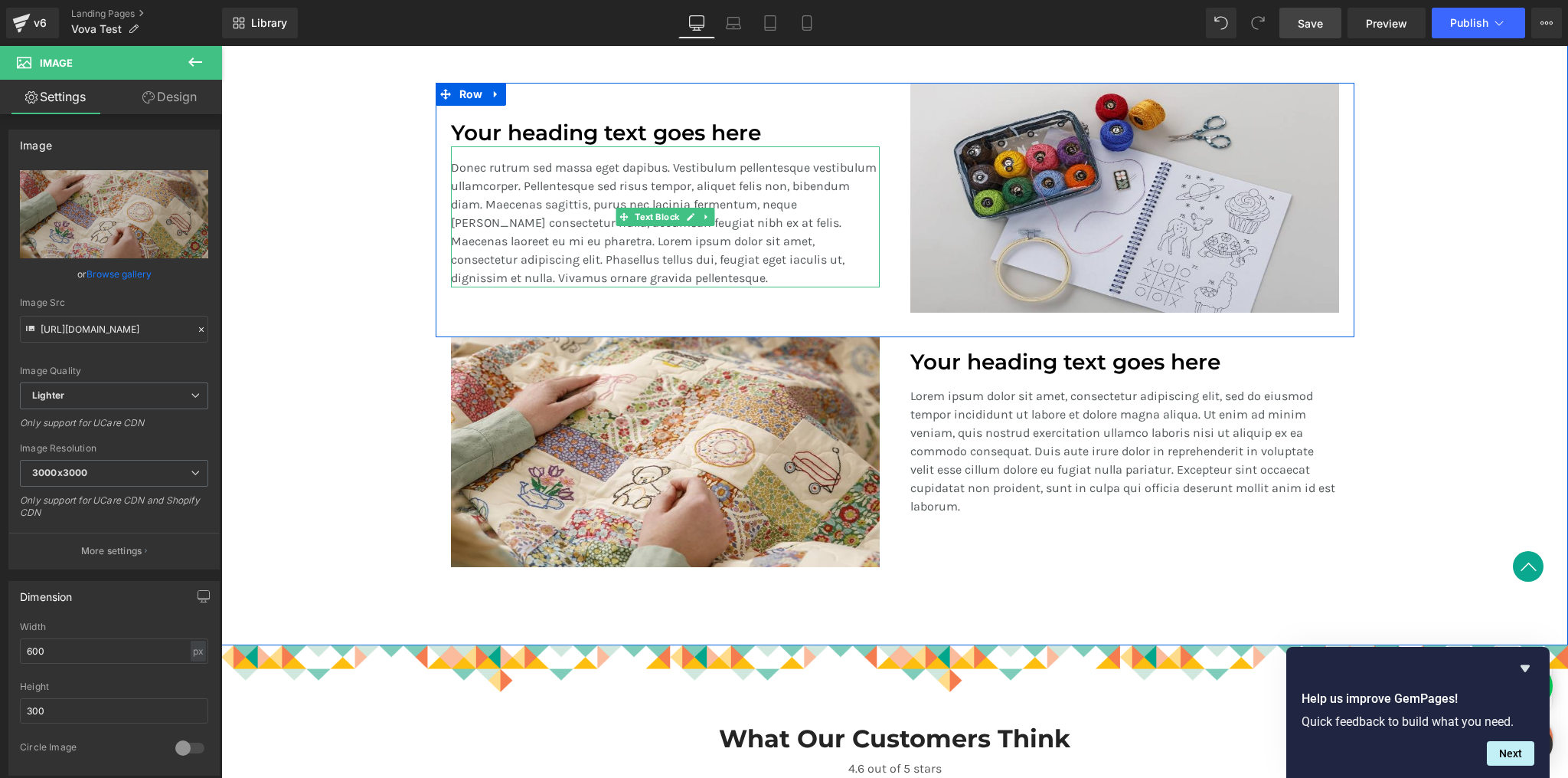
click at [782, 225] on p "Donec rutrum sed massa eget dapibus. Vestibulum pellentesque vestibulum ullamco…" at bounding box center [665, 222] width 429 height 129
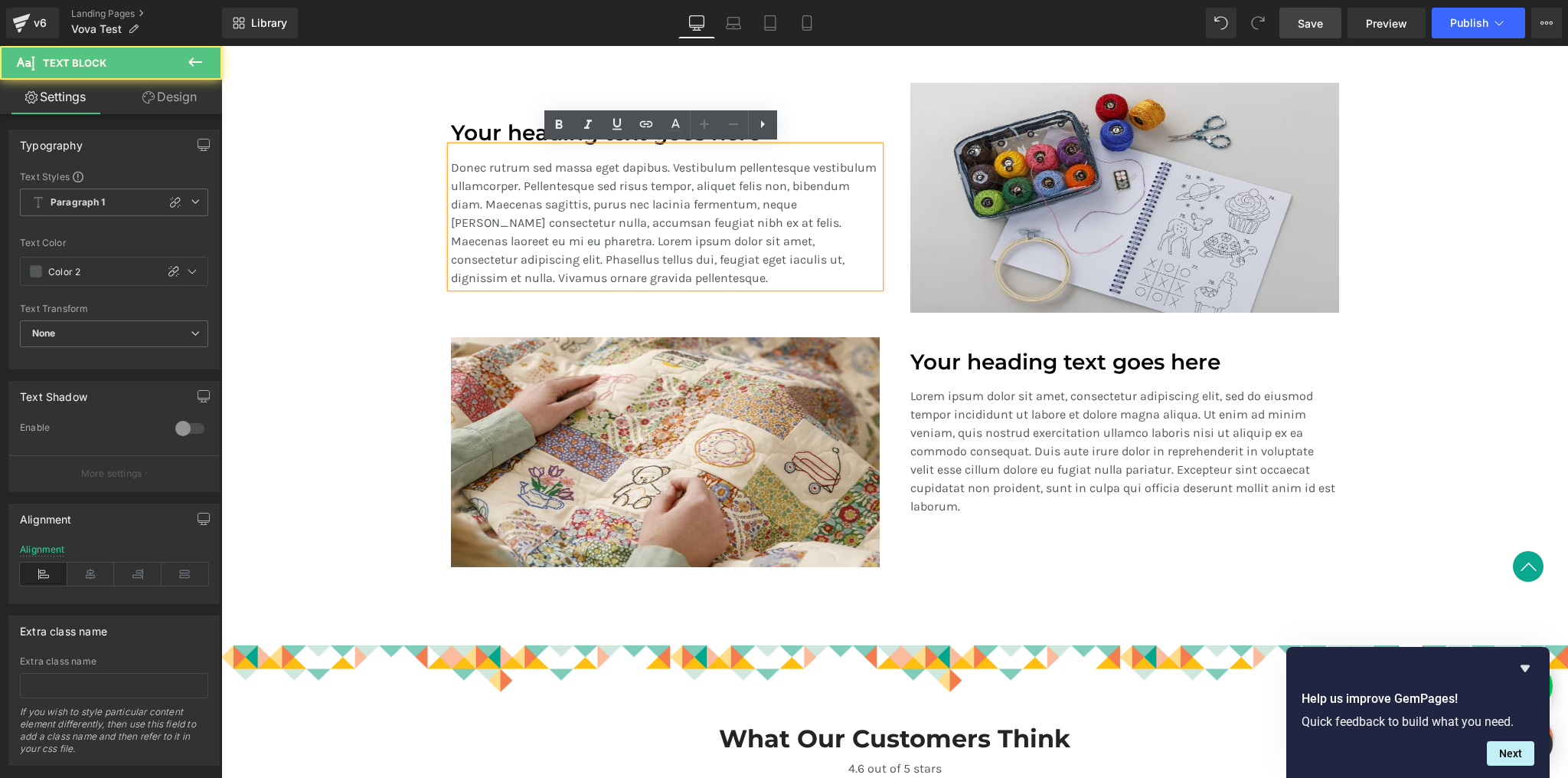
click at [688, 91] on div "Your heading text goes here Heading Donec rutrum sed massa eget dapibus. Vestib…" at bounding box center [665, 197] width 459 height 230
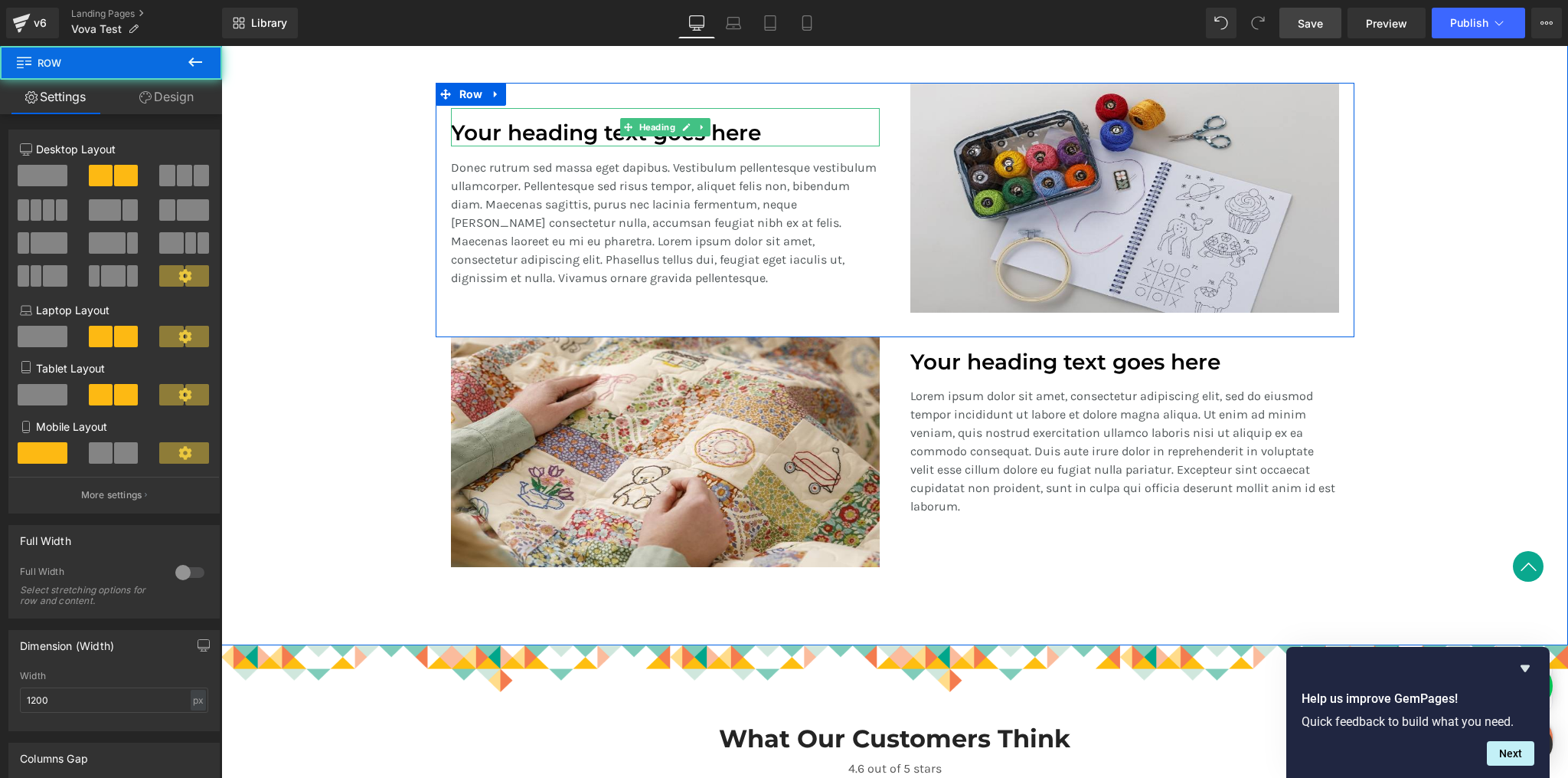
click at [670, 124] on span "Heading" at bounding box center [656, 127] width 42 height 19
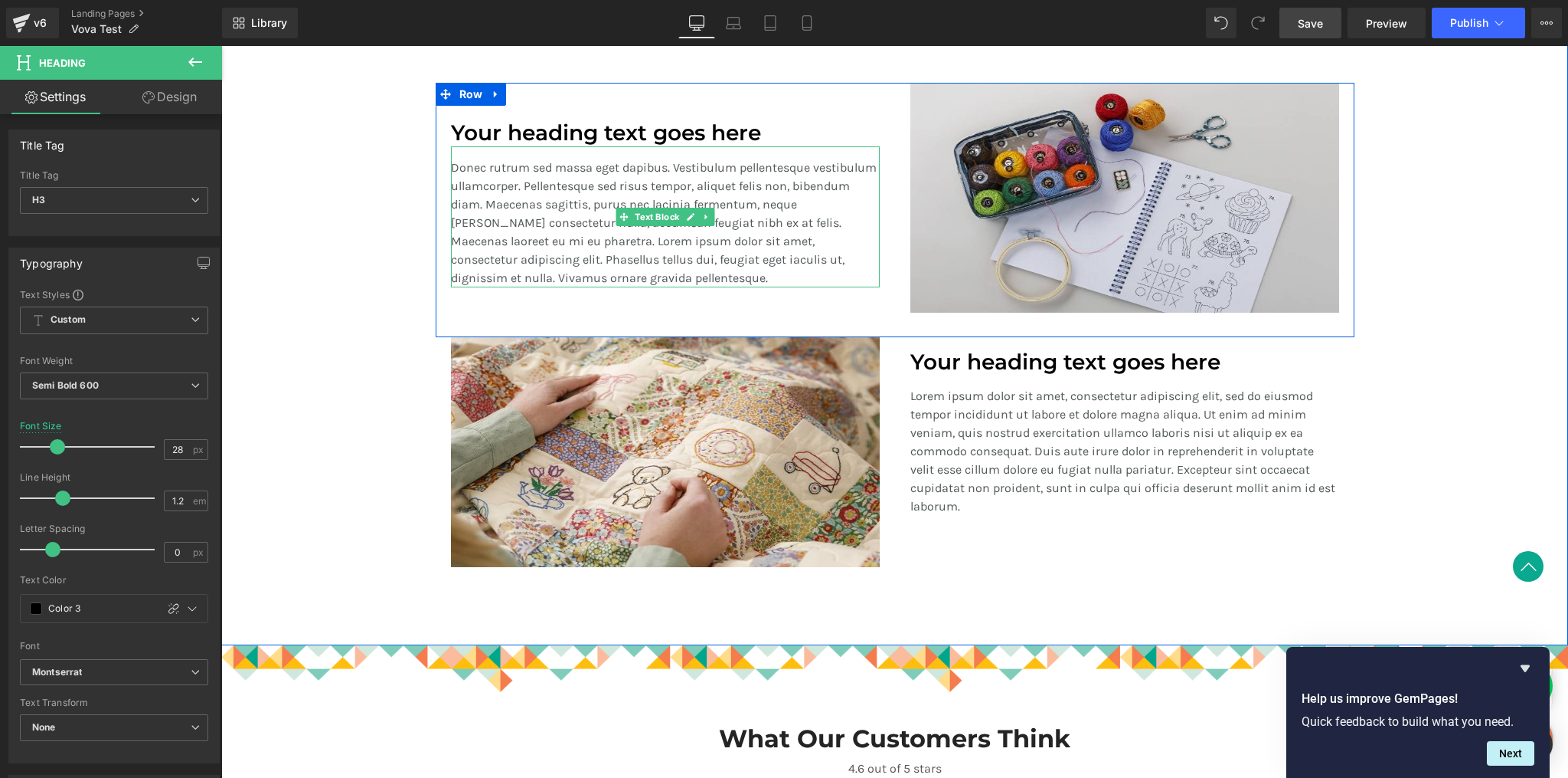
click at [731, 183] on p "Donec rutrum sed massa eget dapibus. Vestibulum pellentesque vestibulum ullamco…" at bounding box center [665, 222] width 429 height 129
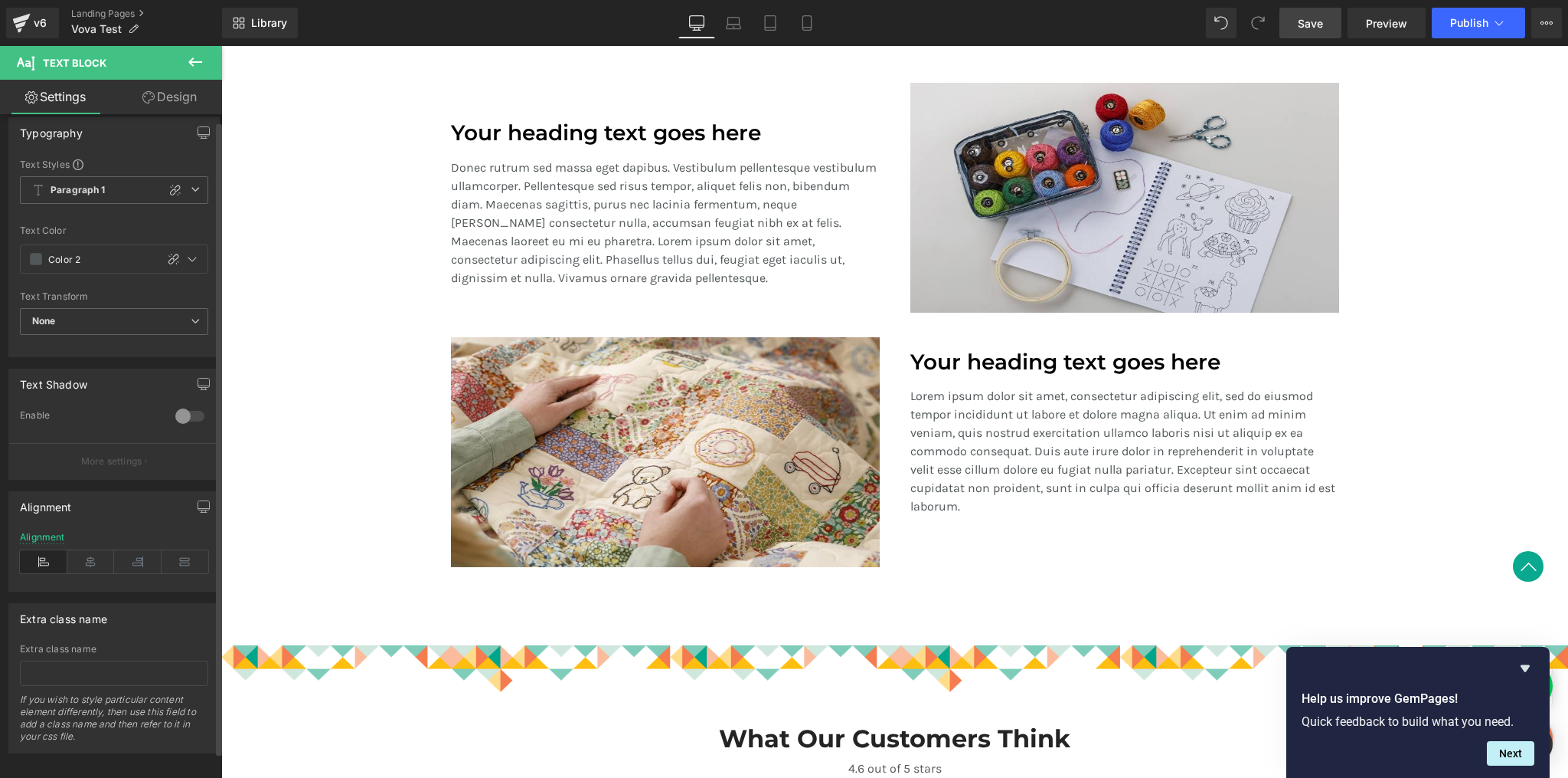
scroll to position [24, 0]
click at [65, 98] on link "Settings" at bounding box center [55, 97] width 111 height 35
click at [198, 58] on icon at bounding box center [195, 61] width 19 height 19
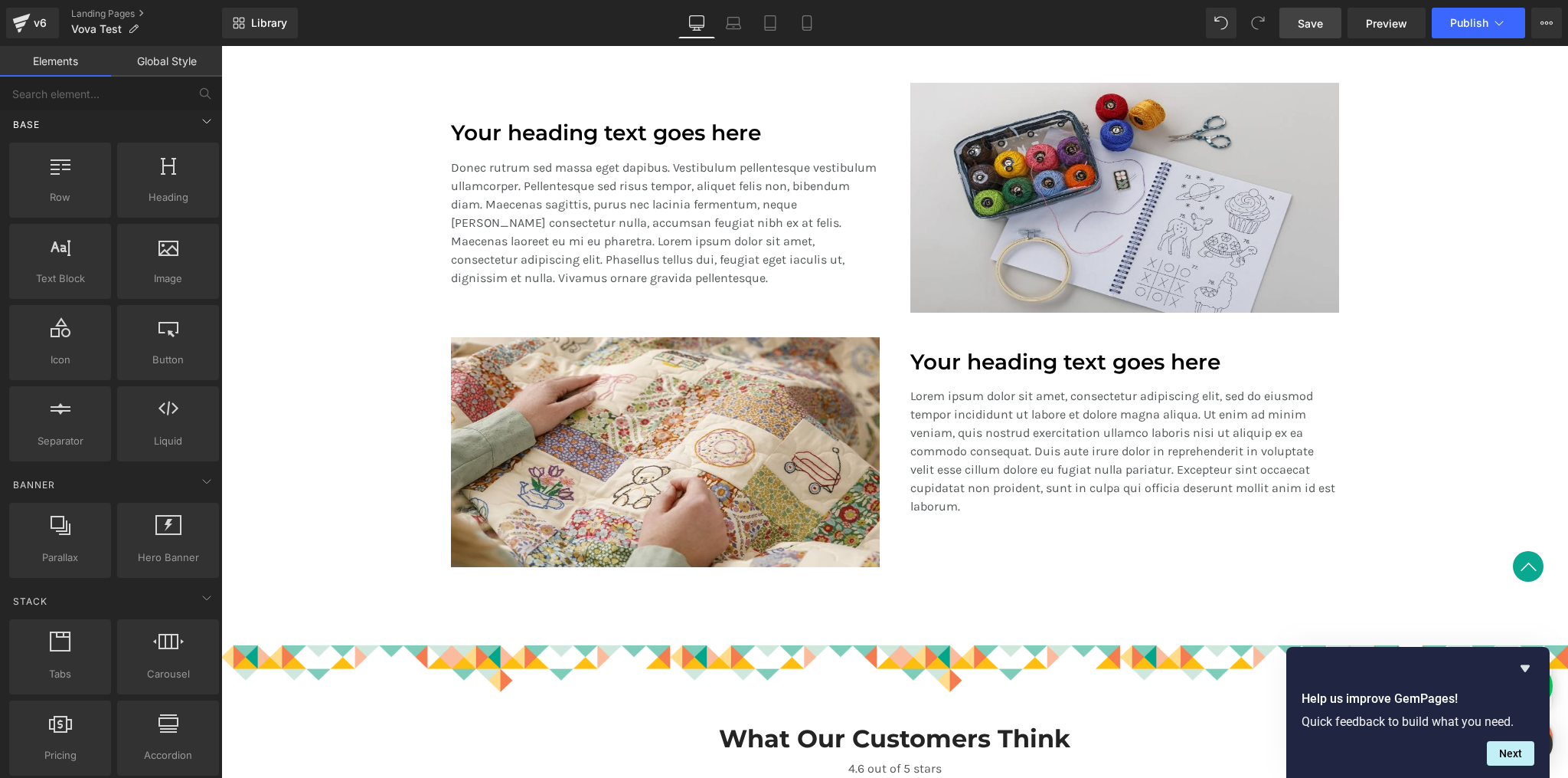
scroll to position [12, 0]
click at [465, 180] on p "Donec rutrum sed massa eget dapibus. Vestibulum pellentesque vestibulum ullamco…" at bounding box center [665, 222] width 429 height 129
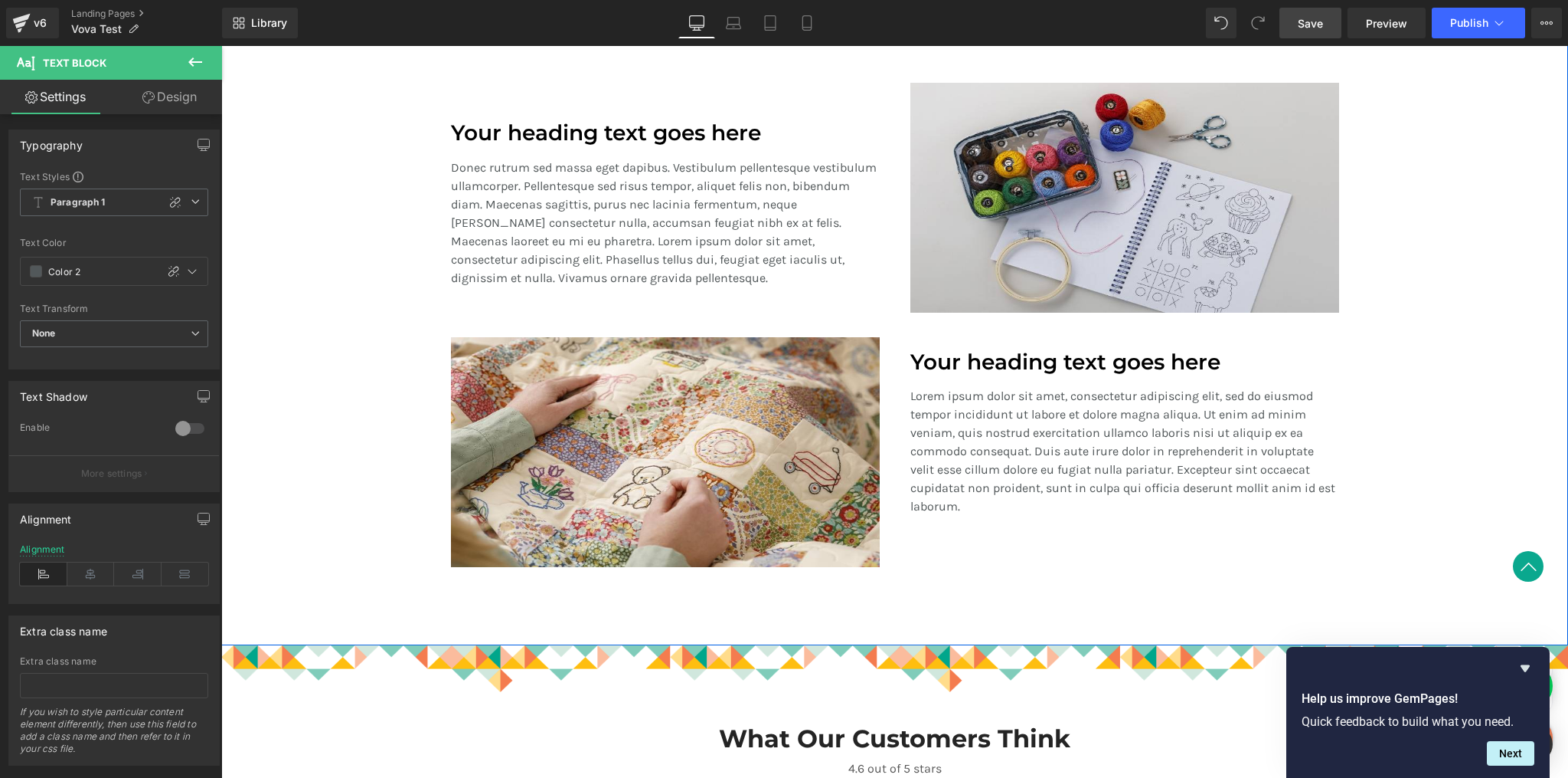
click at [1001, 404] on p "Lorem ipsum dolor sit amet, consectetur adipiscing elit, sed do eiusmod tempor …" at bounding box center [1124, 450] width 429 height 129
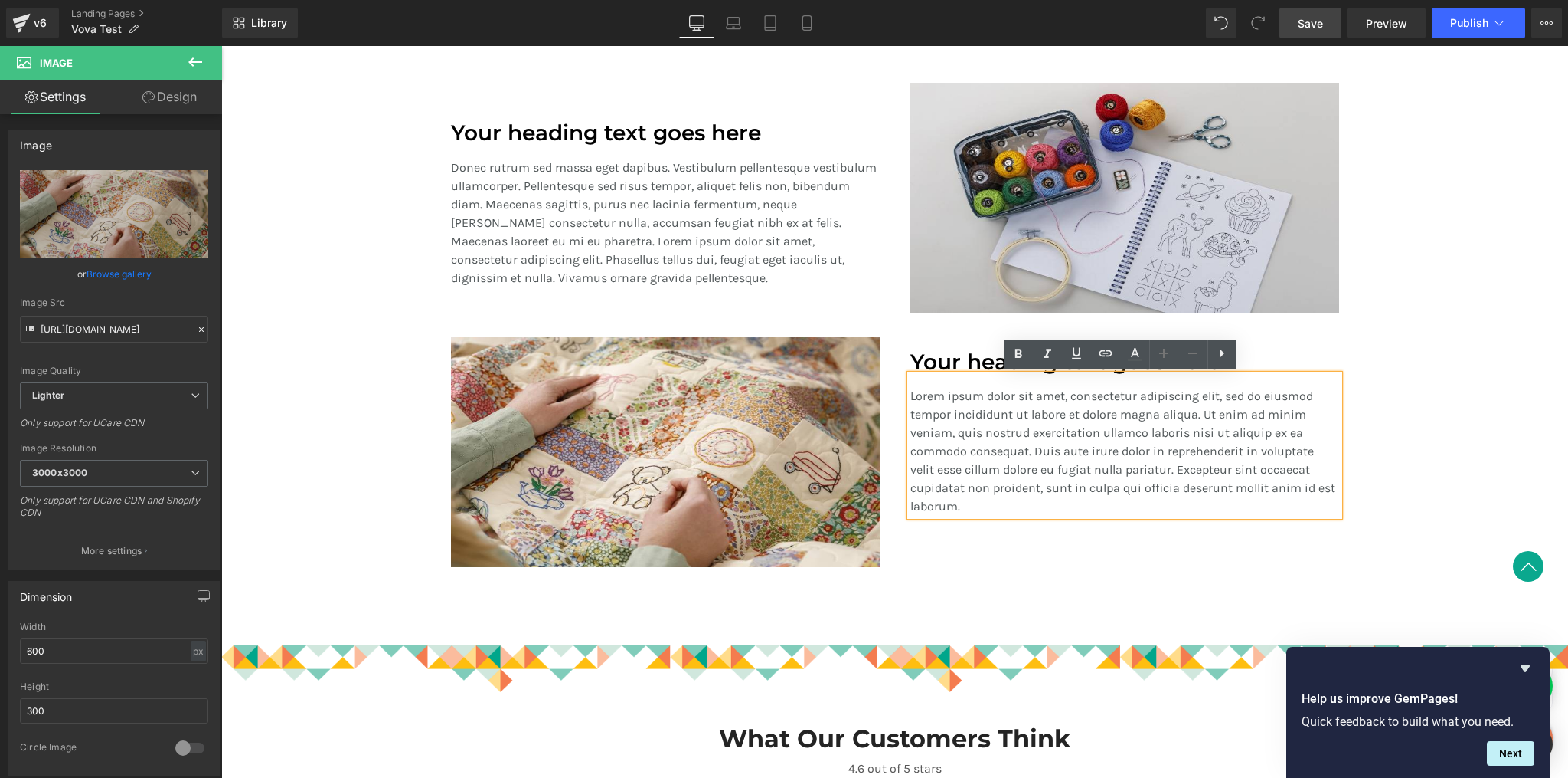
click at [916, 538] on div "Your heading text goes here Heading Lorem ipsum dolor sit amet, consectetur adi…" at bounding box center [1125, 452] width 459 height 230
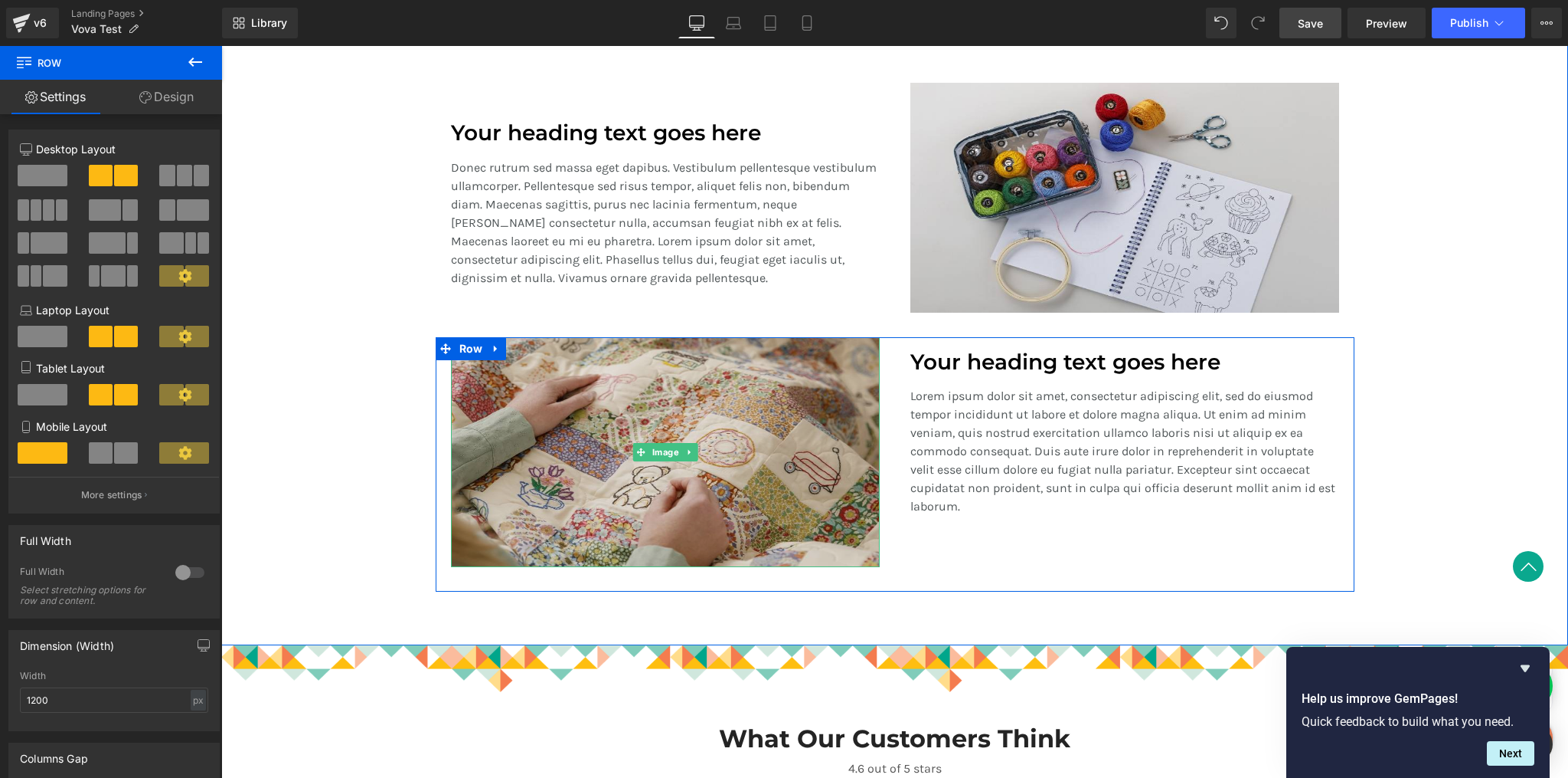
click at [804, 446] on img at bounding box center [665, 452] width 429 height 230
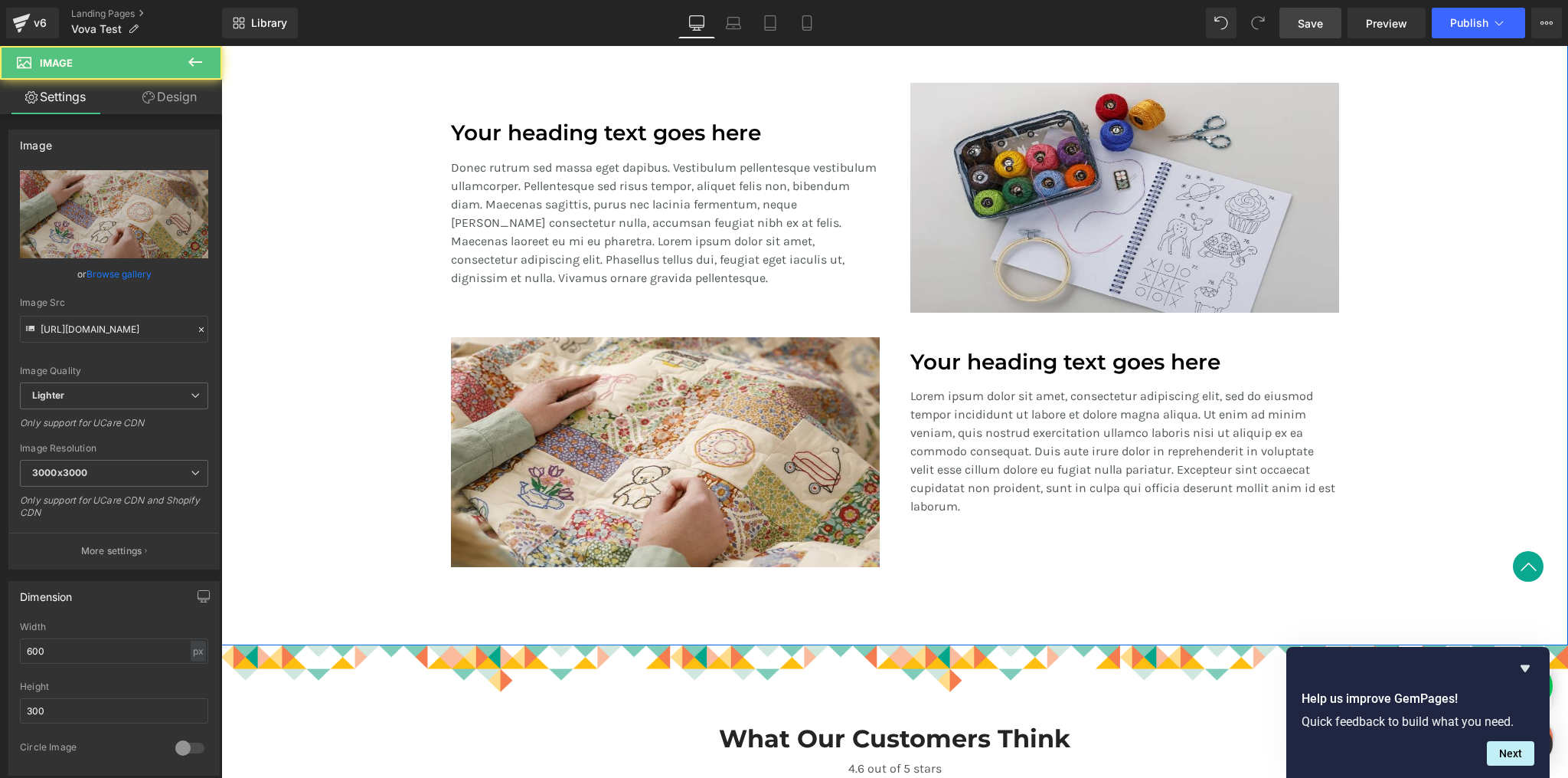
click at [1397, 389] on div "A Revolution In Portable Comfort Heading Your heading text goes here Heading Te…" at bounding box center [895, 270] width 1347 height 643
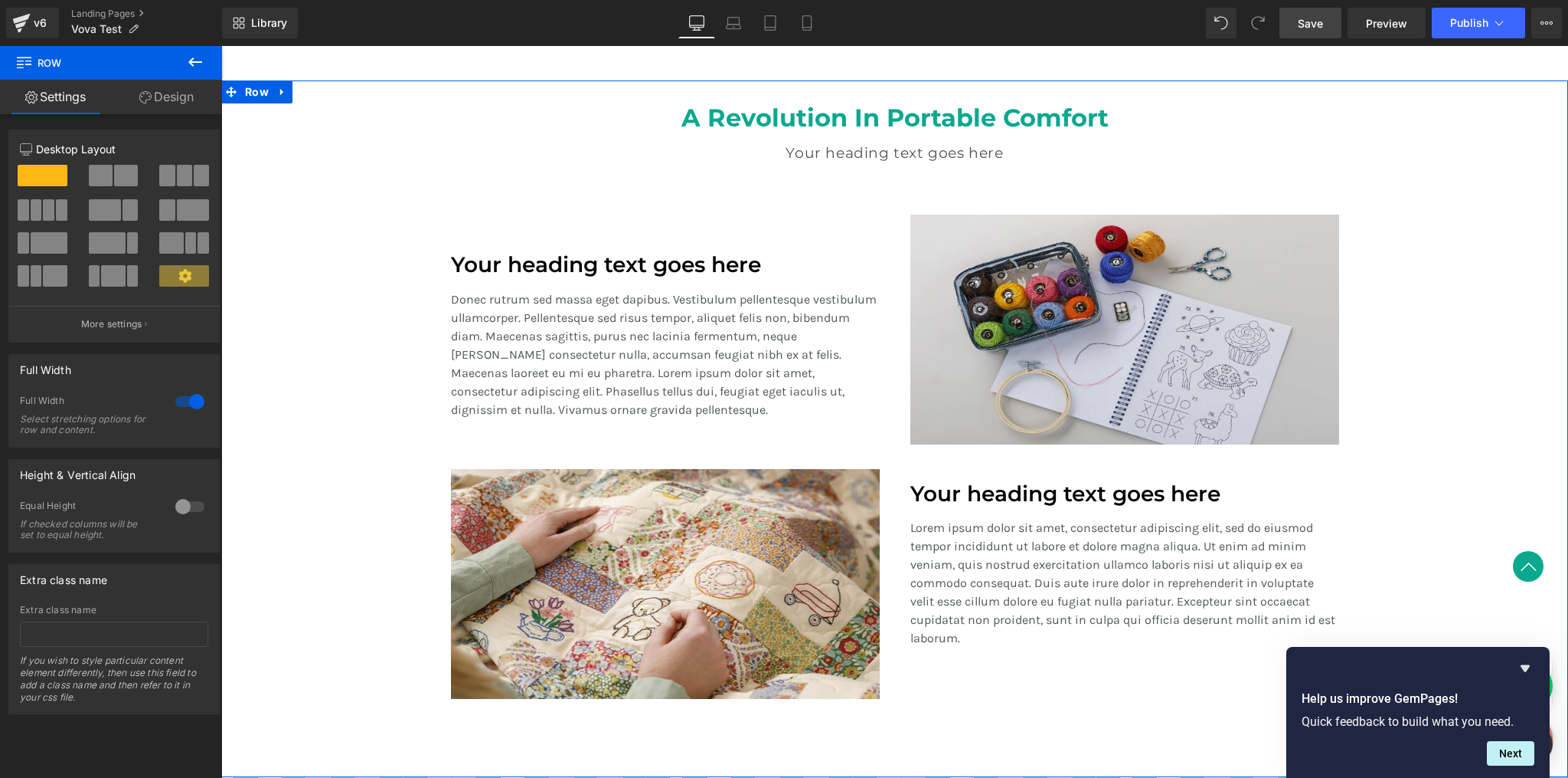
scroll to position [1203, 0]
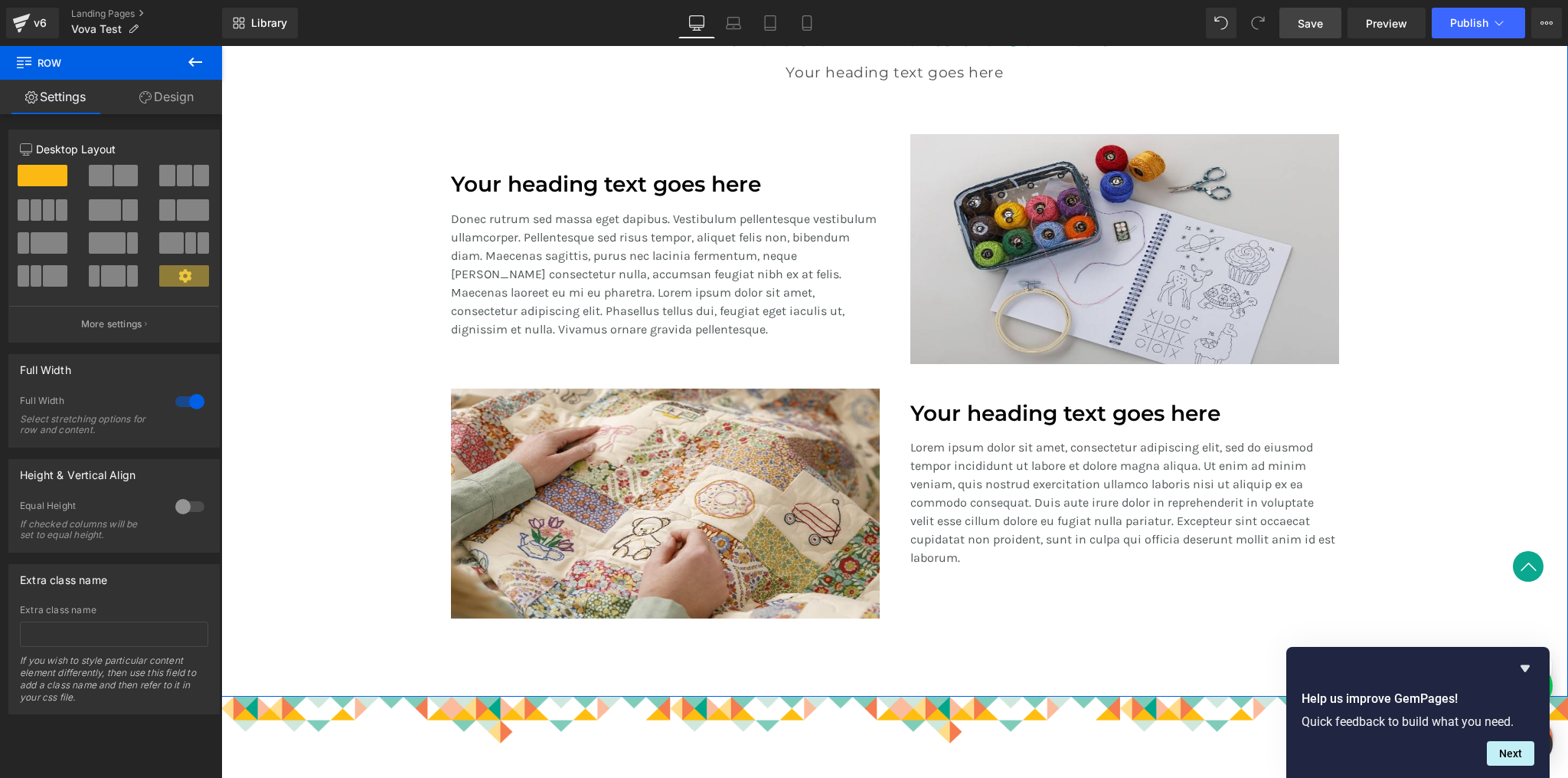
click at [942, 490] on p "Lorem ipsum dolor sit amet, consectetur adipiscing elit, sed do eiusmod tempor …" at bounding box center [1124, 502] width 429 height 129
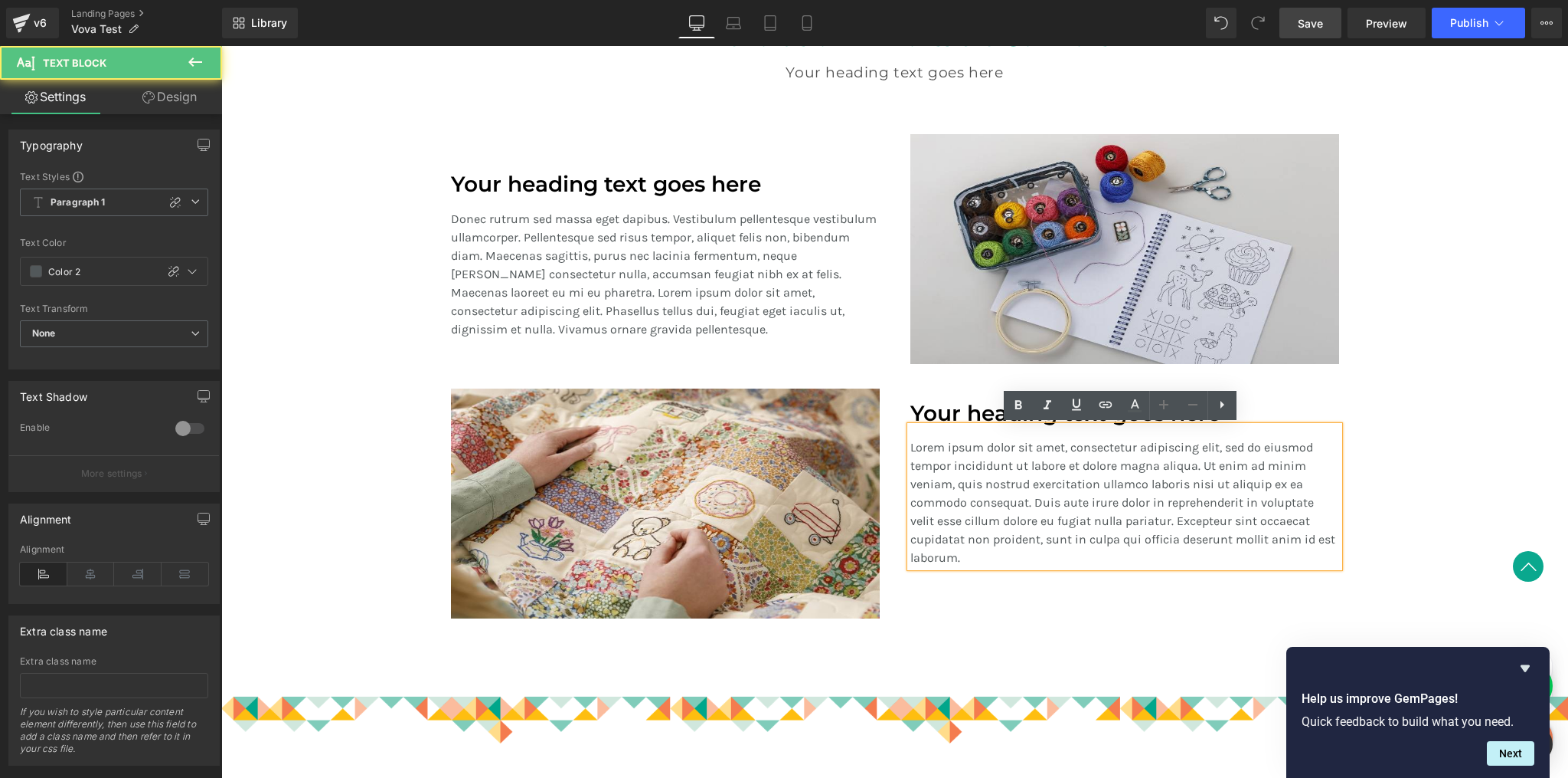
click at [948, 503] on p "Lorem ipsum dolor sit amet, consectetur adipiscing elit, sed do eiusmod tempor …" at bounding box center [1124, 502] width 429 height 129
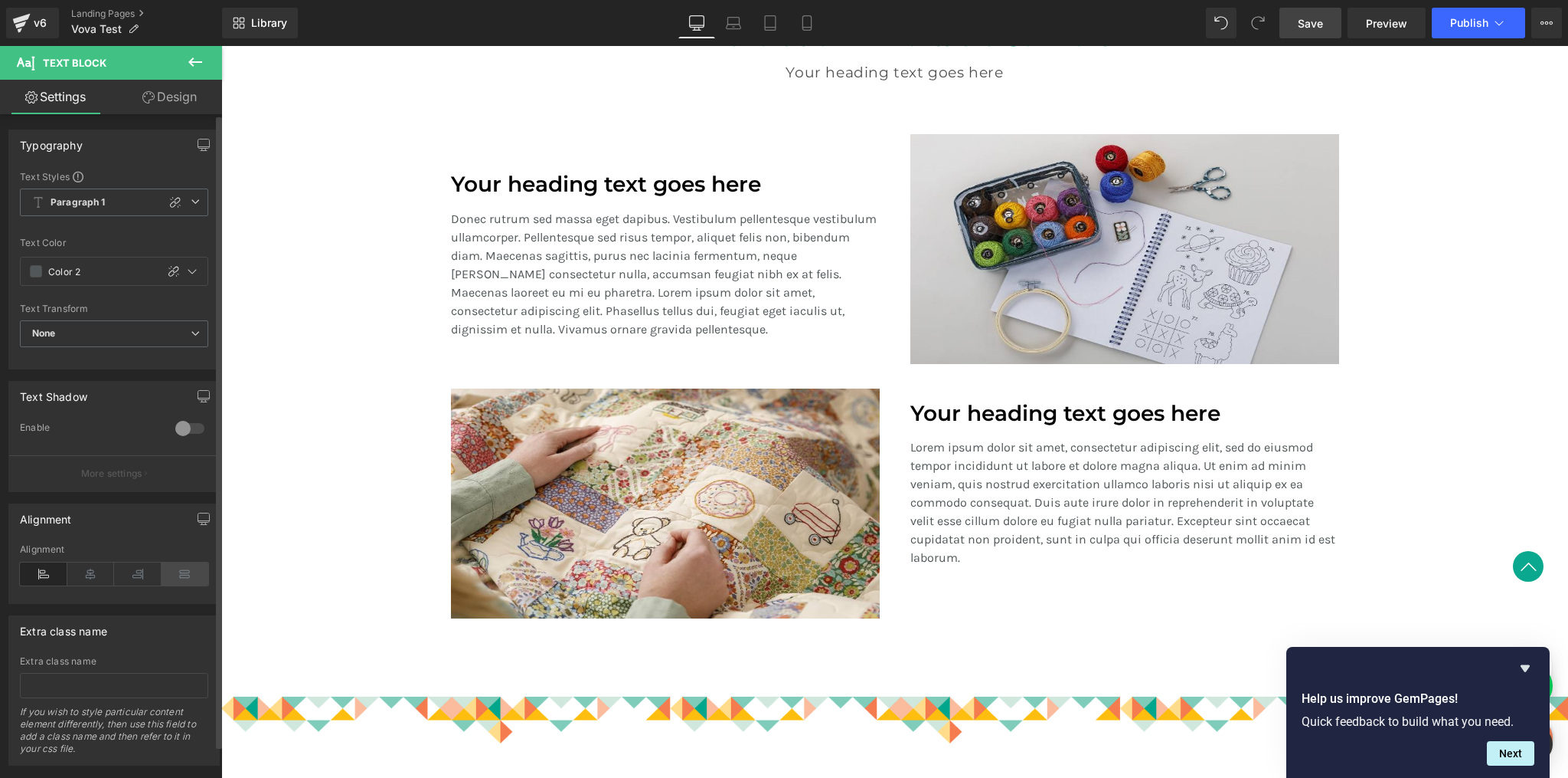
click at [176, 571] on icon at bounding box center [185, 573] width 48 height 23
click at [137, 569] on icon at bounding box center [137, 573] width 48 height 23
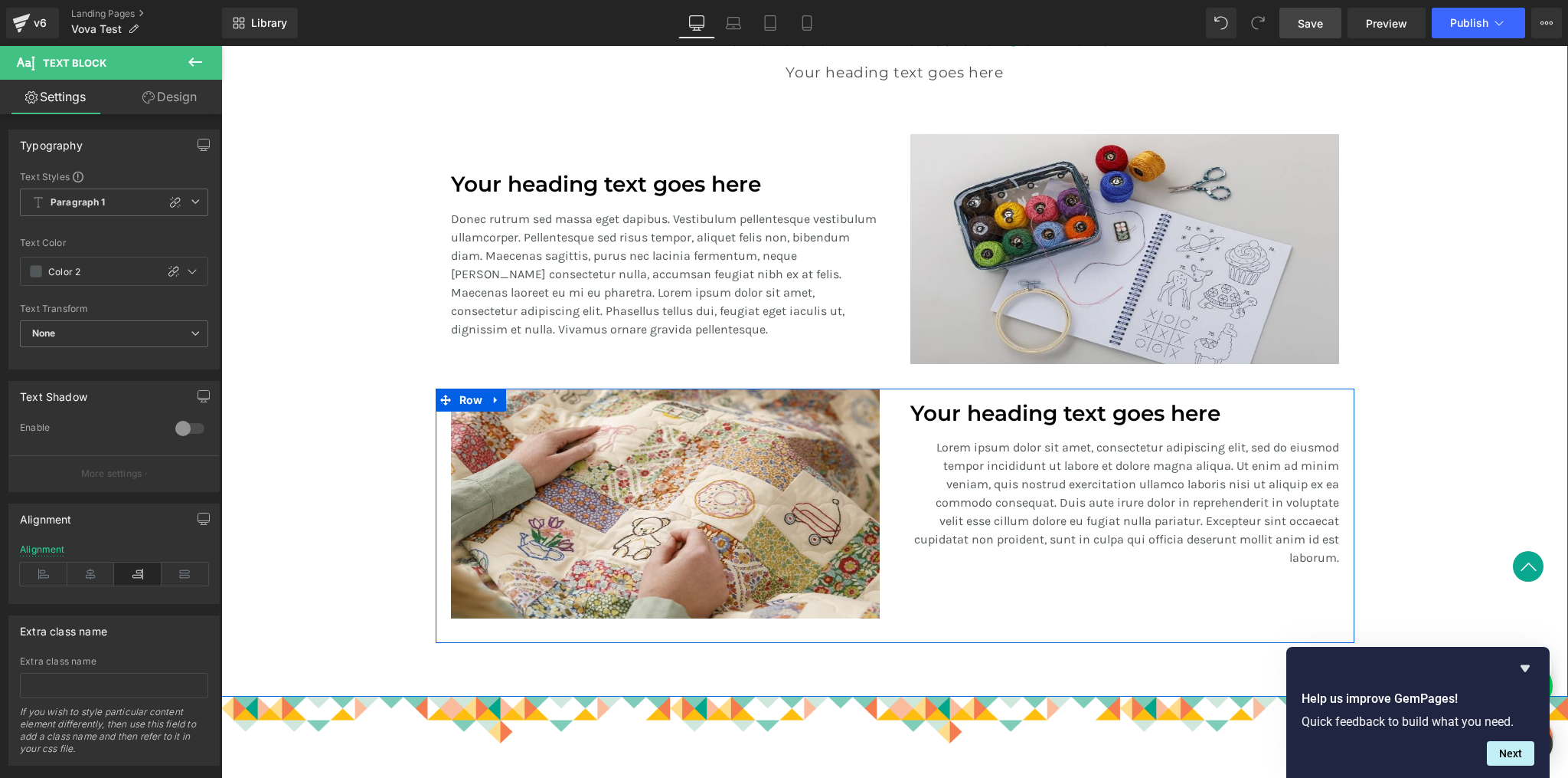
click at [952, 594] on div "Your heading text goes here Heading Lorem ipsum dolor sit amet, consectetur adi…" at bounding box center [1125, 503] width 459 height 230
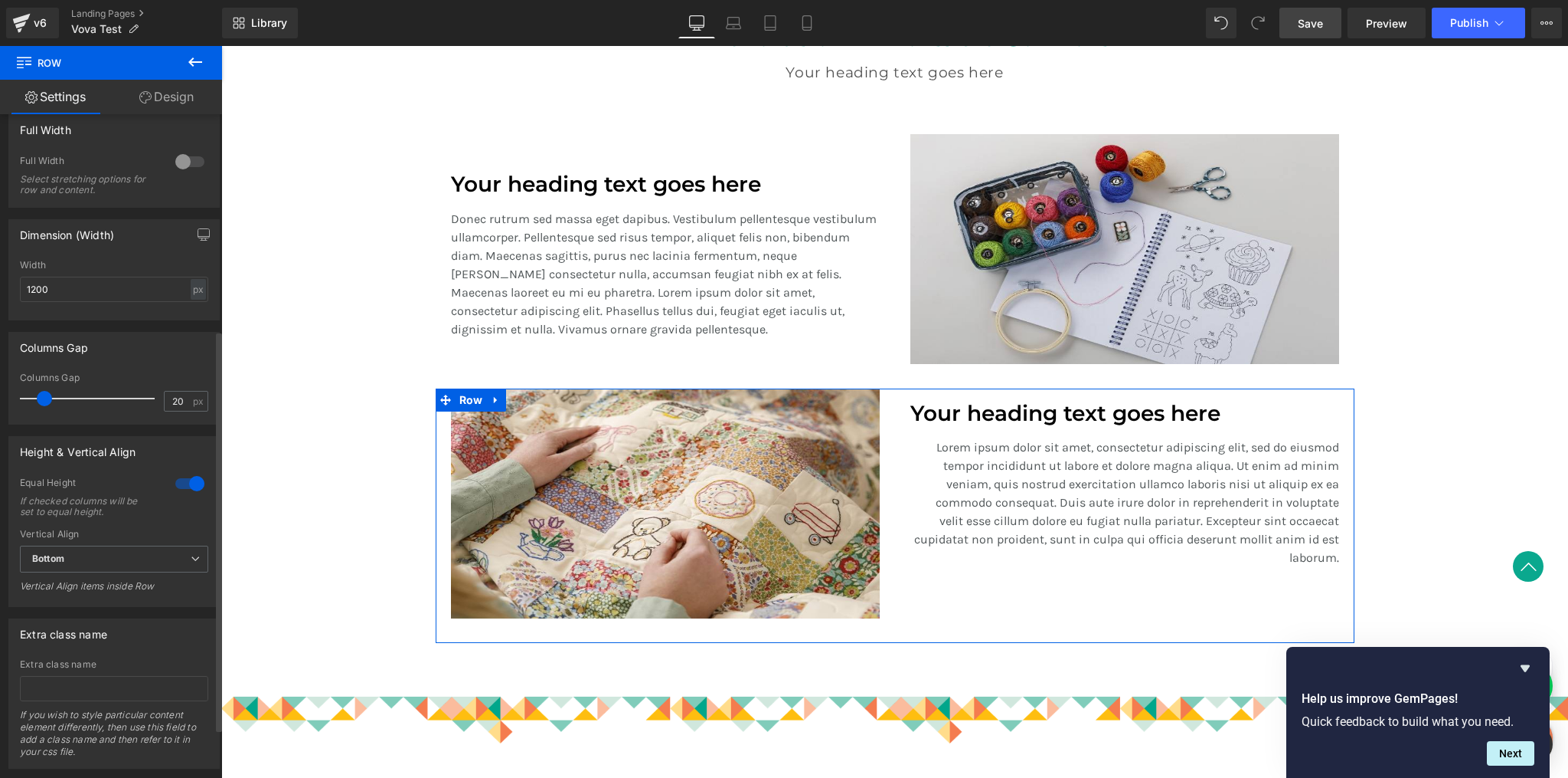
scroll to position [412, 0]
click at [186, 482] on div at bounding box center [189, 482] width 36 height 24
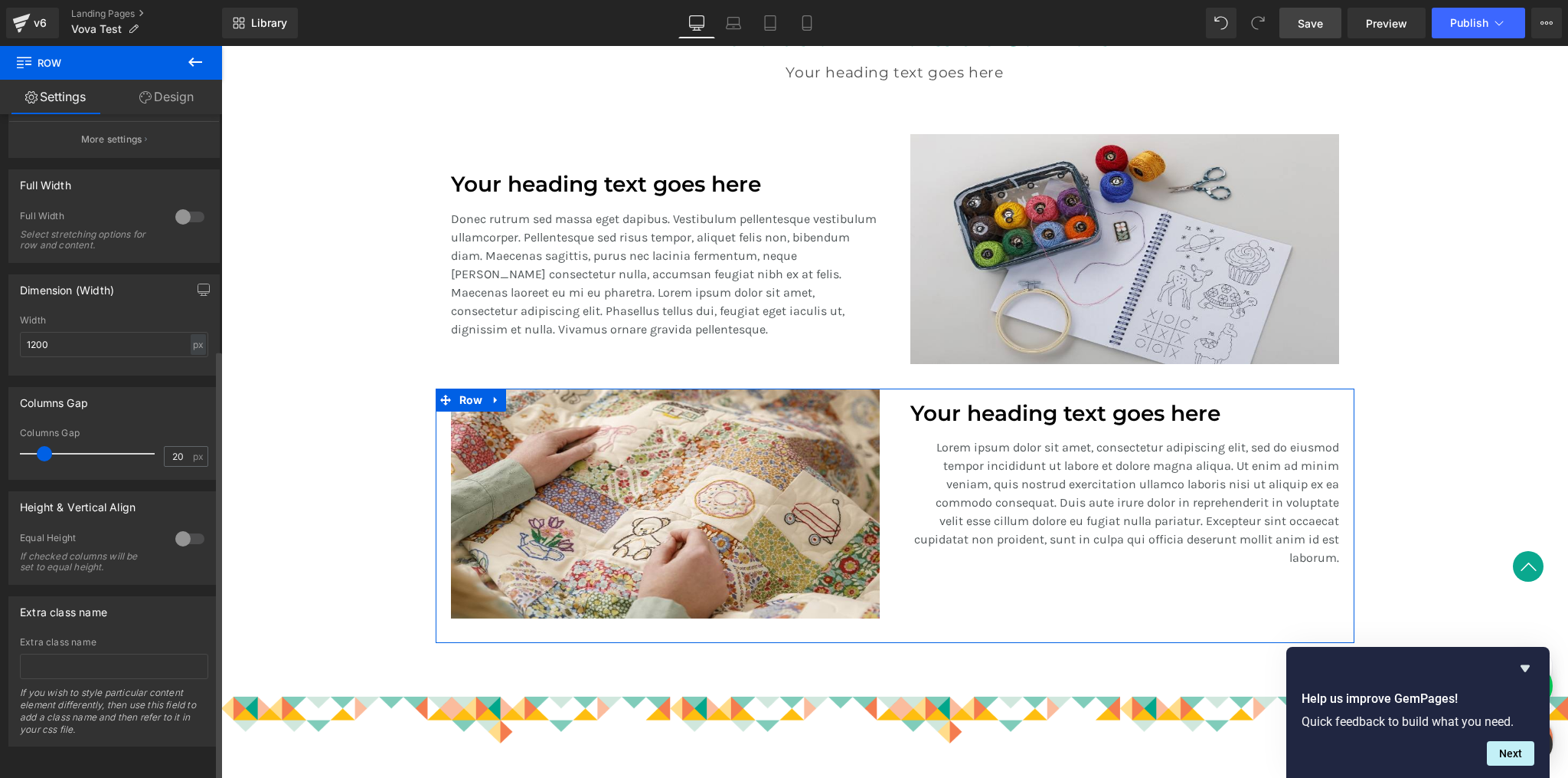
click at [182, 534] on div at bounding box center [189, 539] width 36 height 24
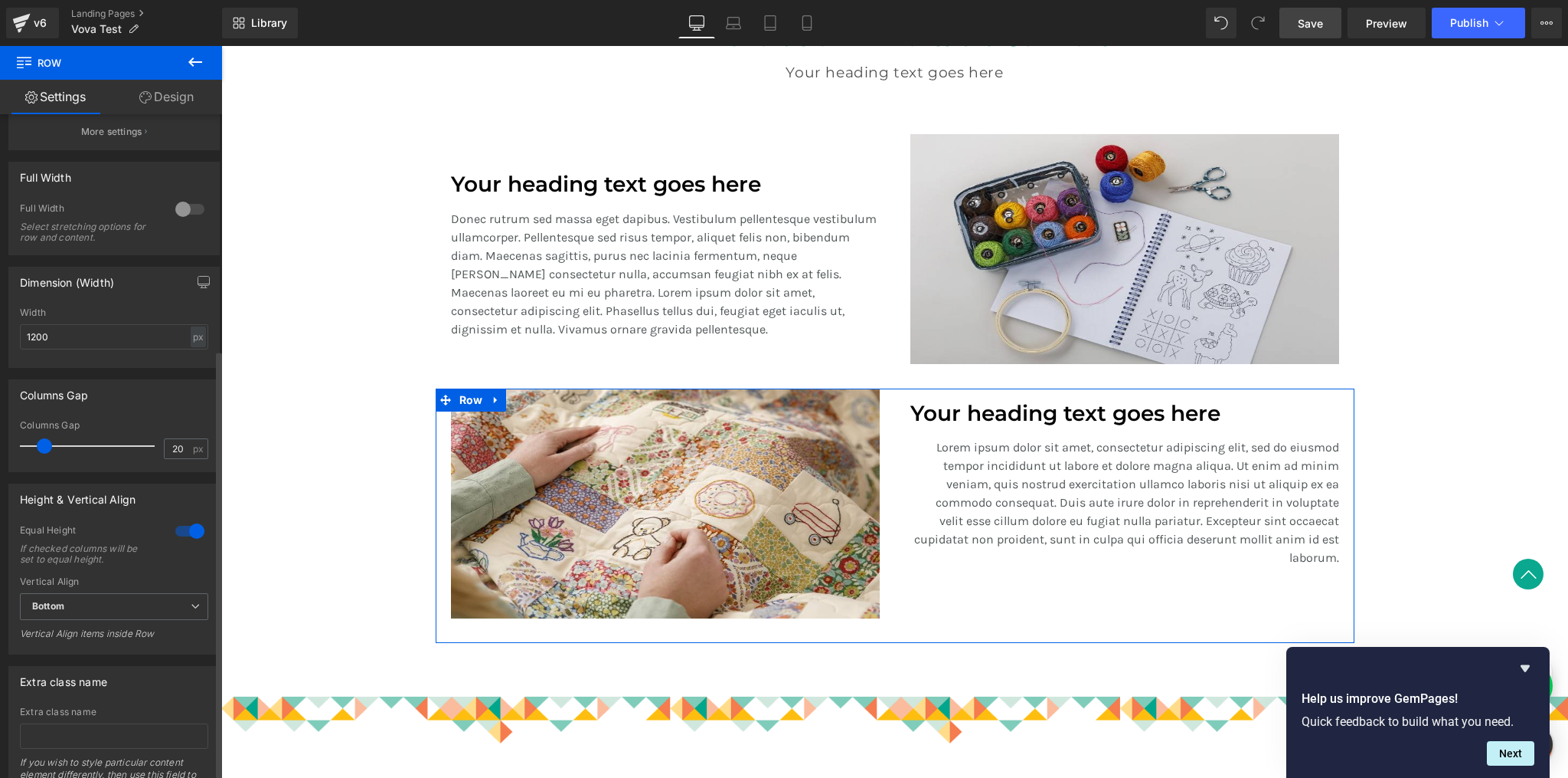
scroll to position [412, 0]
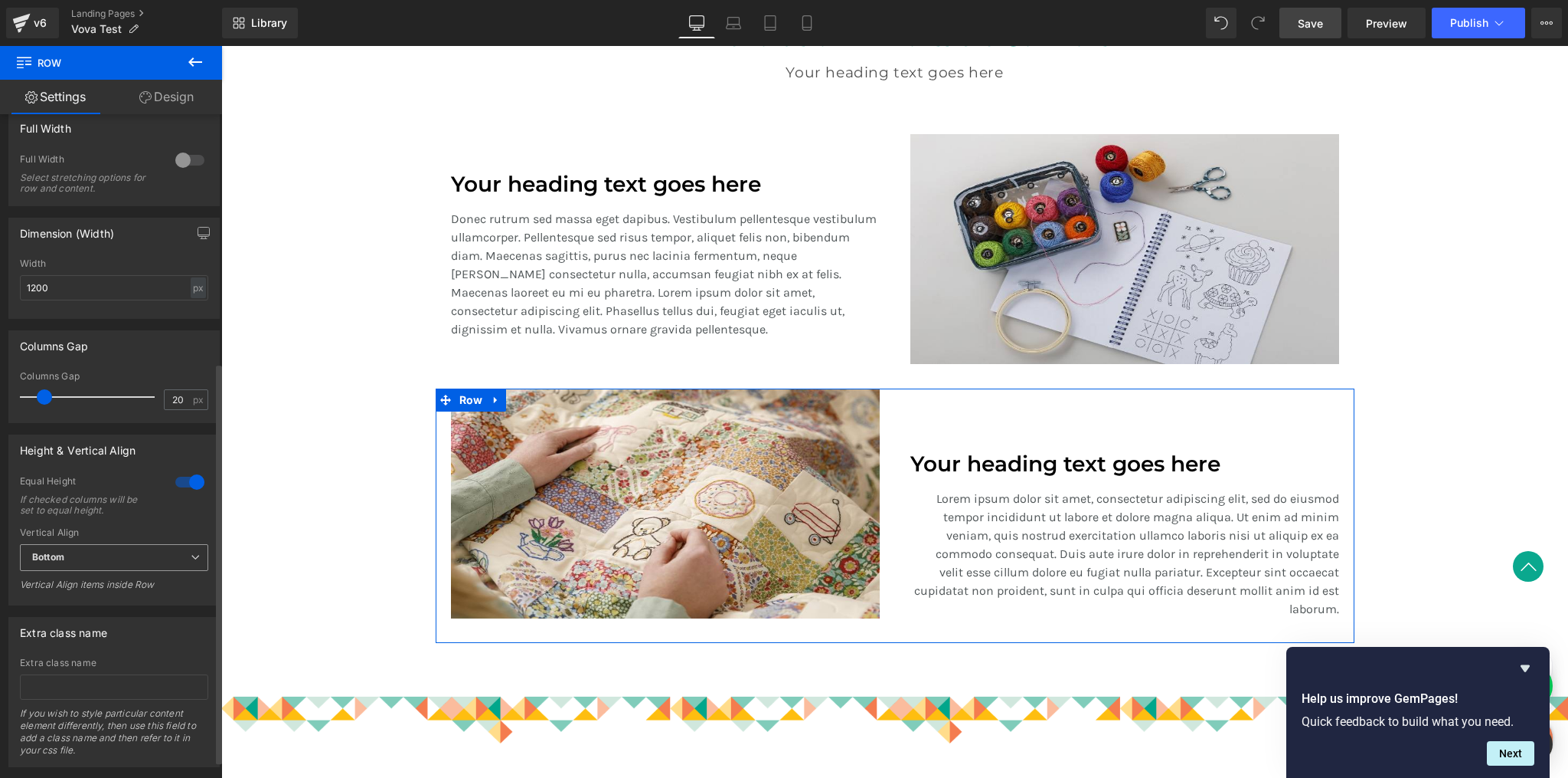
click at [194, 557] on span "Bottom" at bounding box center [114, 557] width 188 height 27
click at [158, 605] on li "Middle" at bounding box center [111, 607] width 182 height 23
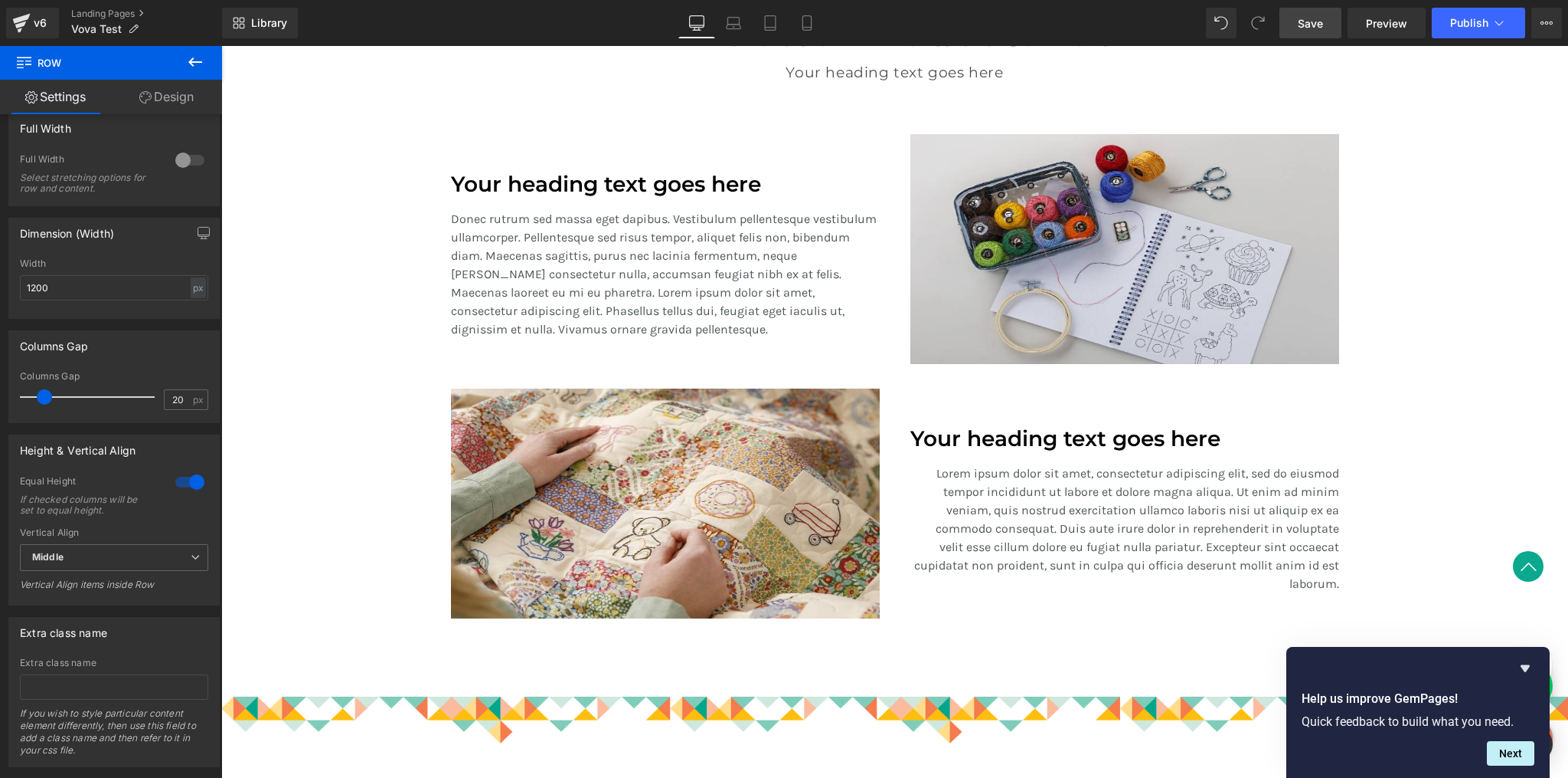
scroll to position [1206, 0]
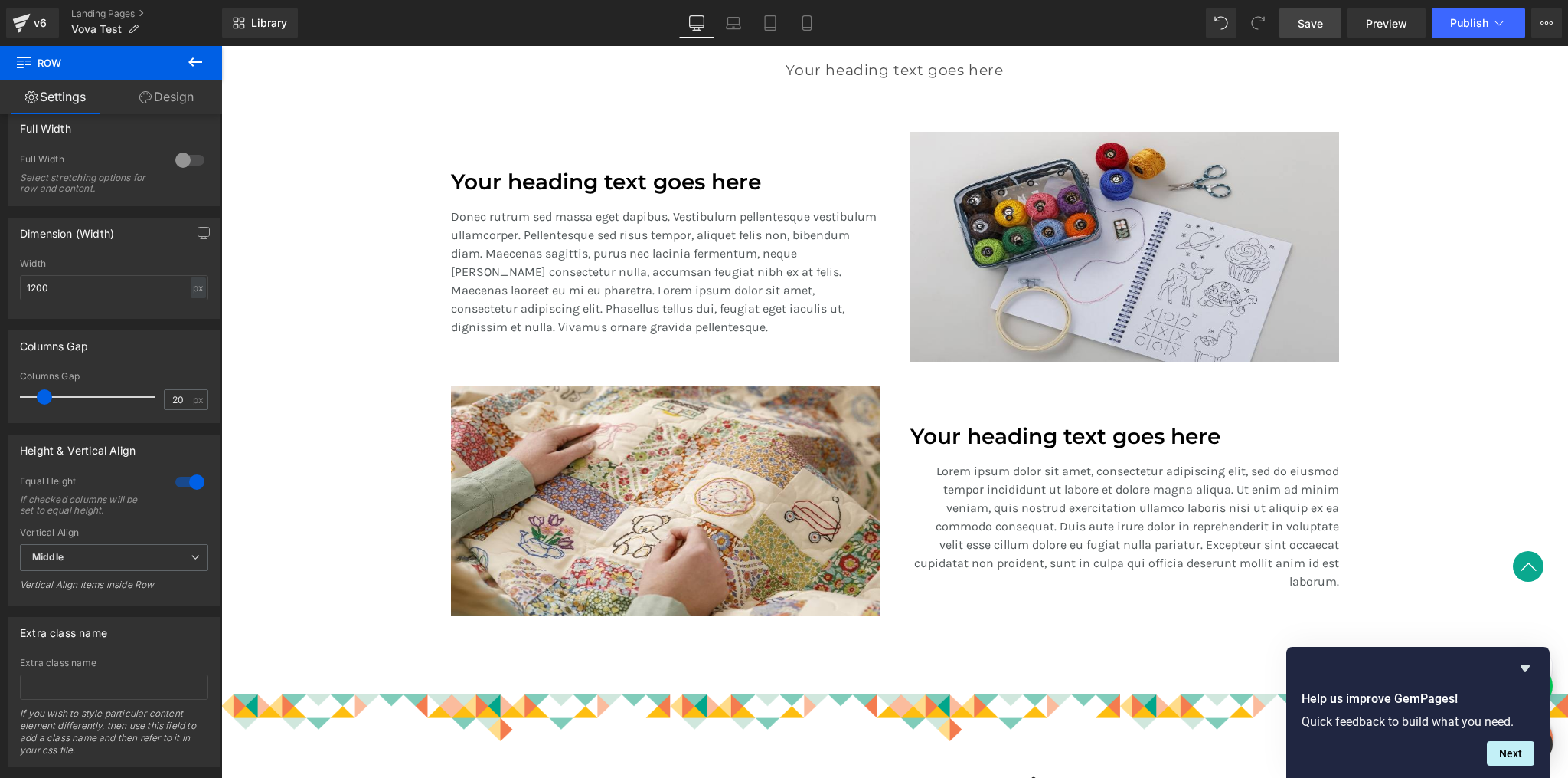
click at [1064, 514] on p "Lorem ipsum dolor sit amet, consectetur adipiscing elit, sed do eiusmod tempor …" at bounding box center [1124, 526] width 429 height 129
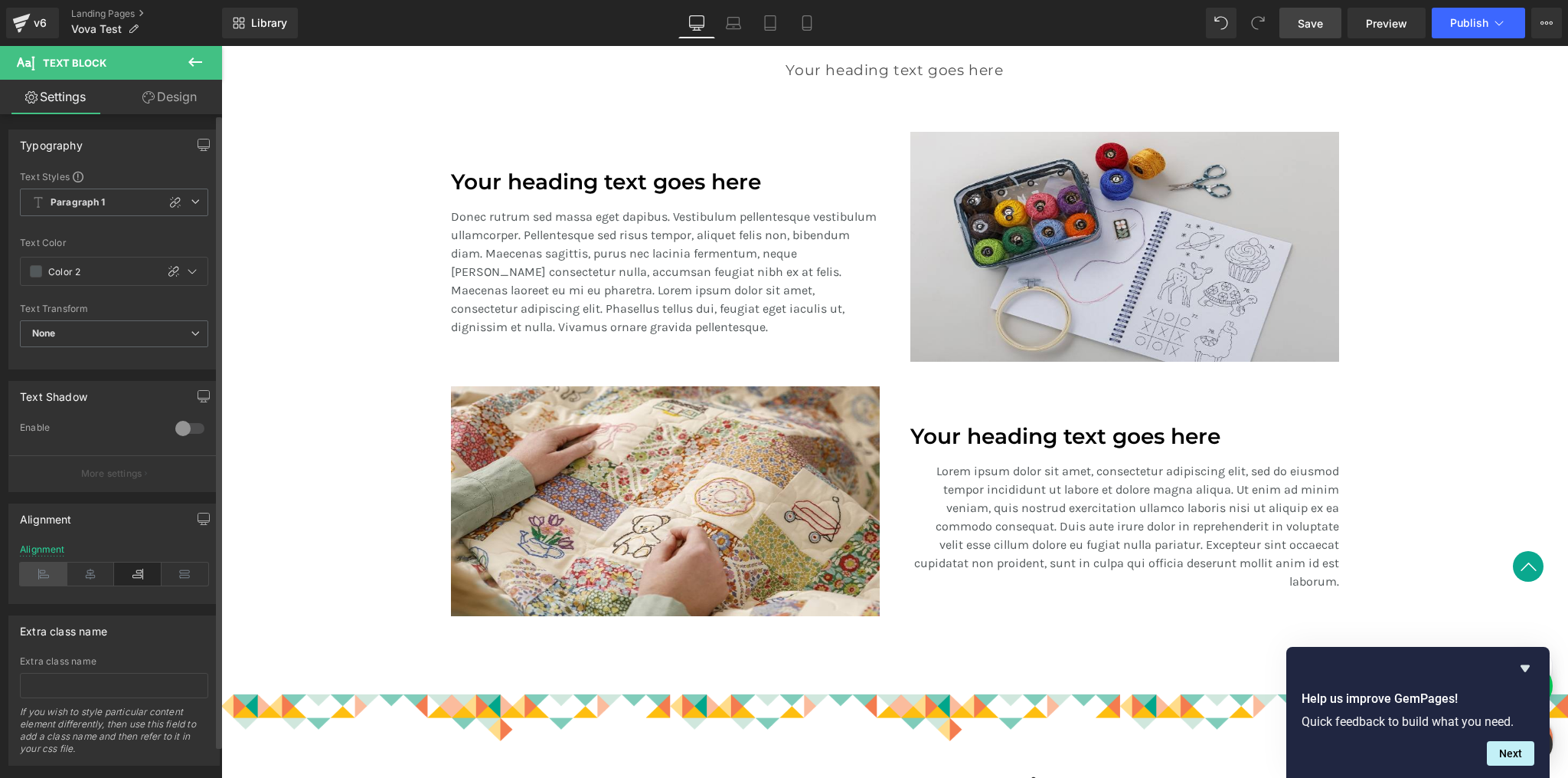
click at [48, 571] on icon at bounding box center [44, 573] width 48 height 23
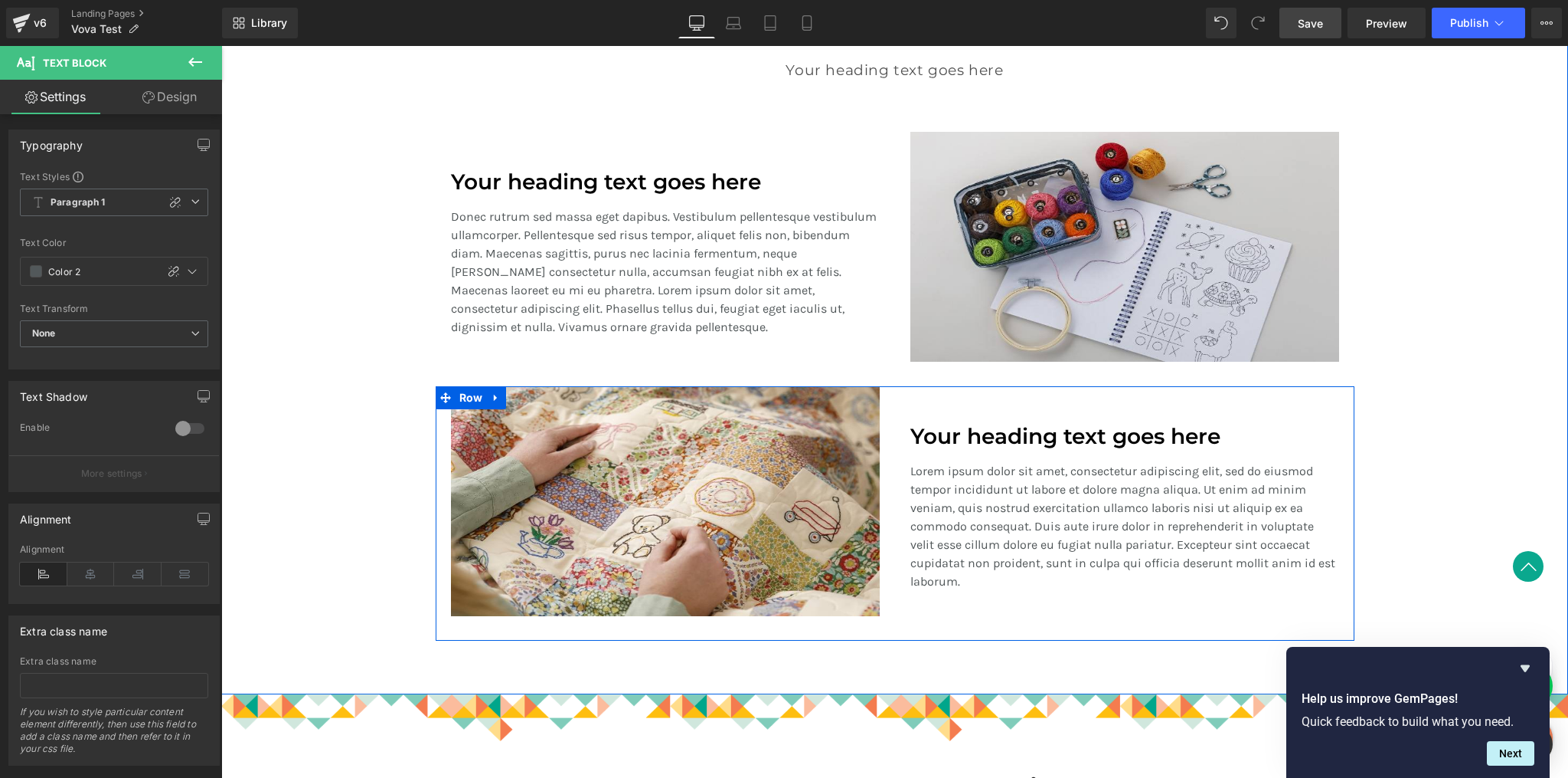
click at [948, 438] on h1 "Your heading text goes here" at bounding box center [1124, 437] width 429 height 26
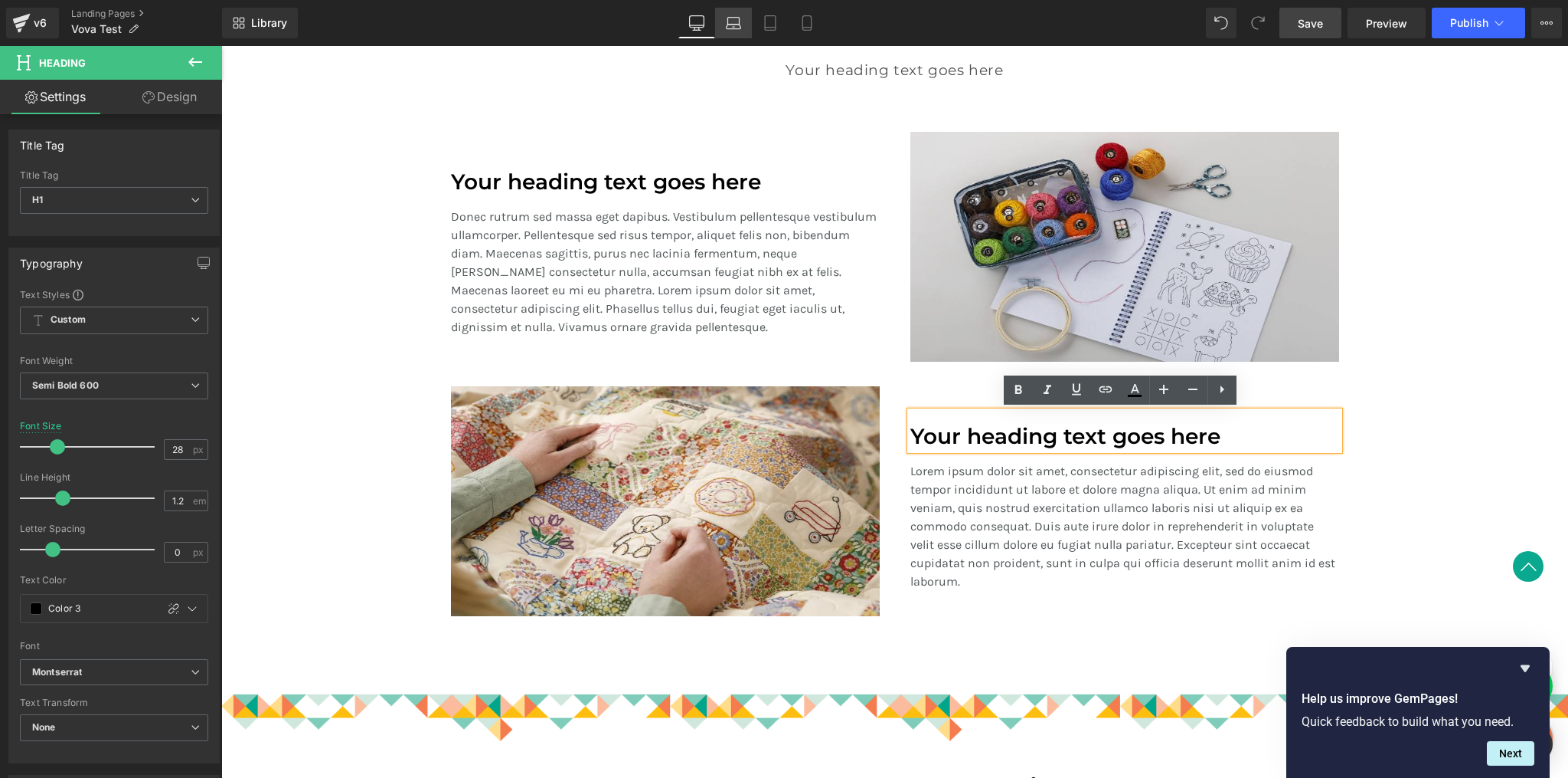
click at [736, 31] on link "Laptop" at bounding box center [733, 23] width 36 height 31
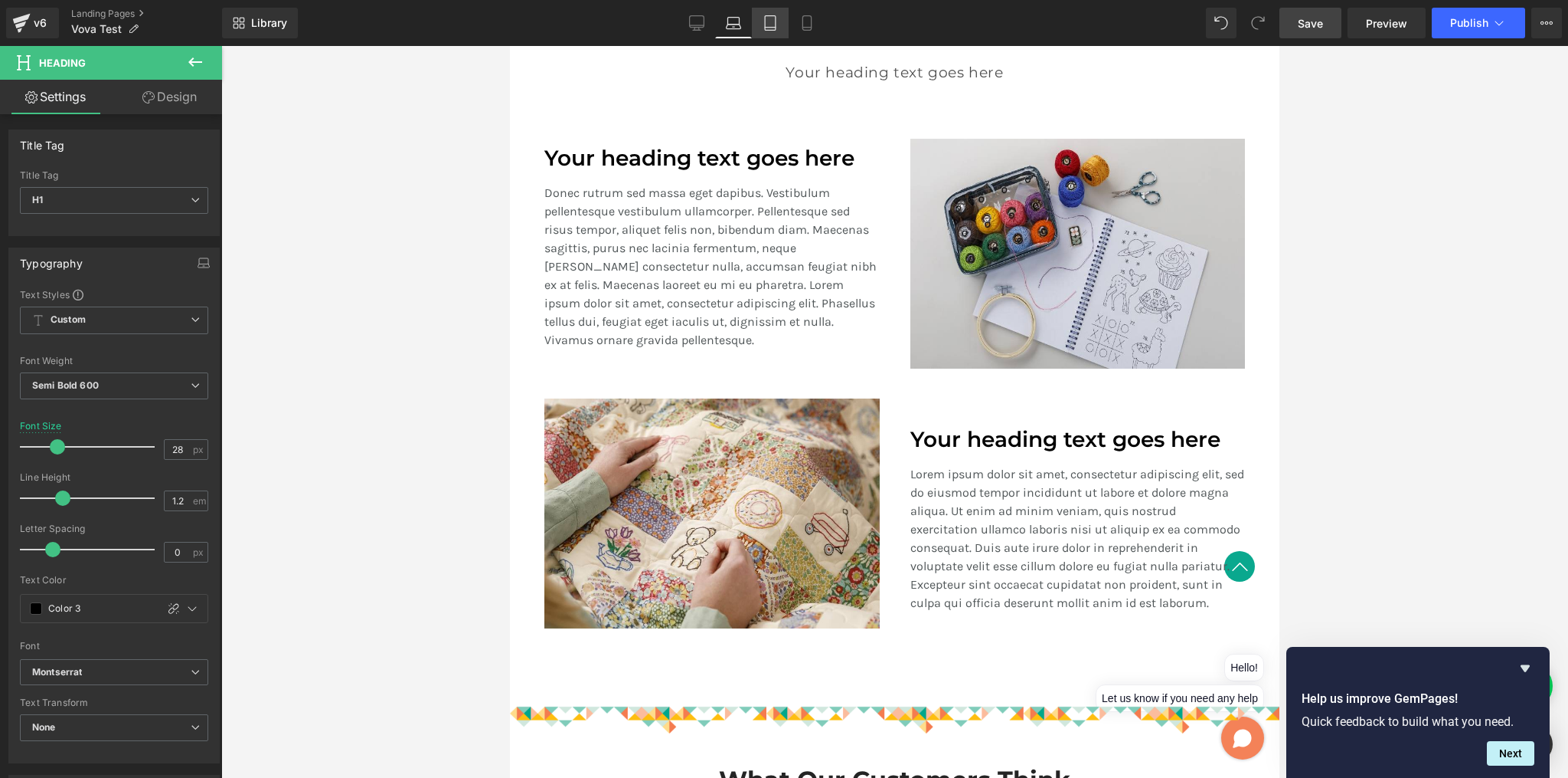
click at [766, 27] on icon at bounding box center [770, 23] width 15 height 15
type input "20"
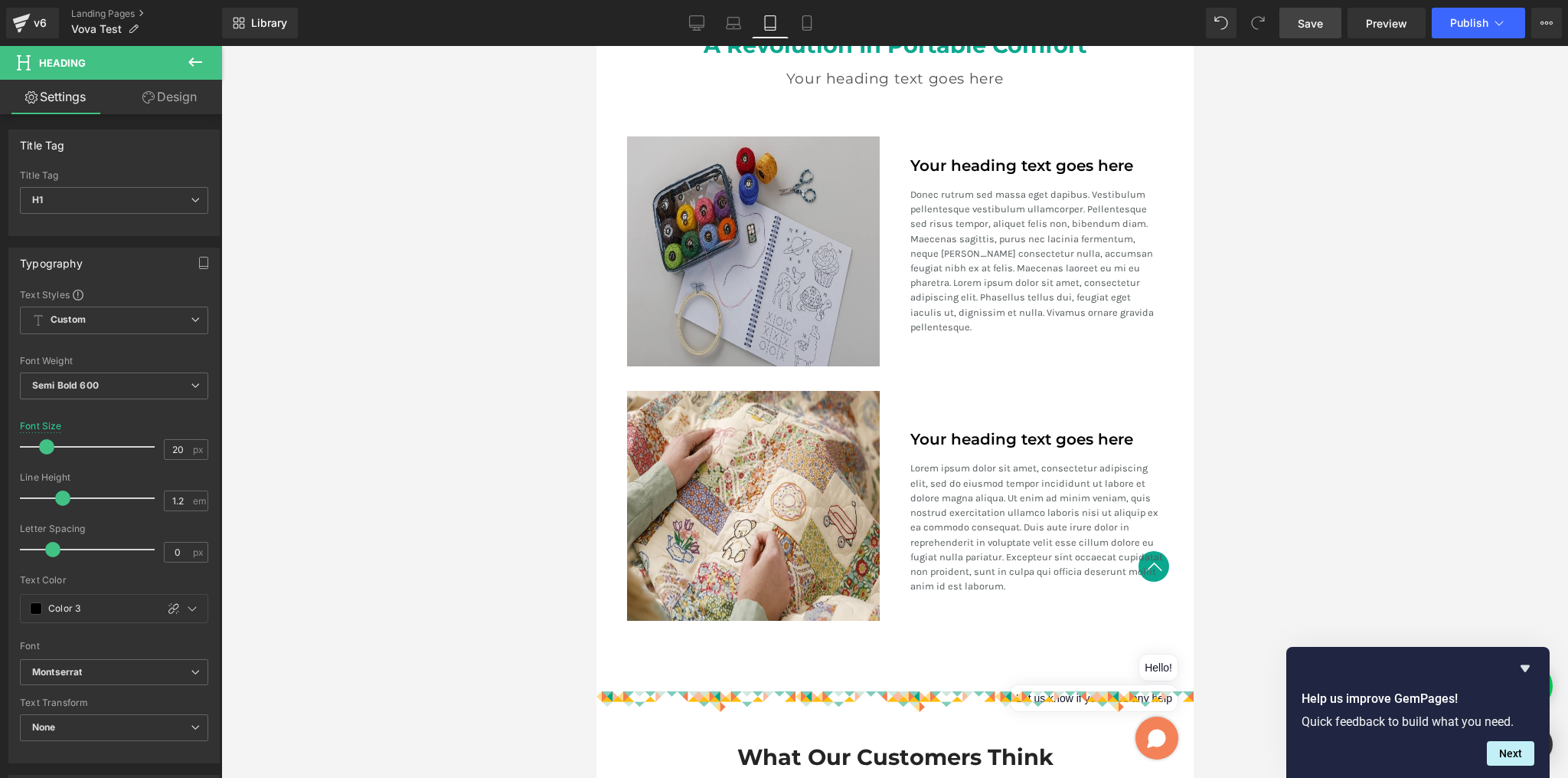
scroll to position [1730, 0]
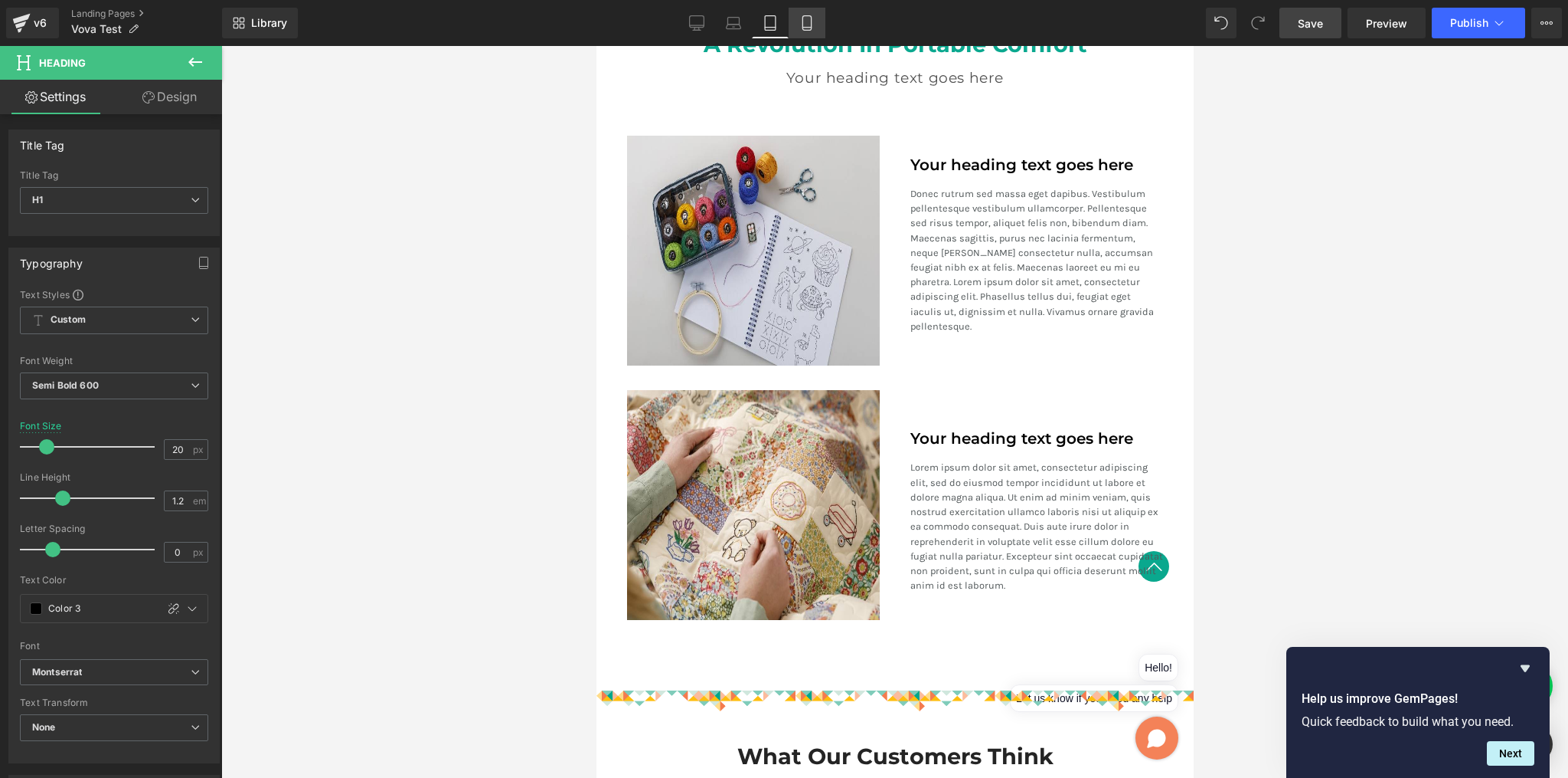
click at [808, 28] on icon at bounding box center [807, 23] width 15 height 15
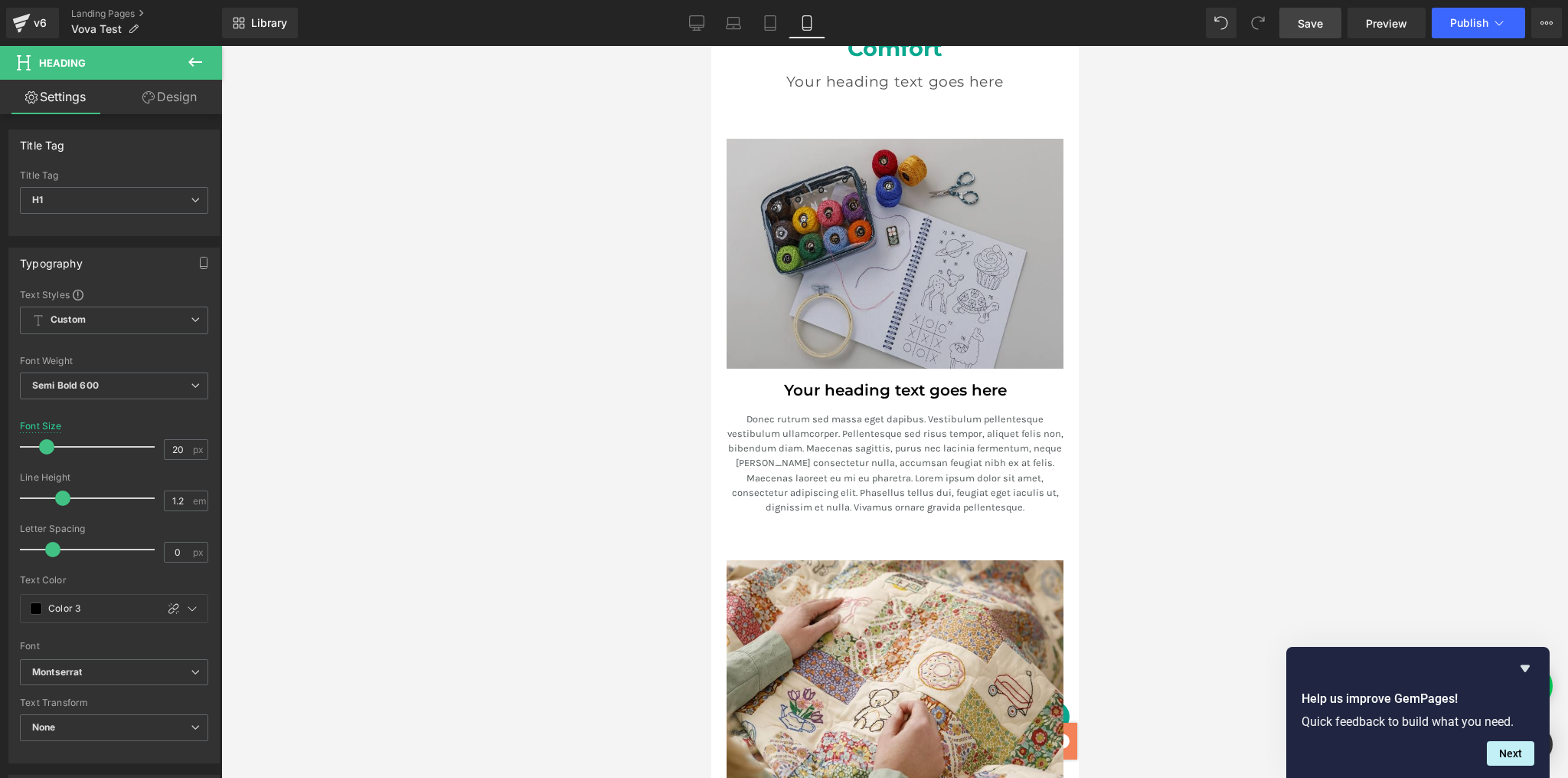
scroll to position [2264, 0]
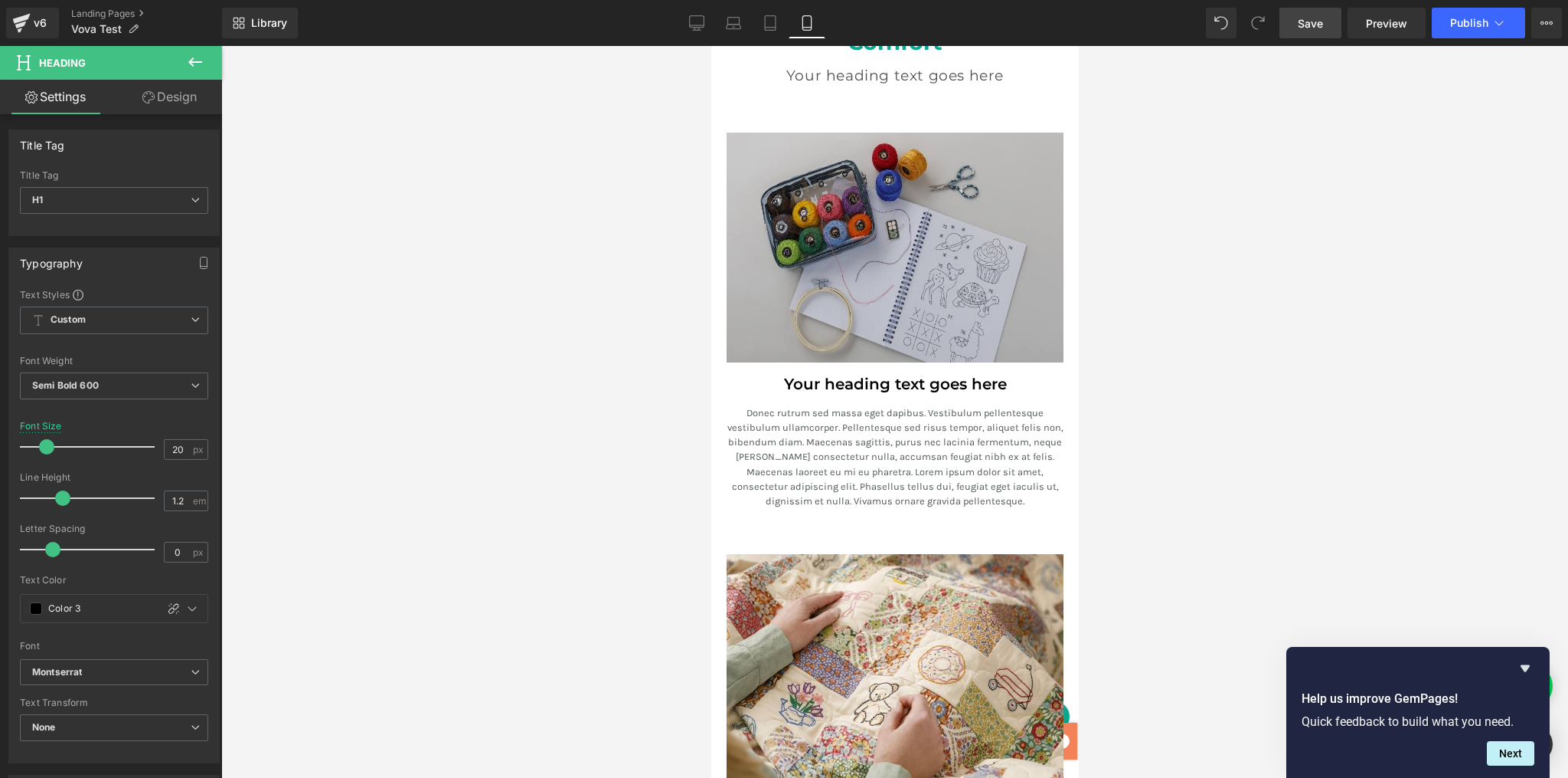
click at [961, 286] on img at bounding box center [894, 247] width 337 height 230
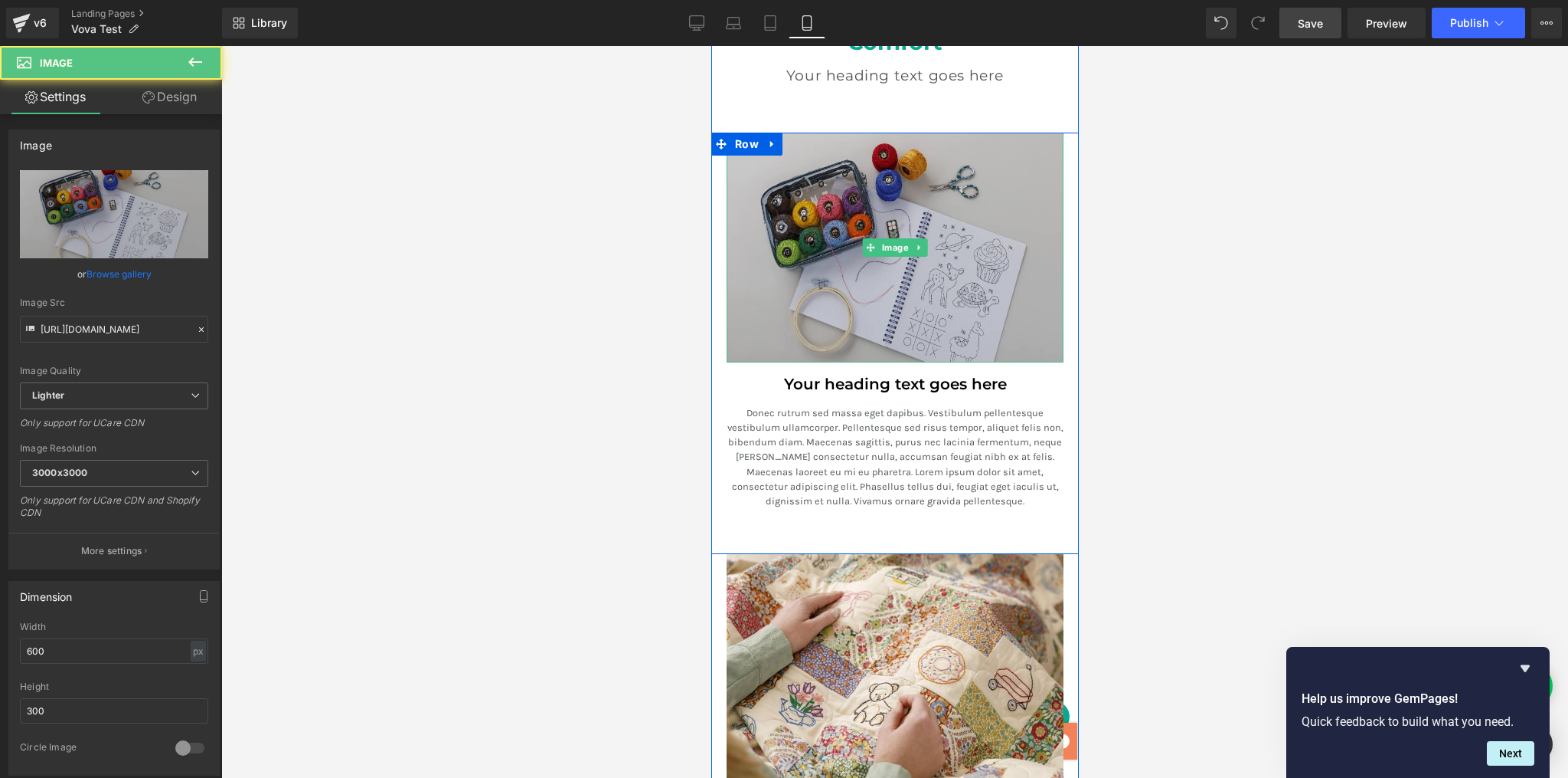
click at [981, 313] on img at bounding box center [894, 247] width 337 height 230
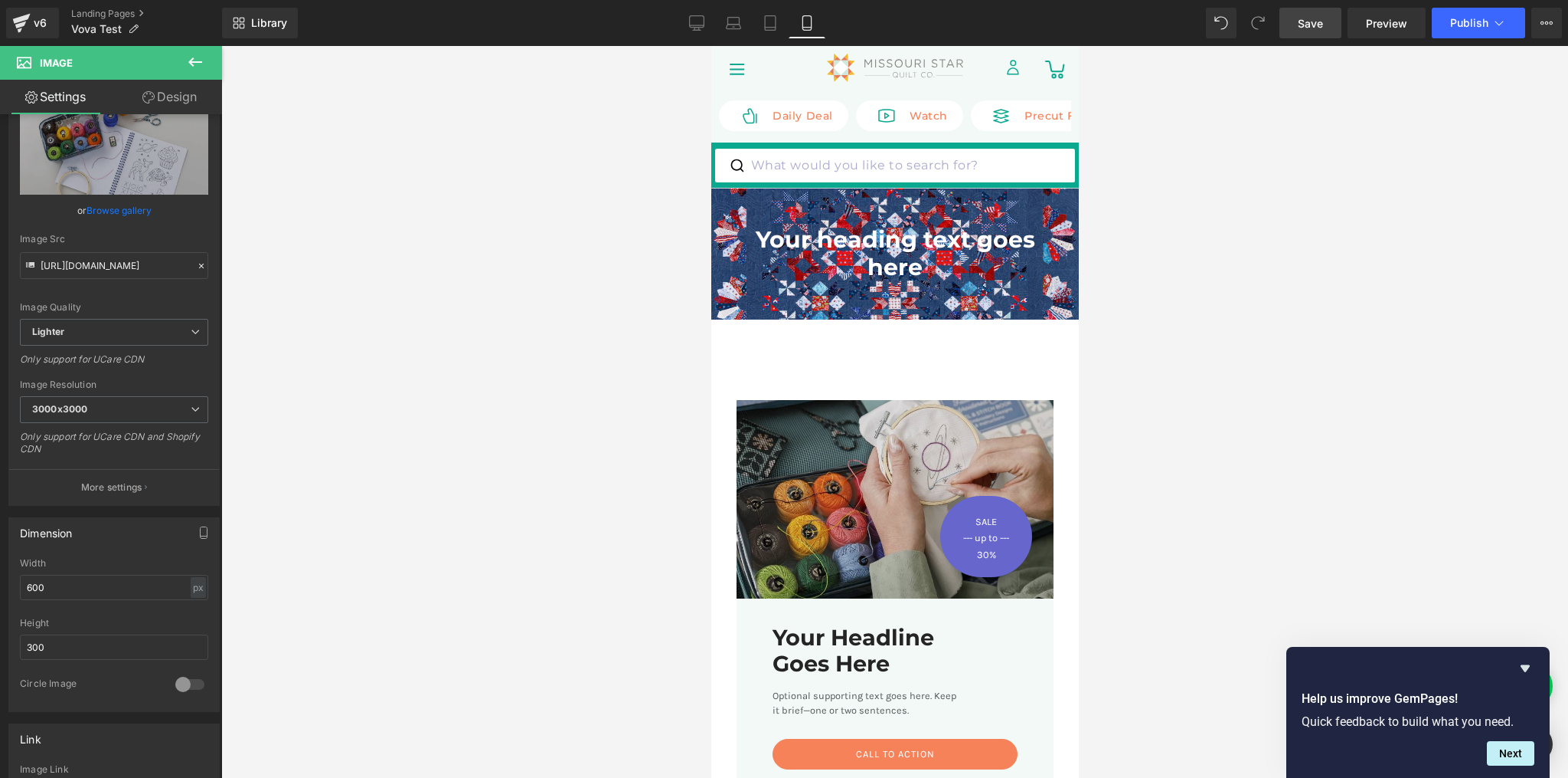
scroll to position [305, 0]
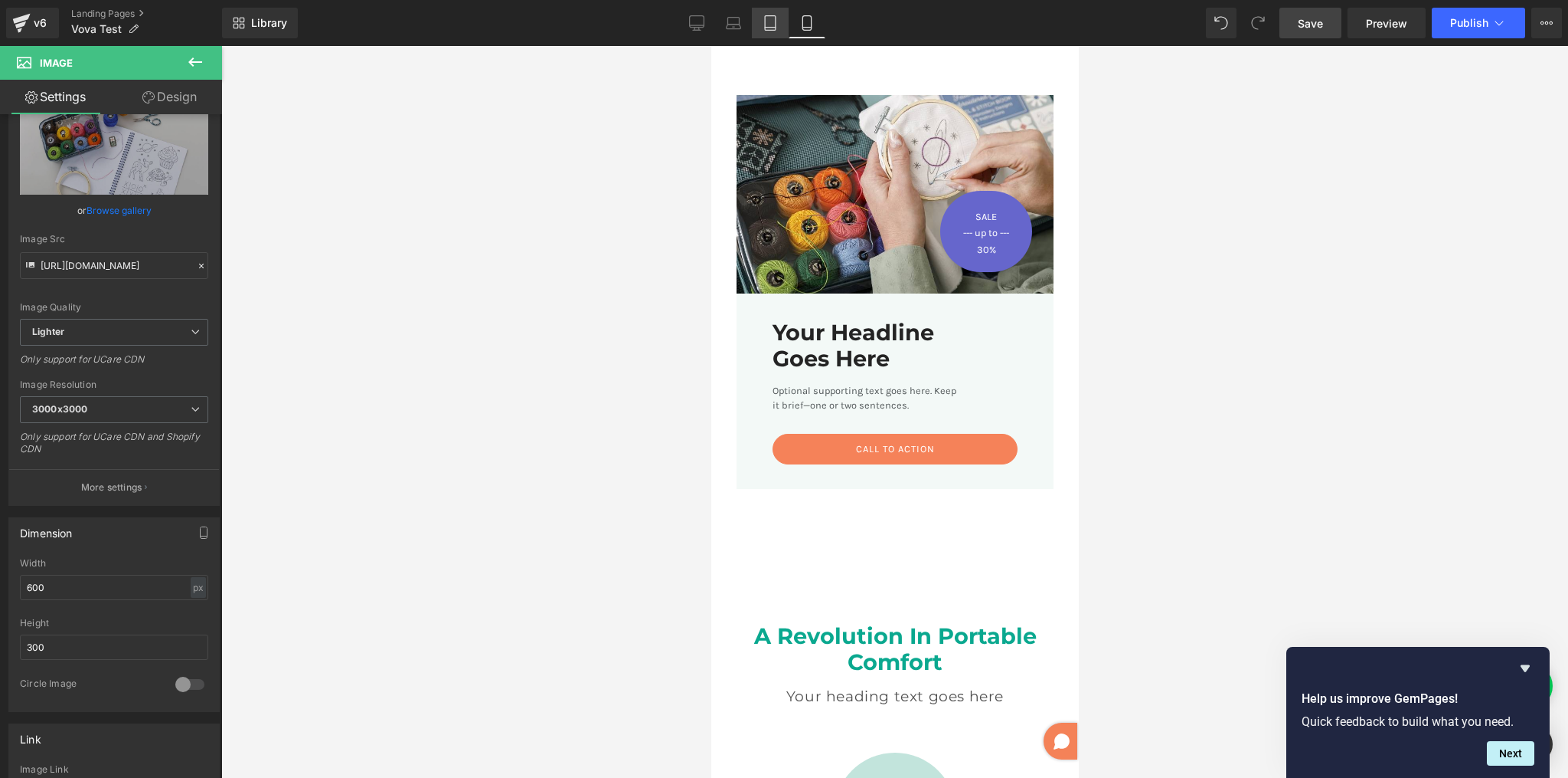
click at [765, 20] on icon at bounding box center [770, 23] width 15 height 15
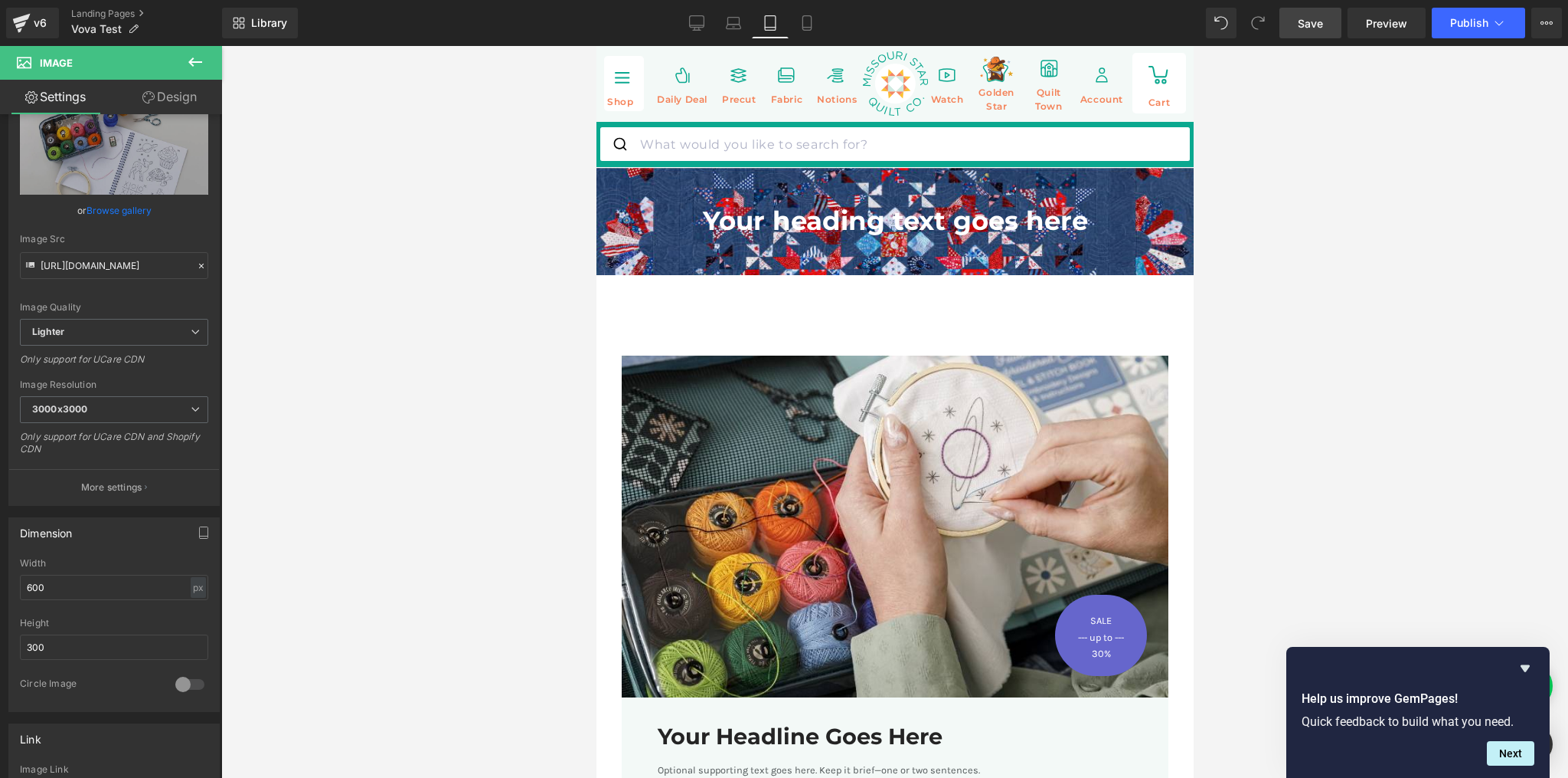
scroll to position [0, 0]
click at [802, 27] on icon at bounding box center [807, 23] width 15 height 15
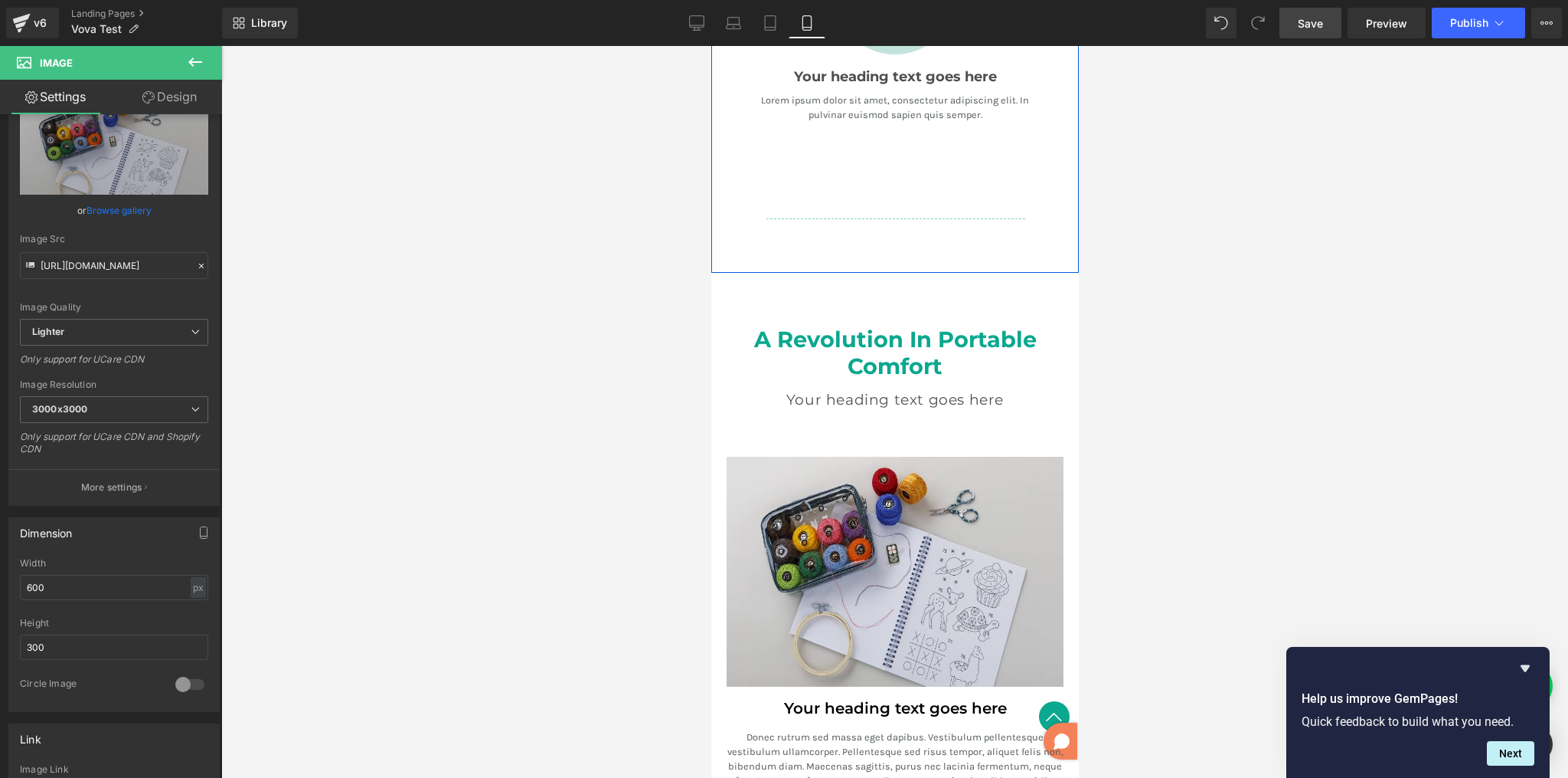
scroll to position [2110, 0]
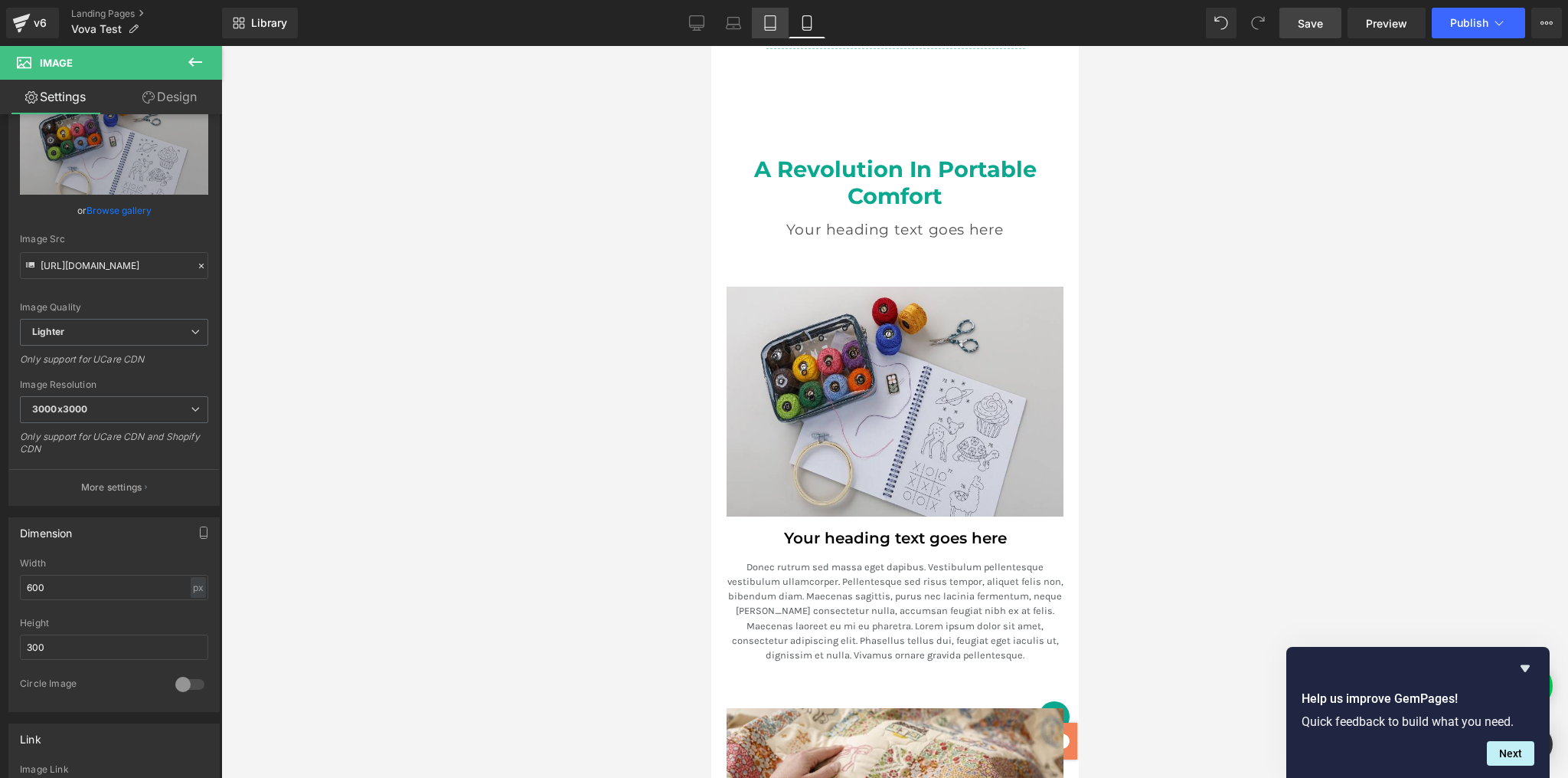
click at [769, 22] on icon at bounding box center [770, 23] width 15 height 15
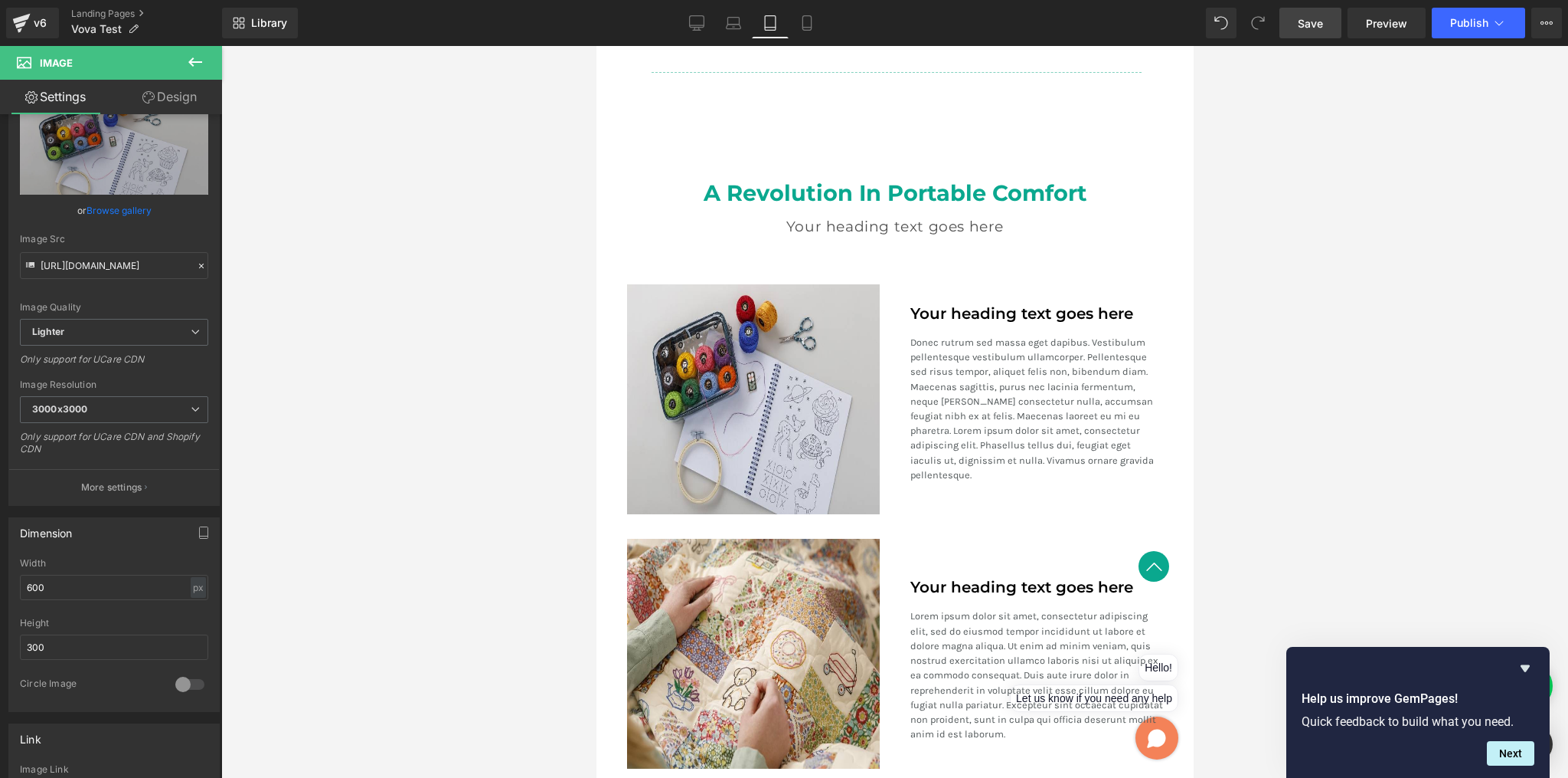
scroll to position [1580, 0]
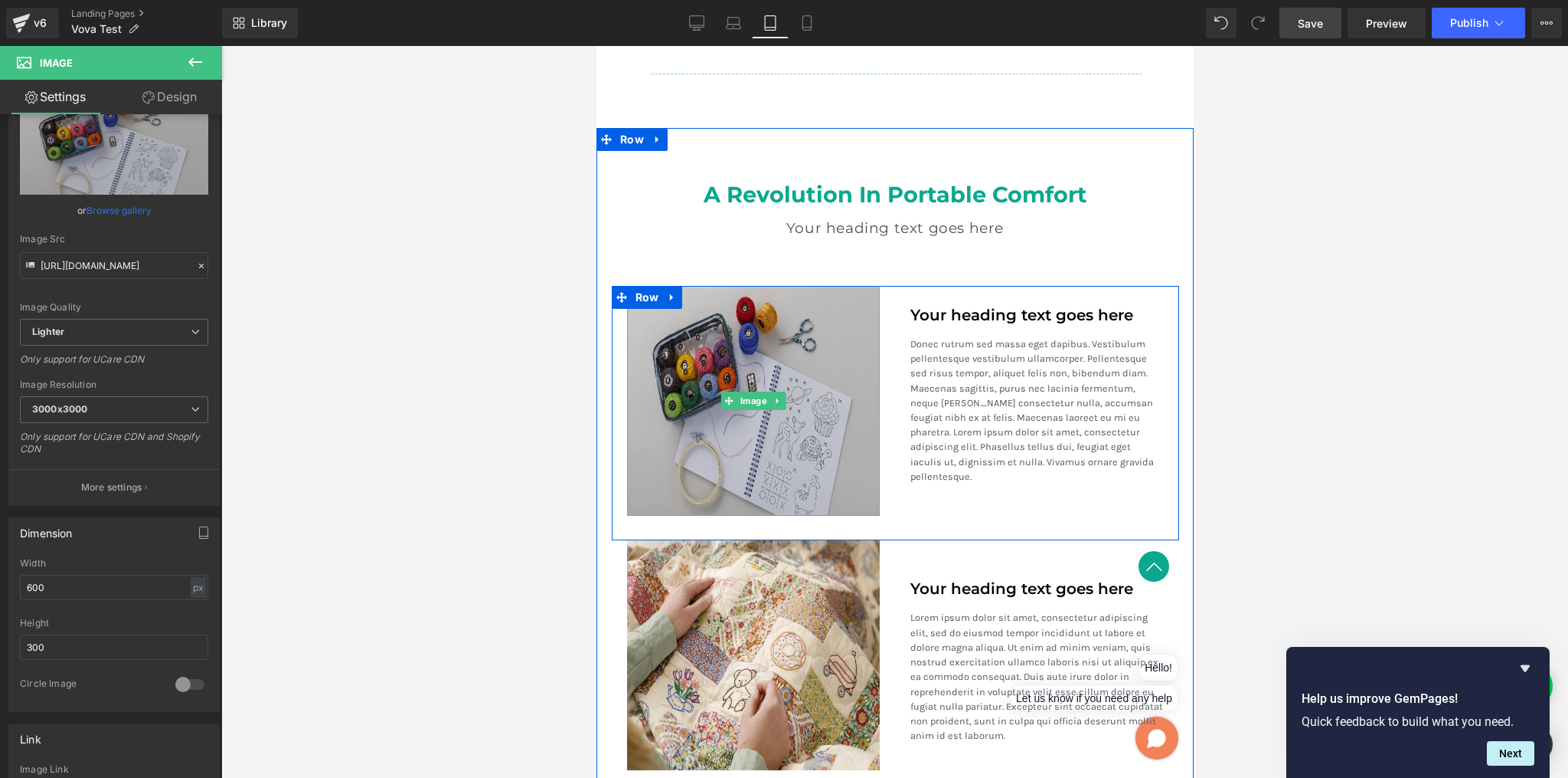
click at [795, 371] on img at bounding box center [753, 400] width 254 height 230
click at [812, 384] on img at bounding box center [753, 400] width 254 height 230
click at [806, 395] on img at bounding box center [753, 400] width 254 height 230
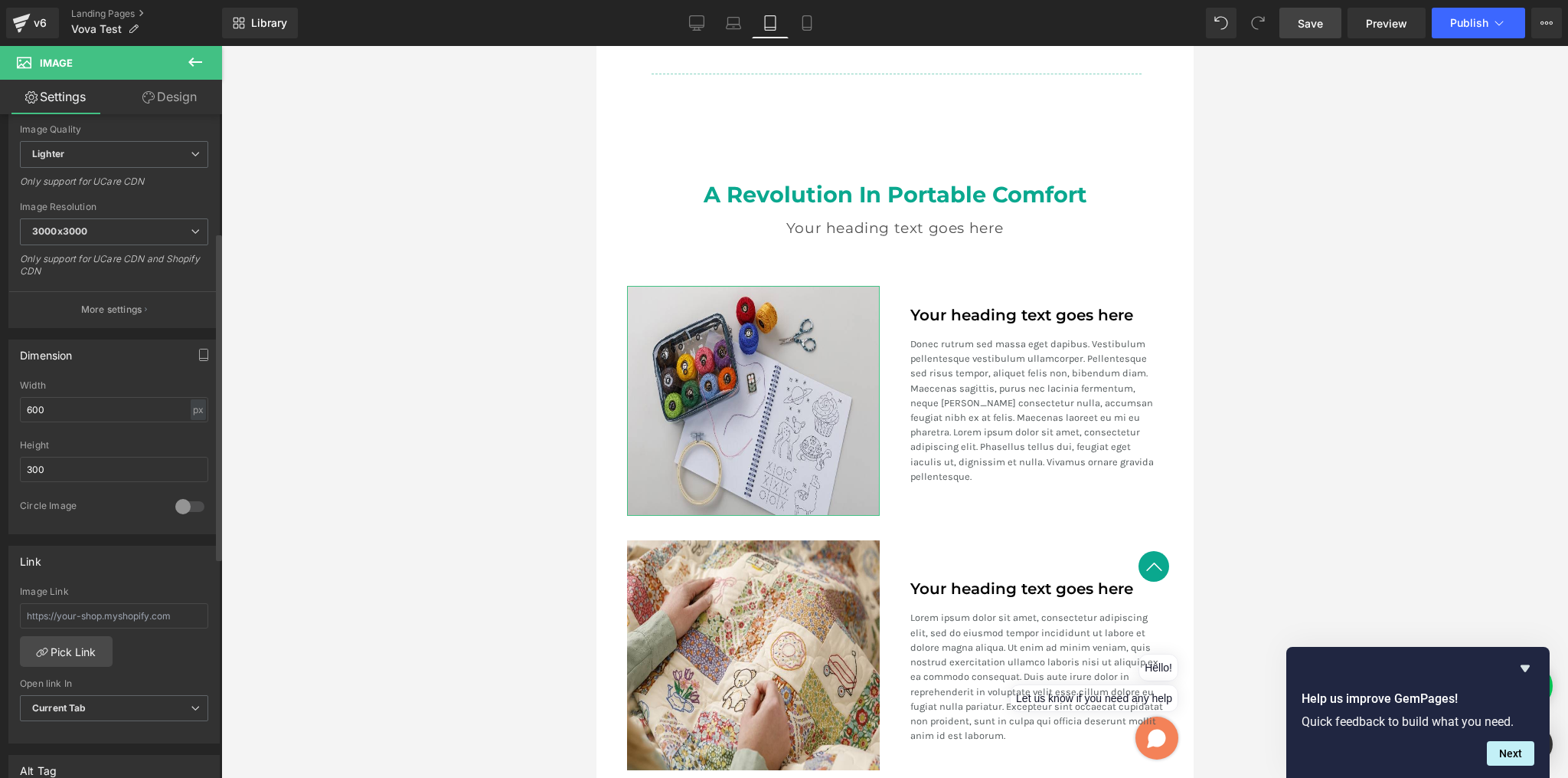
scroll to position [239, 0]
click at [127, 307] on p "More settings" at bounding box center [112, 311] width 61 height 14
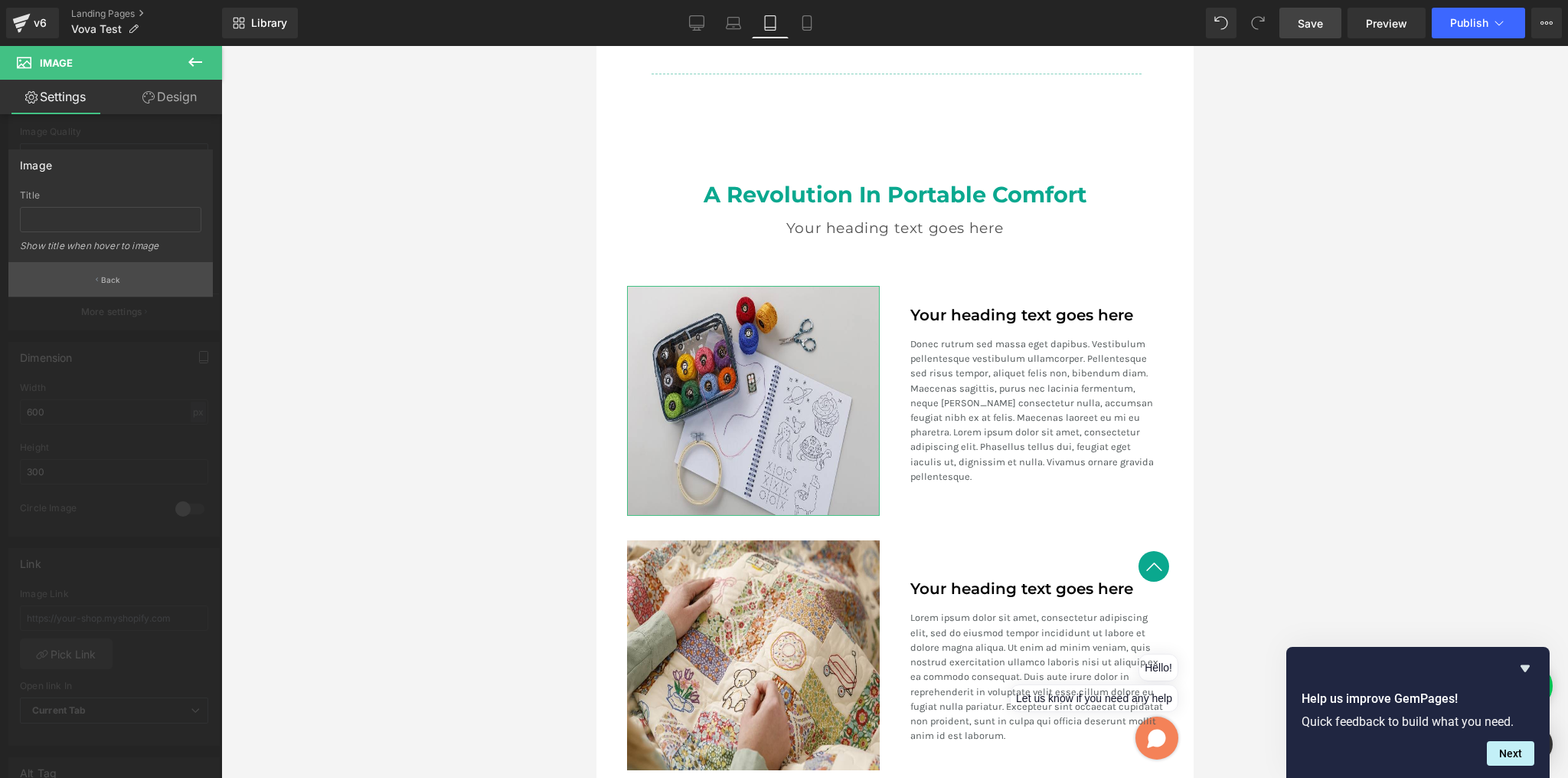
click at [116, 277] on p "Back" at bounding box center [111, 280] width 20 height 11
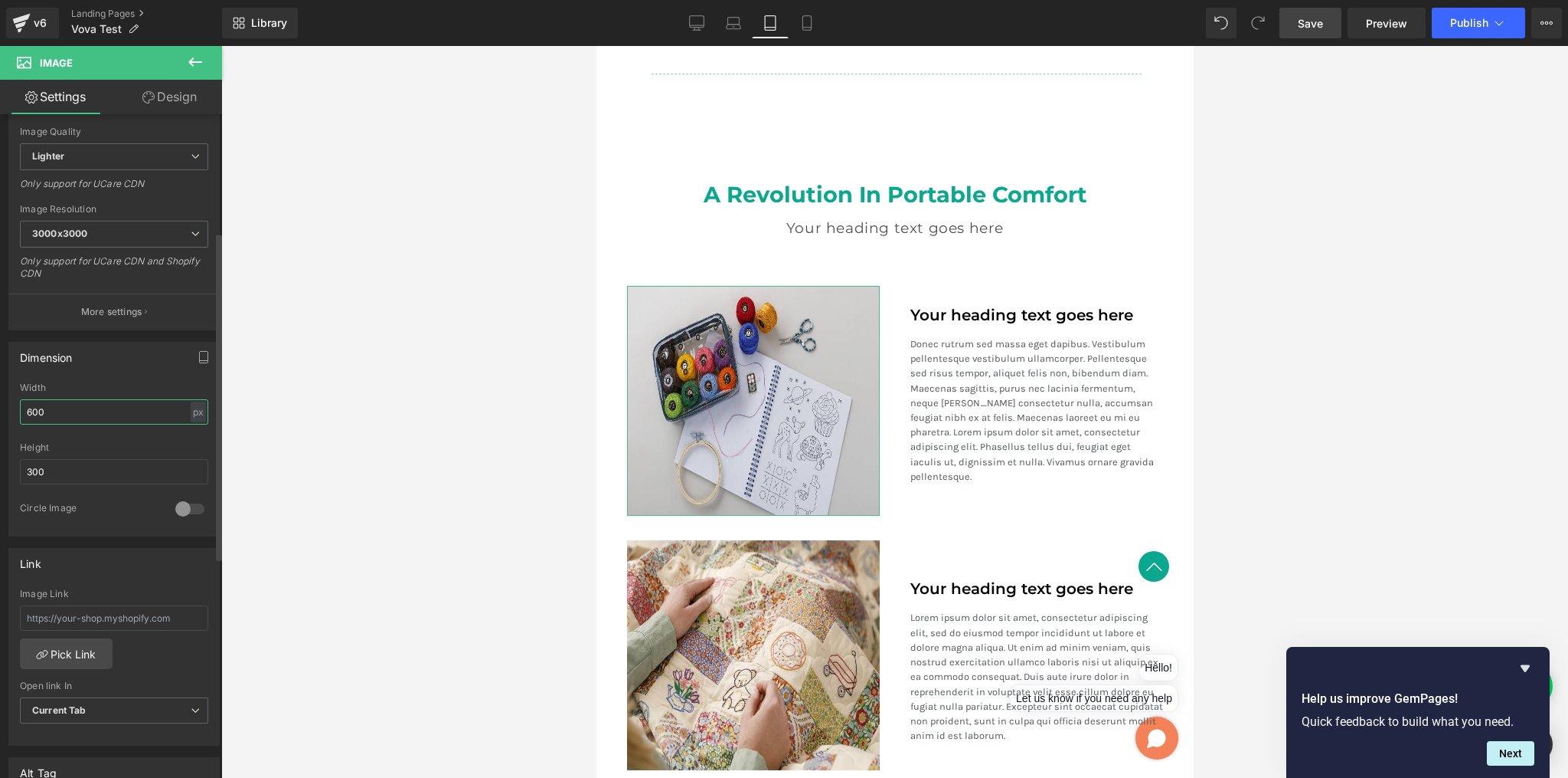
click at [105, 416] on input "600" at bounding box center [114, 412] width 188 height 25
type input "a"
click at [200, 416] on input "text" at bounding box center [114, 412] width 188 height 25
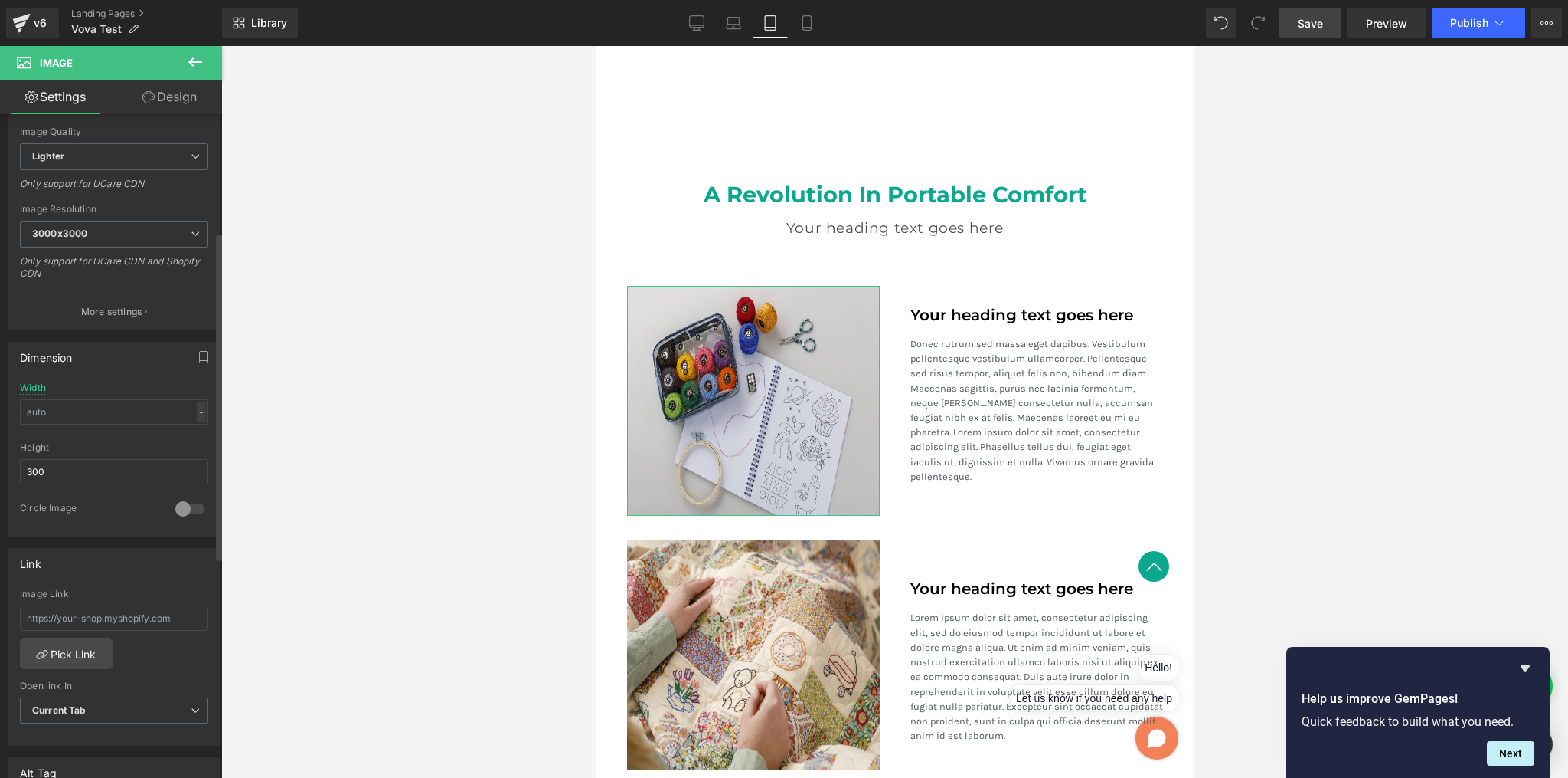
click at [199, 412] on div "-" at bounding box center [200, 412] width 9 height 21
click at [193, 433] on li "%" at bounding box center [198, 435] width 19 height 22
click at [102, 417] on input "text" at bounding box center [114, 412] width 188 height 25
click at [253, 437] on div at bounding box center [895, 412] width 1347 height 732
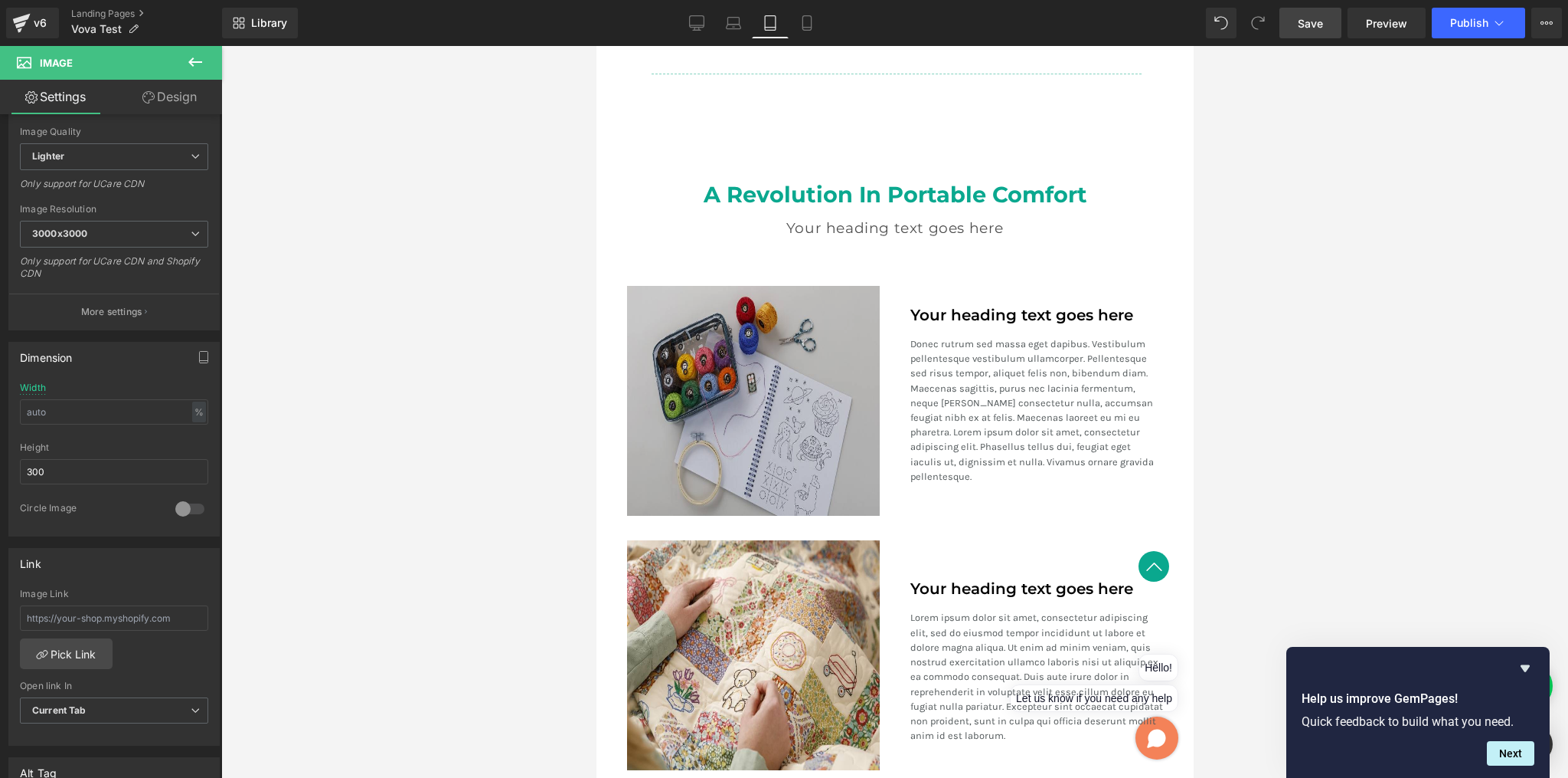
click at [744, 444] on img at bounding box center [753, 400] width 254 height 230
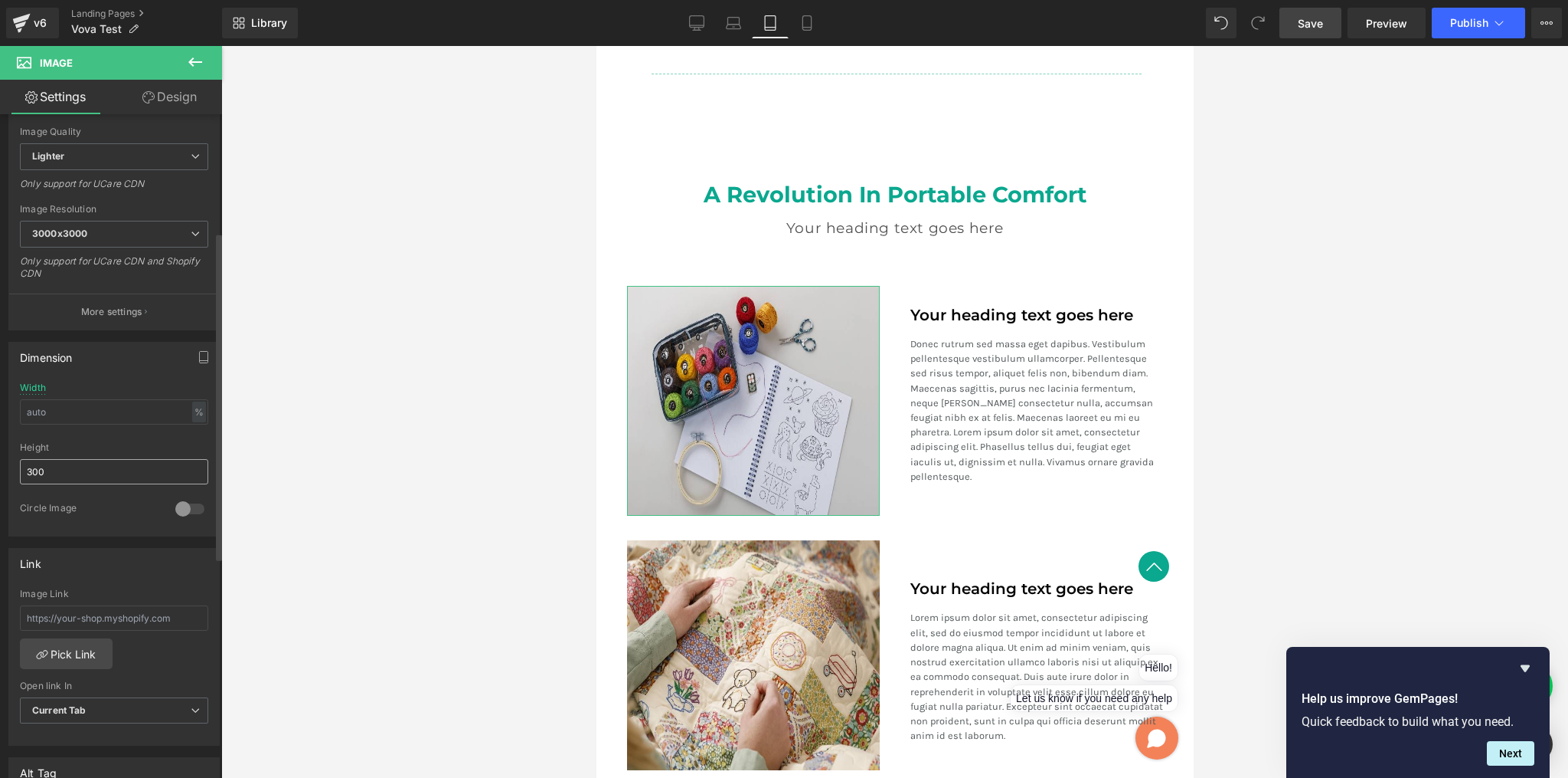
click at [114, 473] on input "300" at bounding box center [114, 471] width 188 height 25
click at [122, 412] on input "text" at bounding box center [114, 412] width 188 height 25
type input "100"
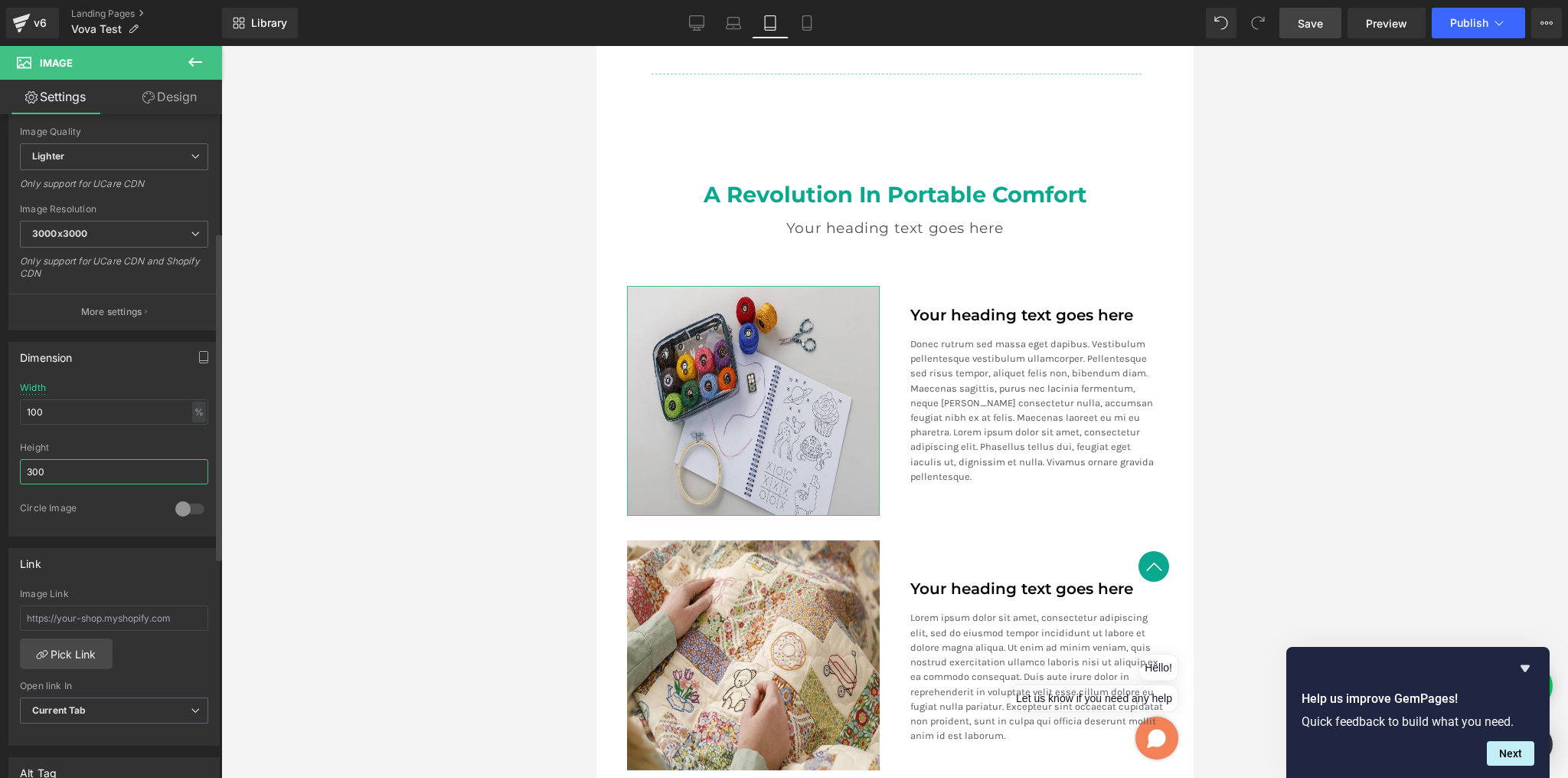
click at [80, 471] on input "300" at bounding box center [114, 471] width 188 height 25
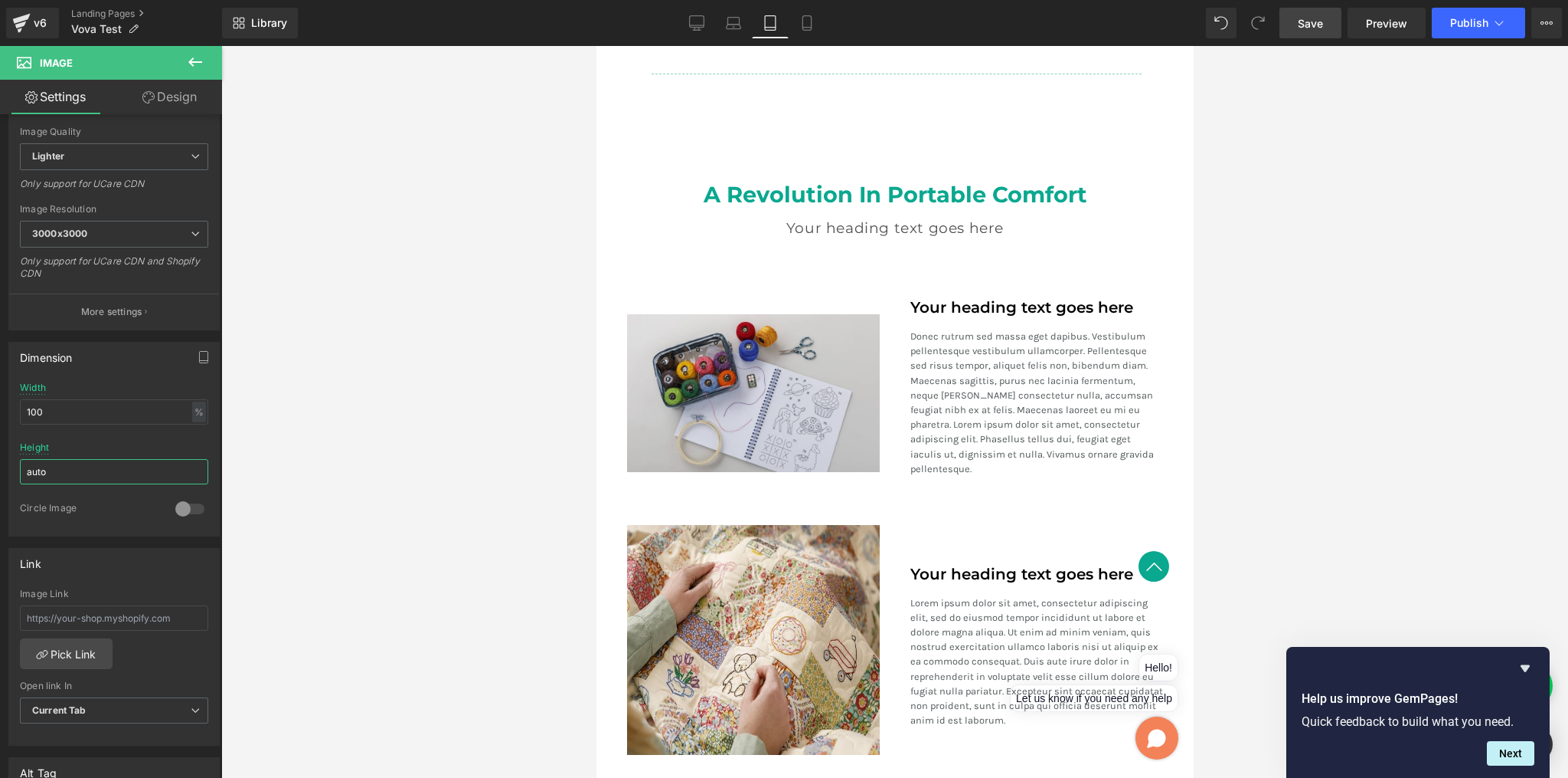
type input "auto"
click at [374, 468] on div at bounding box center [895, 412] width 1347 height 732
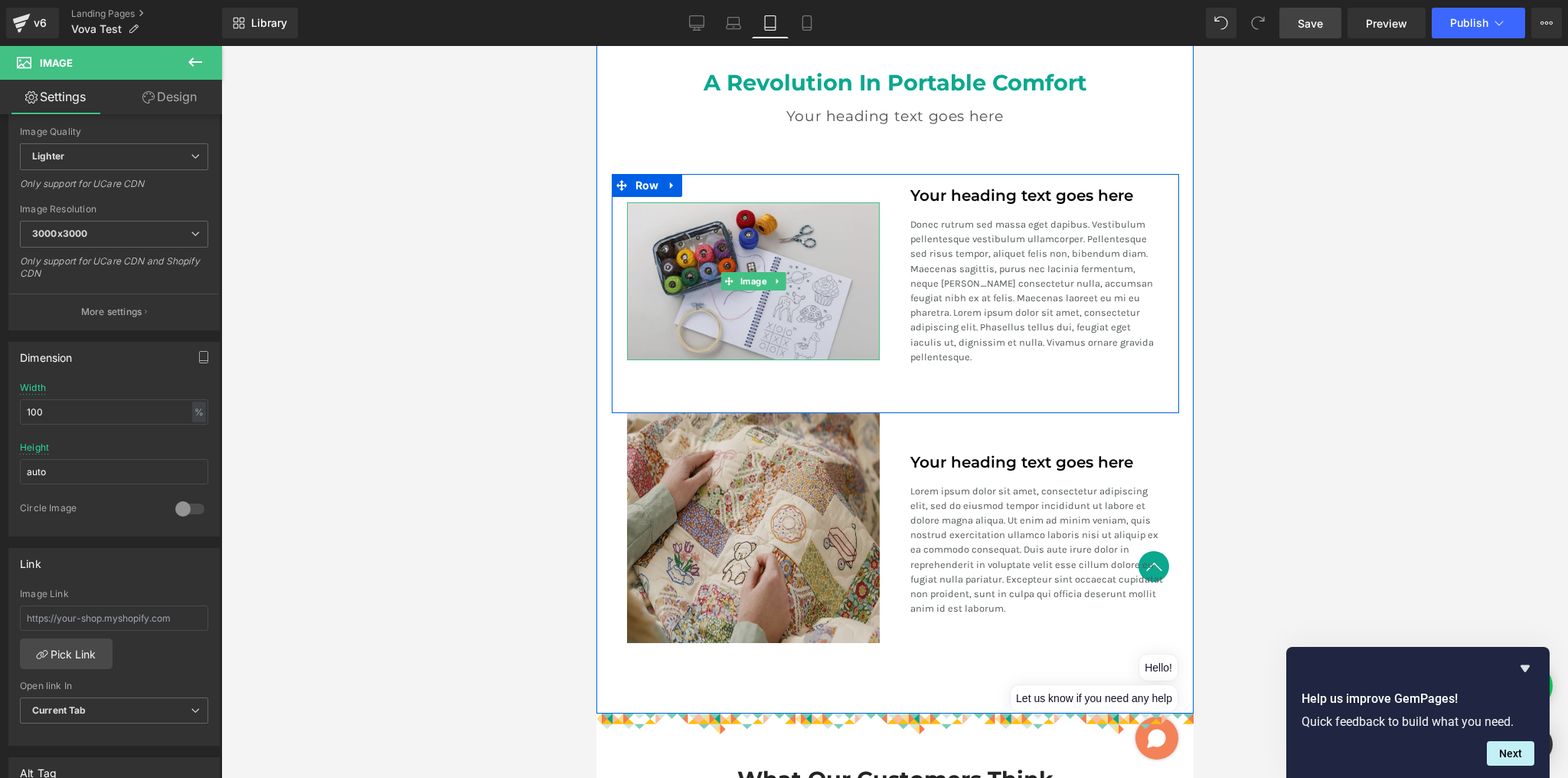
scroll to position [1740, 0]
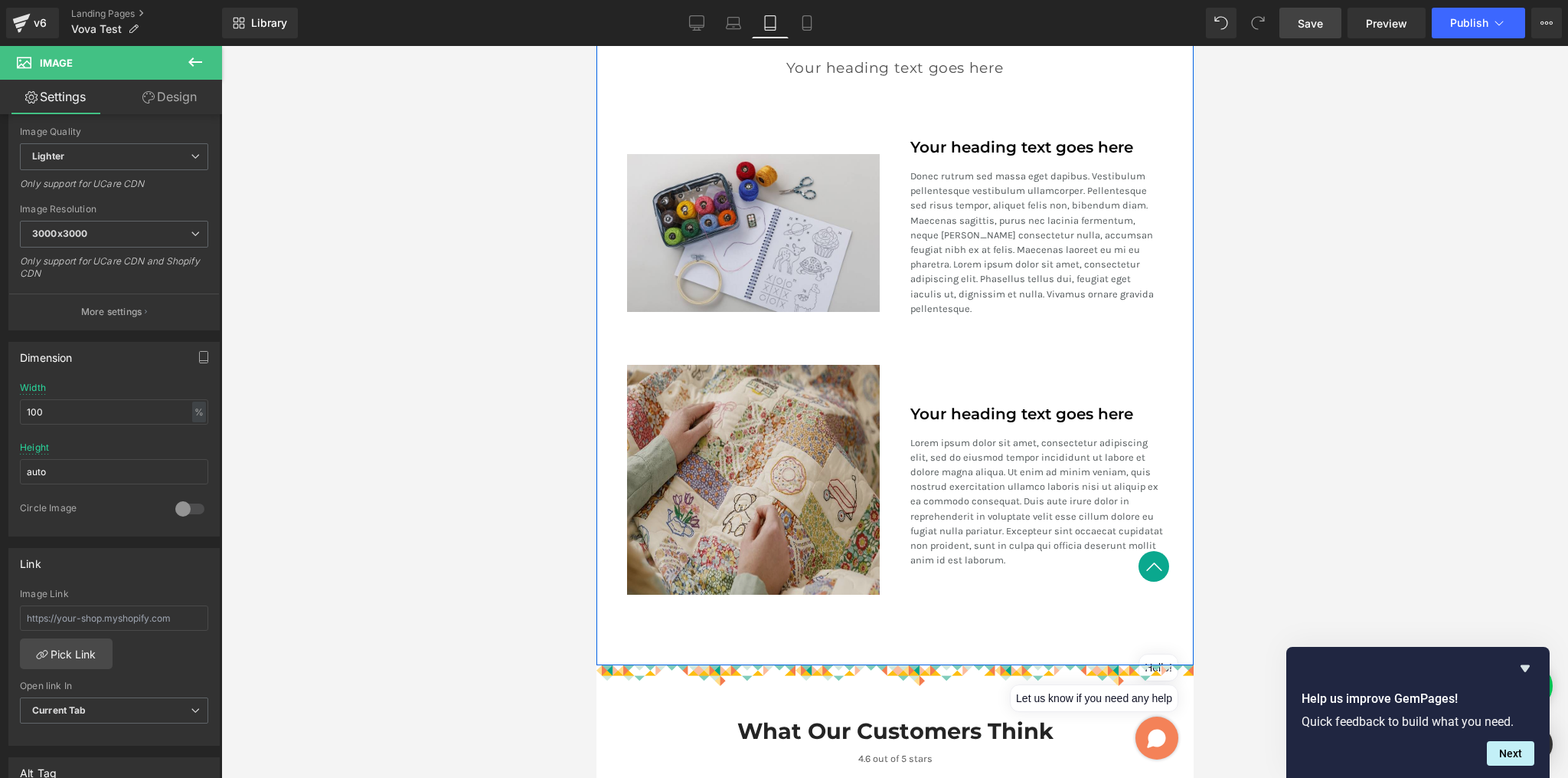
click at [765, 482] on img at bounding box center [753, 480] width 254 height 230
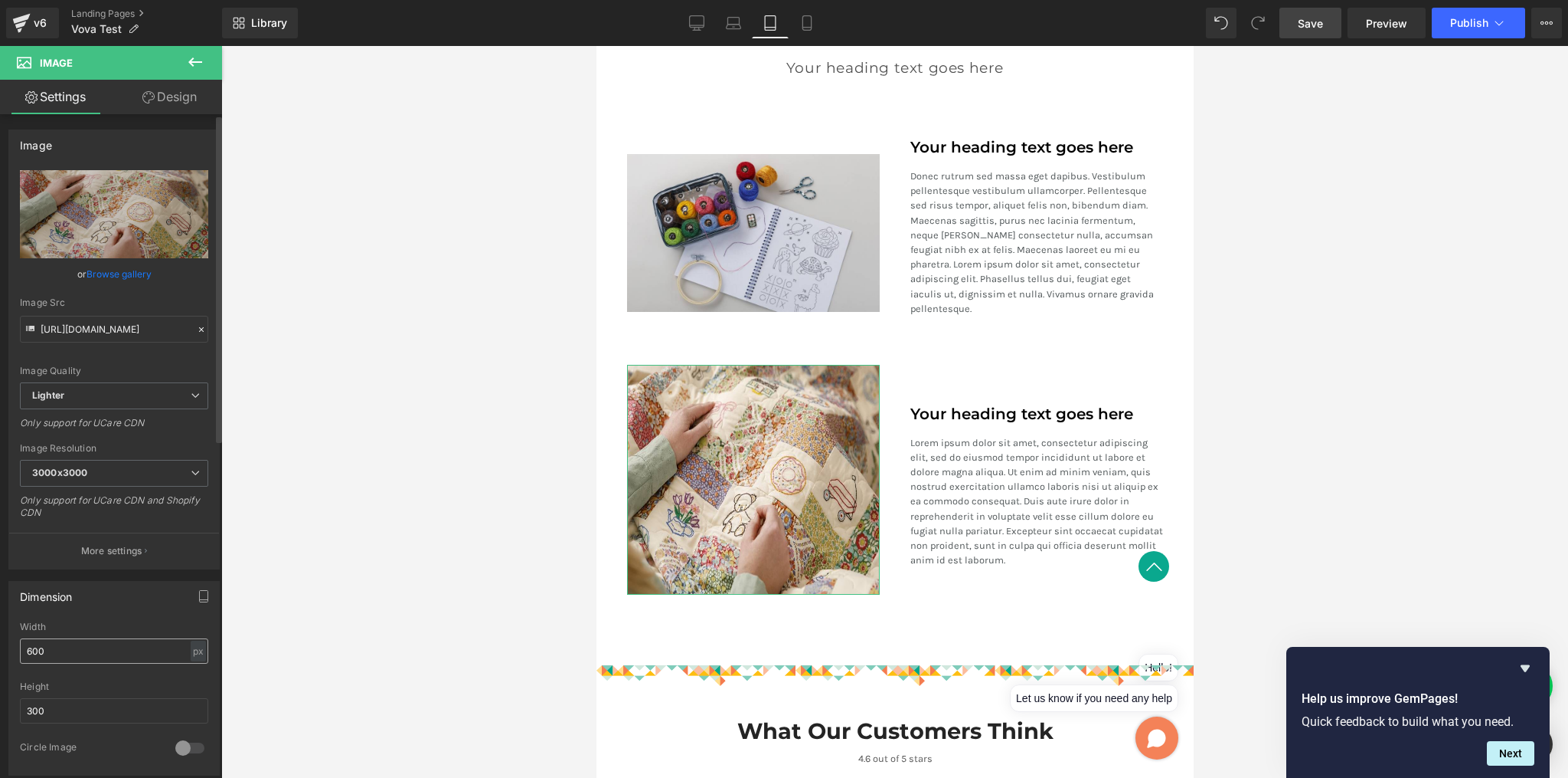
click at [98, 644] on input "600" at bounding box center [114, 650] width 188 height 25
click at [193, 653] on div "px" at bounding box center [198, 651] width 15 height 21
click at [194, 670] on li "%" at bounding box center [198, 674] width 19 height 22
type input "100"
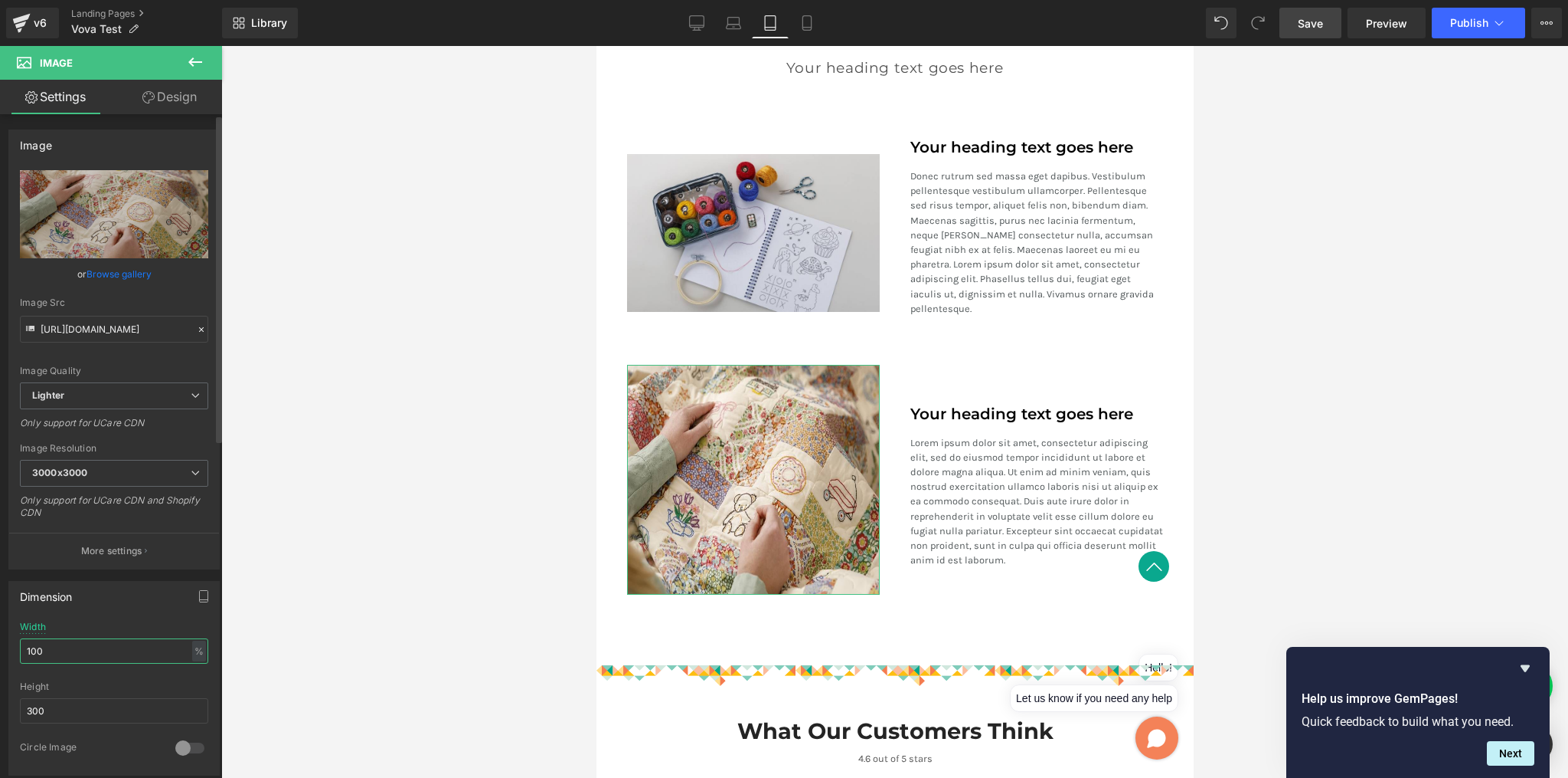
click at [86, 649] on input "100" at bounding box center [114, 650] width 188 height 25
click at [78, 704] on input "300" at bounding box center [114, 710] width 188 height 25
click at [80, 702] on input "300" at bounding box center [114, 710] width 188 height 25
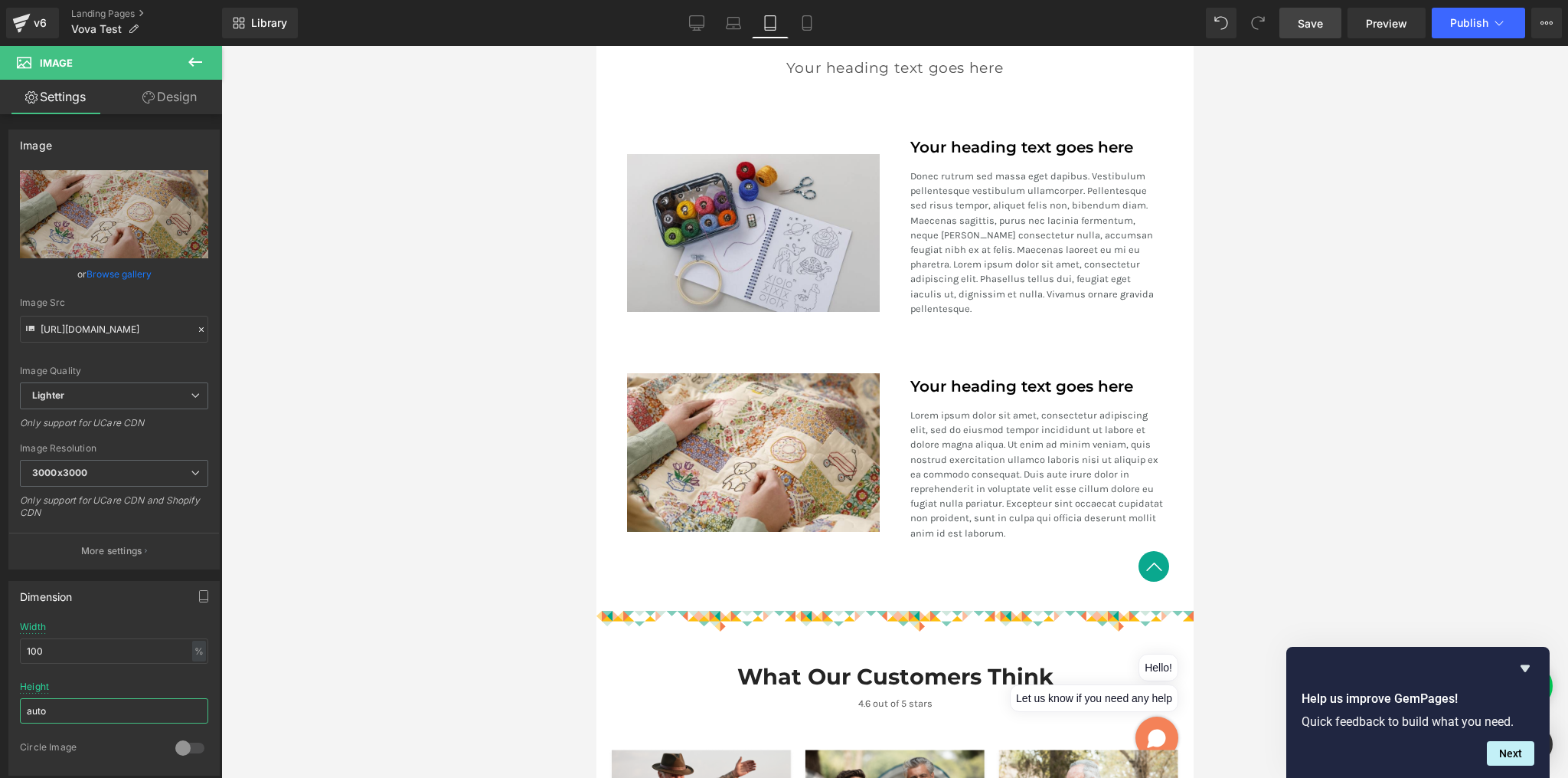
type input "auto"
click at [427, 389] on div at bounding box center [895, 412] width 1347 height 732
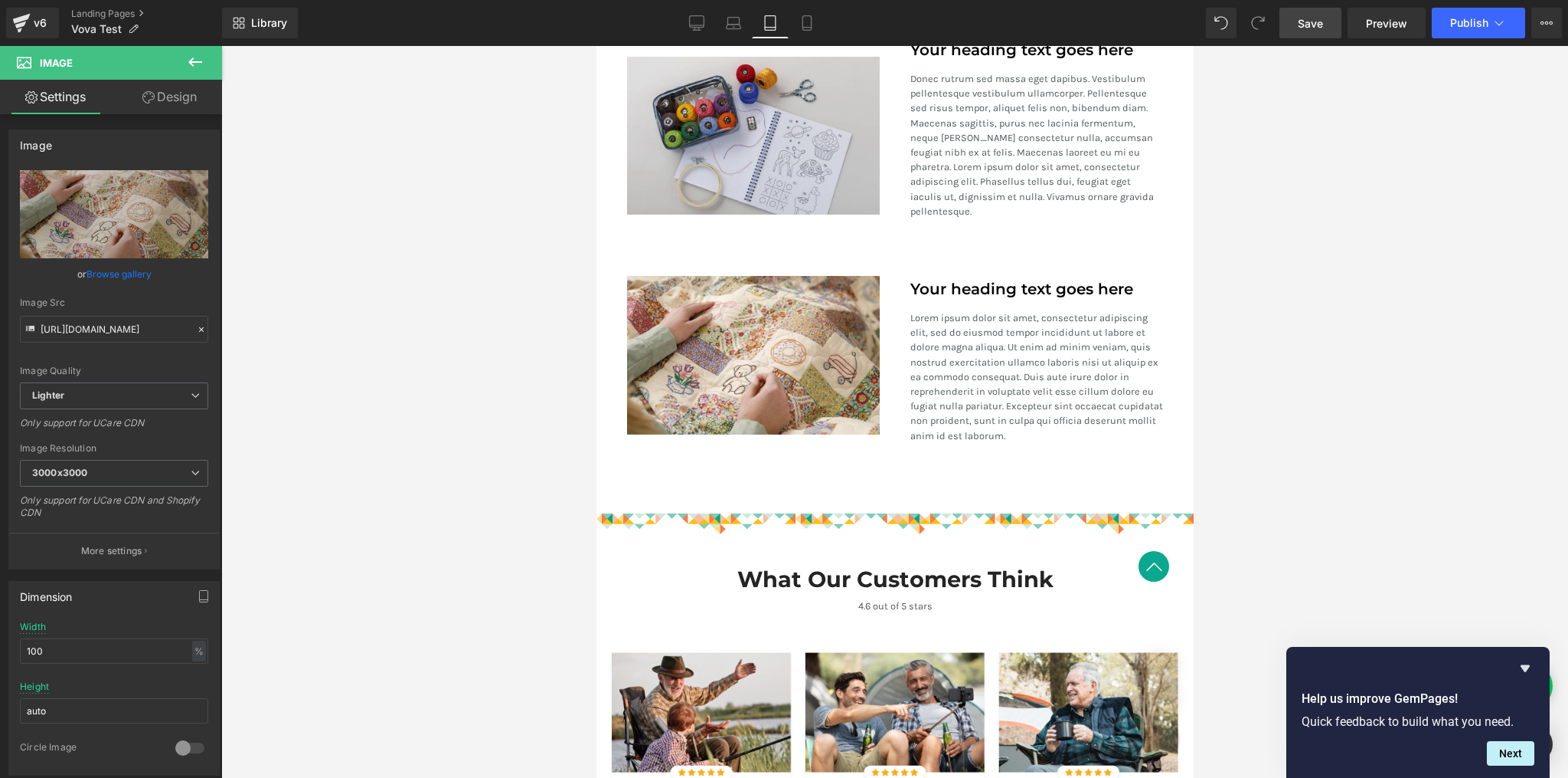
scroll to position [1584, 0]
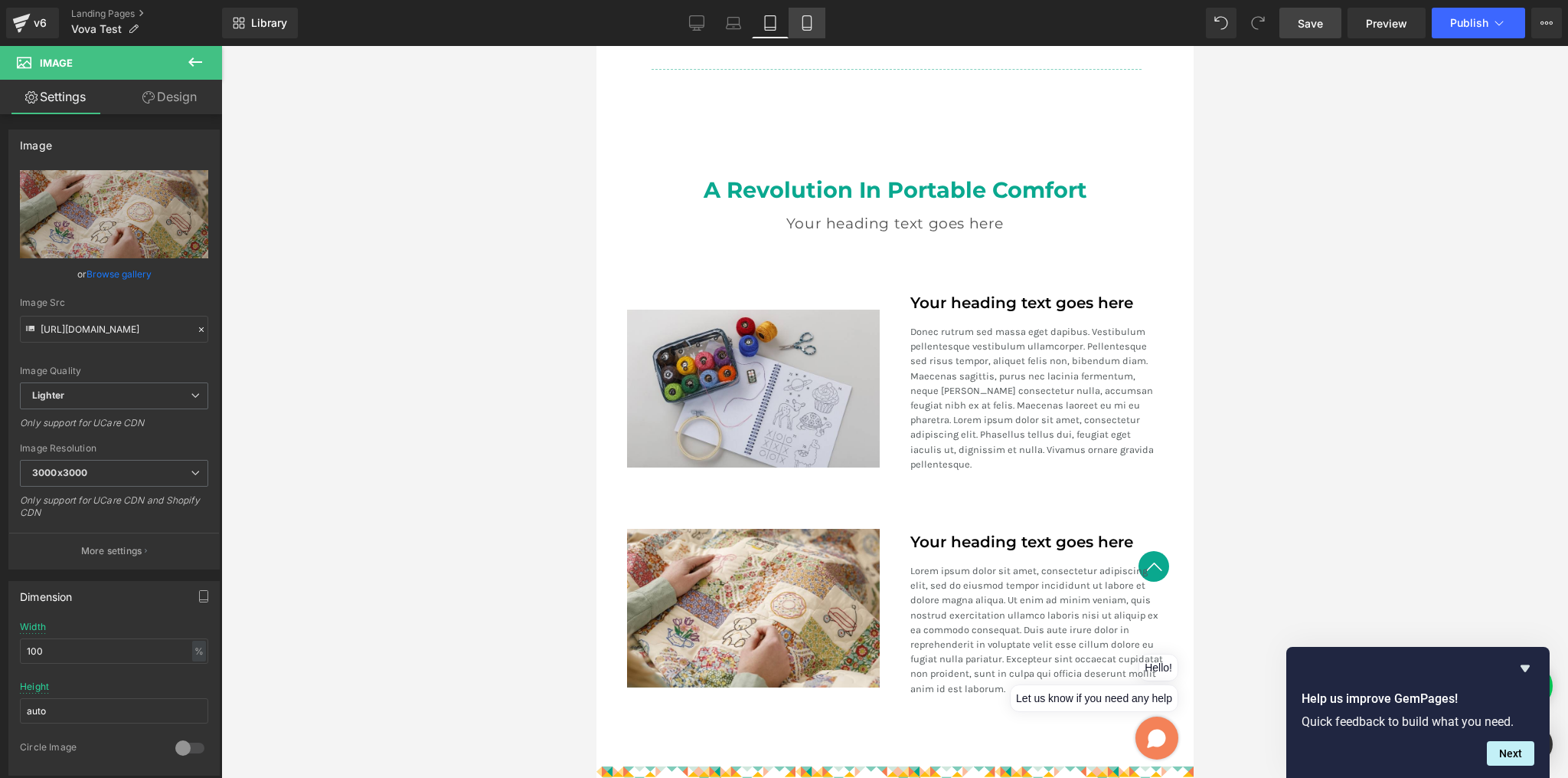
click at [799, 26] on icon at bounding box center [807, 23] width 15 height 15
type input "600"
type input "300"
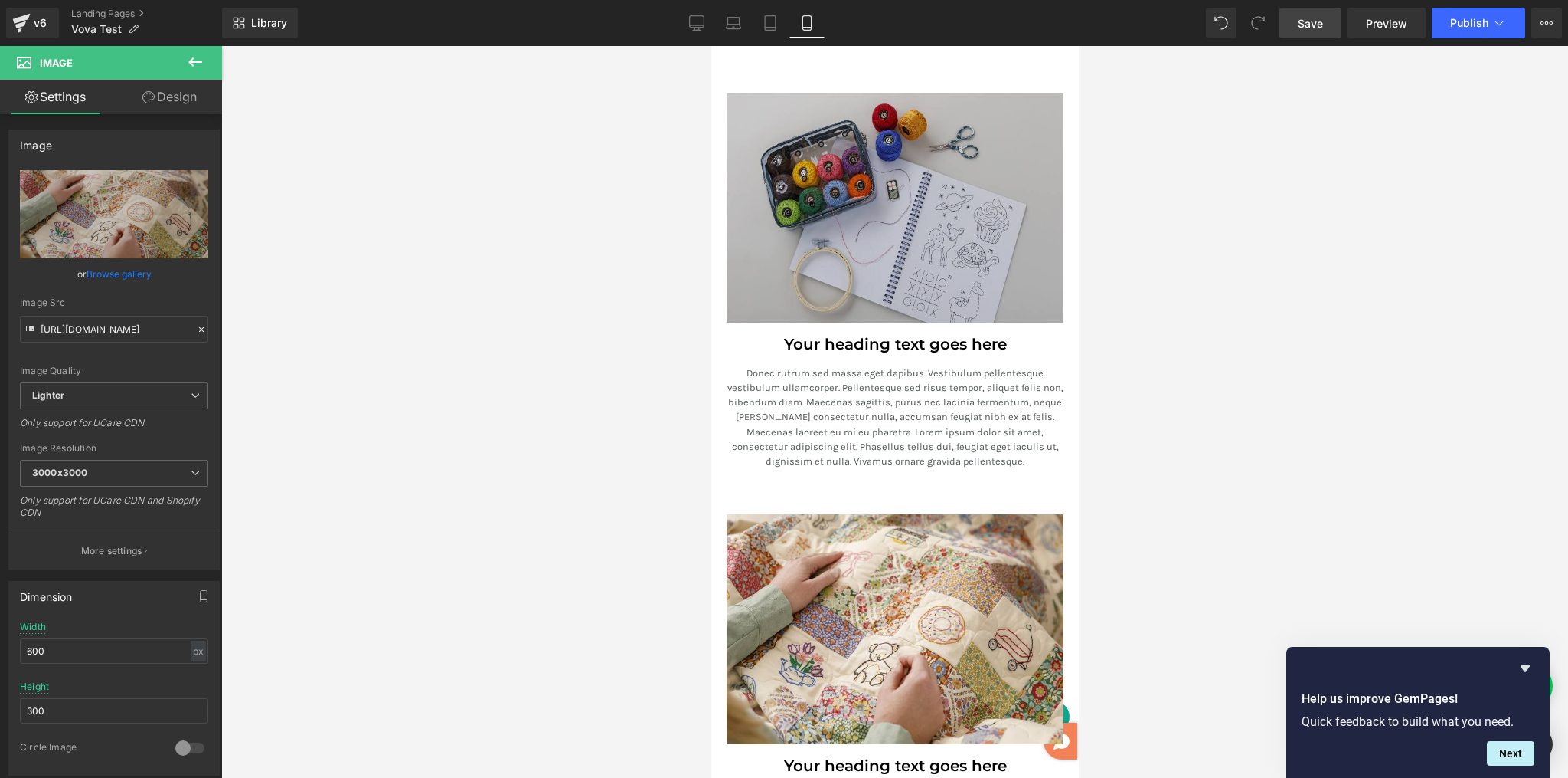
scroll to position [2305, 0]
click at [879, 198] on div "Image" at bounding box center [894, 207] width 337 height 230
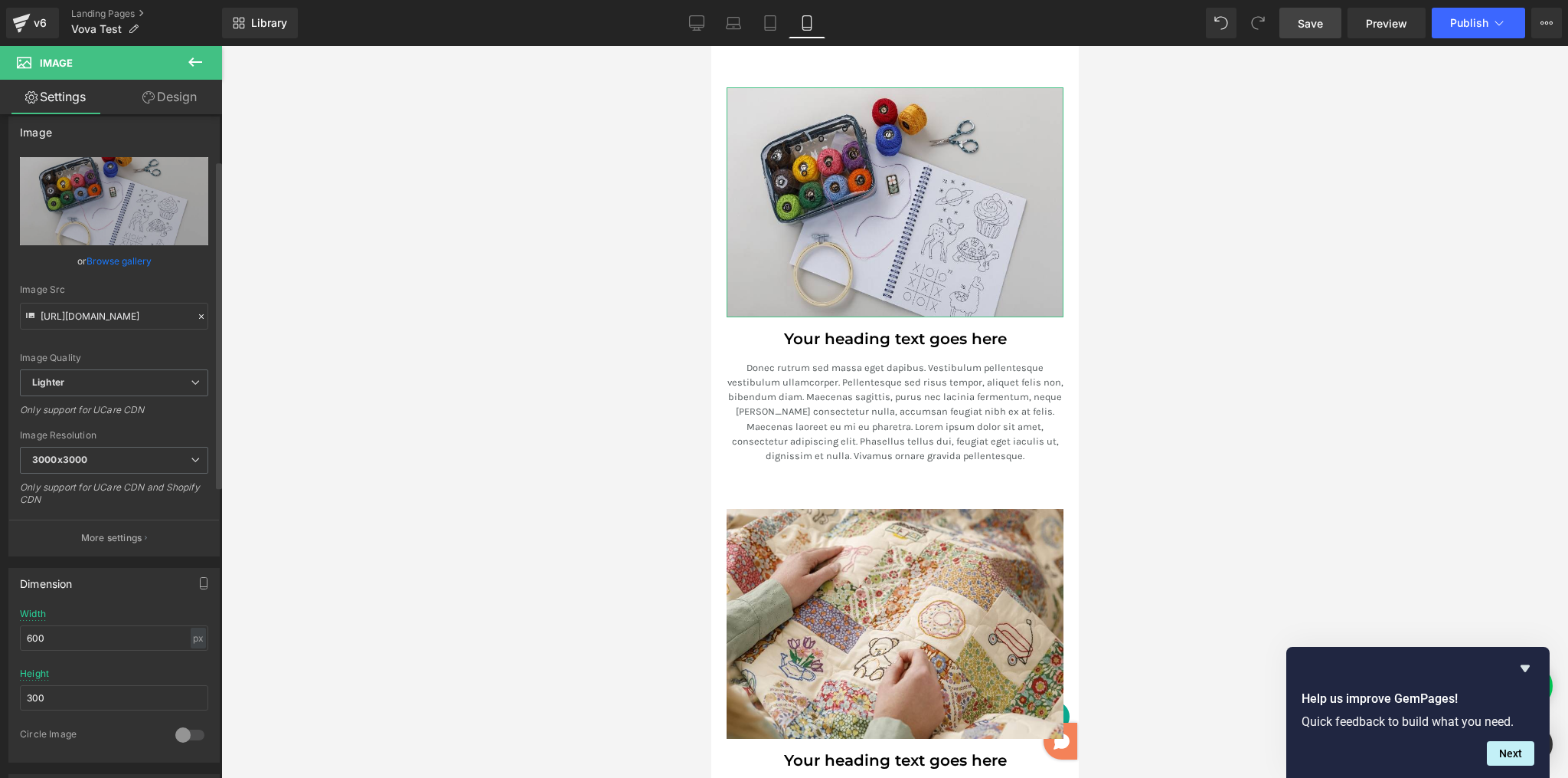
scroll to position [112, 0]
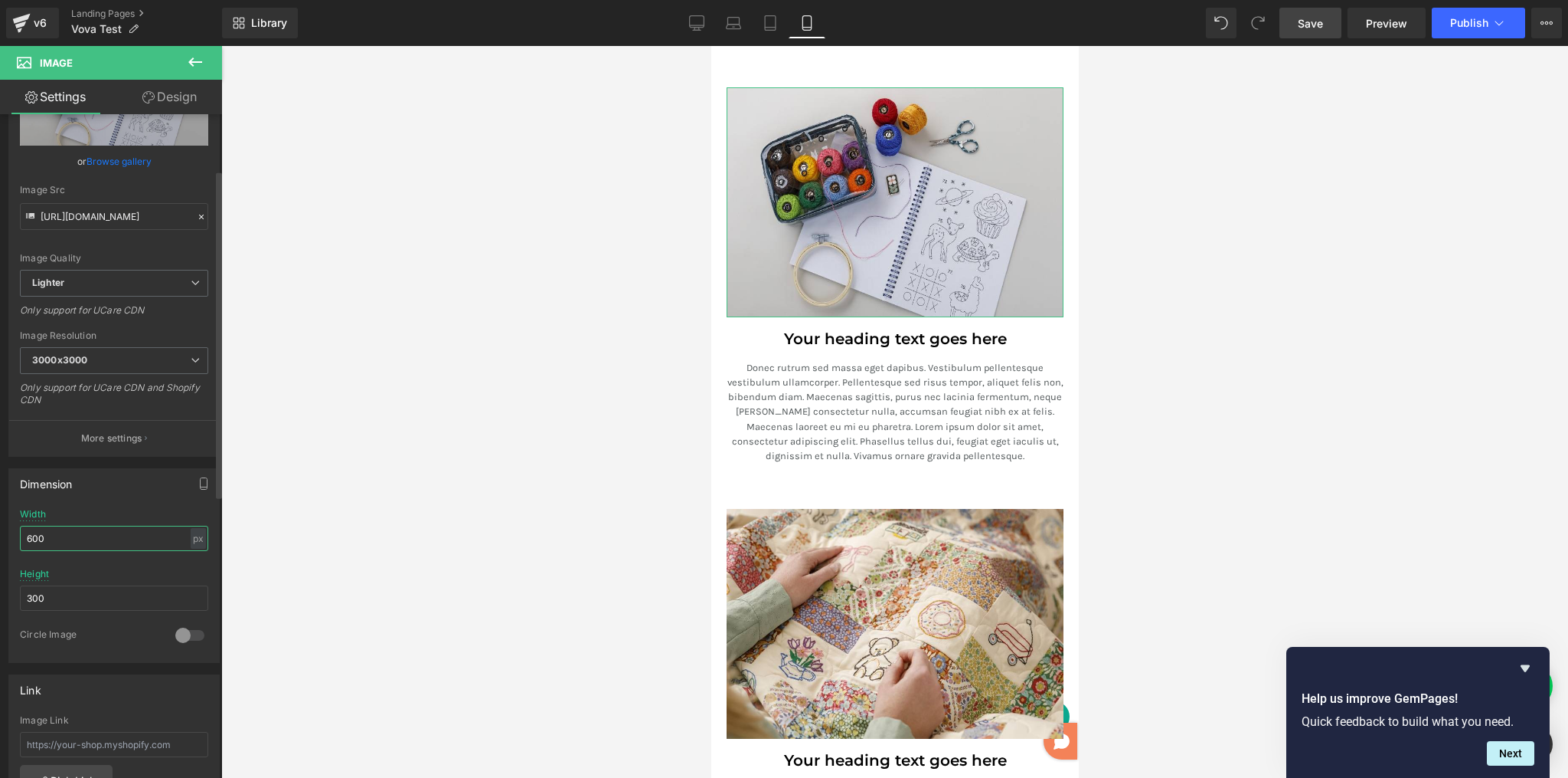
click at [78, 546] on input "600" at bounding box center [114, 538] width 188 height 25
click at [77, 540] on input "600" at bounding box center [114, 538] width 188 height 25
click at [193, 537] on div "px" at bounding box center [198, 539] width 15 height 21
click at [196, 552] on li "%" at bounding box center [198, 561] width 19 height 22
type input "100"
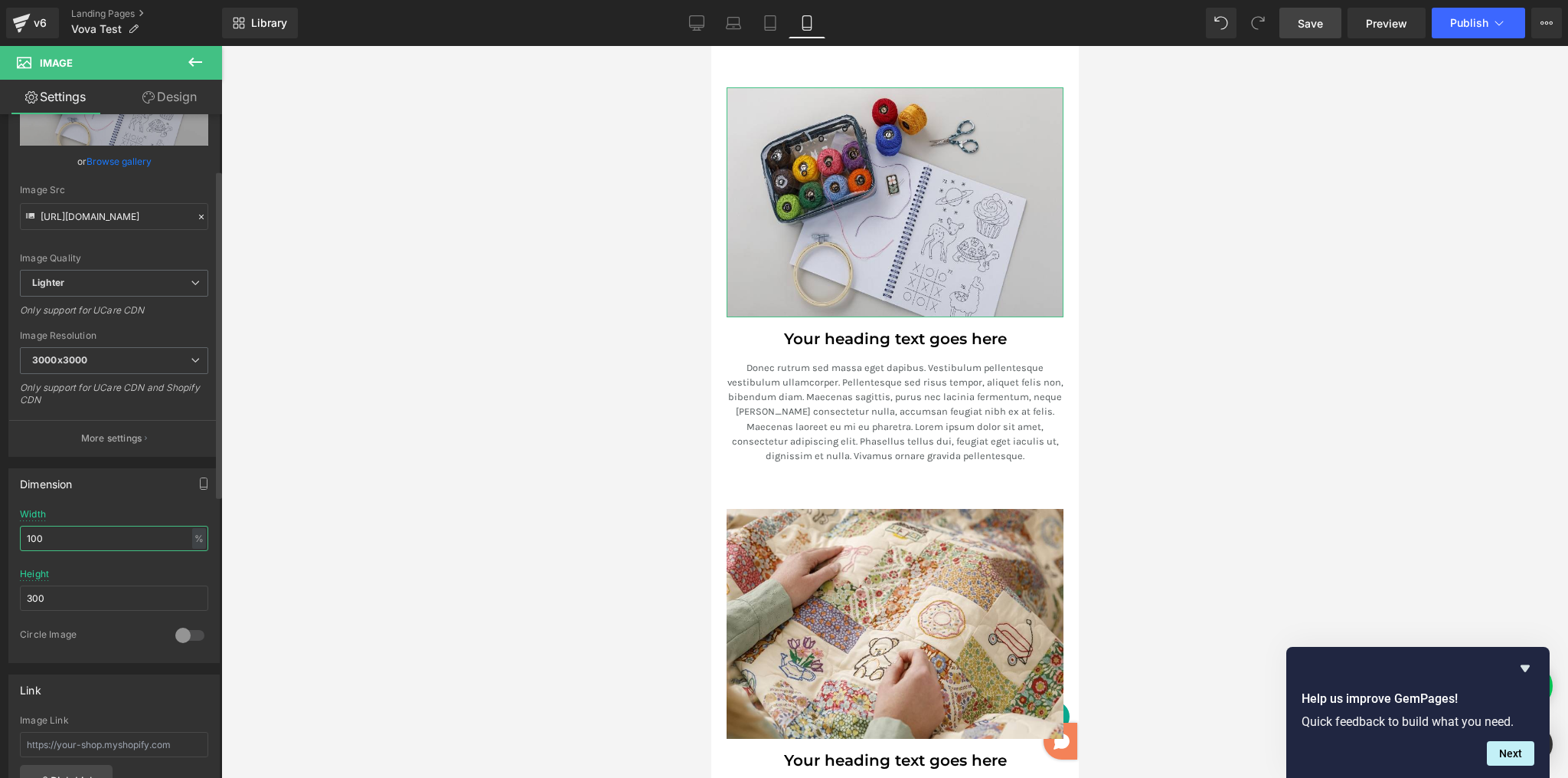
click at [65, 533] on input "100" at bounding box center [114, 538] width 188 height 25
click at [51, 605] on input "300" at bounding box center [114, 598] width 188 height 25
click at [55, 600] on input "300" at bounding box center [114, 598] width 188 height 25
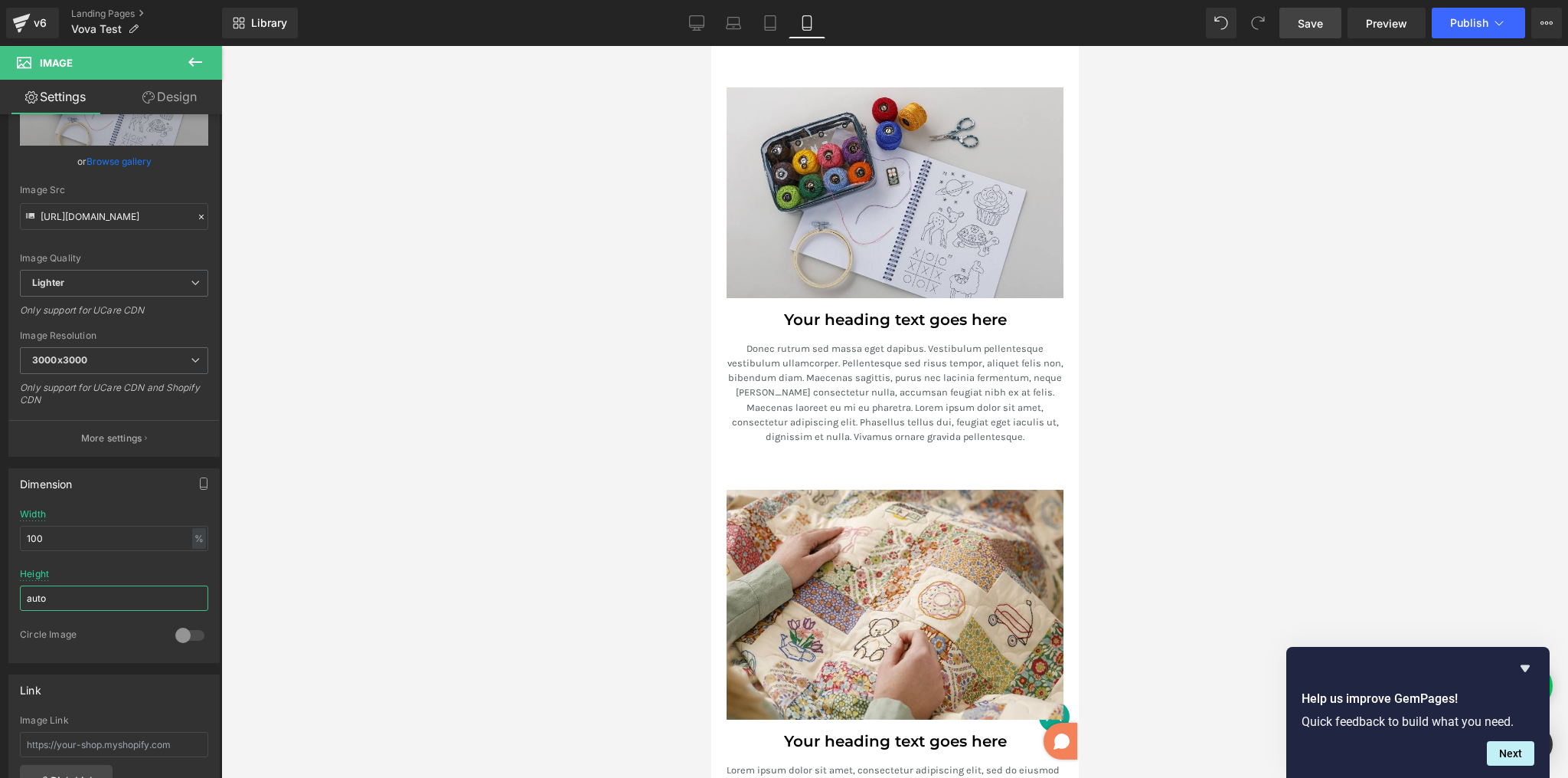
type input "auto"
click at [425, 441] on div at bounding box center [895, 412] width 1347 height 732
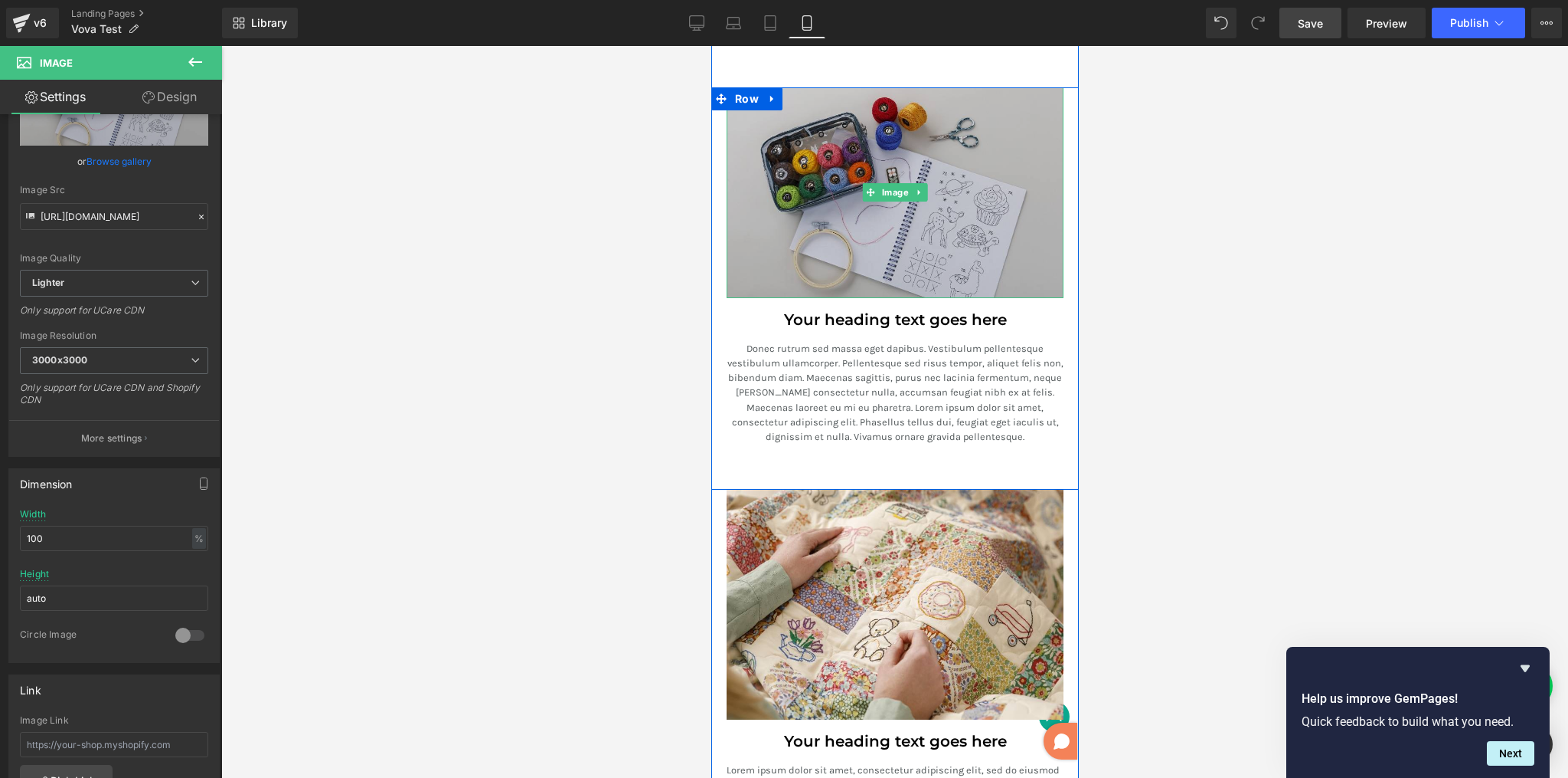
click at [858, 228] on img at bounding box center [894, 192] width 337 height 211
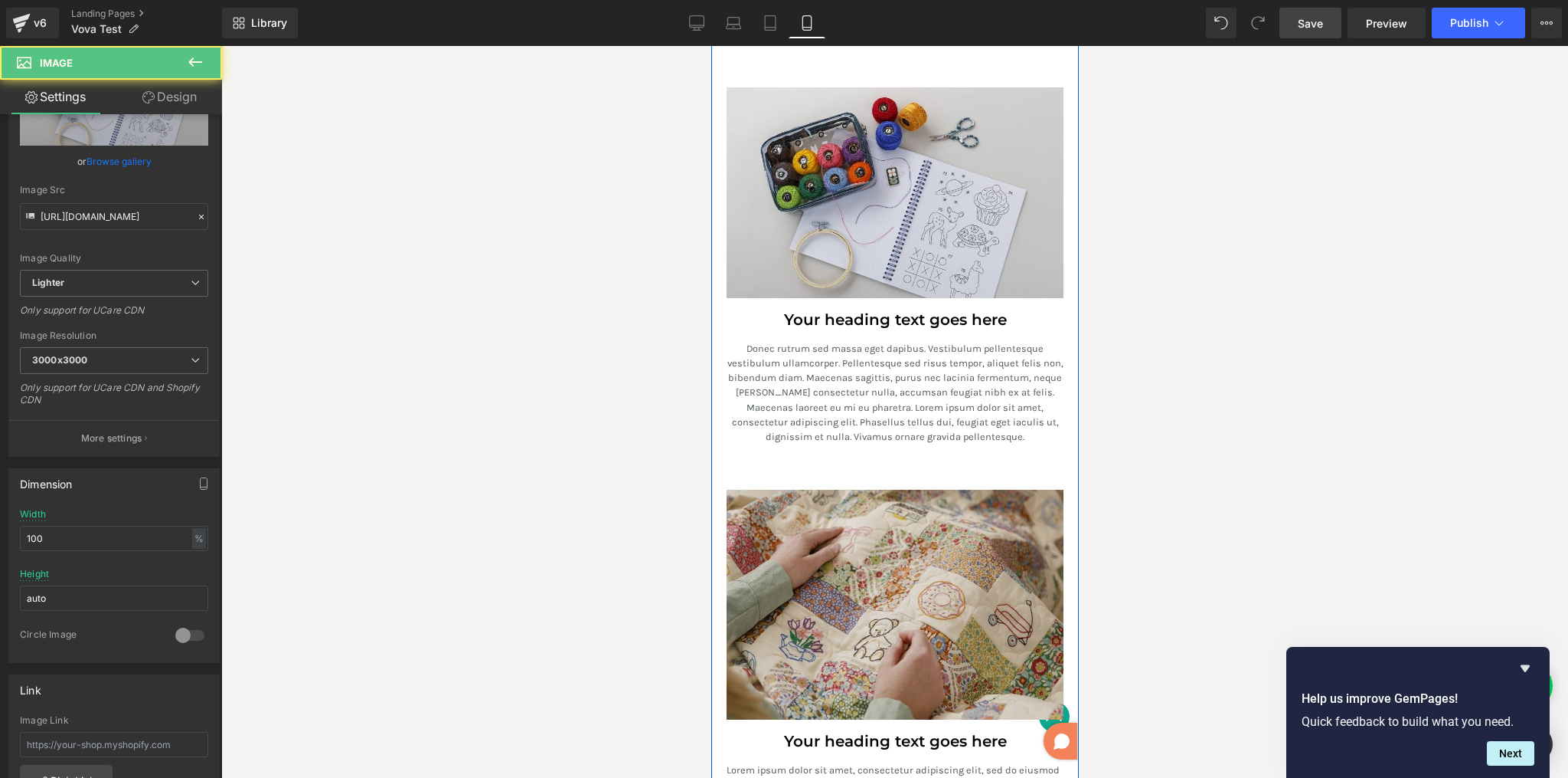
click at [773, 560] on img at bounding box center [894, 604] width 337 height 230
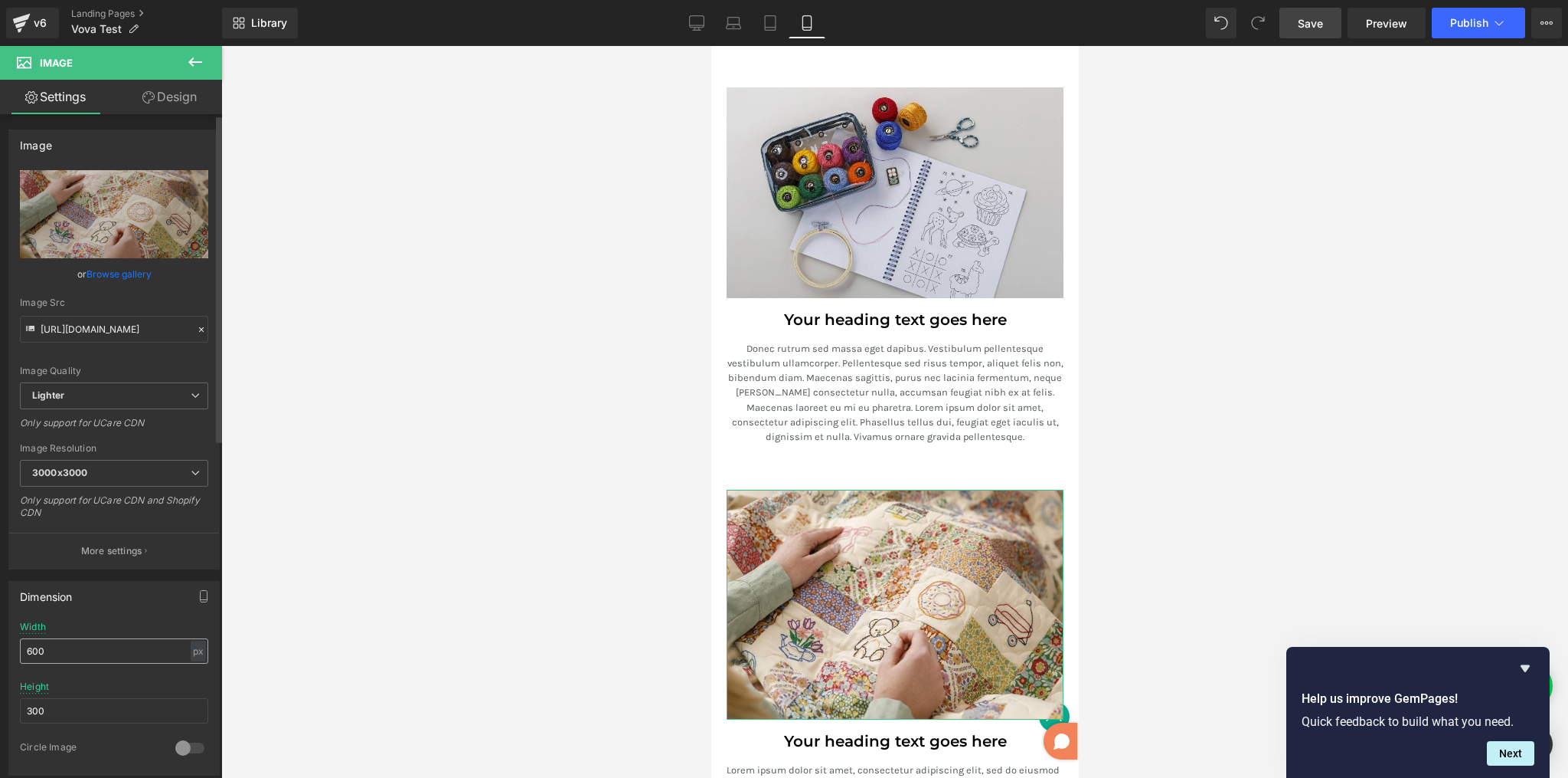
click at [58, 649] on input "600" at bounding box center [114, 650] width 188 height 25
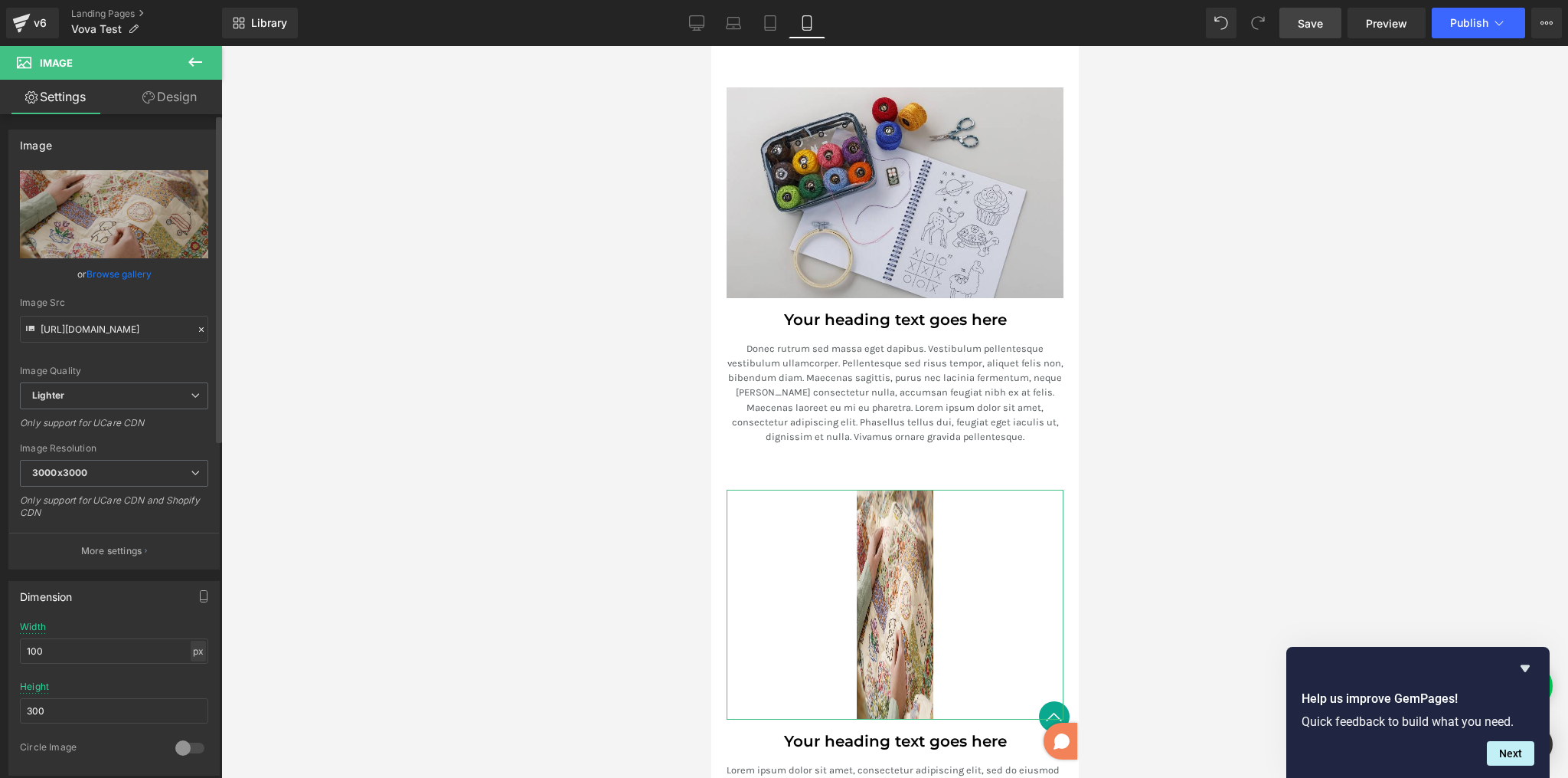
click at [195, 647] on div "px" at bounding box center [198, 651] width 15 height 21
click at [196, 672] on li "%" at bounding box center [198, 674] width 19 height 22
click at [122, 649] on input "22.73" at bounding box center [114, 650] width 188 height 25
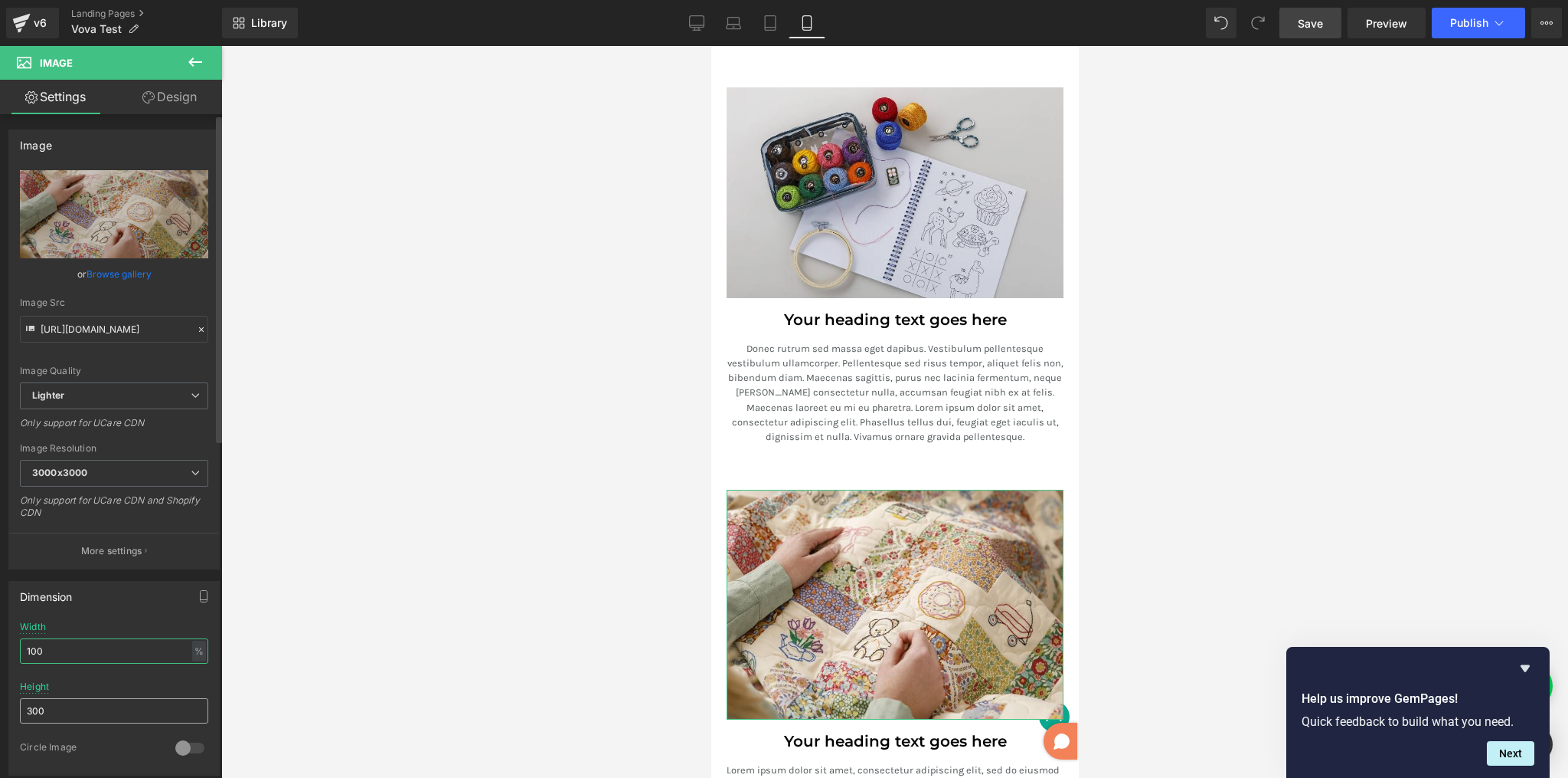
type input "100"
click at [99, 709] on input "300" at bounding box center [114, 710] width 188 height 25
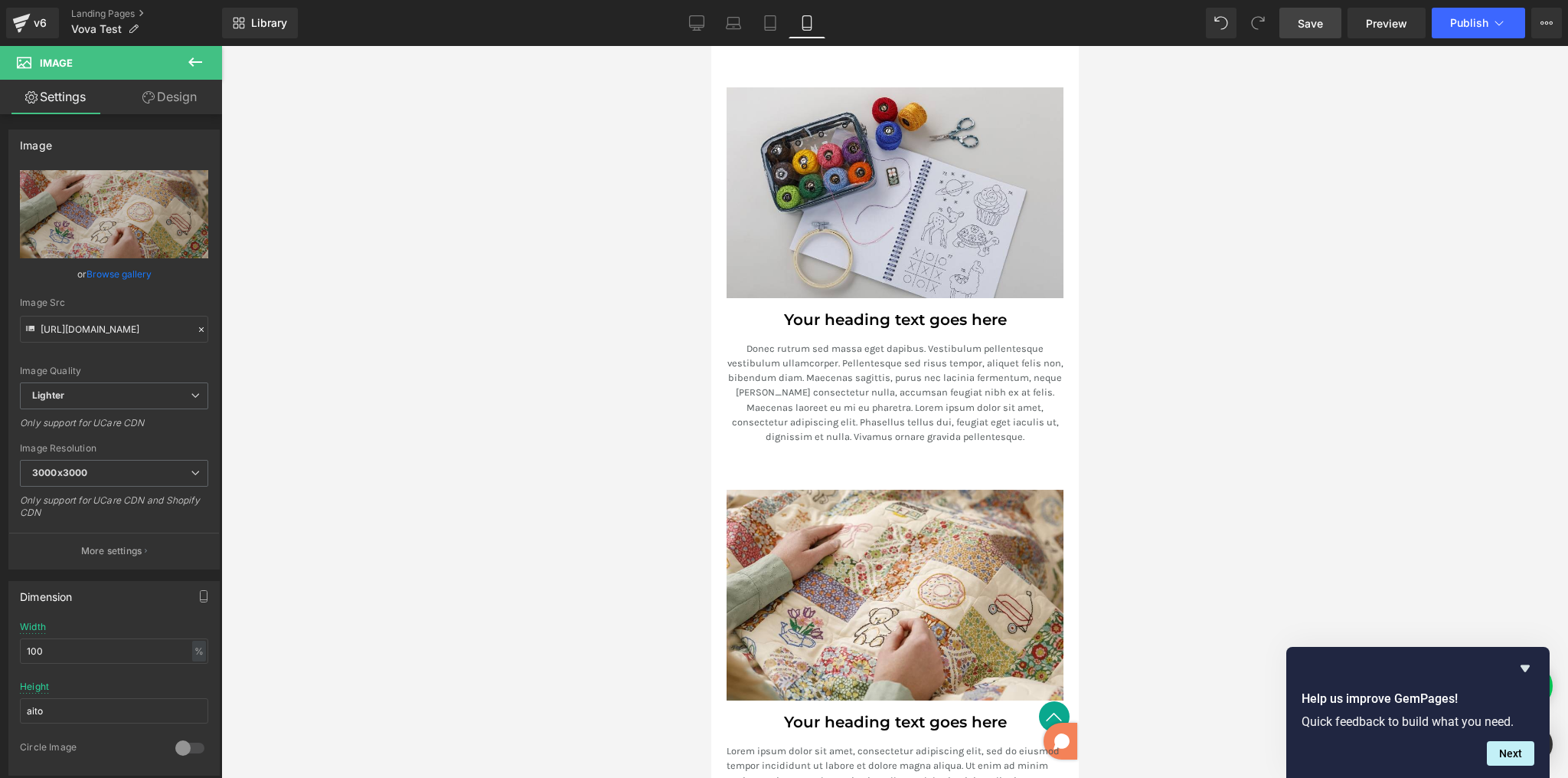
click at [386, 505] on div at bounding box center [895, 412] width 1347 height 732
click at [589, 481] on div at bounding box center [895, 412] width 1347 height 732
click at [779, 25] on link "Tablet" at bounding box center [769, 23] width 36 height 31
type input "auto"
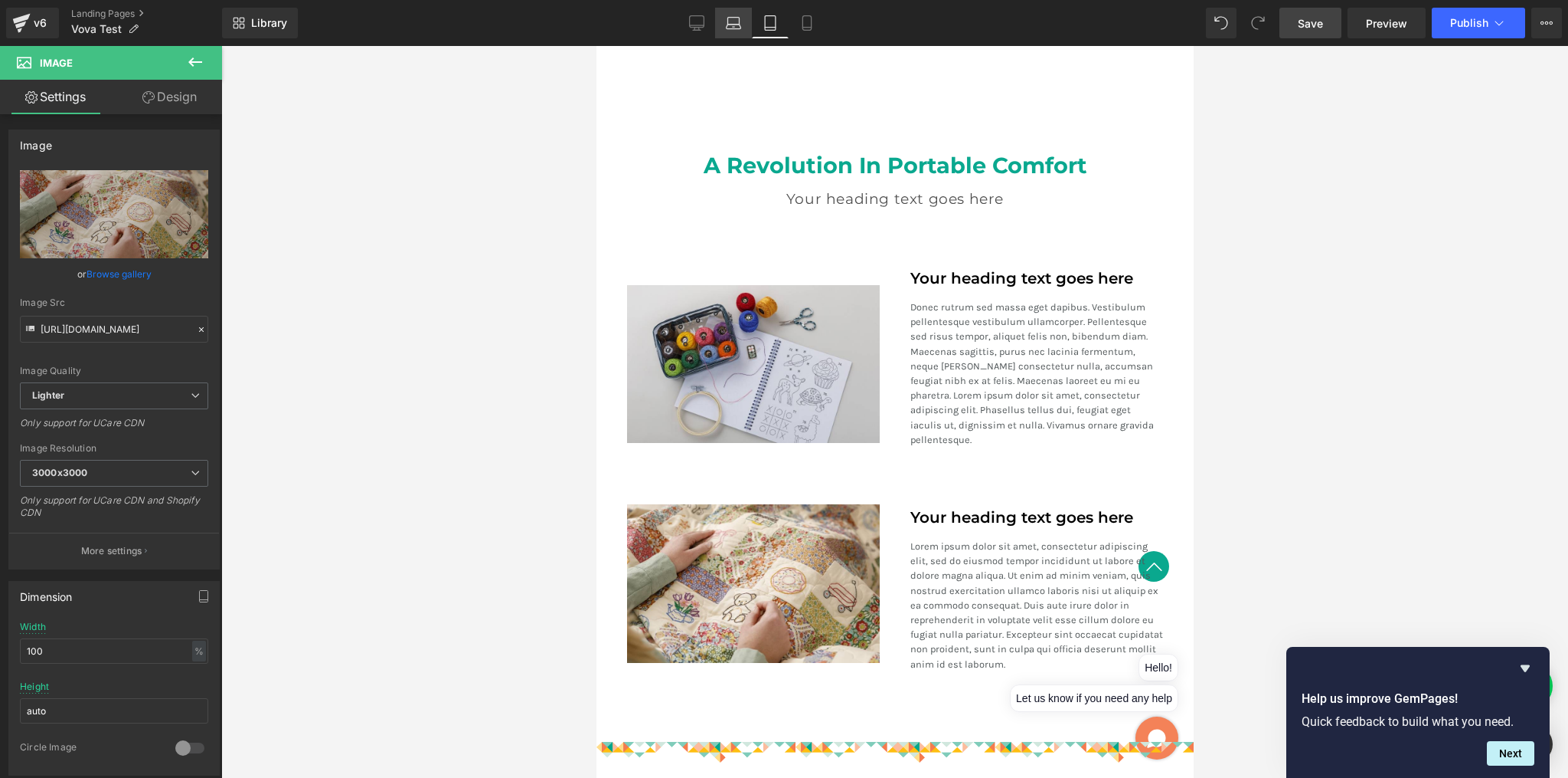
click at [737, 24] on icon at bounding box center [733, 23] width 15 height 15
type input "600"
type input "300"
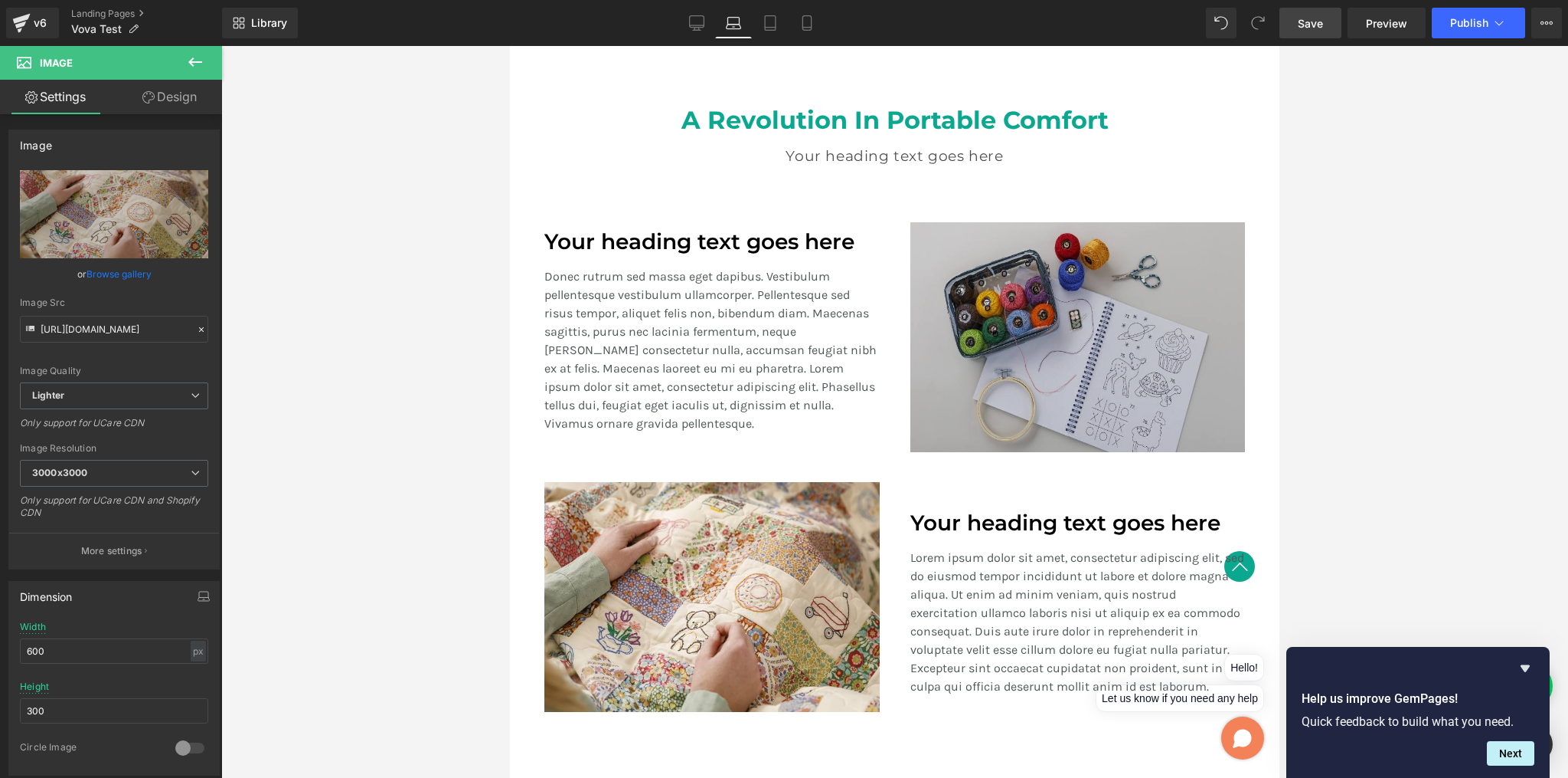
scroll to position [1108, 0]
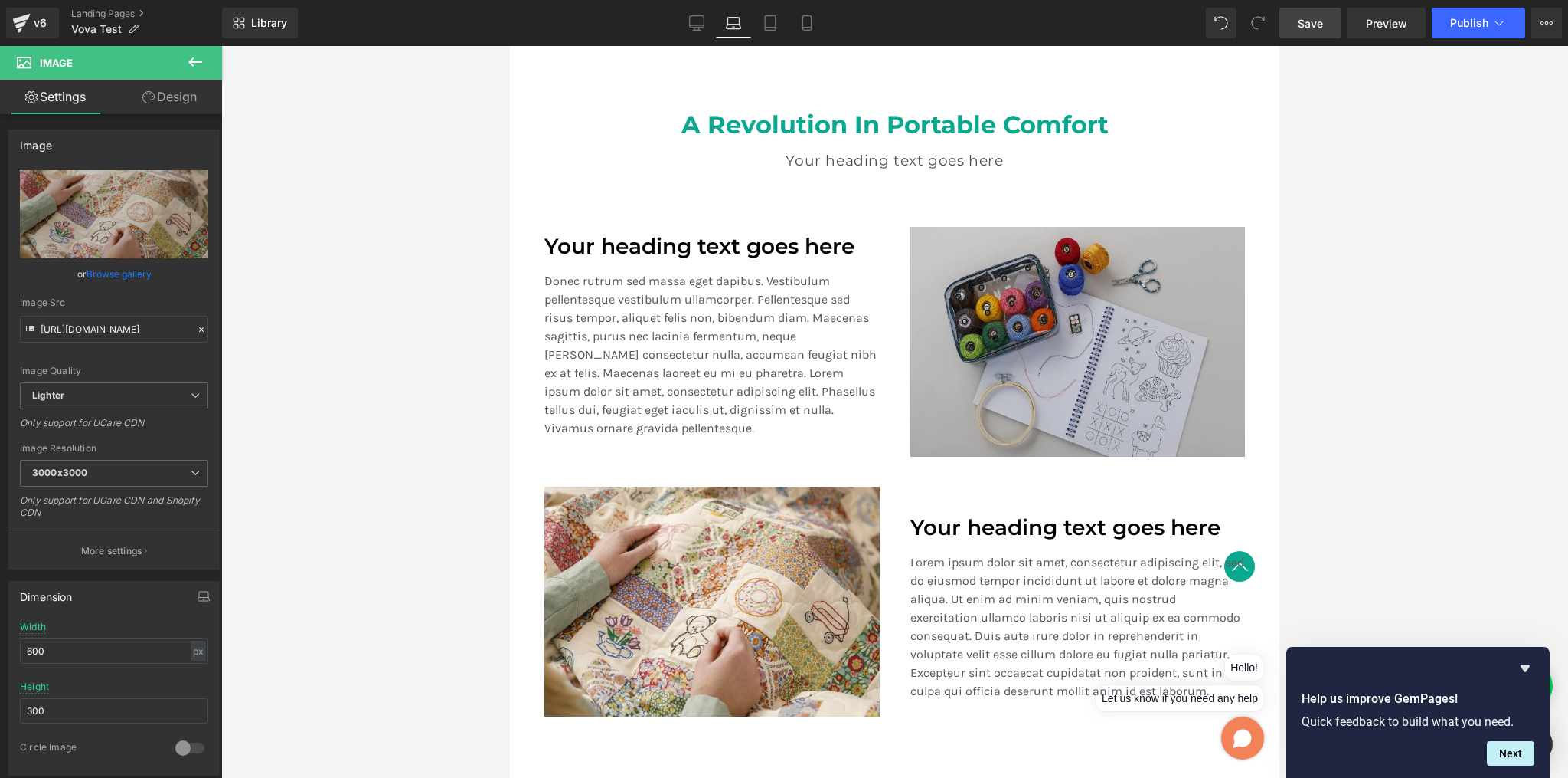
click at [1089, 298] on img at bounding box center [1077, 341] width 335 height 230
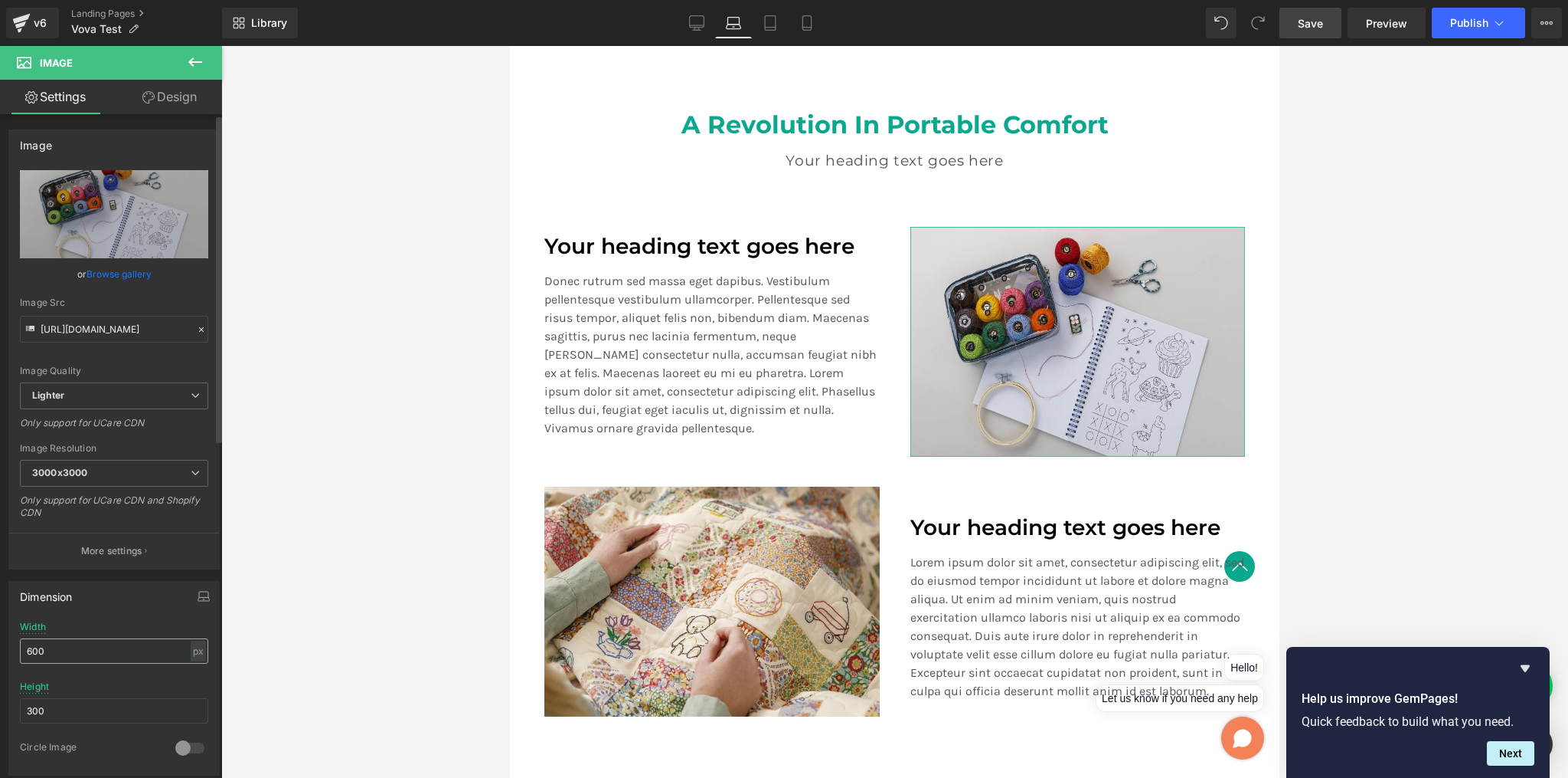
click at [87, 654] on input "600" at bounding box center [114, 650] width 188 height 25
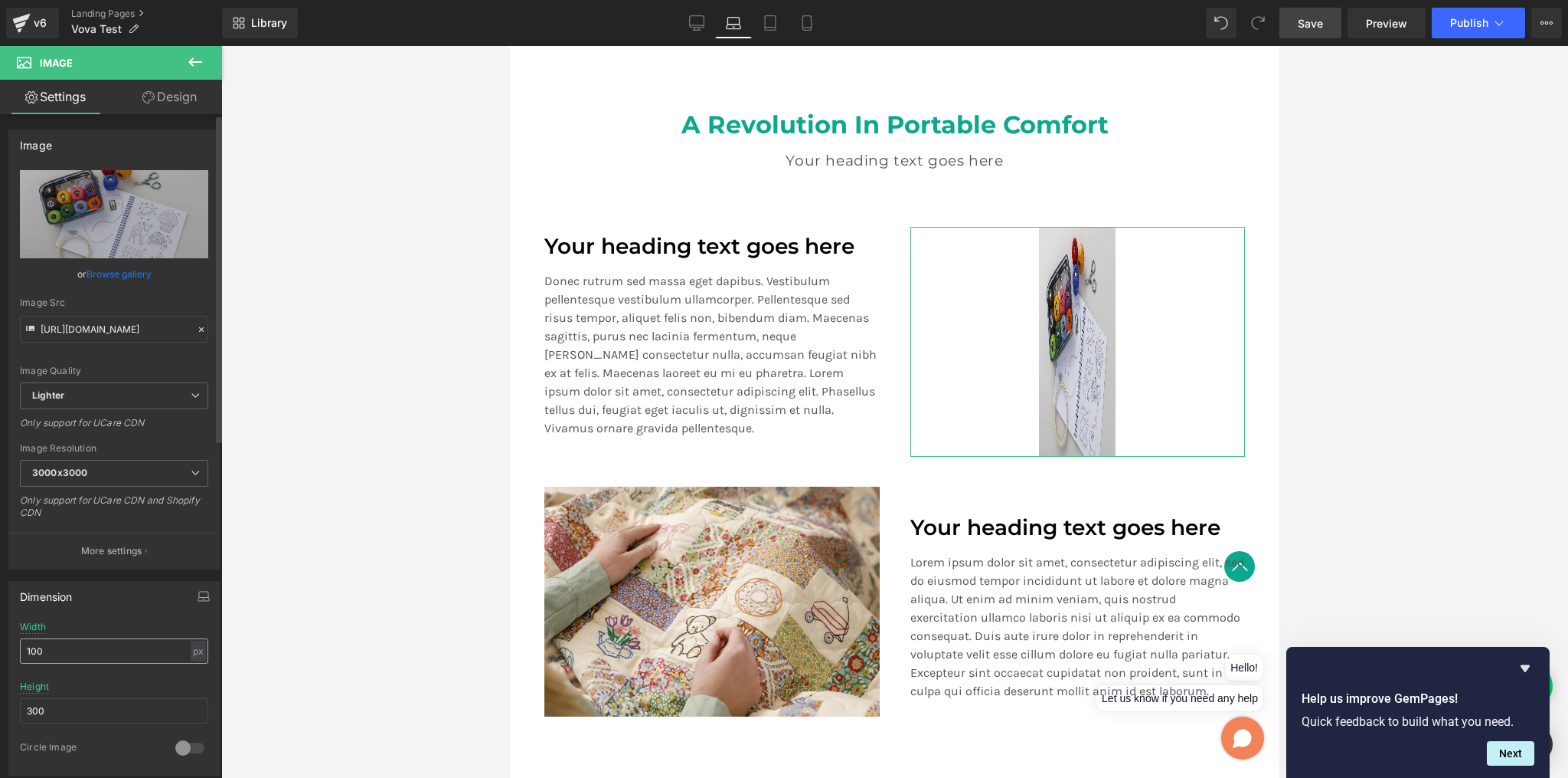
click at [200, 650] on input "100" at bounding box center [114, 650] width 188 height 25
click at [198, 651] on div "px" at bounding box center [198, 651] width 15 height 21
click at [195, 670] on li "%" at bounding box center [198, 674] width 19 height 22
click at [119, 647] on input "22.86" at bounding box center [114, 650] width 188 height 25
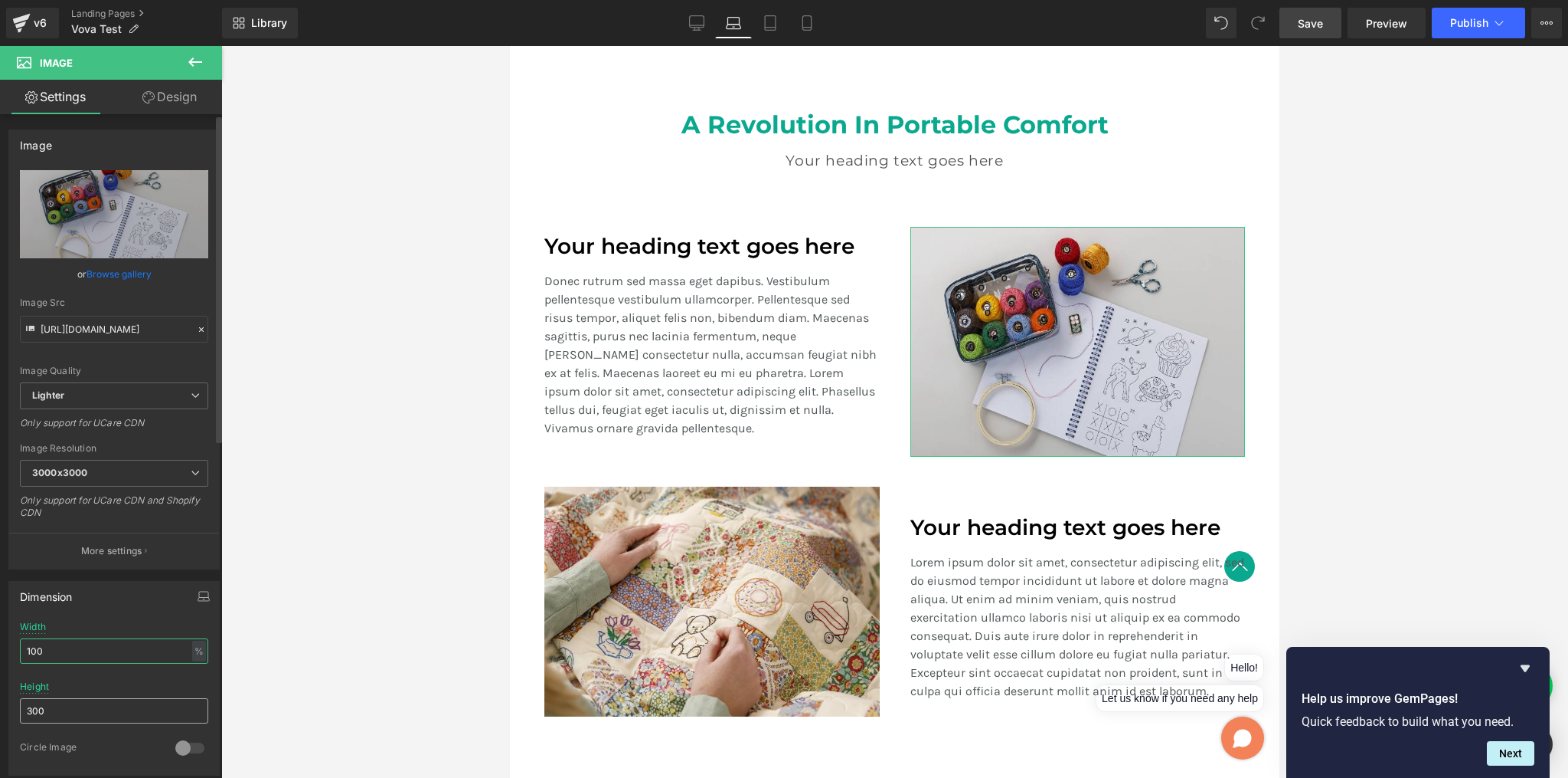
type input "100"
click at [92, 714] on input "300" at bounding box center [114, 710] width 188 height 25
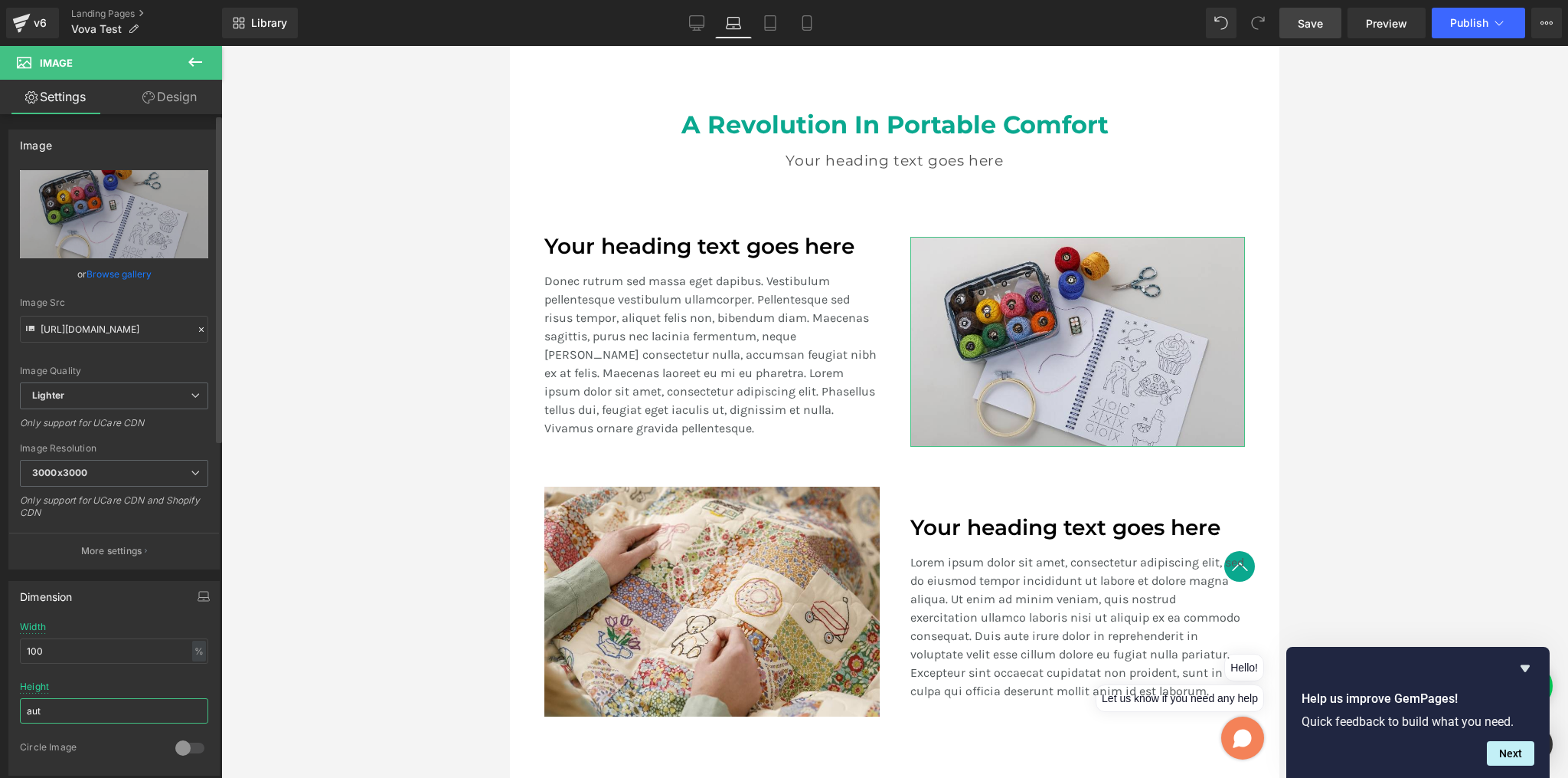
type input "auto"
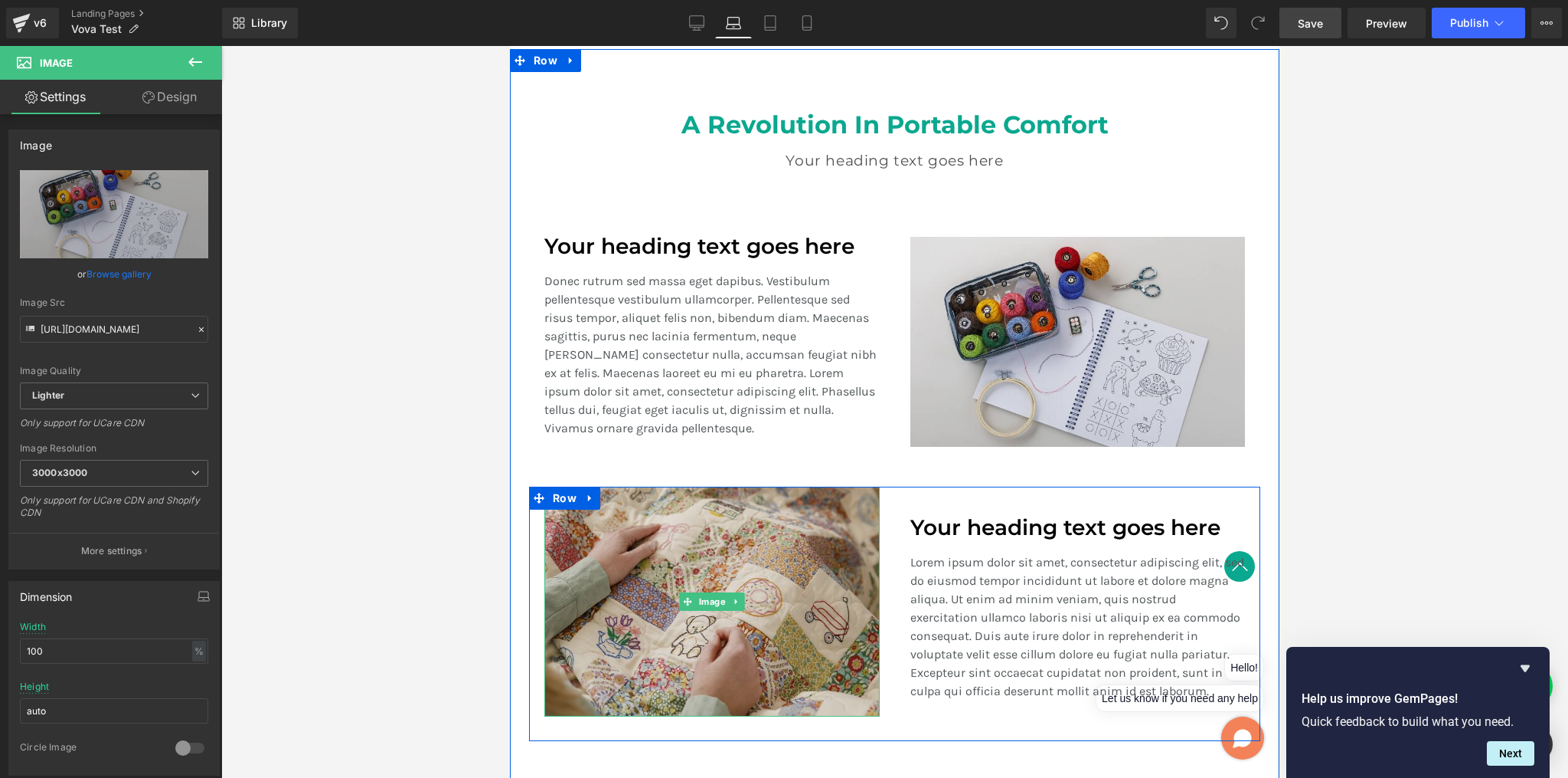
click at [748, 628] on img at bounding box center [712, 602] width 335 height 230
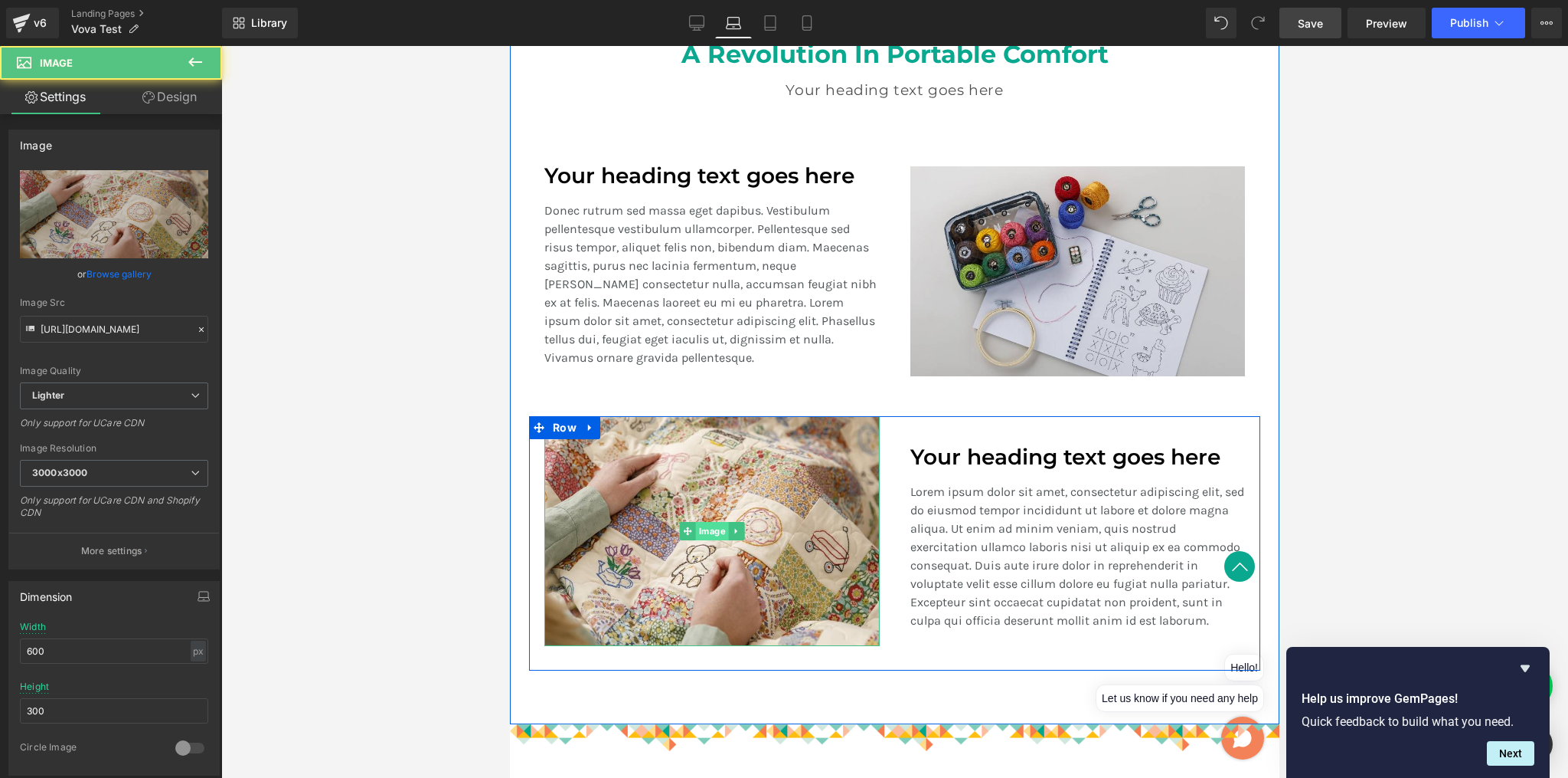
scroll to position [1186, 0]
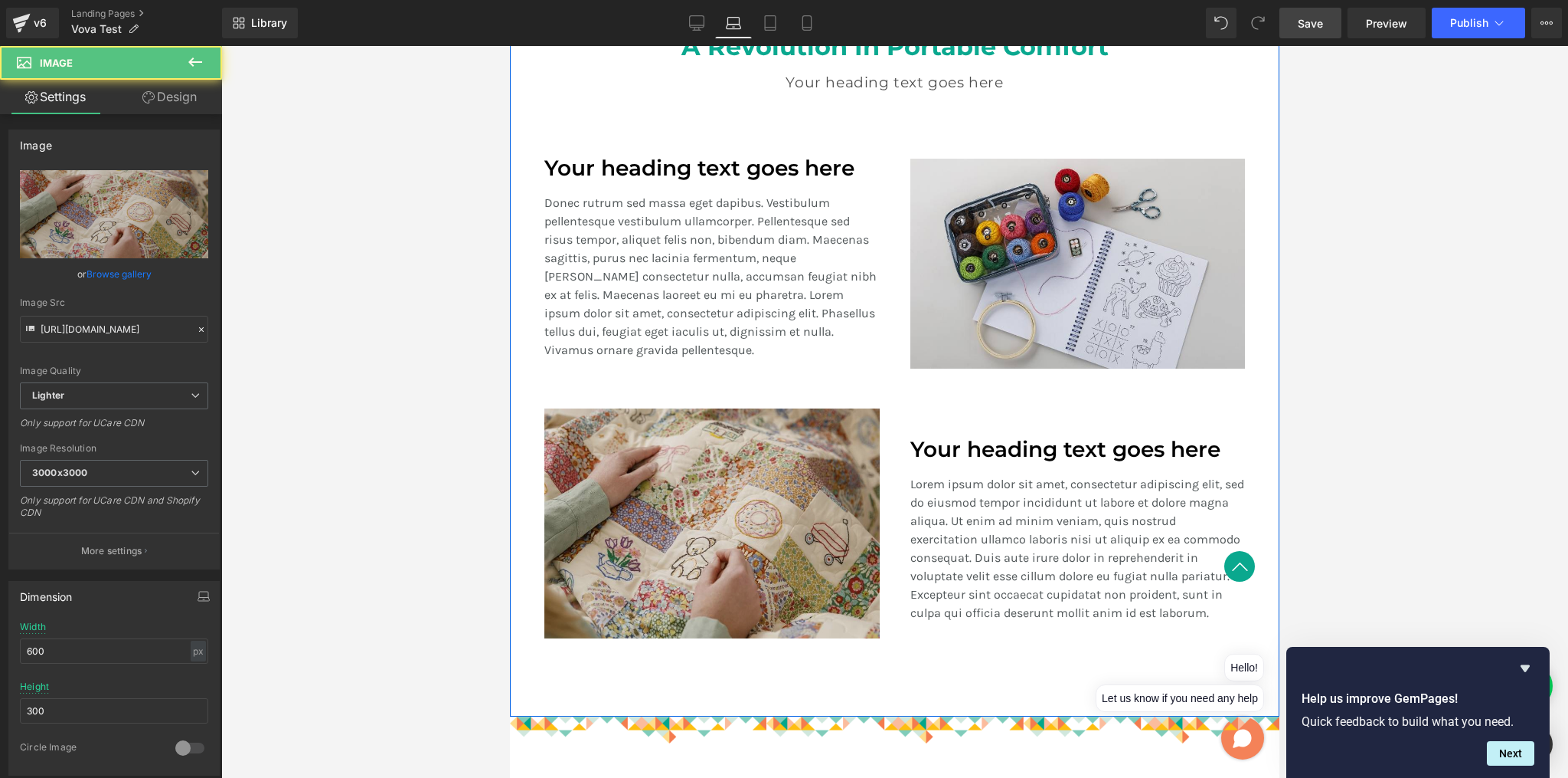
click at [840, 429] on img at bounding box center [712, 523] width 335 height 230
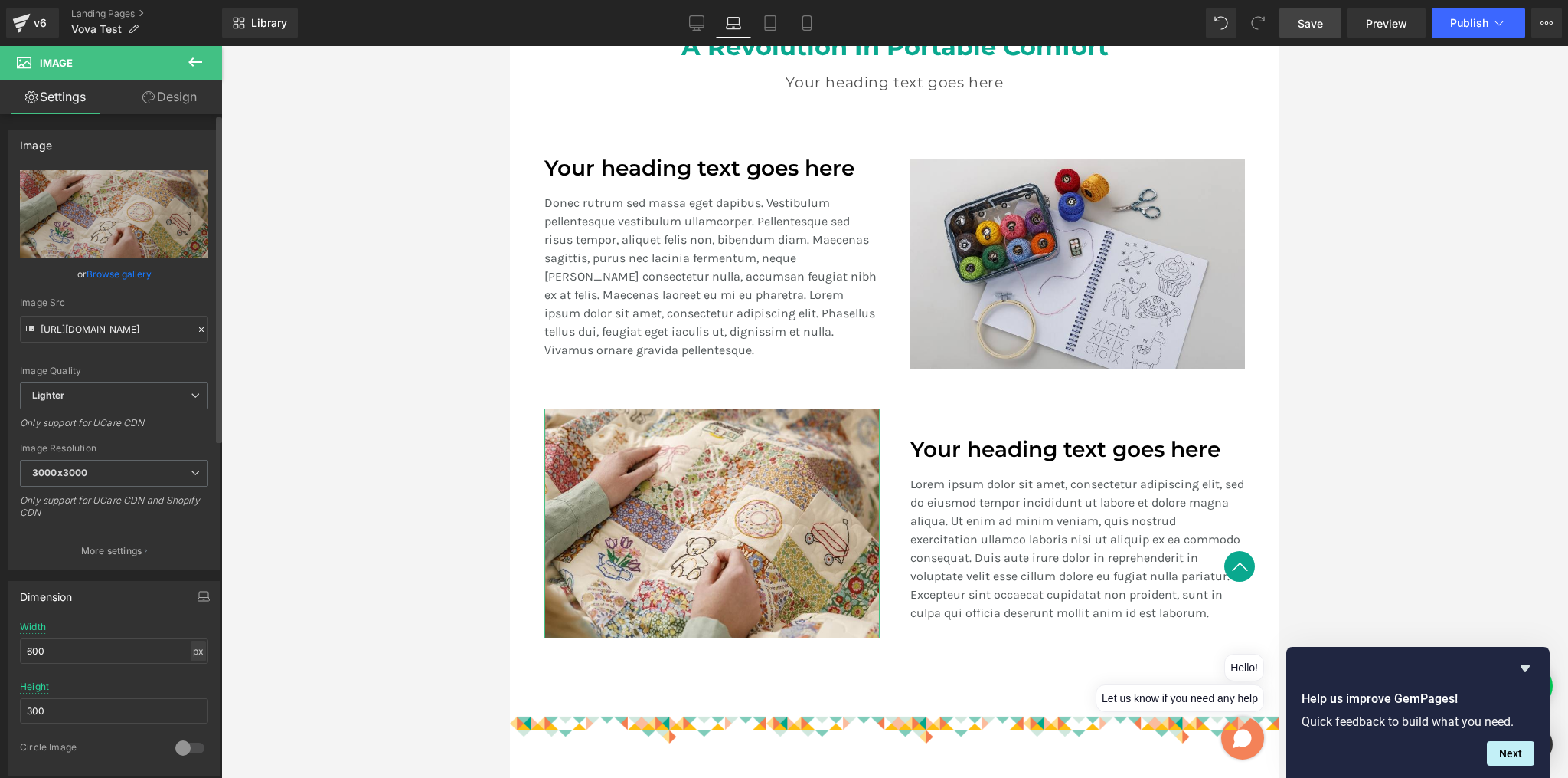
click at [196, 649] on div "px" at bounding box center [198, 651] width 15 height 21
click at [193, 673] on li "%" at bounding box center [198, 674] width 19 height 22
type input "100"
click at [86, 717] on input "300" at bounding box center [114, 710] width 188 height 25
click at [86, 714] on input "300" at bounding box center [114, 710] width 188 height 25
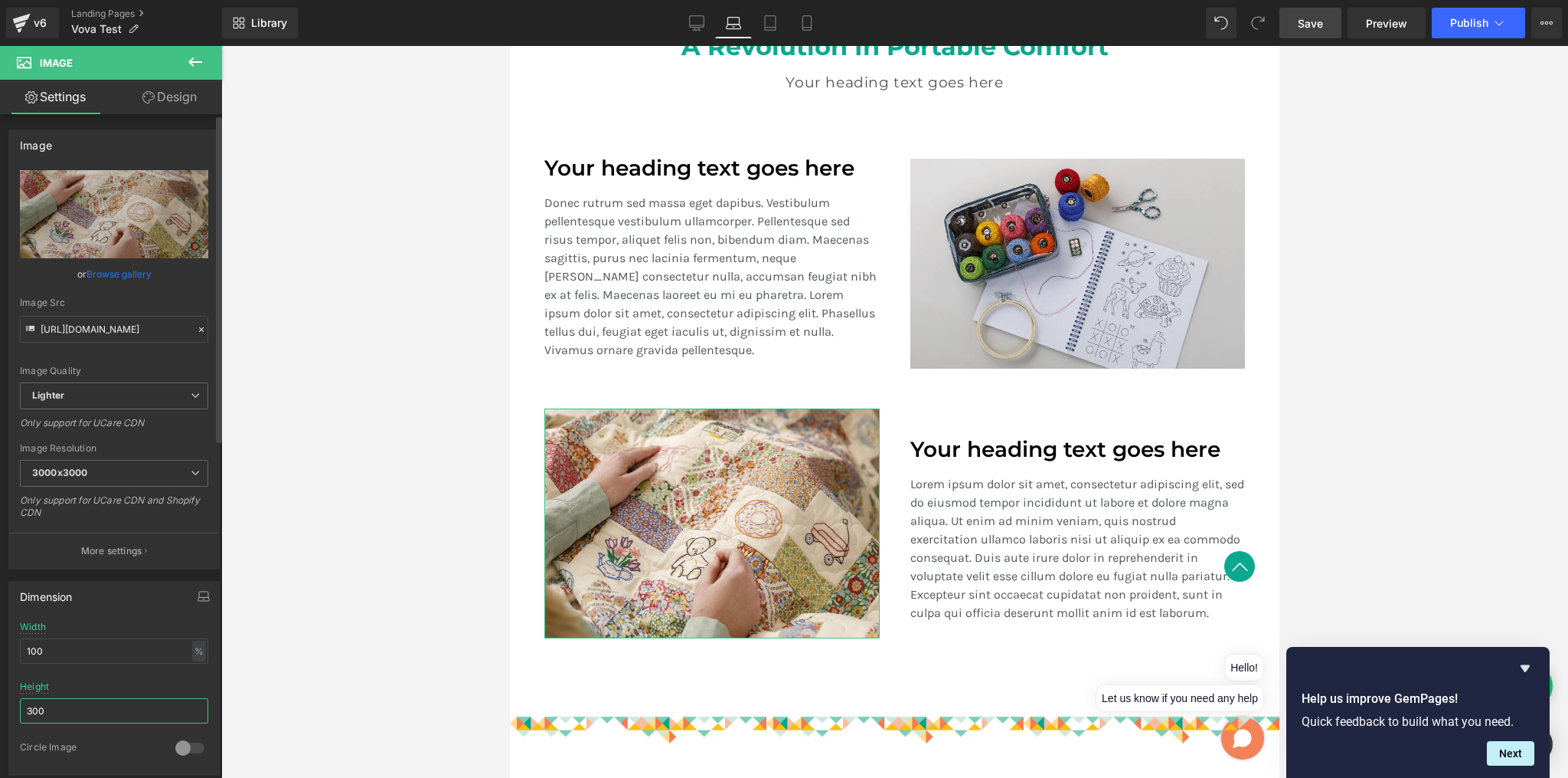
click at [86, 713] on input "300" at bounding box center [114, 710] width 188 height 25
click at [86, 712] on input "300" at bounding box center [114, 710] width 188 height 25
click at [89, 704] on input "300" at bounding box center [114, 710] width 188 height 25
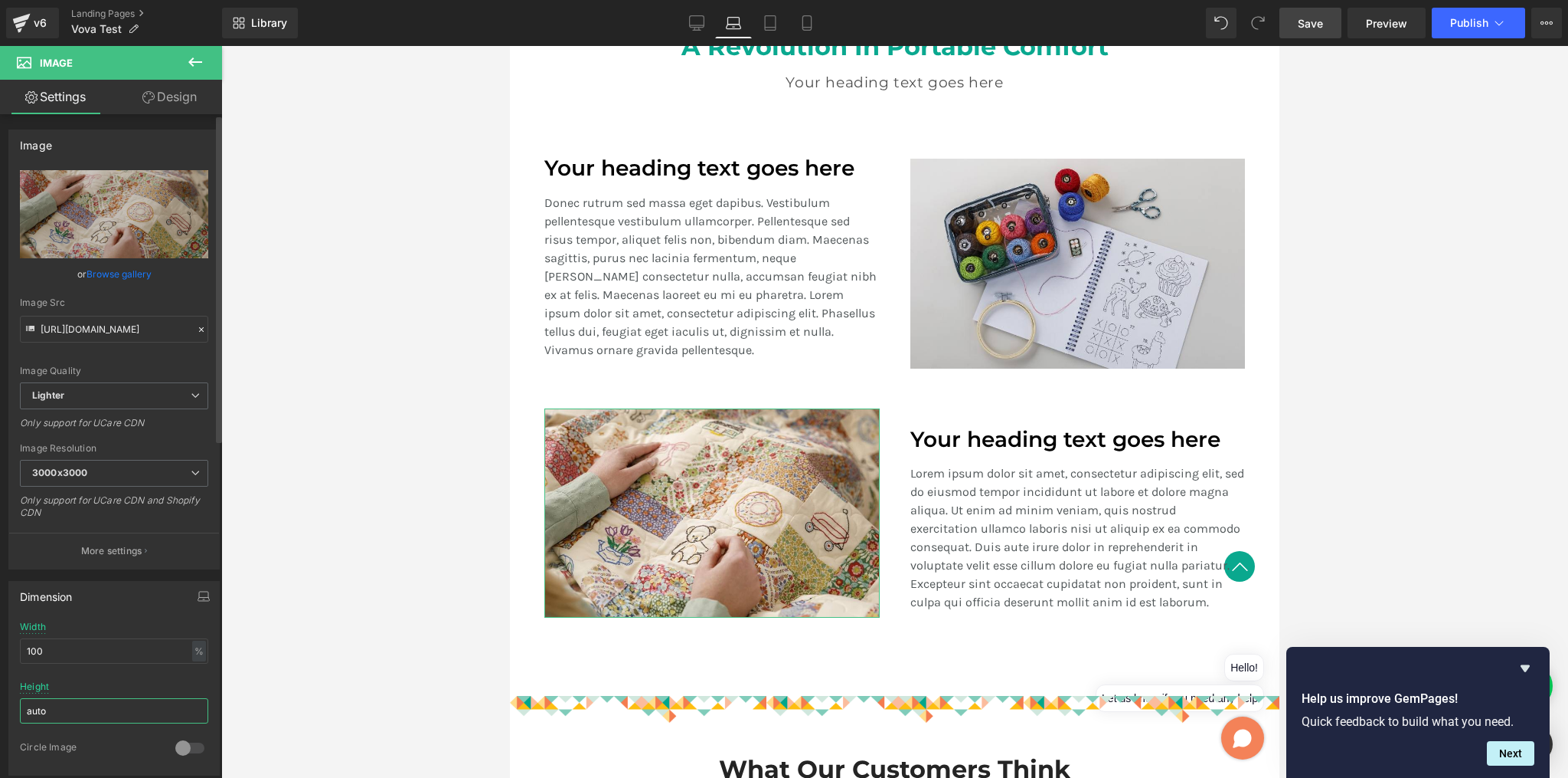
type input "auto"
click at [456, 415] on div at bounding box center [895, 412] width 1347 height 732
click at [698, 19] on icon at bounding box center [697, 23] width 15 height 15
type input "600"
type input "300"
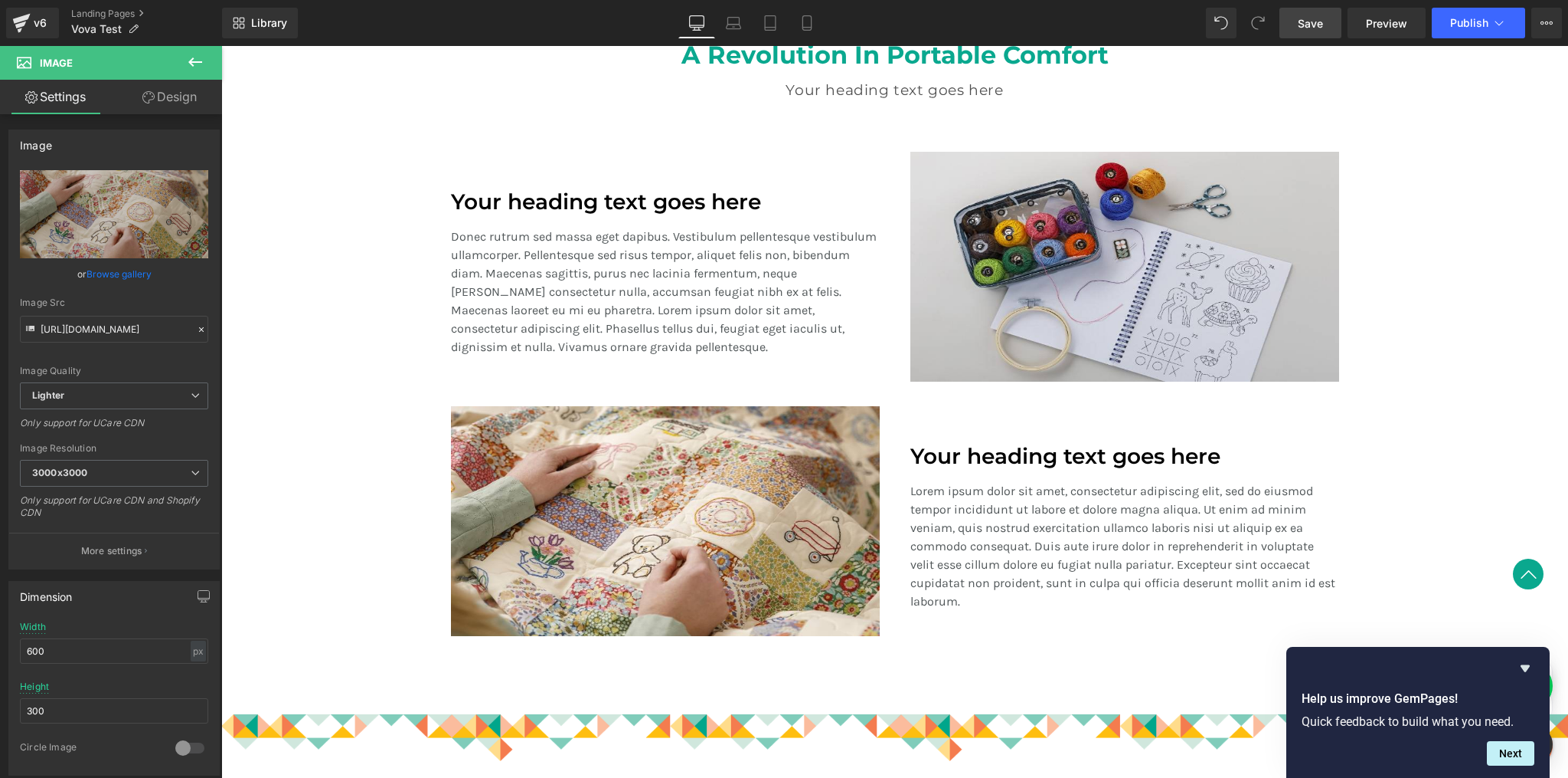
scroll to position [1187, 0]
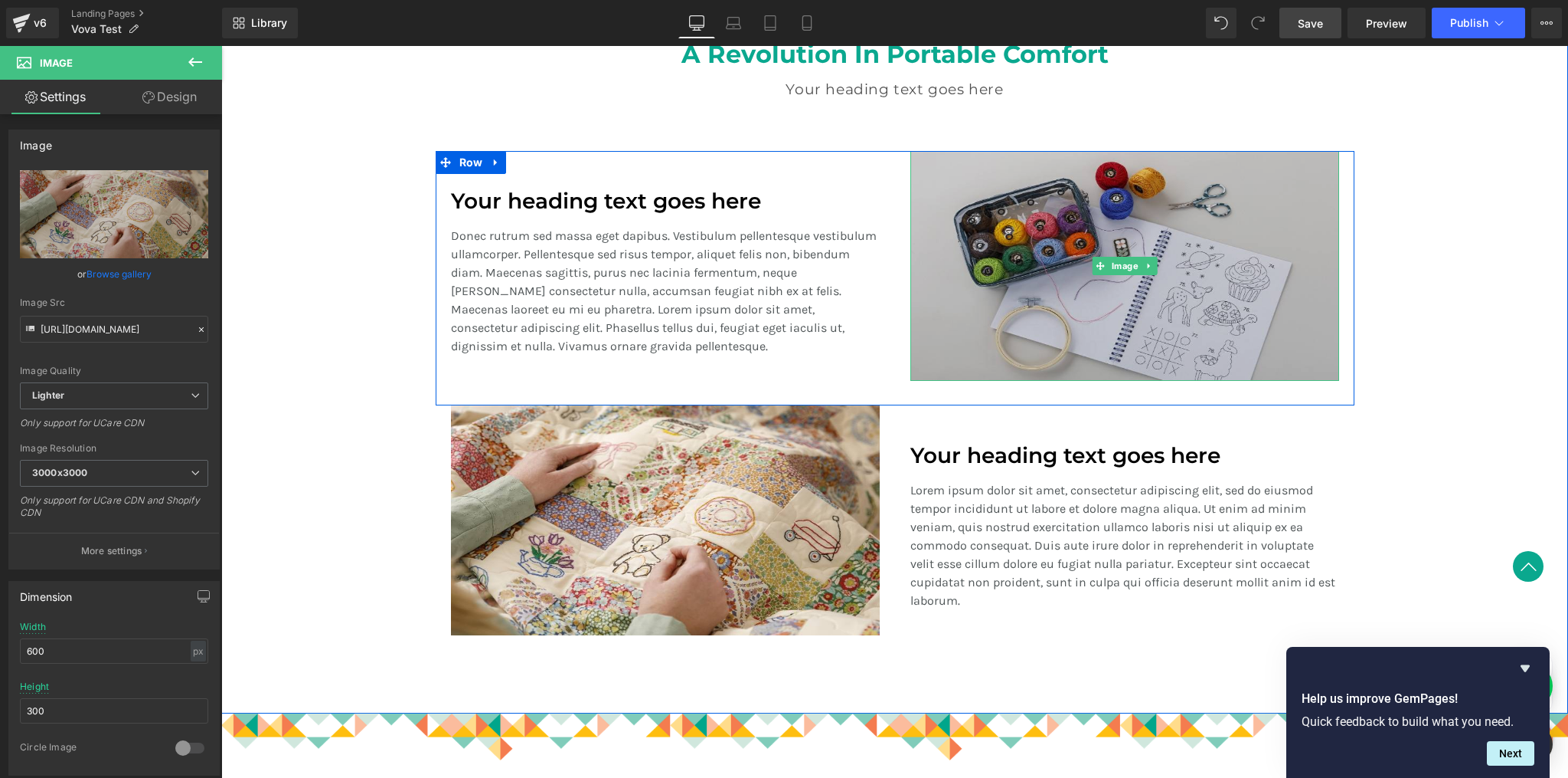
click at [1029, 243] on img at bounding box center [1124, 266] width 429 height 230
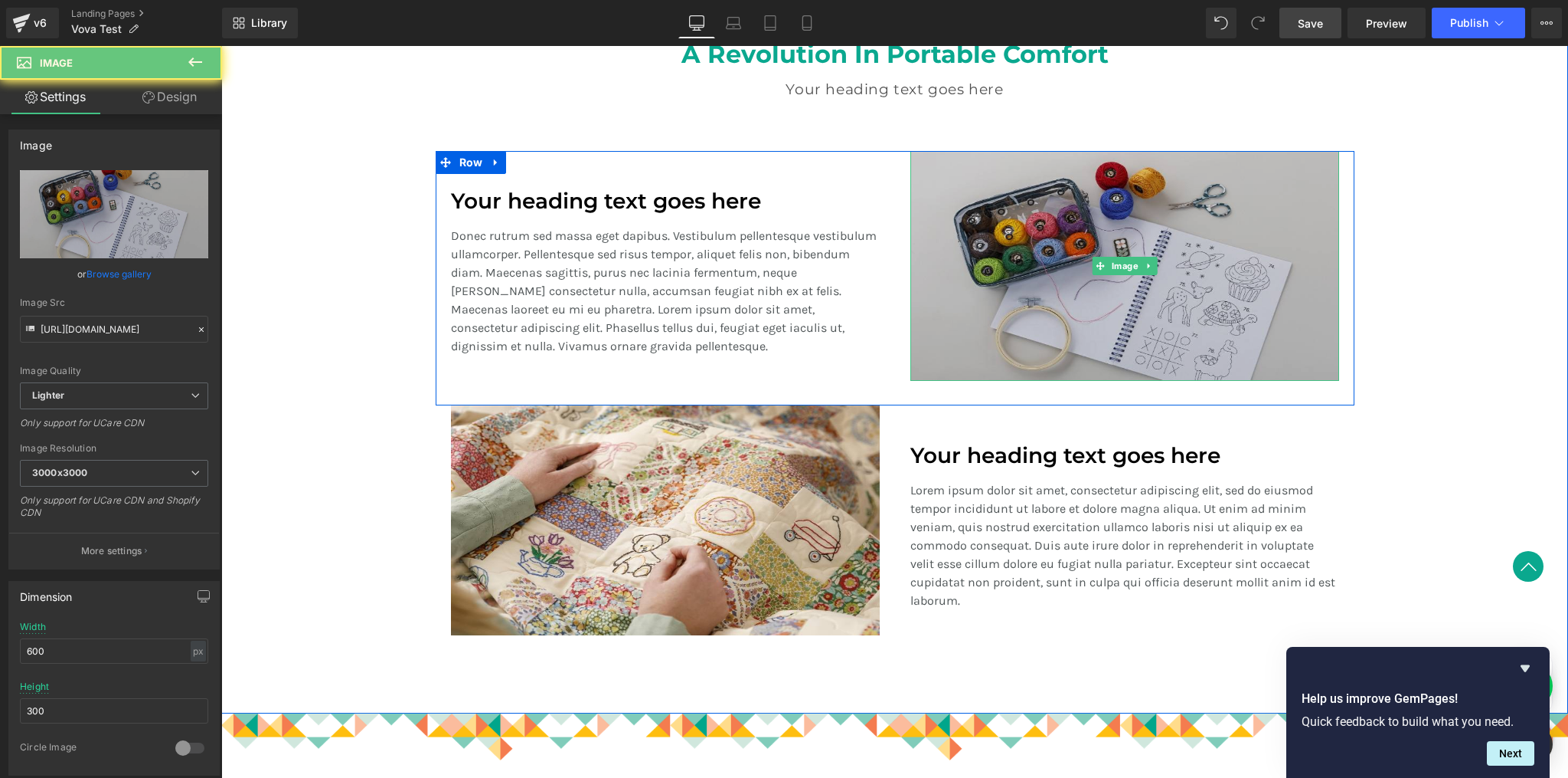
click at [1196, 302] on img at bounding box center [1124, 266] width 429 height 230
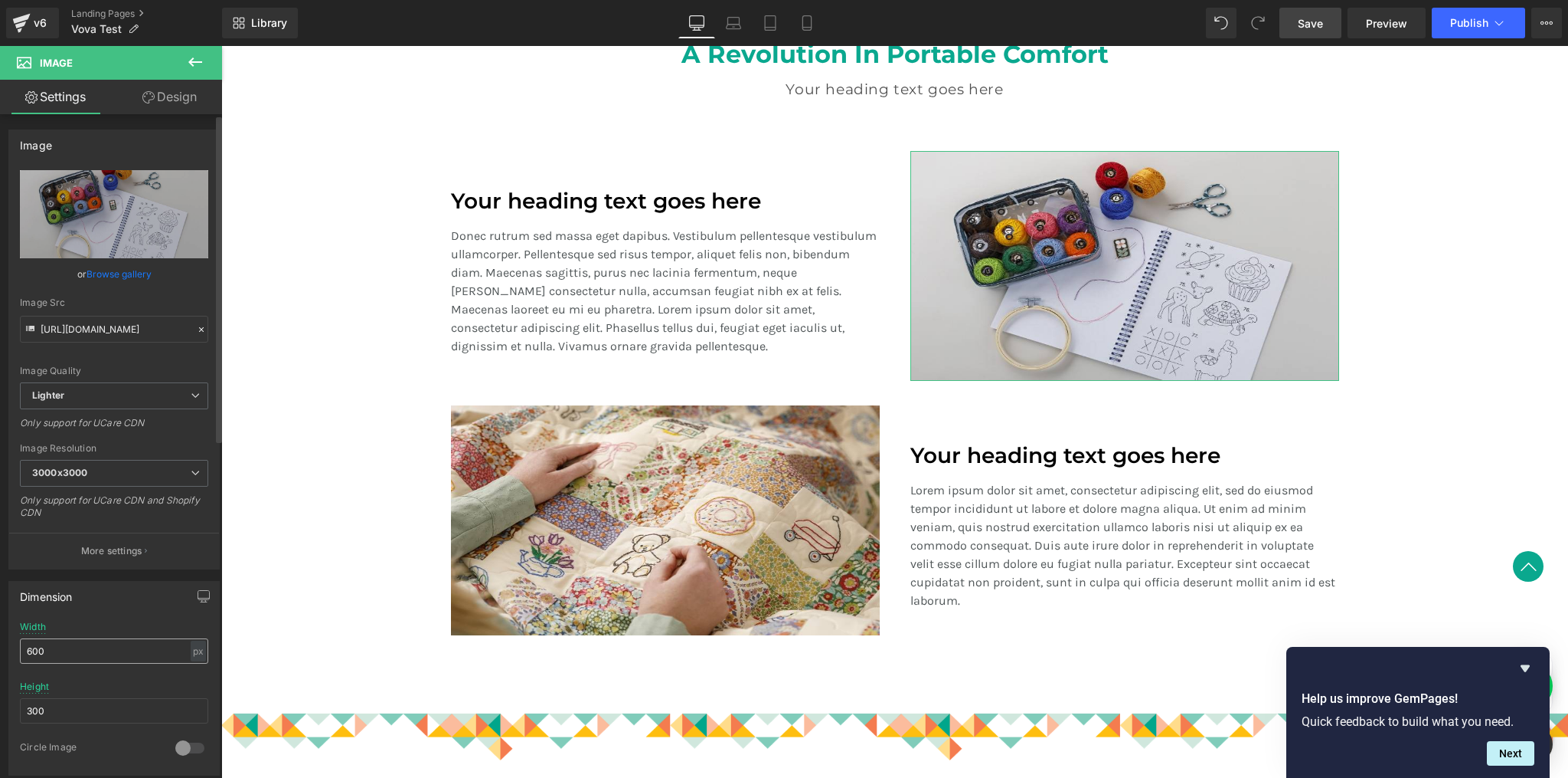
click at [97, 653] on input "600" at bounding box center [114, 650] width 188 height 25
click at [196, 653] on div "px" at bounding box center [198, 651] width 15 height 21
click at [196, 663] on li "%" at bounding box center [198, 674] width 19 height 22
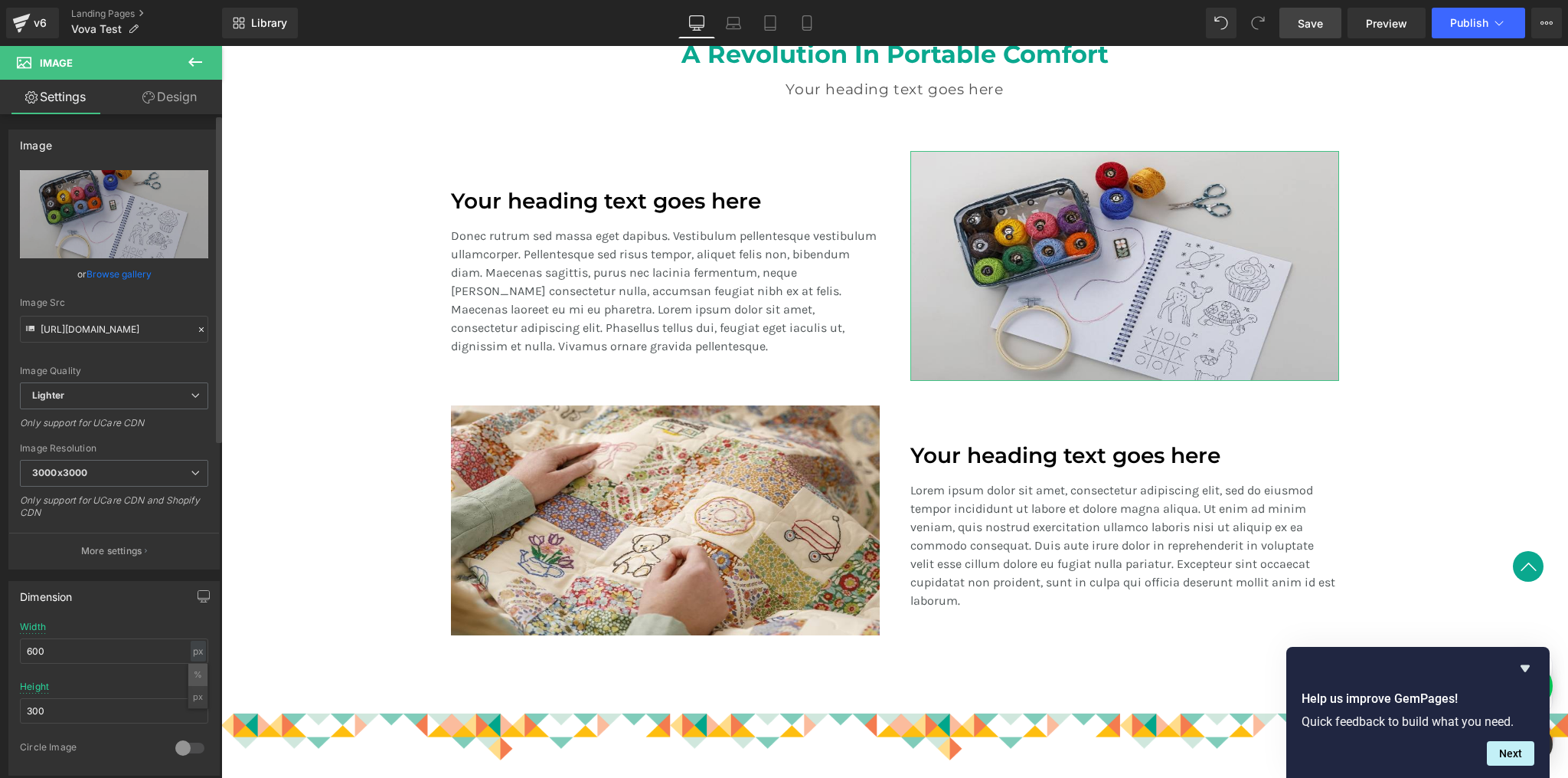
type input "100"
click at [112, 708] on input "300" at bounding box center [114, 710] width 188 height 25
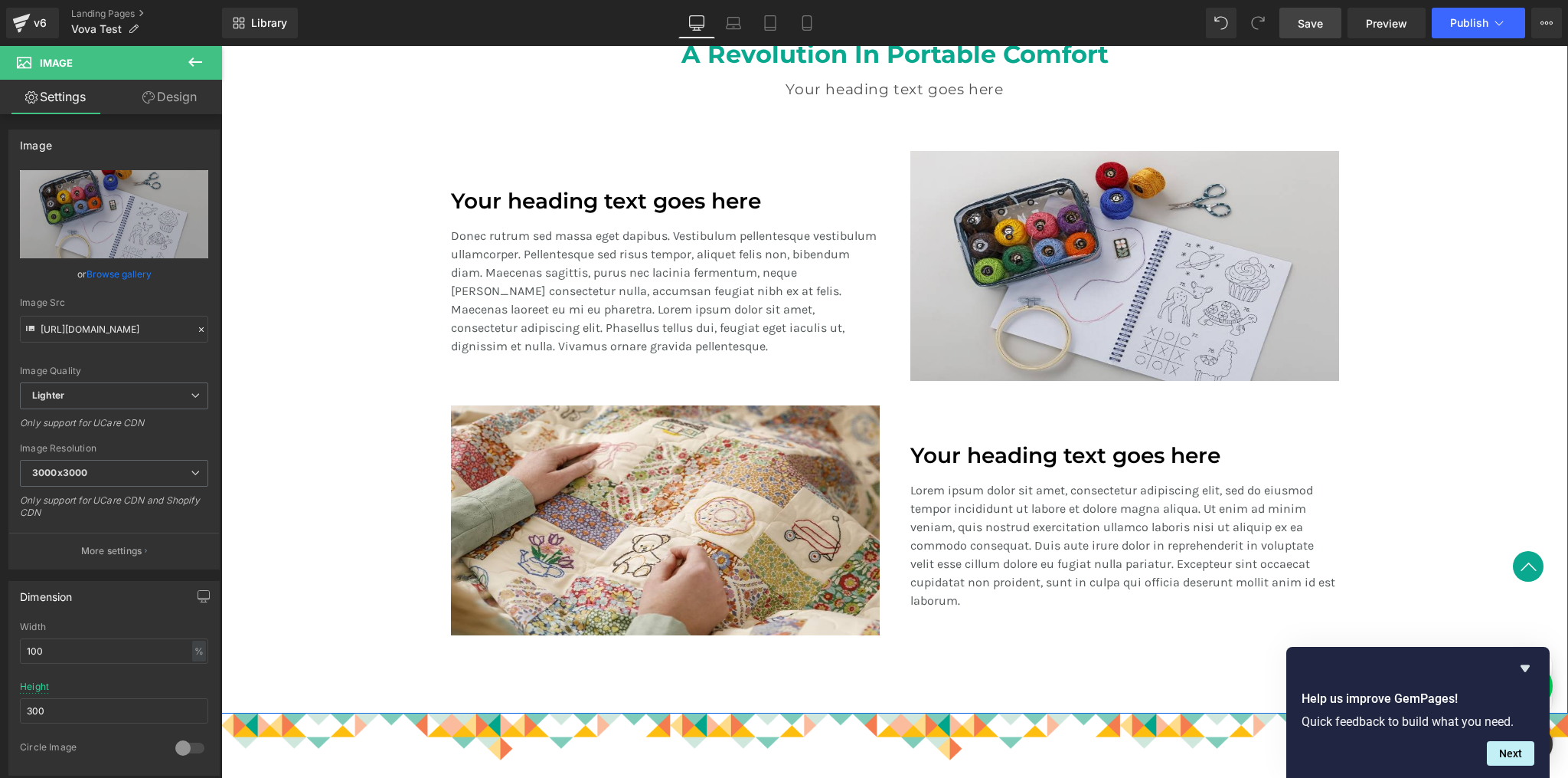
drag, startPoint x: 1413, startPoint y: 240, endPoint x: 1379, endPoint y: 268, distance: 44.0
click at [1413, 240] on div "A Revolution In Portable Comfort Heading Your heading text goes here Heading Te…" at bounding box center [895, 338] width 1347 height 643
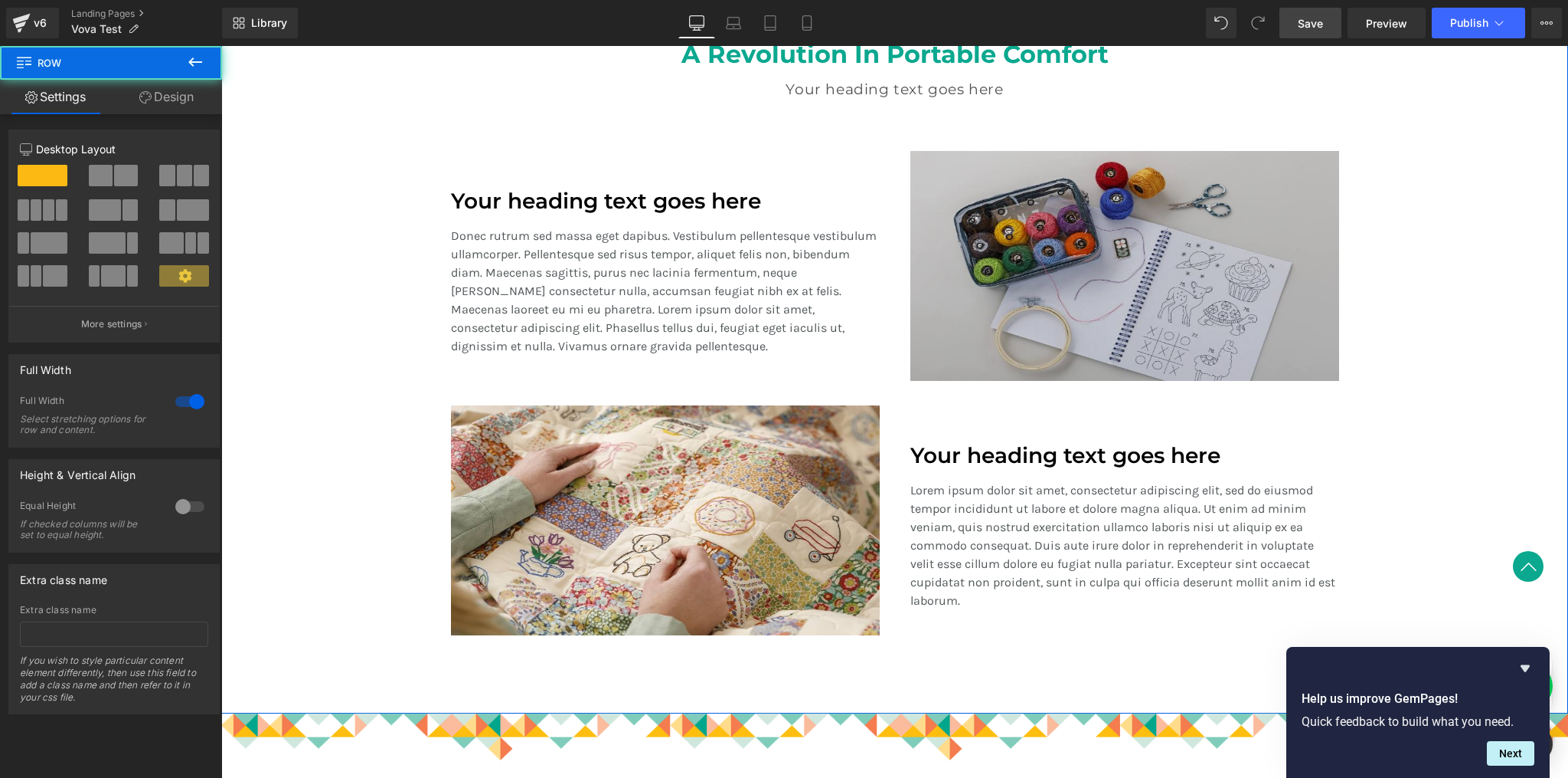
click at [1316, 294] on img at bounding box center [1124, 266] width 429 height 230
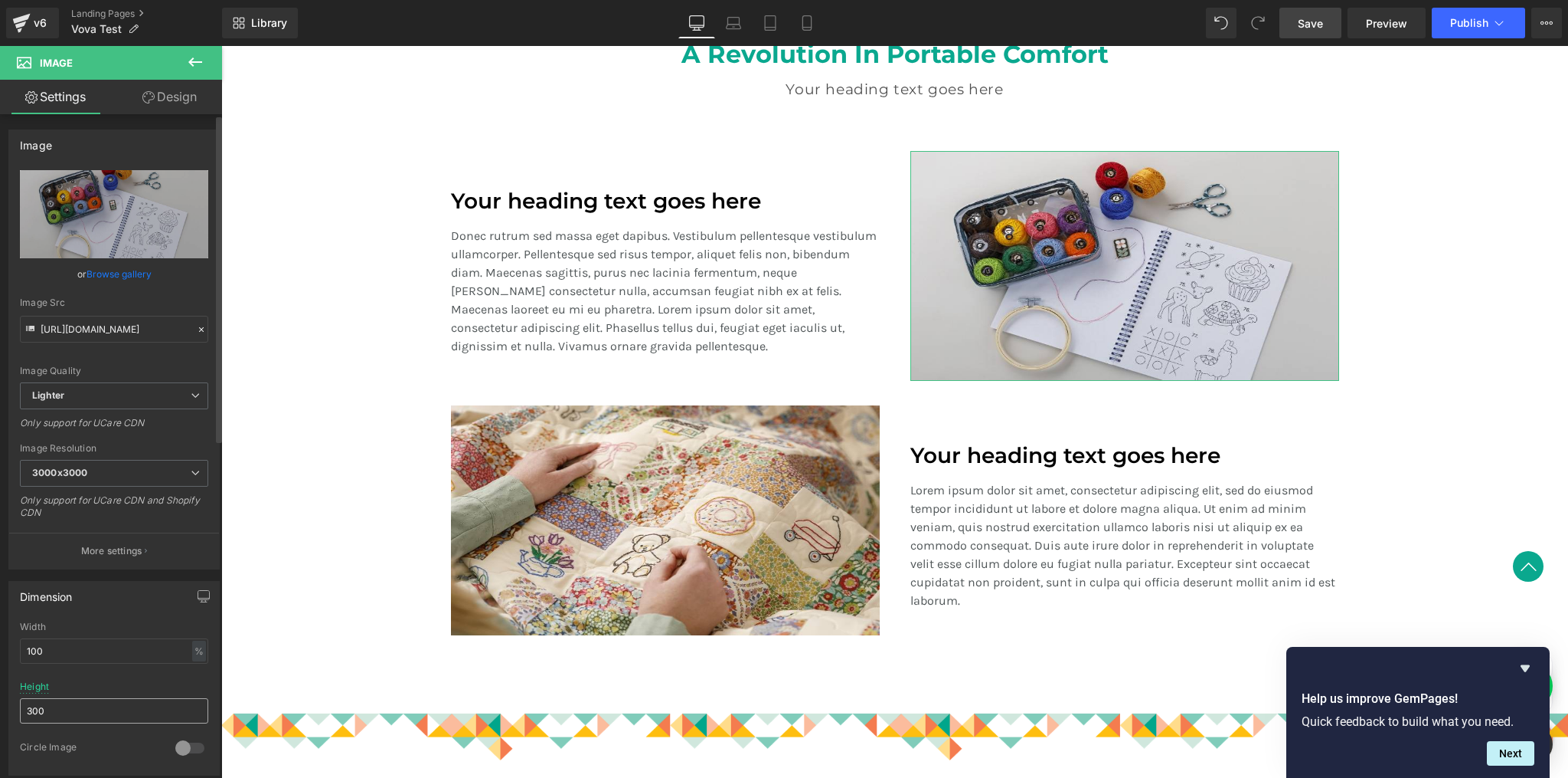
click at [90, 706] on input "300" at bounding box center [114, 710] width 188 height 25
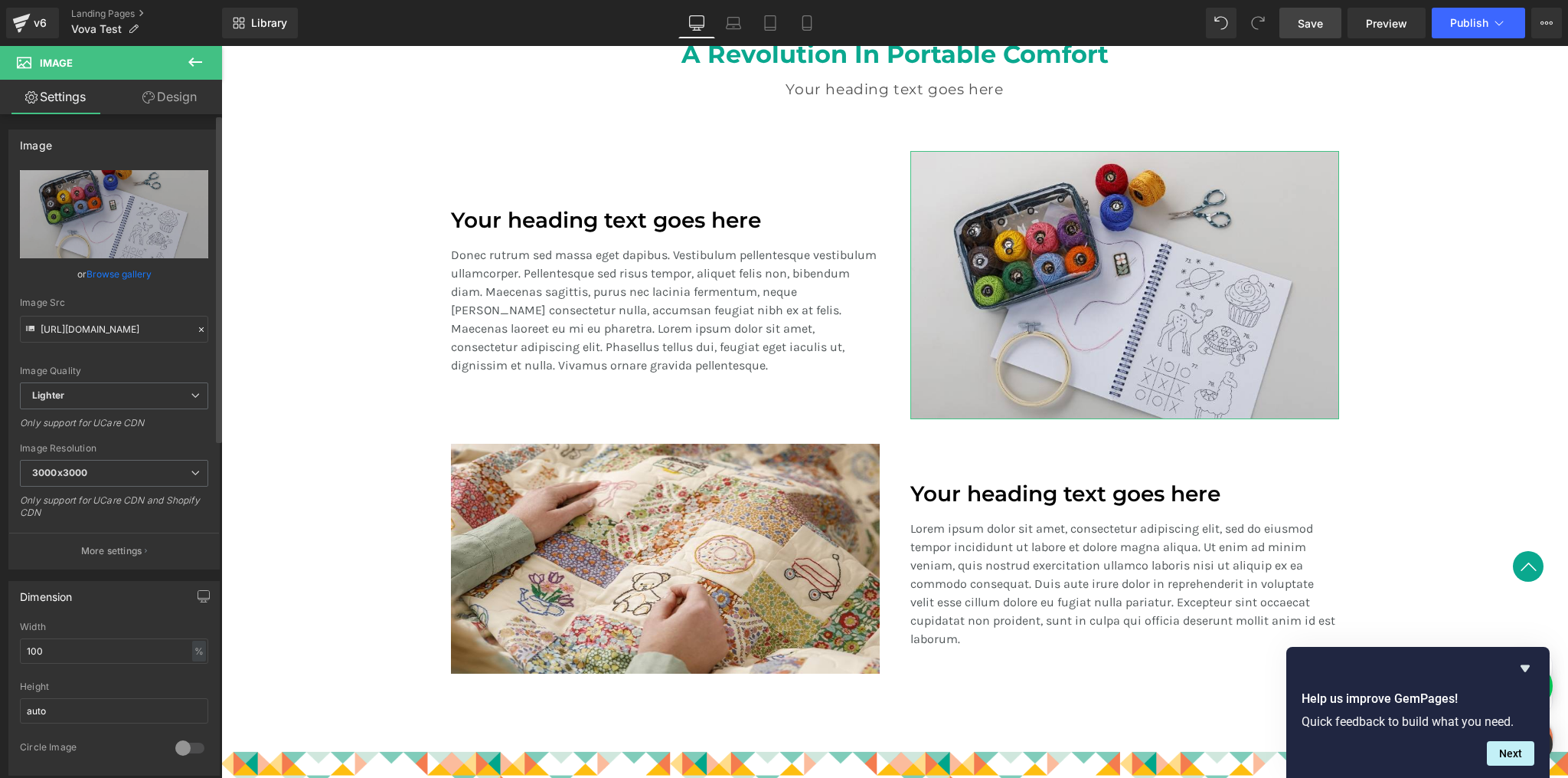
type input "auto"
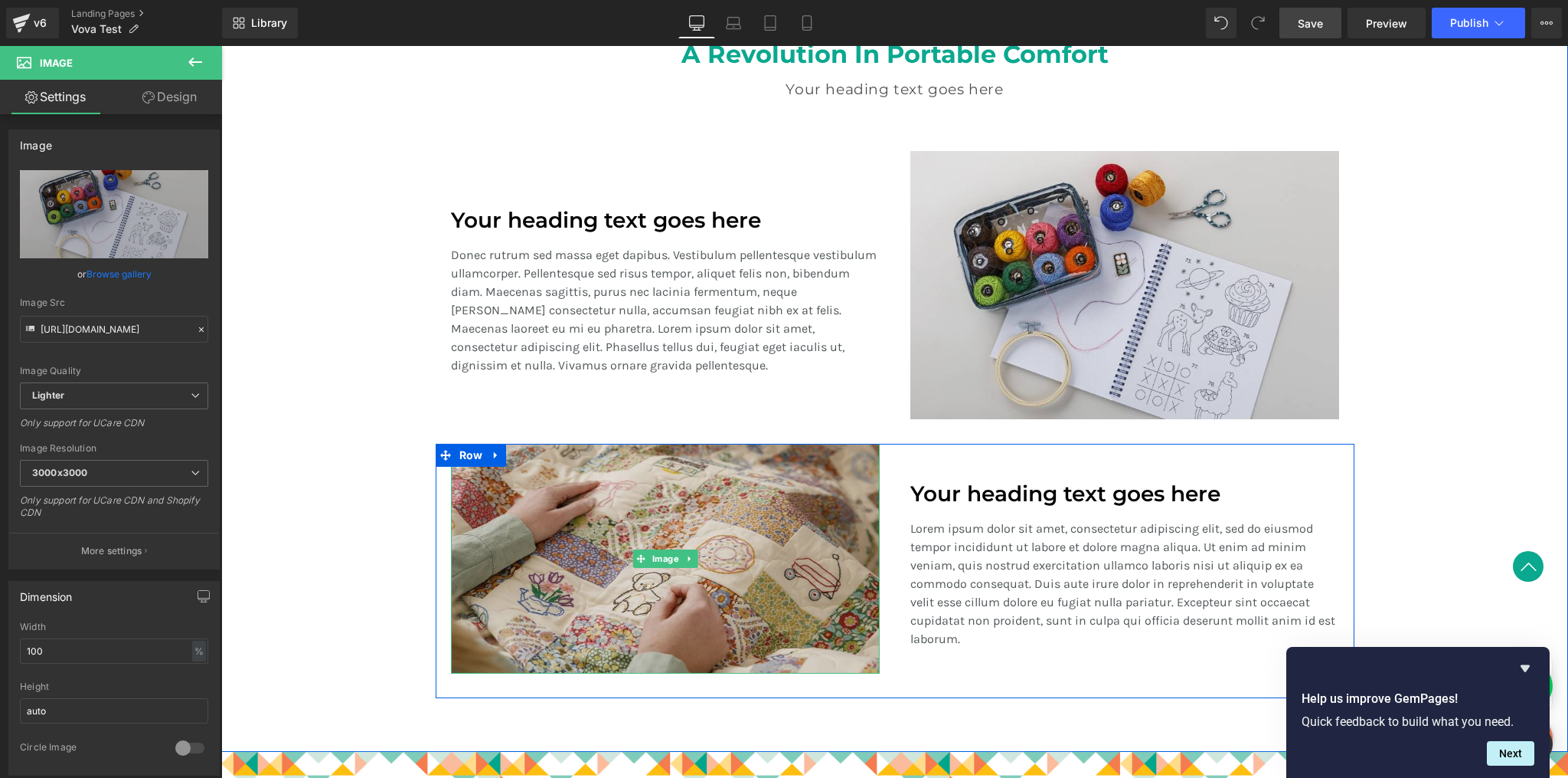
click at [602, 619] on img at bounding box center [665, 559] width 429 height 230
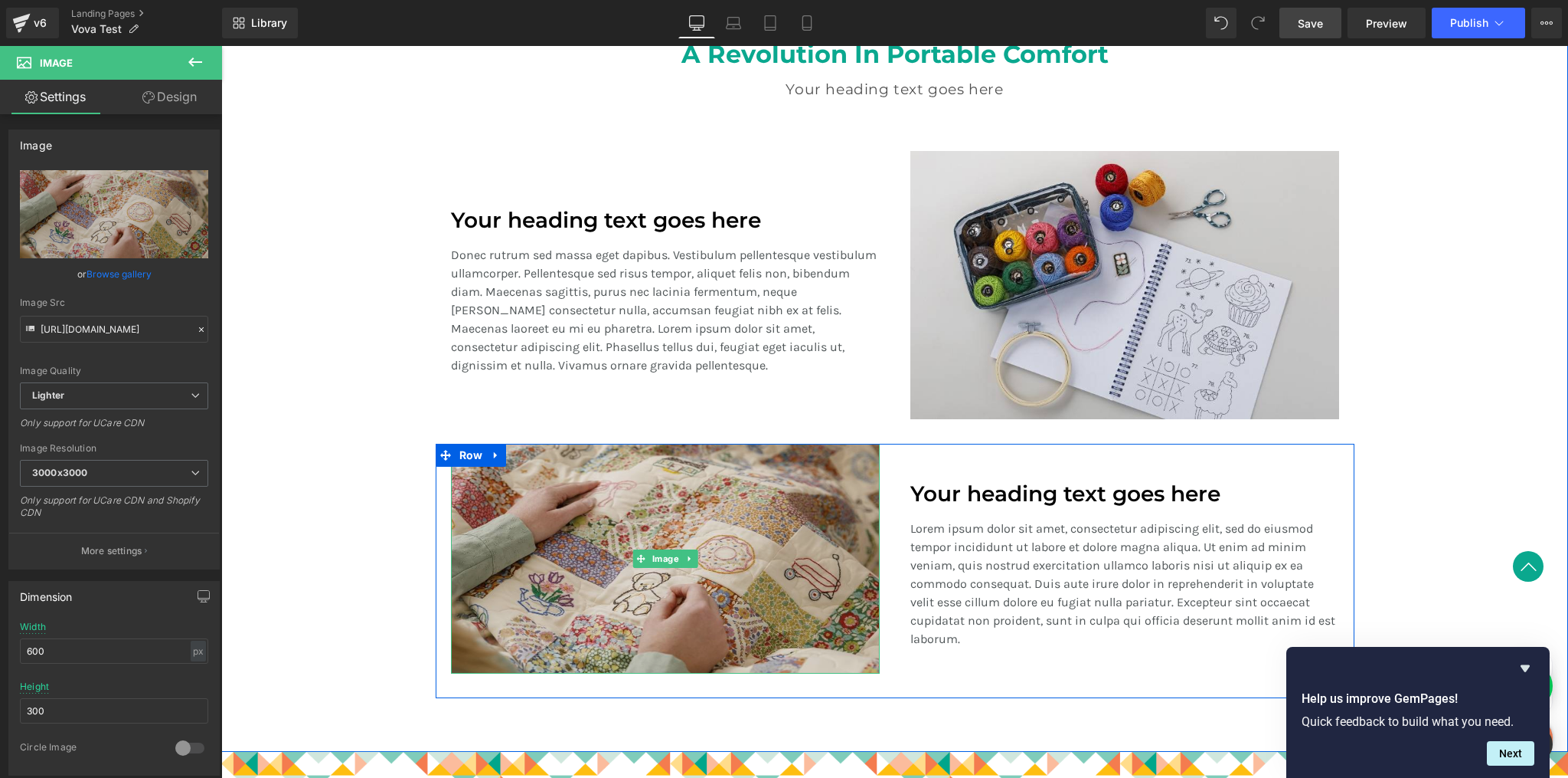
click at [619, 546] on img at bounding box center [665, 559] width 429 height 230
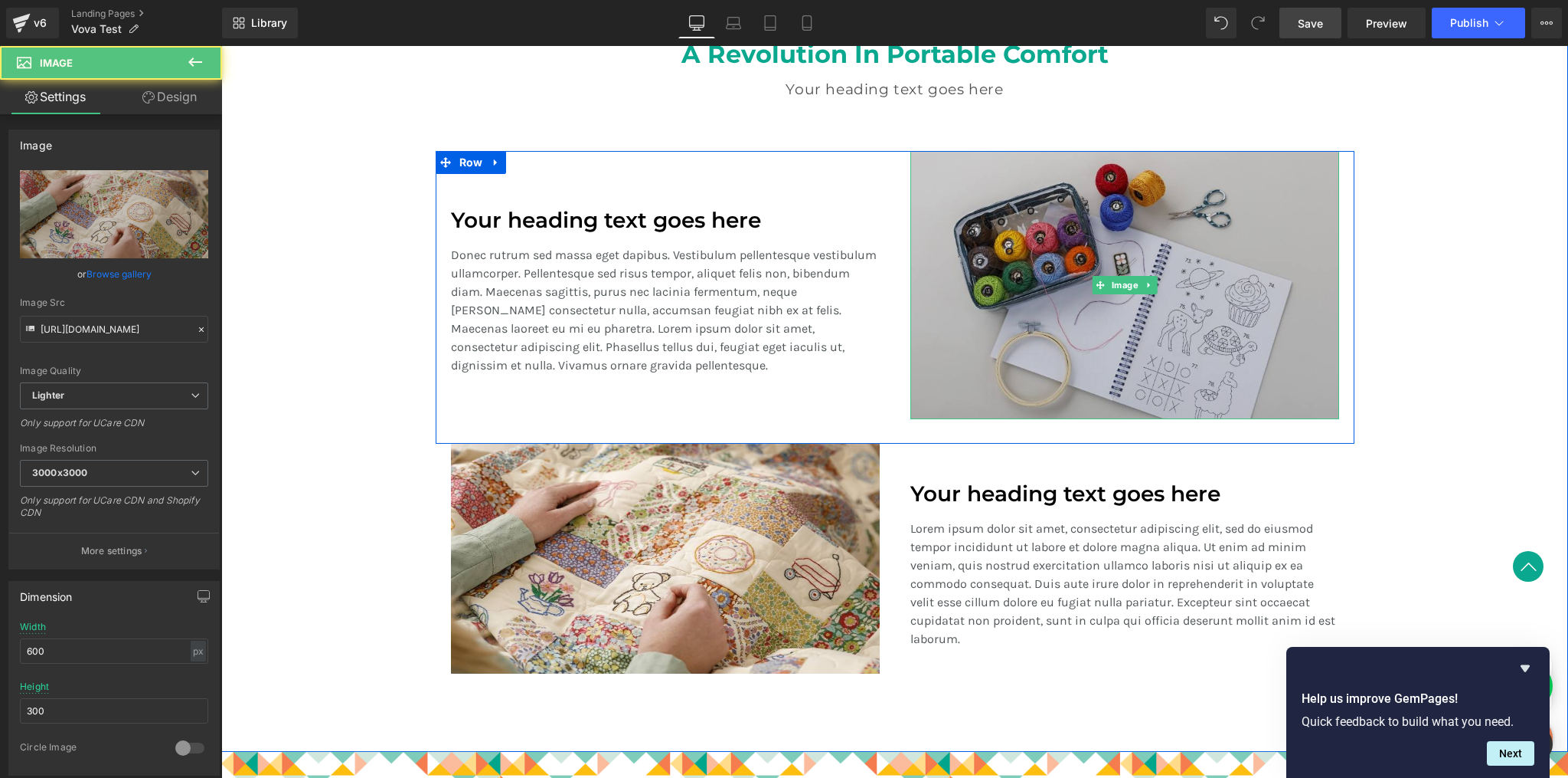
click at [1227, 218] on img at bounding box center [1124, 285] width 429 height 268
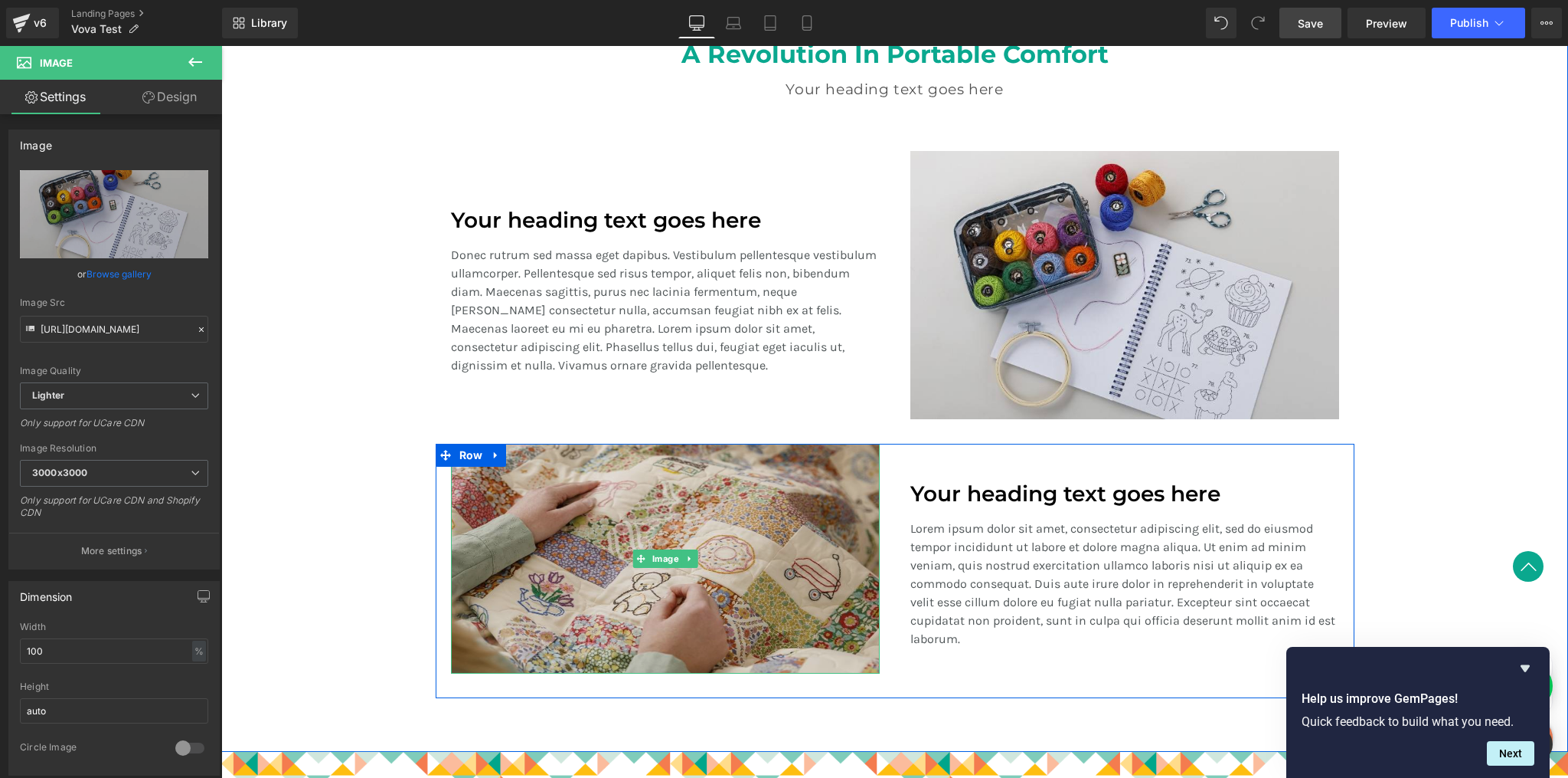
click at [684, 522] on img at bounding box center [665, 559] width 429 height 230
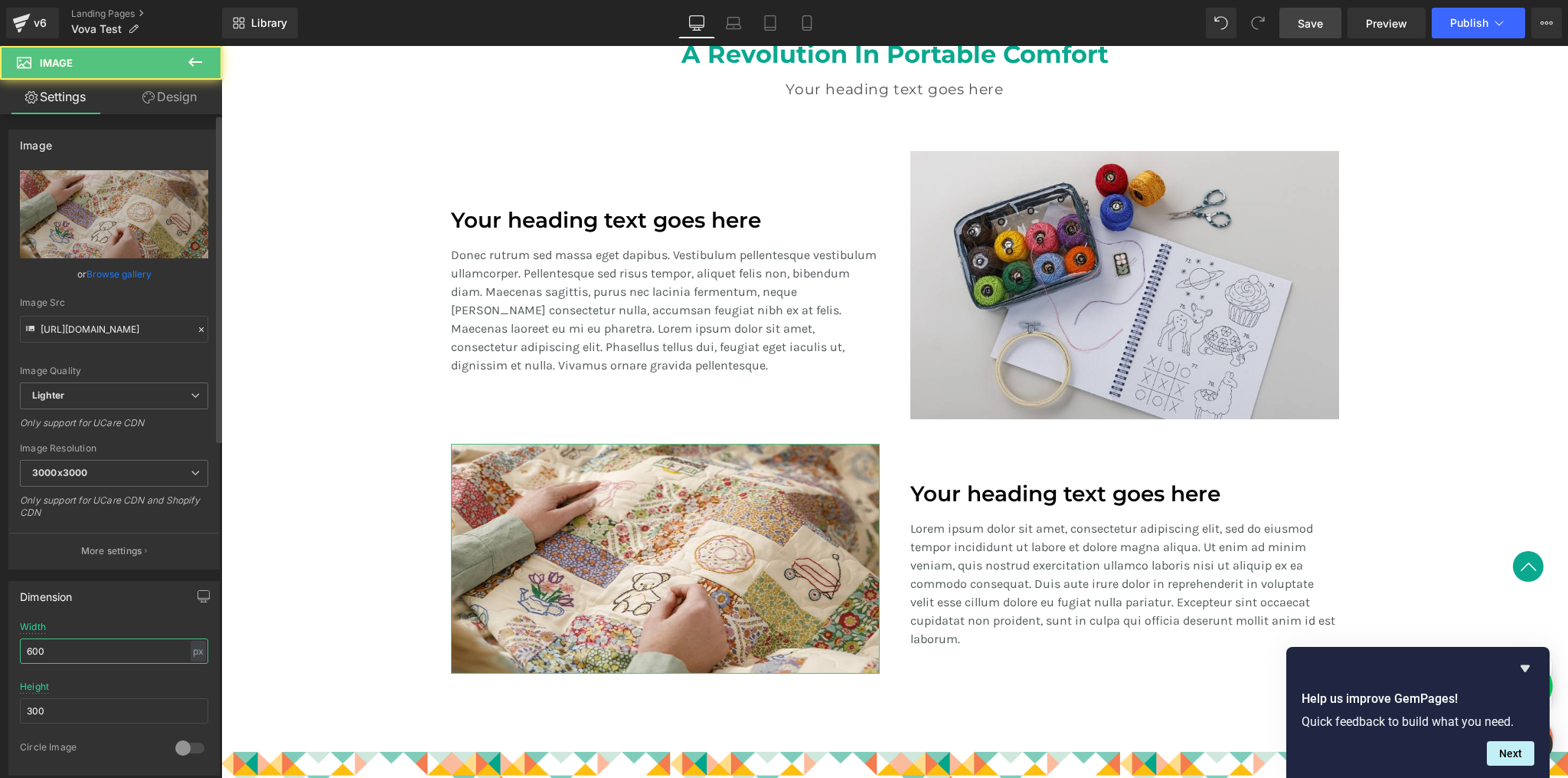
click at [85, 641] on input "600" at bounding box center [114, 650] width 188 height 25
click at [86, 641] on input "600" at bounding box center [114, 650] width 188 height 25
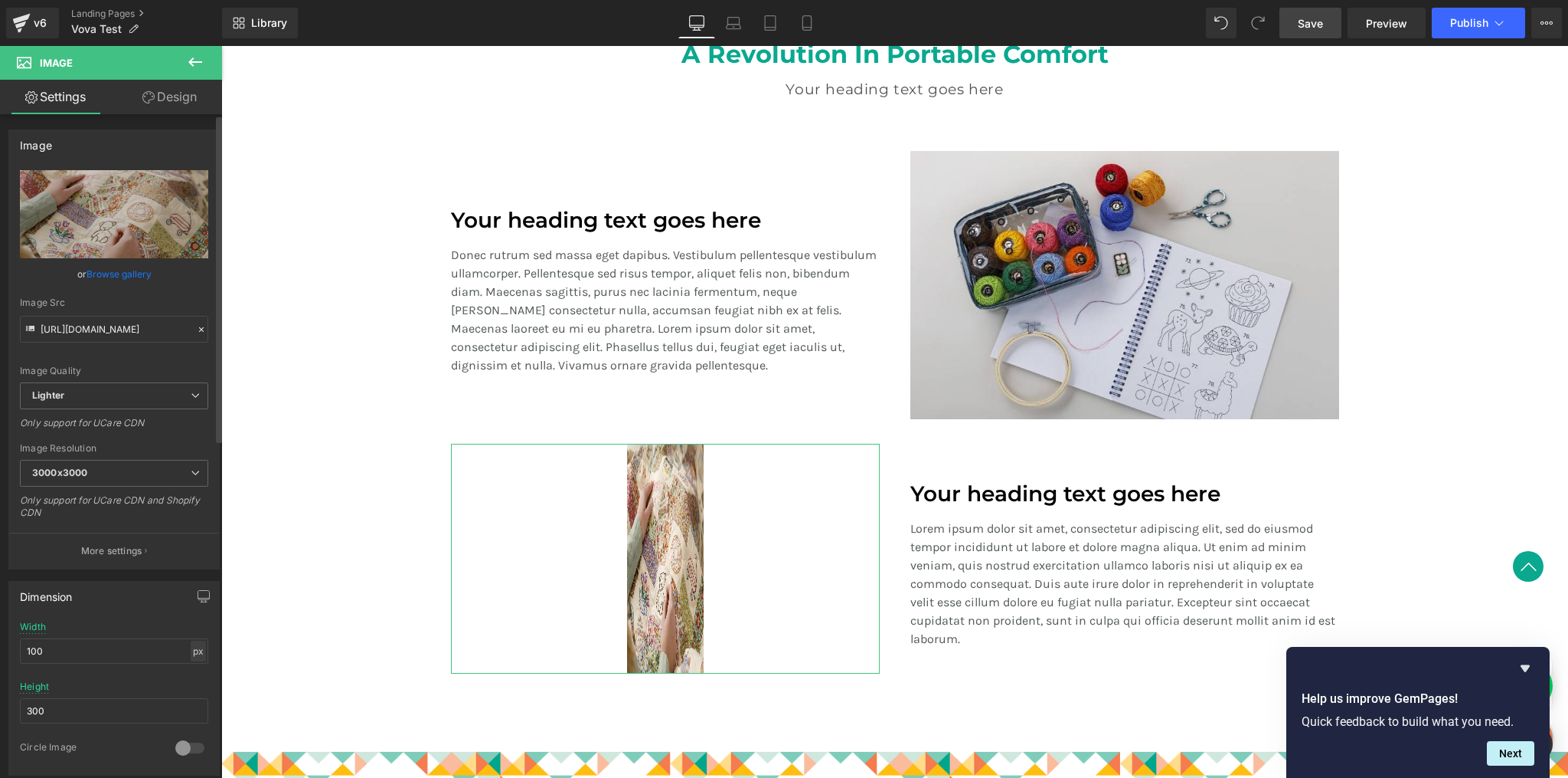
click at [197, 648] on div "px" at bounding box center [198, 651] width 15 height 21
click at [197, 665] on li "%" at bounding box center [198, 674] width 19 height 22
click at [132, 648] on input "17.86" at bounding box center [114, 650] width 188 height 25
click at [131, 648] on input "17.86" at bounding box center [114, 650] width 188 height 25
drag, startPoint x: 131, startPoint y: 648, endPoint x: 136, endPoint y: 633, distance: 15.8
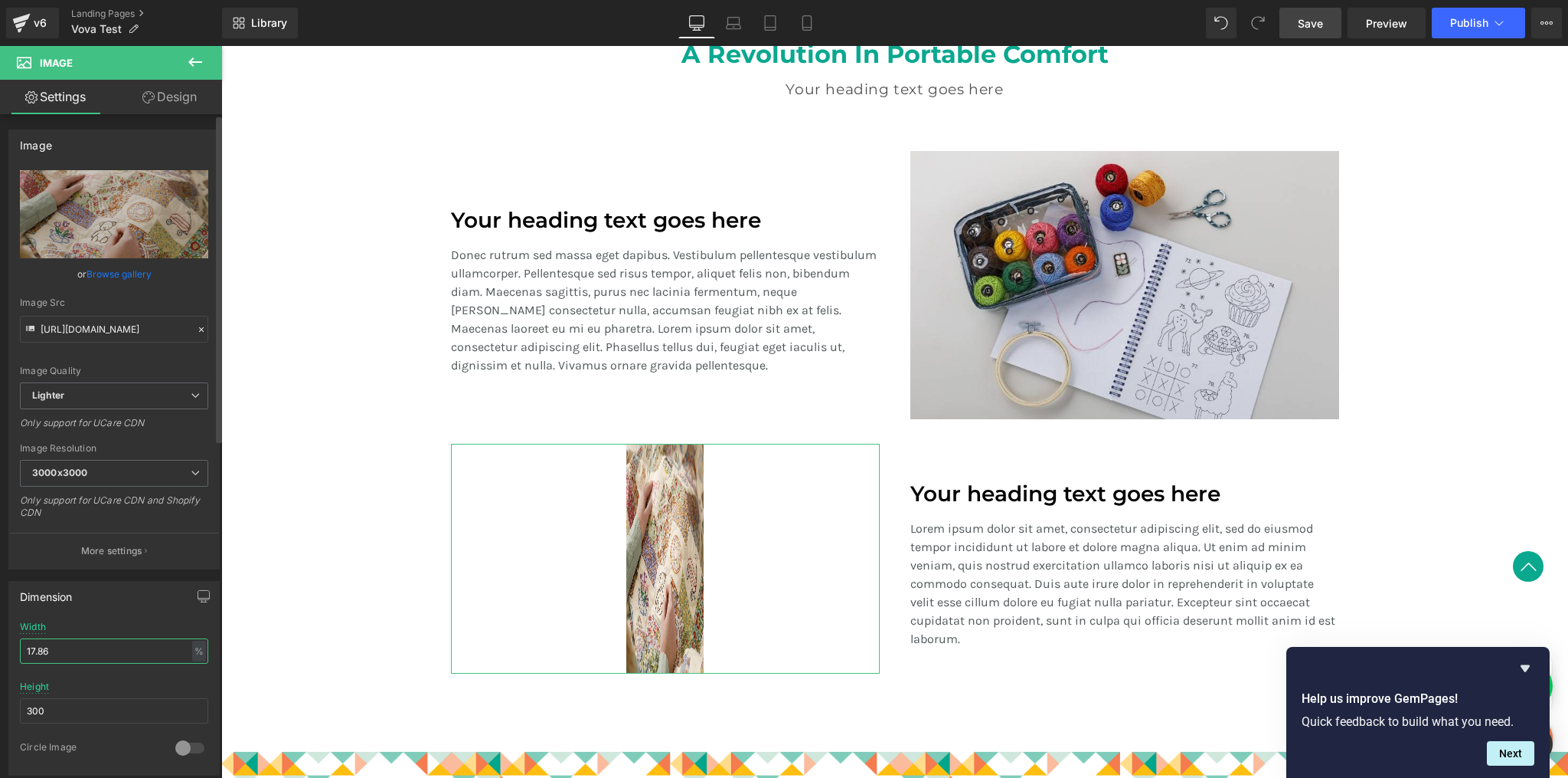
click at [131, 647] on input "17.86" at bounding box center [114, 650] width 188 height 25
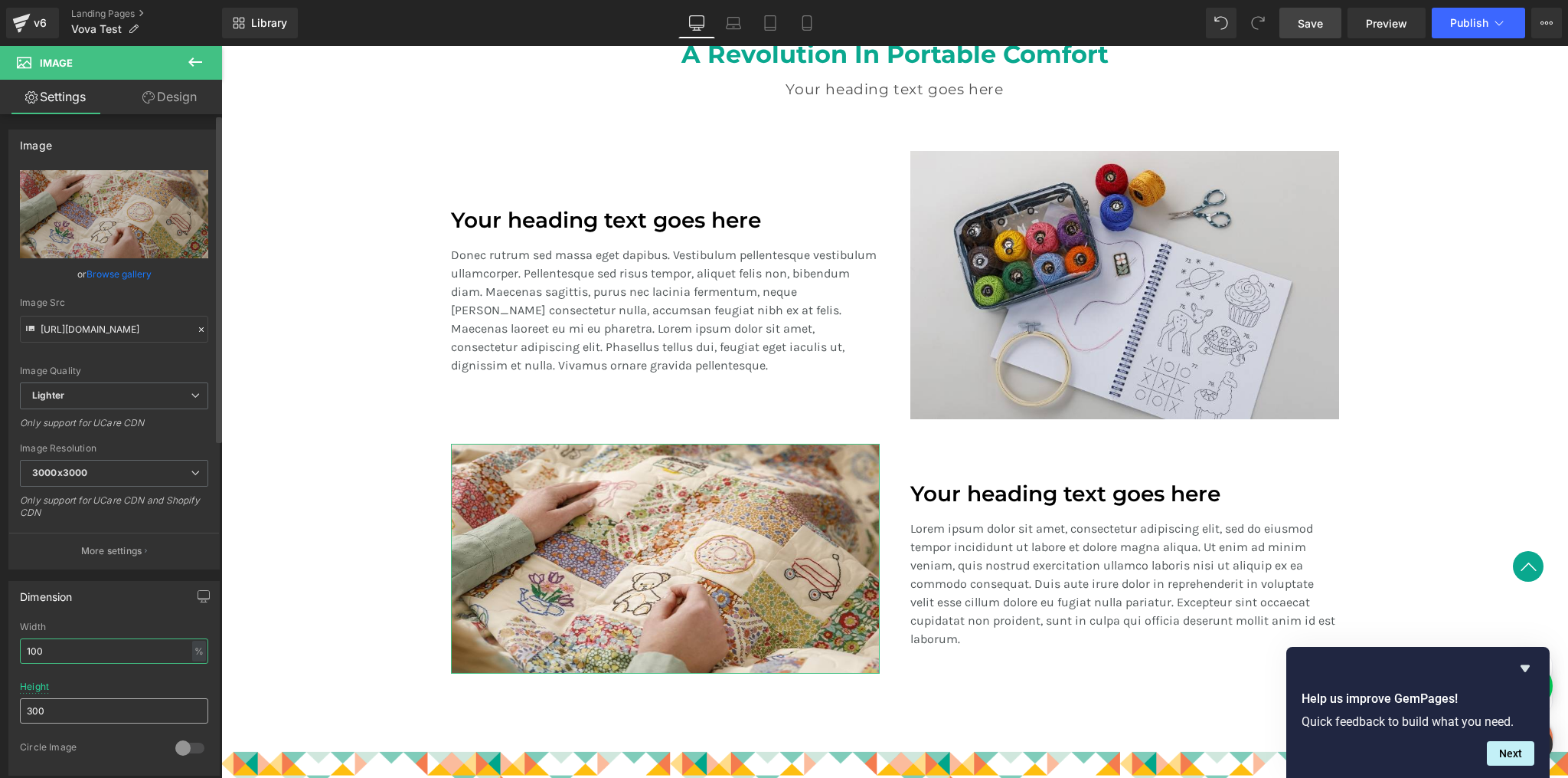
type input "100"
click at [103, 701] on input "300" at bounding box center [114, 710] width 188 height 25
click at [104, 707] on input "300" at bounding box center [114, 710] width 188 height 25
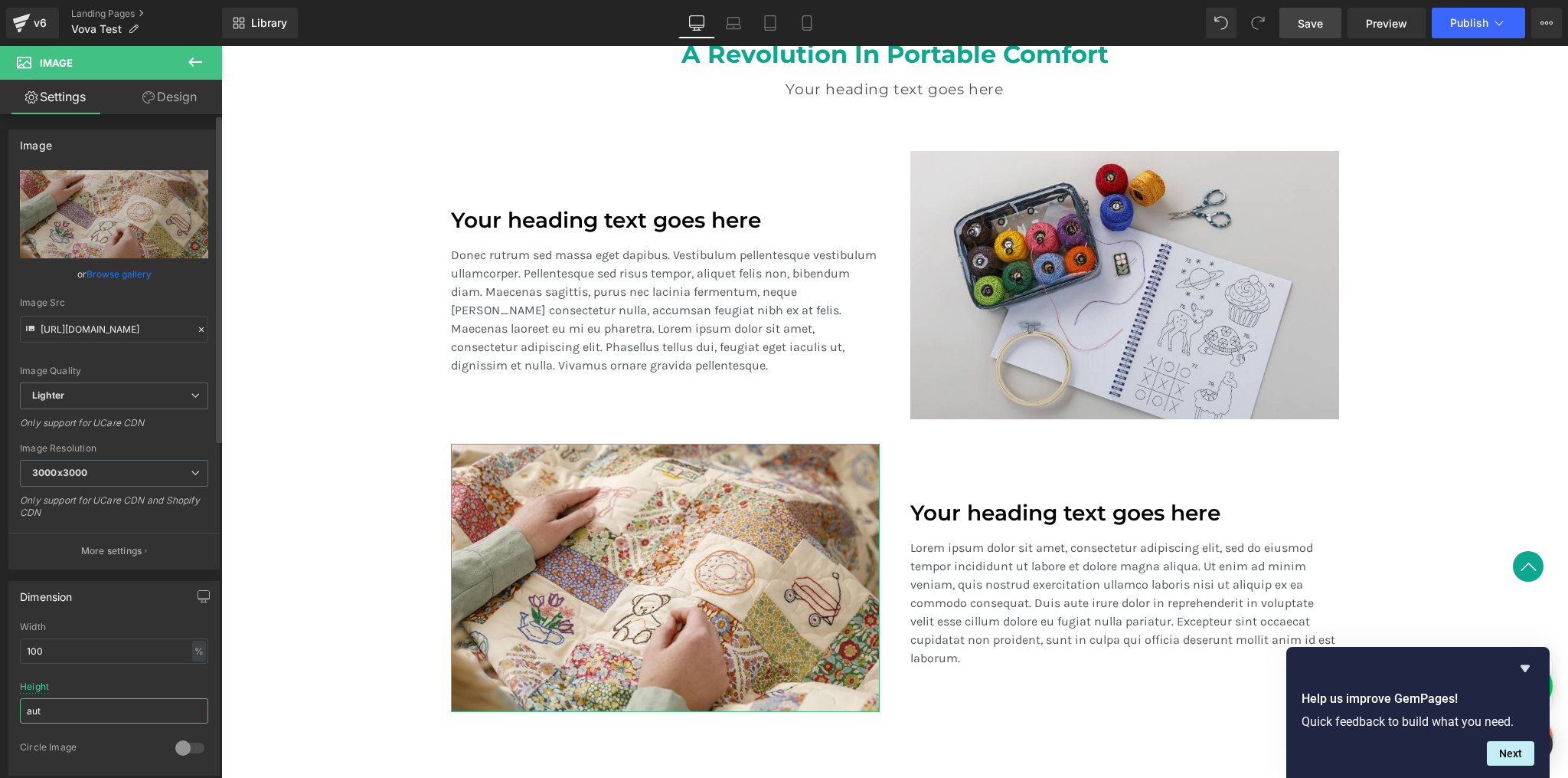
type input "auto"
click at [294, 561] on div "A Revolution In Portable Comfort Heading Your heading text goes here Heading Te…" at bounding box center [895, 377] width 1347 height 720
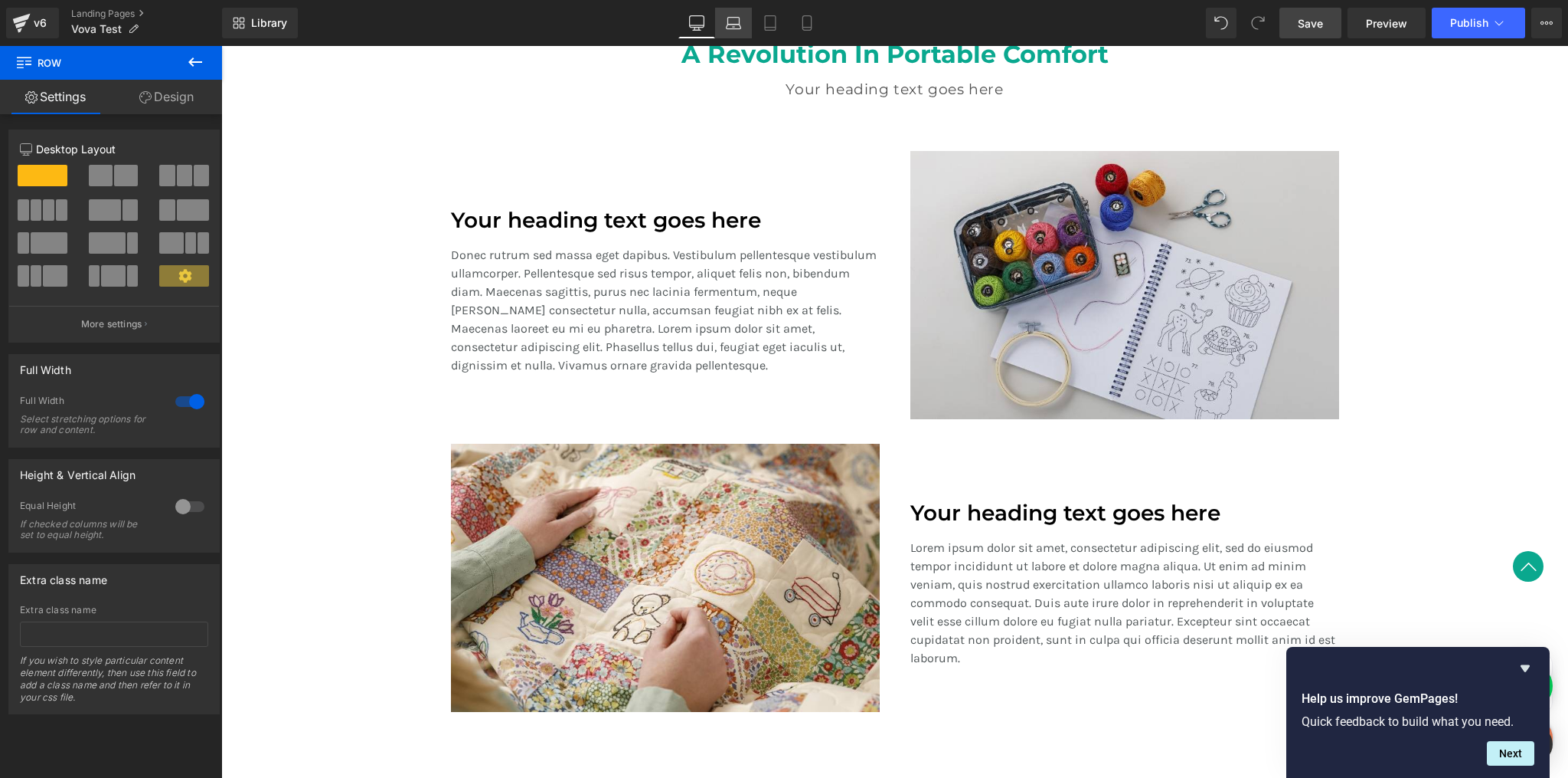
click at [728, 22] on icon at bounding box center [734, 21] width 11 height 7
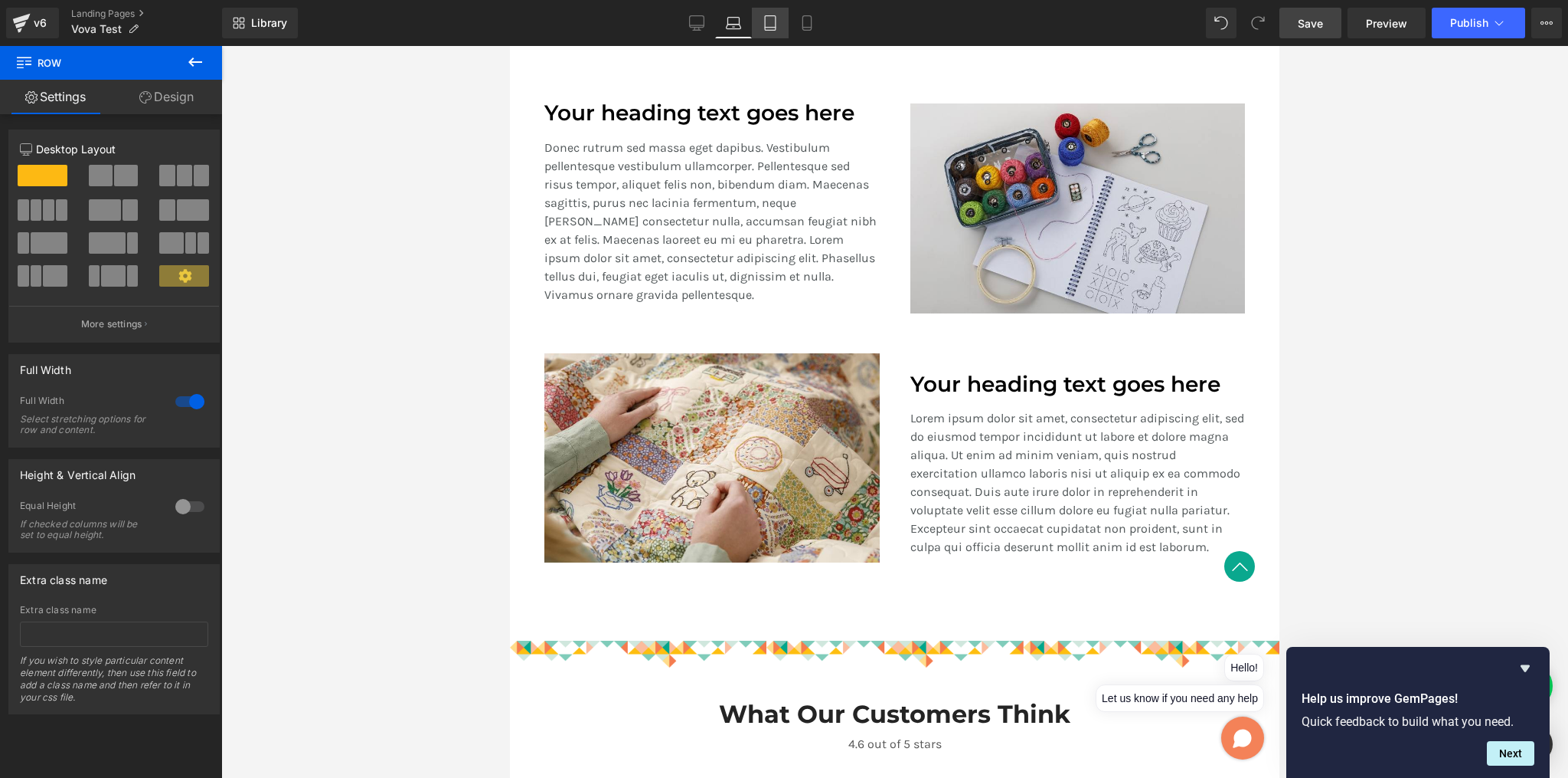
click at [775, 25] on icon at bounding box center [770, 23] width 15 height 15
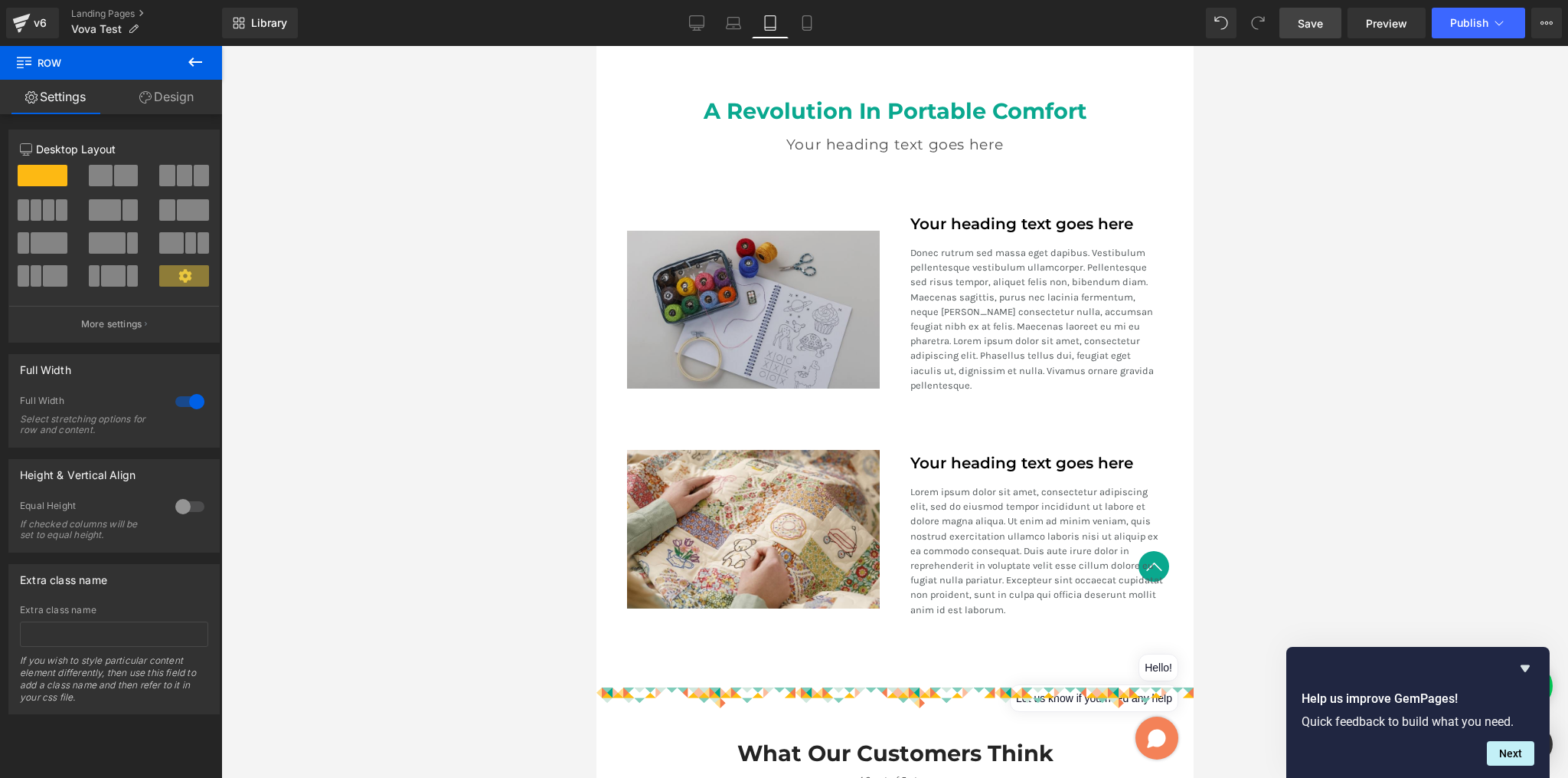
scroll to position [1548, 0]
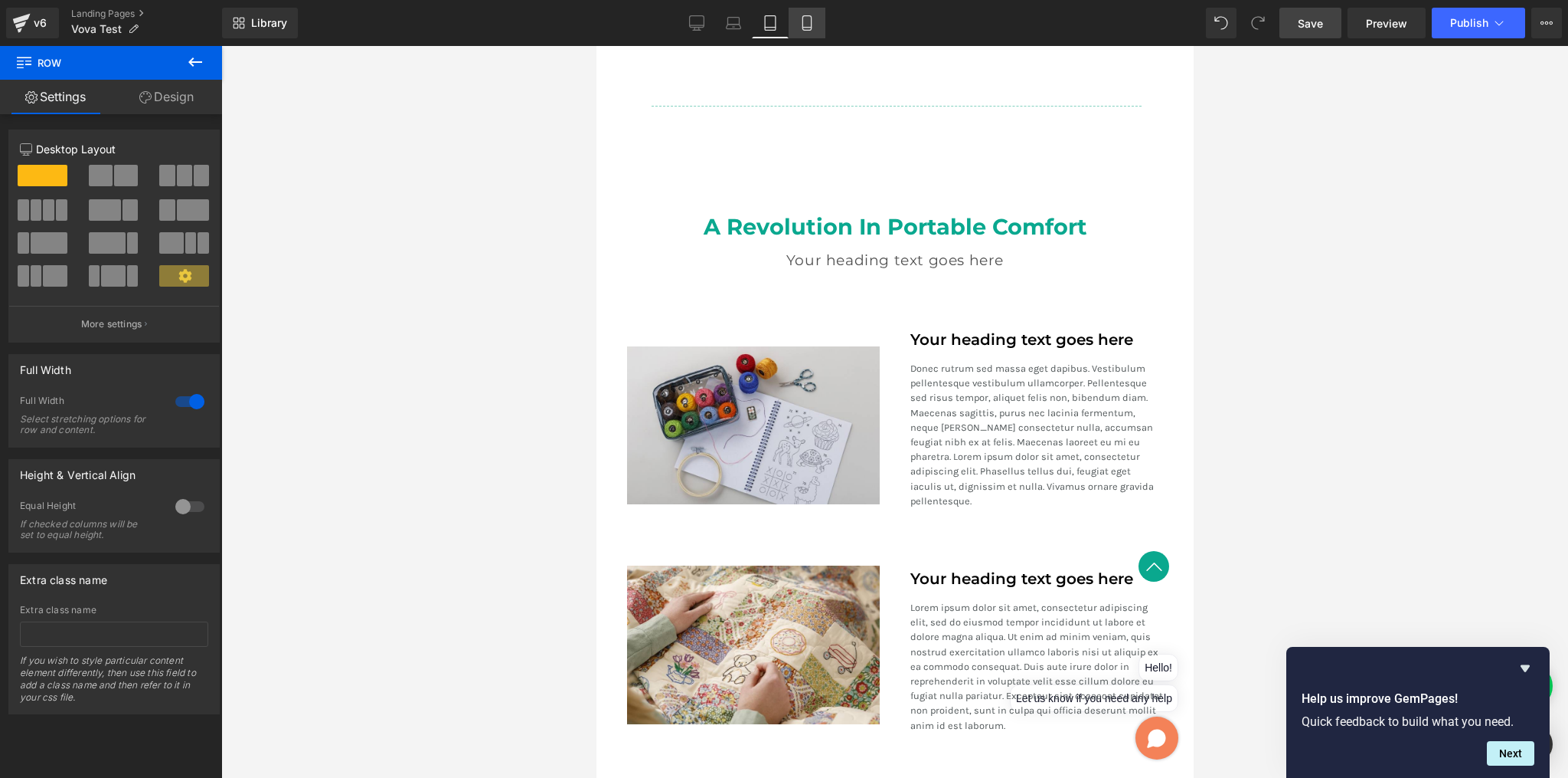
click at [806, 26] on icon at bounding box center [807, 23] width 15 height 15
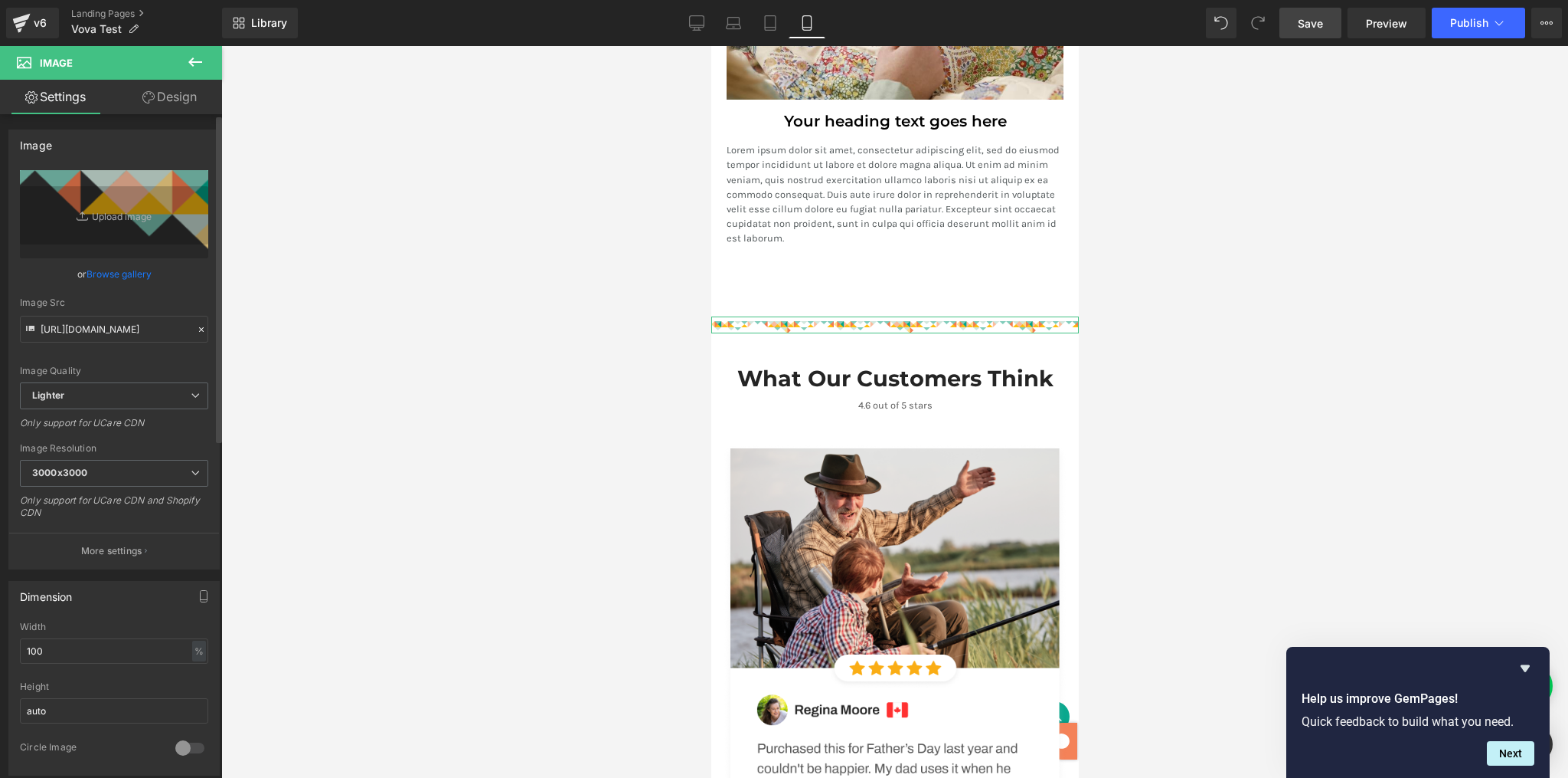
scroll to position [86, 0]
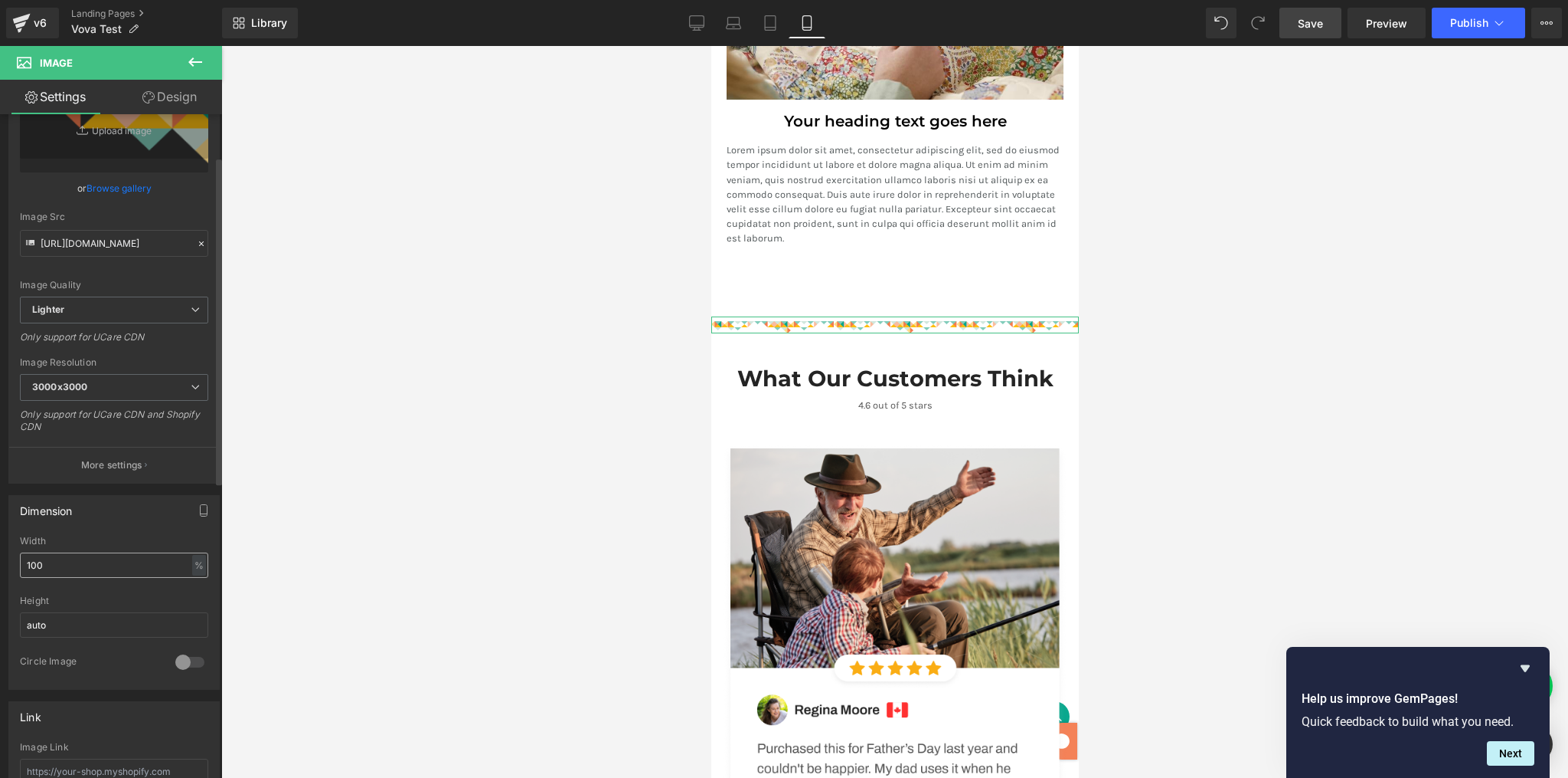
click at [69, 570] on input "100" at bounding box center [114, 564] width 188 height 25
click at [69, 570] on input "200" at bounding box center [114, 564] width 188 height 25
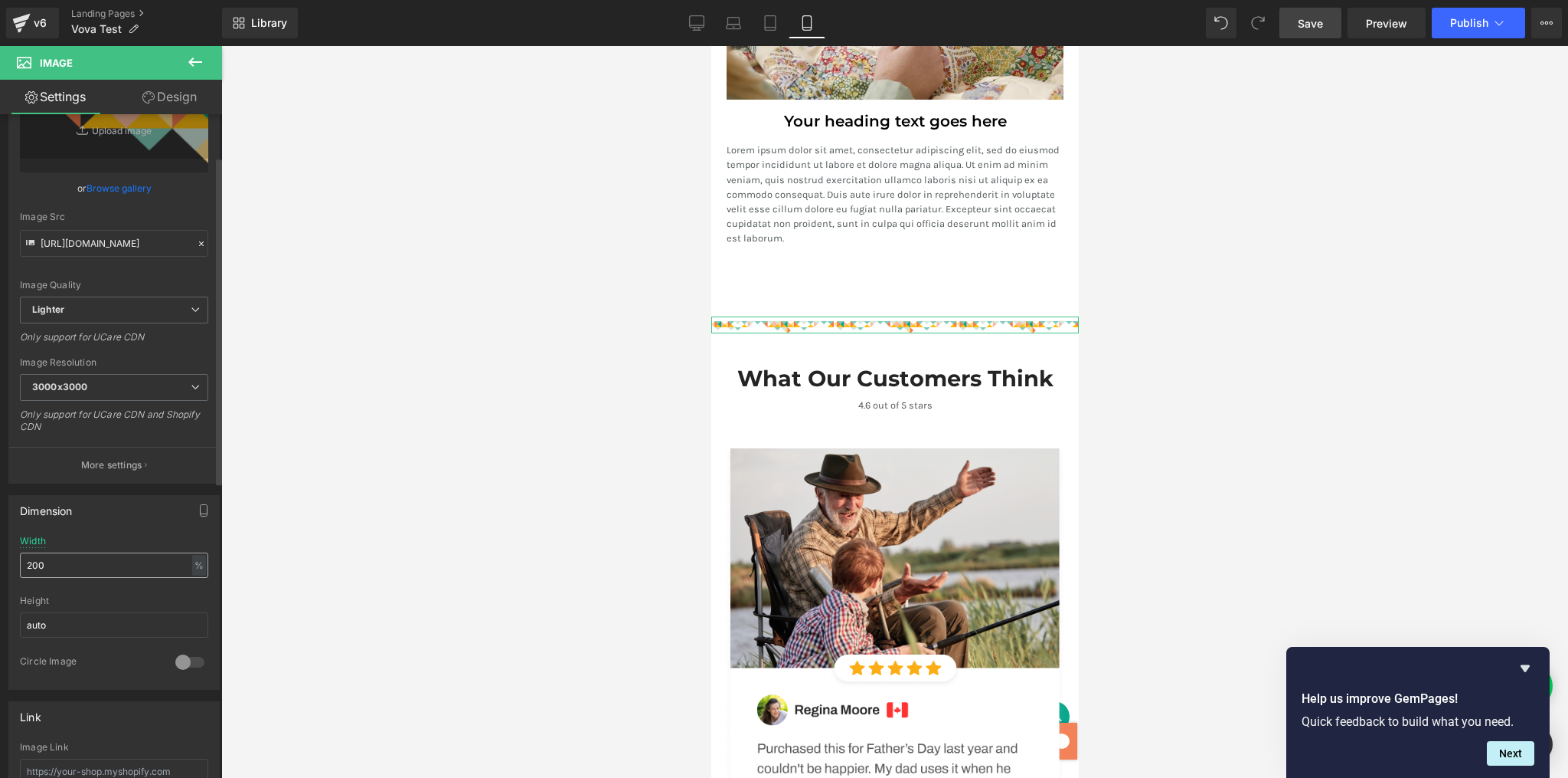
click at [69, 570] on input "200" at bounding box center [114, 564] width 188 height 25
click at [340, 562] on div at bounding box center [895, 412] width 1347 height 732
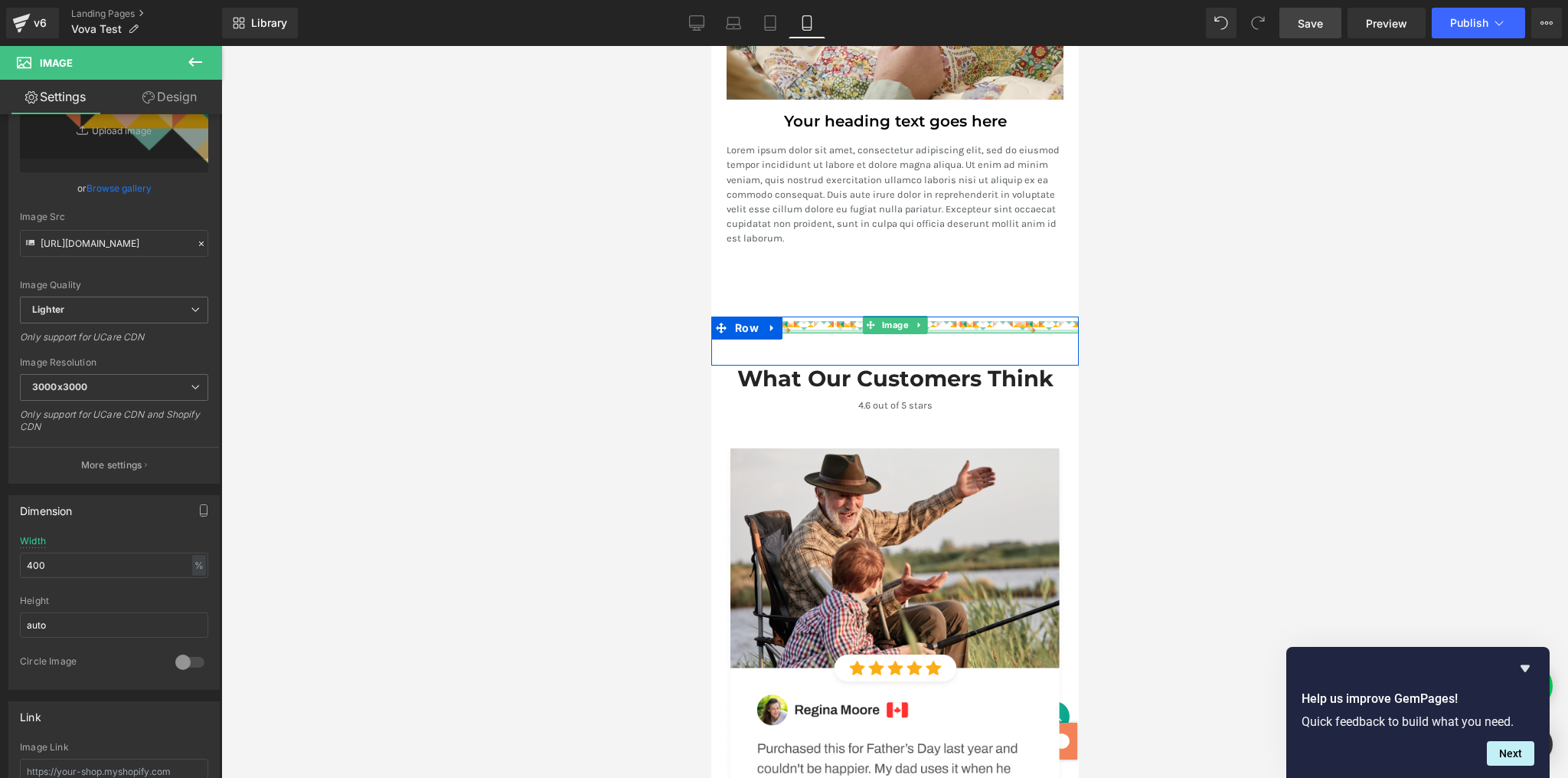
click at [825, 329] on div at bounding box center [894, 331] width 368 height 4
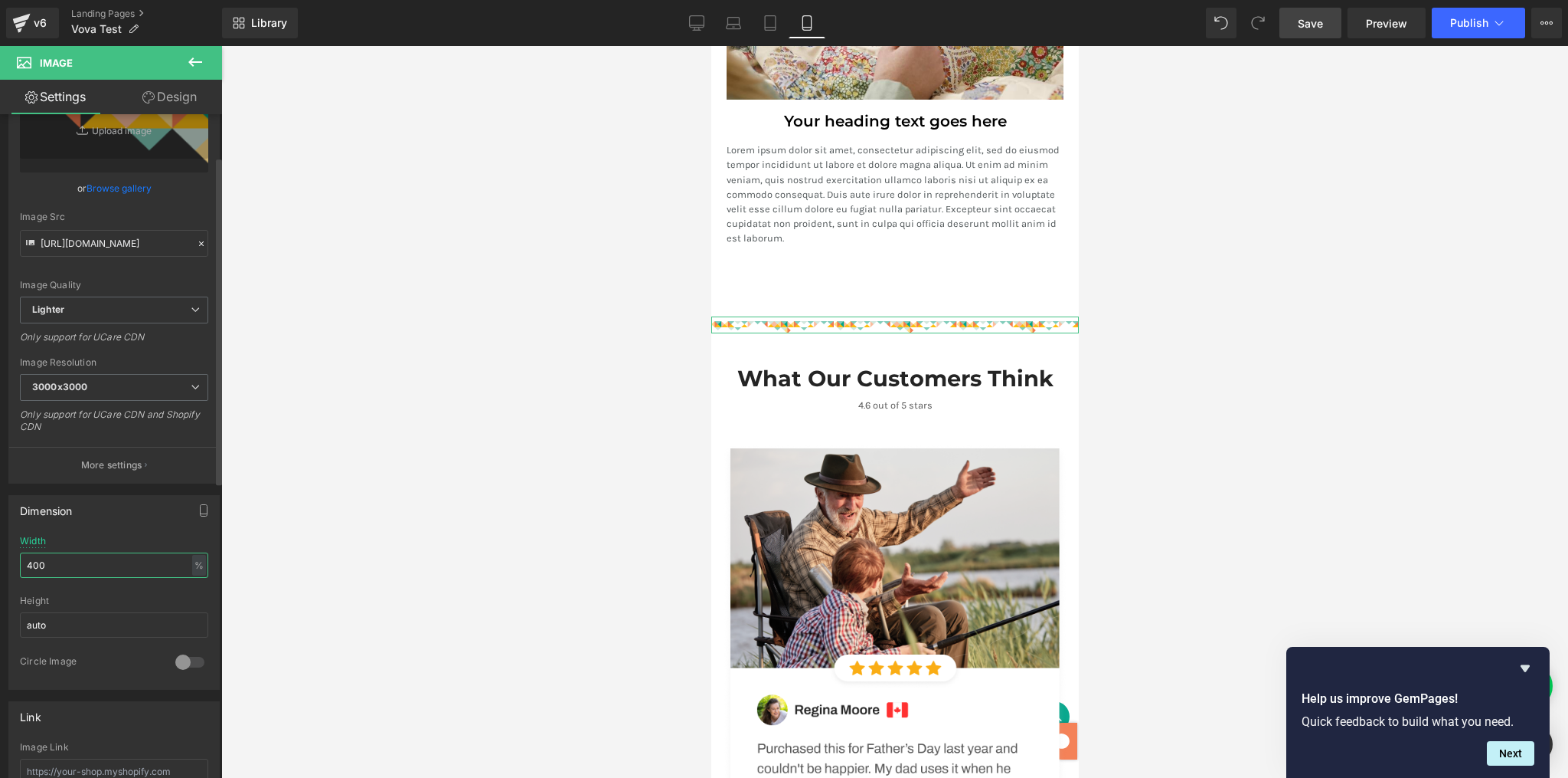
click at [60, 558] on input "400" at bounding box center [114, 564] width 188 height 25
click at [137, 561] on input "400" at bounding box center [114, 564] width 188 height 25
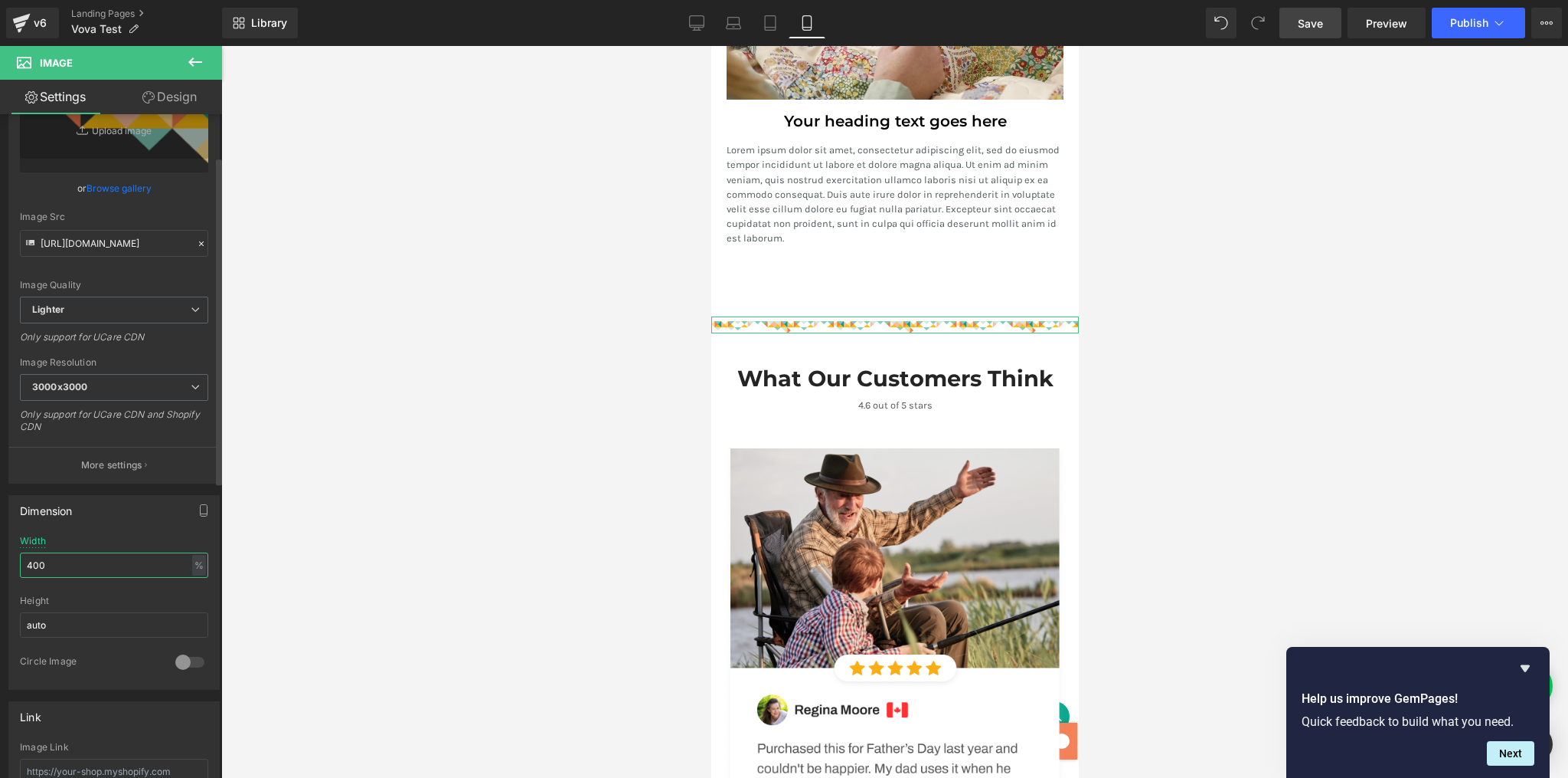
click at [137, 561] on input "400" at bounding box center [114, 564] width 188 height 25
click at [95, 565] on input "5" at bounding box center [114, 564] width 188 height 25
click at [287, 569] on div at bounding box center [895, 412] width 1347 height 732
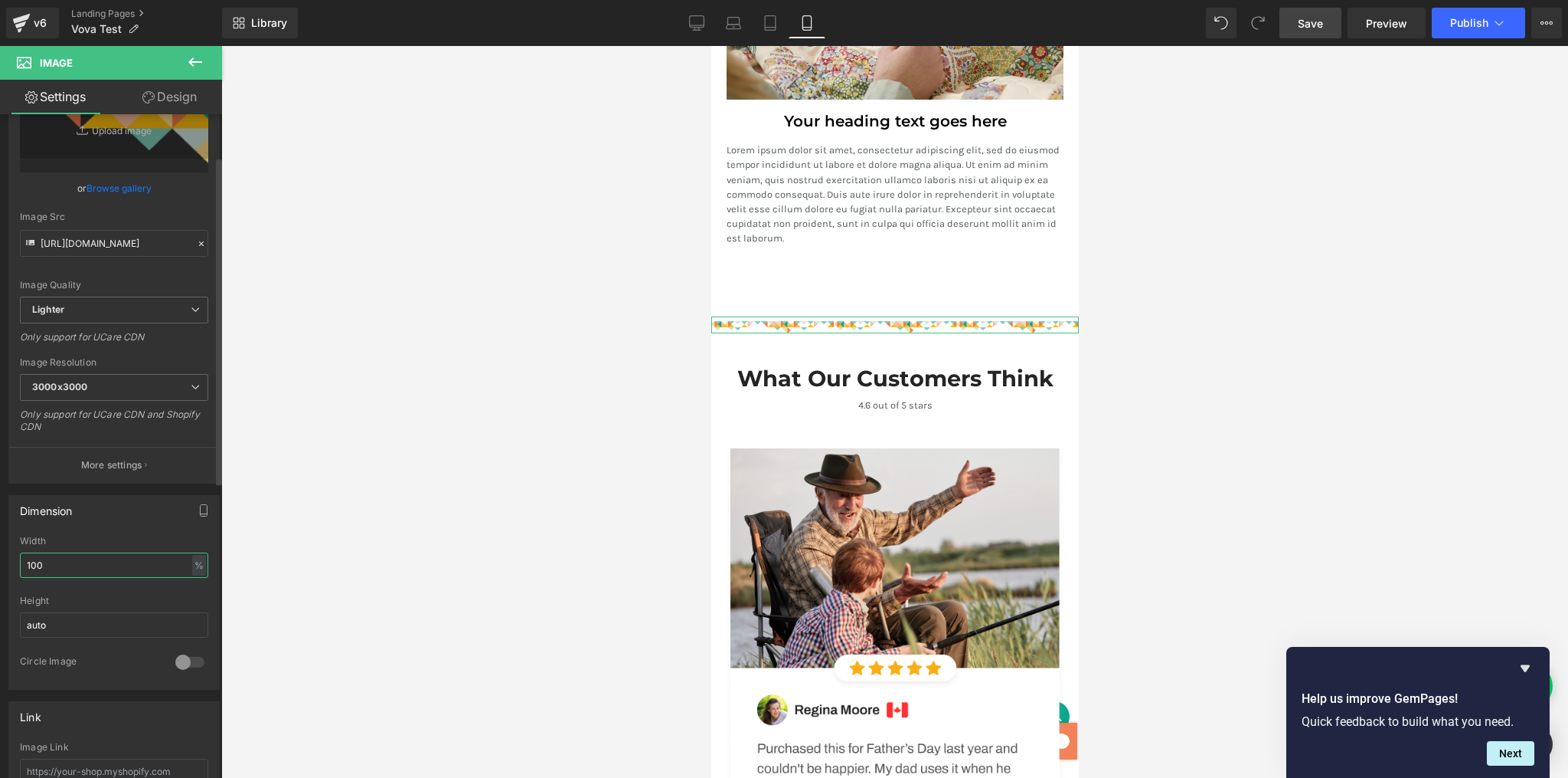
click at [71, 564] on input "100" at bounding box center [114, 564] width 188 height 25
click at [71, 563] on input "100" at bounding box center [114, 564] width 188 height 25
type input "200"
click at [354, 429] on div at bounding box center [895, 412] width 1347 height 732
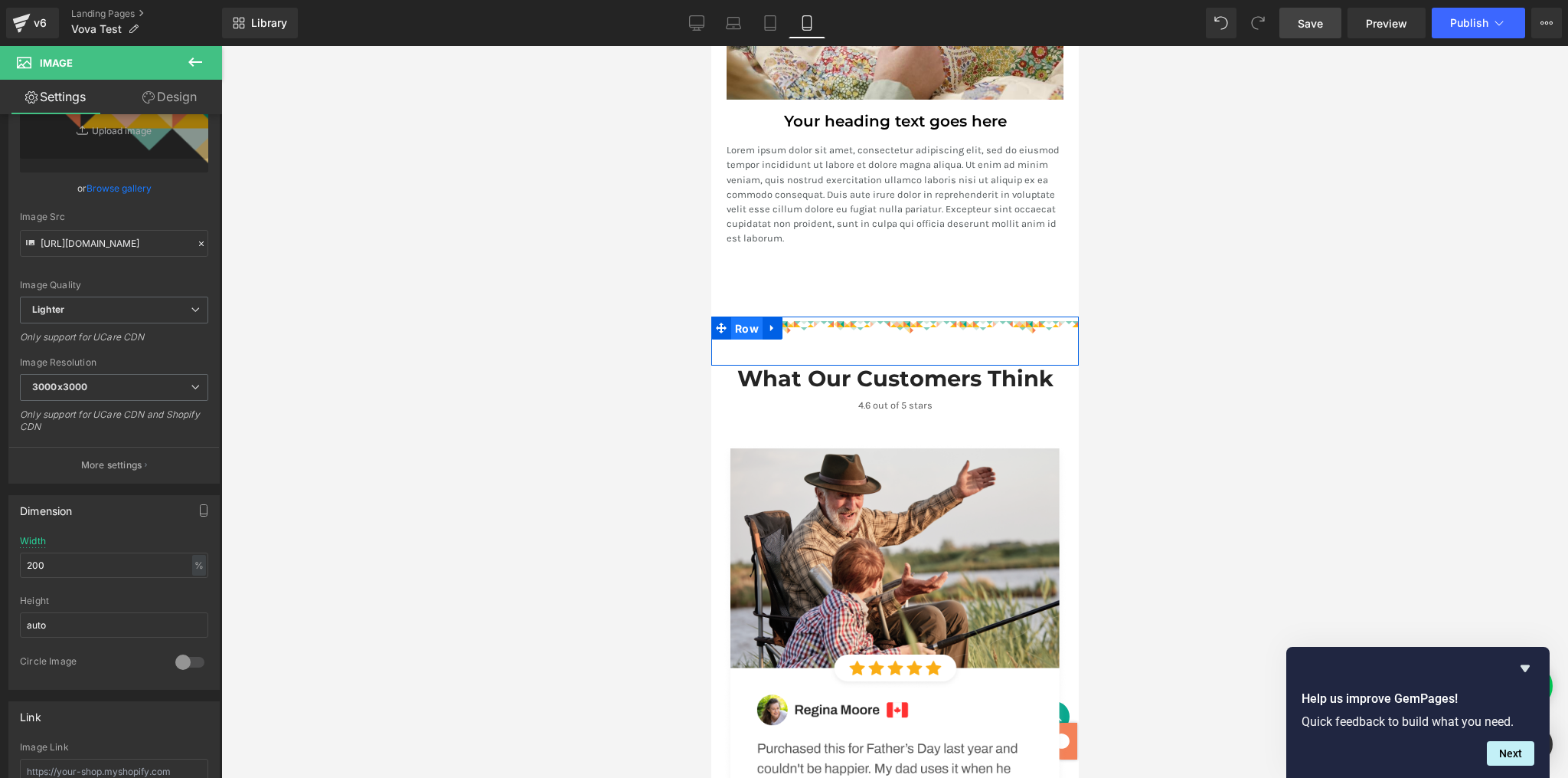
click at [748, 321] on span "Row" at bounding box center [746, 328] width 32 height 23
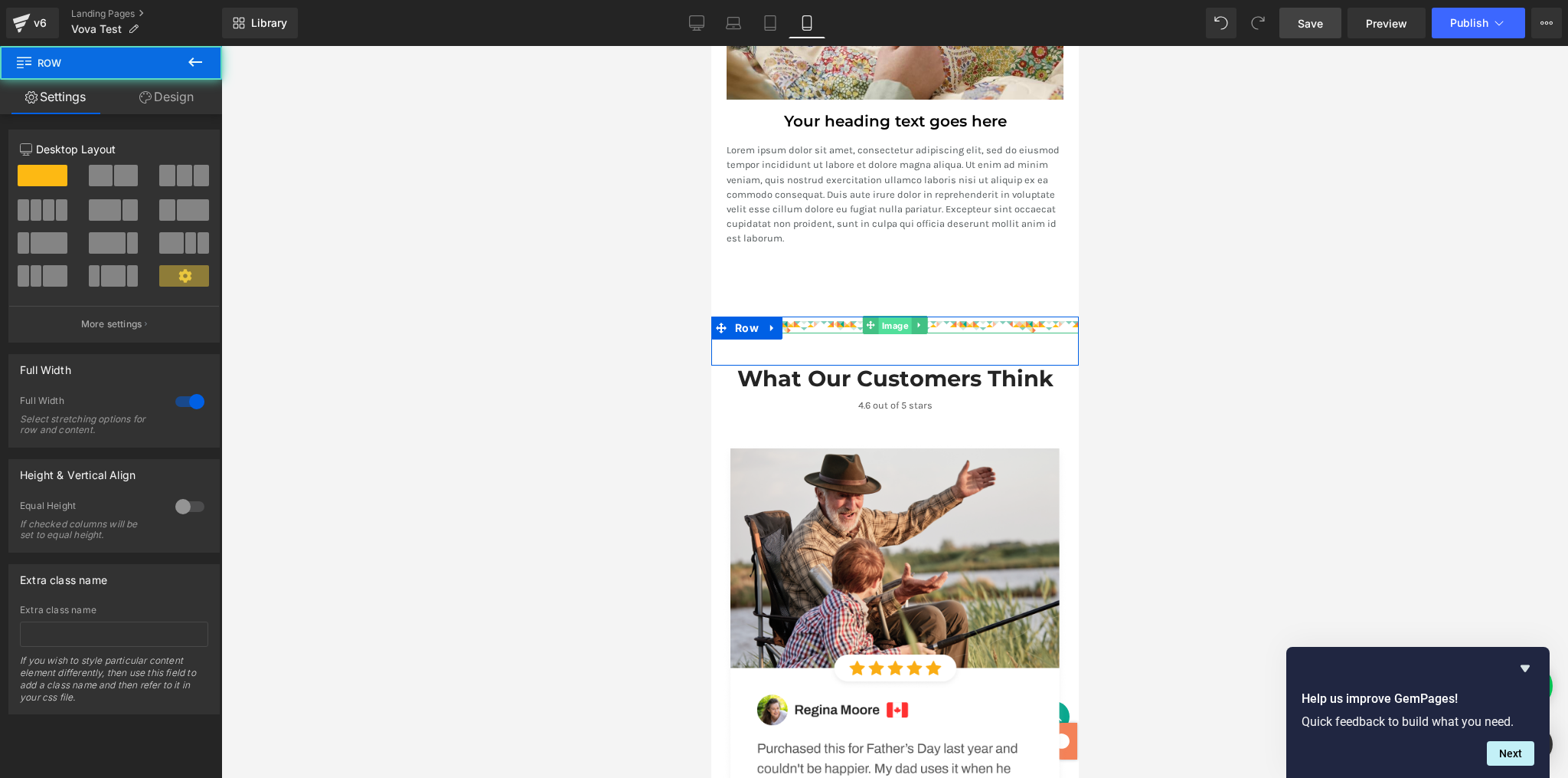
click at [879, 325] on span "Image" at bounding box center [895, 325] width 33 height 19
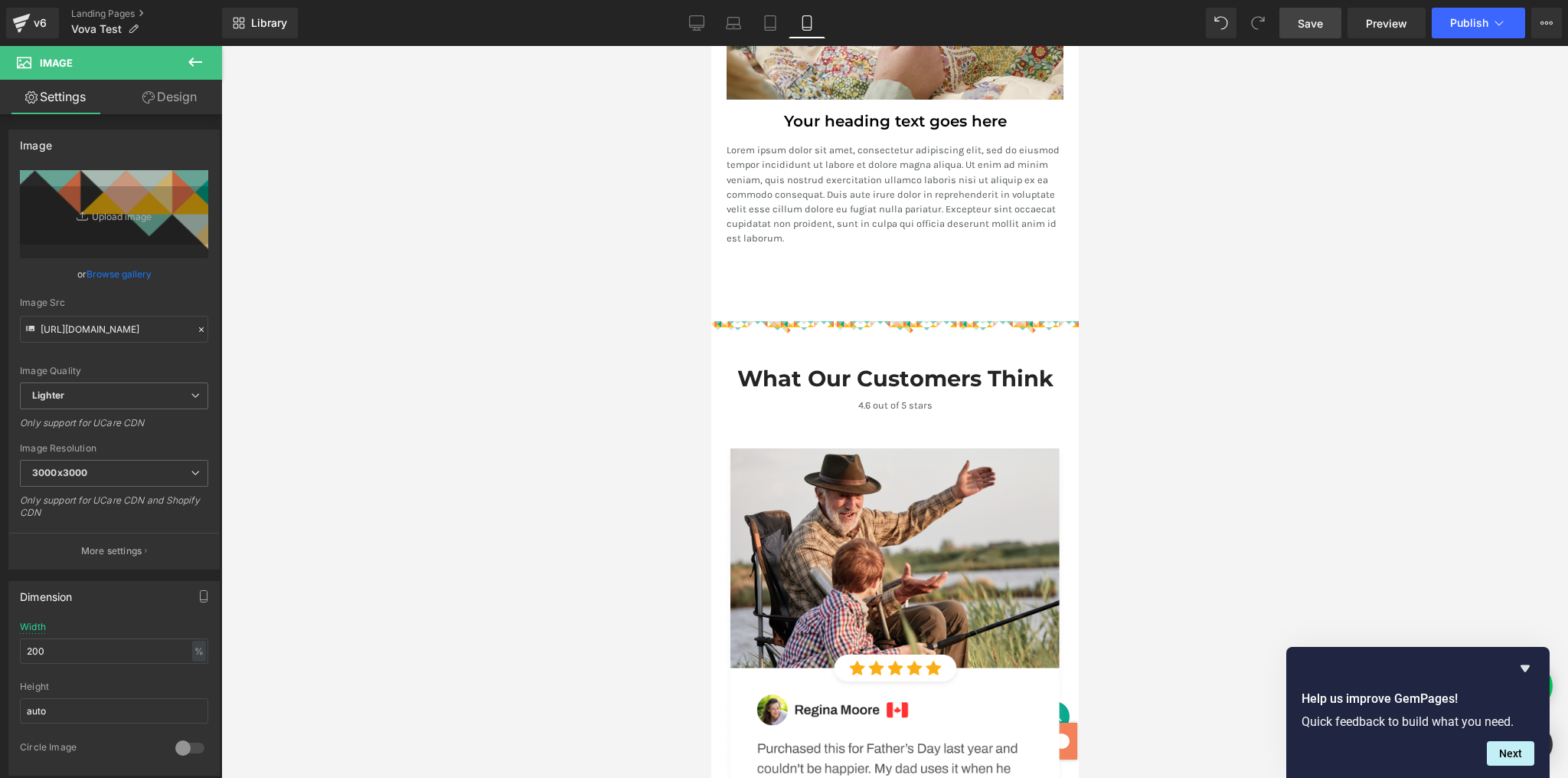
click at [590, 395] on div at bounding box center [895, 412] width 1347 height 732
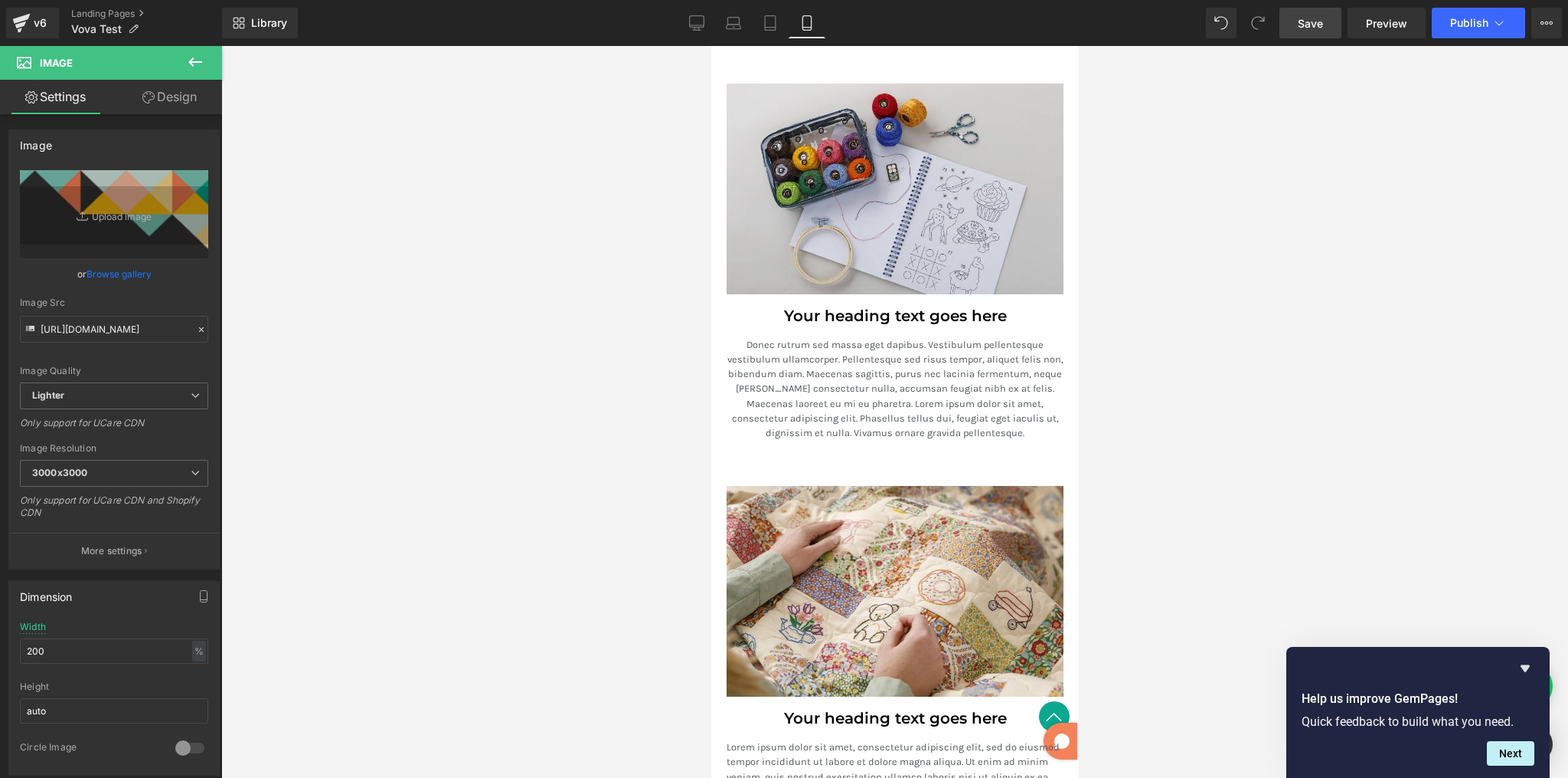
scroll to position [2743, 0]
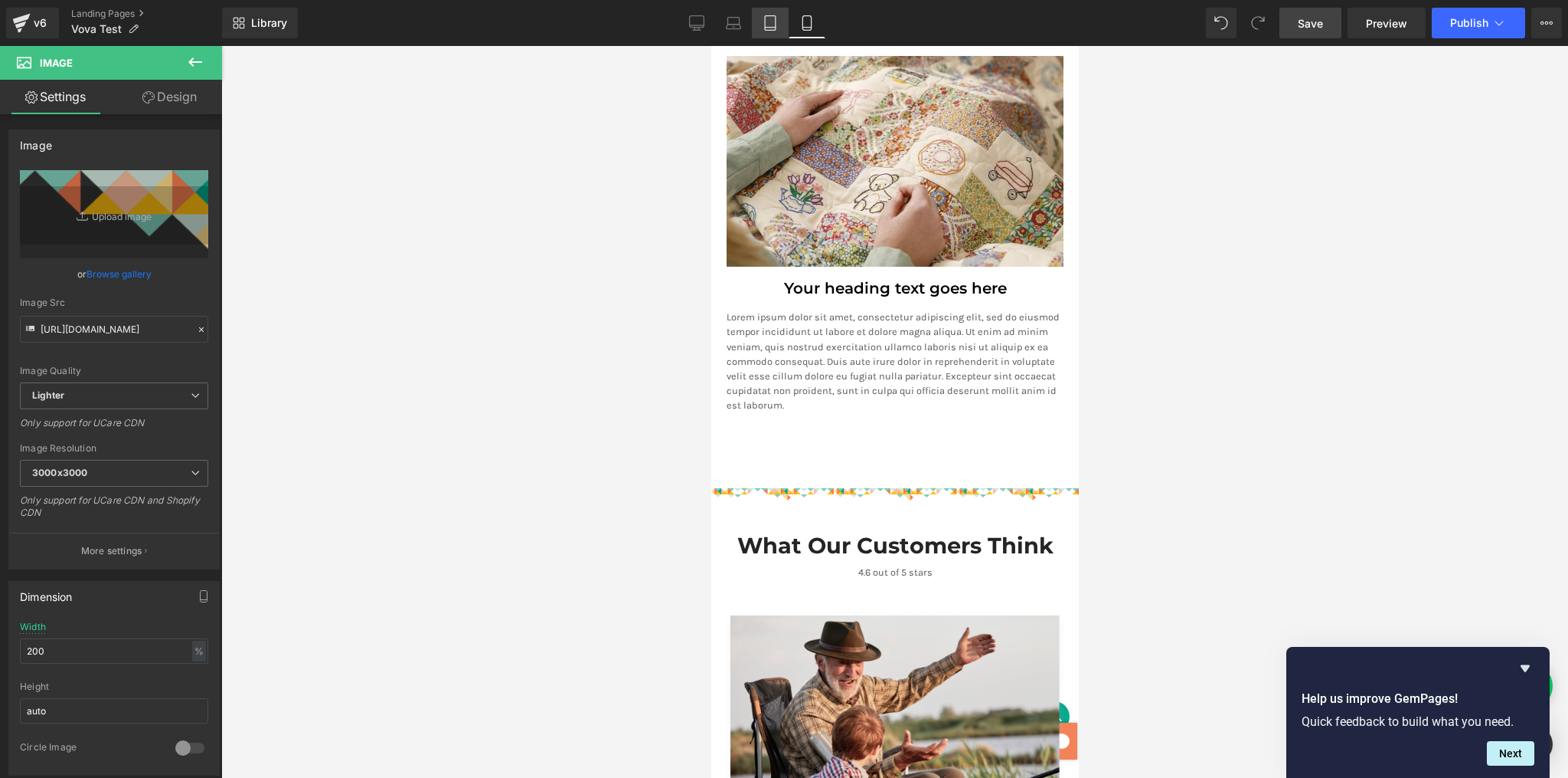
click at [770, 15] on icon at bounding box center [770, 23] width 15 height 15
type input "100"
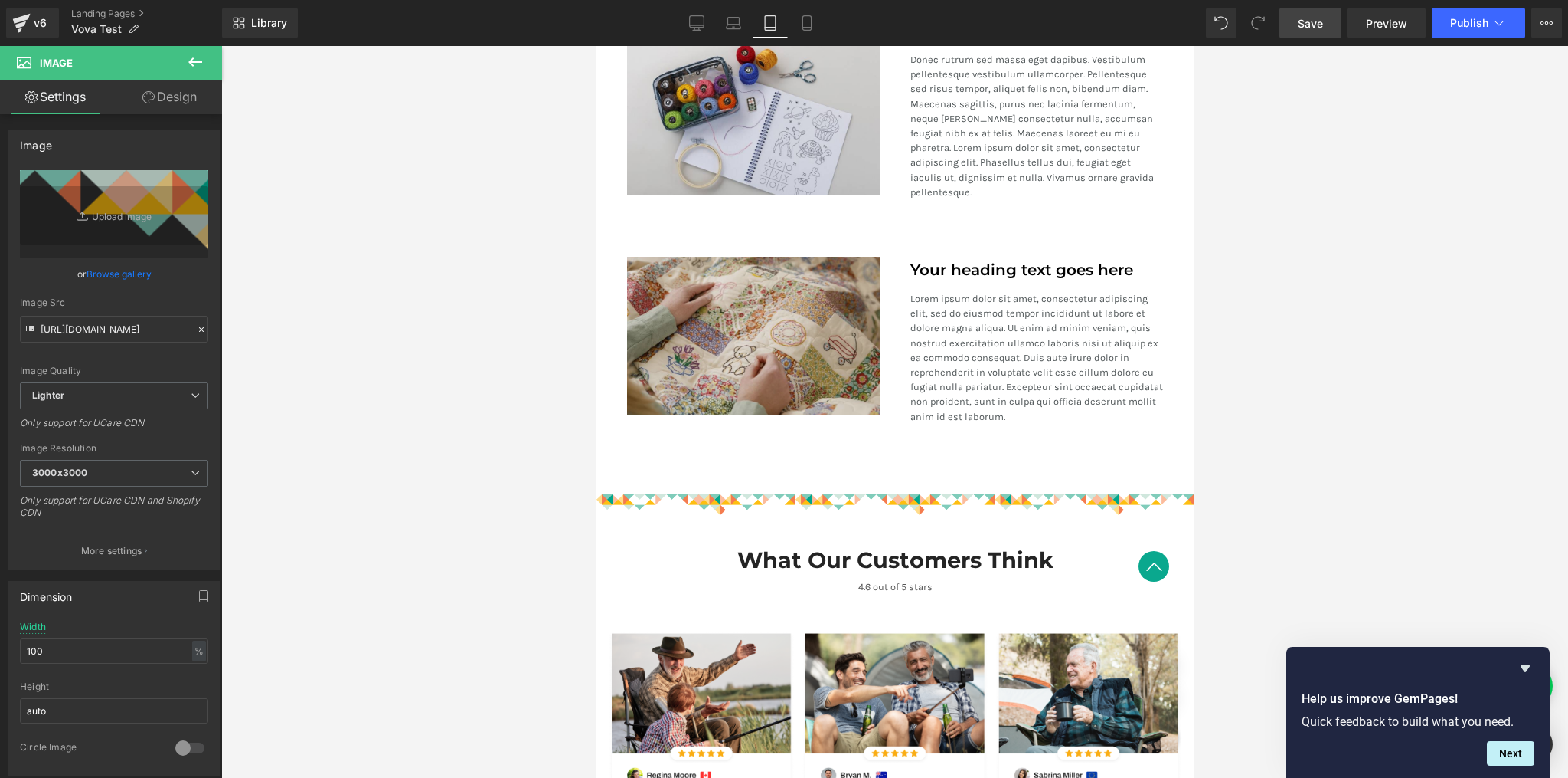
scroll to position [1853, 0]
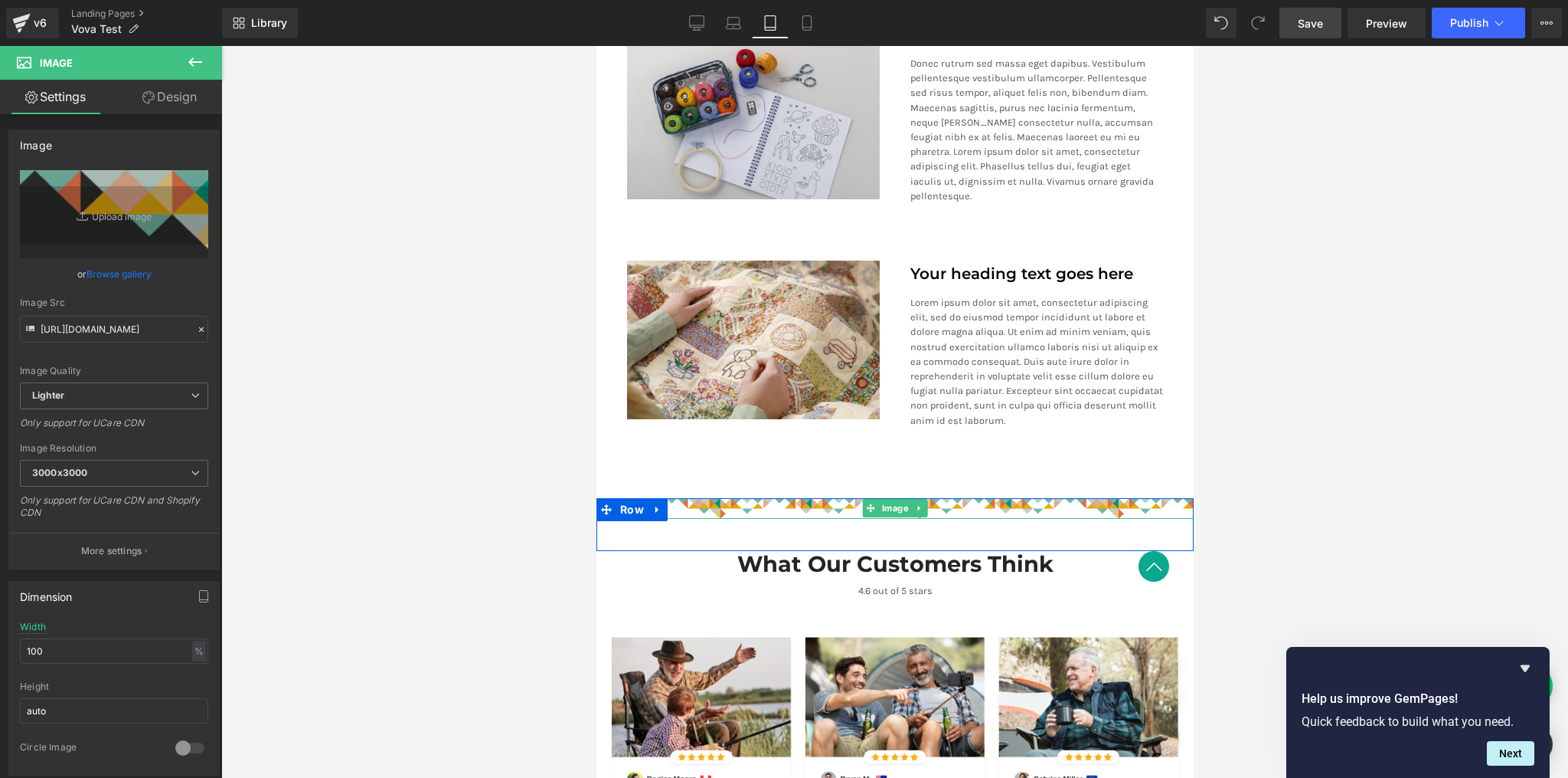
click at [812, 498] on img at bounding box center [894, 509] width 597 height 21
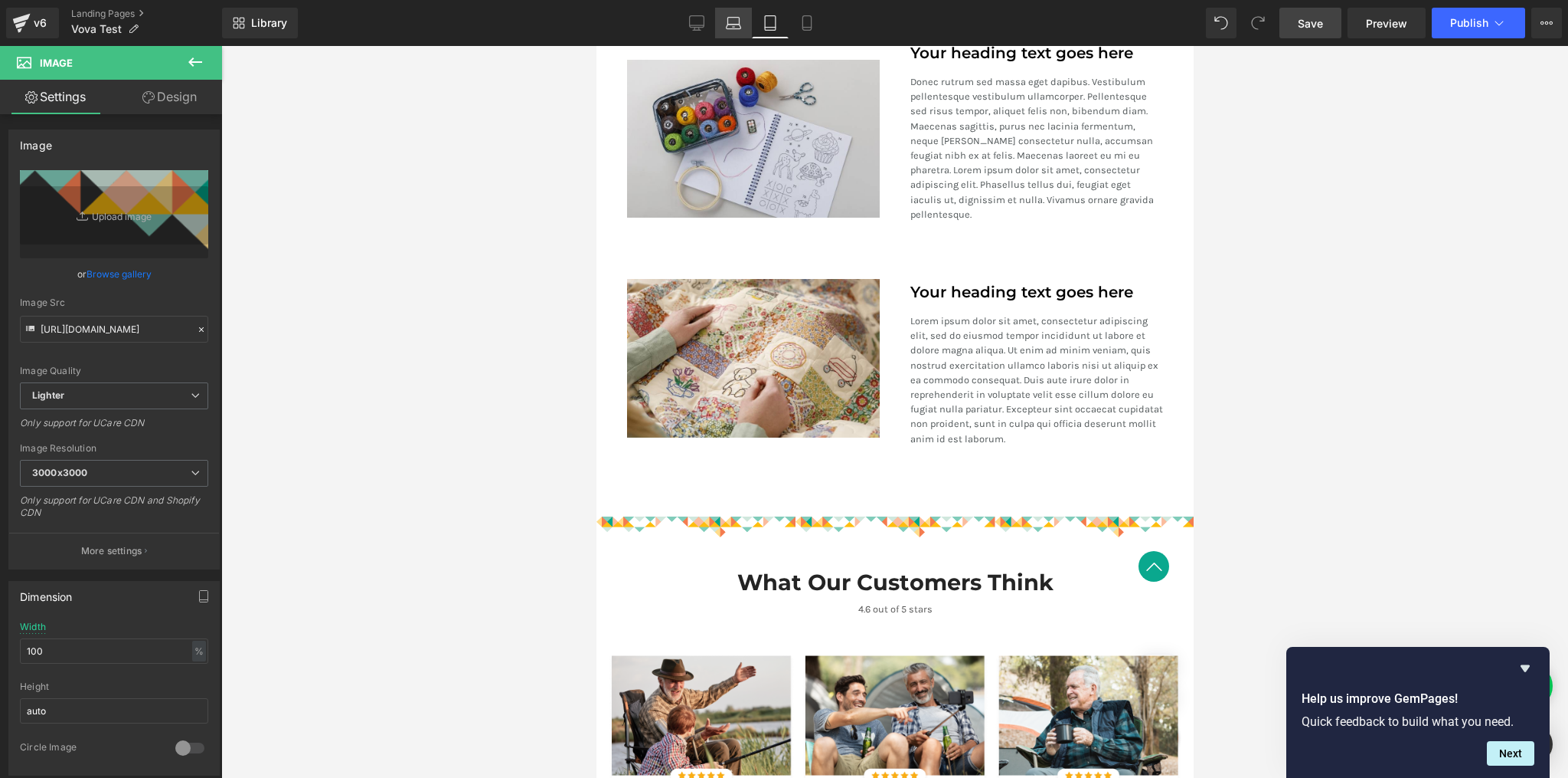
click at [736, 29] on icon at bounding box center [733, 23] width 15 height 15
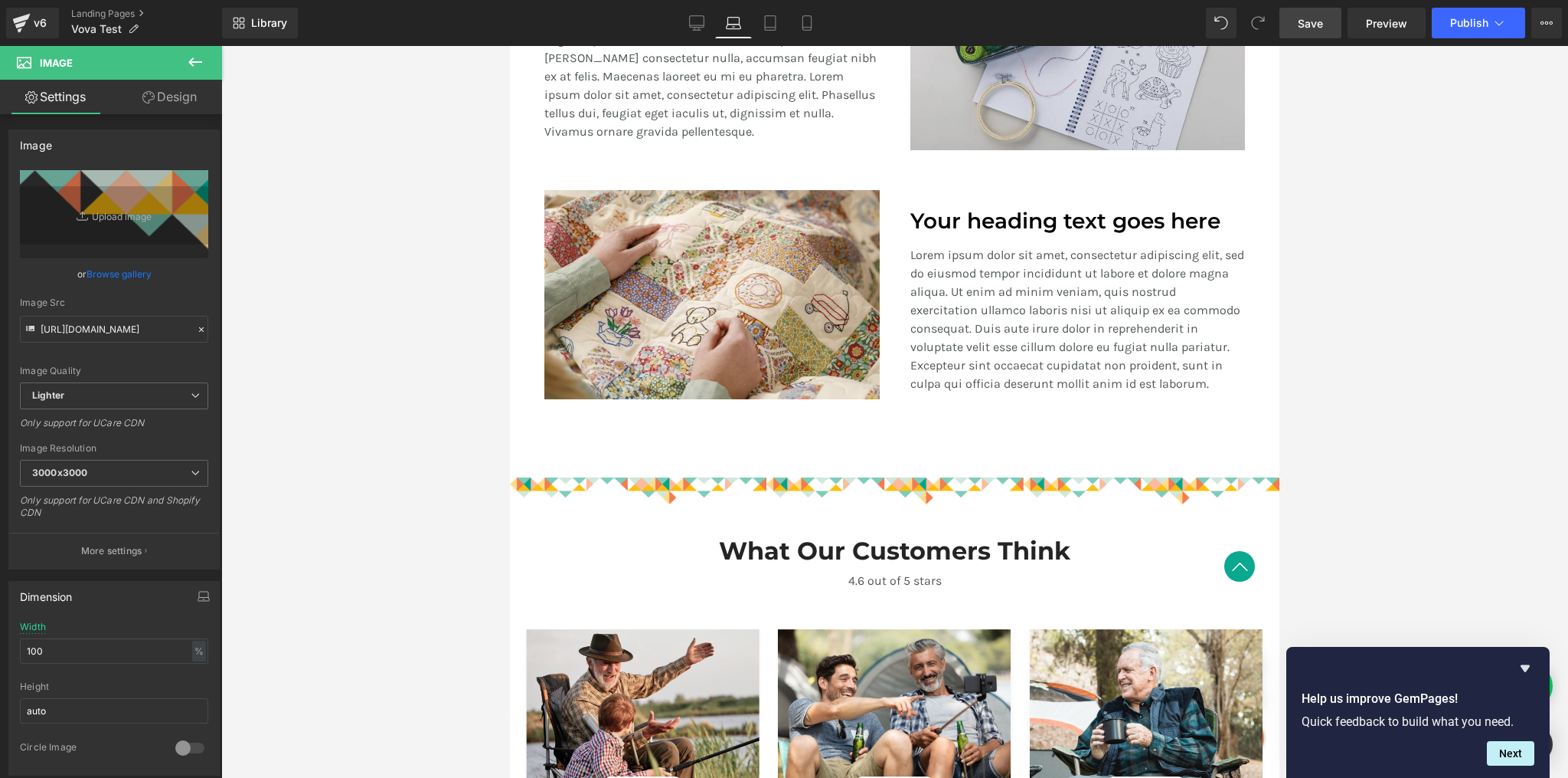
scroll to position [1384, 0]
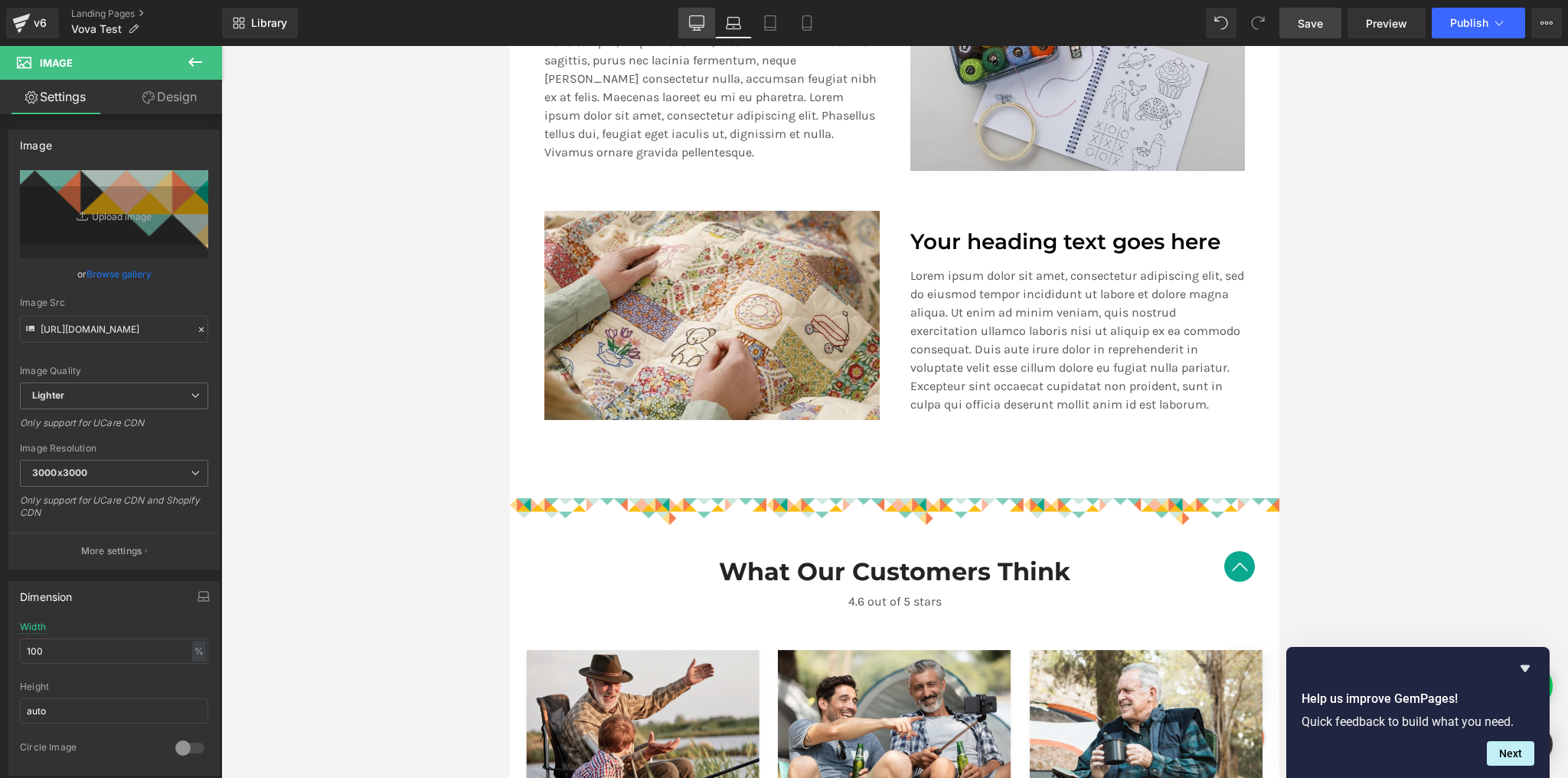
click at [692, 30] on icon at bounding box center [697, 23] width 15 height 15
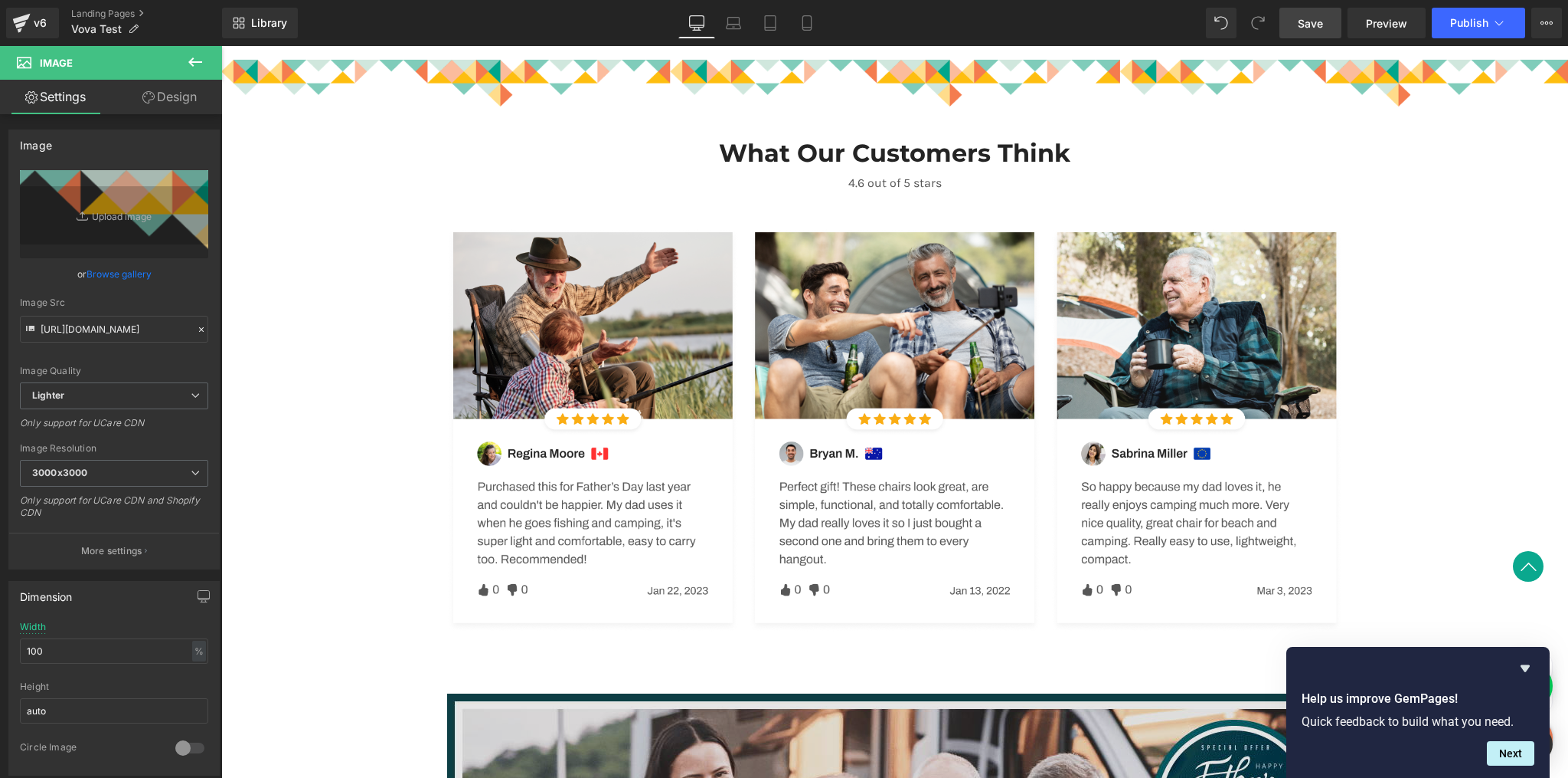
scroll to position [2177, 0]
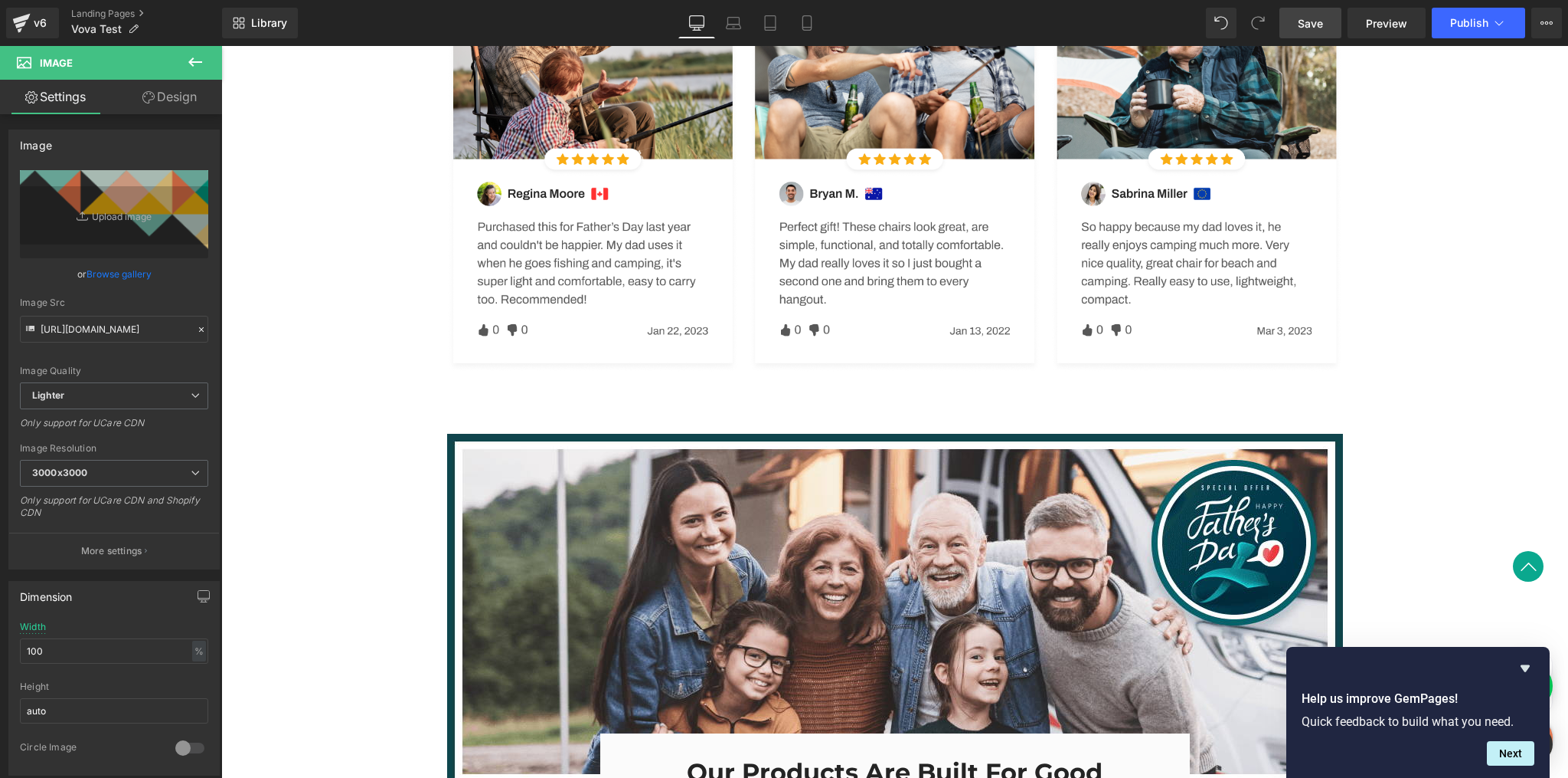
click at [1314, 26] on span "Save" at bounding box center [1310, 23] width 25 height 16
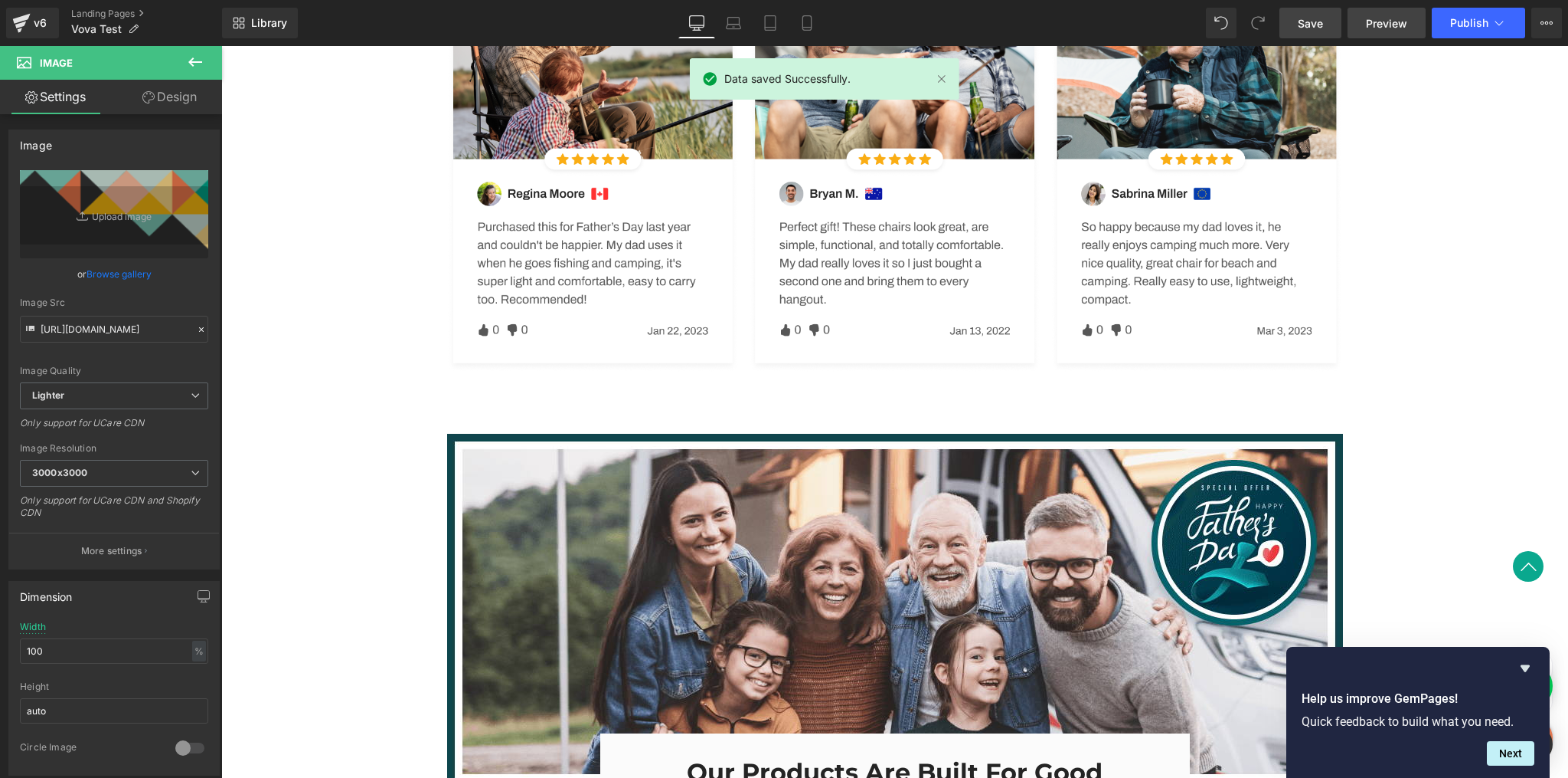
click at [1390, 22] on span "Preview" at bounding box center [1386, 23] width 41 height 16
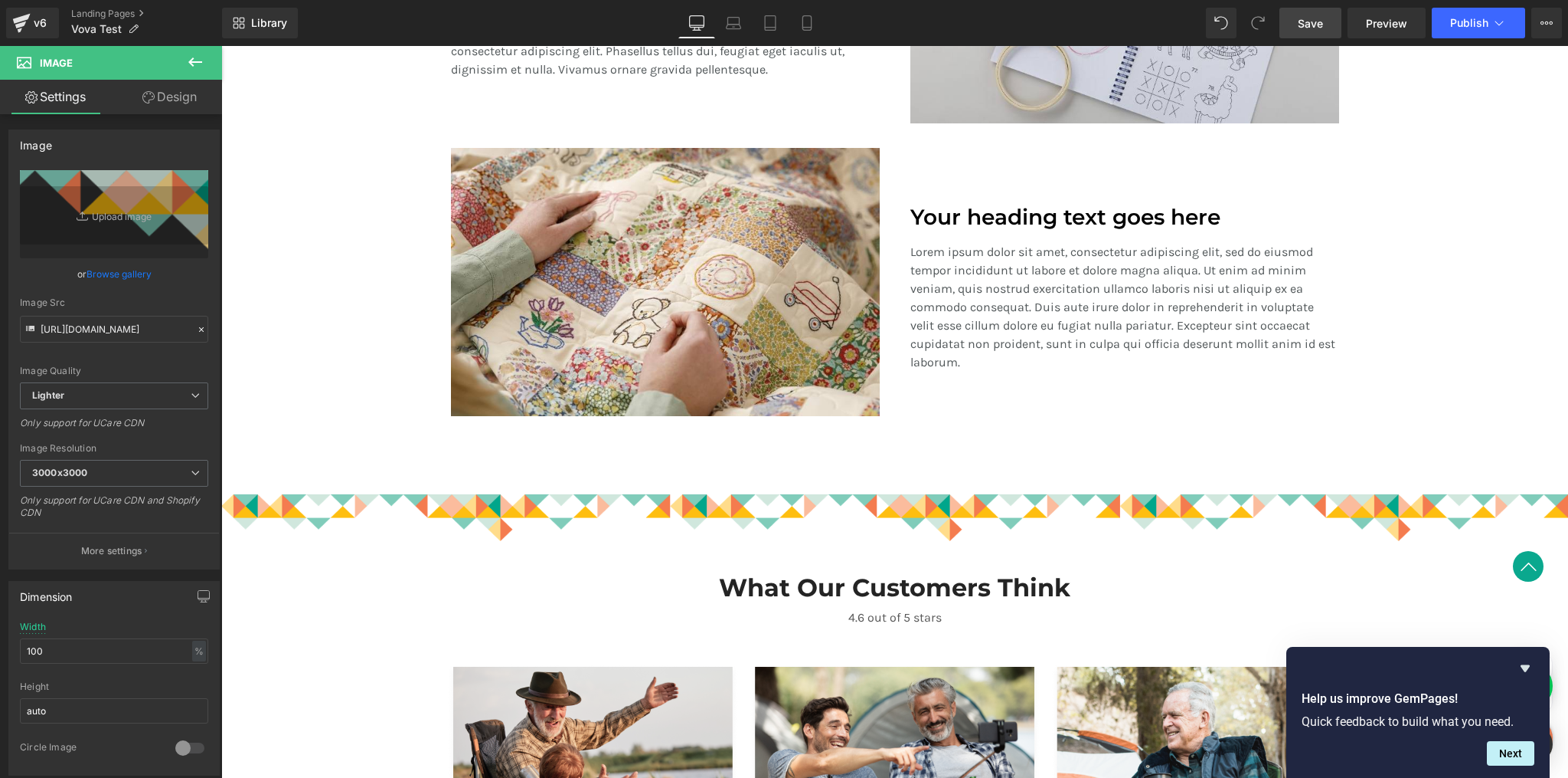
scroll to position [1461, 0]
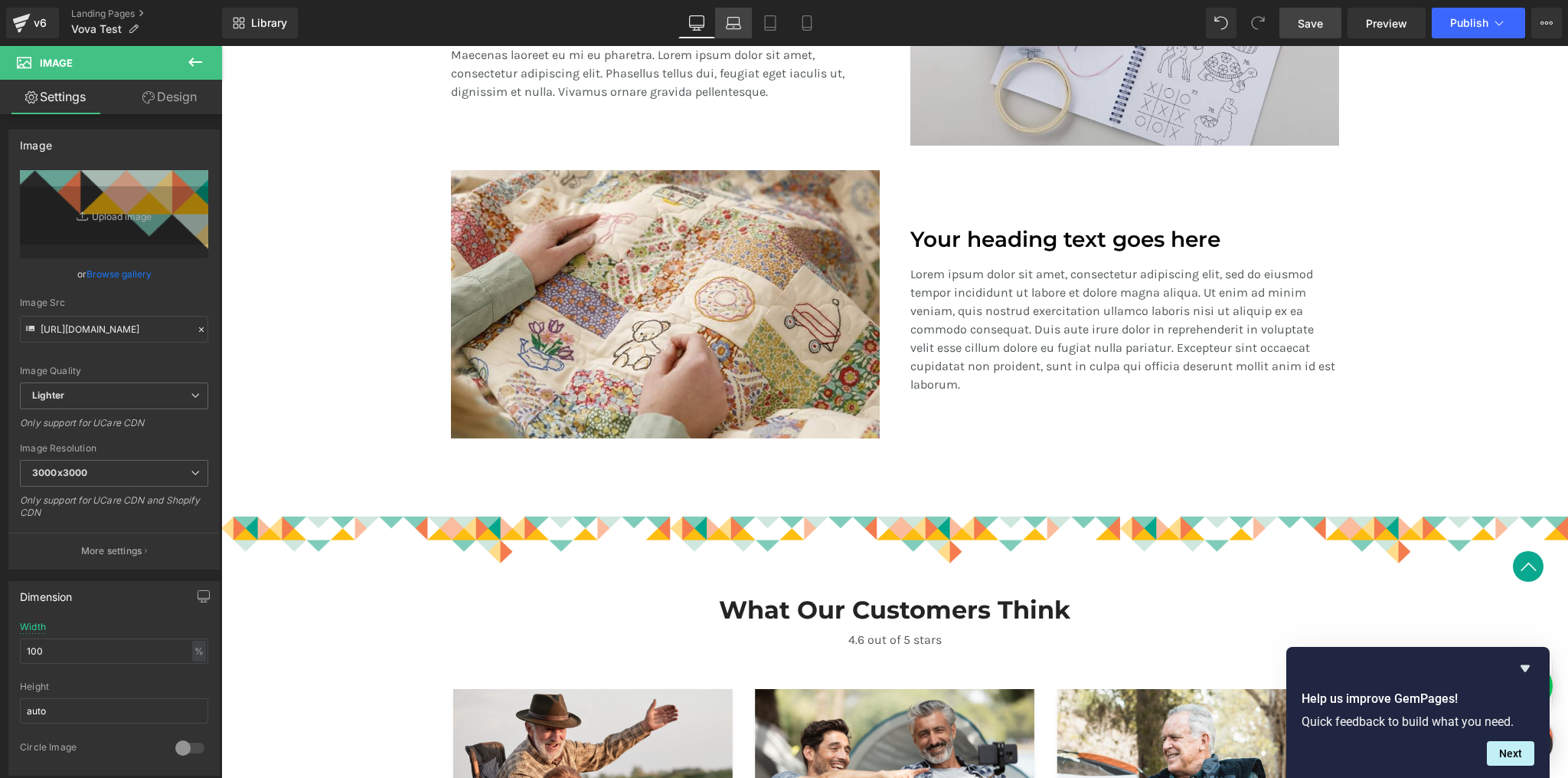
click at [739, 21] on icon at bounding box center [733, 23] width 15 height 15
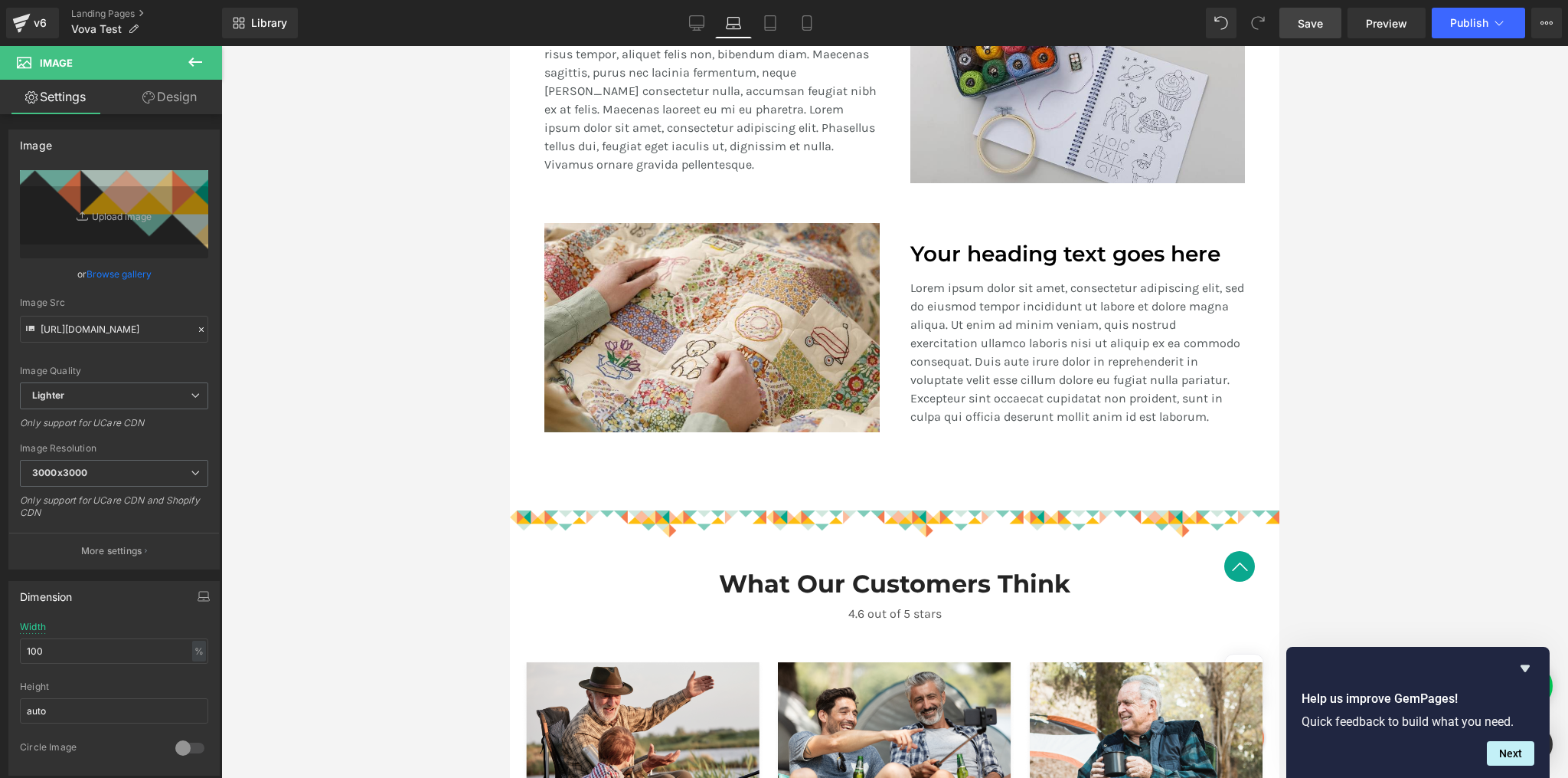
scroll to position [1372, 0]
click at [547, 513] on span "Row" at bounding box center [545, 522] width 25 height 19
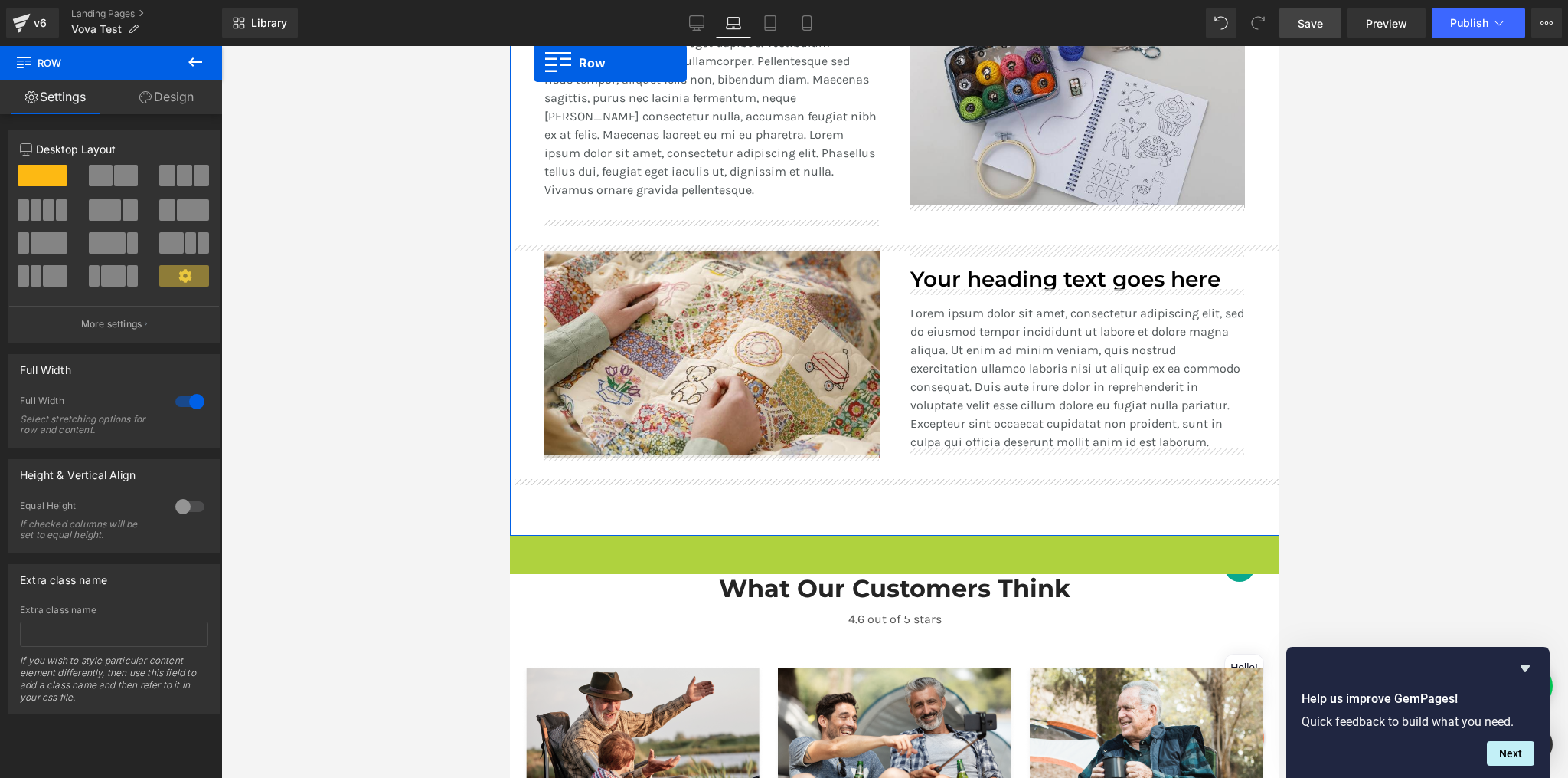
scroll to position [1346, 0]
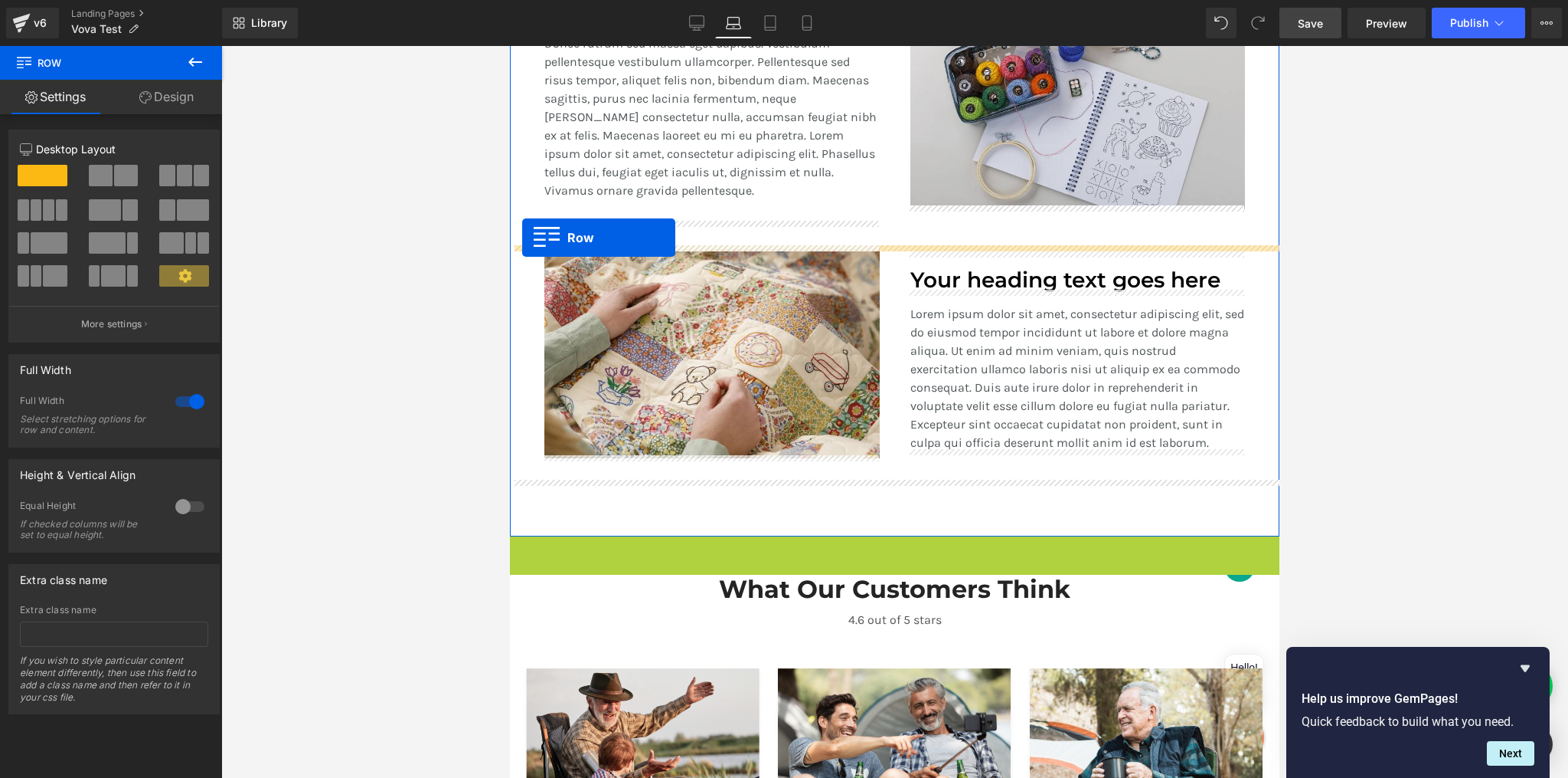
drag, startPoint x: 516, startPoint y: 514, endPoint x: 521, endPoint y: 239, distance: 275.0
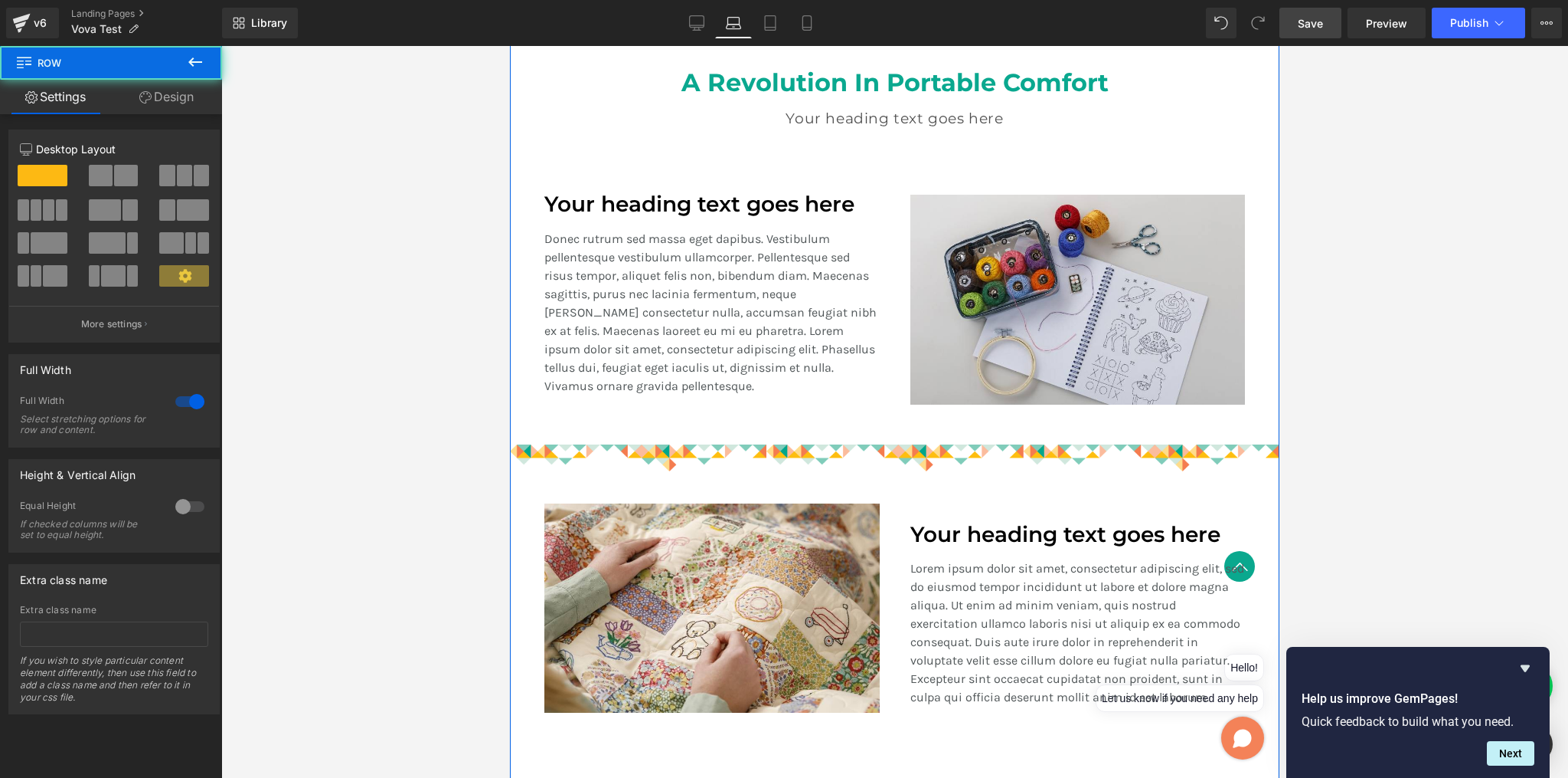
scroll to position [911, 0]
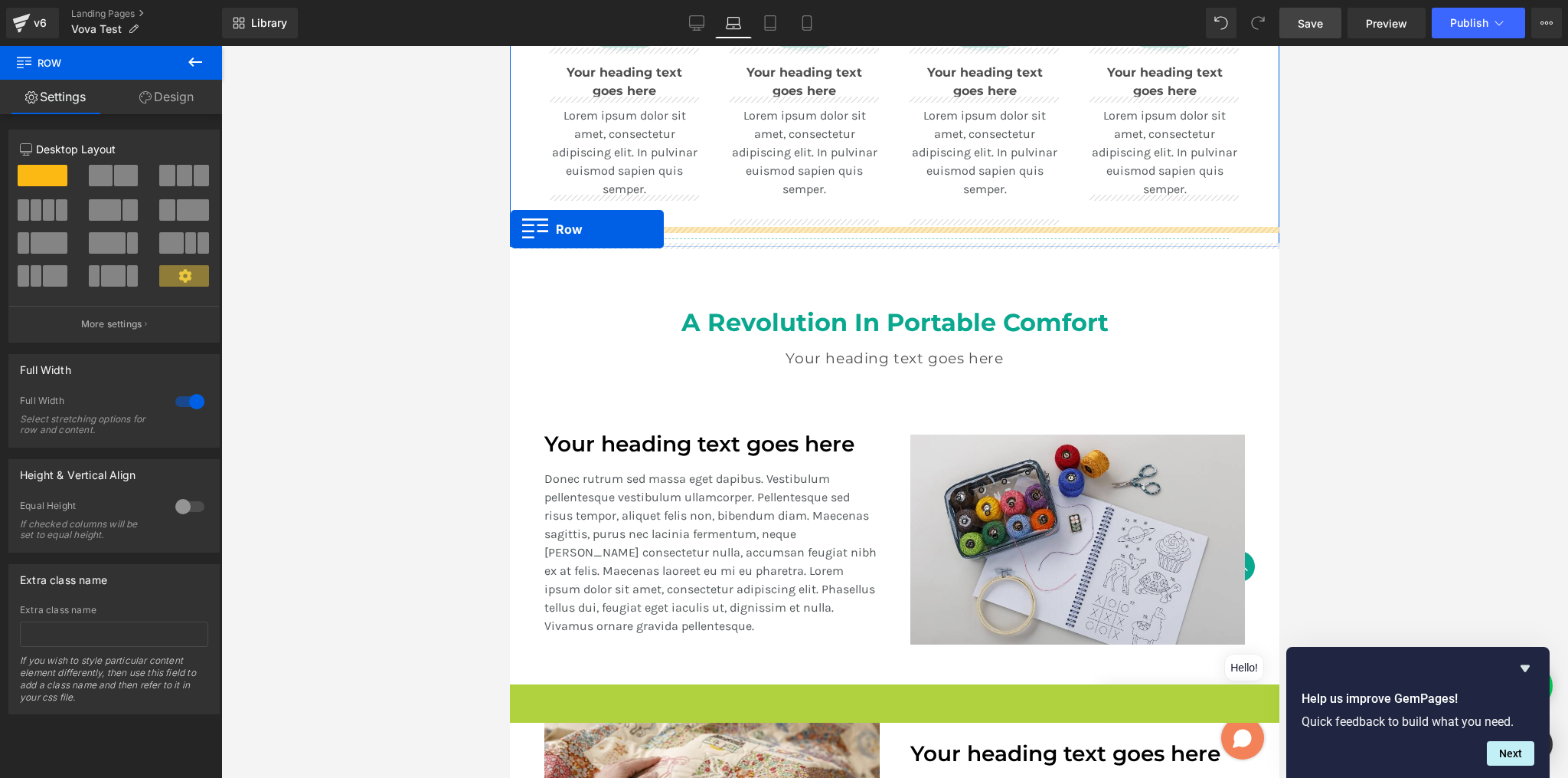
drag, startPoint x: 514, startPoint y: 691, endPoint x: 511, endPoint y: 229, distance: 462.0
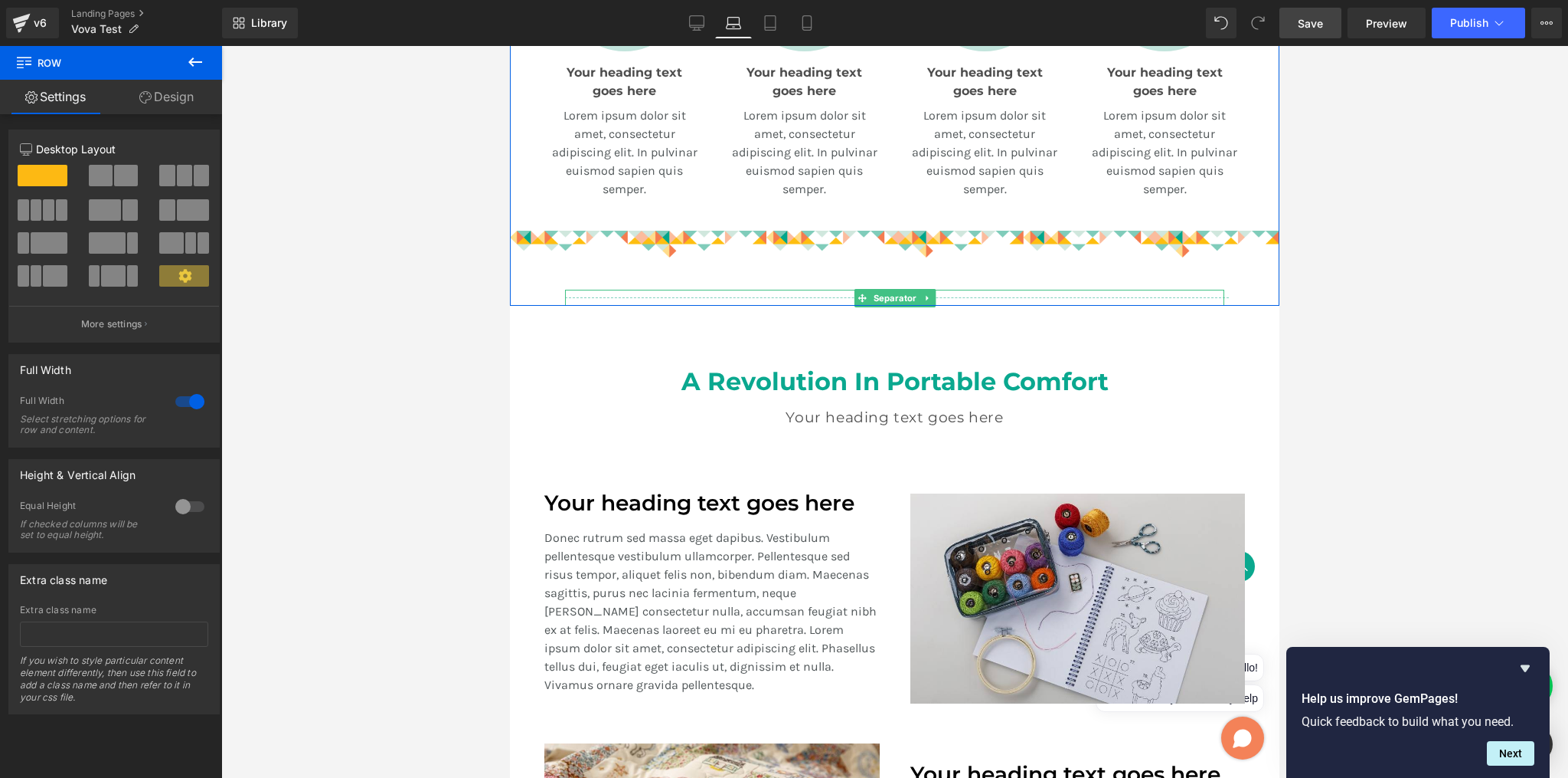
click at [689, 298] on hr at bounding box center [896, 302] width 664 height 8
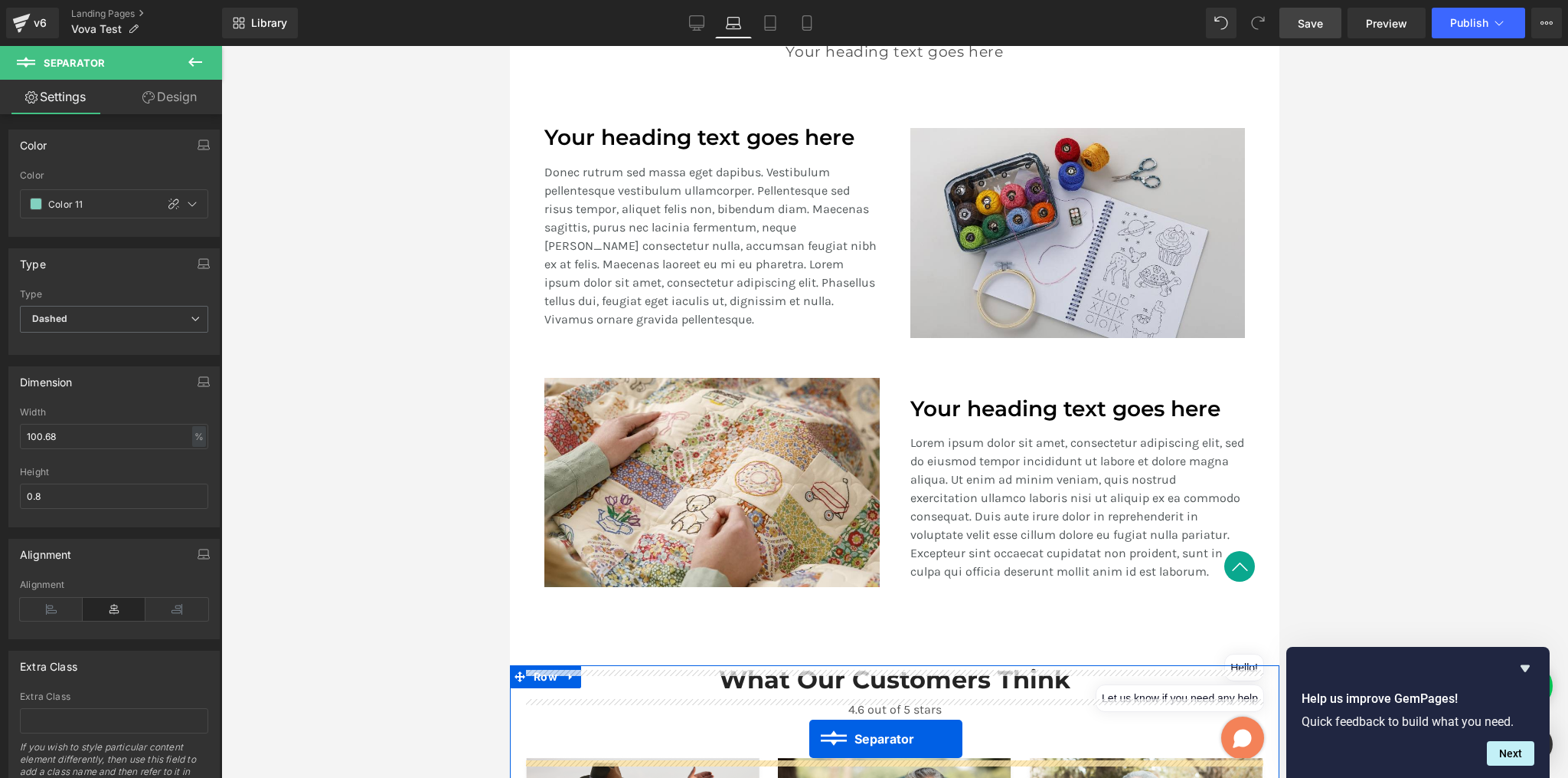
scroll to position [1314, 0]
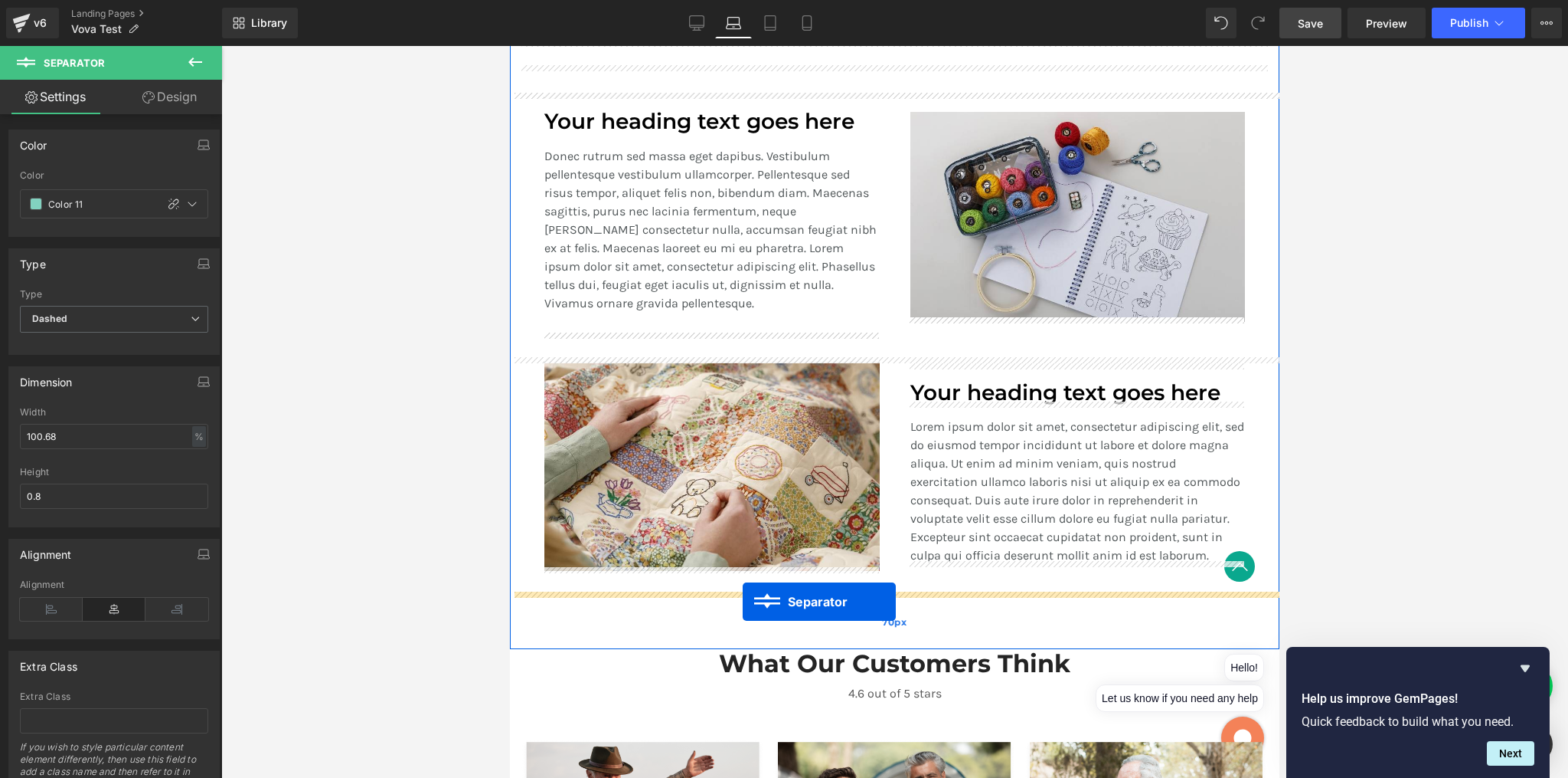
drag, startPoint x: 857, startPoint y: 295, endPoint x: 743, endPoint y: 603, distance: 328.4
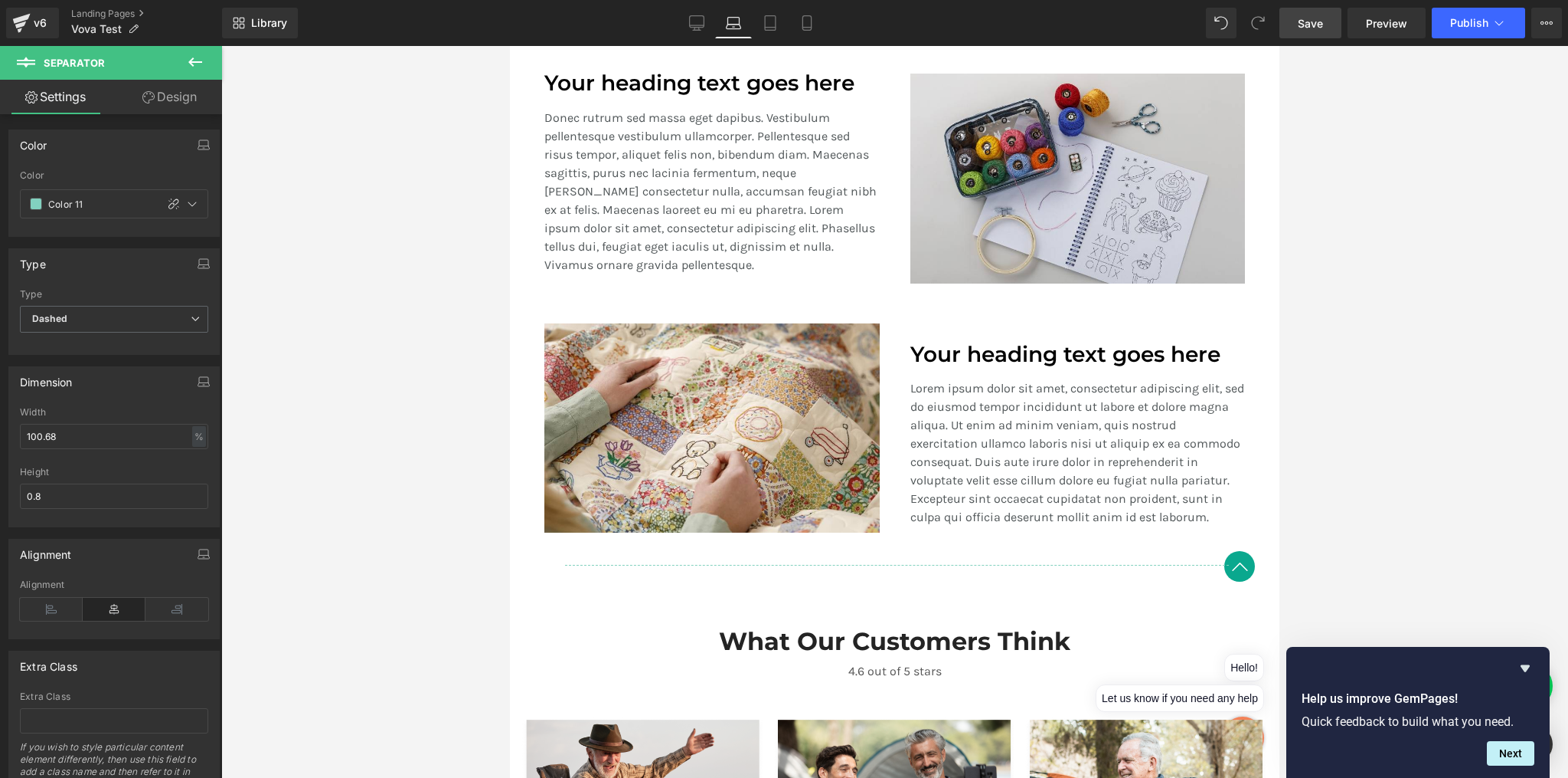
click at [1393, 342] on div at bounding box center [895, 412] width 1347 height 732
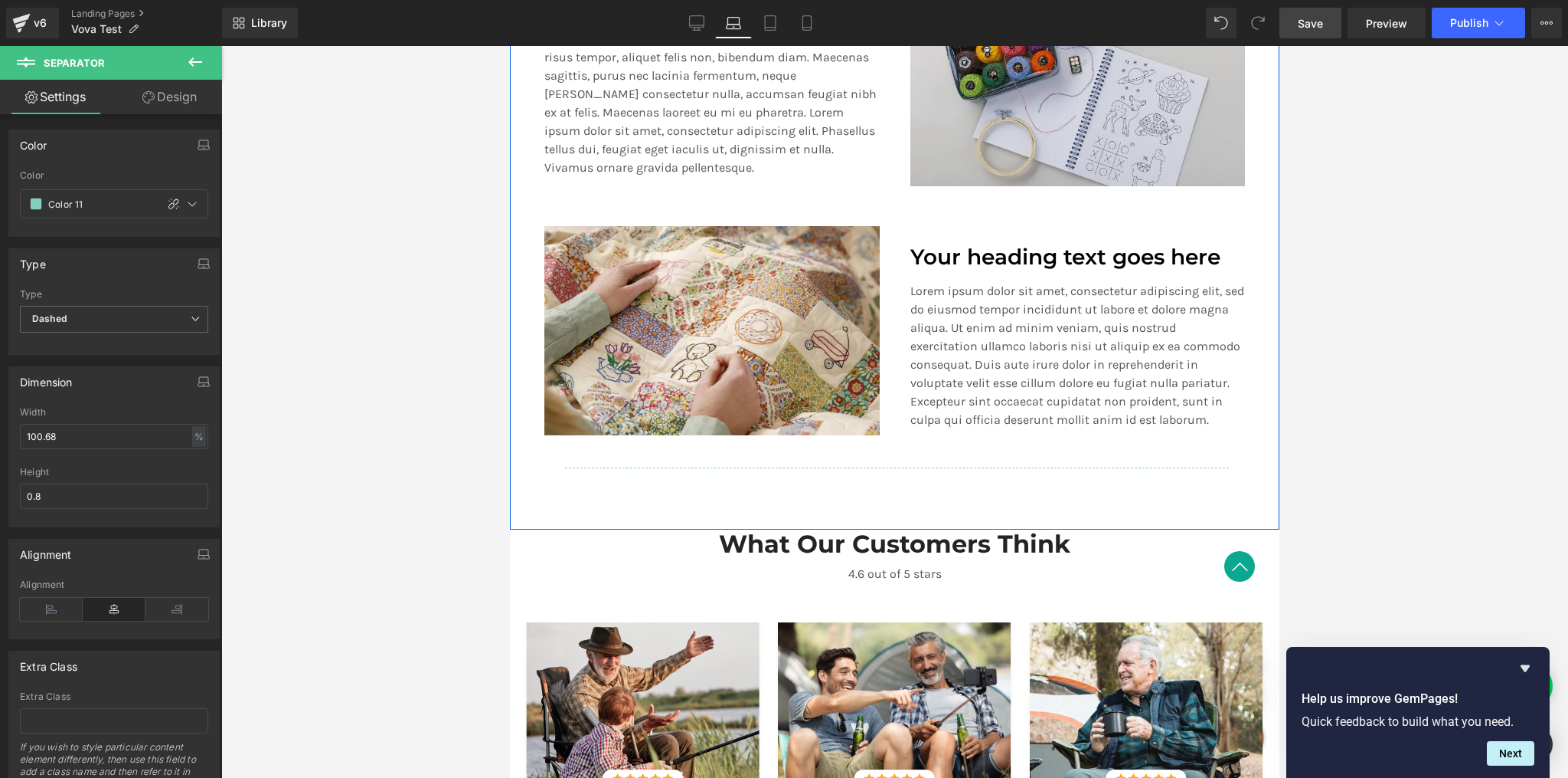
scroll to position [1425, 0]
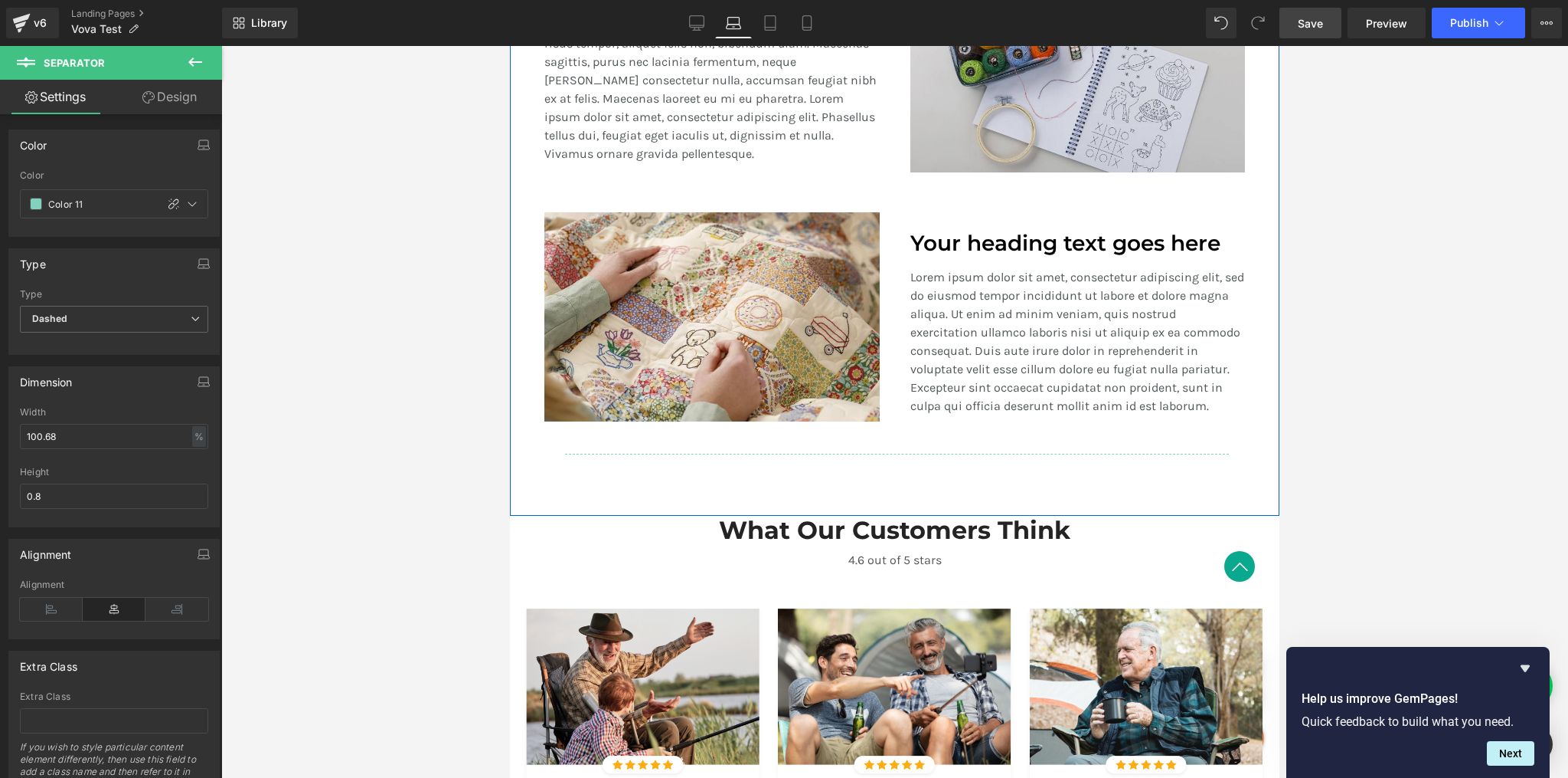
drag, startPoint x: 1248, startPoint y: 403, endPoint x: 1249, endPoint y: 411, distance: 8.1
click at [1248, 403] on div "Your heading text goes here Heading Lorem ipsum dolor sit amet, consectetur adi…" at bounding box center [1078, 316] width 365 height 209
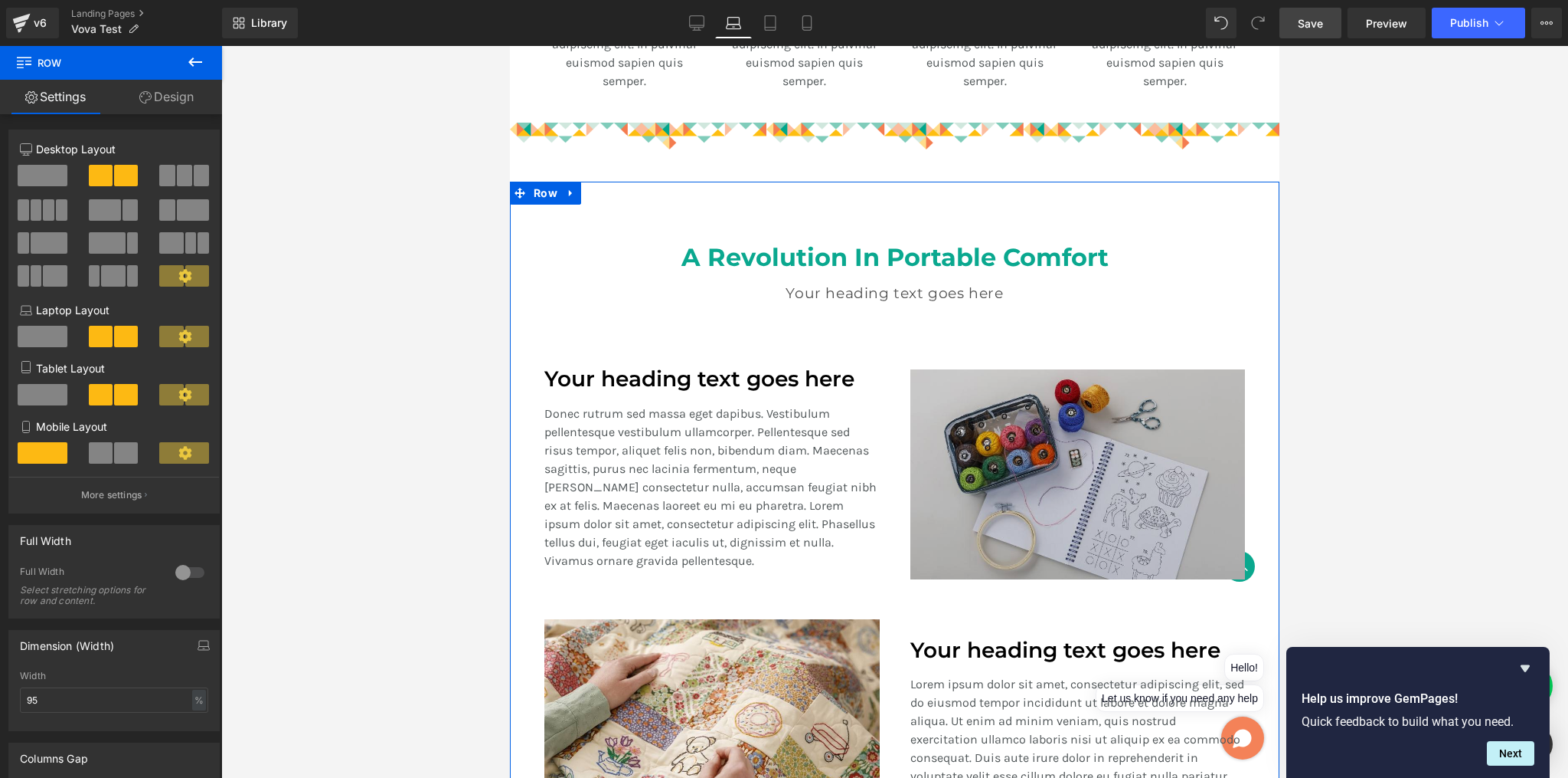
scroll to position [852, 0]
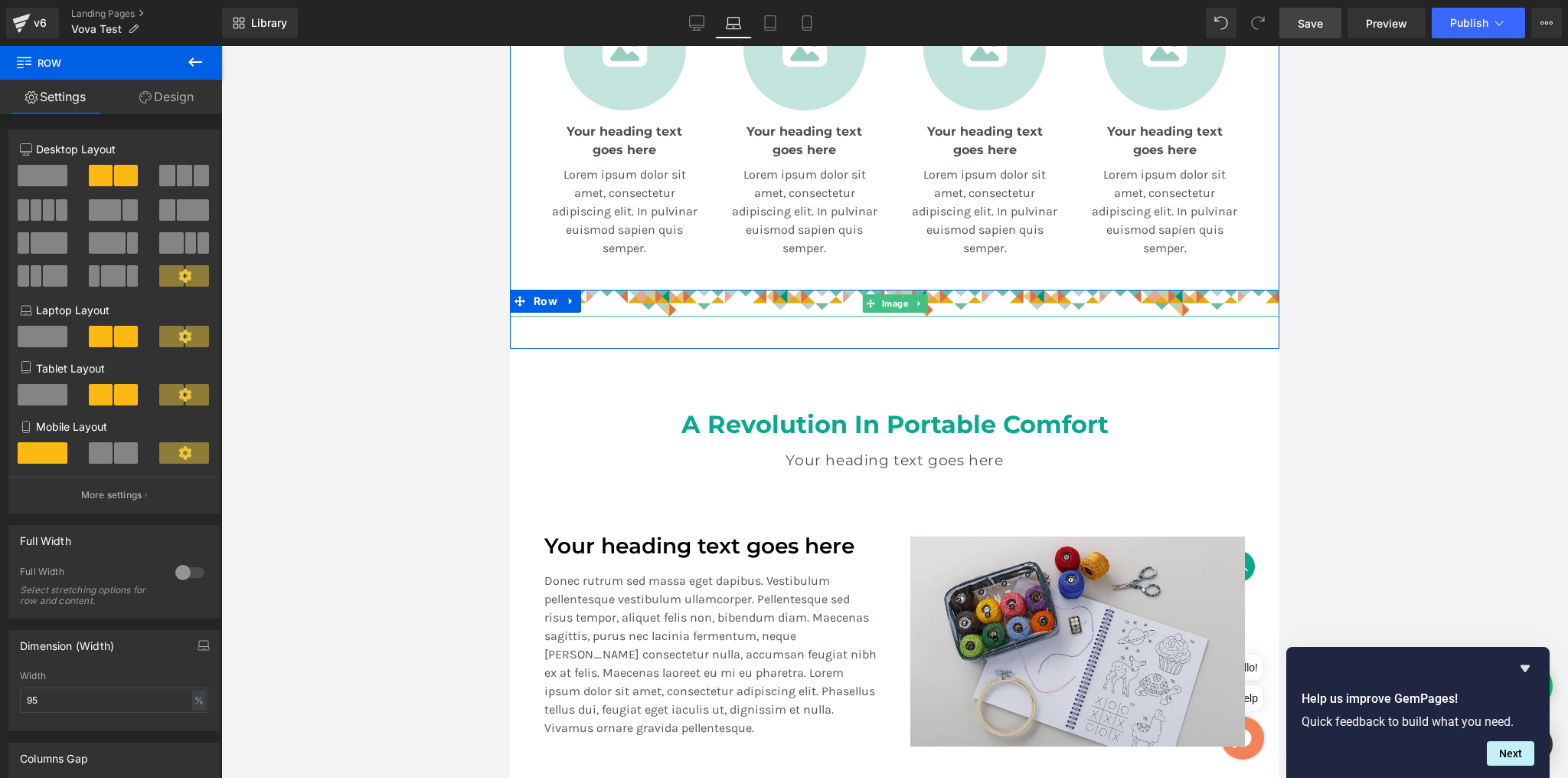
click at [1015, 299] on img at bounding box center [895, 302] width 769 height 27
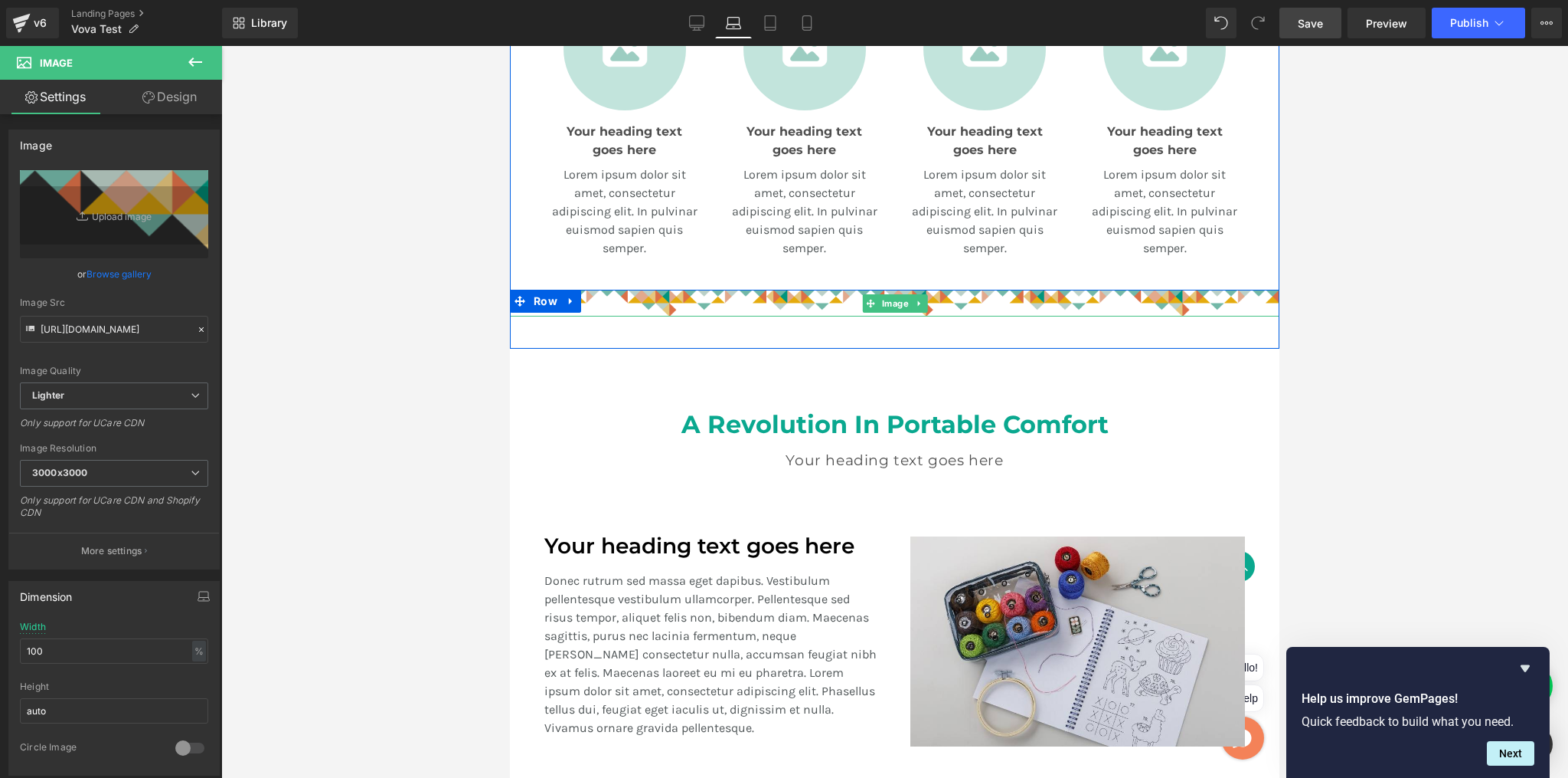
click at [605, 298] on img at bounding box center [895, 302] width 769 height 27
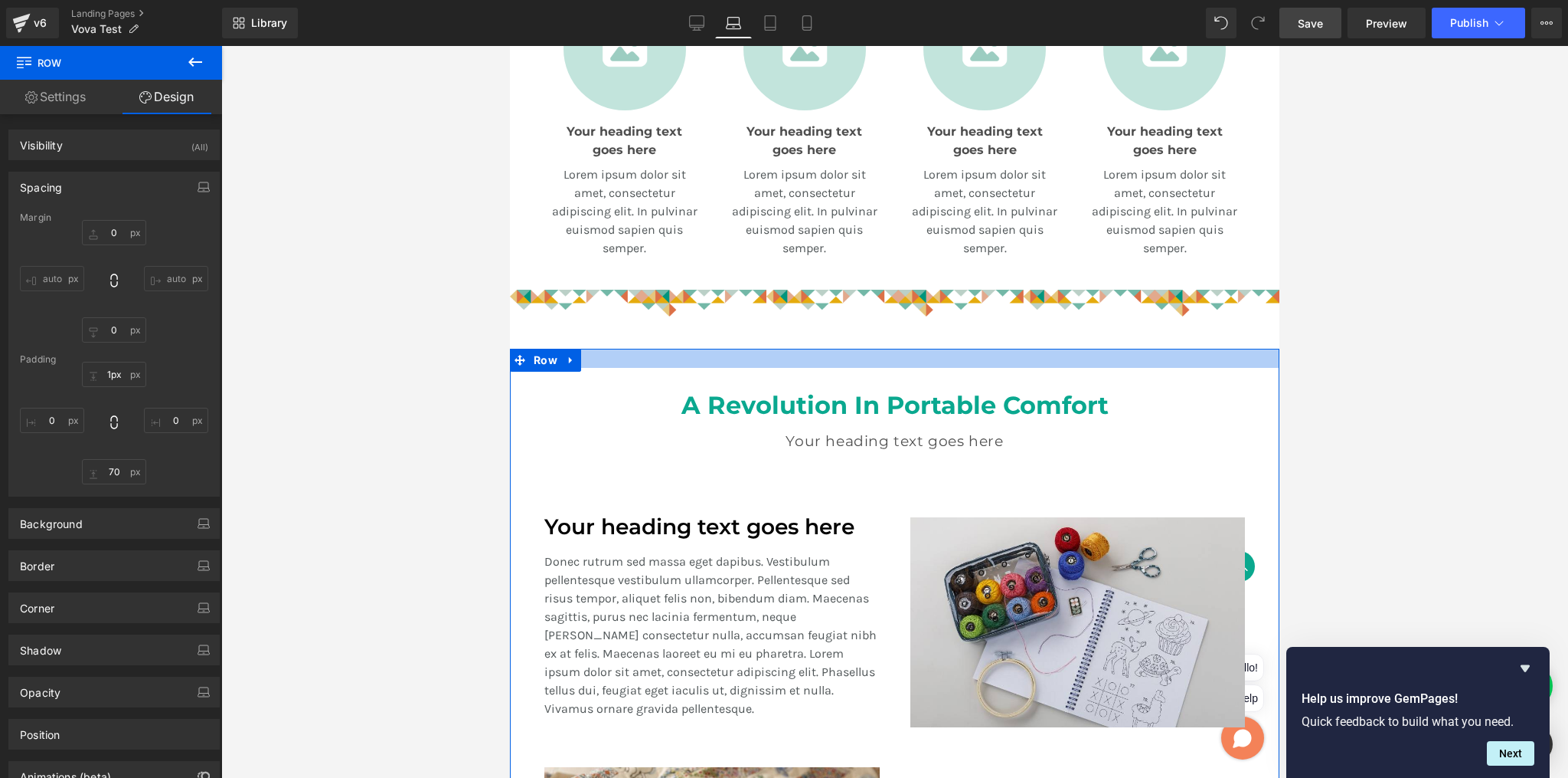
type input "0px"
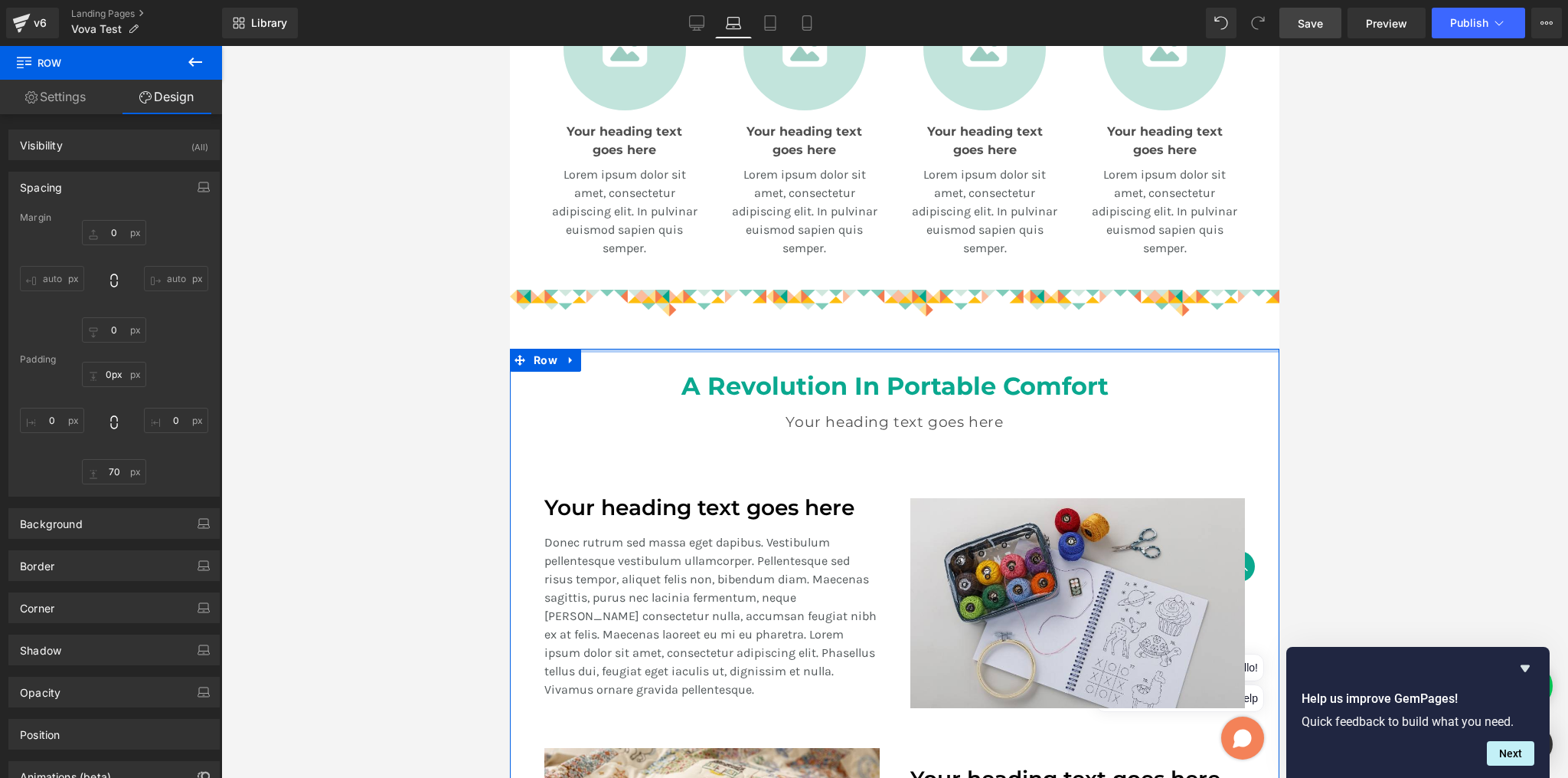
drag, startPoint x: 900, startPoint y: 345, endPoint x: 968, endPoint y: 281, distance: 93.4
click at [1389, 323] on div at bounding box center [895, 412] width 1347 height 732
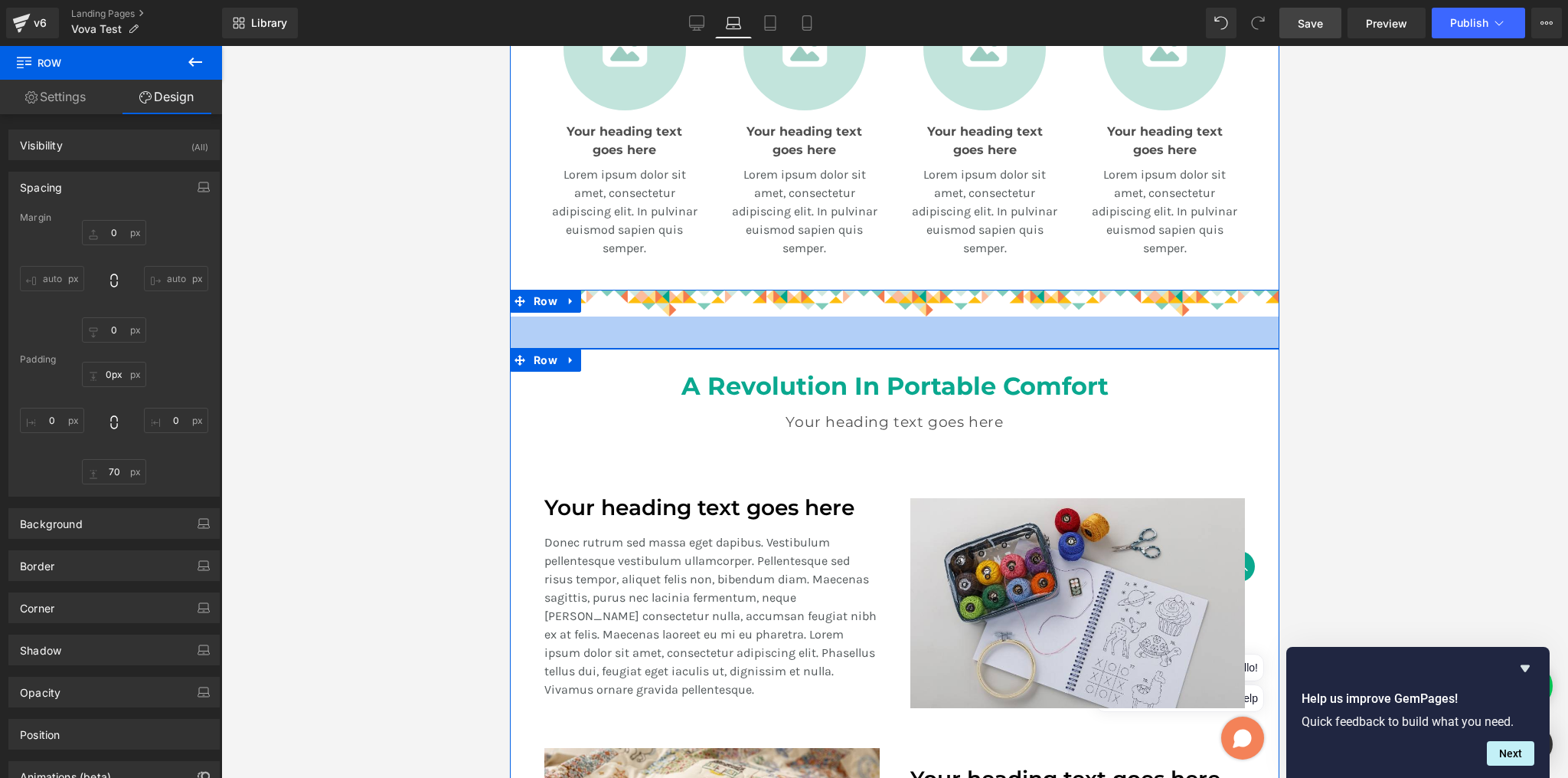
click at [1371, 285] on div at bounding box center [895, 412] width 1347 height 732
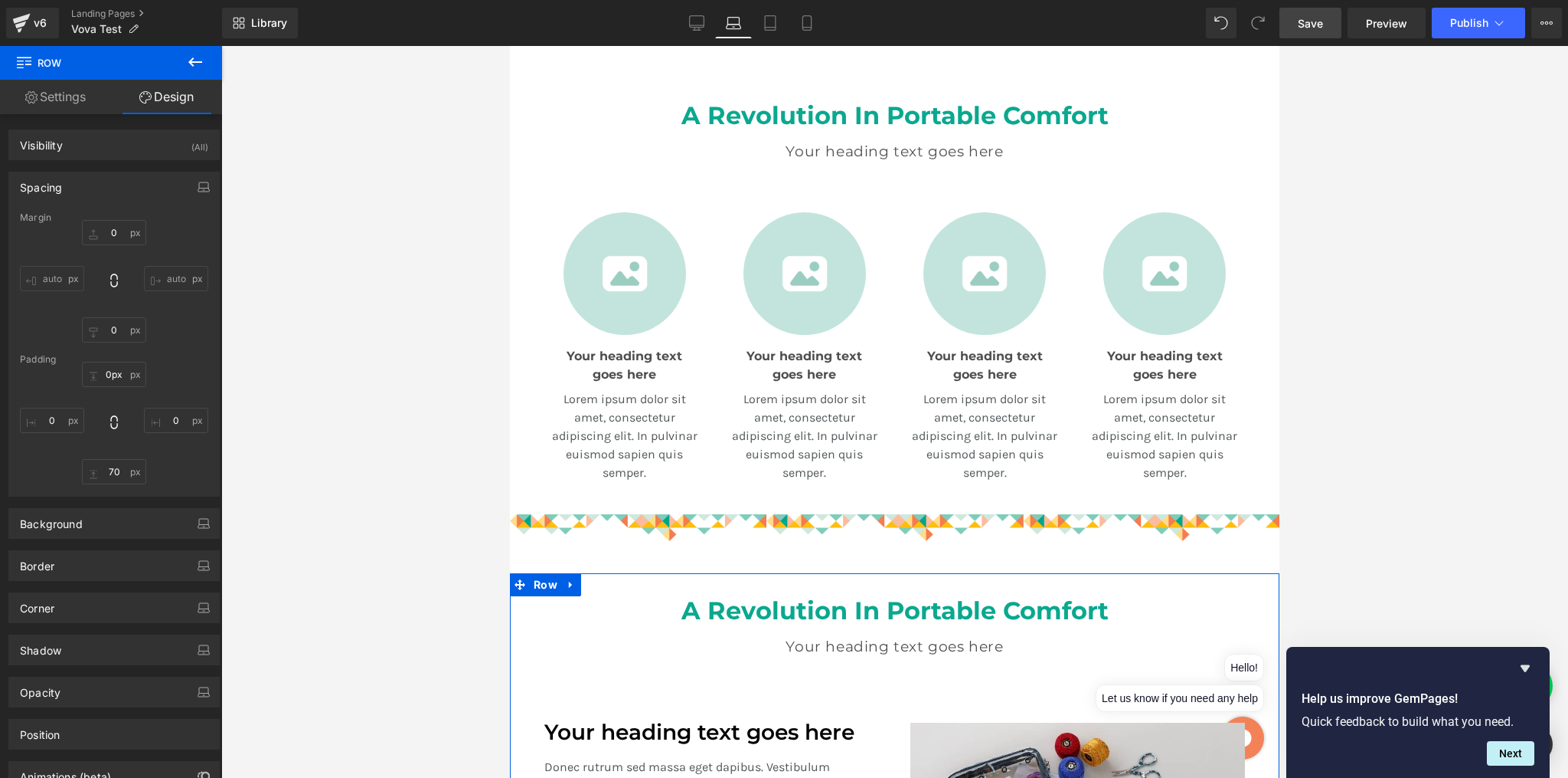
scroll to position [750, 0]
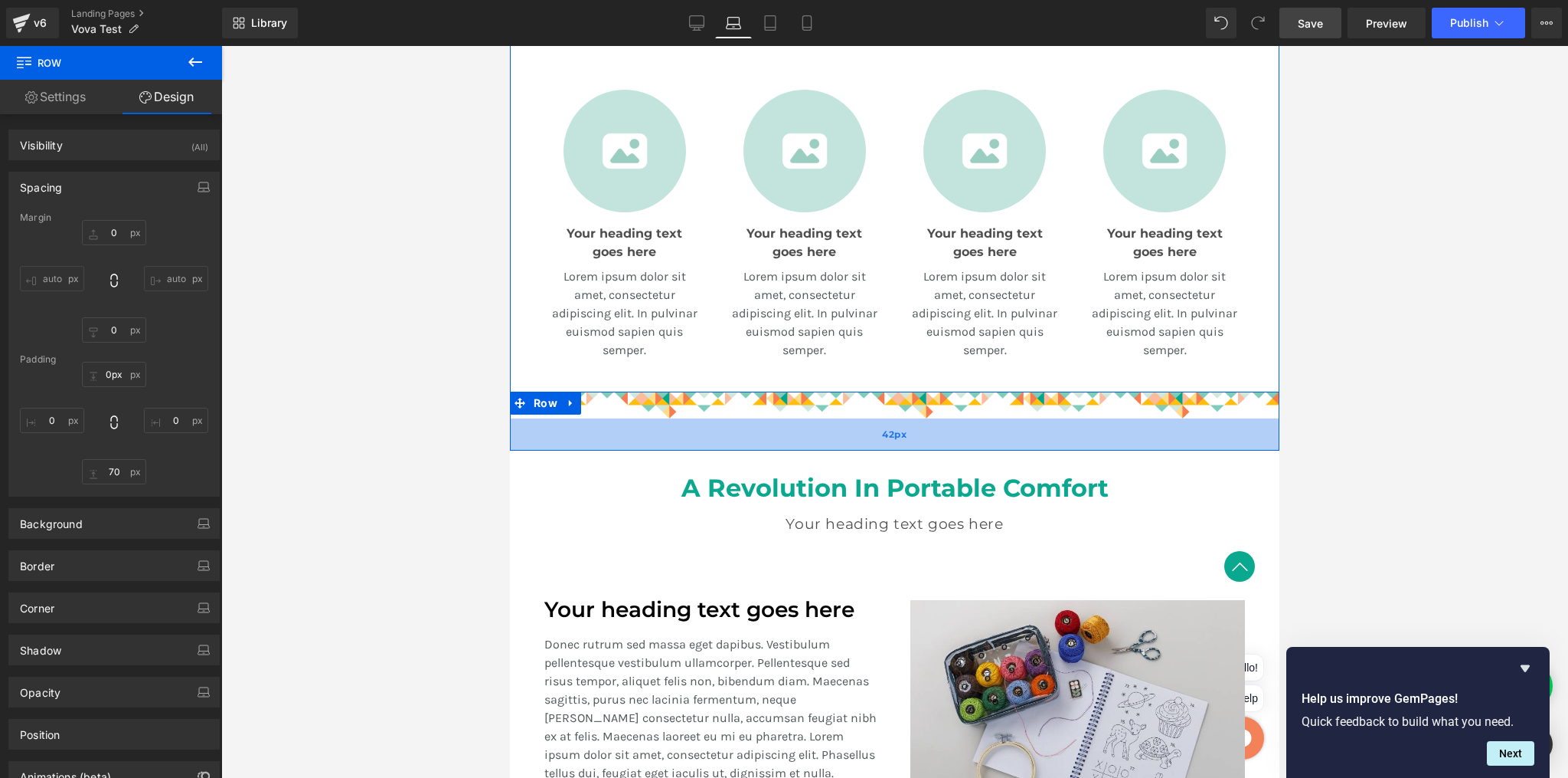
click at [911, 429] on div "42px" at bounding box center [895, 434] width 769 height 32
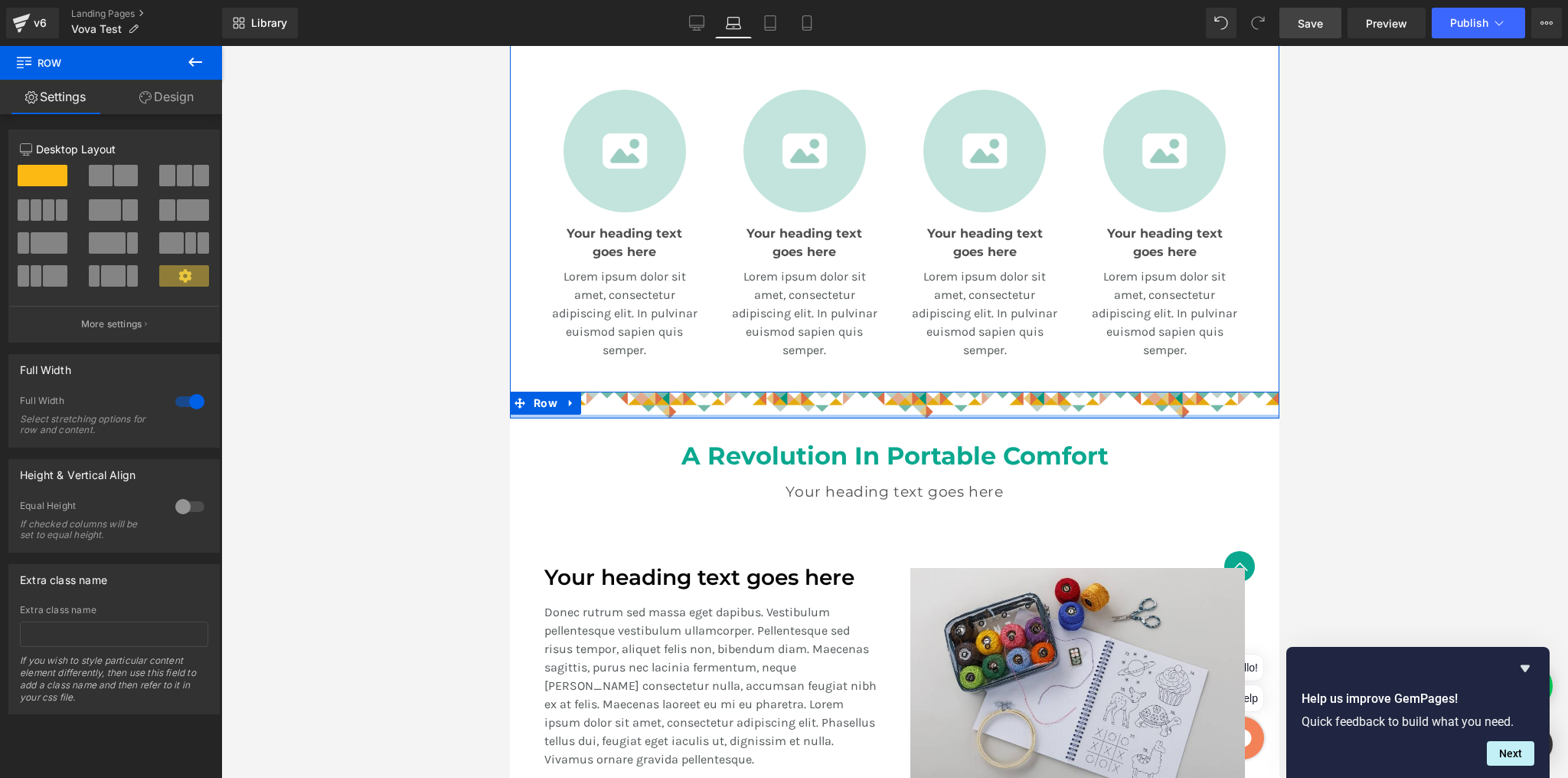
drag, startPoint x: 894, startPoint y: 435, endPoint x: 892, endPoint y: 394, distance: 41.0
click at [892, 394] on div "Image Row" at bounding box center [895, 404] width 769 height 27
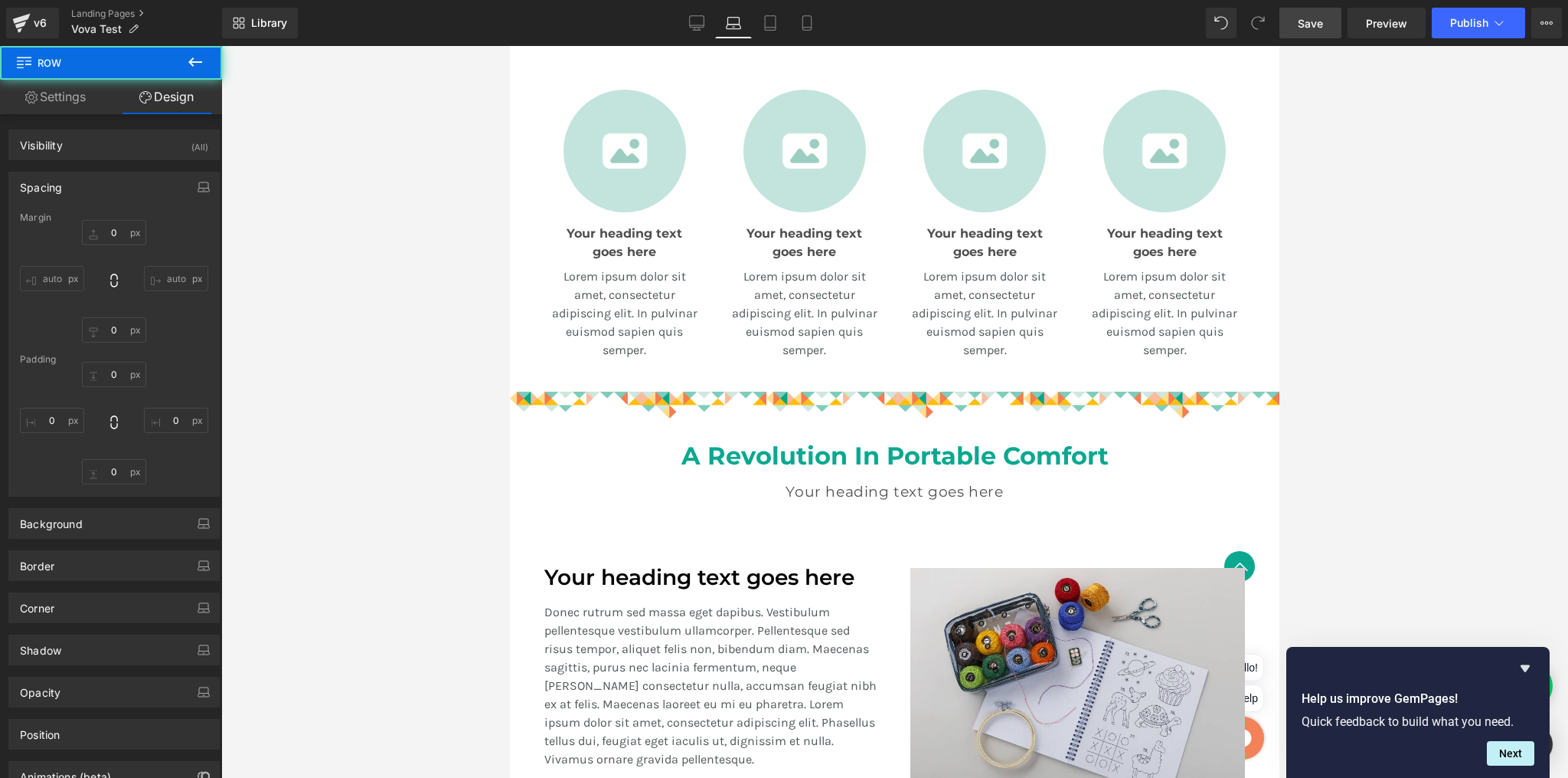
click at [1387, 342] on div at bounding box center [895, 412] width 1347 height 732
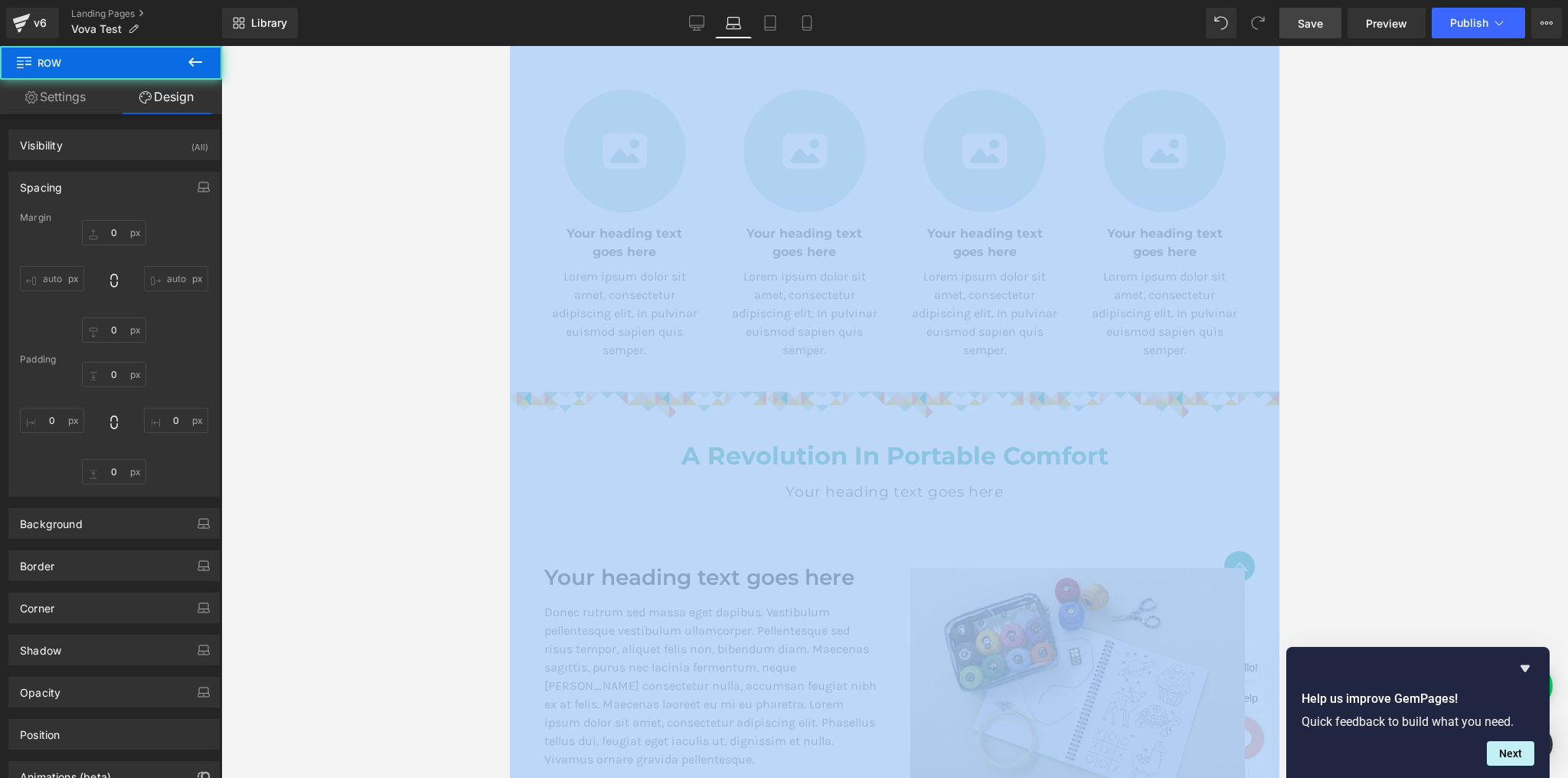
click at [1387, 342] on div at bounding box center [895, 412] width 1347 height 732
click at [1385, 386] on div at bounding box center [895, 412] width 1347 height 732
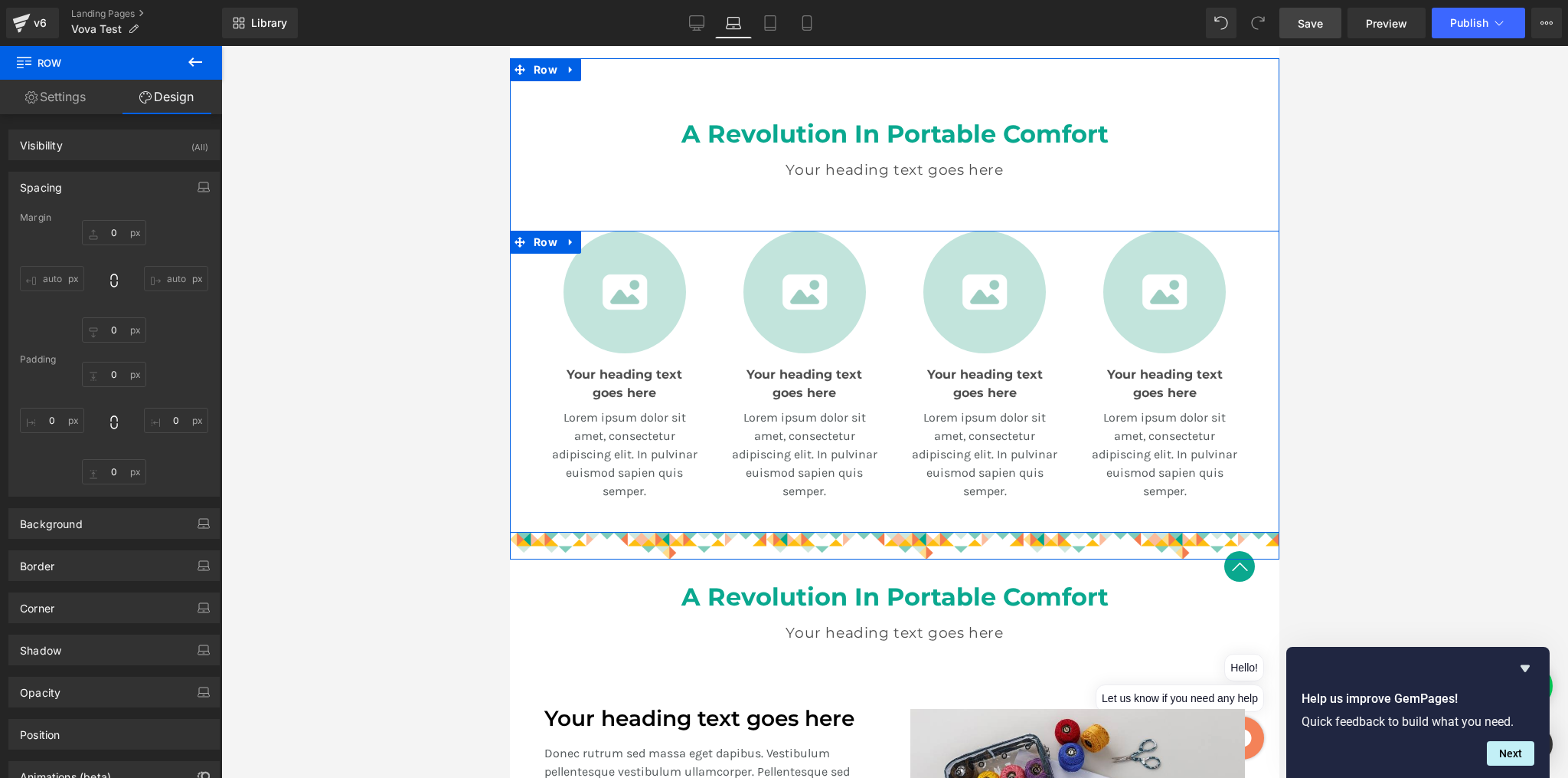
scroll to position [603, 0]
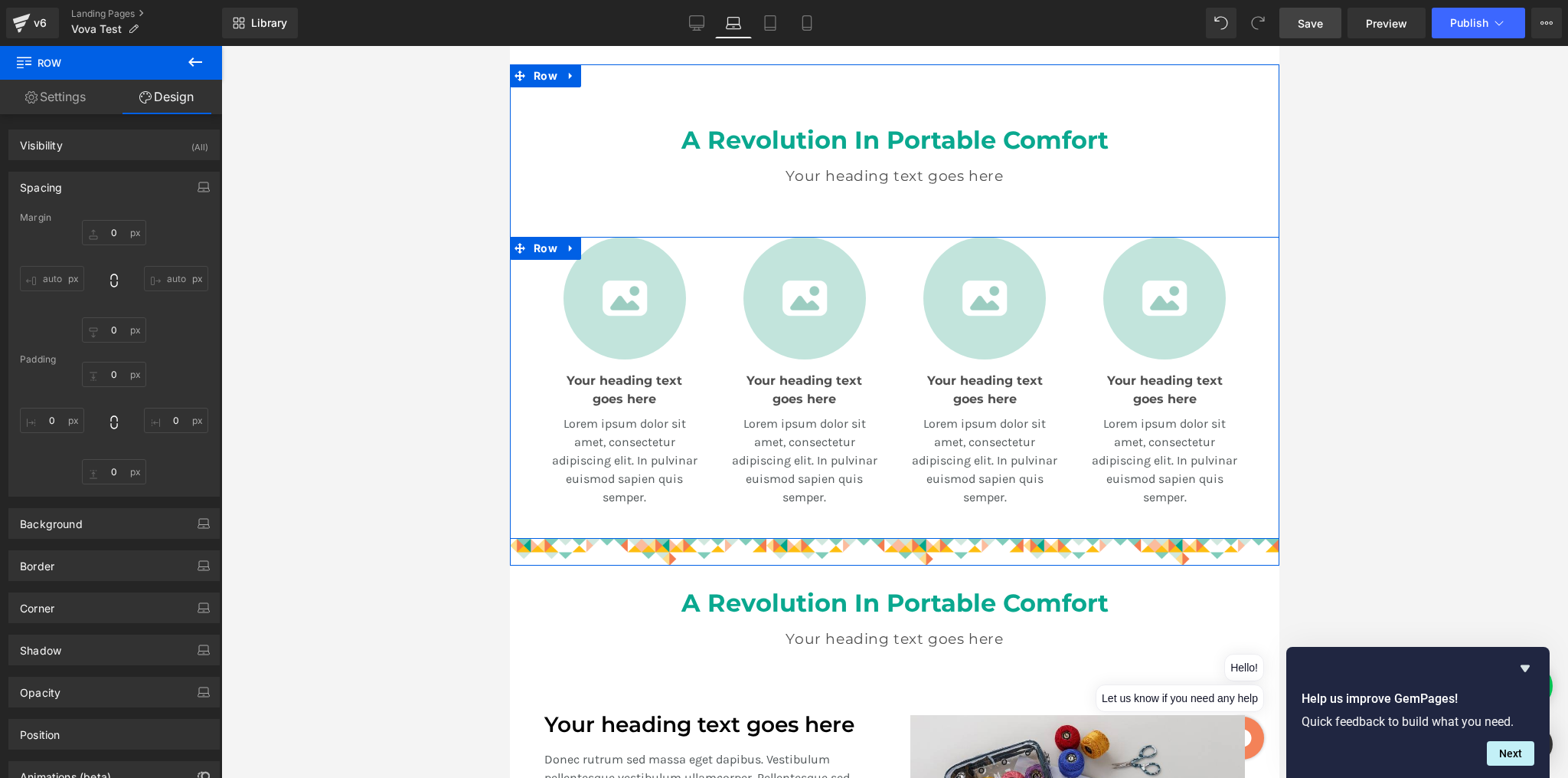
click at [1029, 501] on p "Lorem ipsum dolor sit amet, consectetur adipiscing elit. In pulvinar euismod sa…" at bounding box center [984, 461] width 150 height 92
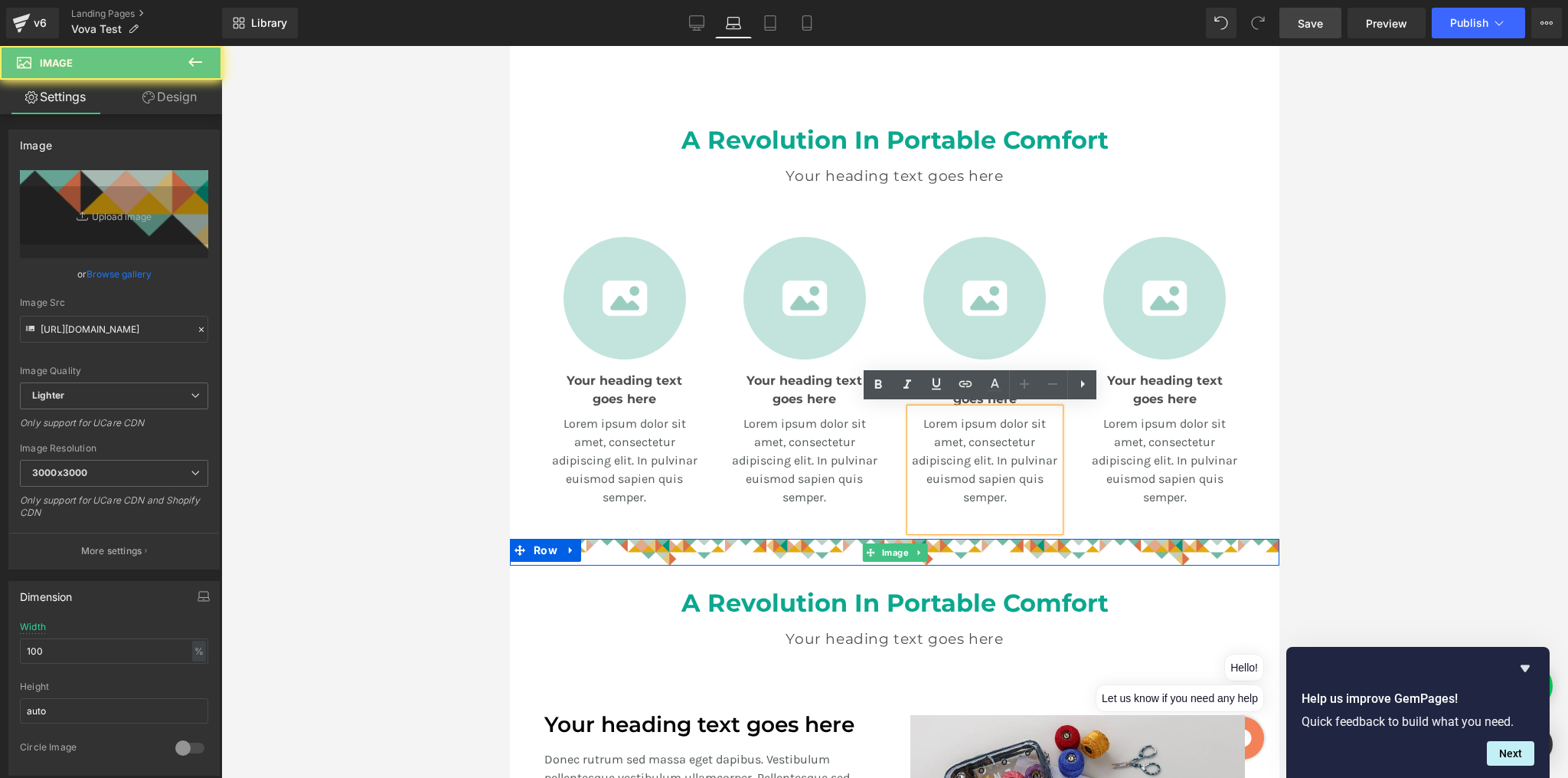
click at [946, 542] on img at bounding box center [895, 552] width 769 height 27
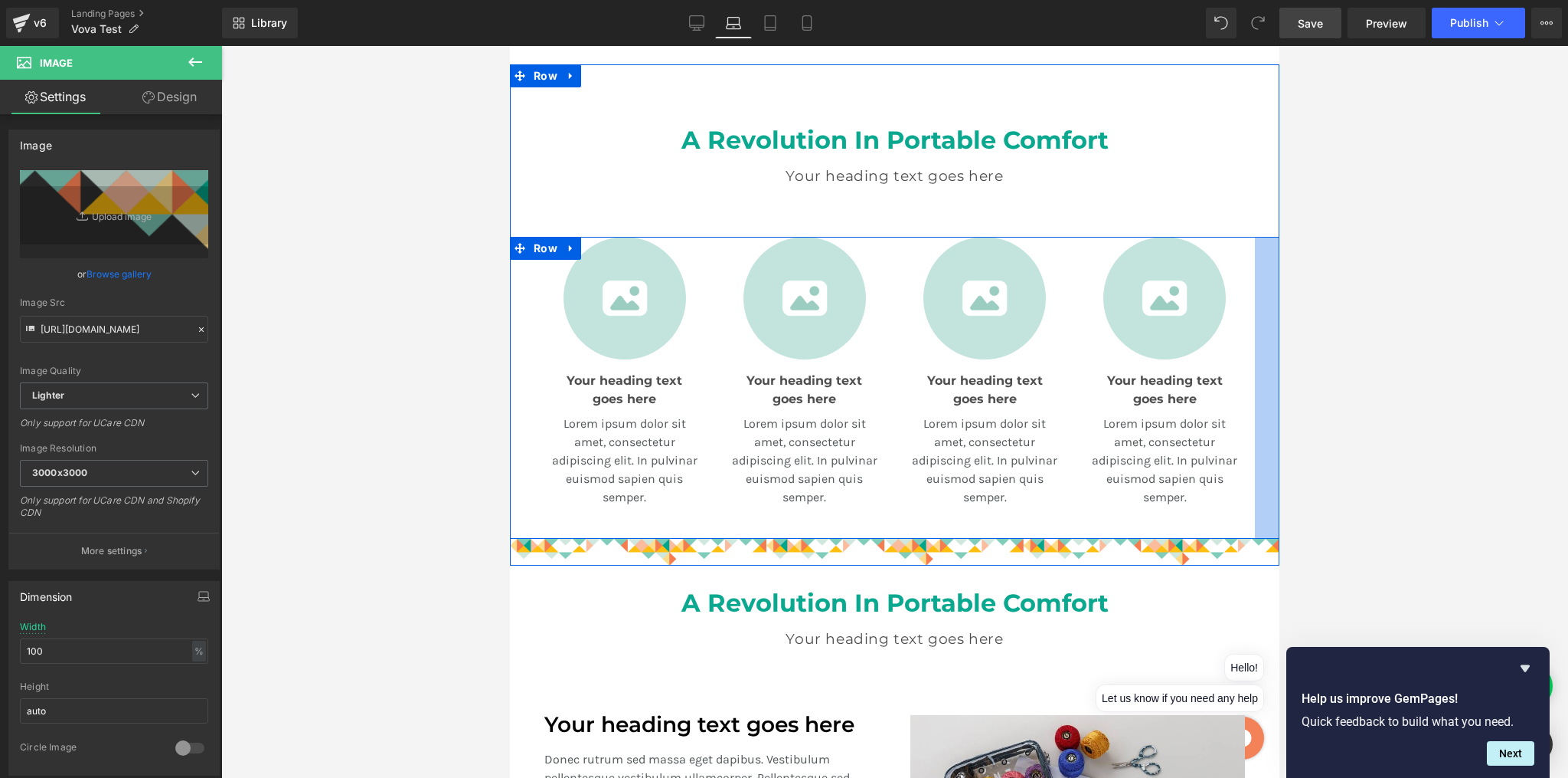
click at [1326, 386] on div at bounding box center [895, 412] width 1347 height 732
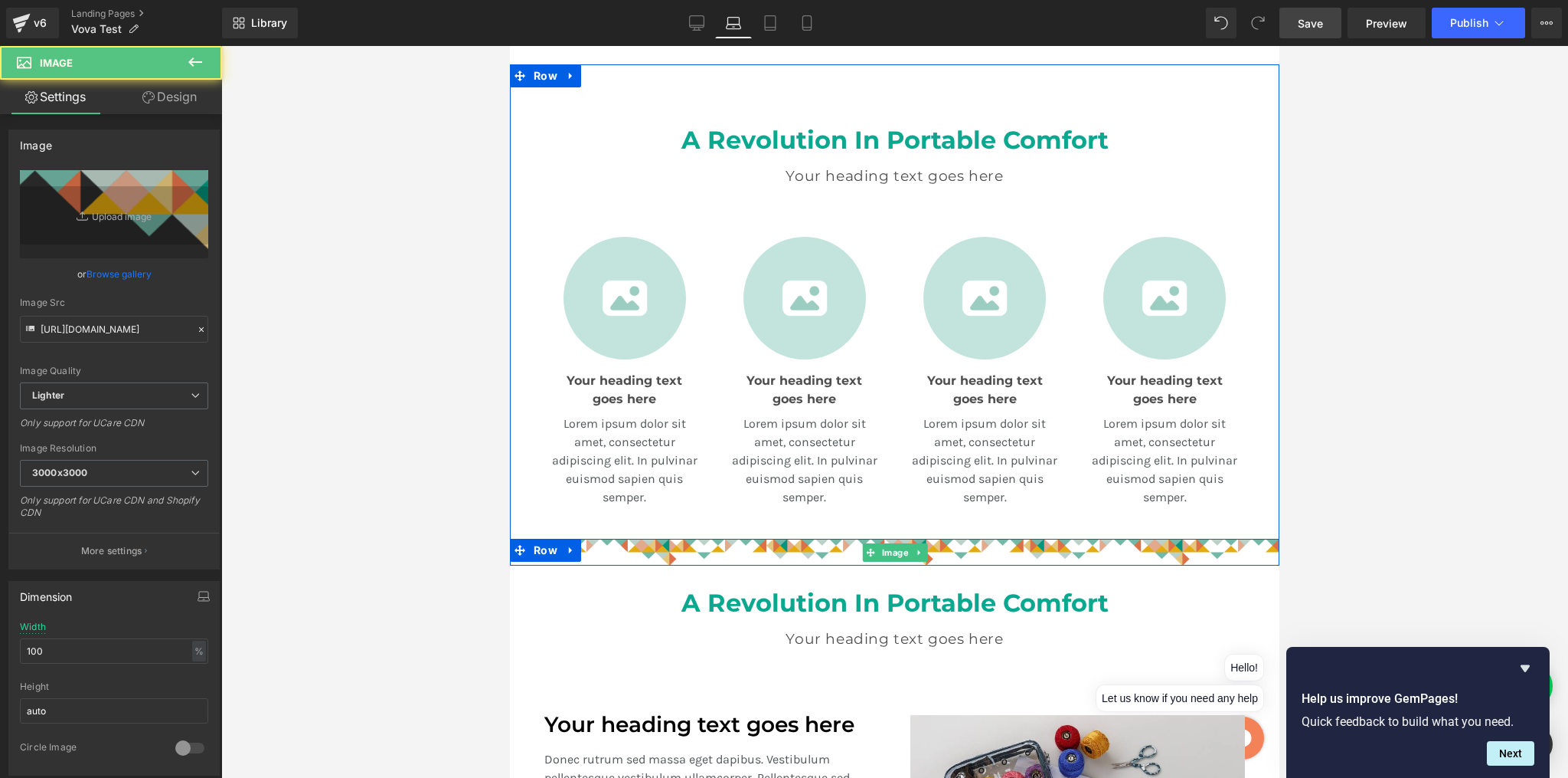
click at [698, 551] on img at bounding box center [895, 552] width 769 height 27
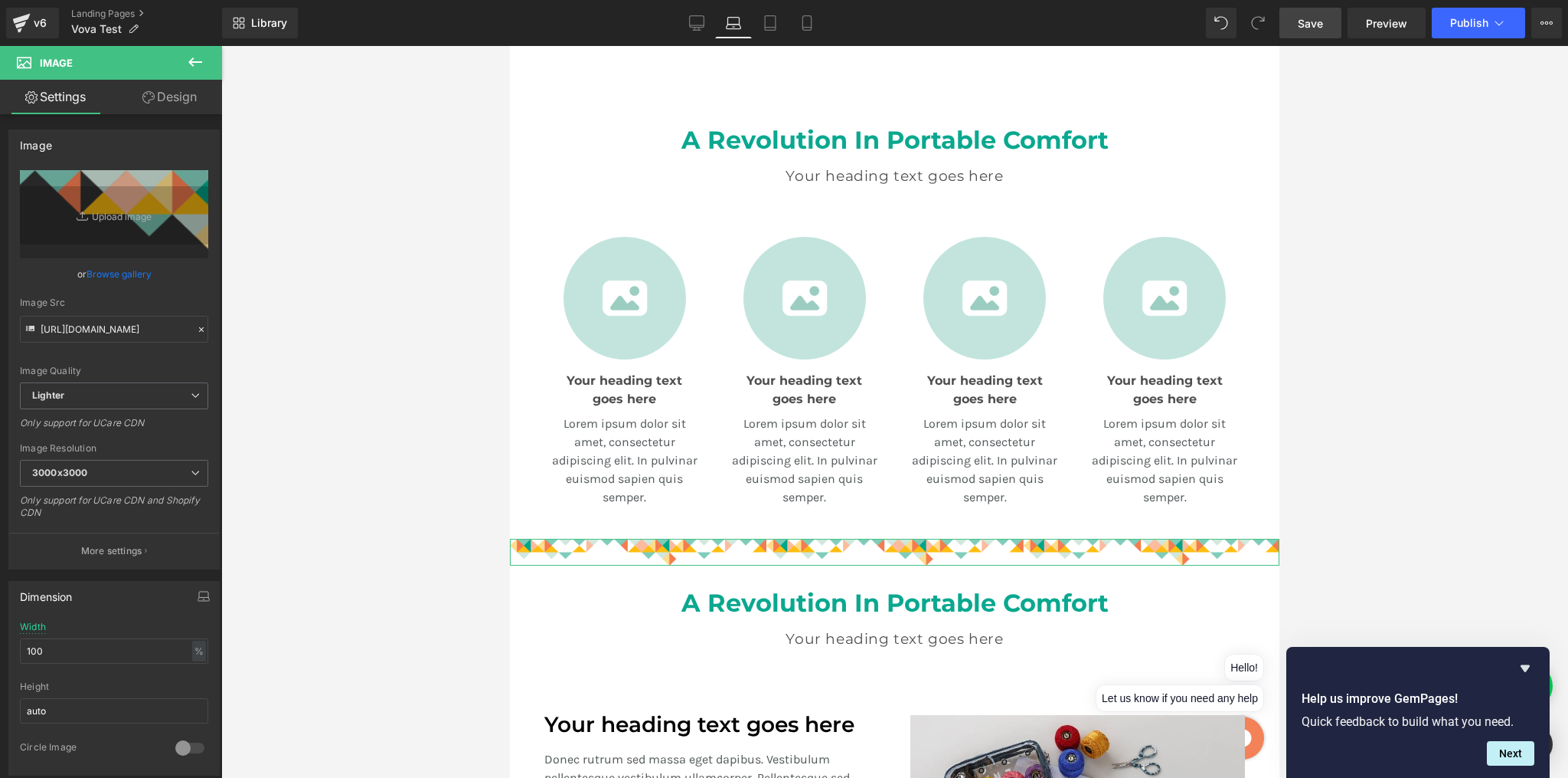
click at [183, 95] on link "Design" at bounding box center [169, 97] width 111 height 35
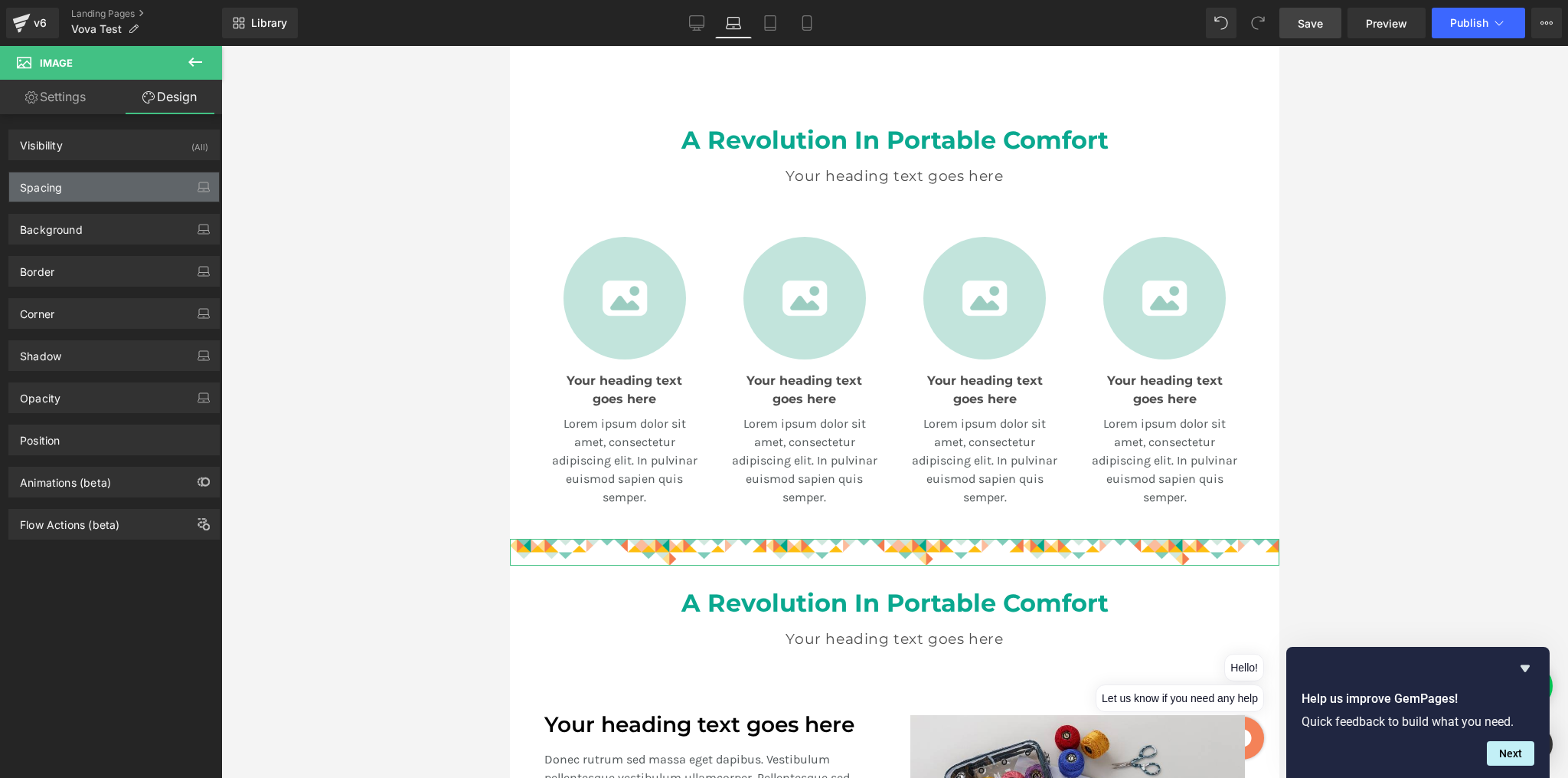
click at [93, 192] on div "Spacing" at bounding box center [114, 187] width 210 height 29
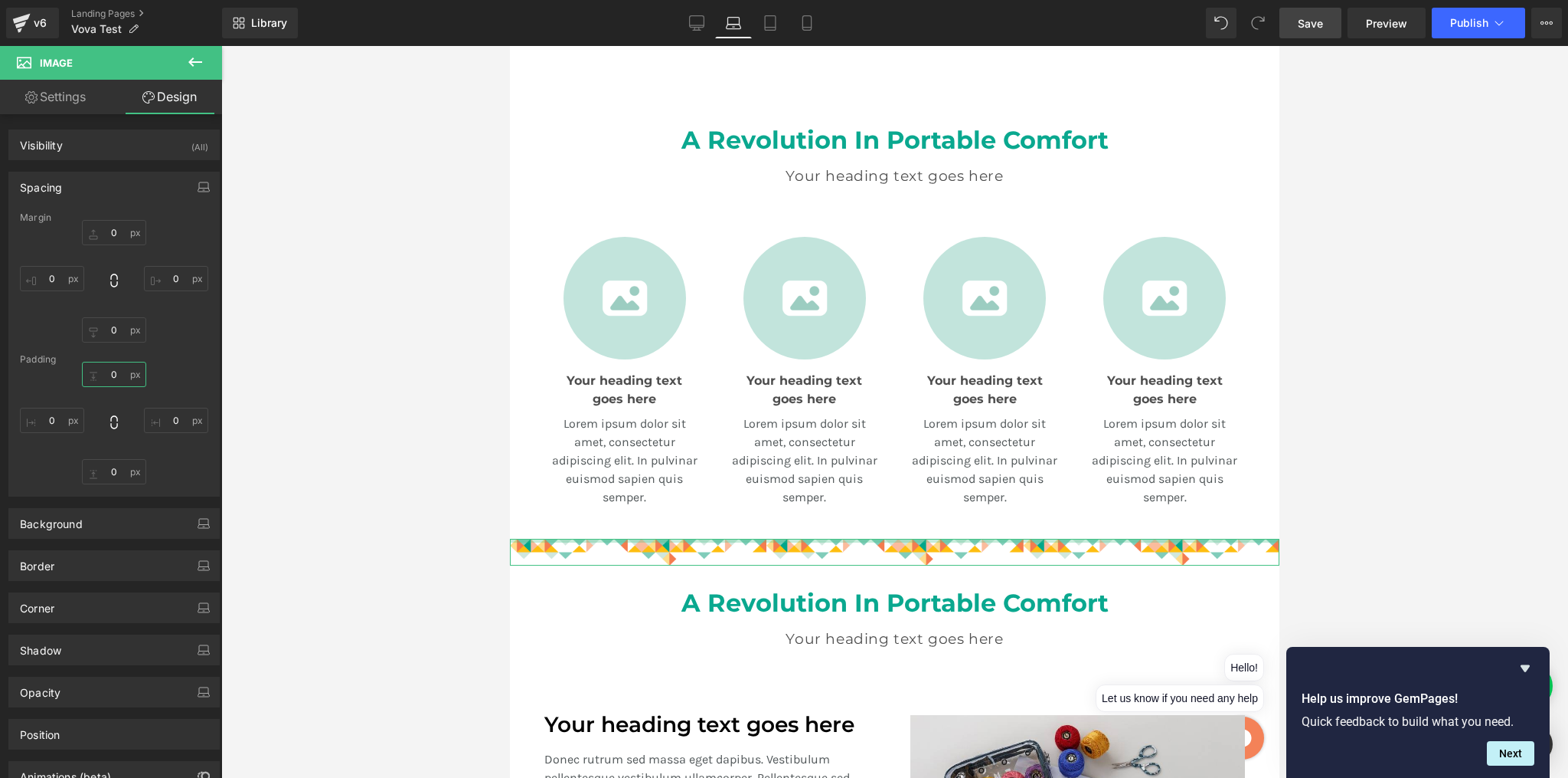
click at [117, 380] on input "0" at bounding box center [114, 374] width 65 height 25
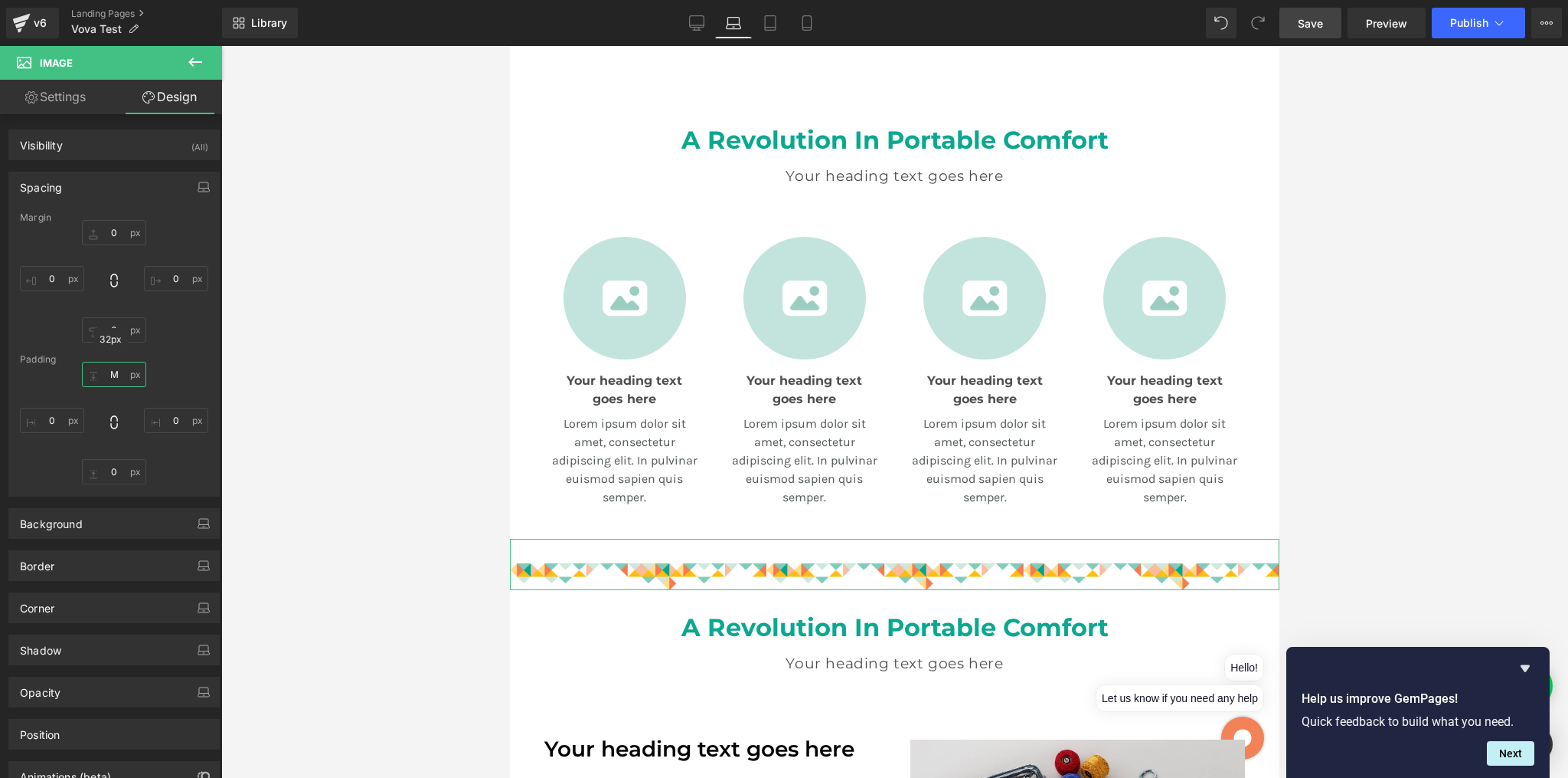
click at [113, 375] on input "M" at bounding box center [114, 374] width 65 height 25
type input "S"
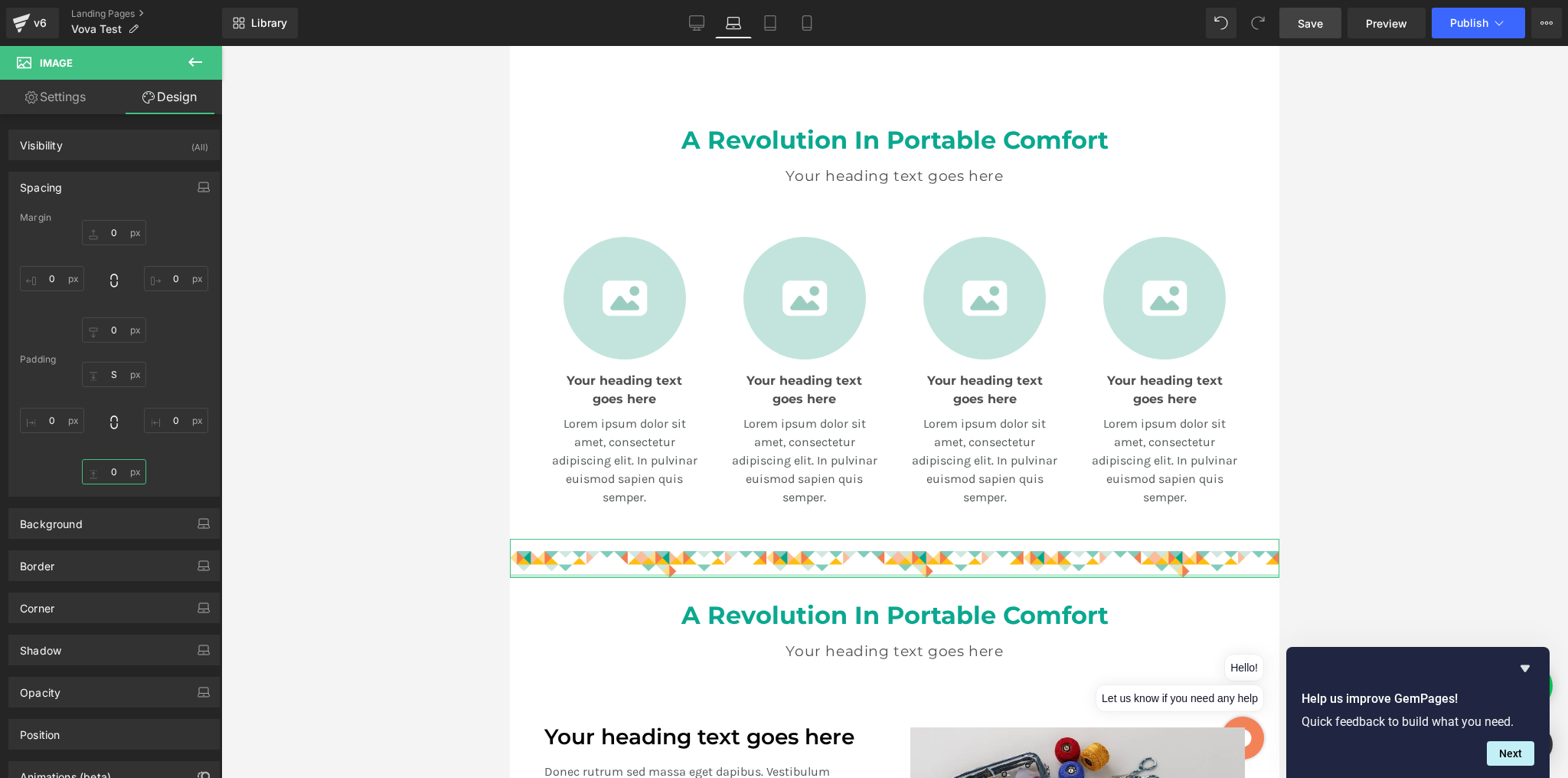
click at [114, 473] on input "0" at bounding box center [114, 471] width 65 height 25
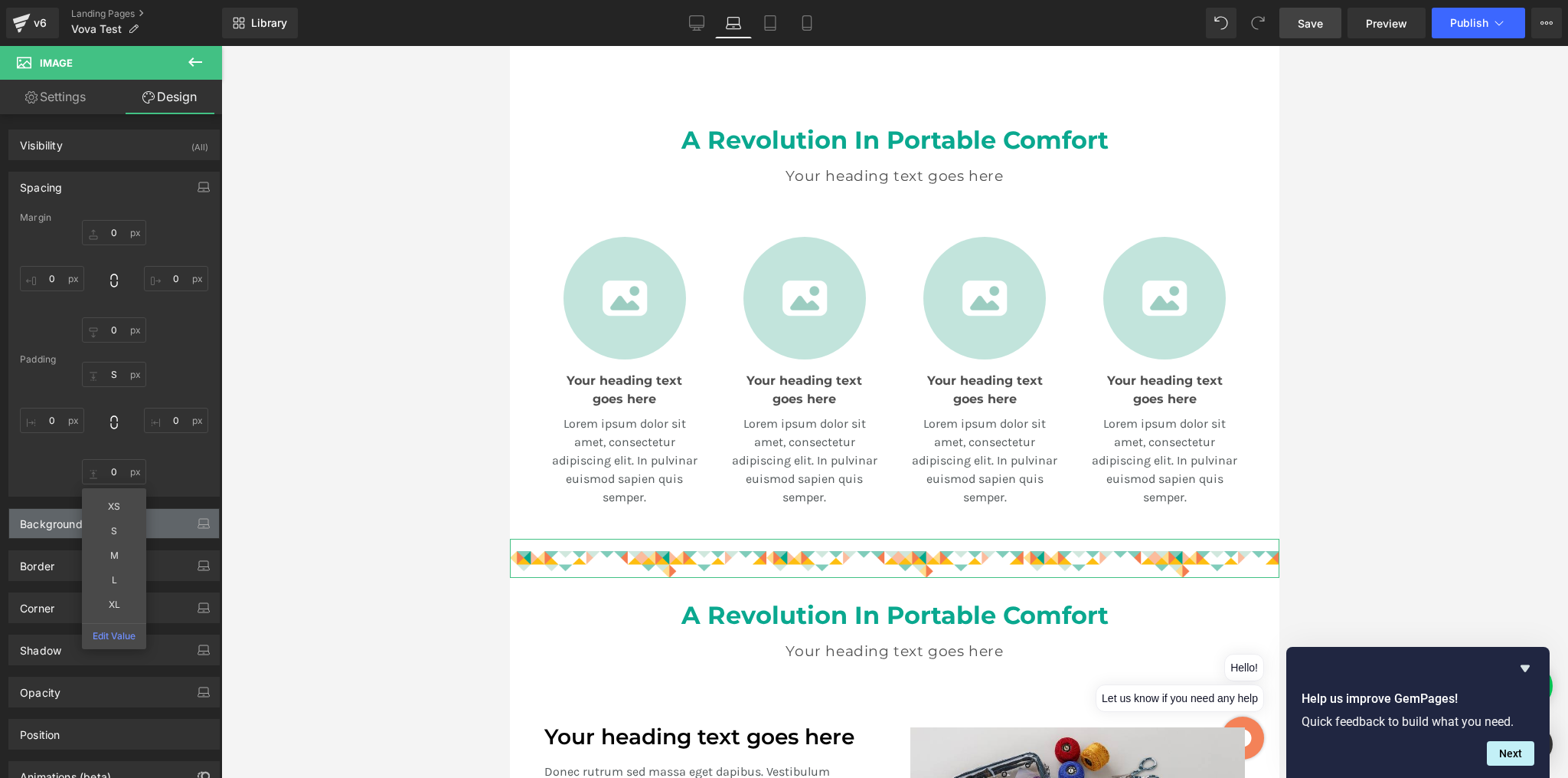
type input "S"
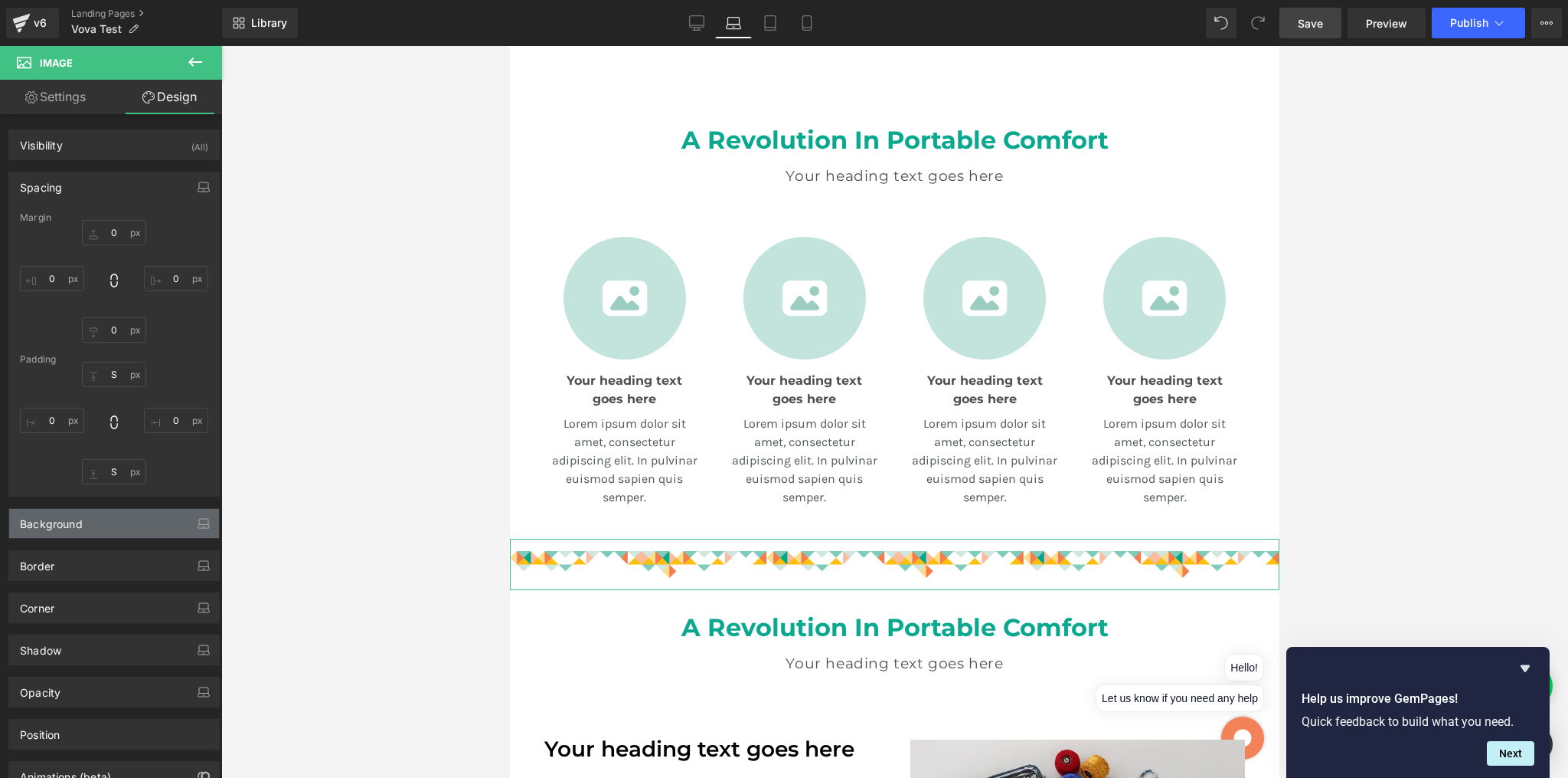
click at [112, 532] on div "Background" at bounding box center [114, 523] width 210 height 29
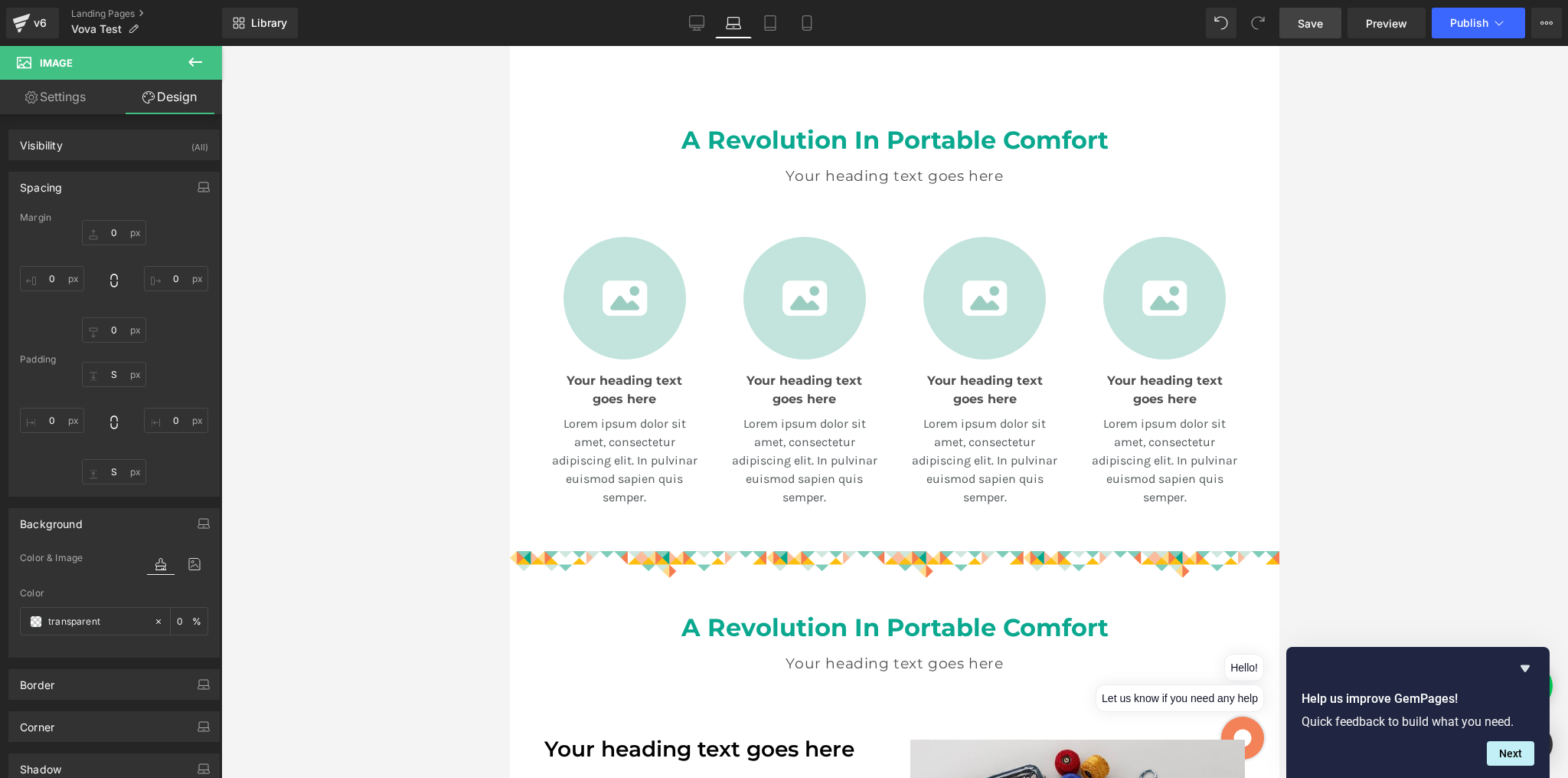
click at [1435, 424] on div at bounding box center [895, 412] width 1347 height 732
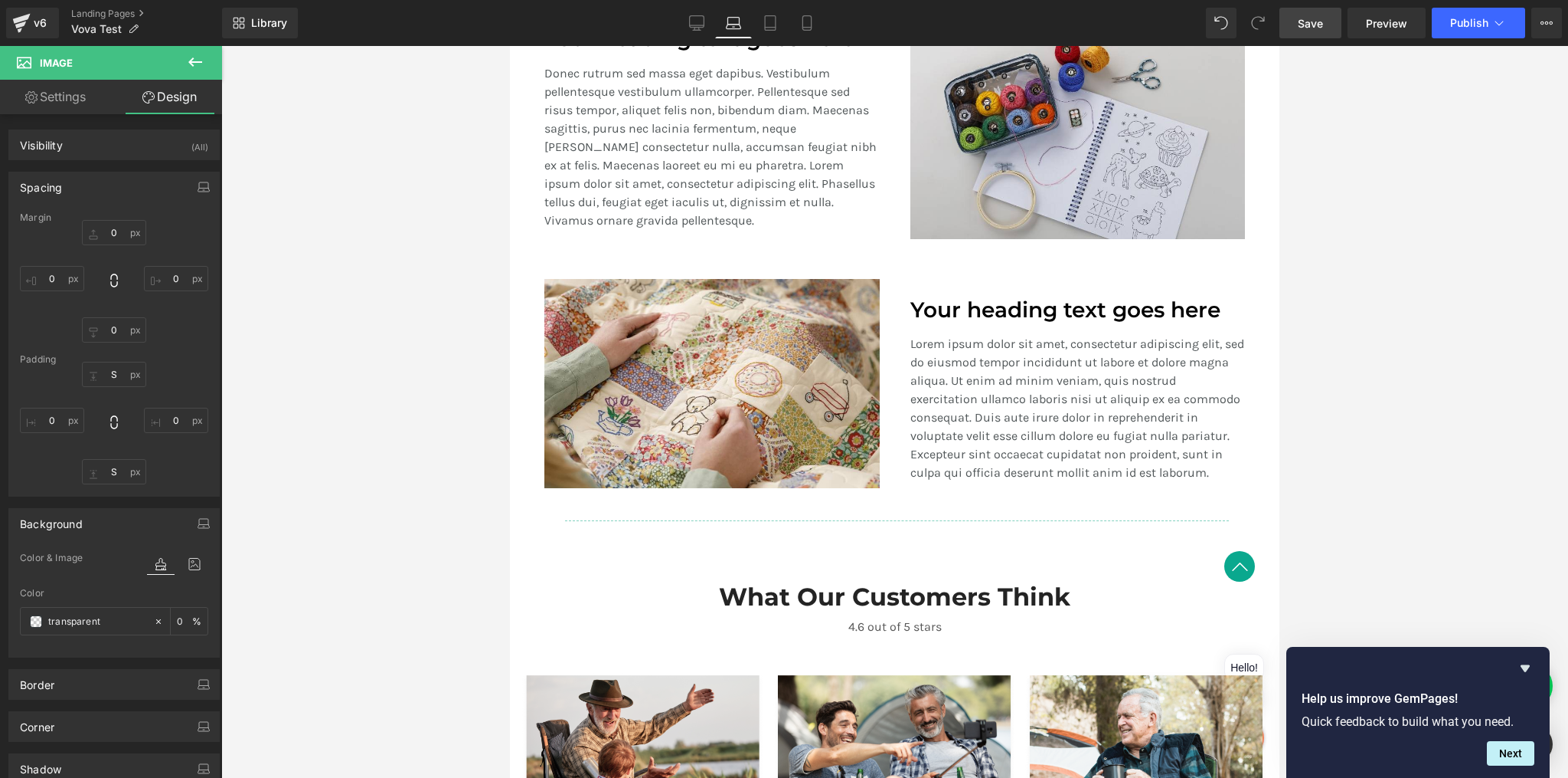
scroll to position [1487, 0]
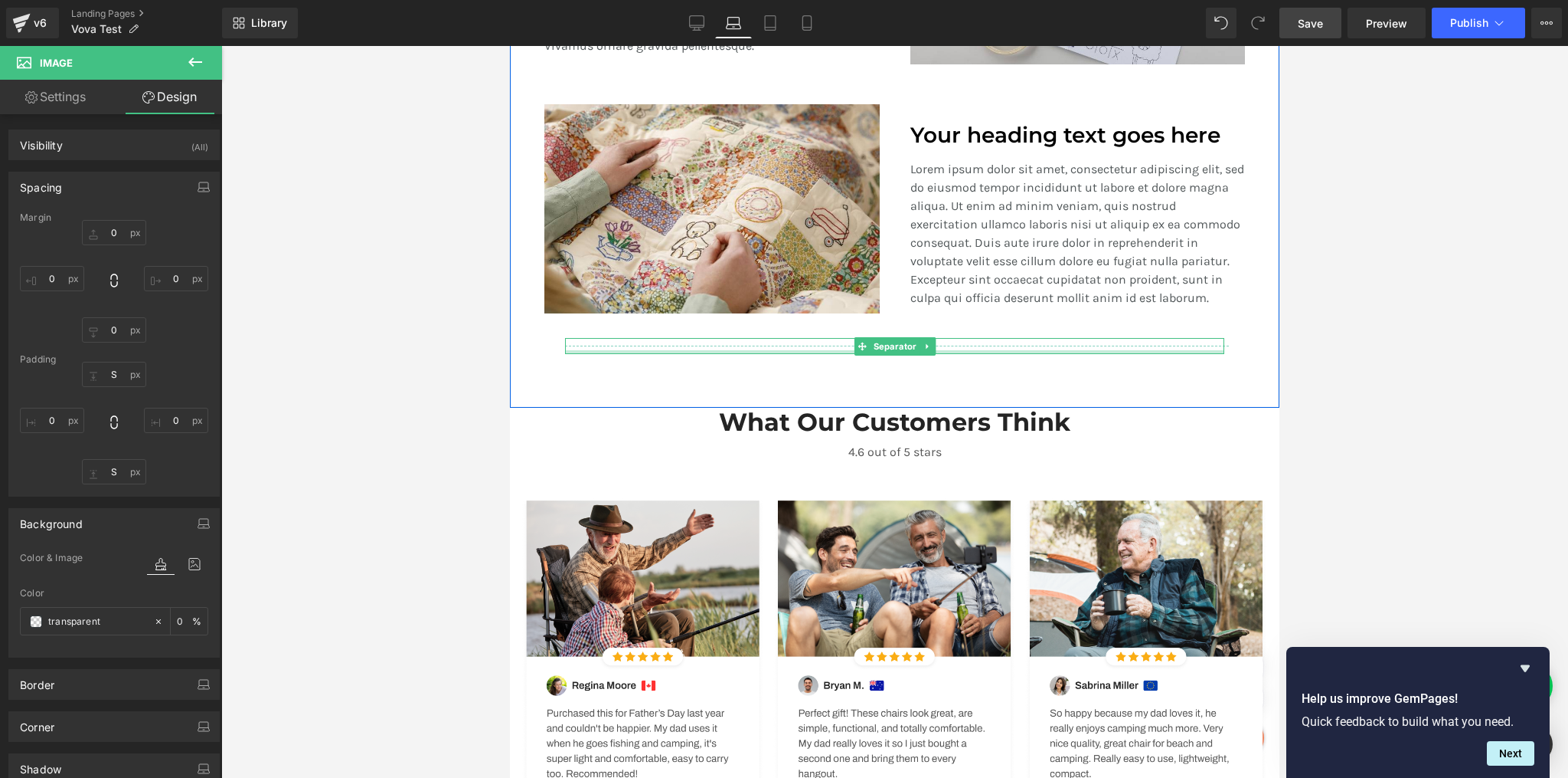
click at [1111, 350] on div at bounding box center [895, 352] width 660 height 4
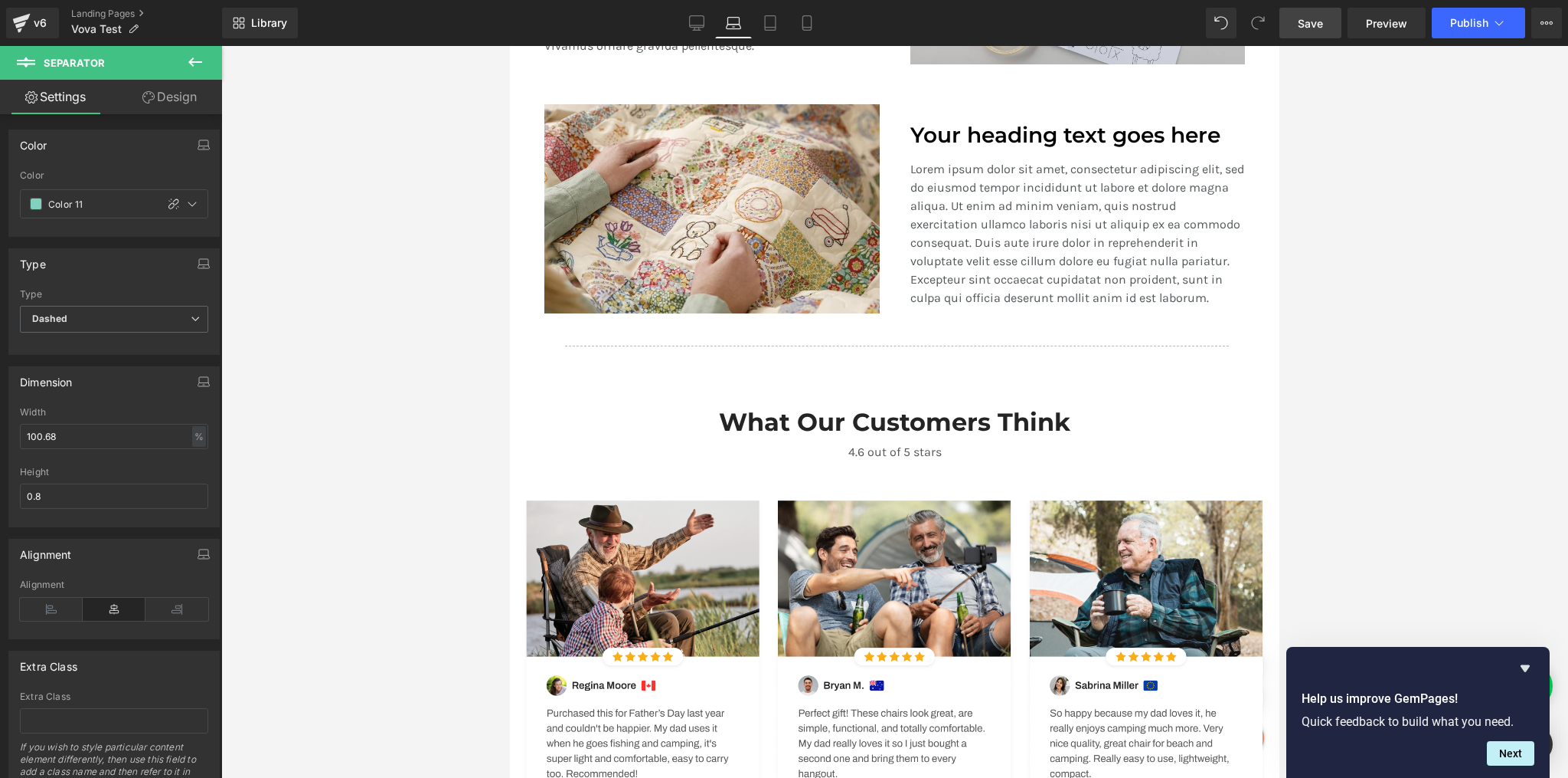
click at [186, 57] on icon at bounding box center [195, 61] width 19 height 19
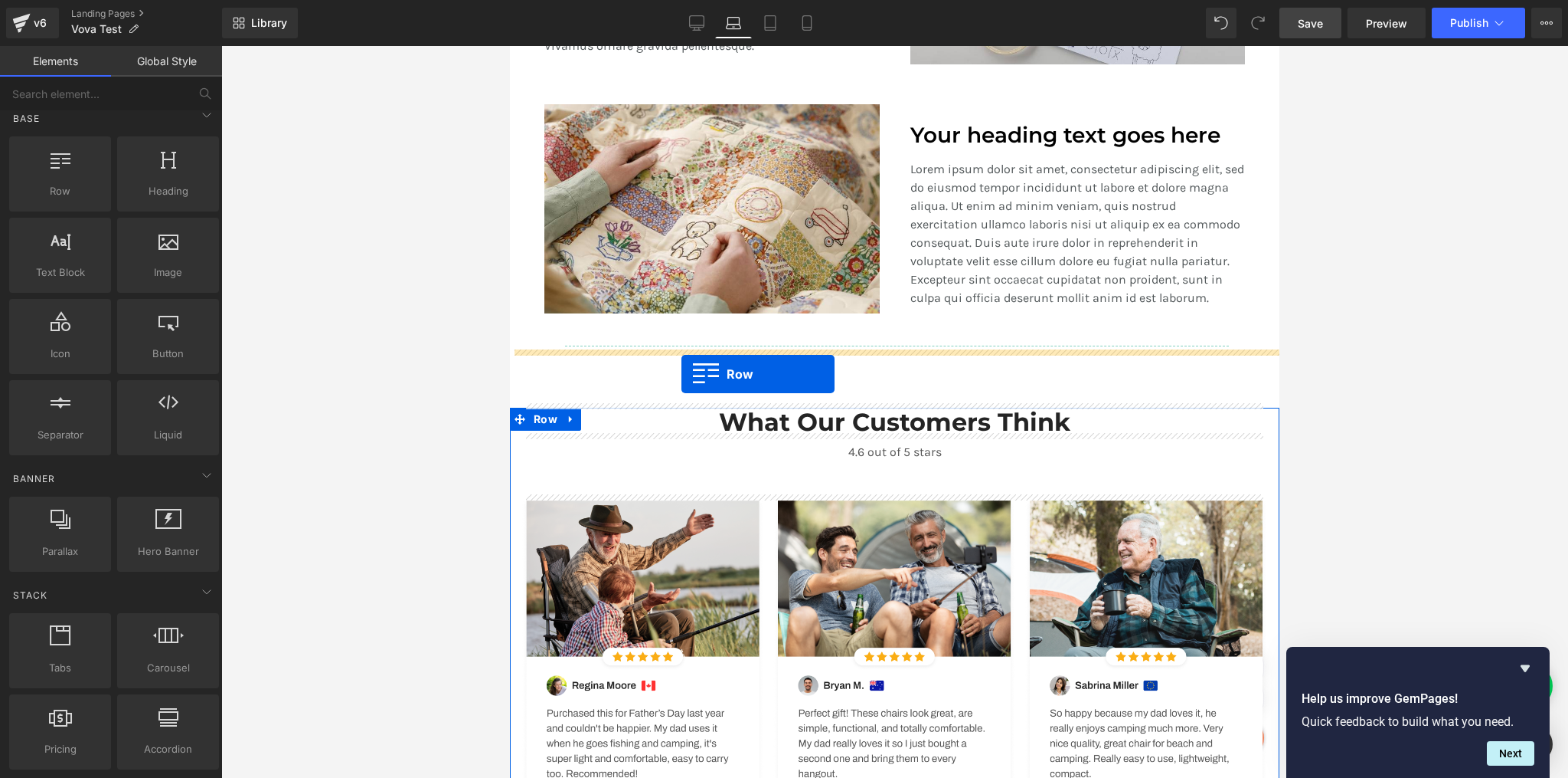
drag, startPoint x: 564, startPoint y: 205, endPoint x: 681, endPoint y: 374, distance: 205.5
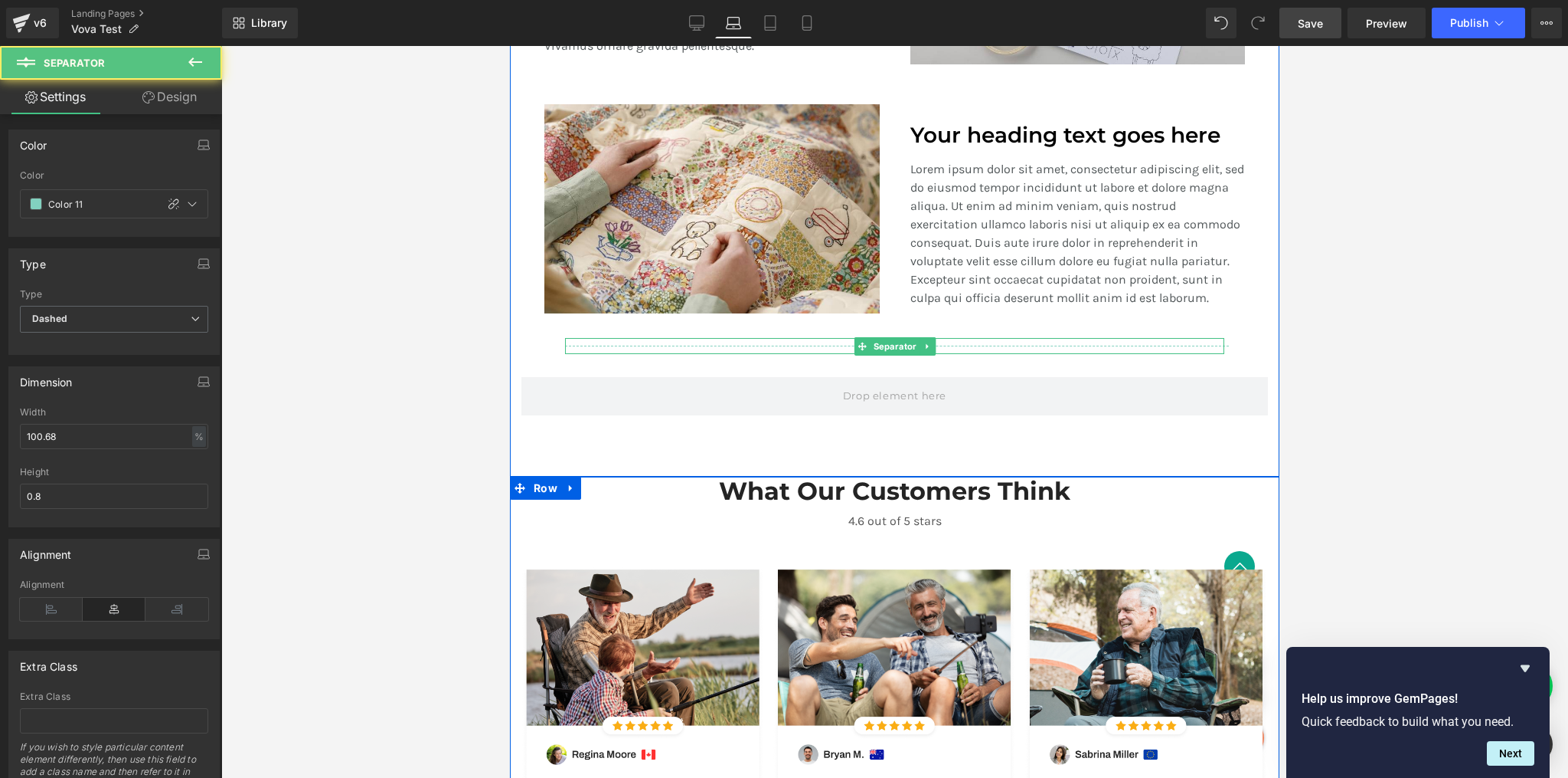
click at [698, 340] on div at bounding box center [895, 346] width 660 height 16
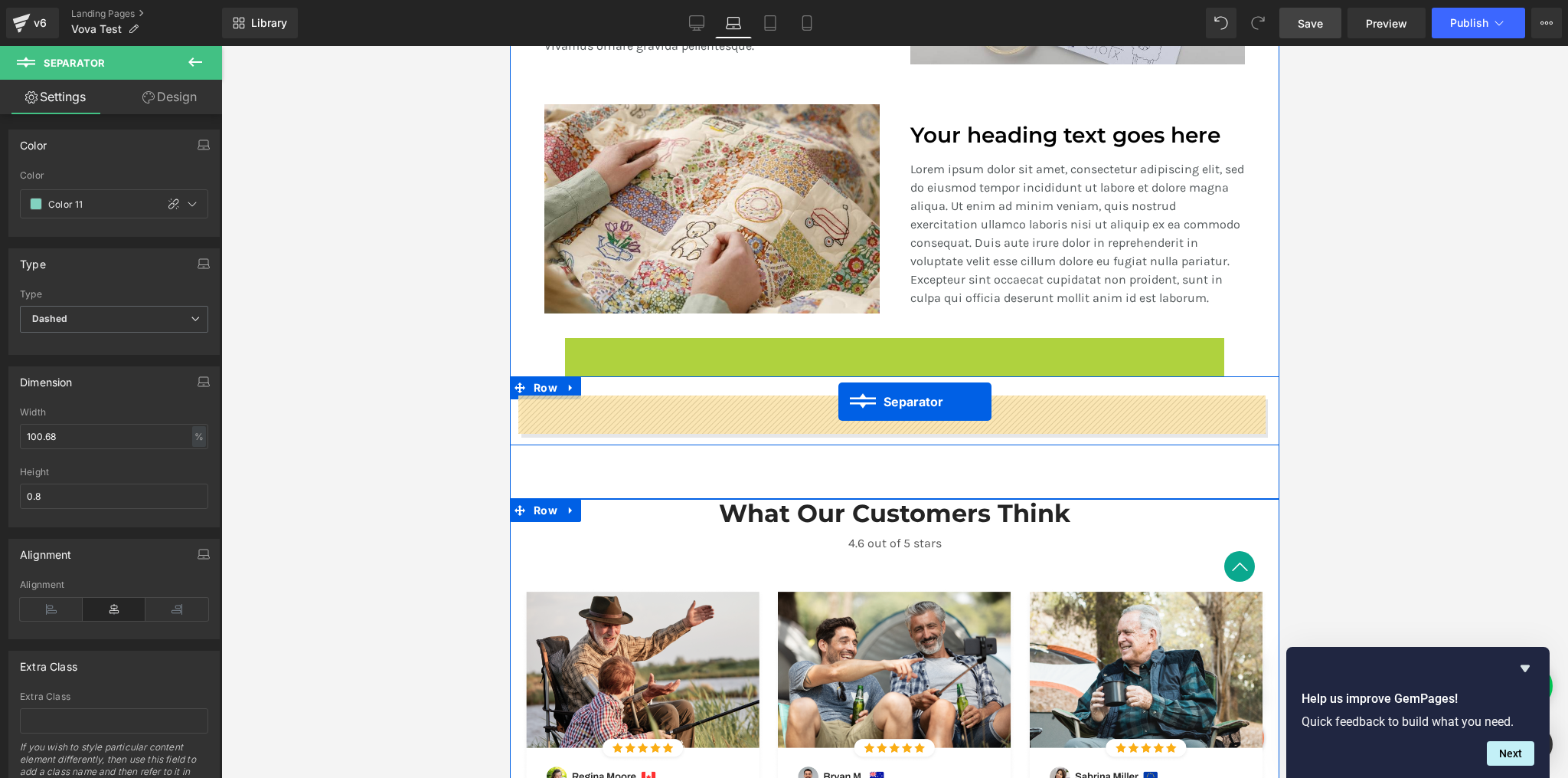
drag, startPoint x: 856, startPoint y: 342, endPoint x: 838, endPoint y: 401, distance: 61.7
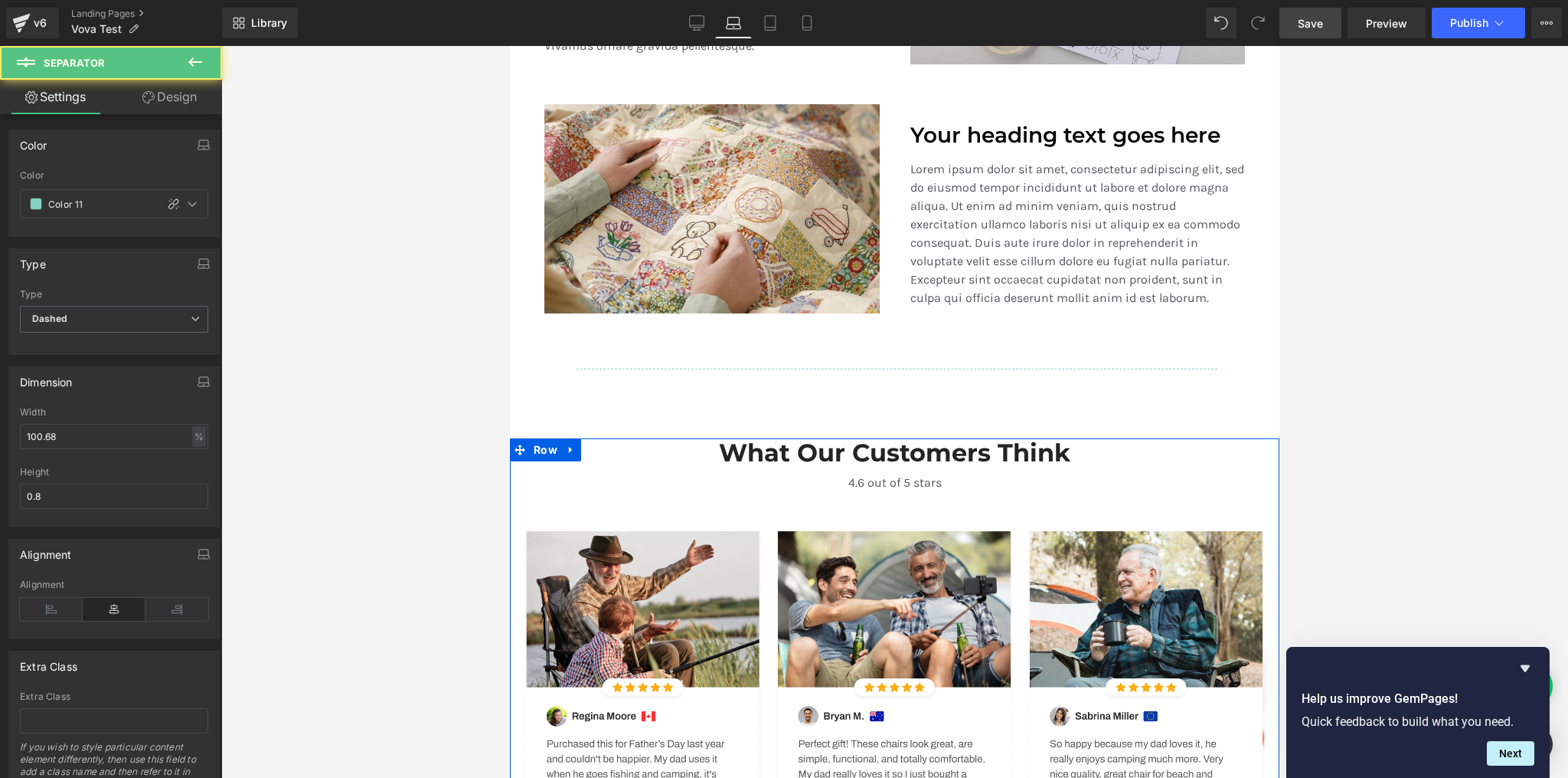
click at [1364, 395] on div at bounding box center [895, 412] width 1347 height 732
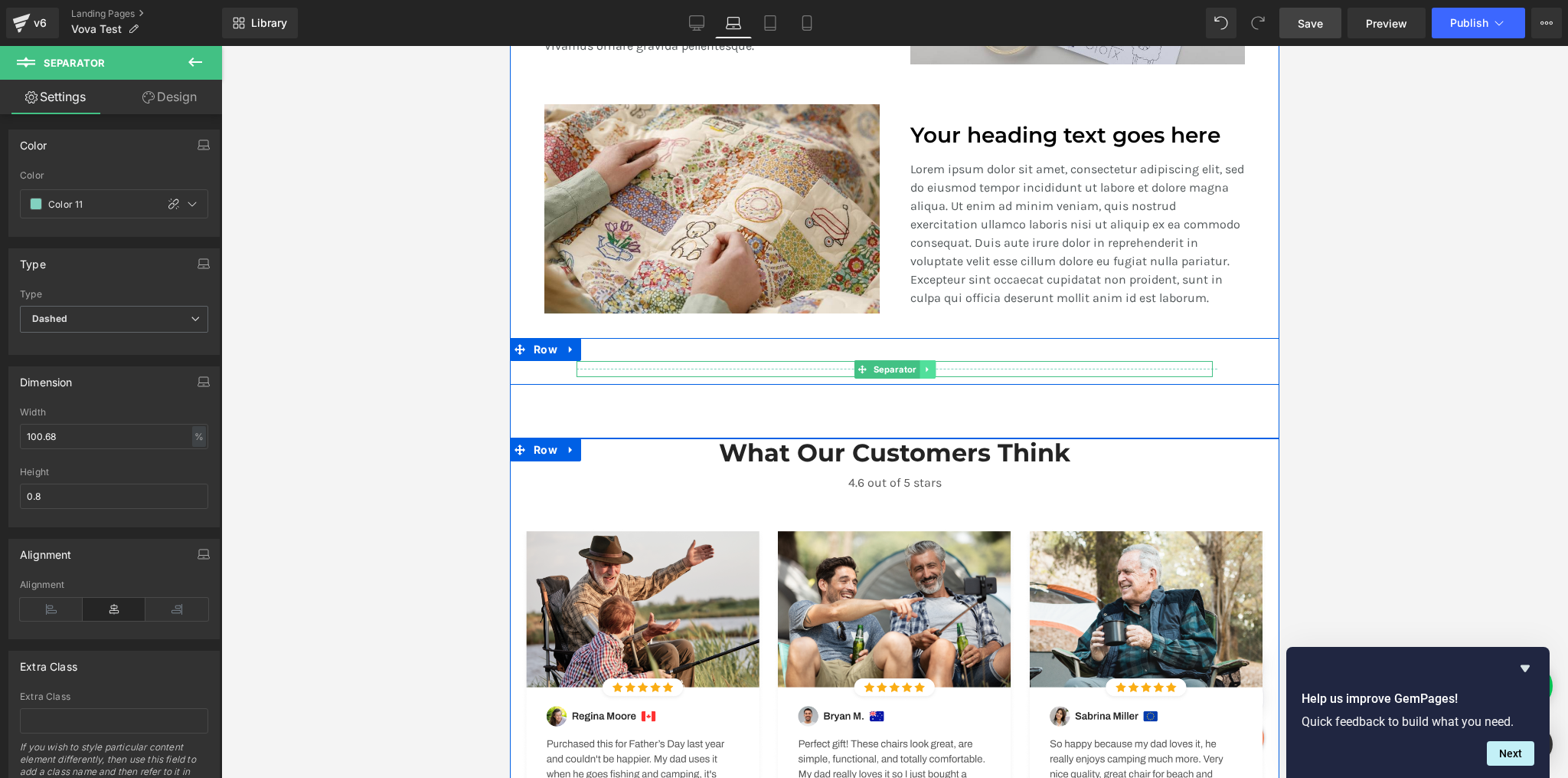
click at [924, 365] on icon at bounding box center [928, 369] width 8 height 9
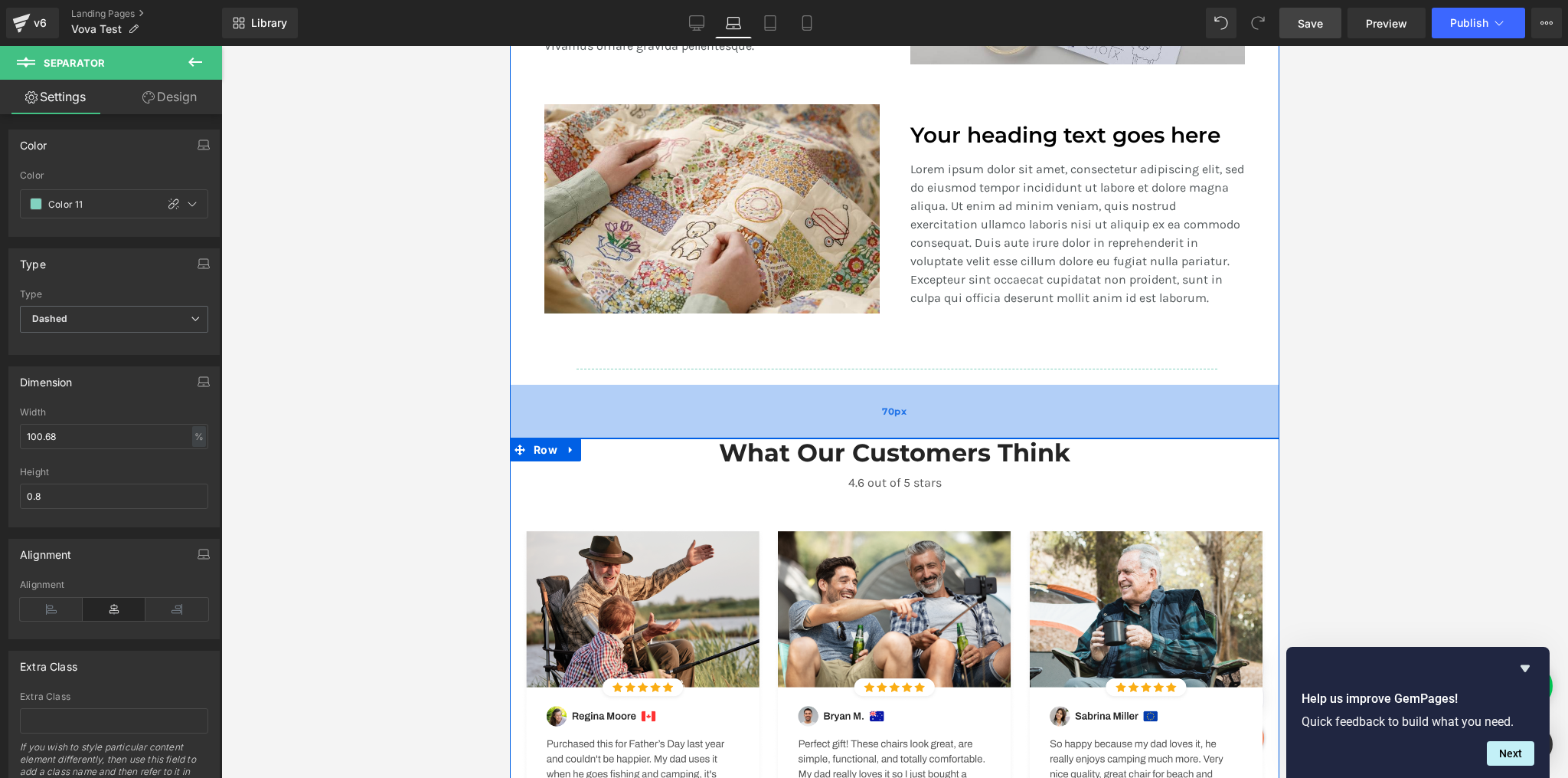
click at [782, 396] on div "70px" at bounding box center [895, 412] width 769 height 53
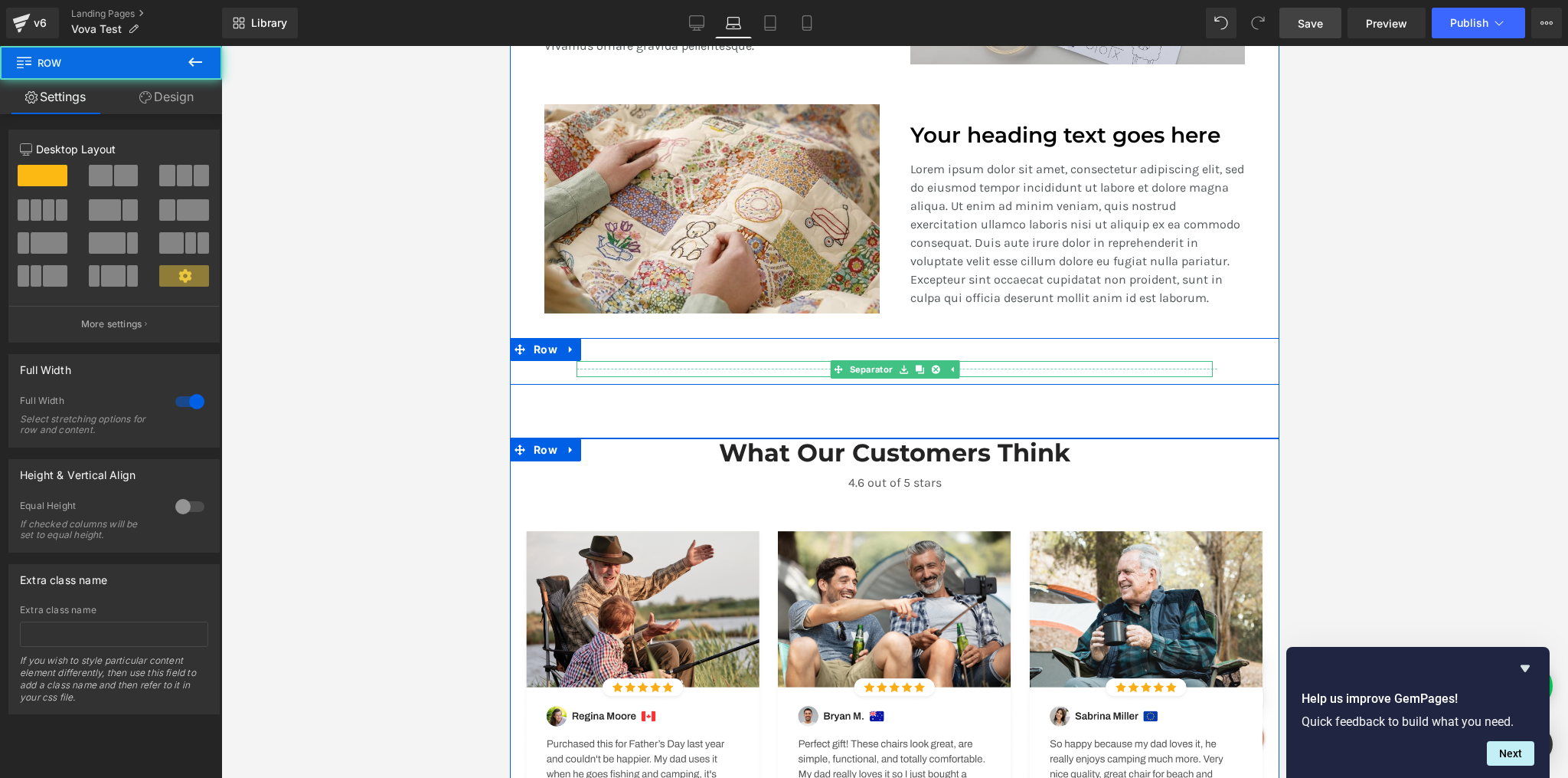
click at [799, 364] on div at bounding box center [894, 369] width 636 height 16
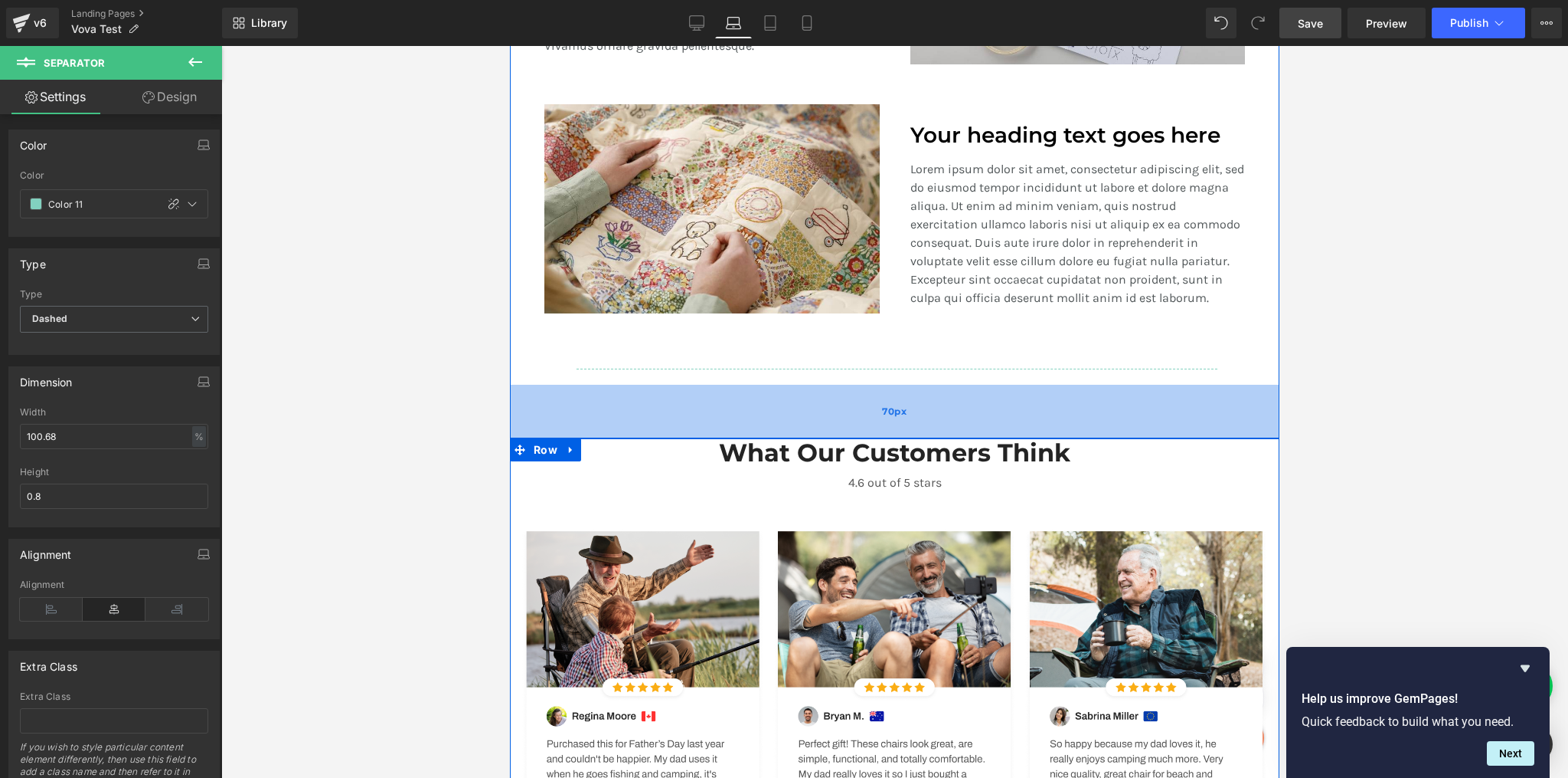
click at [653, 403] on div "70px" at bounding box center [895, 412] width 769 height 53
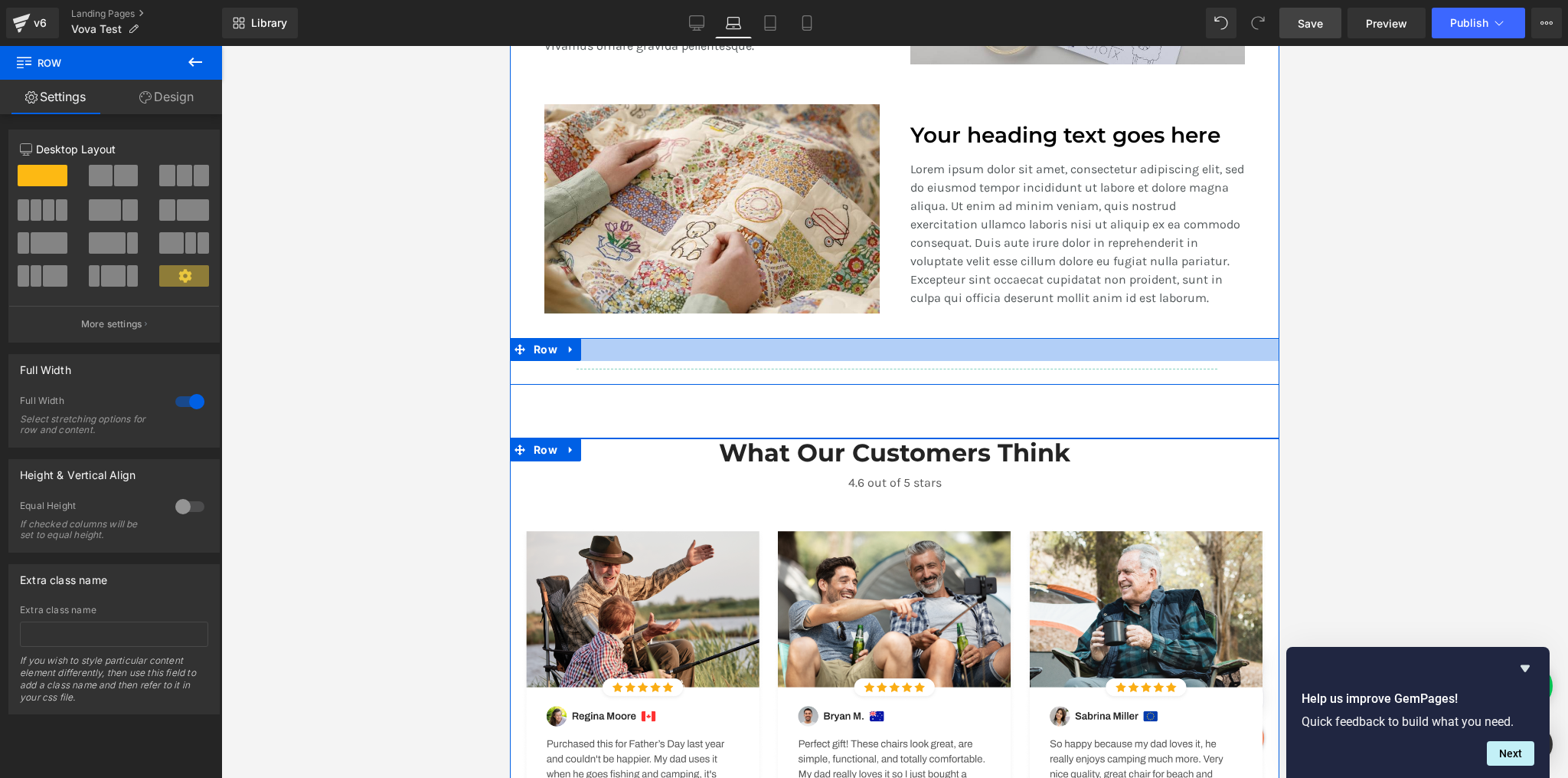
click at [620, 338] on div at bounding box center [895, 349] width 769 height 23
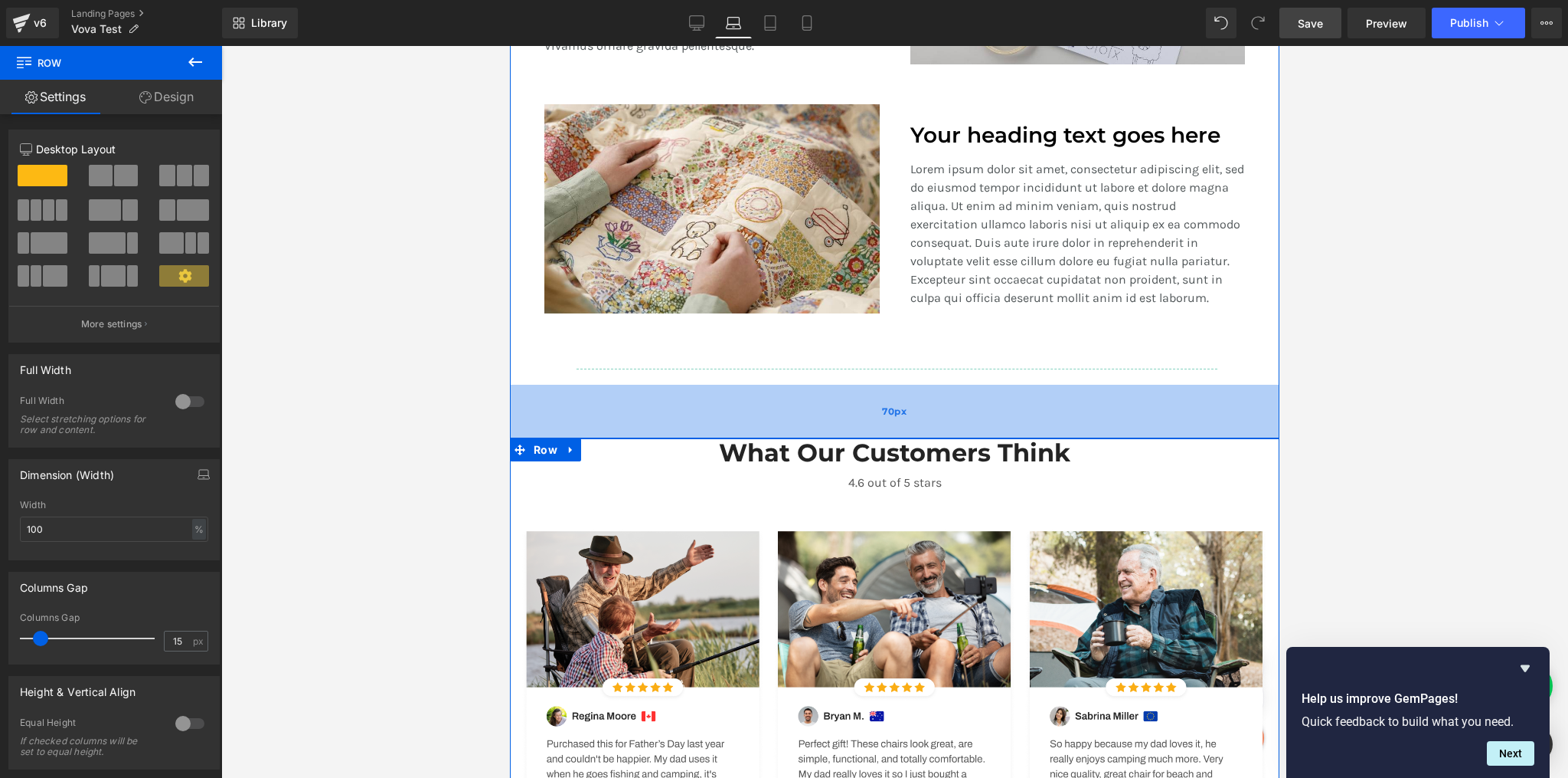
click at [602, 400] on div "70px" at bounding box center [895, 412] width 769 height 53
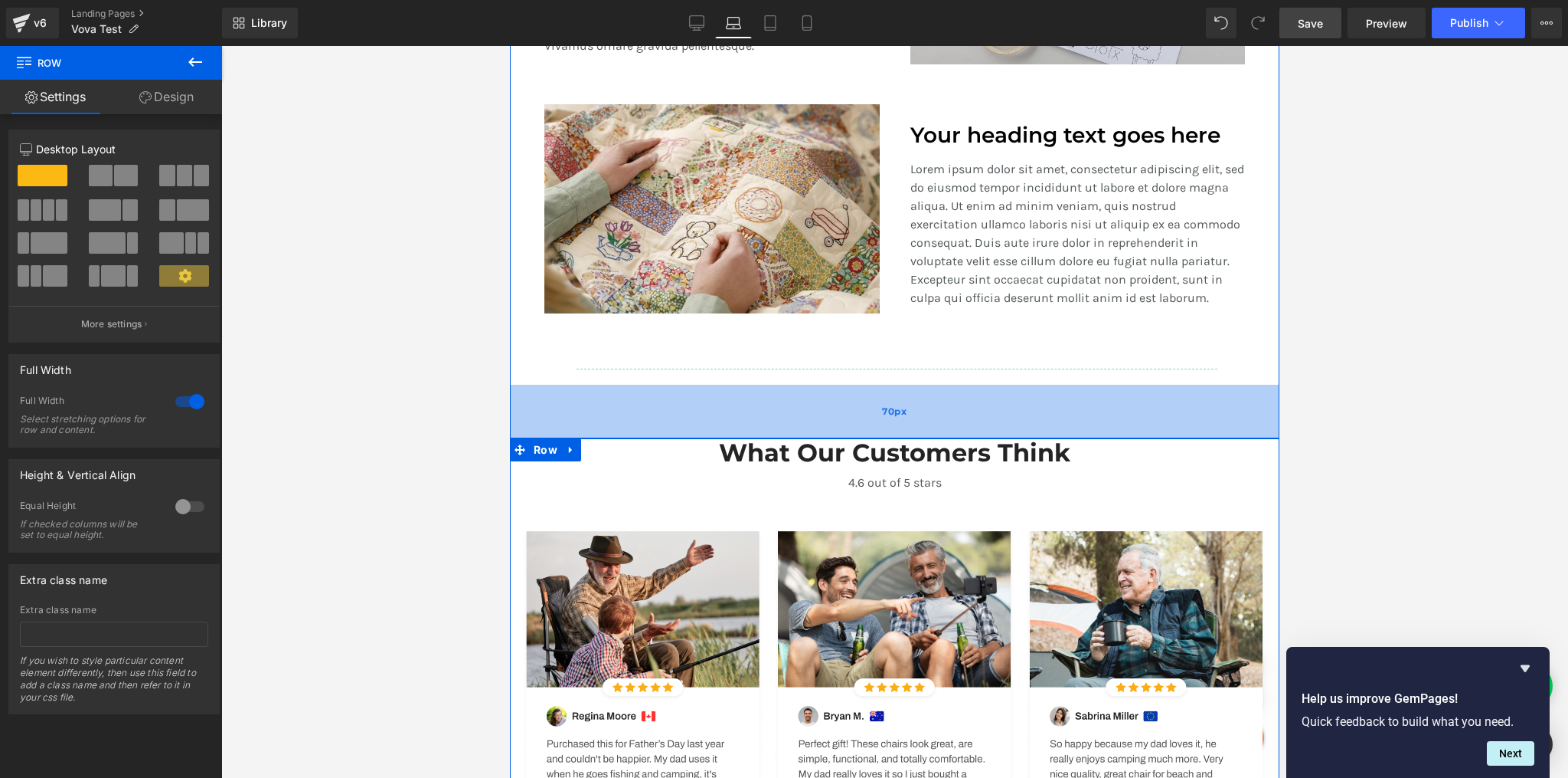
click at [657, 401] on div "70px" at bounding box center [895, 412] width 769 height 53
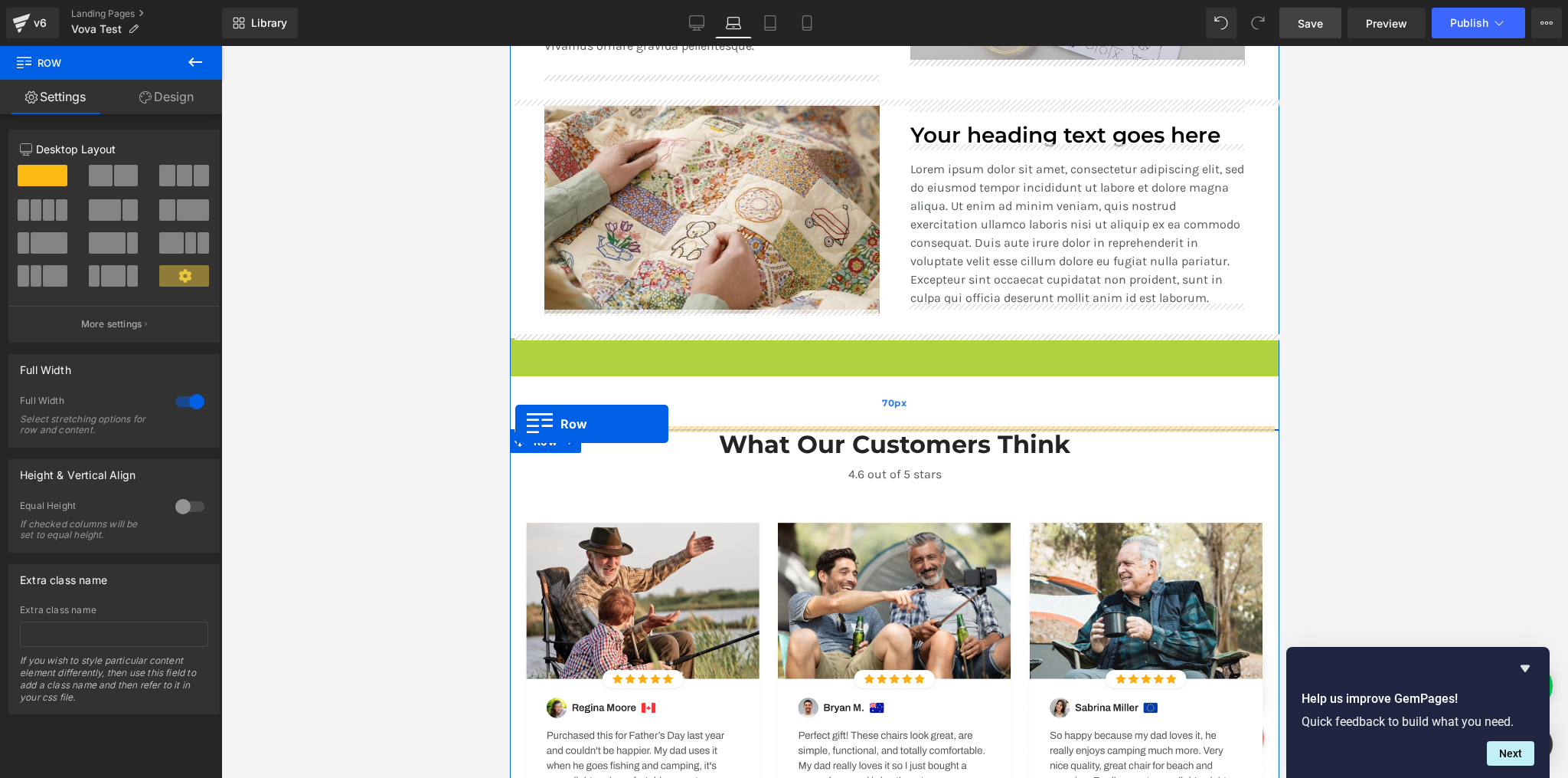
drag, startPoint x: 512, startPoint y: 344, endPoint x: 516, endPoint y: 424, distance: 80.1
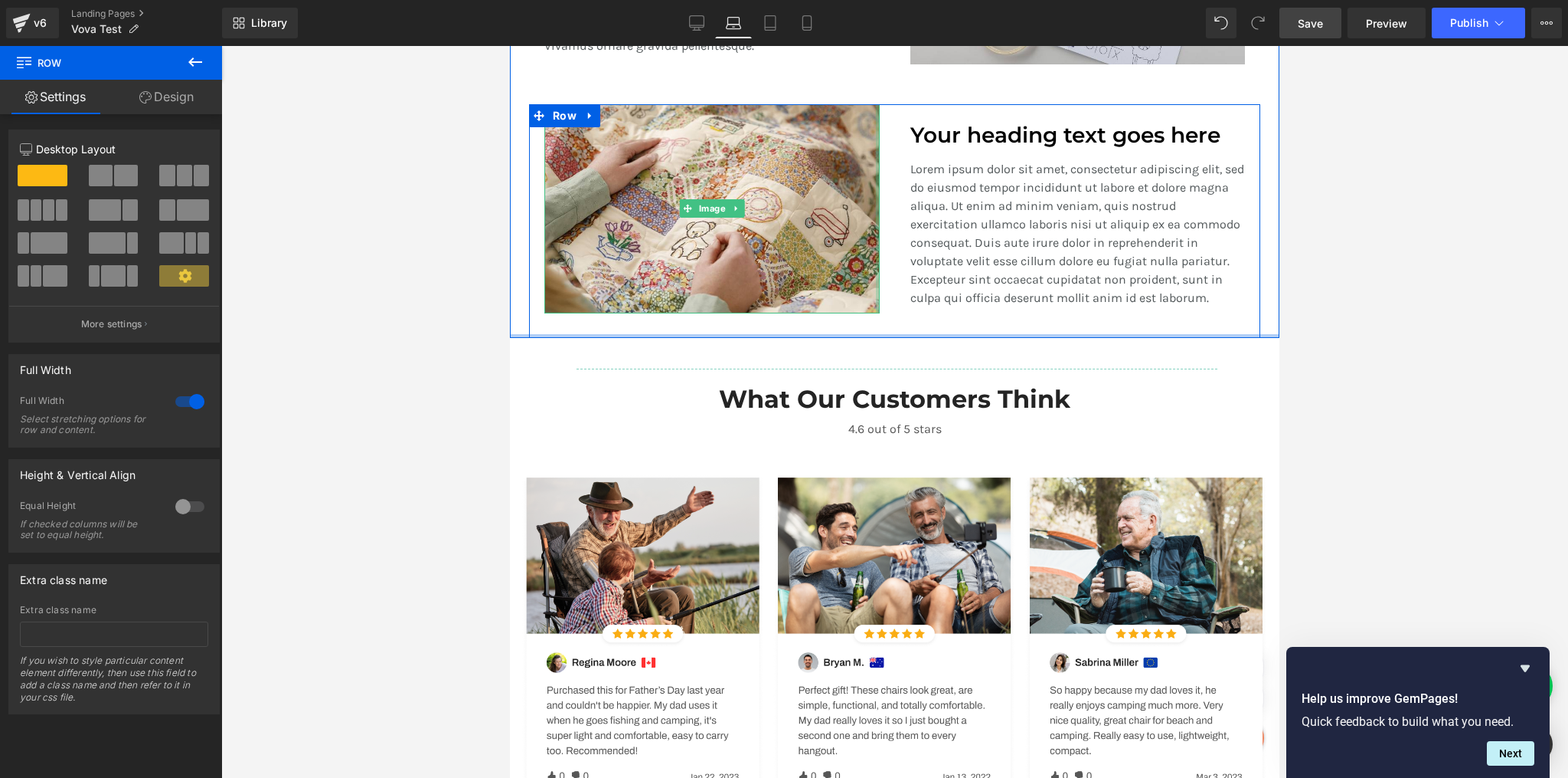
drag, startPoint x: 879, startPoint y: 357, endPoint x: 875, endPoint y: 298, distance: 59.1
click at [875, 298] on div "A Revolution In Portable Comfort Heading Your heading text goes here Heading Te…" at bounding box center [895, 21] width 769 height 633
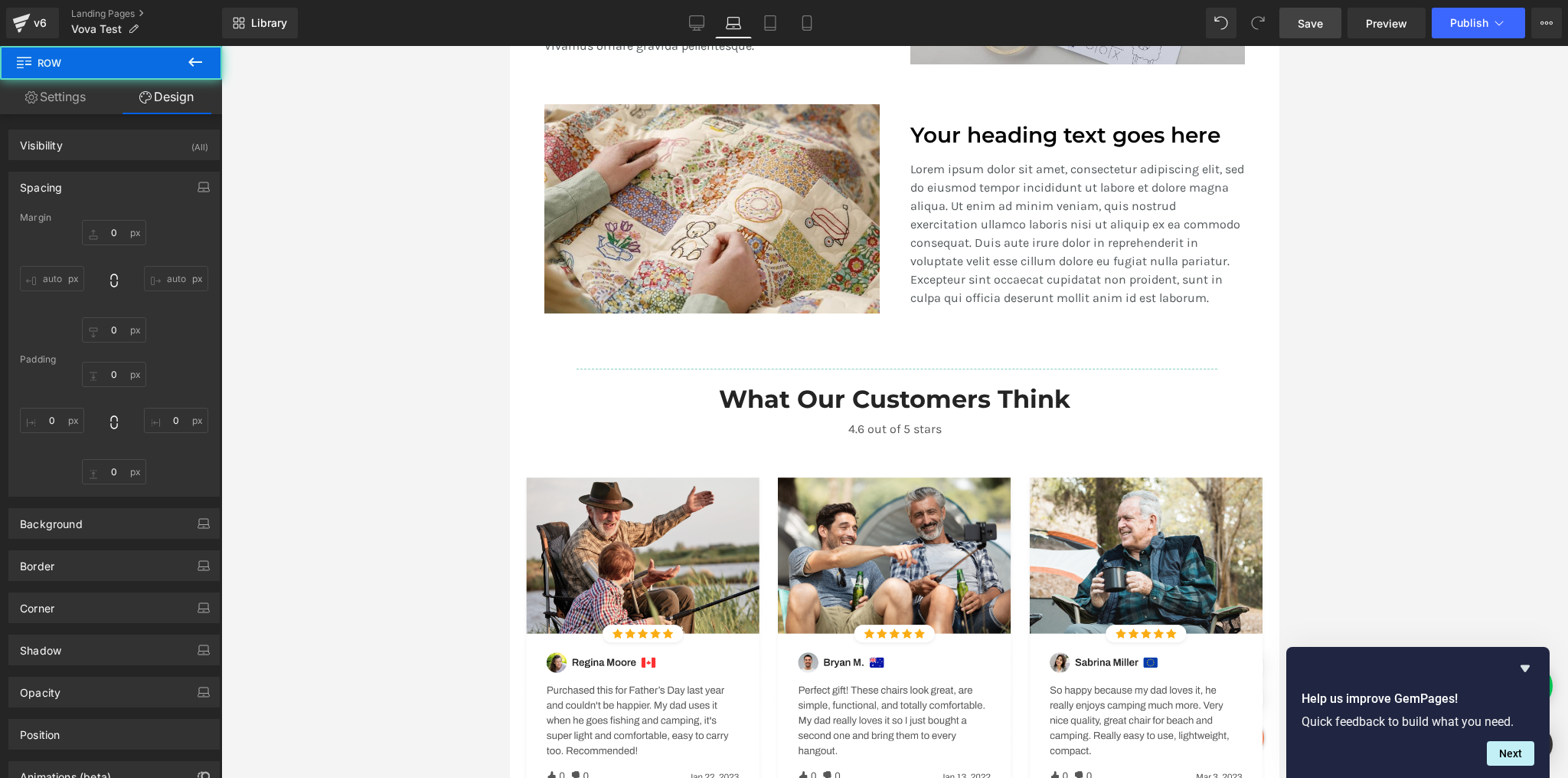
click at [1387, 305] on div at bounding box center [895, 412] width 1347 height 732
click at [1390, 366] on div at bounding box center [895, 412] width 1347 height 732
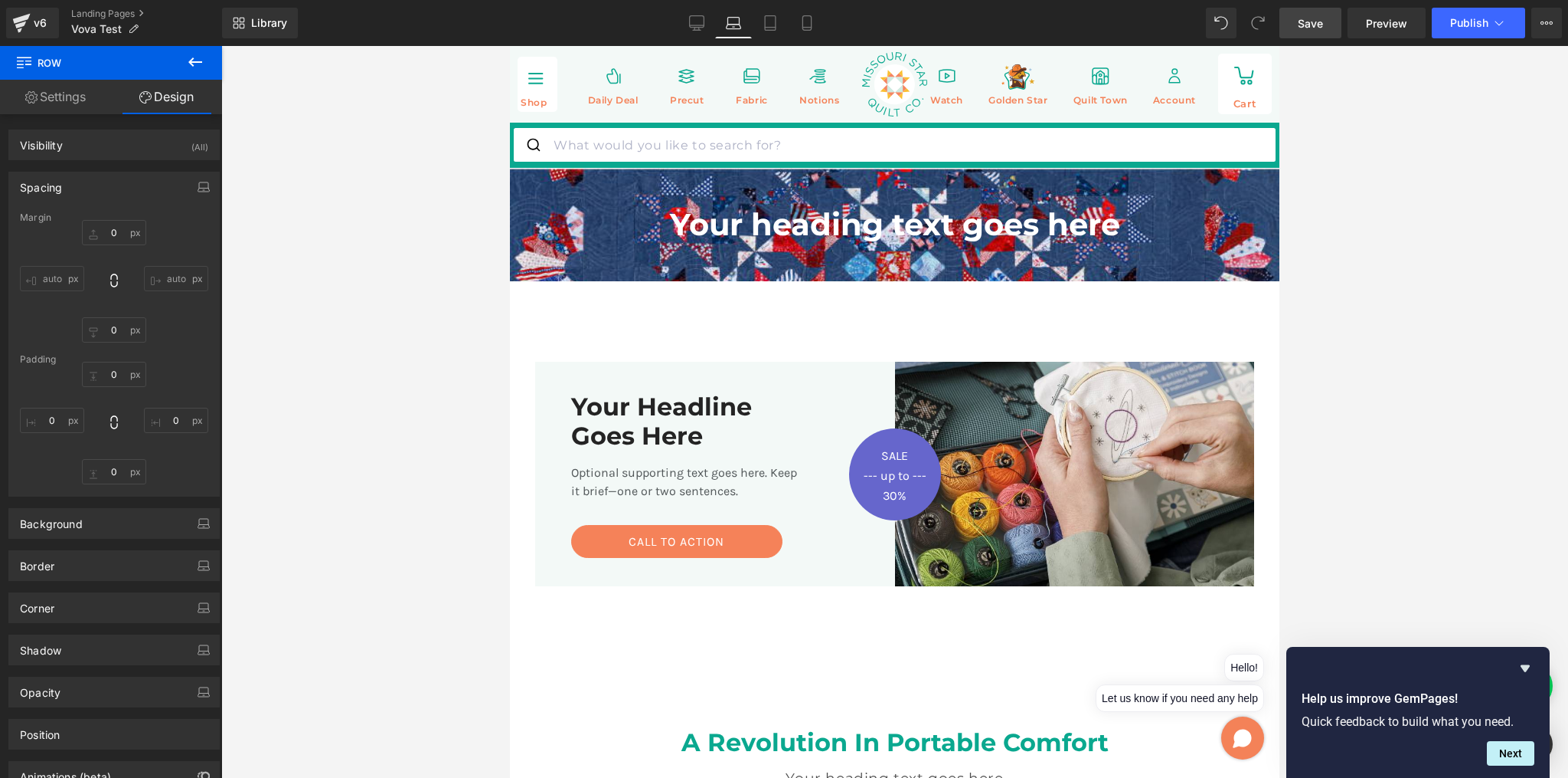
scroll to position [429, 0]
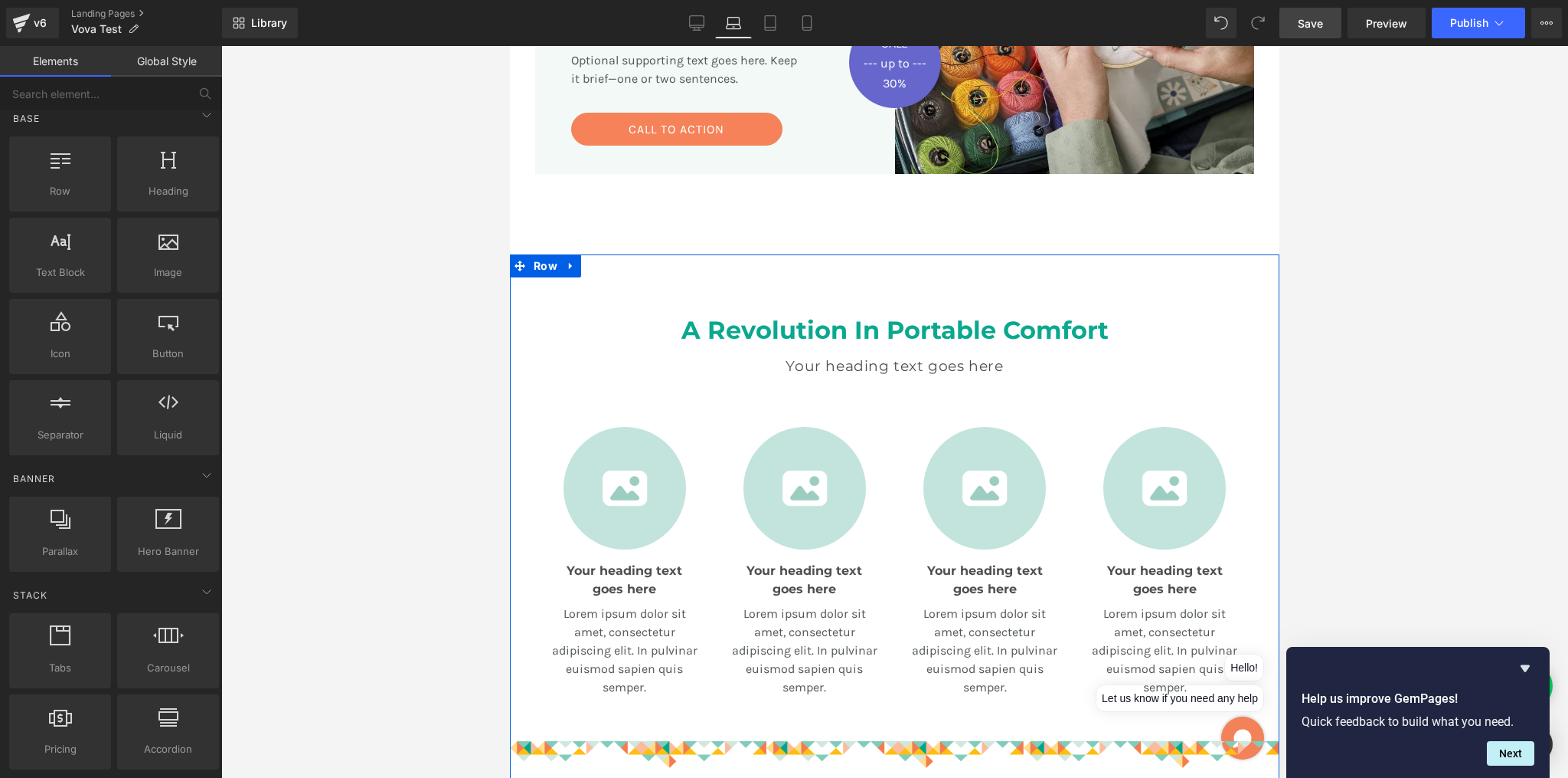
scroll to position [406, 0]
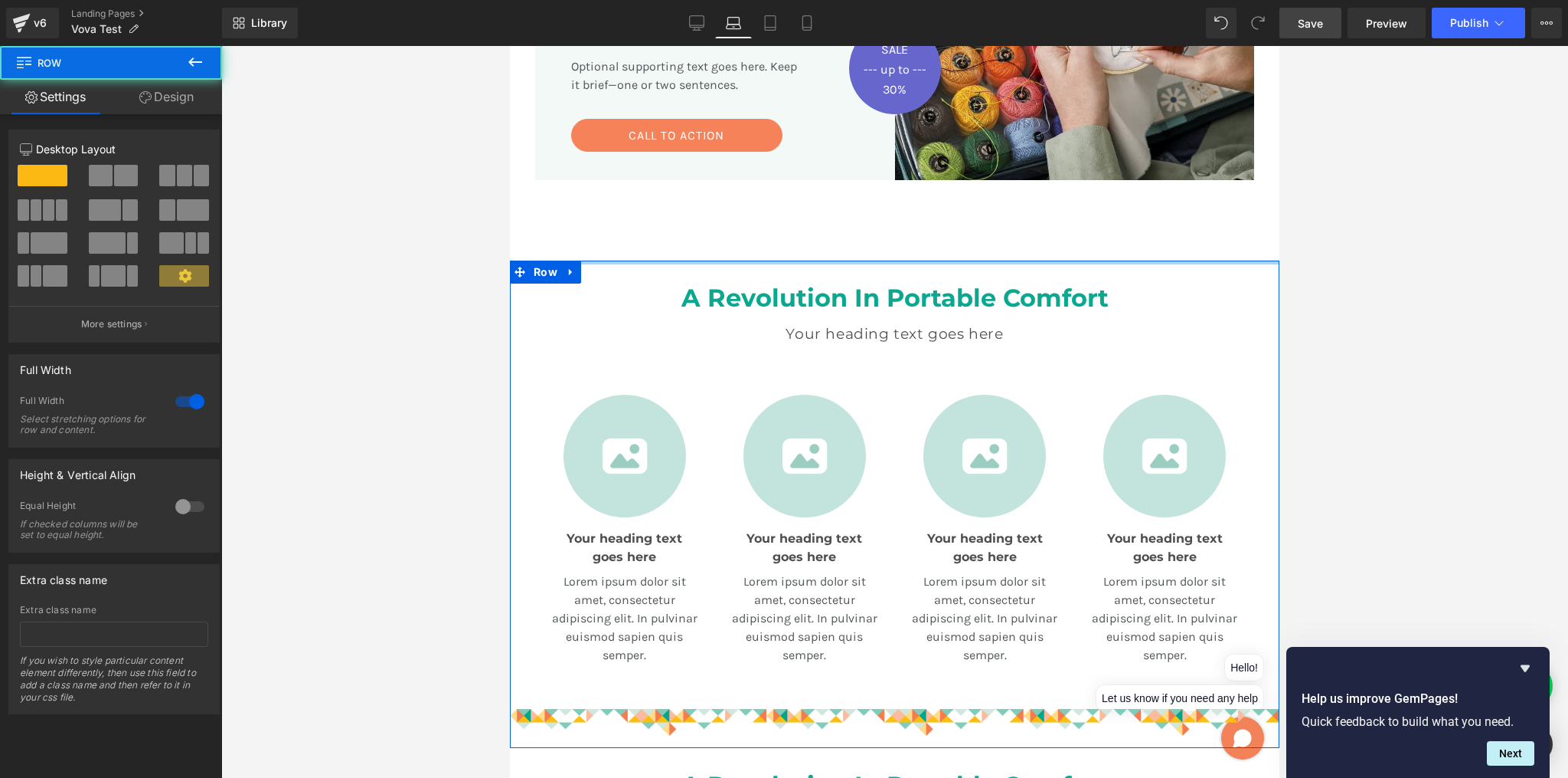
drag, startPoint x: 889, startPoint y: 280, endPoint x: 886, endPoint y: 205, distance: 75.1
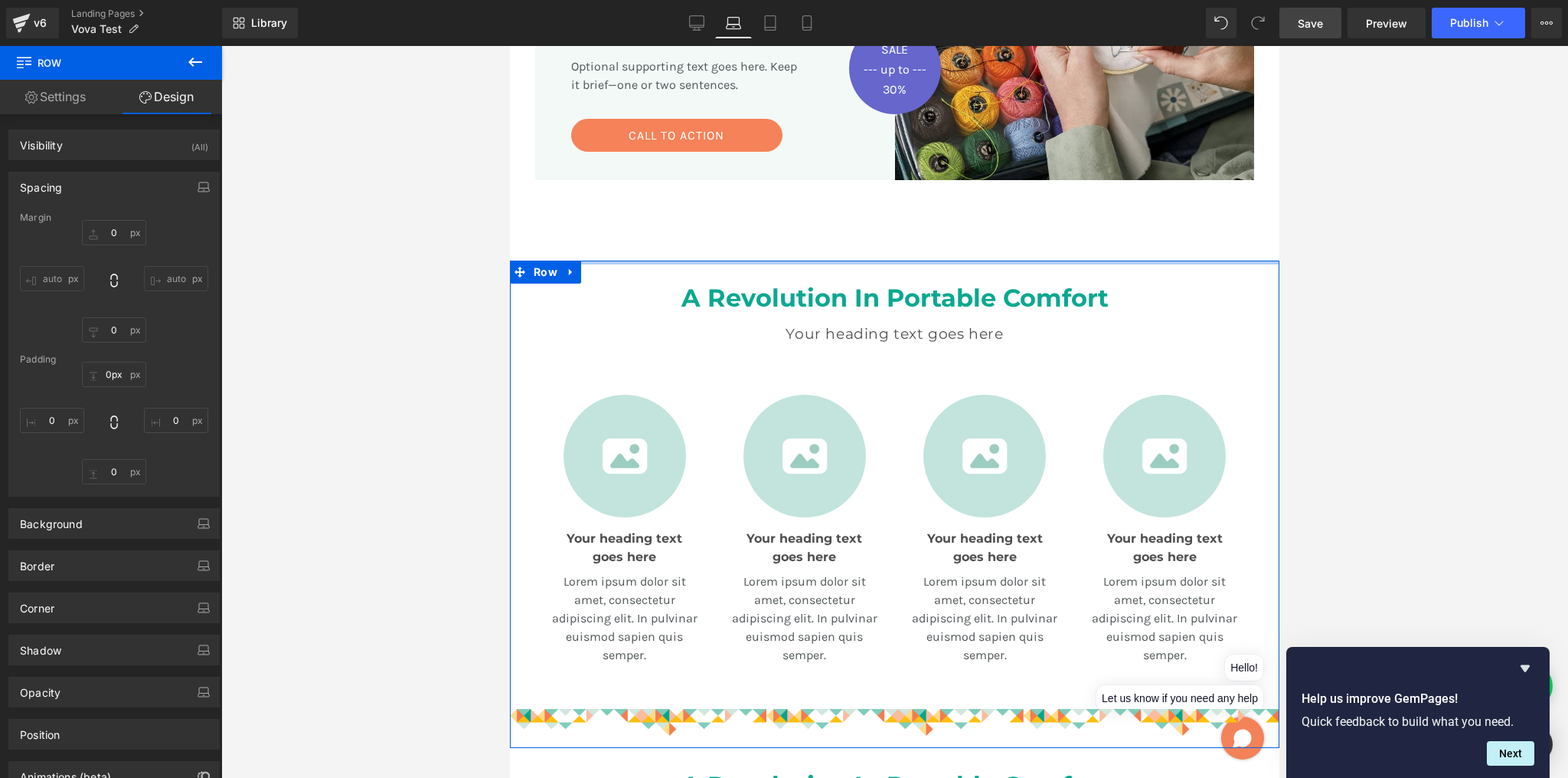
type input "1px"
click at [882, 260] on div "A Revolution In Portable Comfort Heading Your heading text goes here Heading Te…" at bounding box center [895, 504] width 769 height 488
click at [880, 277] on div "A Revolution In Portable Comfort Heading Your heading text goes here Heading Te…" at bounding box center [895, 328] width 769 height 134
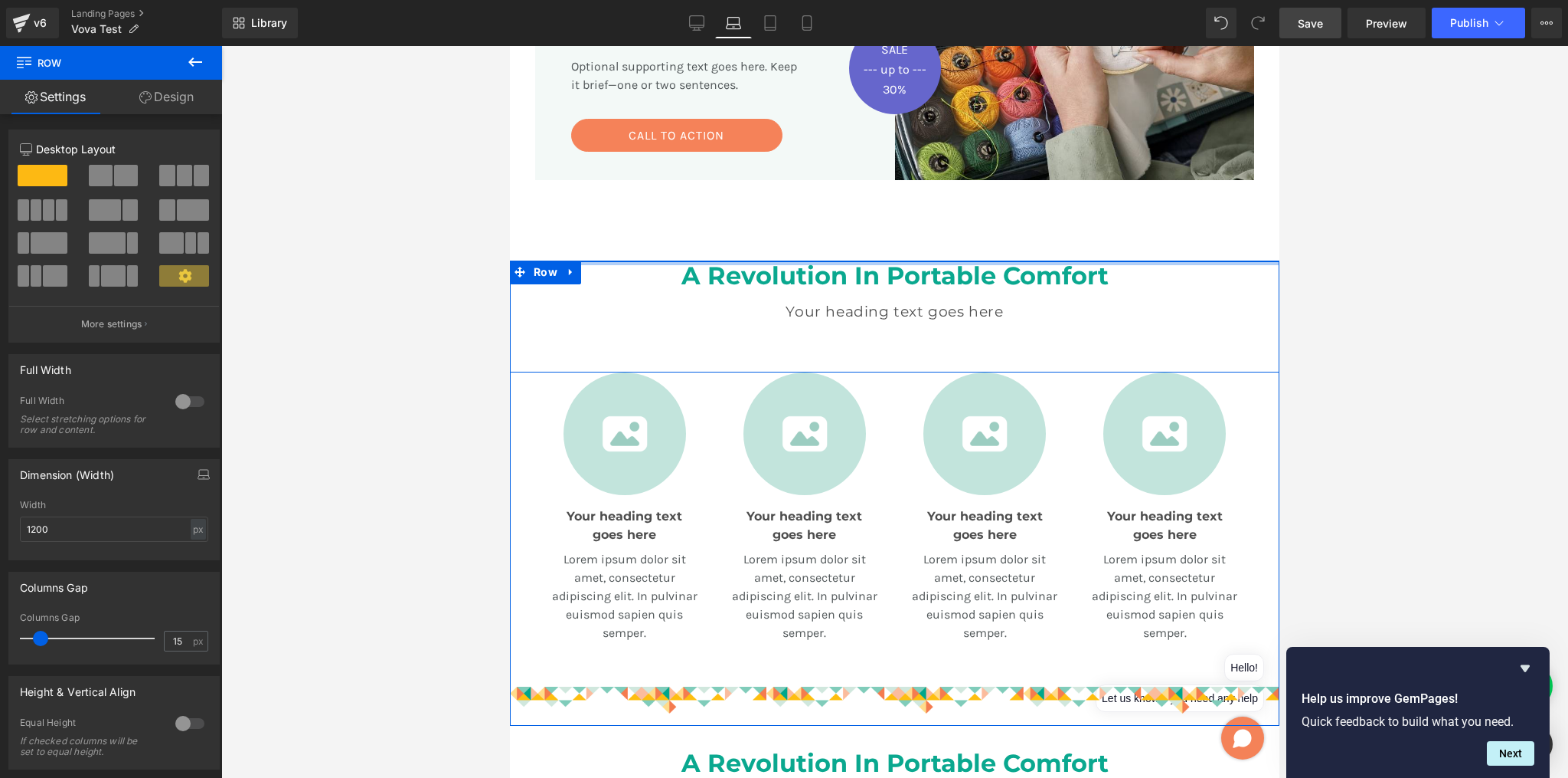
drag, startPoint x: 881, startPoint y: 271, endPoint x: 883, endPoint y: 222, distance: 49.0
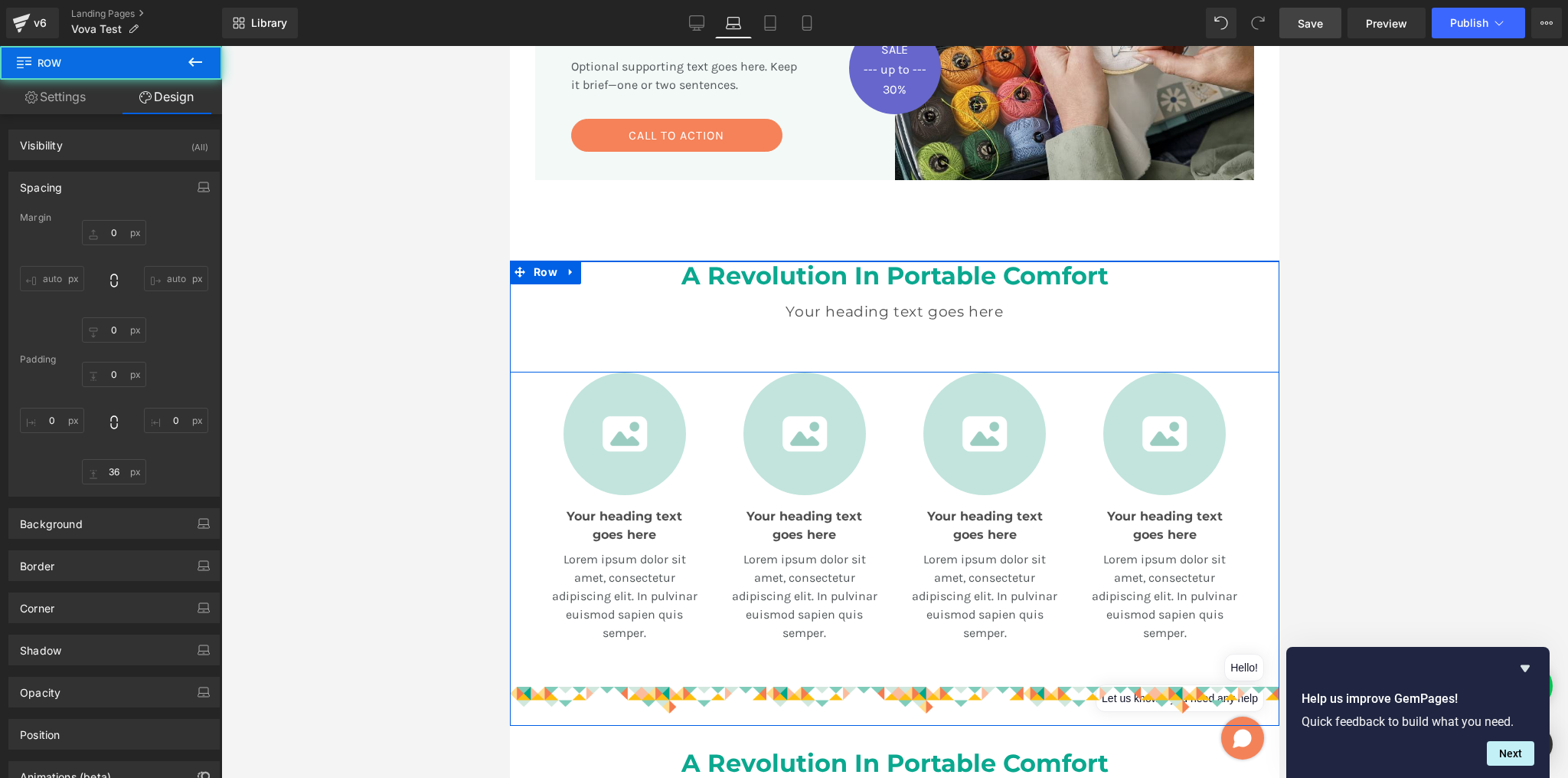
click at [1402, 192] on div at bounding box center [895, 412] width 1347 height 732
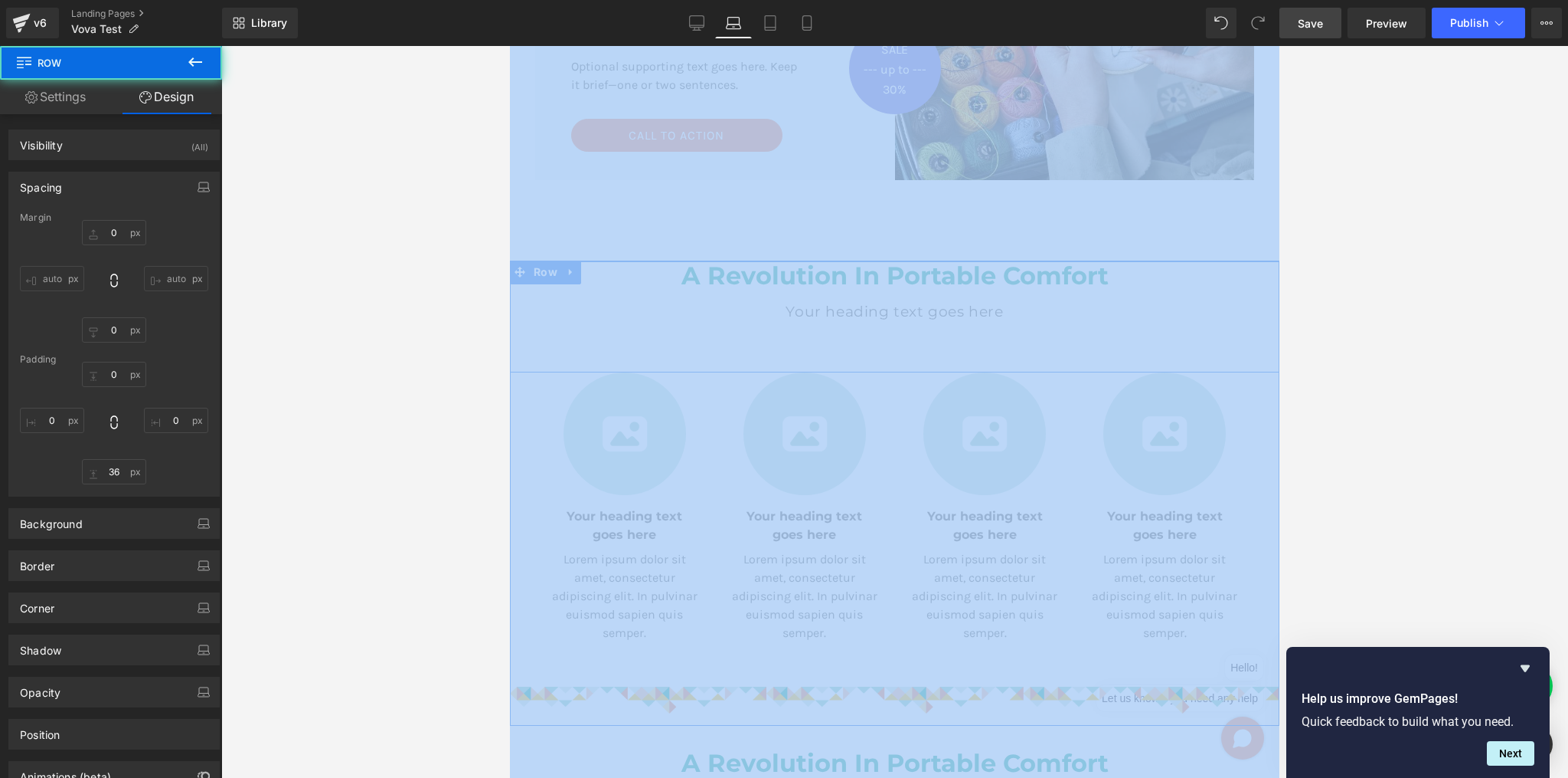
click at [1402, 192] on div at bounding box center [895, 412] width 1347 height 732
click at [1374, 227] on div at bounding box center [895, 412] width 1347 height 732
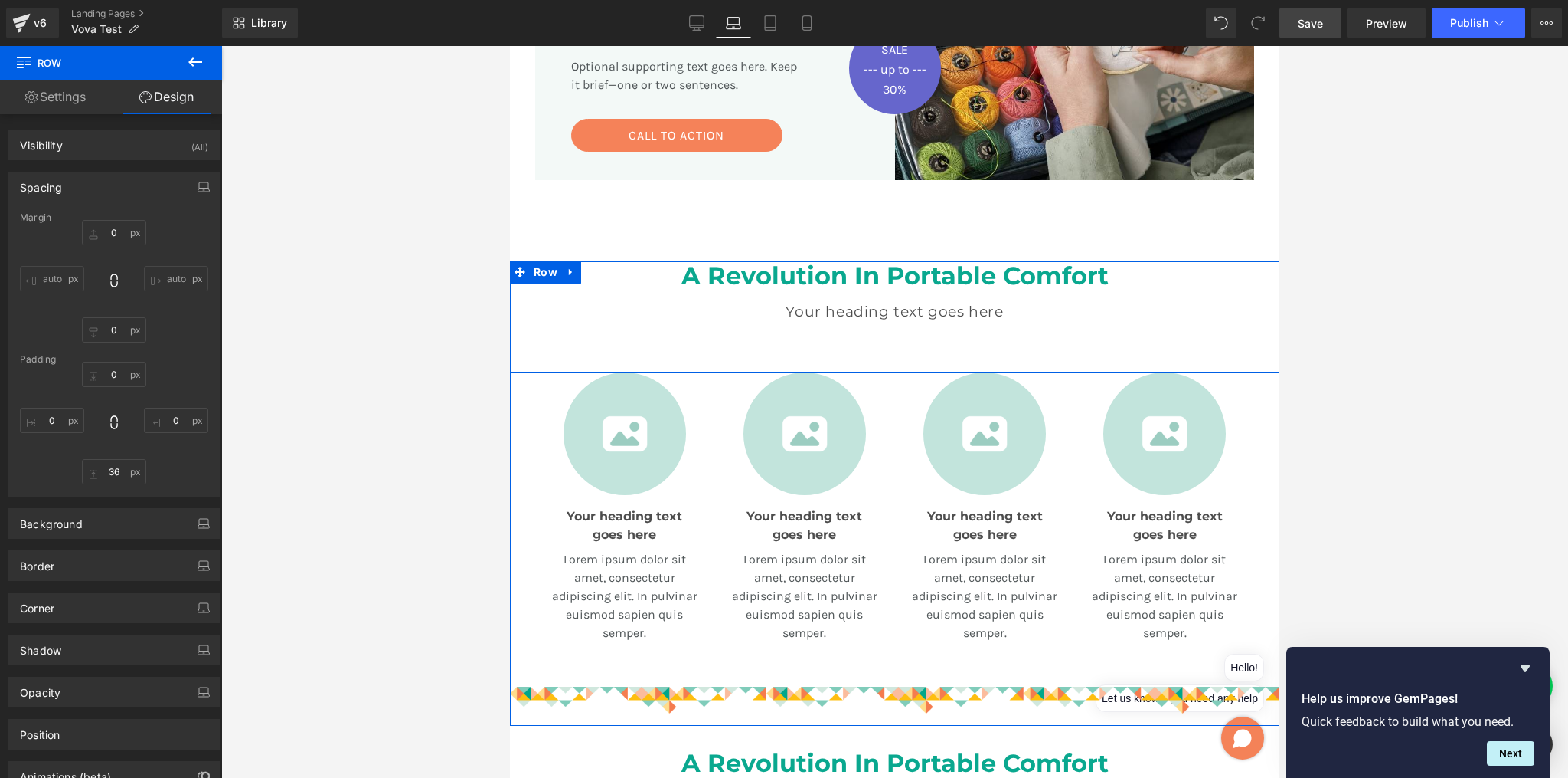
click at [1414, 315] on div at bounding box center [895, 412] width 1347 height 732
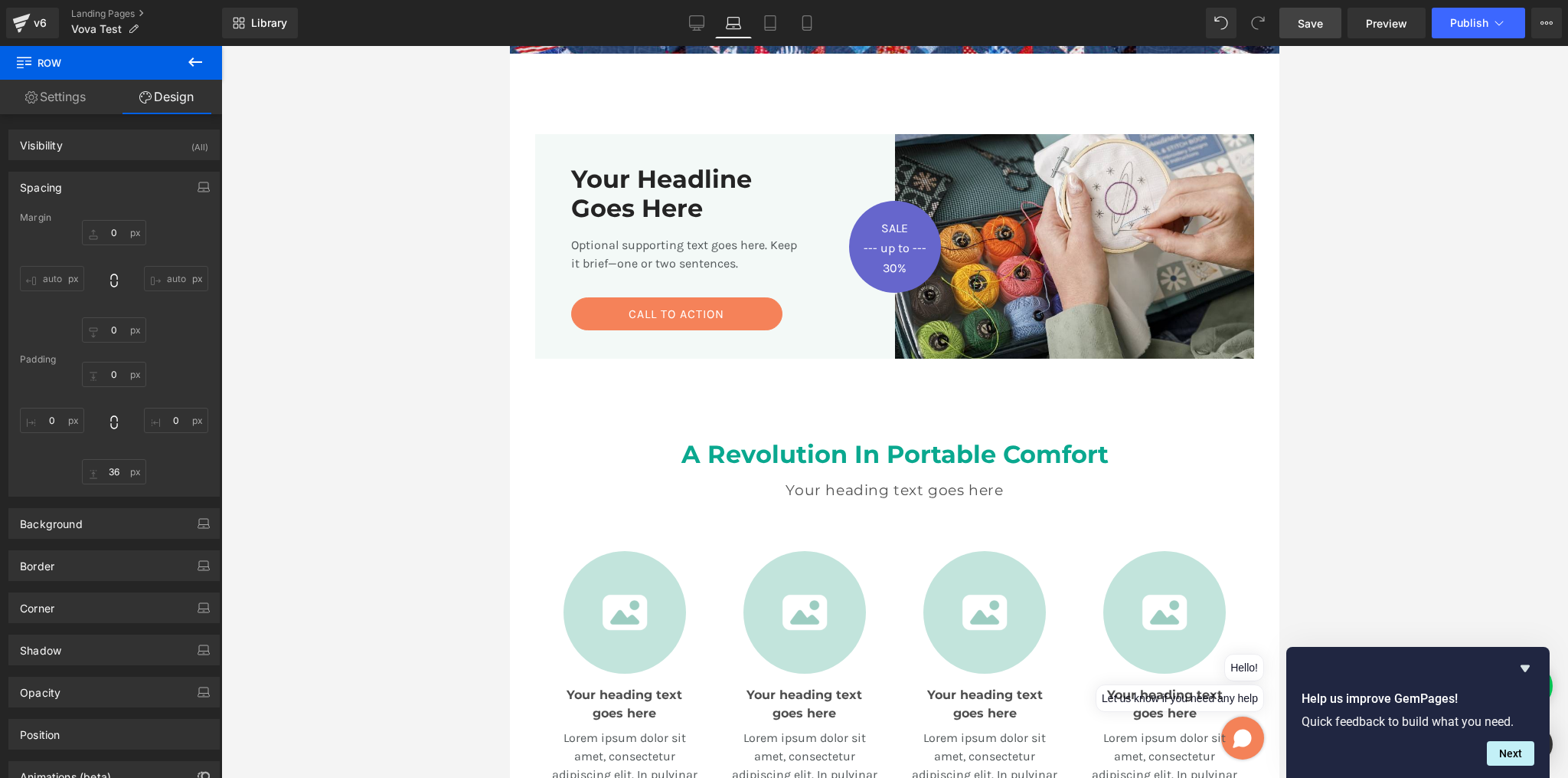
scroll to position [535, 0]
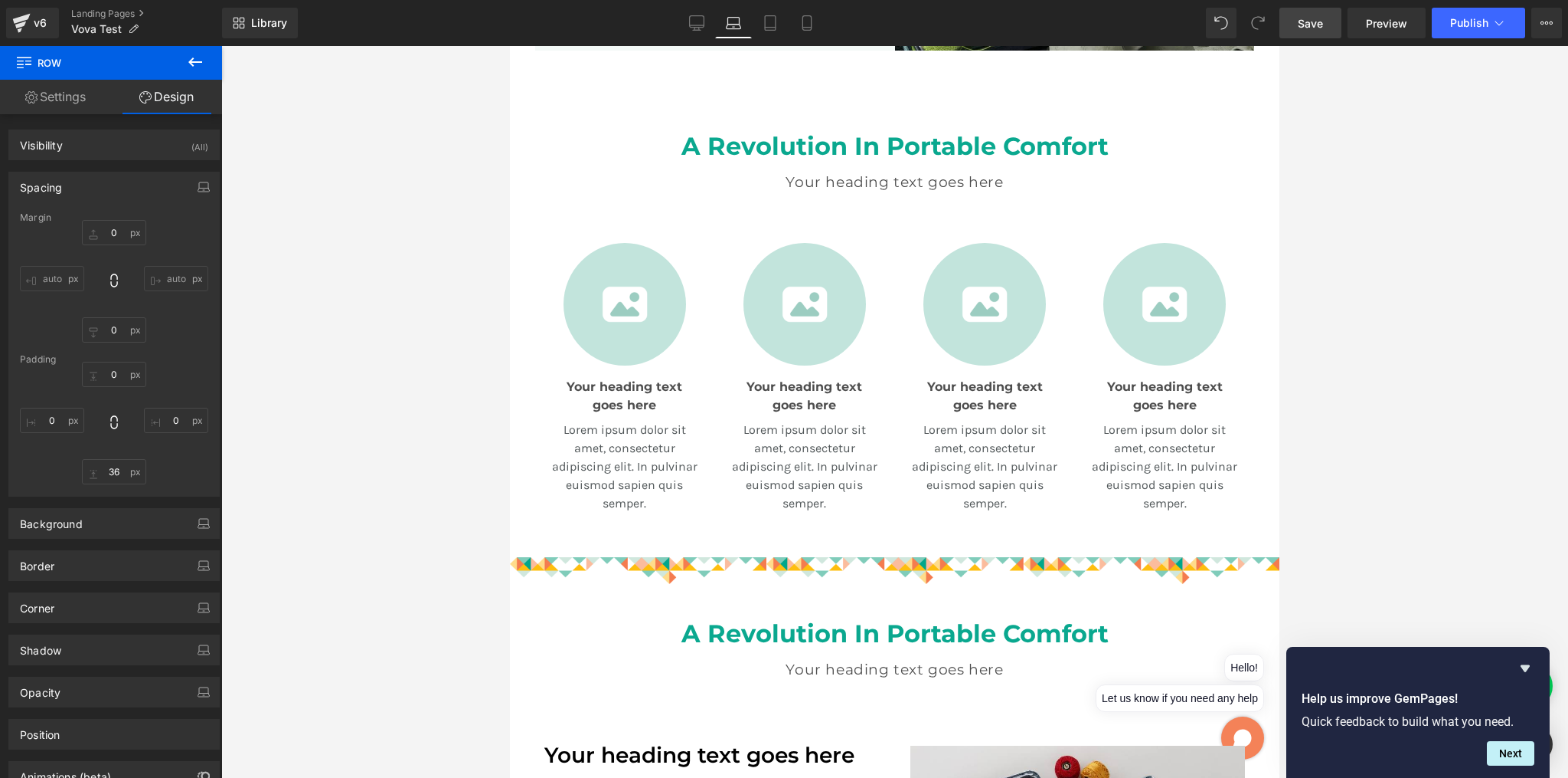
click at [1419, 180] on div at bounding box center [895, 412] width 1347 height 732
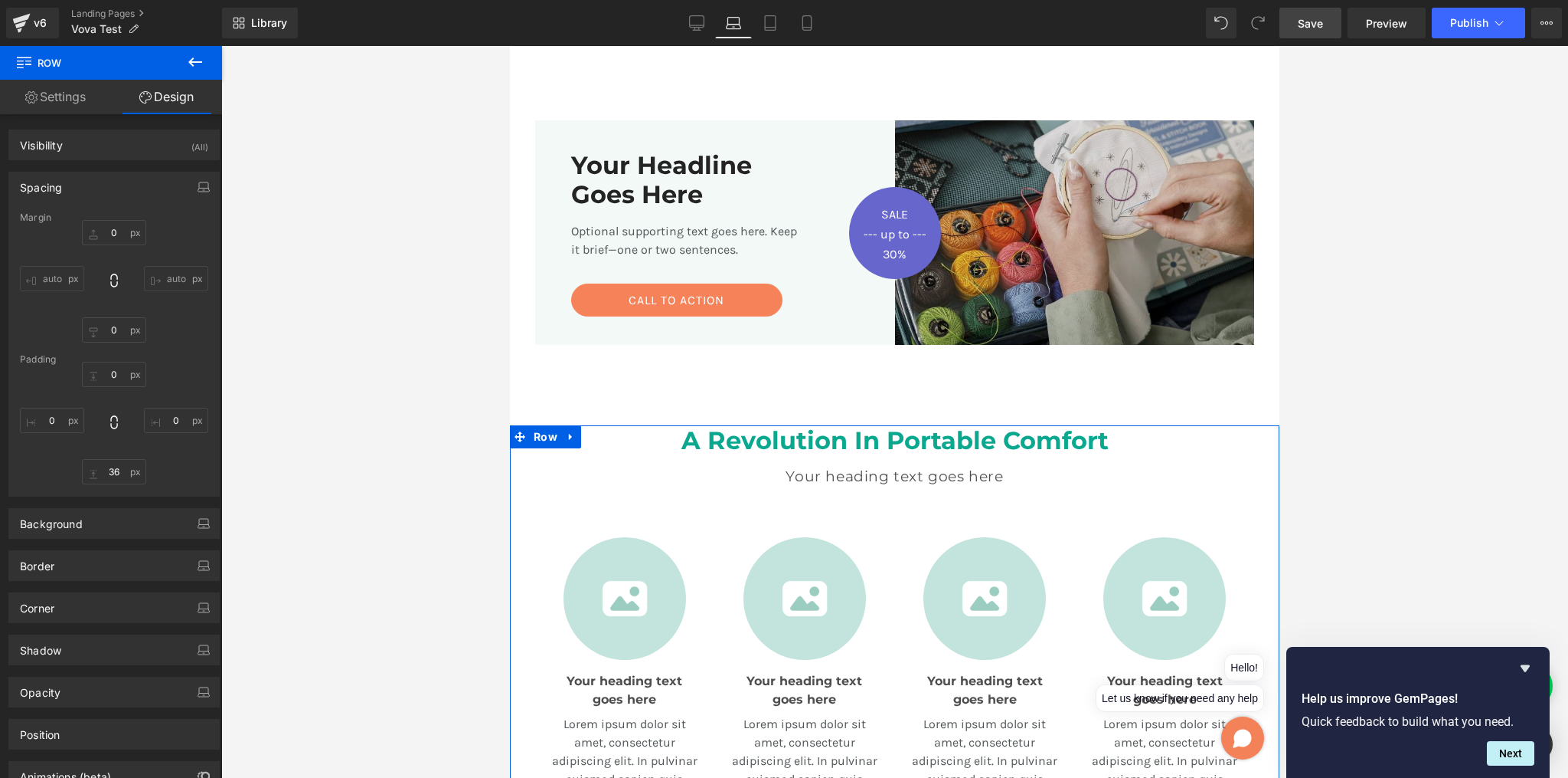
scroll to position [222, 0]
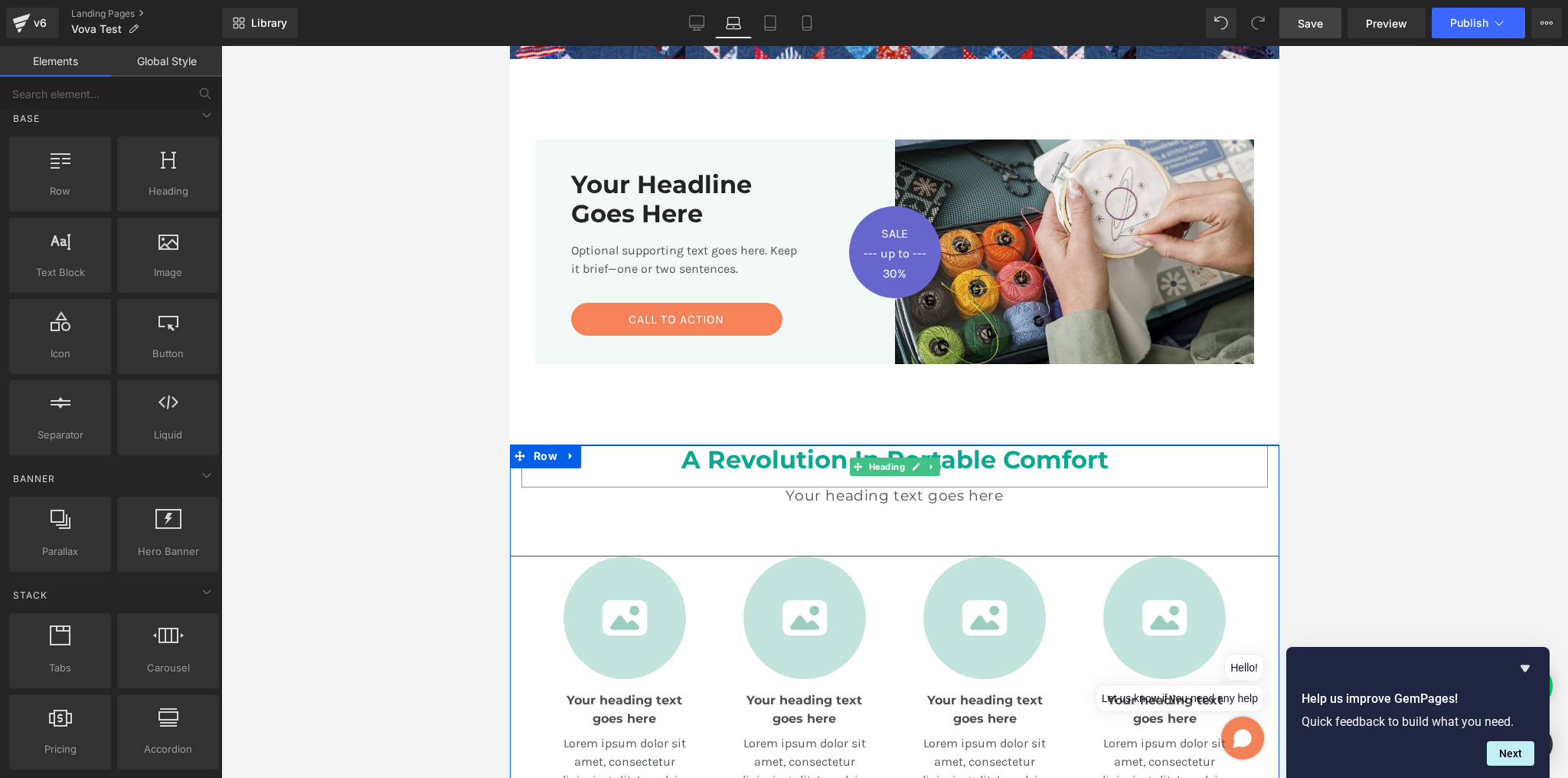
scroll to position [550, 0]
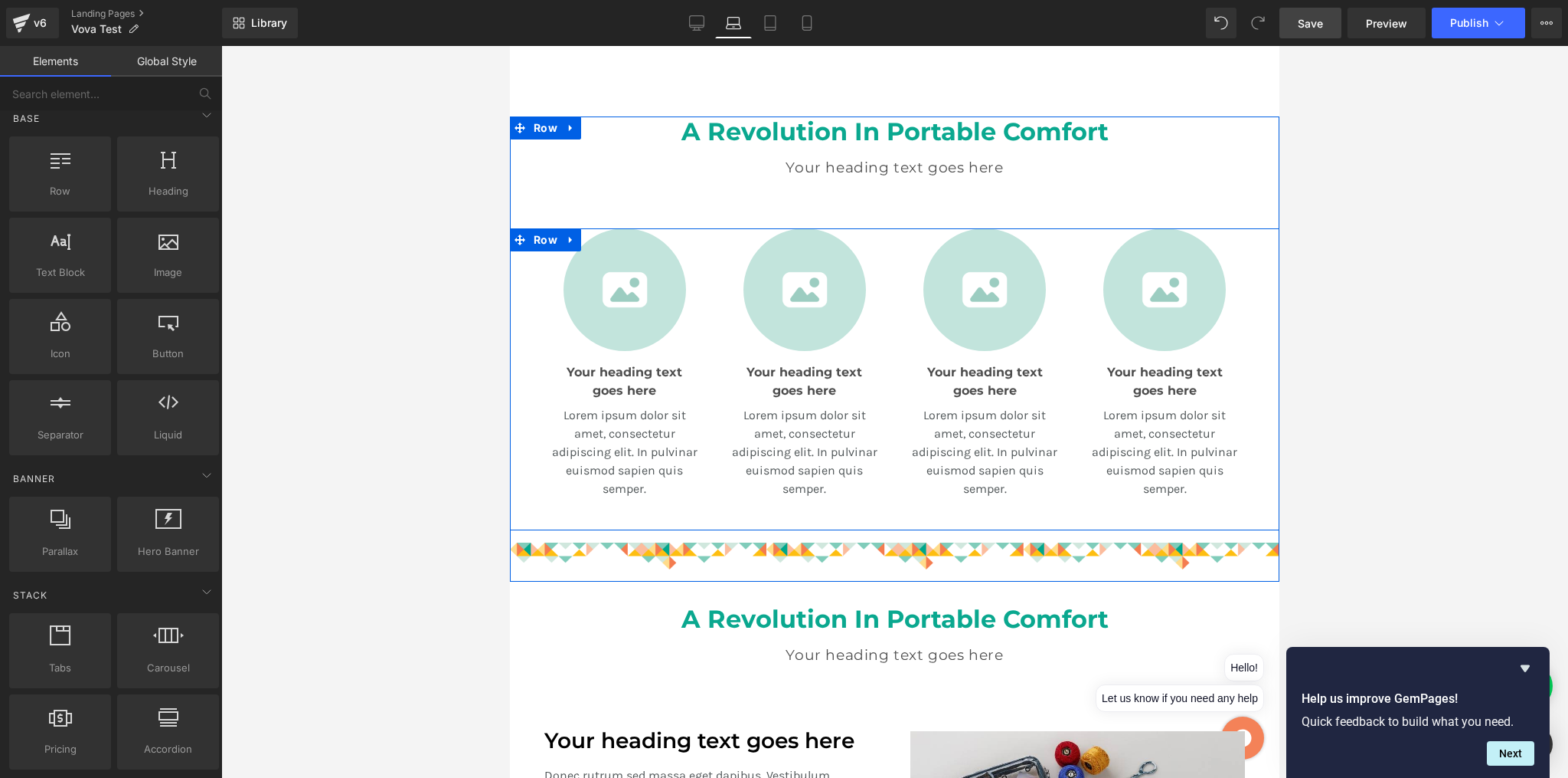
click at [542, 498] on div "Image Your heading text goes here Heading Lorem ipsum dolor sit amet, consectet…" at bounding box center [895, 378] width 769 height 302
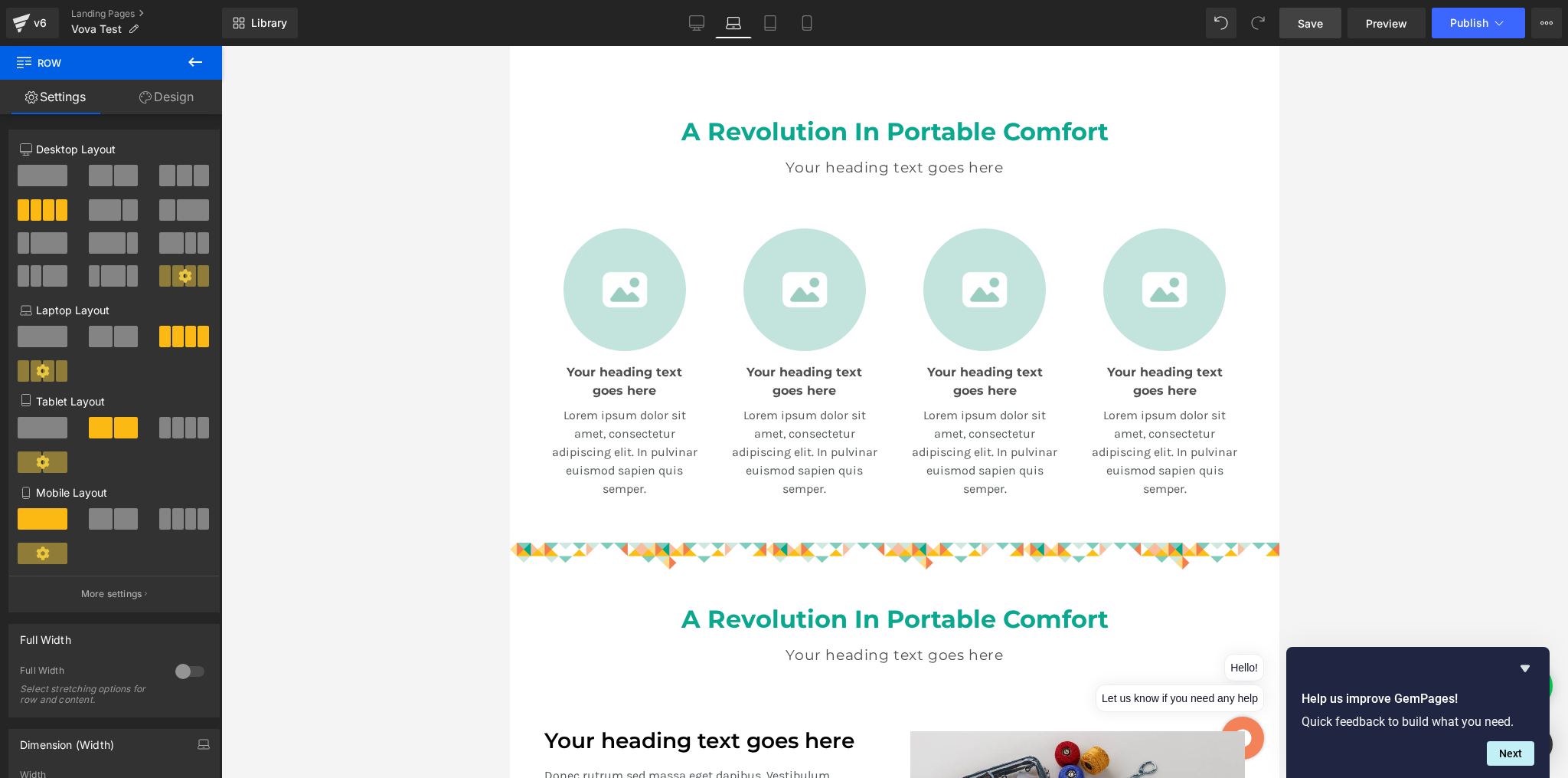
click at [1460, 158] on div at bounding box center [895, 412] width 1347 height 732
drag, startPoint x: 1426, startPoint y: 245, endPoint x: 1414, endPoint y: 265, distance: 23.3
click at [1426, 245] on div at bounding box center [895, 412] width 1347 height 732
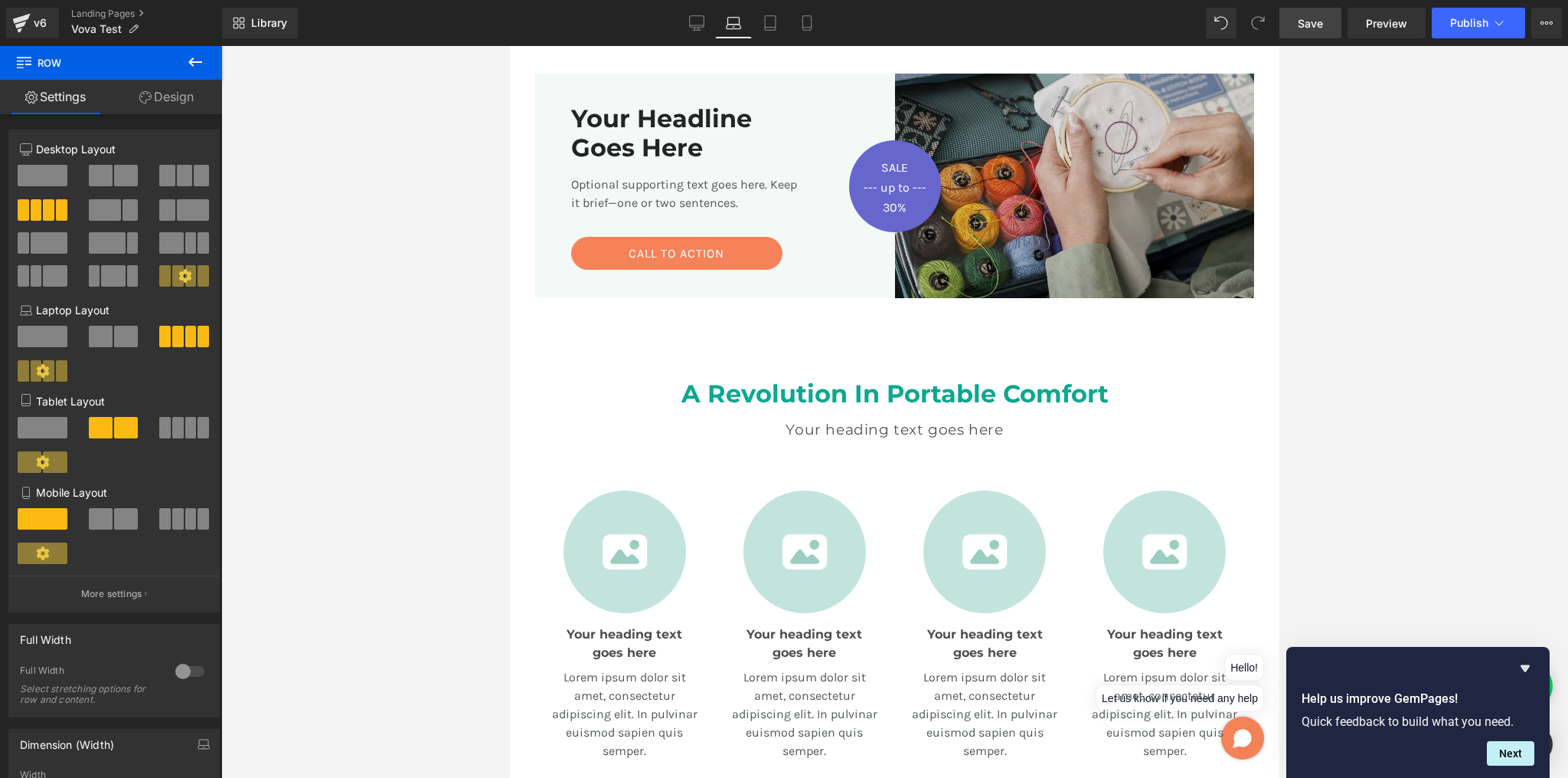
scroll to position [0, 0]
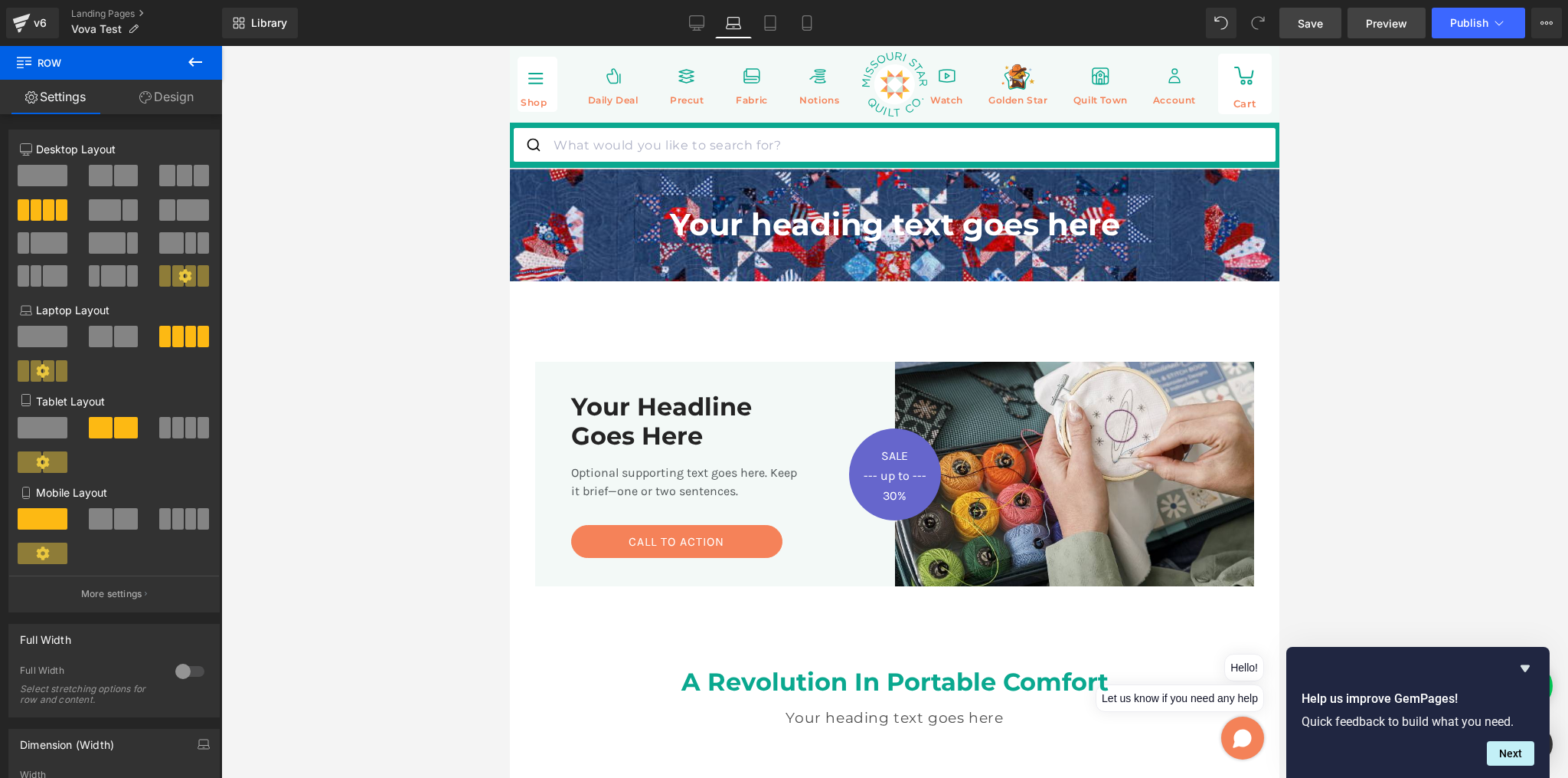
click at [1381, 21] on span "Preview" at bounding box center [1386, 23] width 41 height 16
click at [1329, 28] on link "Save" at bounding box center [1310, 23] width 62 height 31
click at [1381, 27] on span "Preview" at bounding box center [1386, 23] width 41 height 16
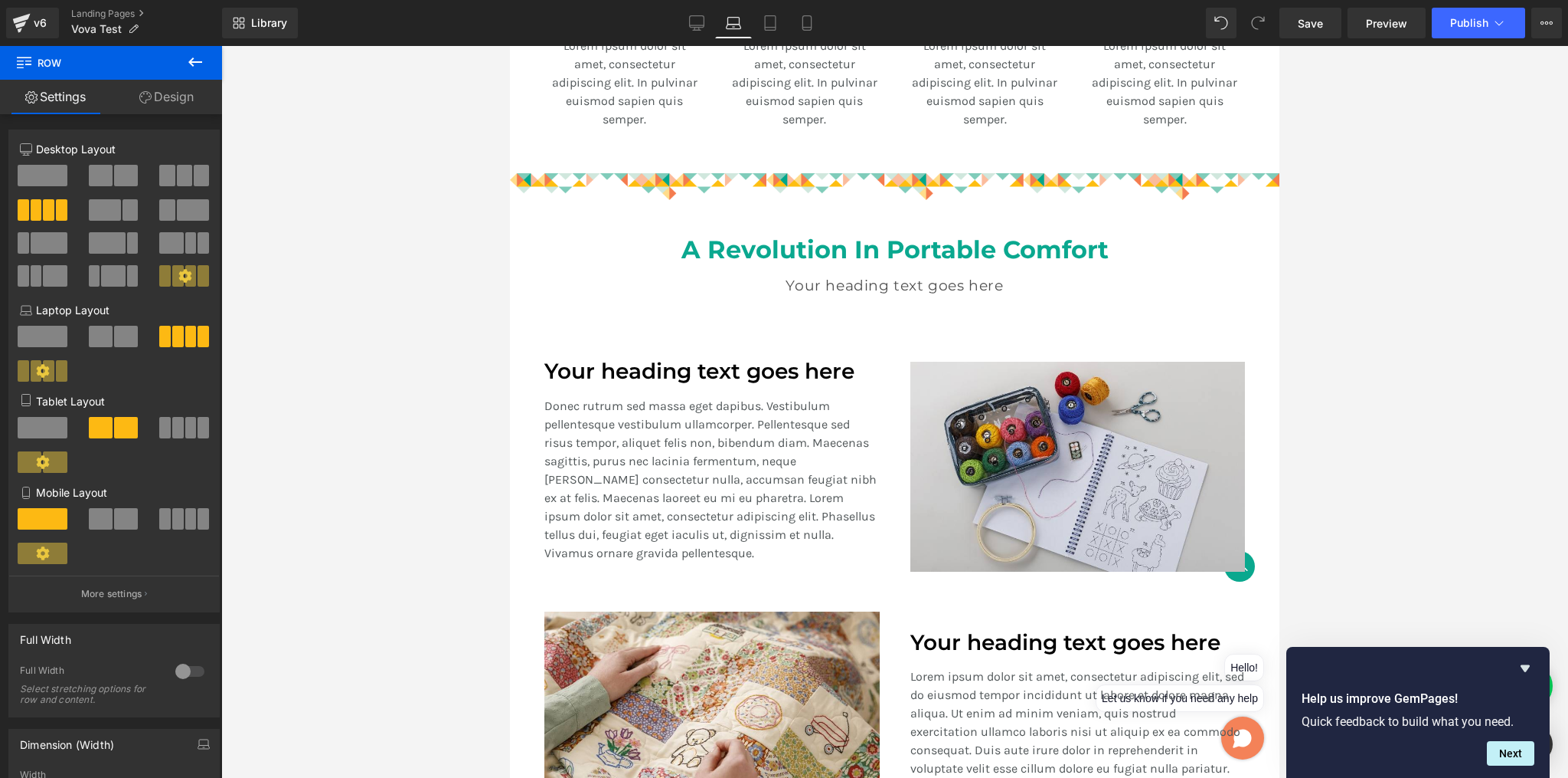
scroll to position [920, 0]
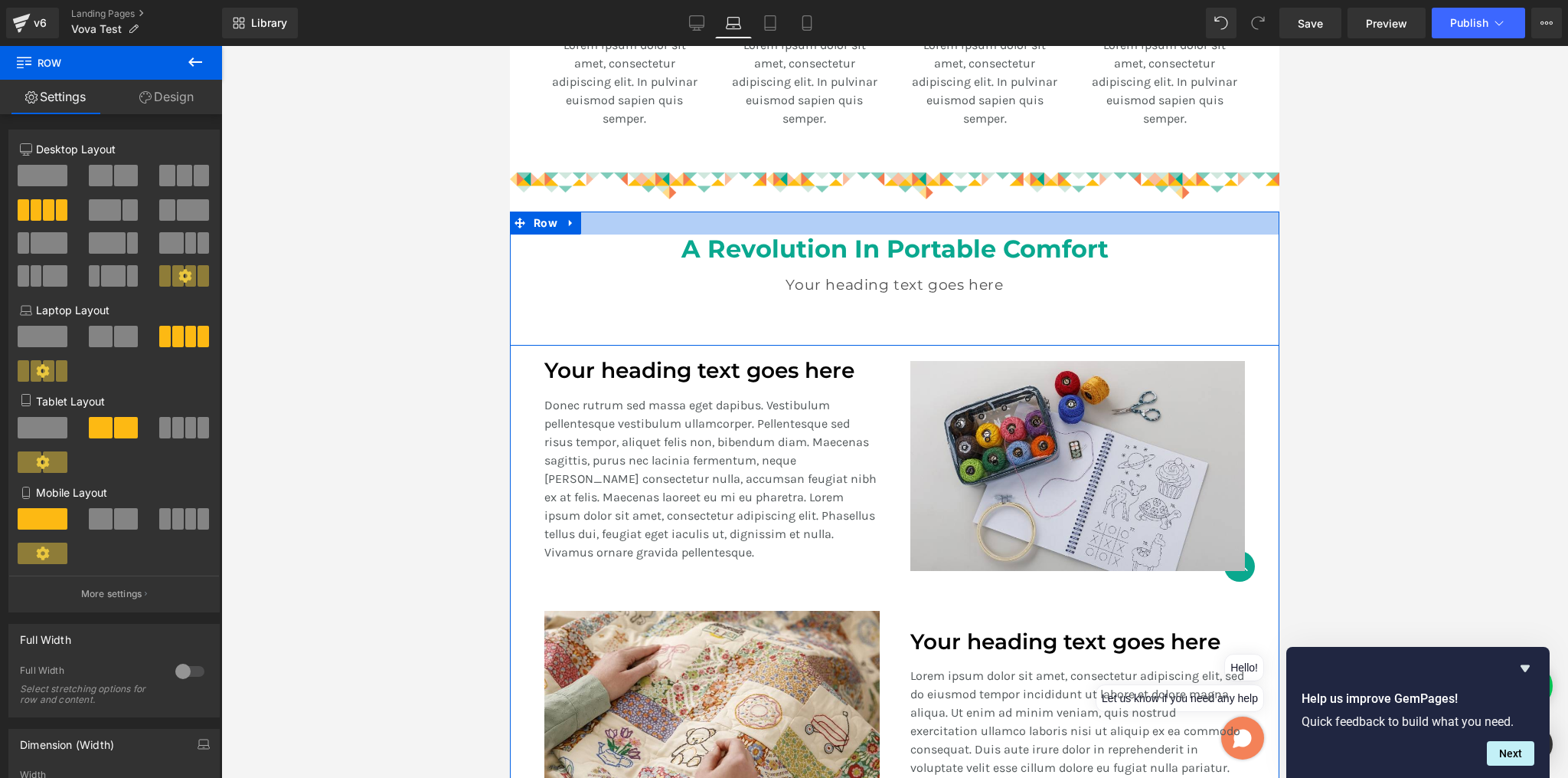
click at [884, 217] on div at bounding box center [895, 222] width 769 height 23
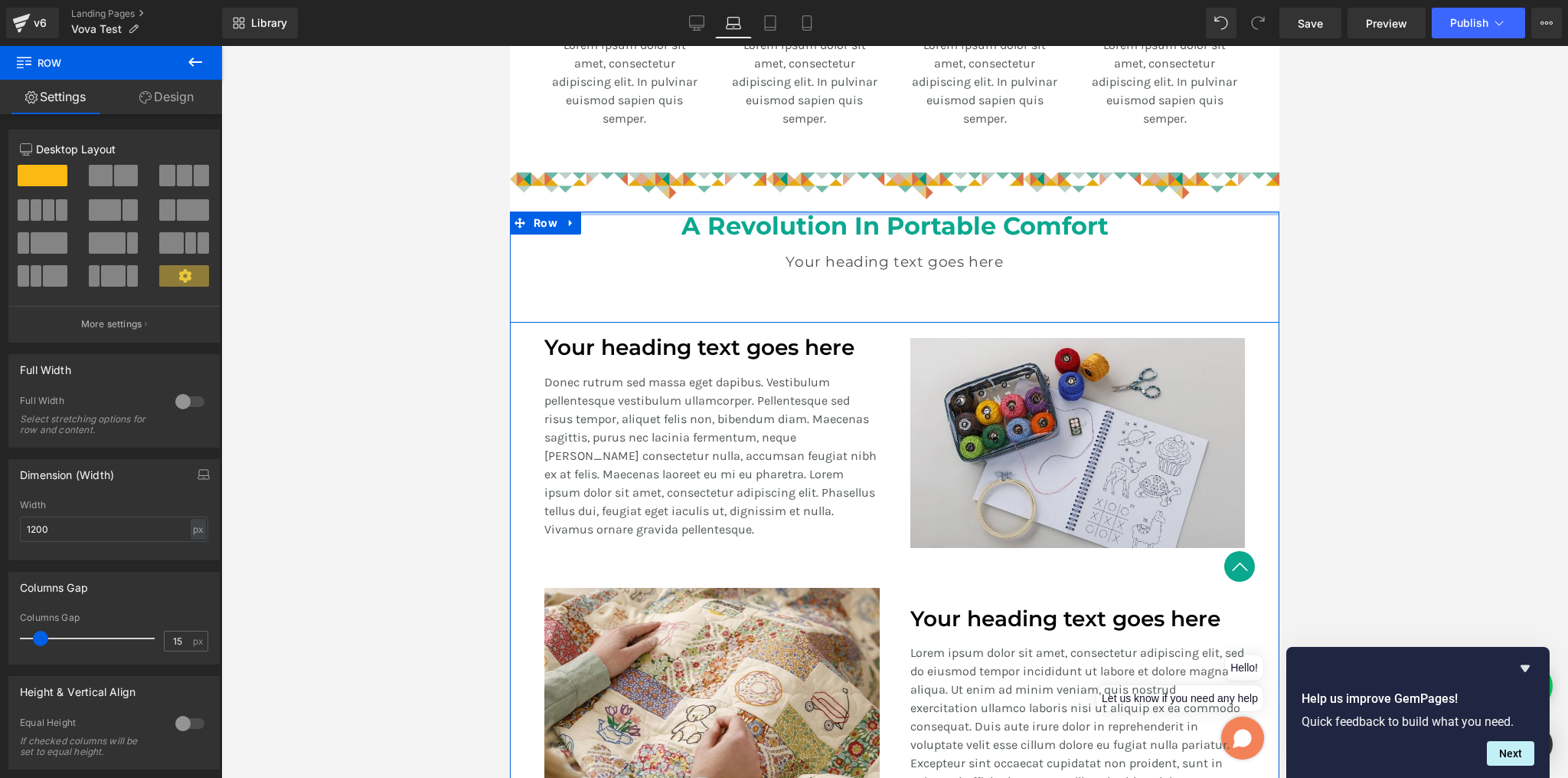
drag, startPoint x: 900, startPoint y: 221, endPoint x: 925, endPoint y: 175, distance: 52.4
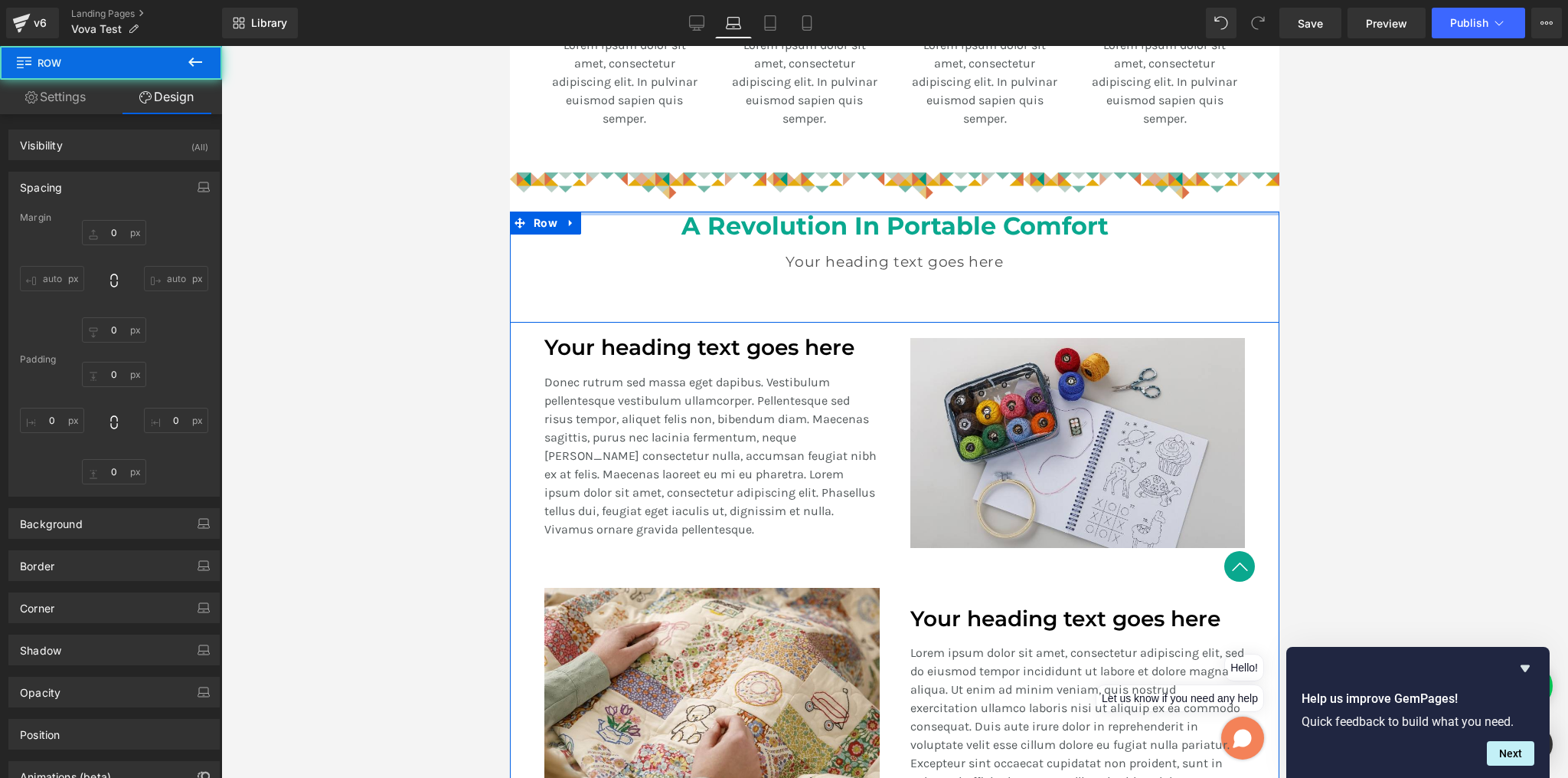
type input "0"
type input "36"
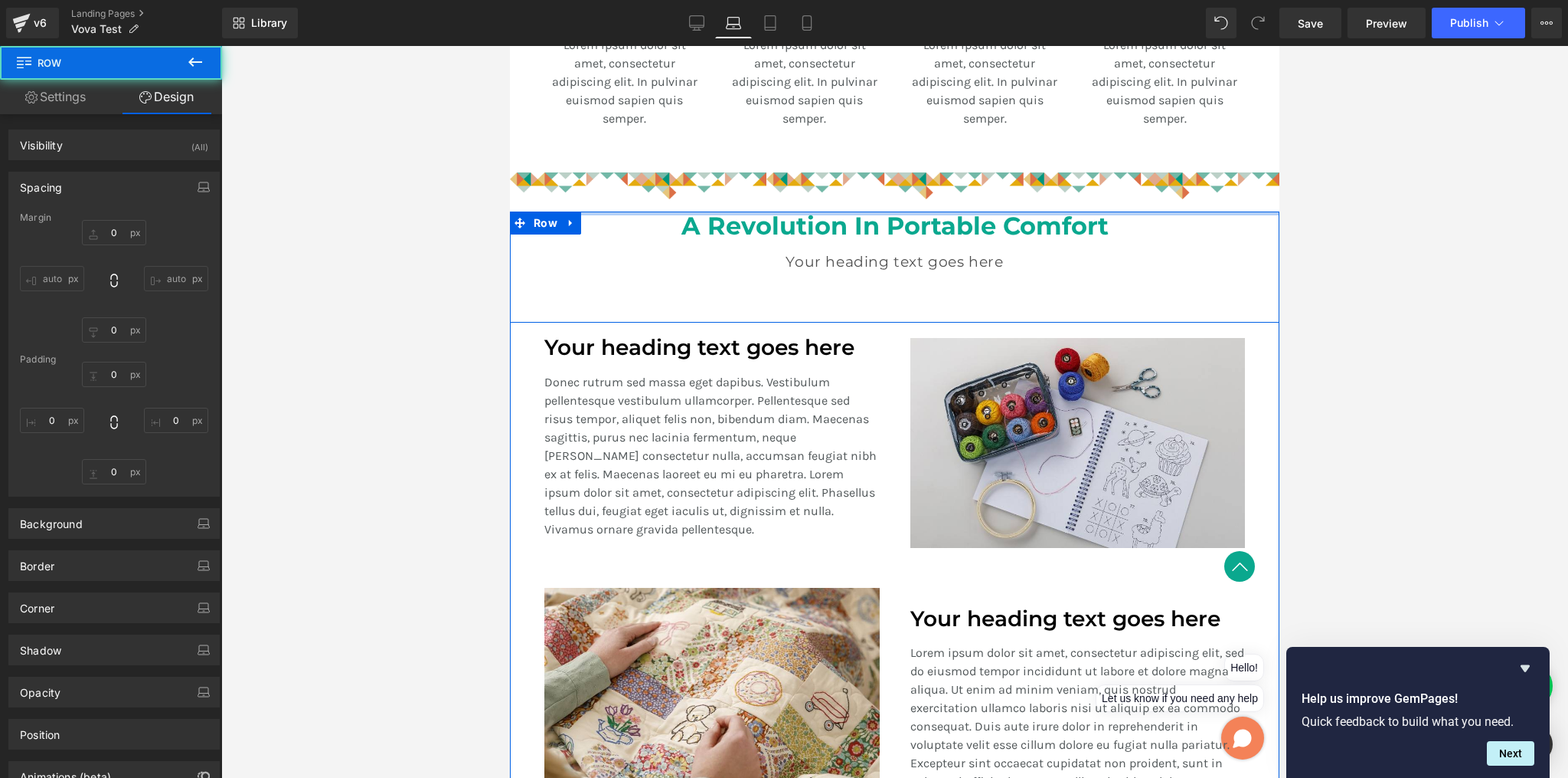
type input "0"
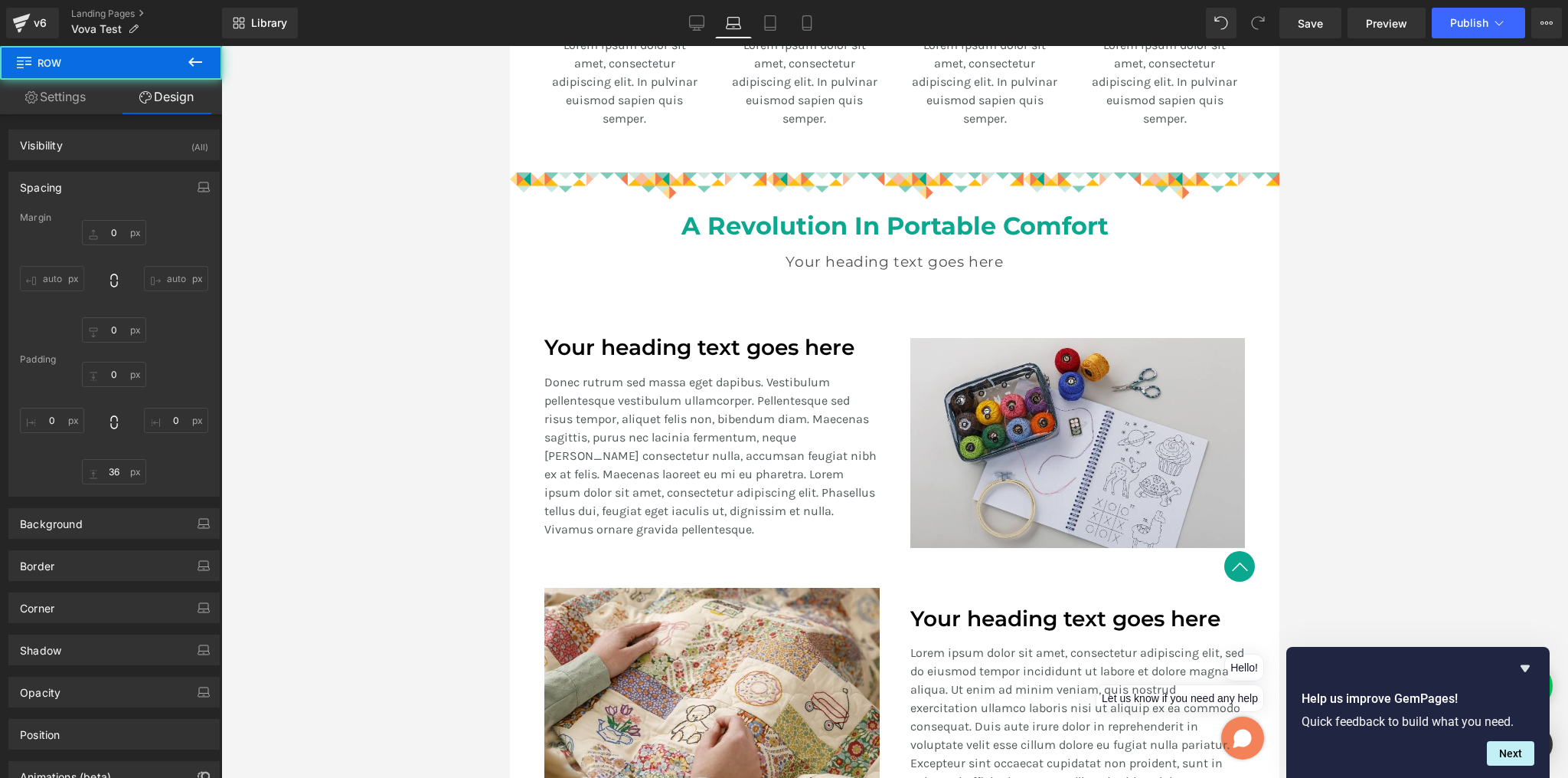
click at [1376, 231] on div at bounding box center [895, 412] width 1347 height 732
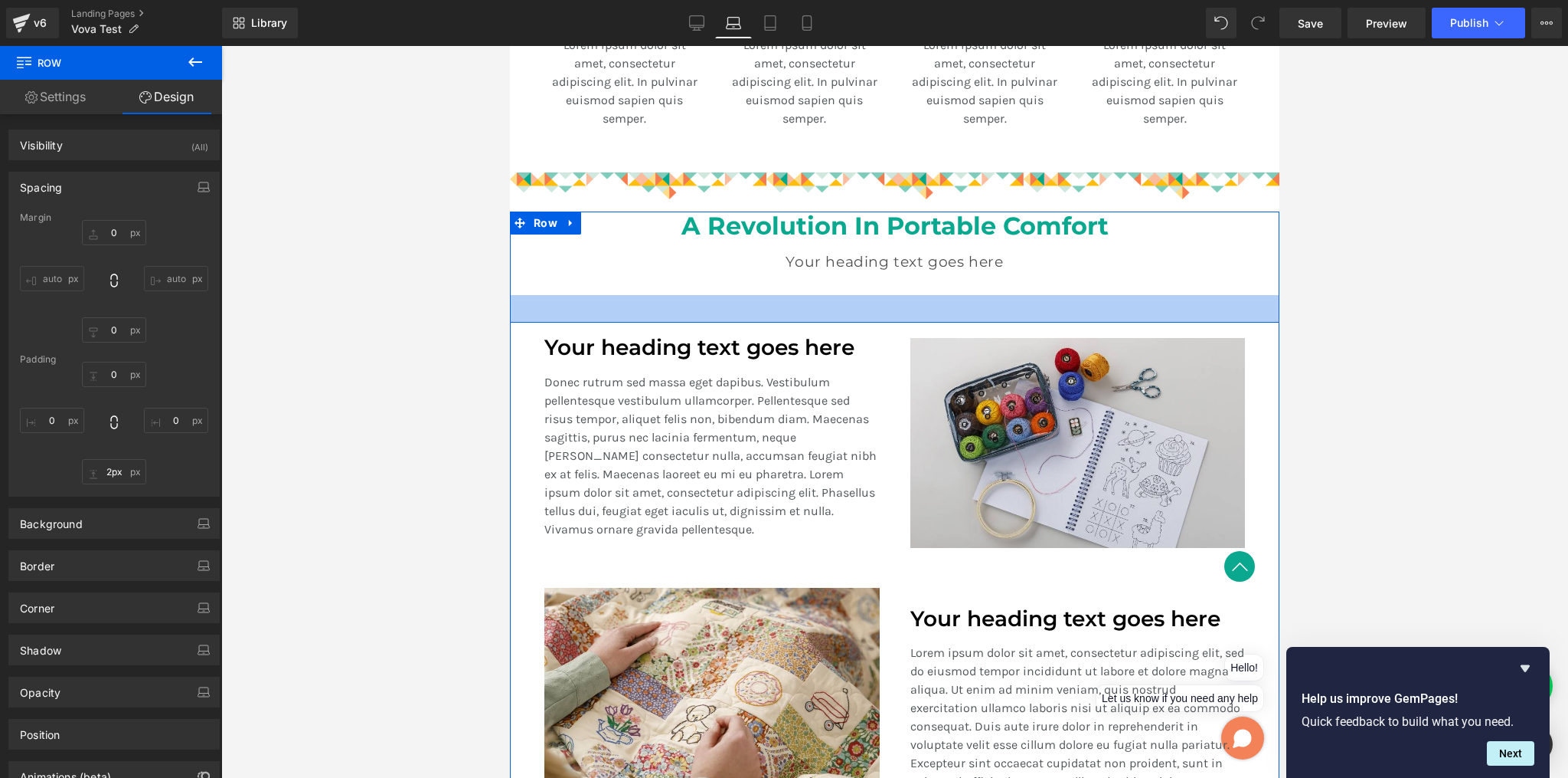
type input "0px"
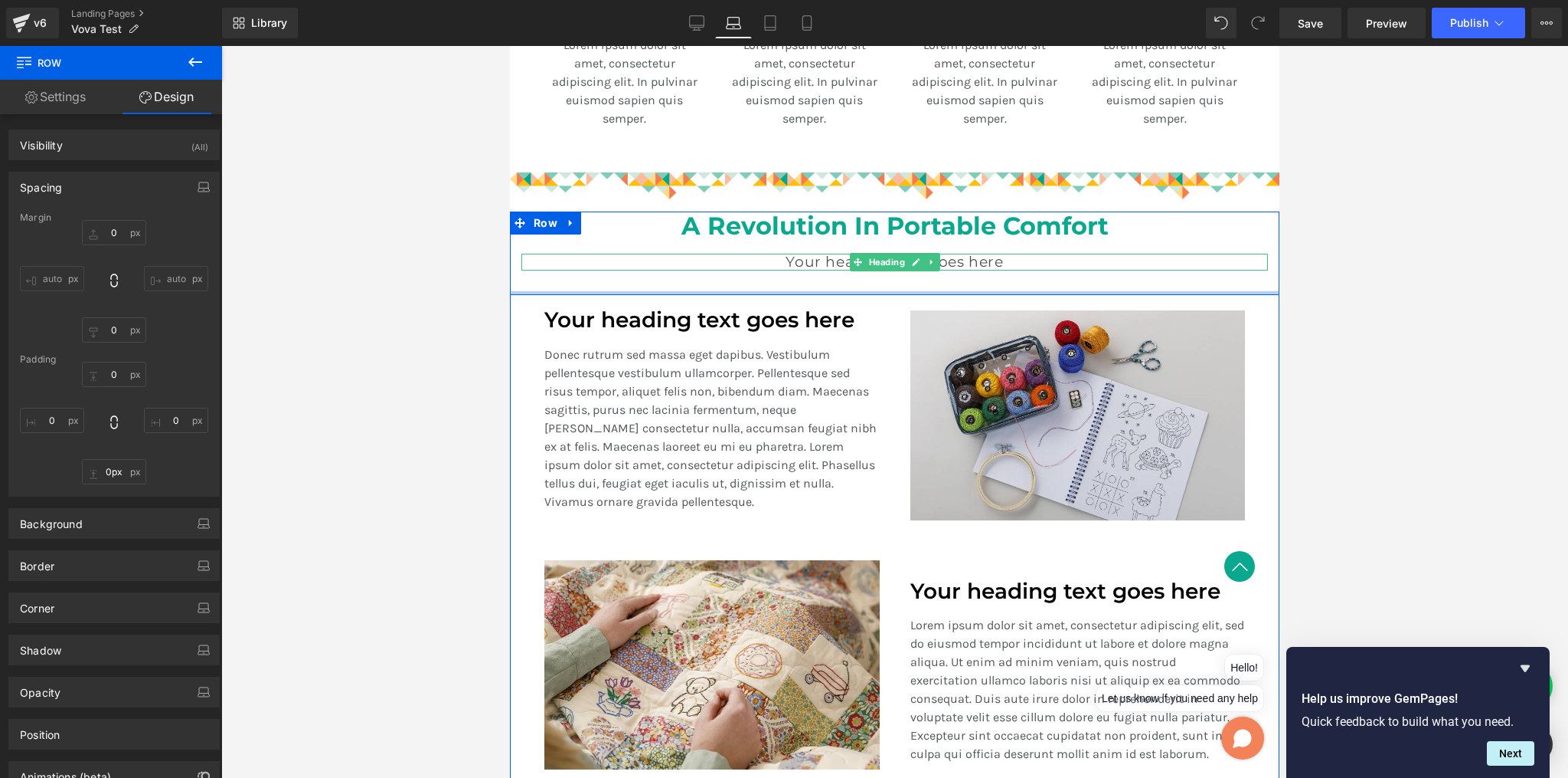
drag, startPoint x: 896, startPoint y: 309, endPoint x: 959, endPoint y: 235, distance: 97.2
click at [891, 252] on div "A Revolution In Portable Comfort Heading Your heading text goes here Heading Te…" at bounding box center [895, 252] width 769 height 83
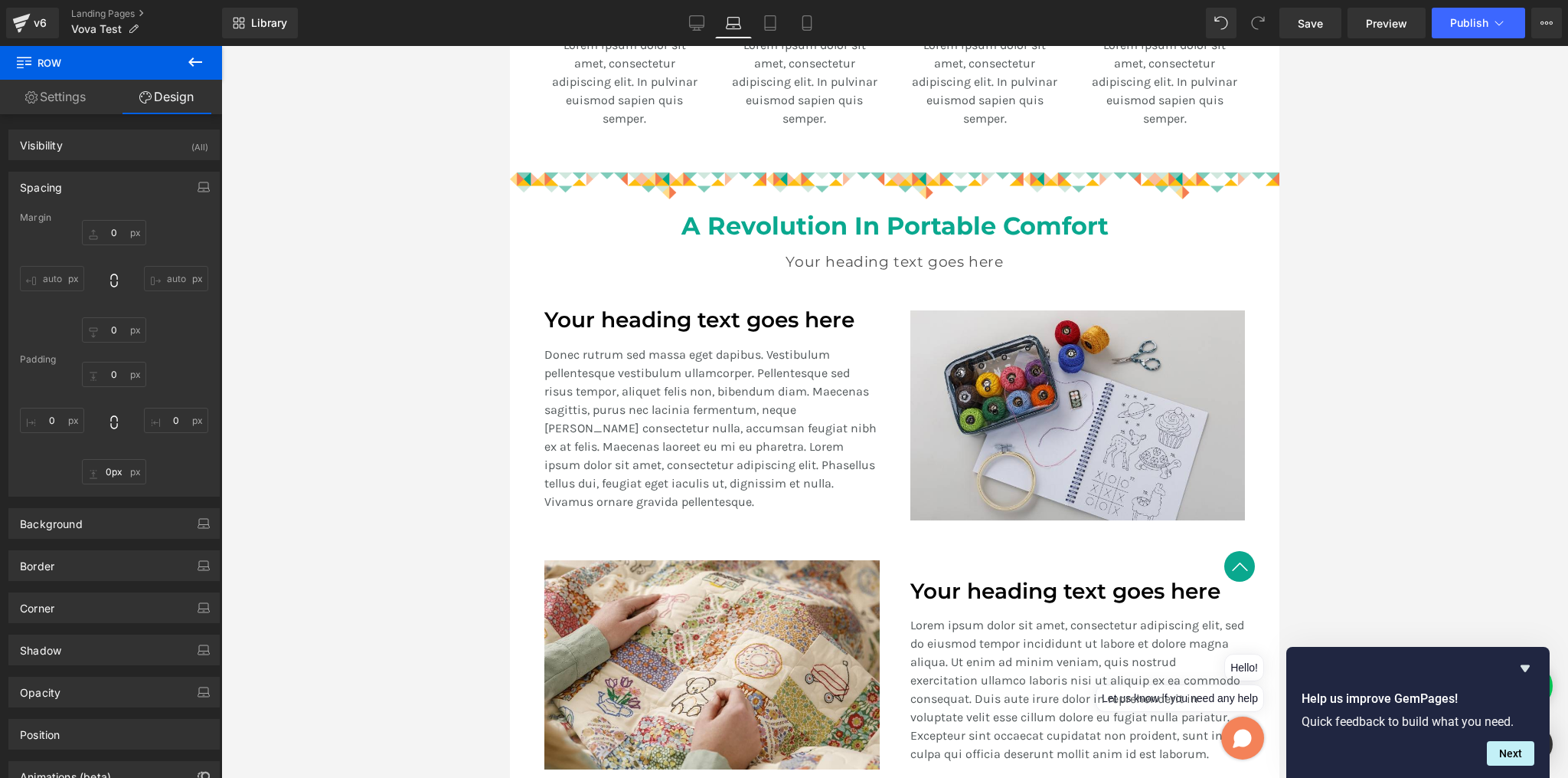
click at [1367, 238] on div at bounding box center [895, 412] width 1347 height 732
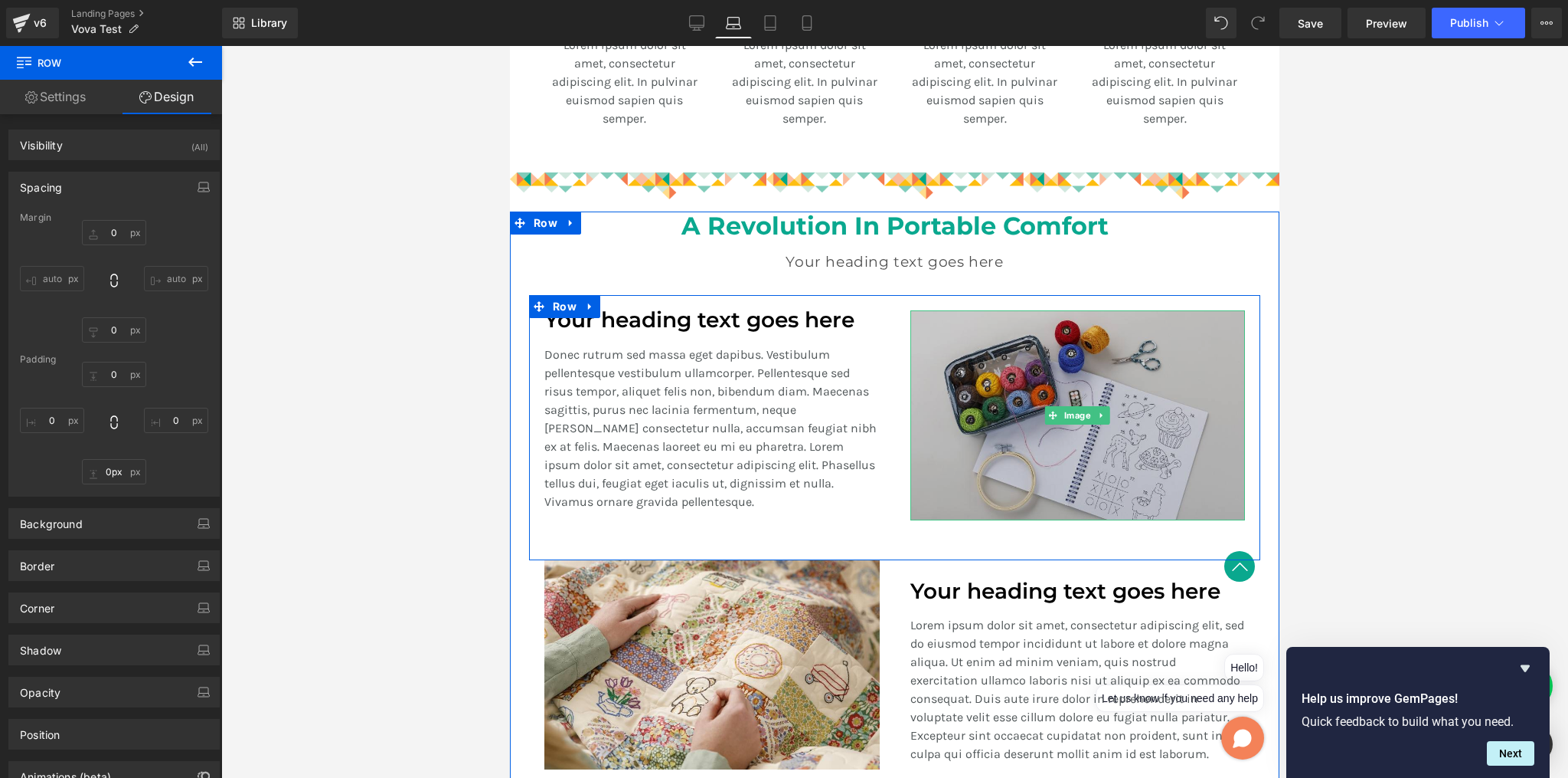
scroll to position [1080, 0]
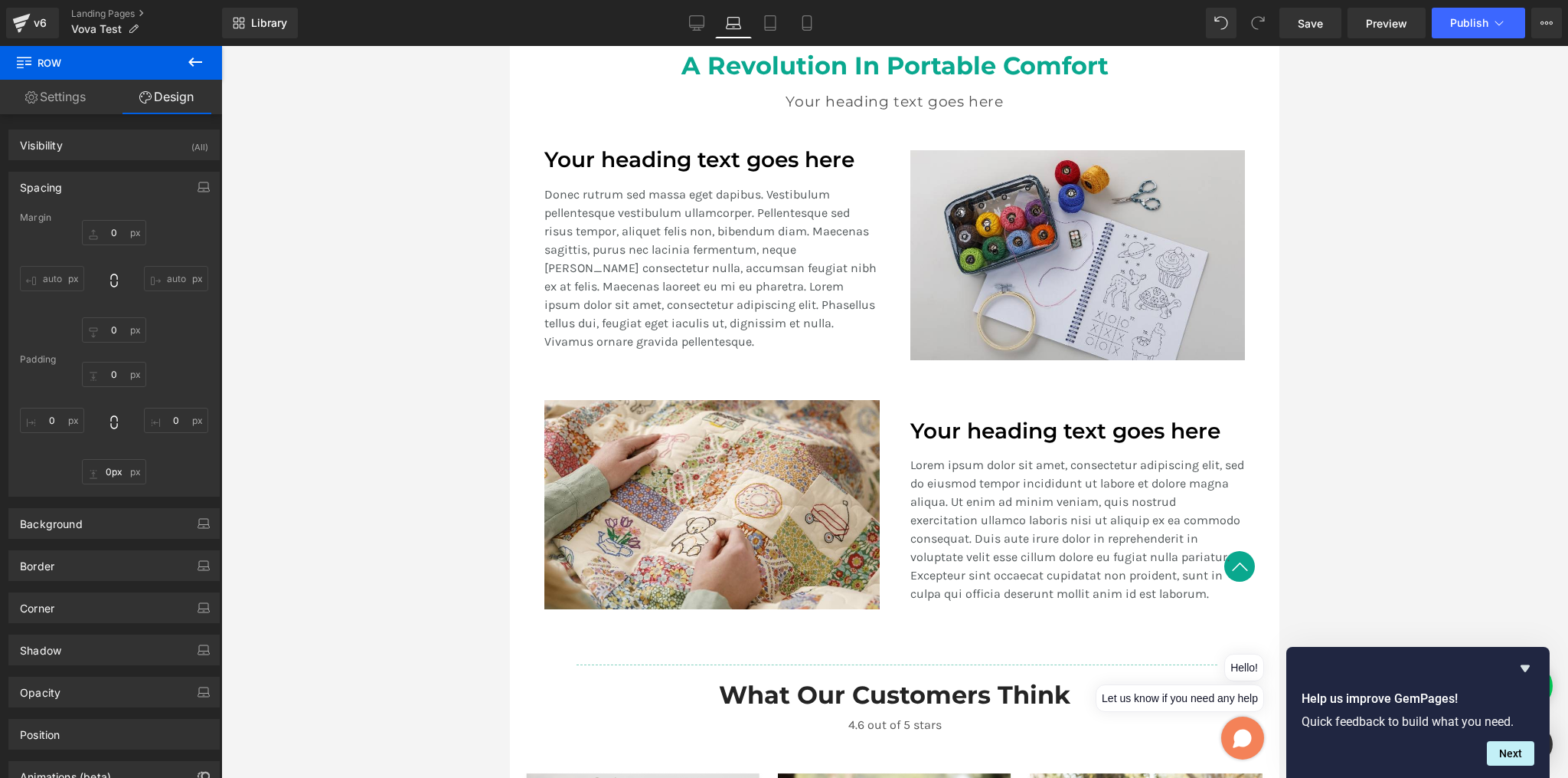
click at [1438, 259] on div at bounding box center [895, 412] width 1347 height 732
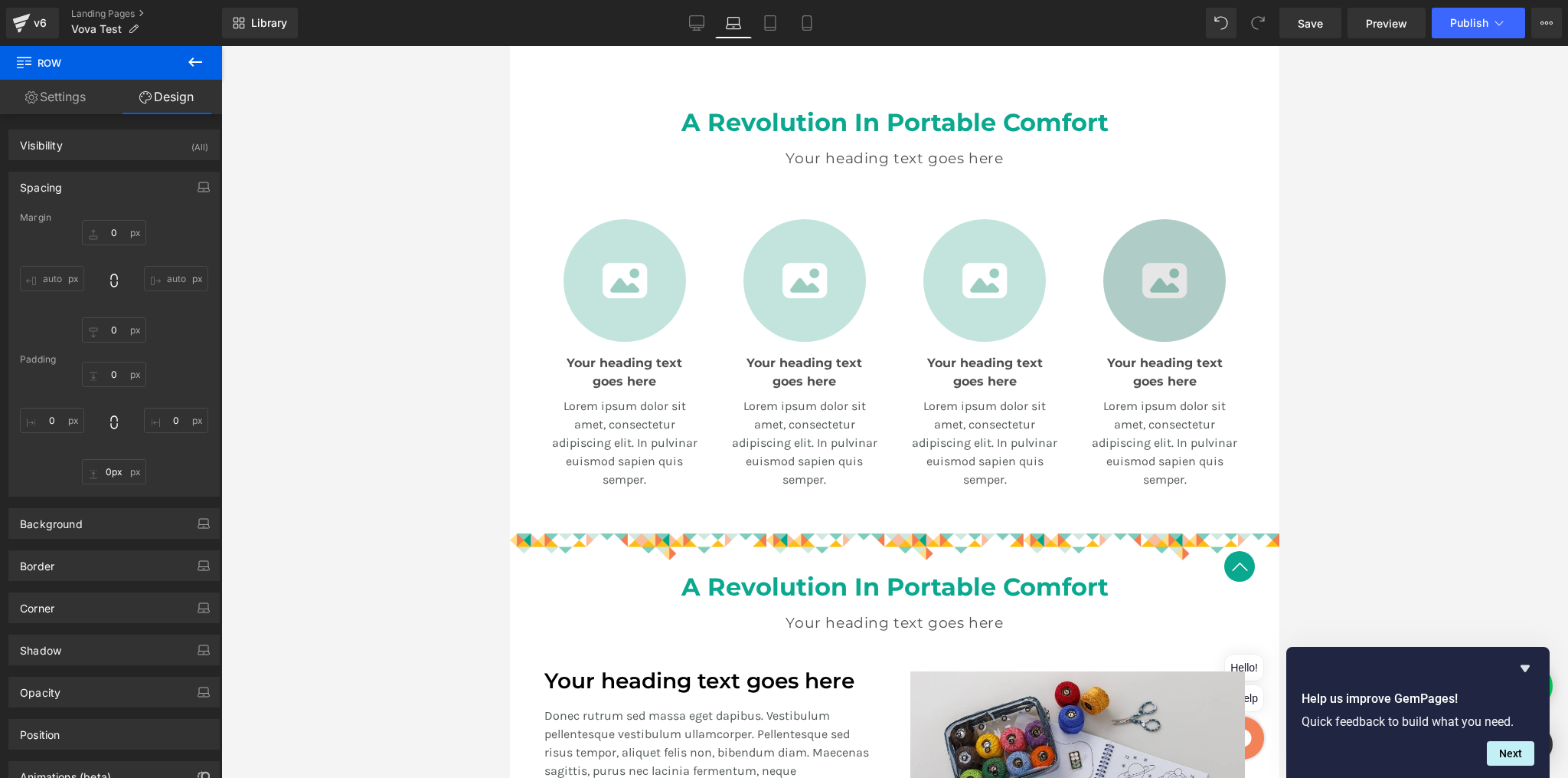
scroll to position [555, 0]
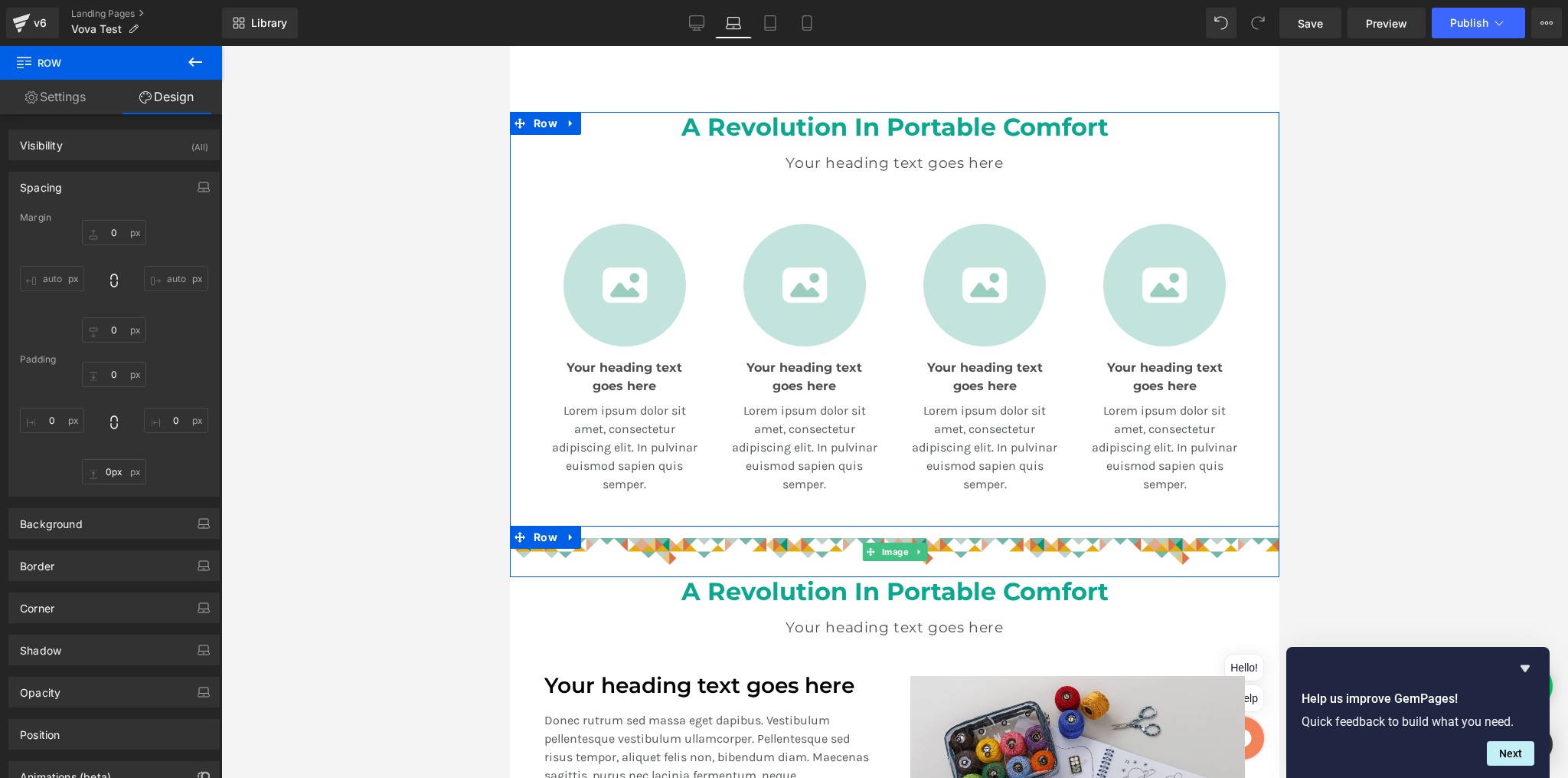
click at [1061, 539] on img at bounding box center [895, 551] width 769 height 51
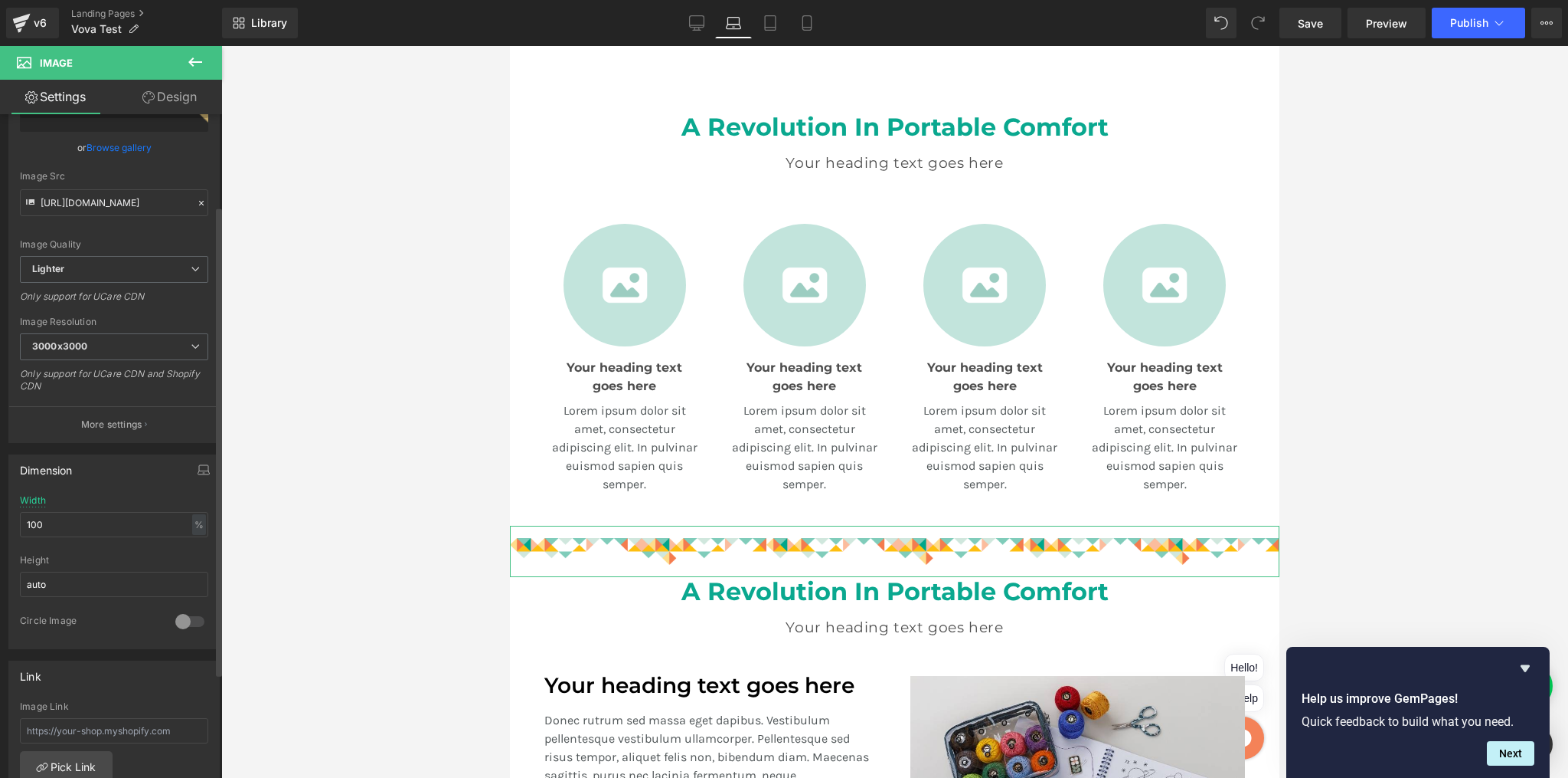
scroll to position [129, 0]
click at [71, 514] on input "100" at bounding box center [114, 521] width 188 height 25
click at [70, 514] on input "100" at bounding box center [114, 521] width 188 height 25
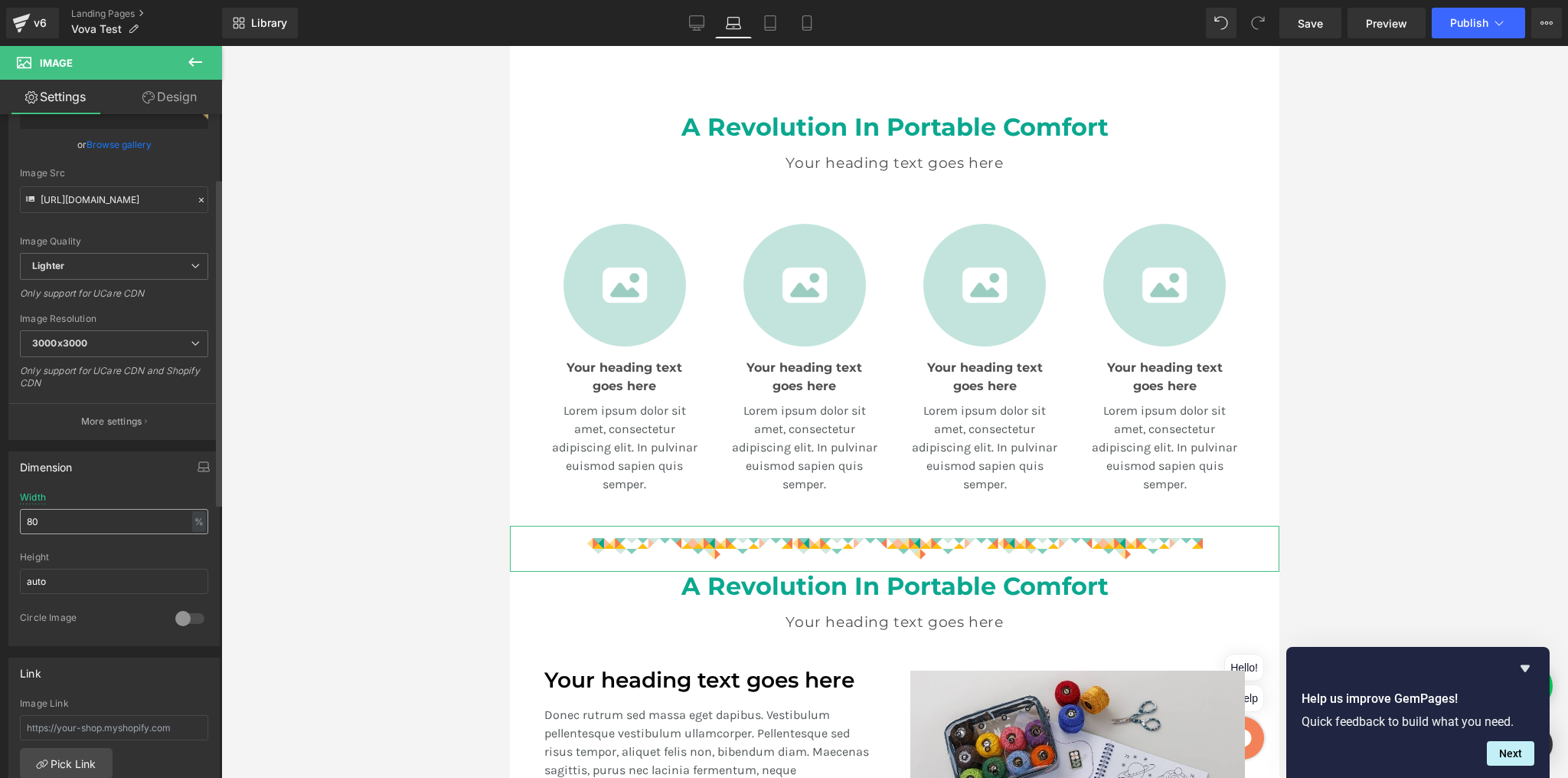
click at [79, 526] on input "80" at bounding box center [114, 521] width 188 height 25
click at [1325, 323] on div at bounding box center [895, 412] width 1347 height 732
click at [706, 25] on link "Desktop" at bounding box center [696, 23] width 36 height 31
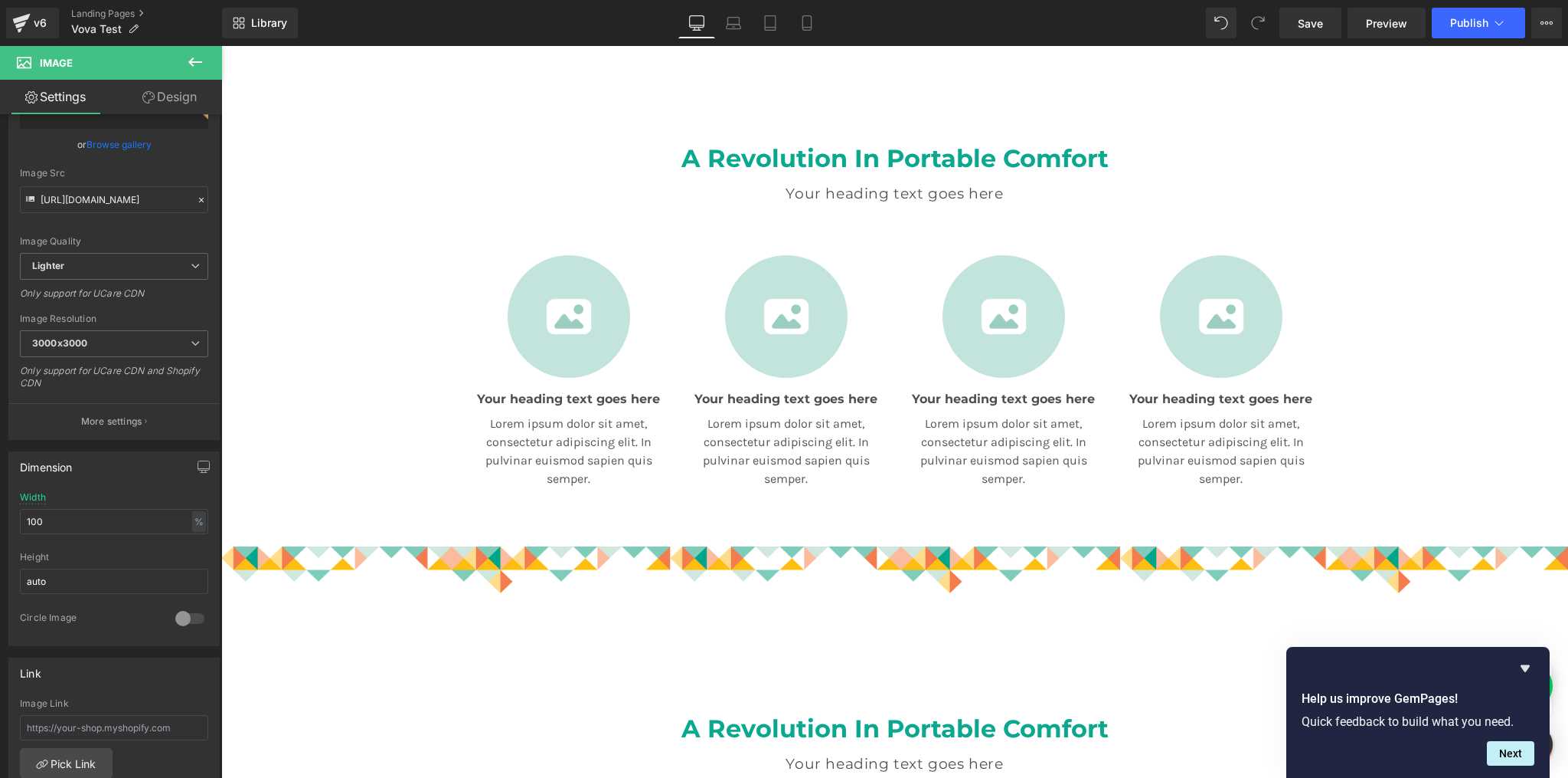
scroll to position [611, 0]
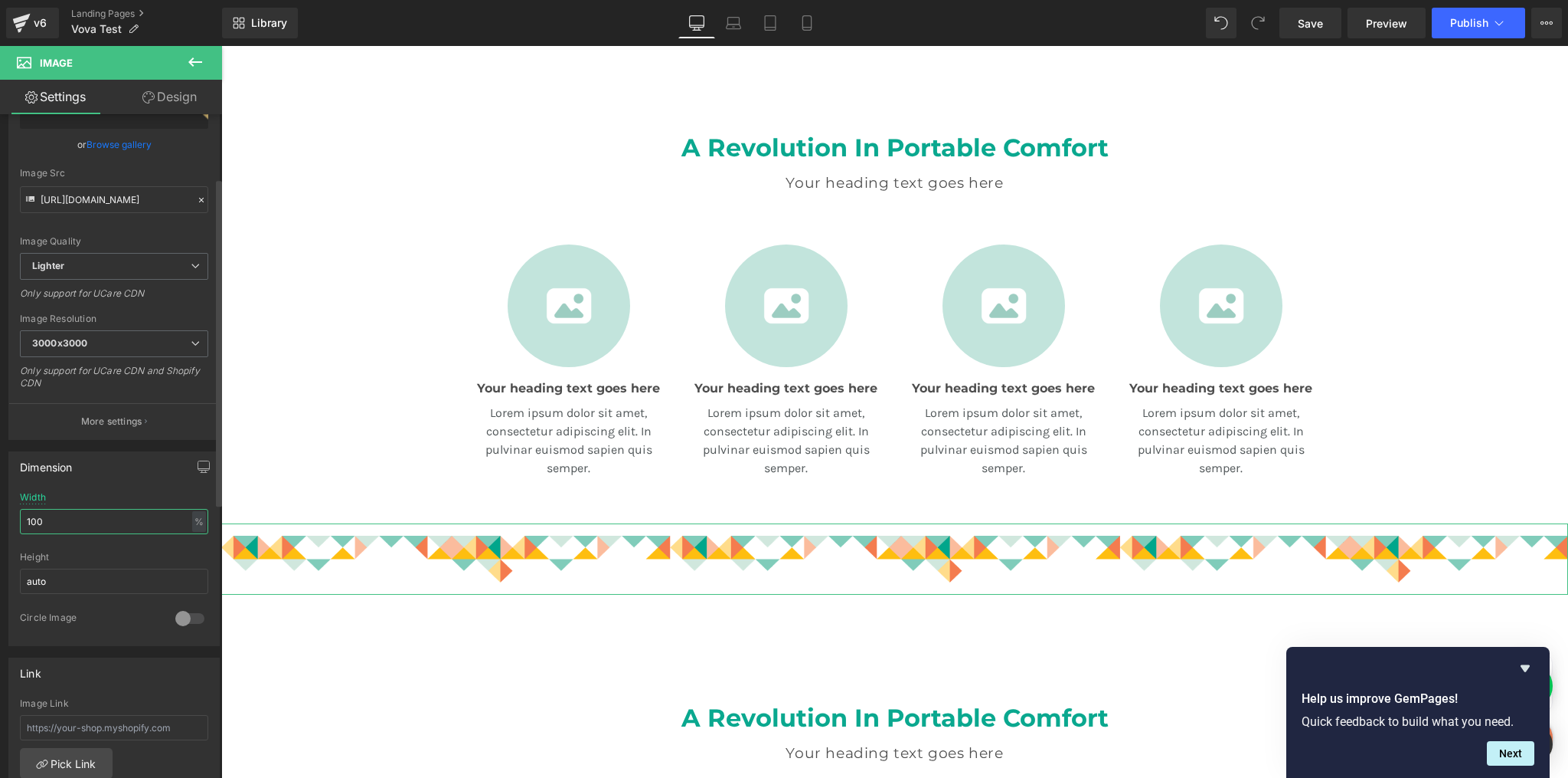
click at [60, 522] on input "100" at bounding box center [114, 521] width 188 height 25
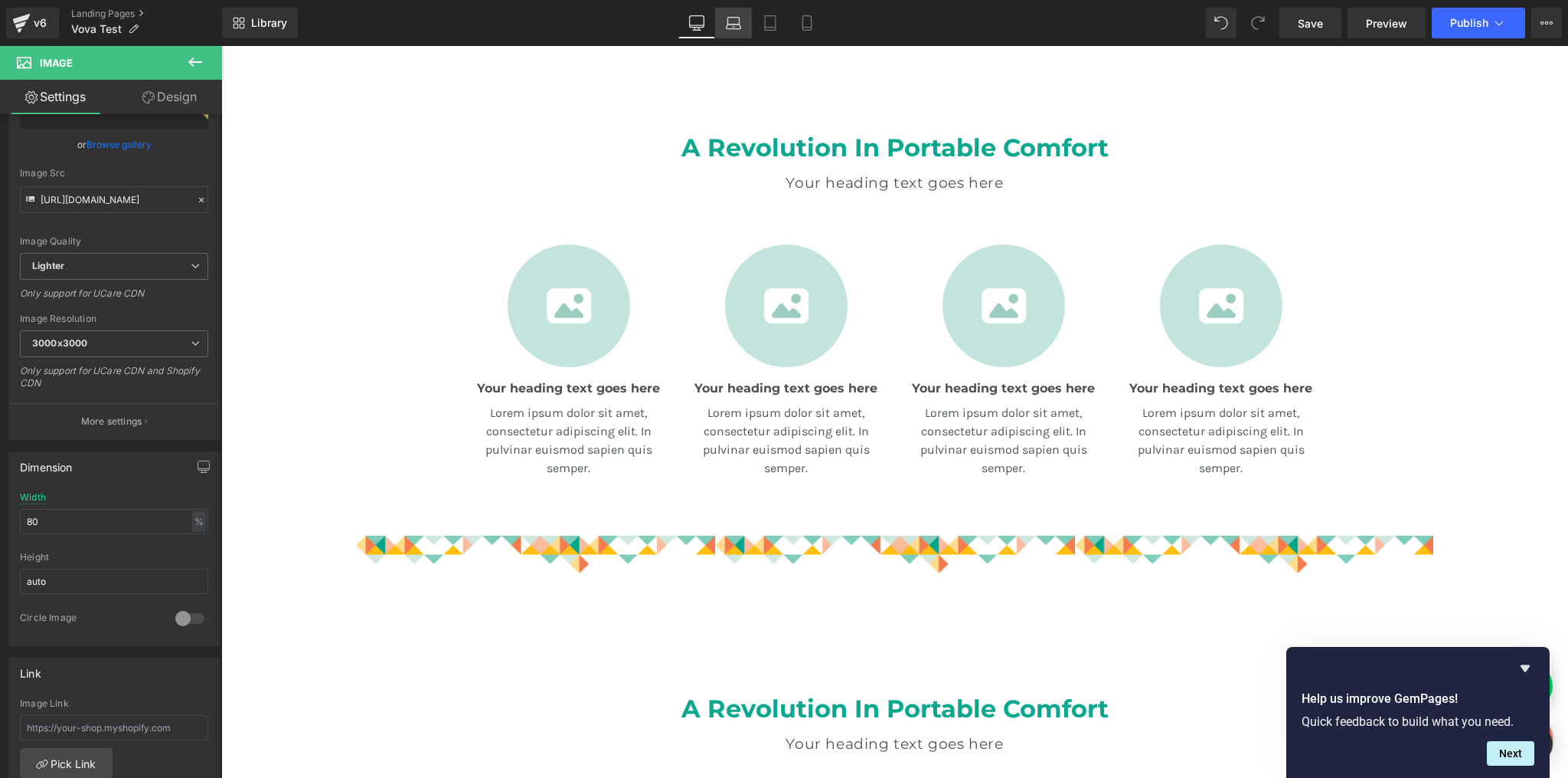
click at [740, 22] on icon at bounding box center [734, 21] width 11 height 7
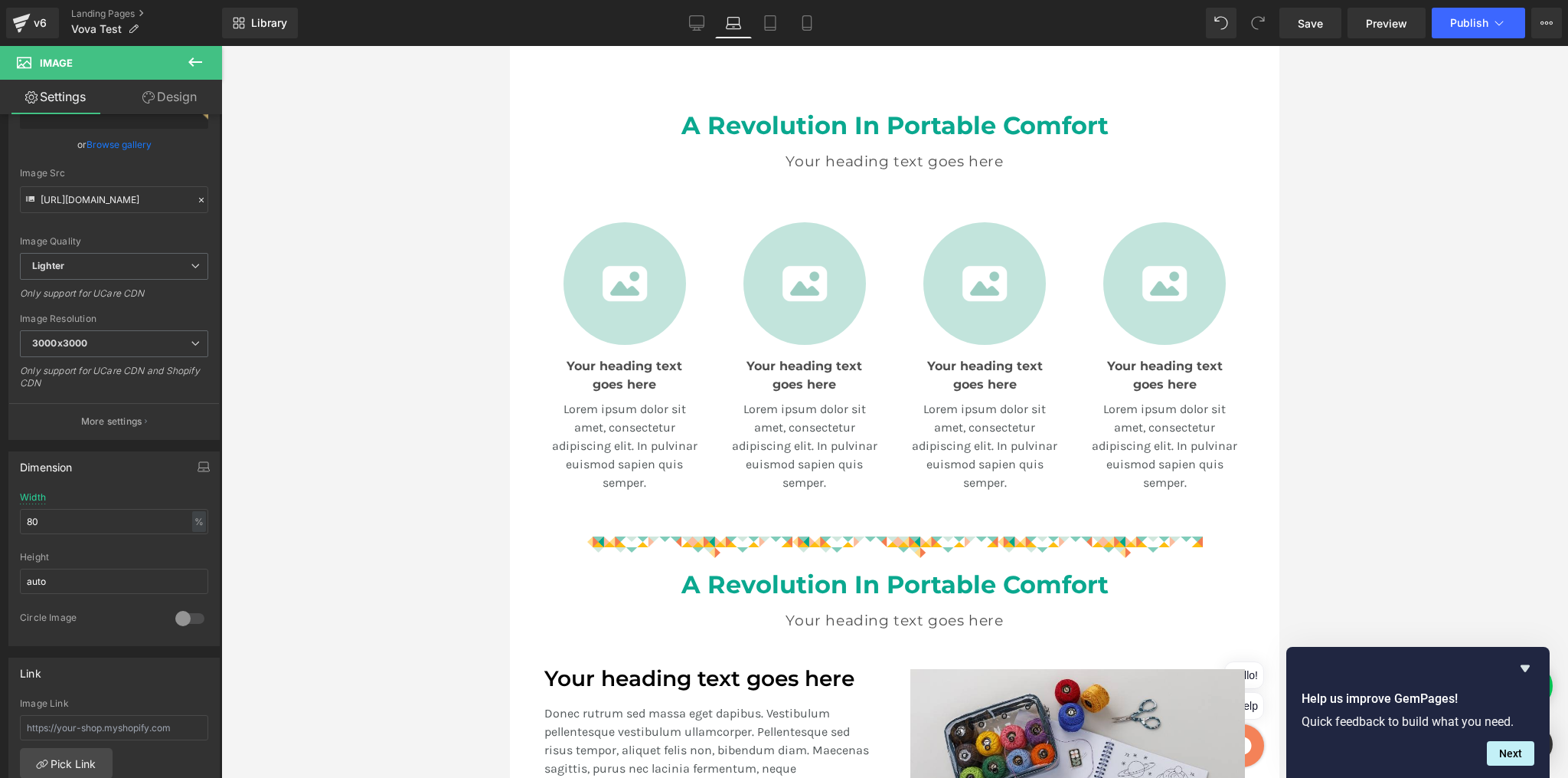
scroll to position [555, 0]
click at [80, 522] on input "80" at bounding box center [114, 521] width 188 height 25
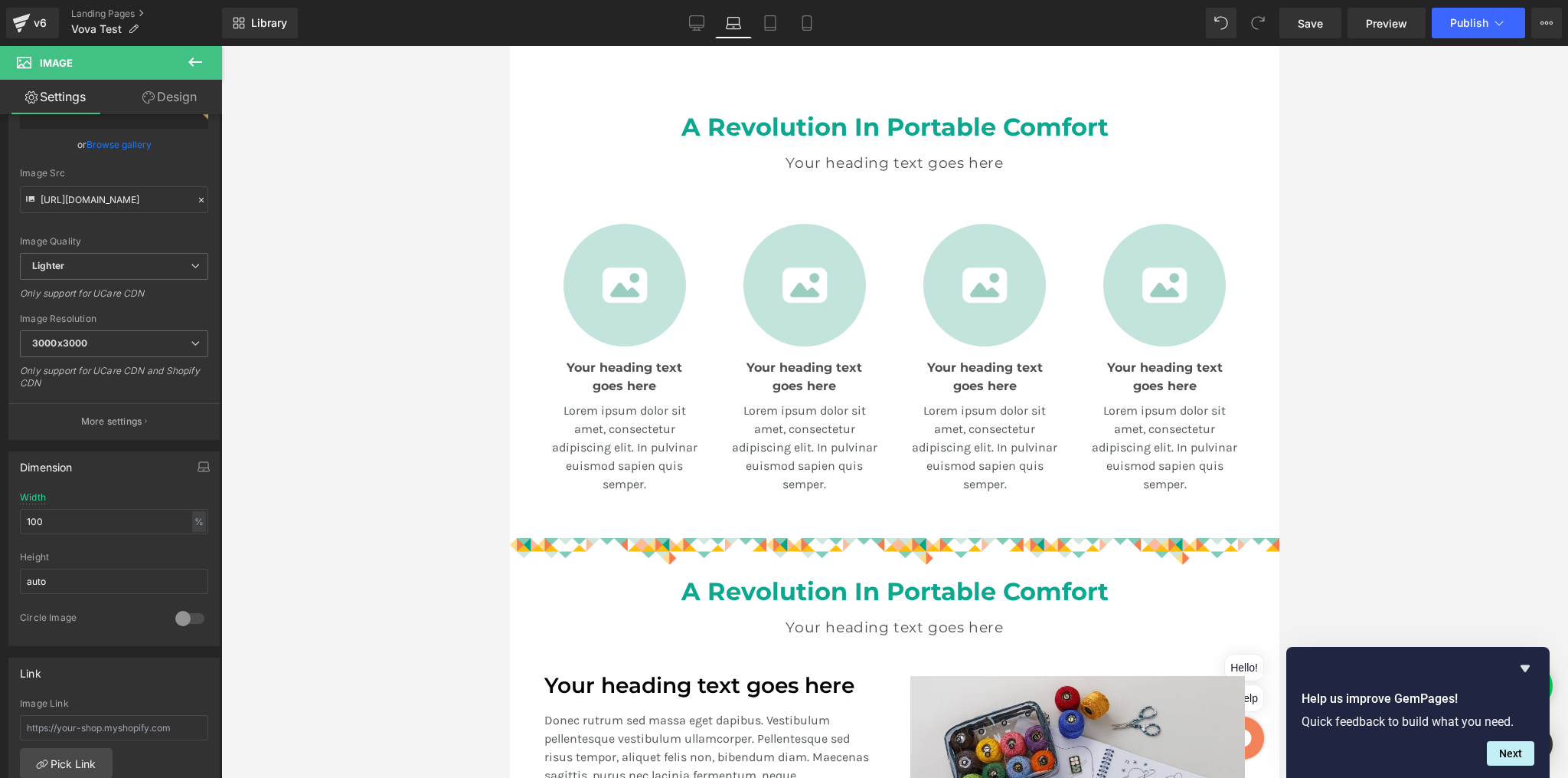
click at [1376, 373] on div at bounding box center [895, 412] width 1347 height 732
click at [702, 18] on icon at bounding box center [697, 23] width 15 height 15
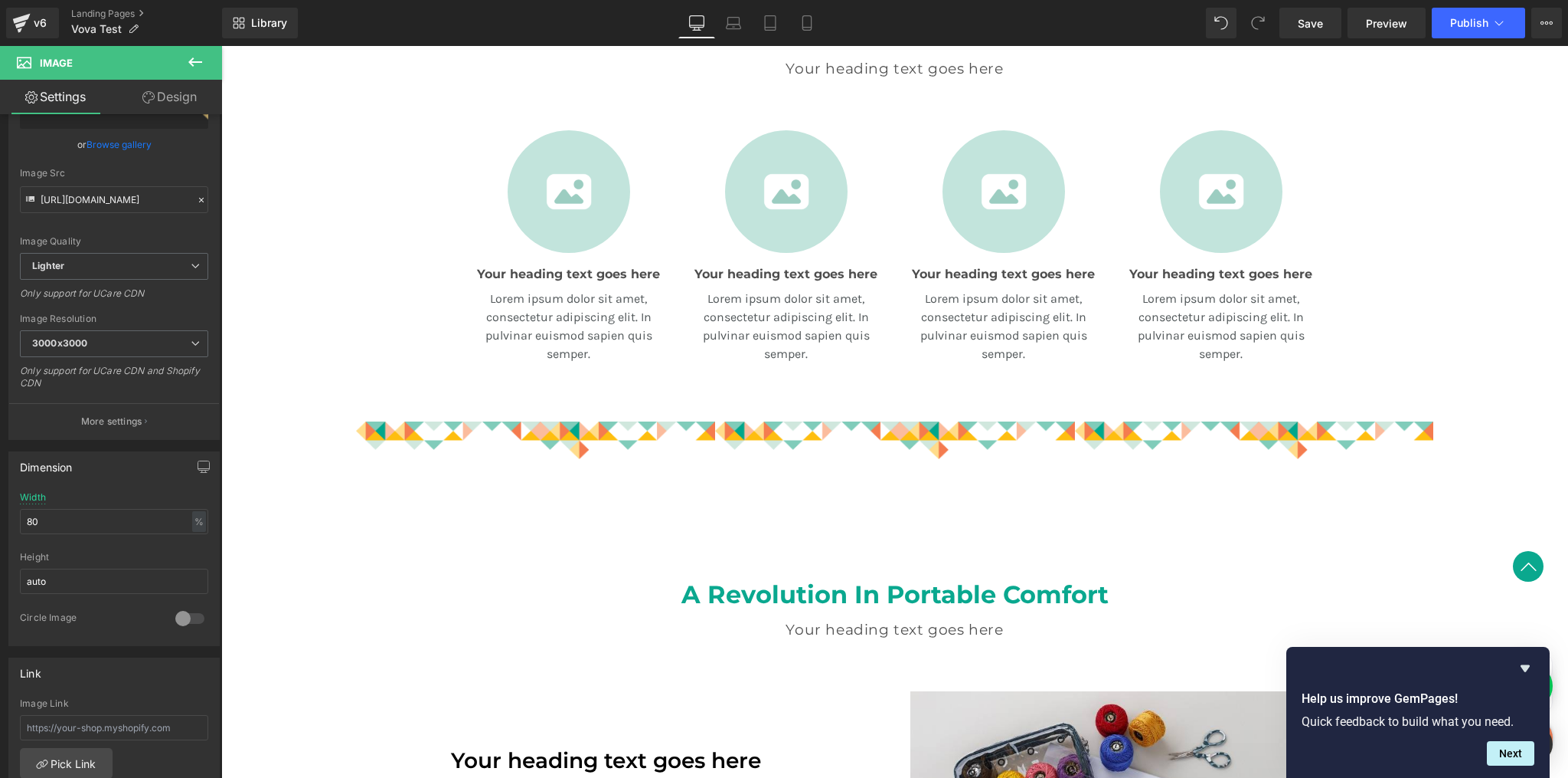
scroll to position [727, 0]
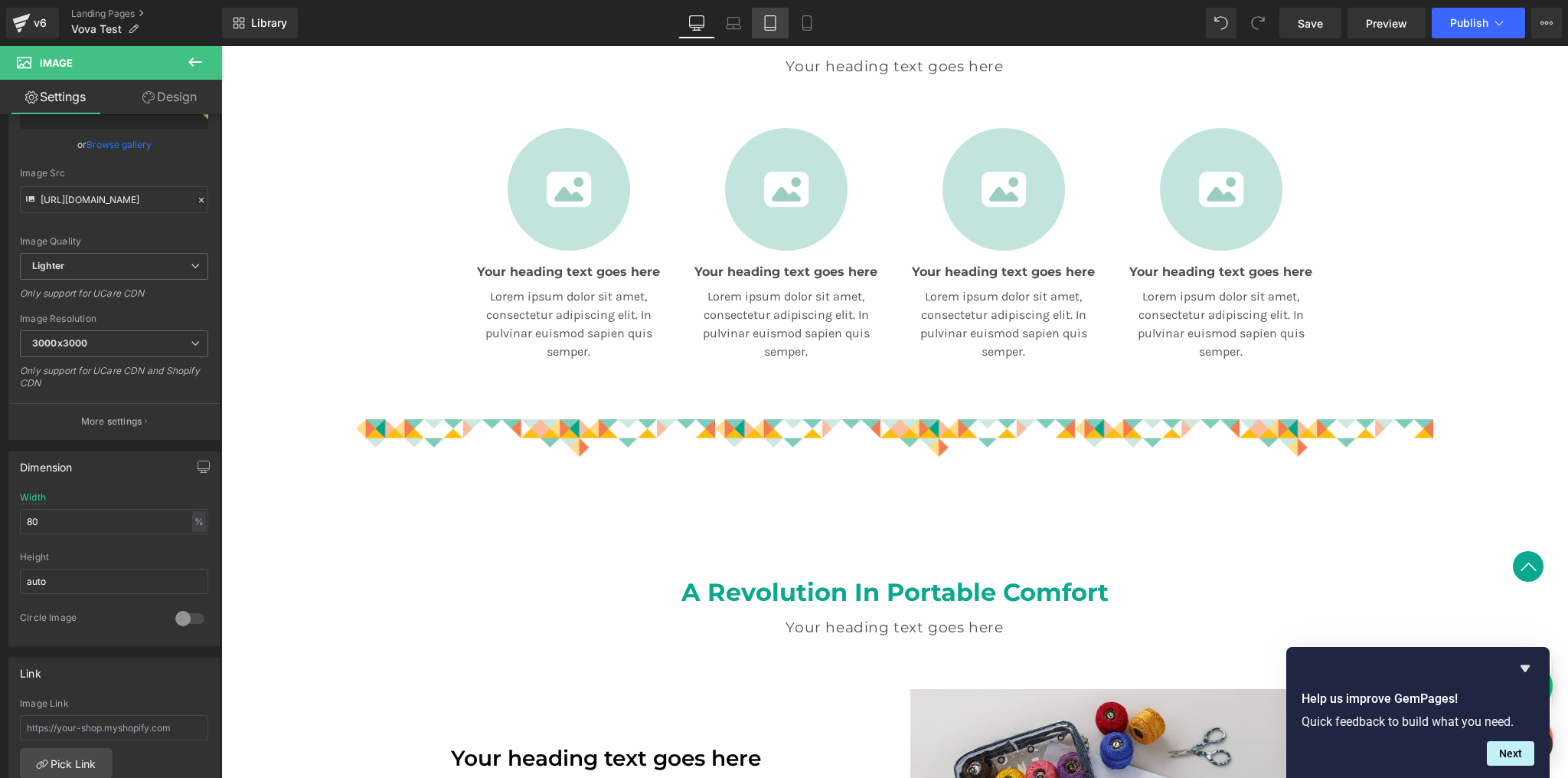
click at [775, 29] on icon at bounding box center [770, 23] width 15 height 15
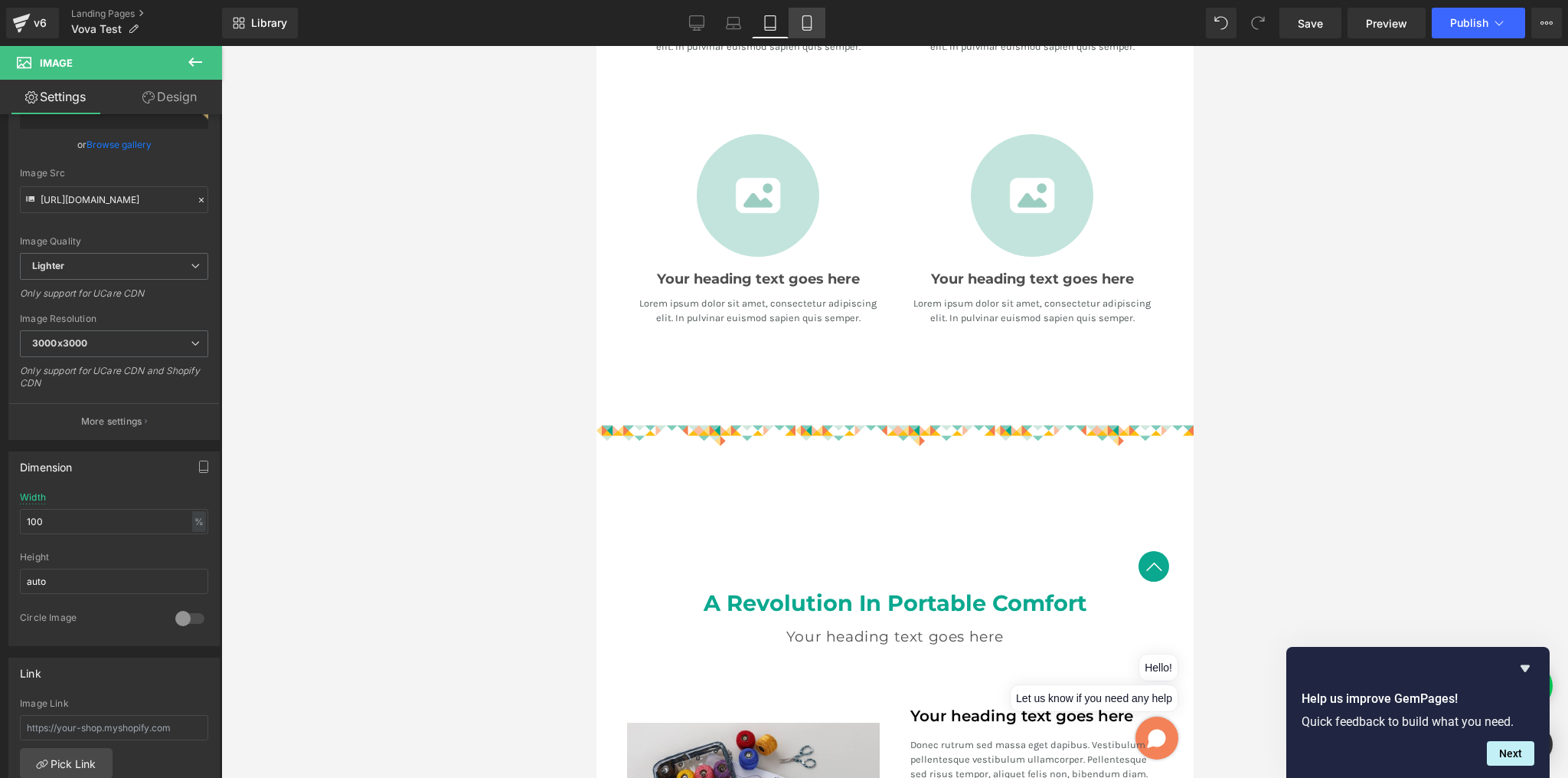
click at [807, 22] on icon at bounding box center [807, 23] width 15 height 15
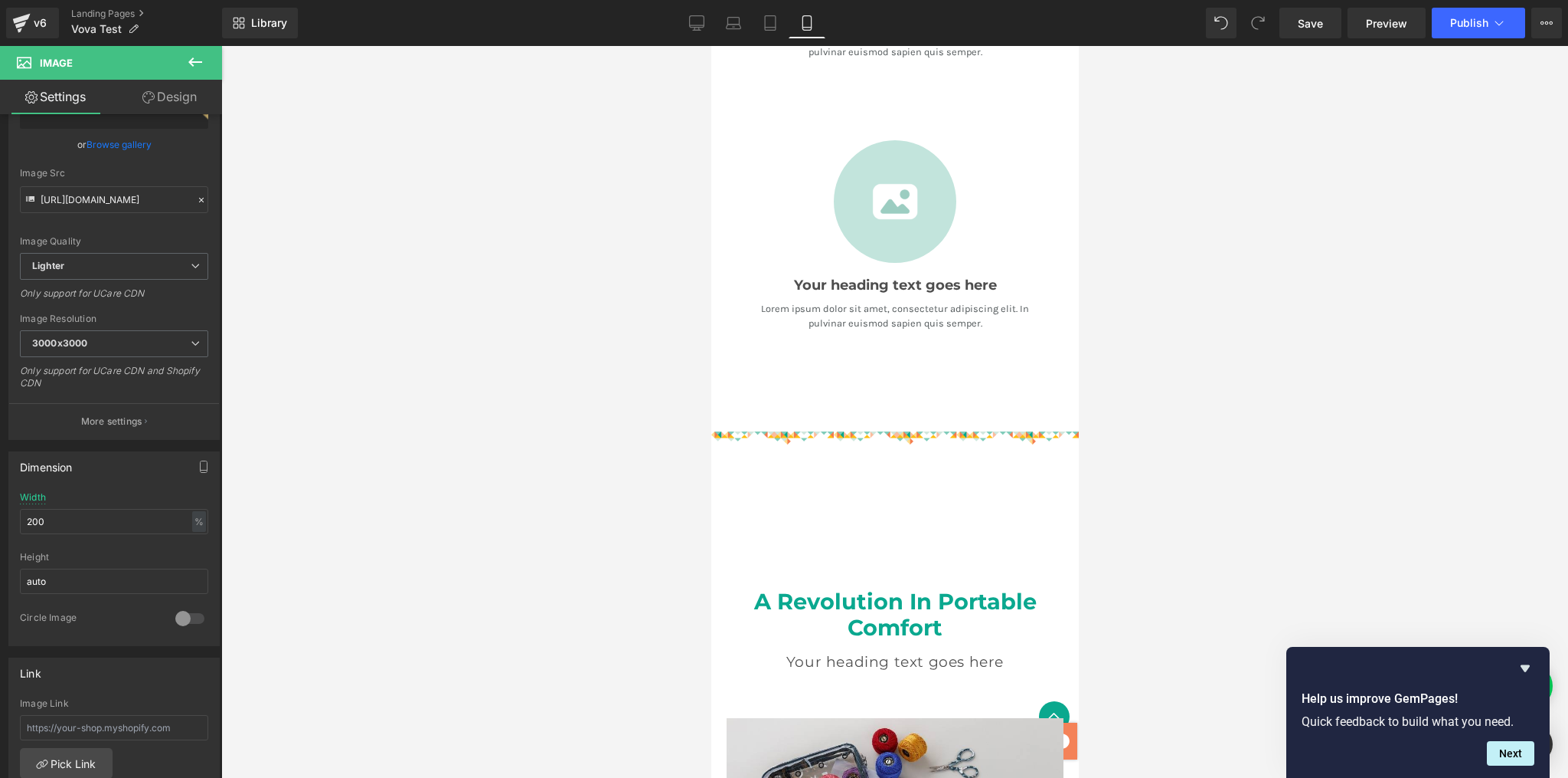
scroll to position [1738, 0]
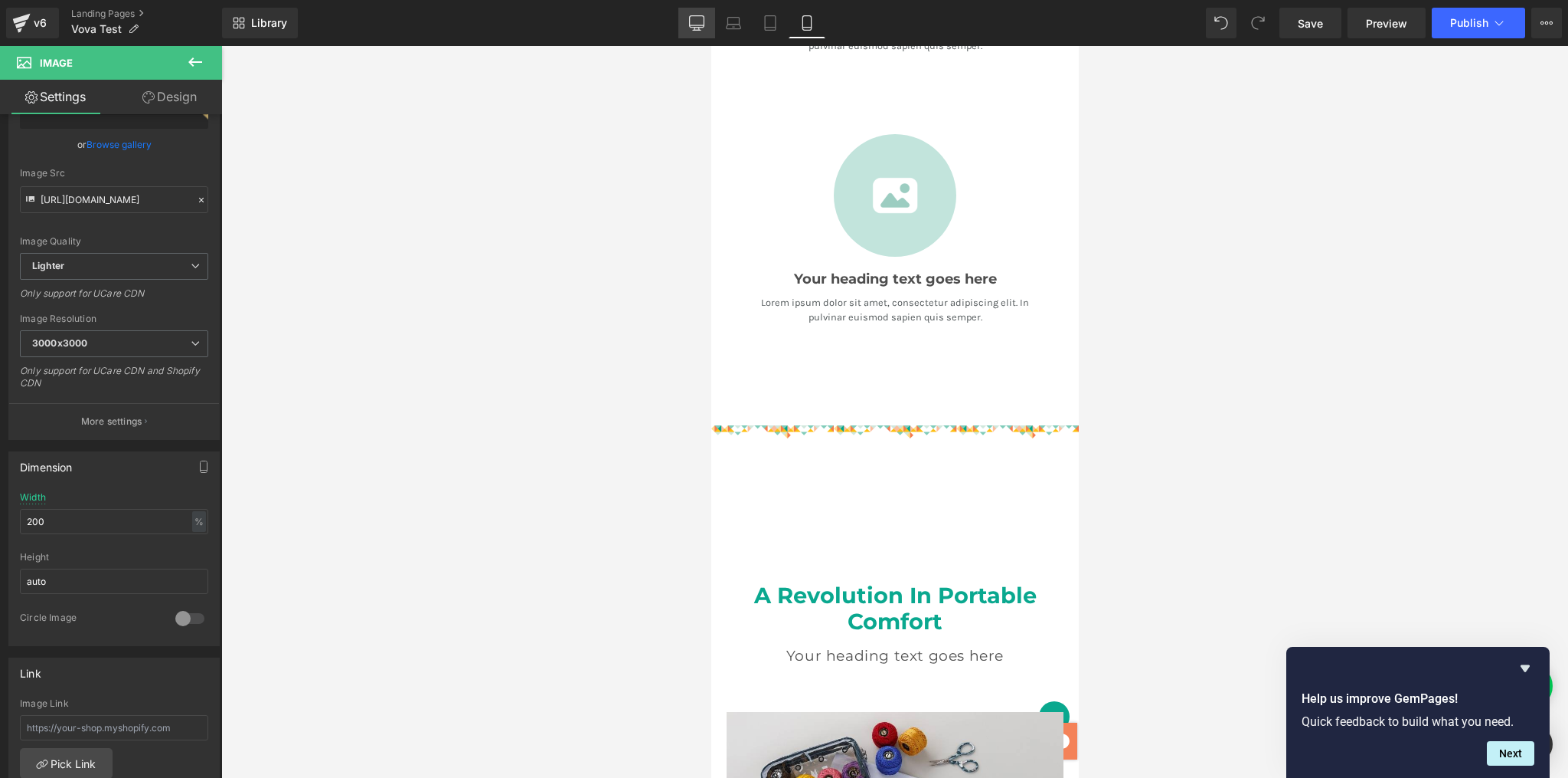
click at [688, 20] on link "Desktop" at bounding box center [696, 23] width 36 height 31
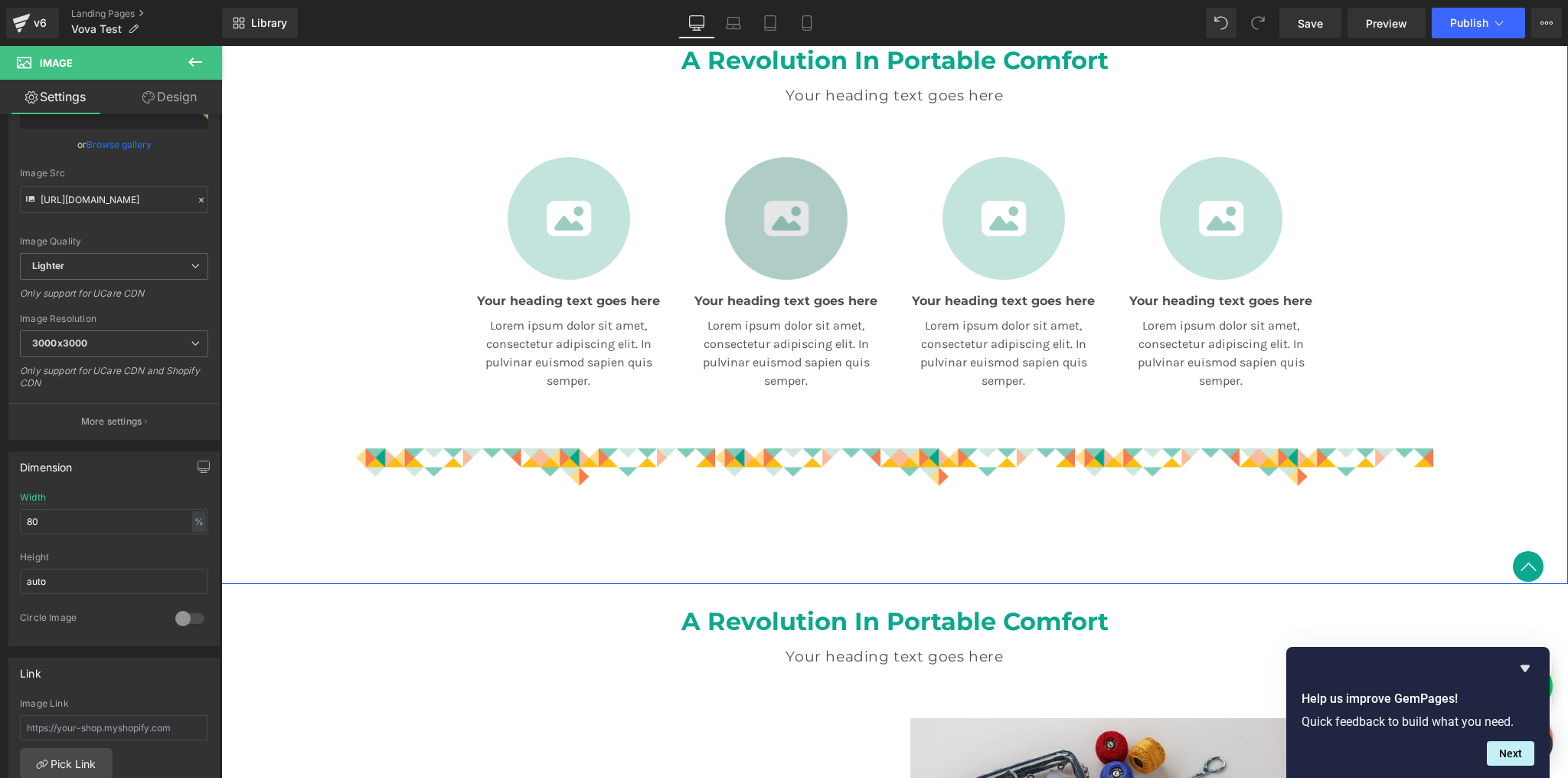
scroll to position [699, 0]
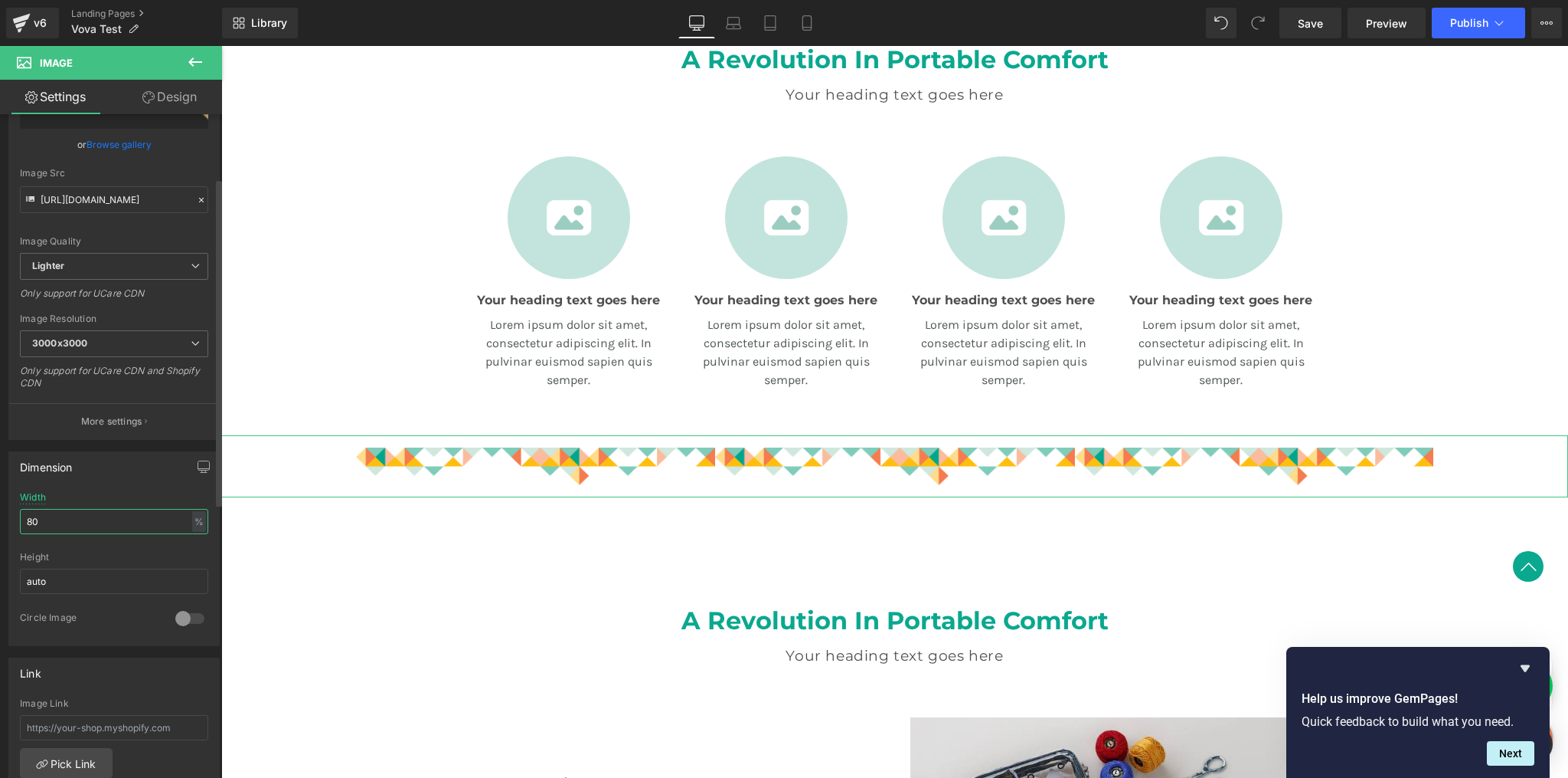
click at [45, 525] on input "80" at bounding box center [114, 521] width 188 height 25
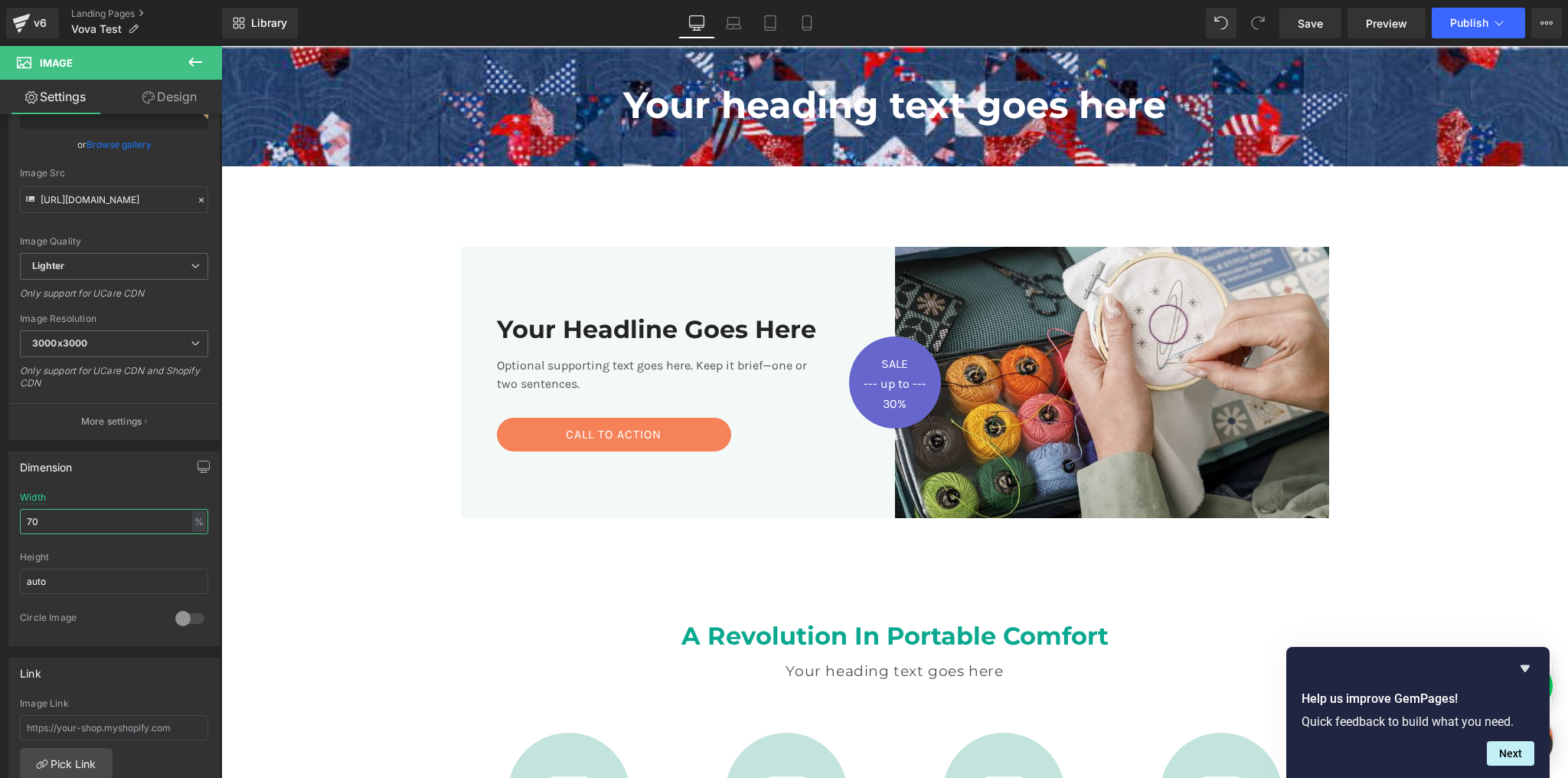
scroll to position [0, 0]
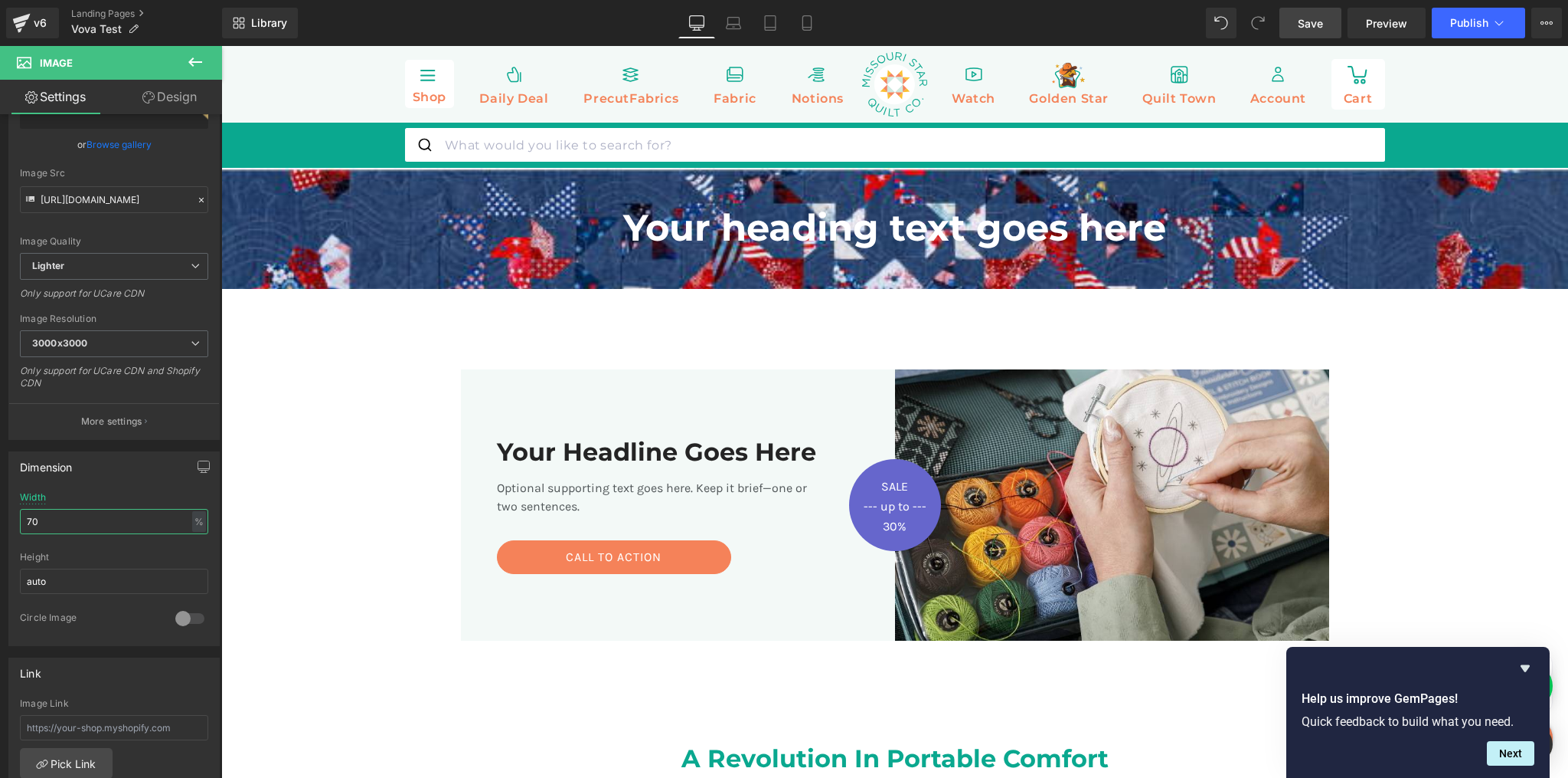
type input "70"
click at [1307, 18] on span "Save" at bounding box center [1310, 23] width 25 height 16
click at [1391, 27] on span "Preview" at bounding box center [1386, 23] width 41 height 16
